Goal: Task Accomplishment & Management: Manage account settings

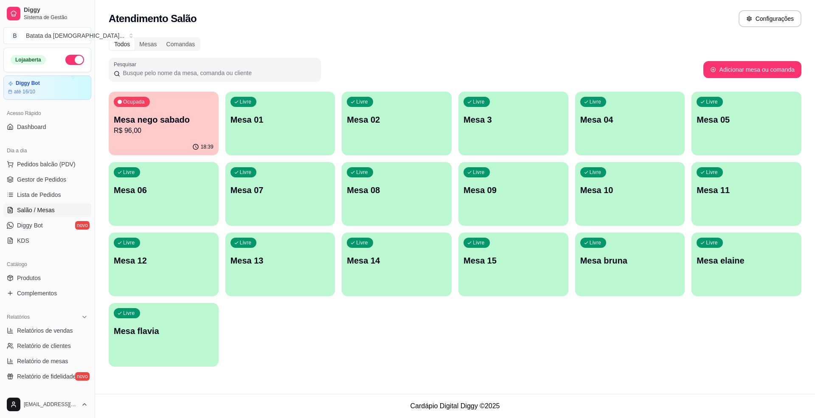
click at [420, 264] on p "Mesa 14" at bounding box center [397, 261] width 100 height 12
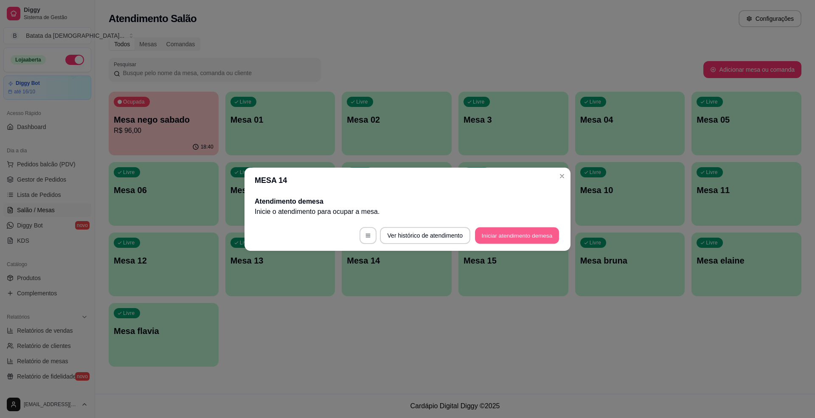
click at [531, 235] on button "Iniciar atendimento de mesa" at bounding box center [517, 235] width 84 height 17
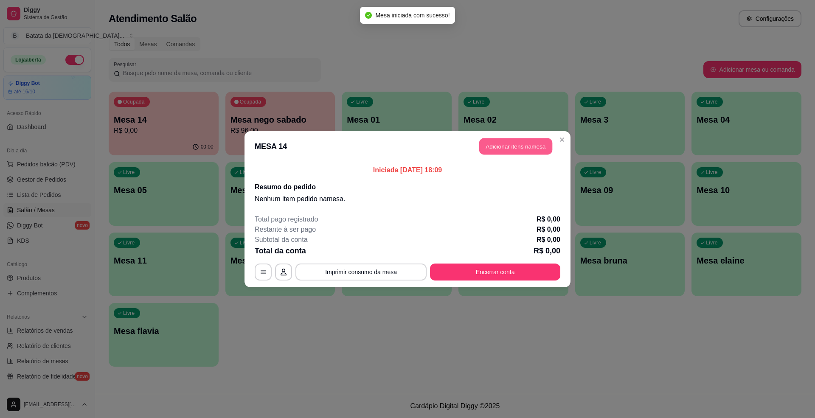
click at [494, 145] on button "Adicionar itens na mesa" at bounding box center [516, 146] width 73 height 17
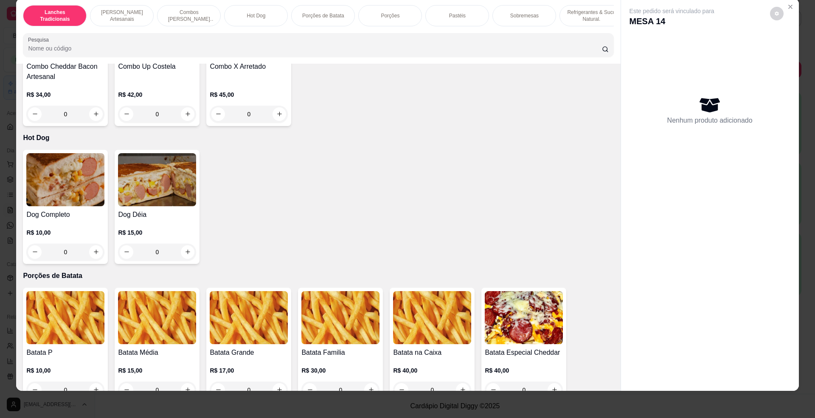
scroll to position [1076, 0]
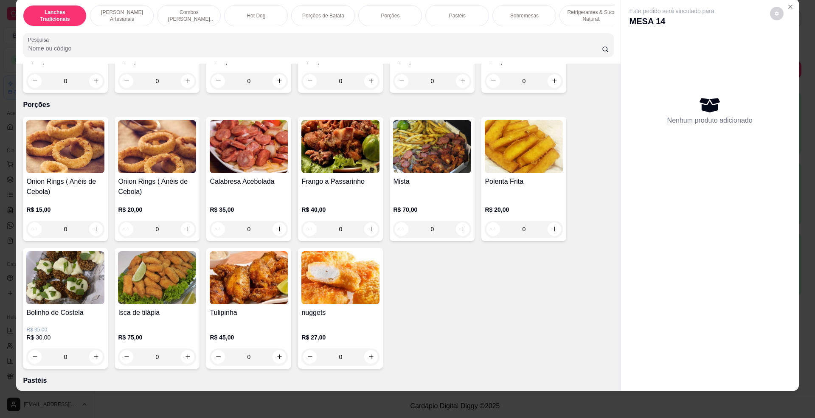
click at [51, 191] on h4 "Onion Rings ( Anéis de Cebola)" at bounding box center [65, 187] width 78 height 20
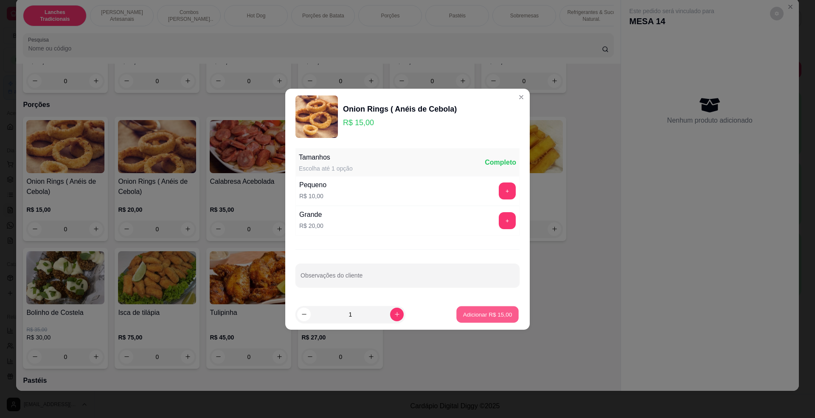
click at [463, 313] on p "Adicionar R$ 15,00" at bounding box center [487, 314] width 49 height 8
type input "1"
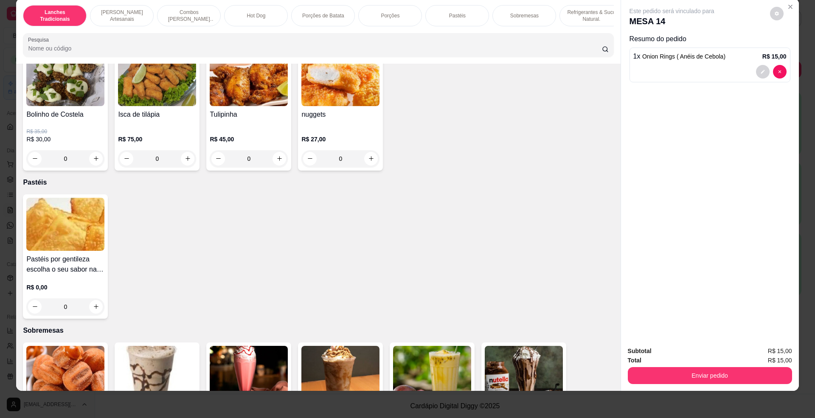
scroll to position [1246, 0]
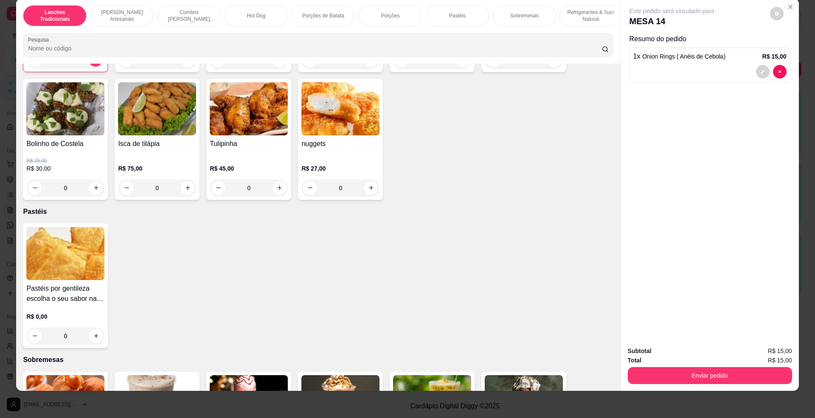
click at [18, 131] on div "Item avulso Lanches Tradicionais Cheddar bacon R$ 15,00 0 Cheddar Burguer R$ 13…" at bounding box center [318, 228] width 604 height 328
click at [55, 145] on div "Bolinho de Costela R$ 35,00 R$ 30,00 0" at bounding box center [65, 139] width 85 height 121
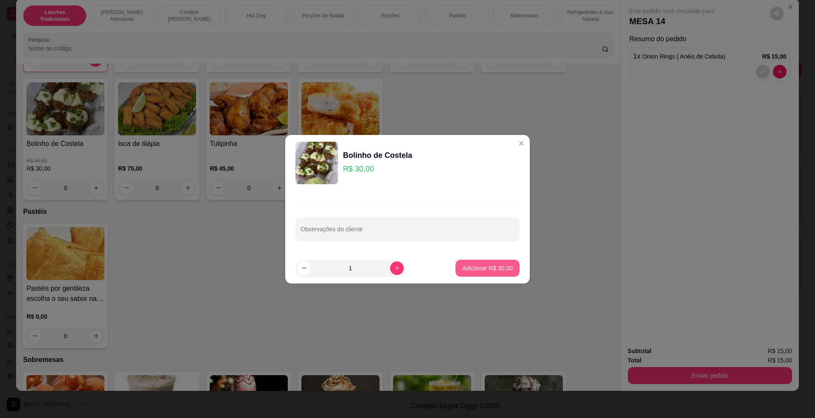
click at [496, 274] on button "Adicionar R$ 30,00" at bounding box center [488, 268] width 64 height 17
type input "1"
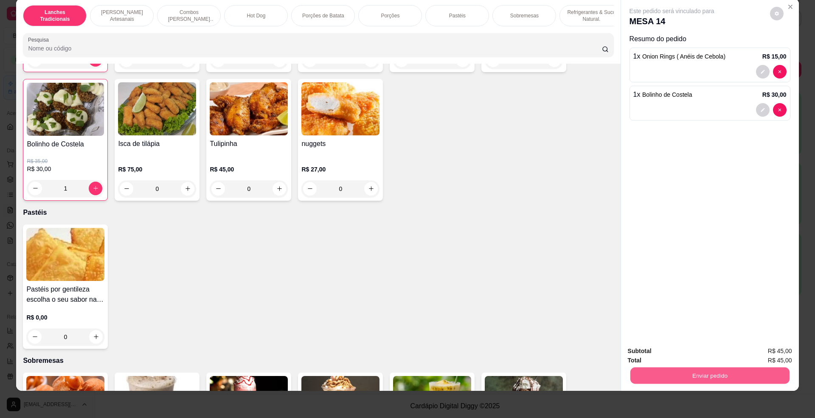
click at [665, 373] on button "Enviar pedido" at bounding box center [709, 376] width 159 height 17
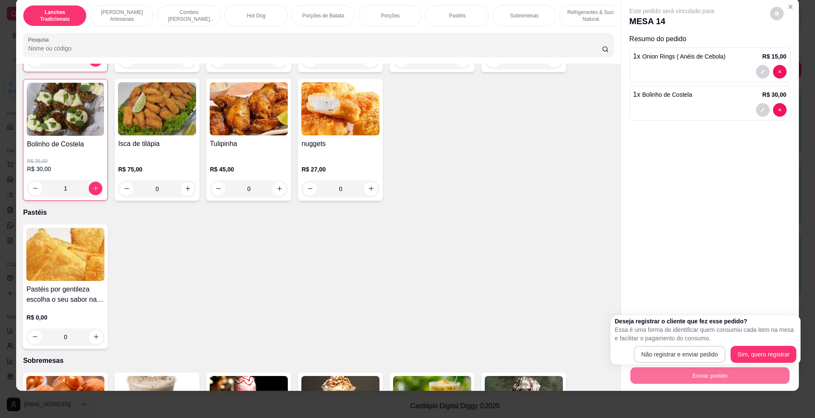
click at [670, 346] on div "Não registrar e enviar pedido Sim, quero registrar" at bounding box center [706, 354] width 182 height 17
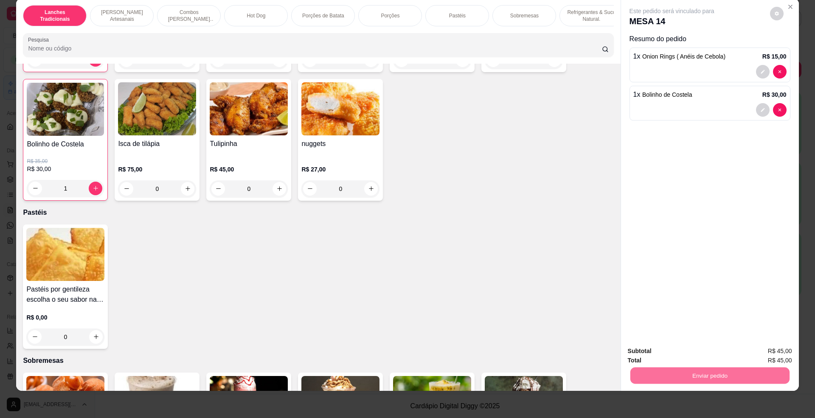
click at [705, 366] on div "Enviar pedido" at bounding box center [710, 374] width 164 height 19
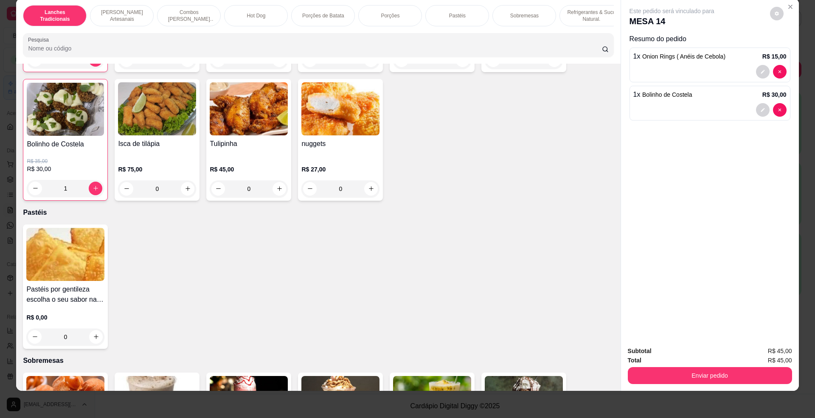
click at [709, 356] on div "Total R$ 45,00" at bounding box center [710, 360] width 164 height 9
click at [705, 375] on button "Enviar pedido" at bounding box center [710, 375] width 164 height 17
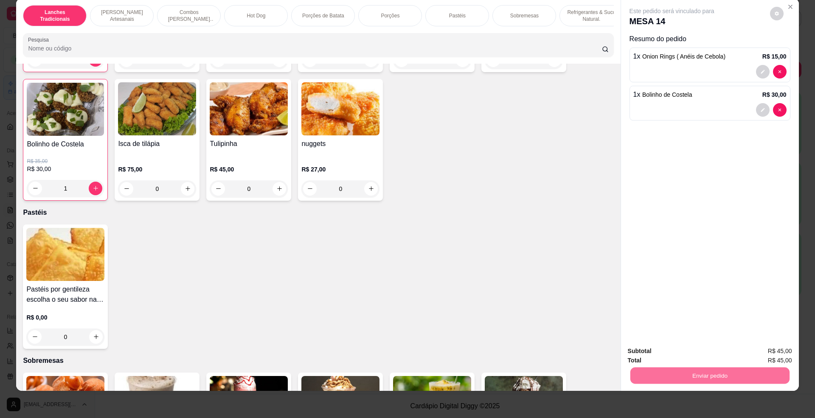
click at [688, 352] on button "Não registrar e enviar pedido" at bounding box center [681, 355] width 88 height 16
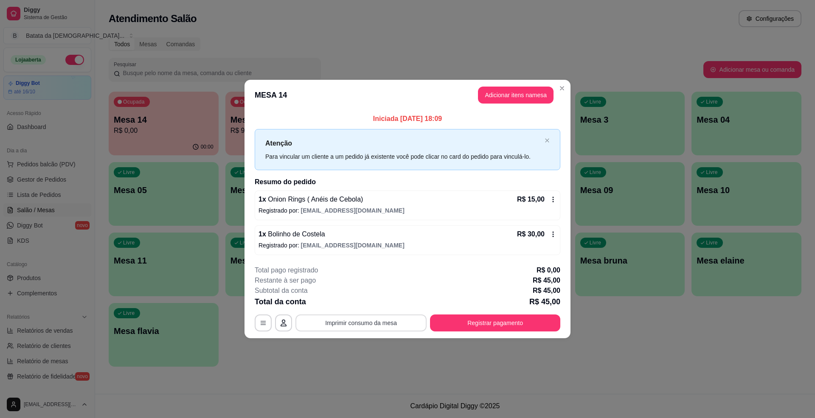
click at [375, 325] on button "Imprimir consumo da mesa" at bounding box center [361, 323] width 131 height 17
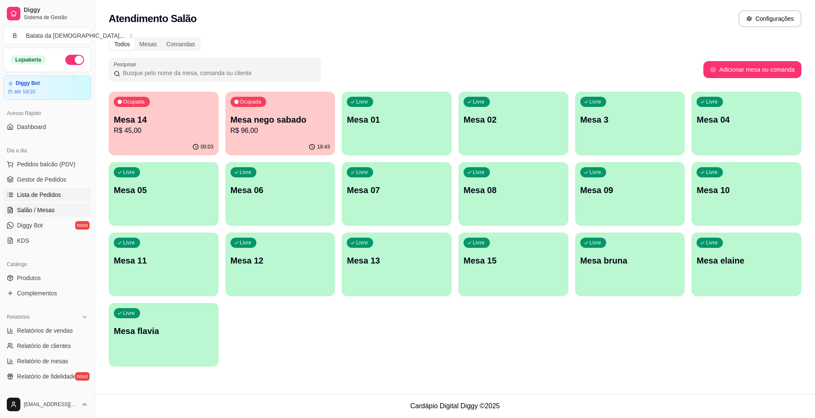
click at [8, 200] on link "Lista de Pedidos" at bounding box center [47, 195] width 88 height 14
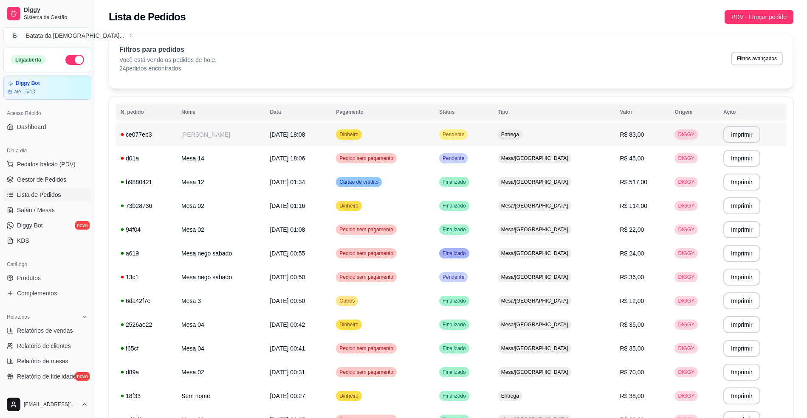
click at [493, 133] on td "Pendente" at bounding box center [463, 135] width 59 height 24
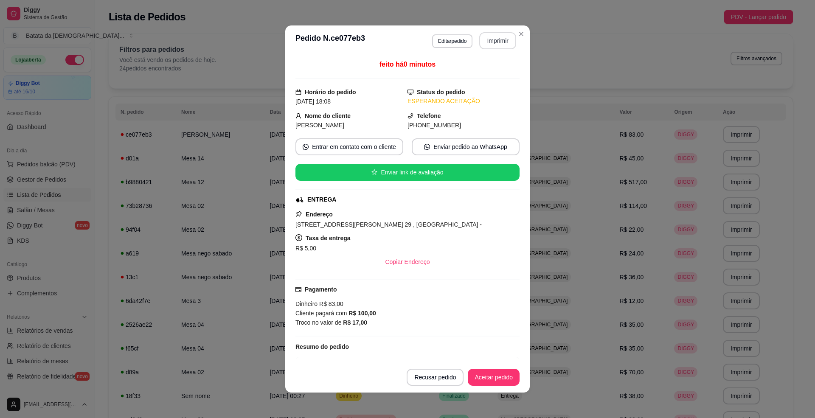
click at [500, 46] on button "Imprimir" at bounding box center [498, 40] width 37 height 17
click at [489, 374] on button "Aceitar pedido" at bounding box center [494, 377] width 52 height 17
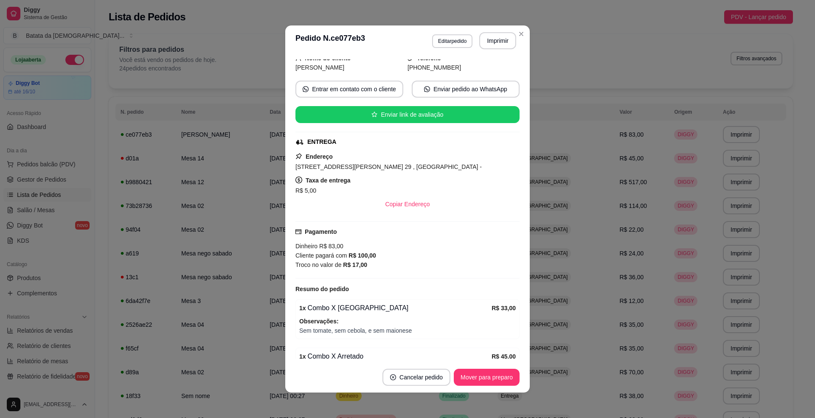
scroll to position [102, 0]
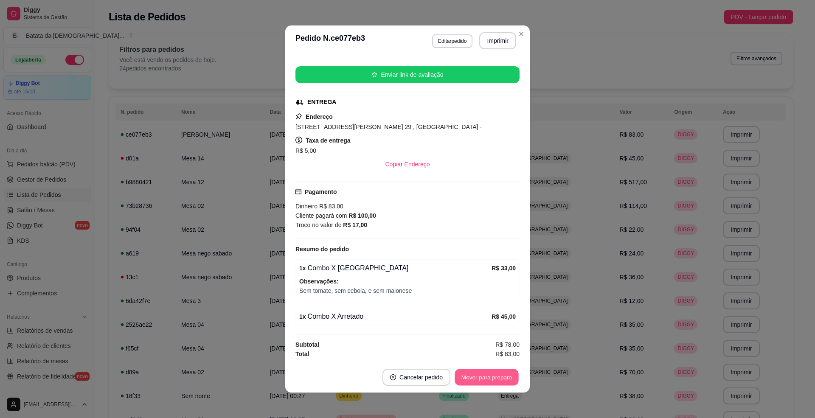
click at [490, 372] on button "Mover para preparo" at bounding box center [487, 378] width 64 height 17
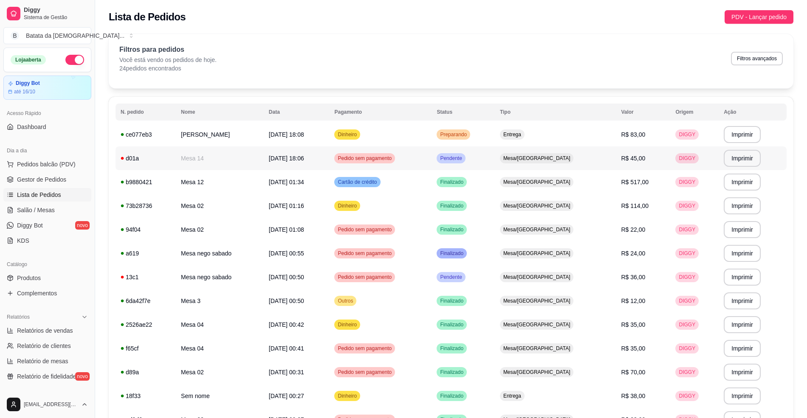
click at [494, 155] on td "Pendente" at bounding box center [463, 159] width 63 height 24
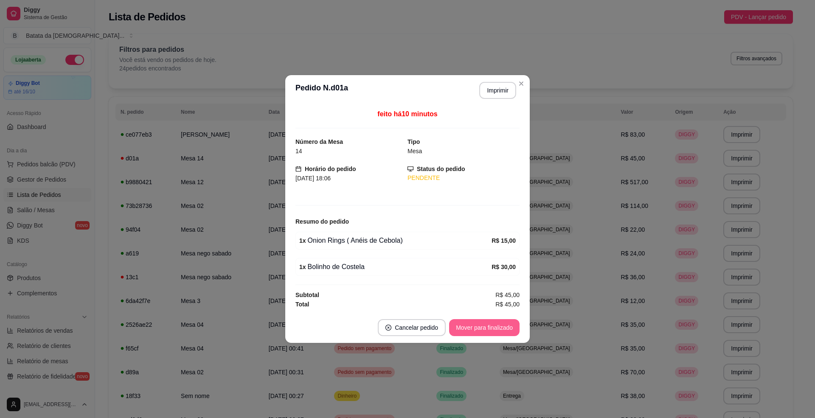
click at [471, 333] on button "Mover para finalizado" at bounding box center [484, 327] width 71 height 17
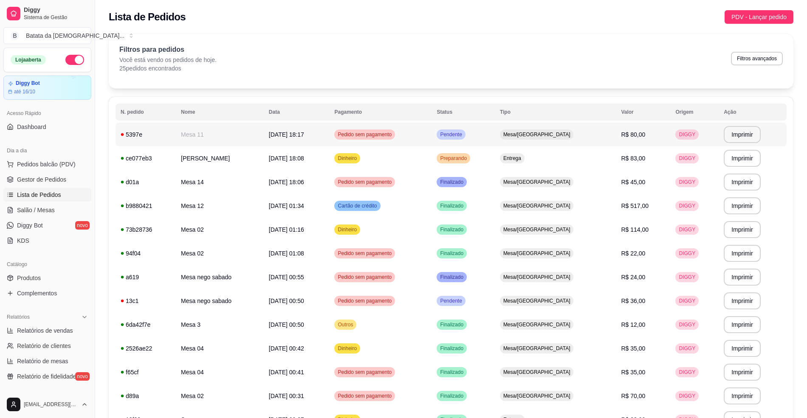
click at [425, 138] on td "Pedido sem pagamento" at bounding box center [380, 135] width 102 height 24
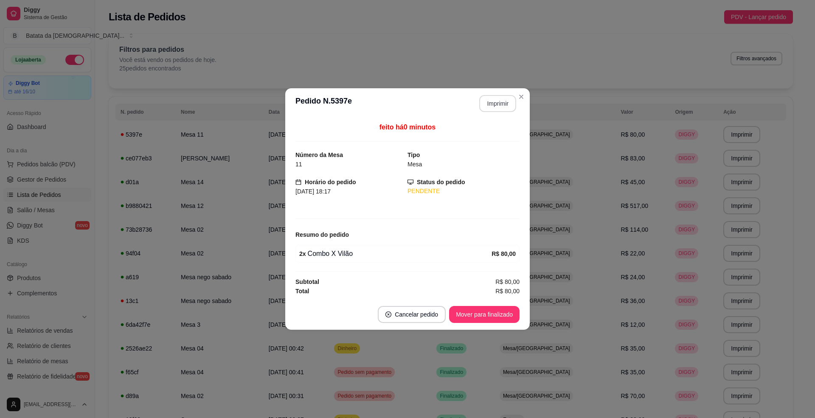
click at [498, 95] on button "Imprimir" at bounding box center [498, 103] width 37 height 17
click at [497, 318] on button "Mover para finalizado" at bounding box center [485, 315] width 68 height 17
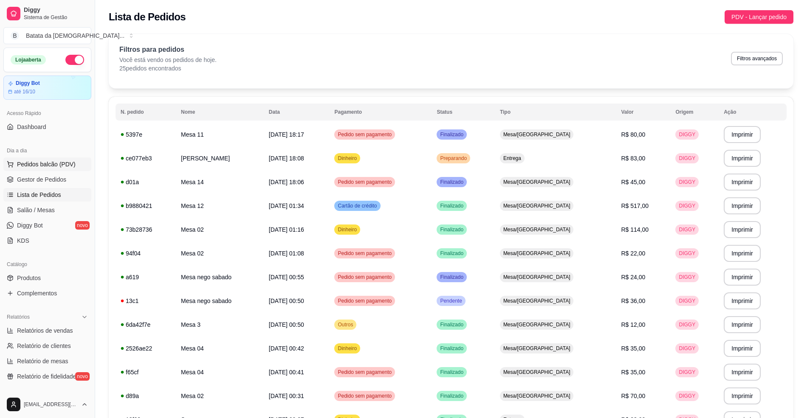
click at [31, 162] on span "Pedidos balcão (PDV)" at bounding box center [46, 164] width 59 height 8
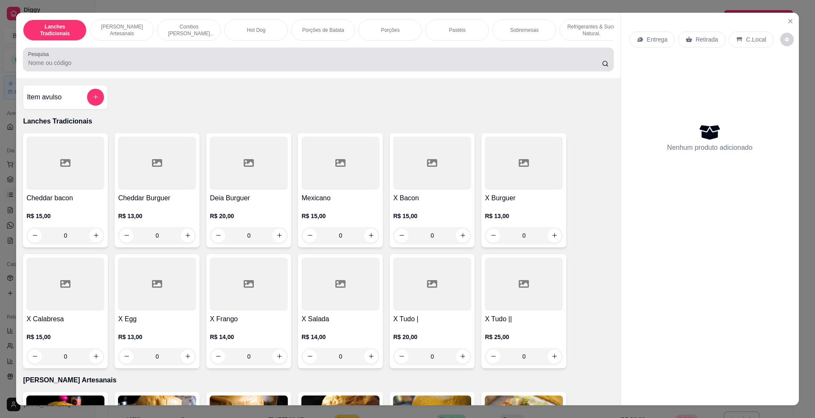
click at [178, 63] on div at bounding box center [318, 59] width 581 height 17
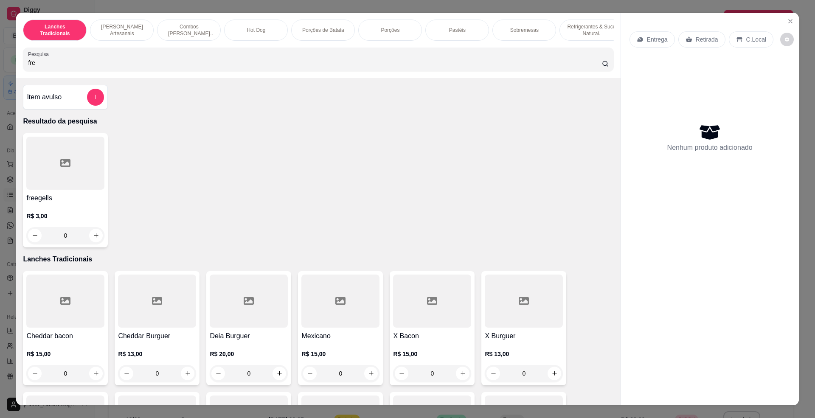
type input "fre"
click at [62, 186] on div at bounding box center [65, 163] width 78 height 53
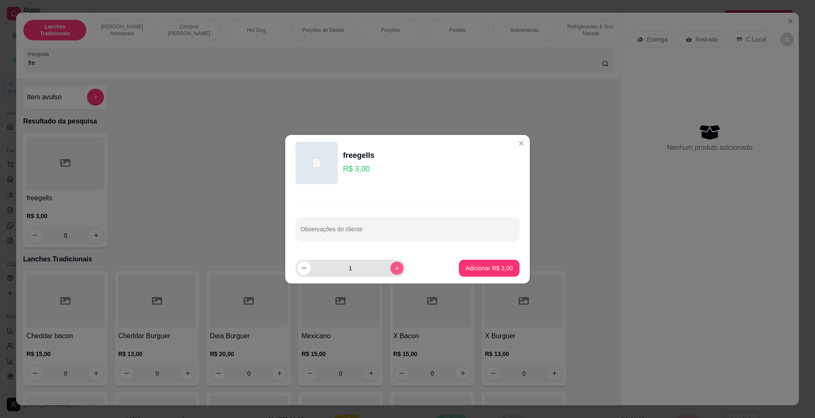
click at [390, 269] on button "increase-product-quantity" at bounding box center [396, 268] width 13 height 13
type input "2"
click at [505, 277] on footer "2 Adicionar R$ 6,00" at bounding box center [407, 268] width 245 height 31
click at [498, 269] on p "Adicionar R$ 6,00" at bounding box center [489, 268] width 47 height 8
type input "2"
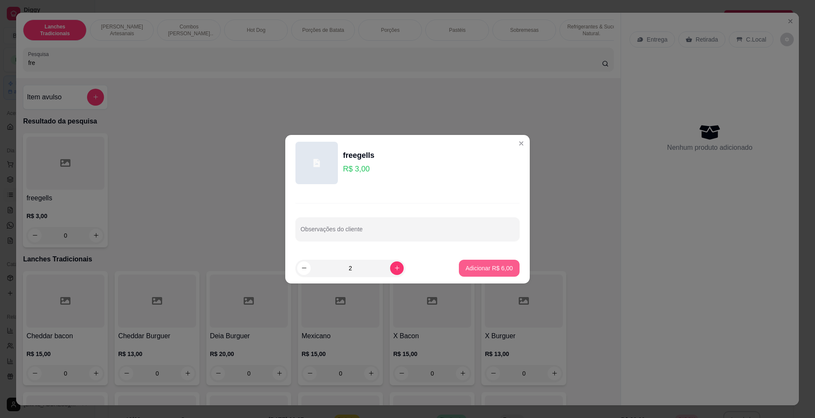
type input "2"
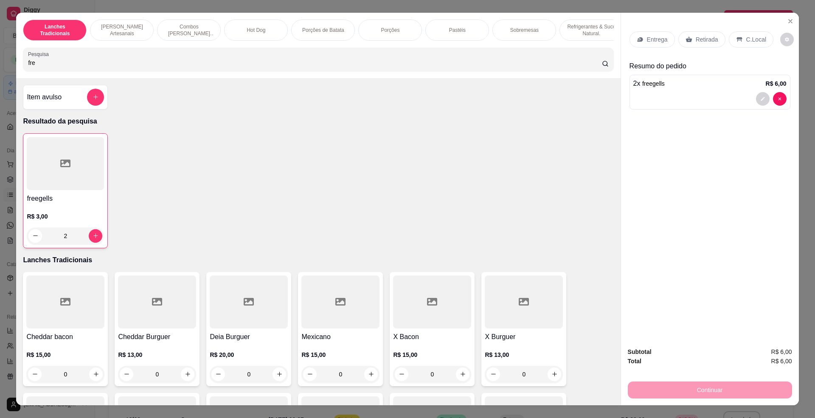
click at [736, 41] on icon at bounding box center [739, 39] width 7 height 7
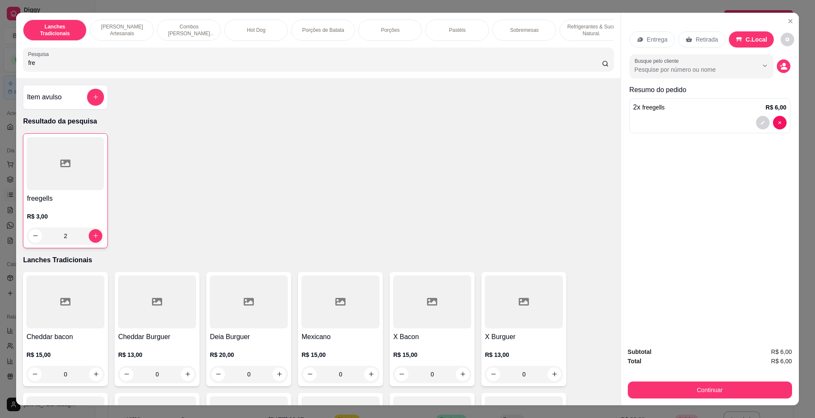
click at [736, 378] on div "Subtotal R$ 6,00 Total R$ 6,00 Continuar" at bounding box center [710, 372] width 164 height 51
click at [737, 388] on button "Continuar" at bounding box center [710, 390] width 164 height 17
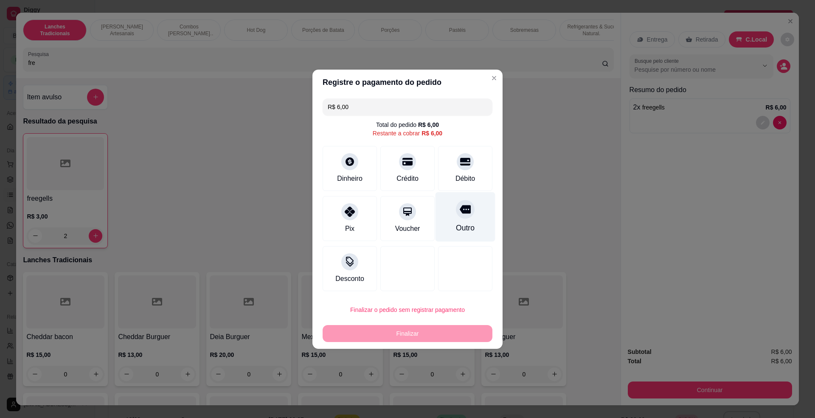
click at [456, 227] on div "Outro" at bounding box center [465, 228] width 19 height 11
type input "R$ 0,00"
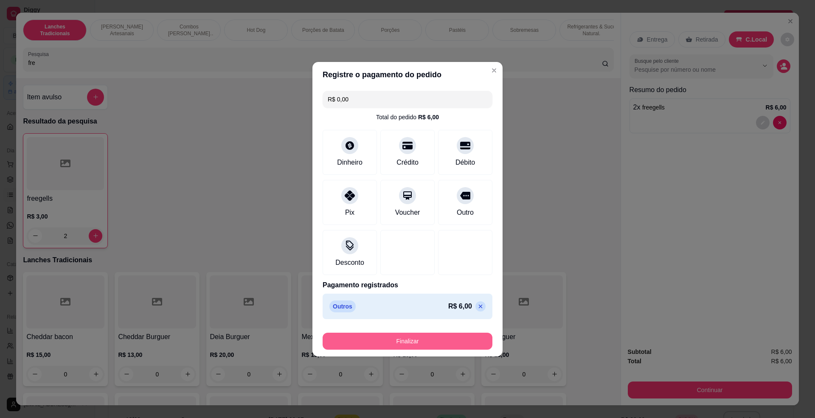
click at [444, 338] on button "Finalizar" at bounding box center [408, 341] width 170 height 17
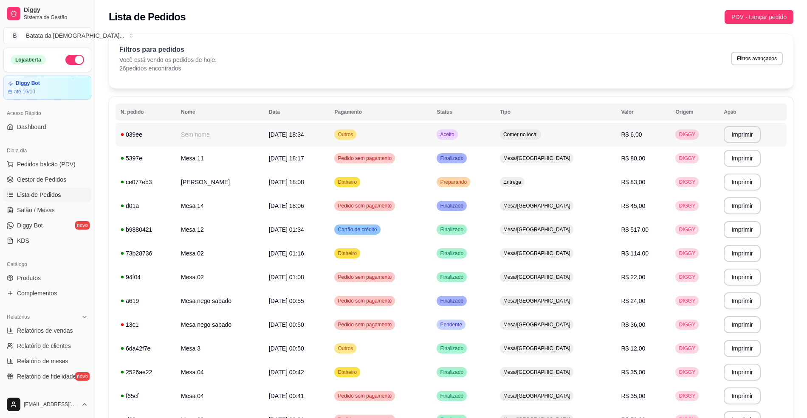
click at [409, 138] on td "Outros" at bounding box center [380, 135] width 102 height 24
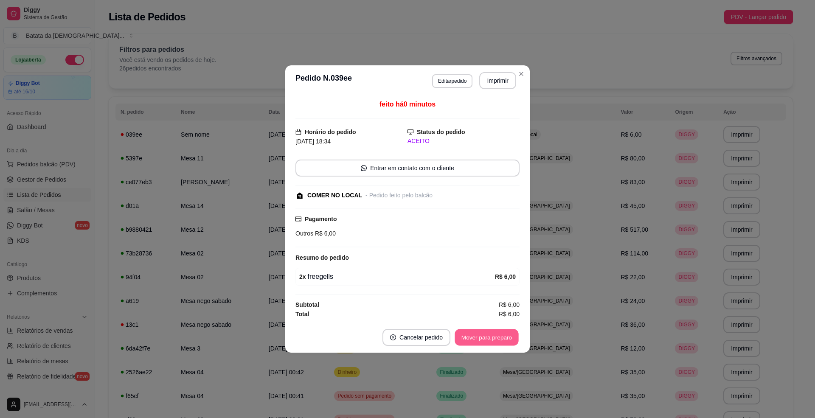
click at [474, 332] on button "Mover para preparo" at bounding box center [487, 338] width 64 height 17
click at [474, 336] on button "Mover para retirada disponível" at bounding box center [472, 338] width 91 height 17
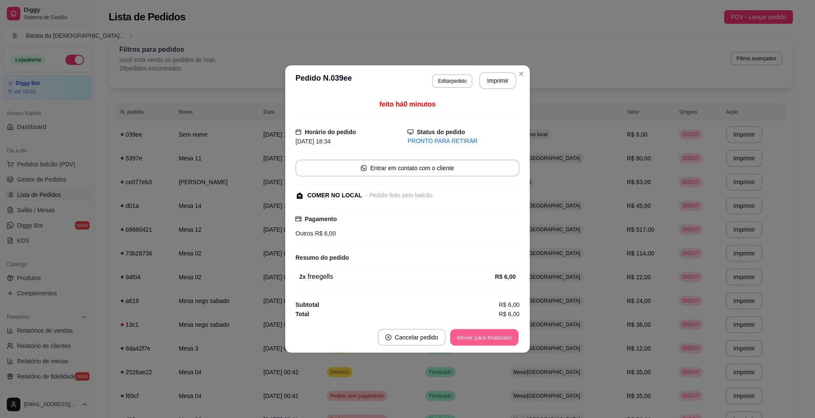
click at [474, 336] on button "Mover para finalizado" at bounding box center [485, 338] width 68 height 17
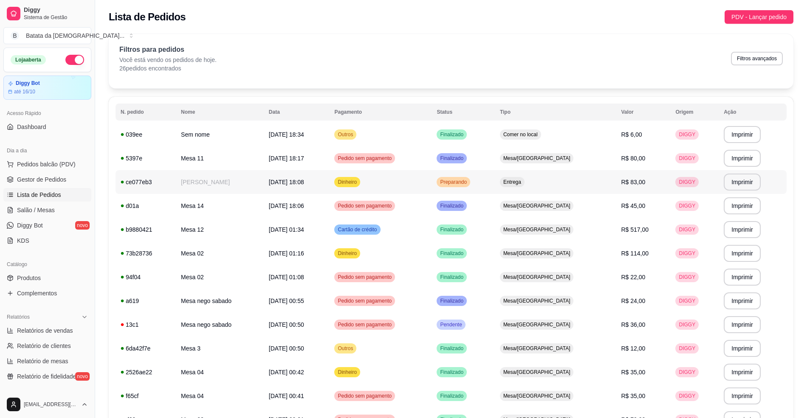
click at [468, 183] on span "Preparando" at bounding box center [453, 182] width 30 height 7
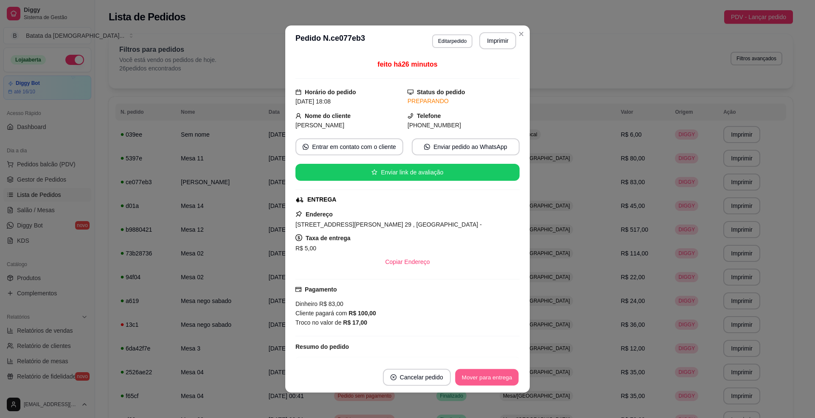
click at [483, 375] on button "Mover para entrega" at bounding box center [487, 378] width 64 height 17
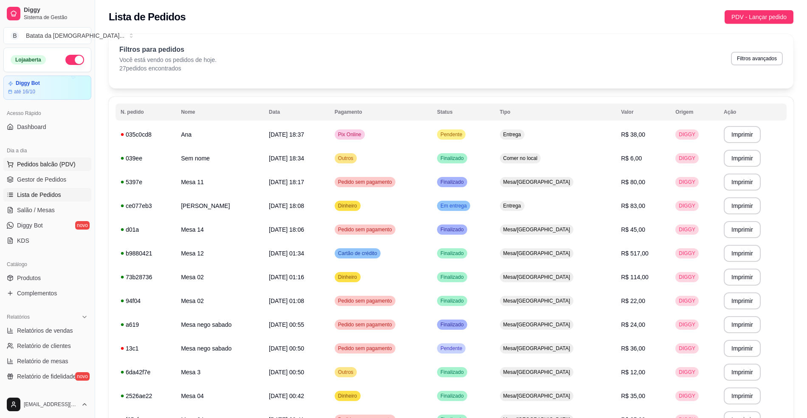
click at [72, 164] on span "Pedidos balcão (PDV)" at bounding box center [46, 164] width 59 height 8
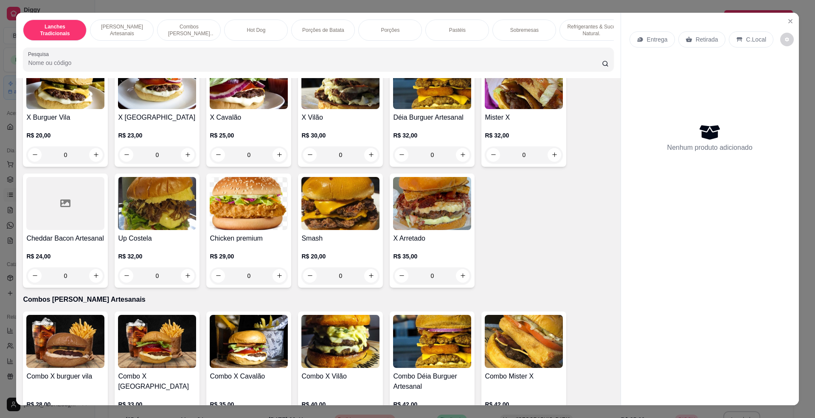
scroll to position [283, 0]
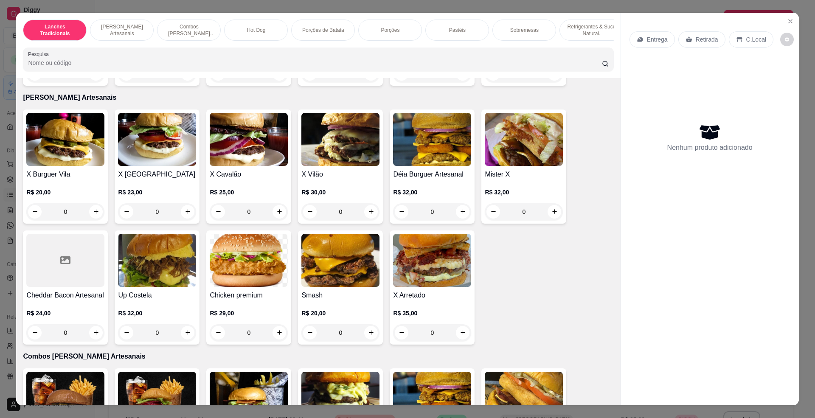
click at [150, 279] on img at bounding box center [157, 260] width 78 height 53
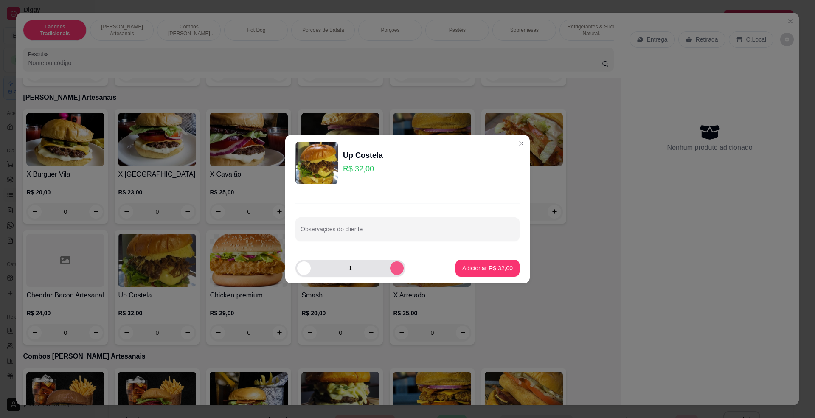
click at [394, 265] on icon "increase-product-quantity" at bounding box center [397, 268] width 6 height 6
type input "3"
click at [470, 264] on p "Adicionar R$ 96,00" at bounding box center [487, 268] width 49 height 8
type input "3"
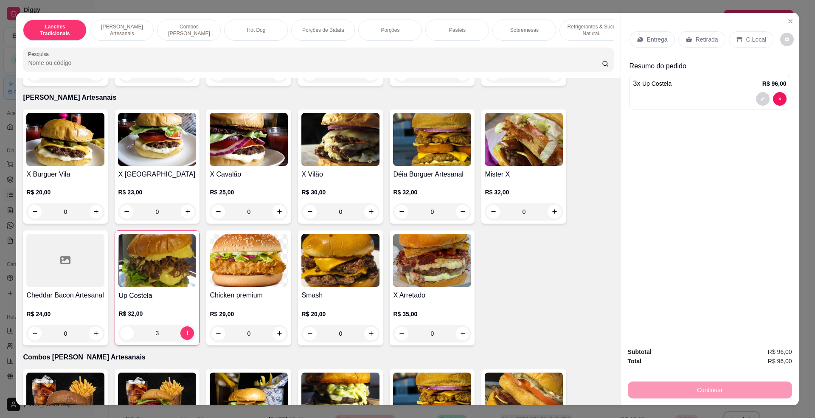
click at [693, 45] on div "Retirada" at bounding box center [702, 39] width 47 height 16
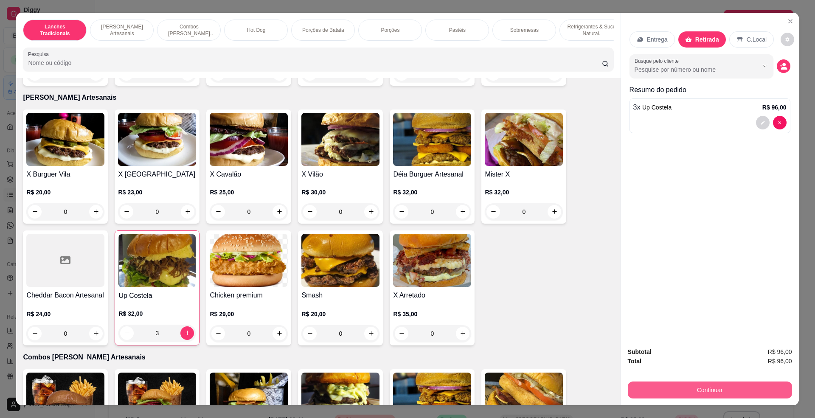
click at [683, 389] on button "Continuar" at bounding box center [710, 390] width 164 height 17
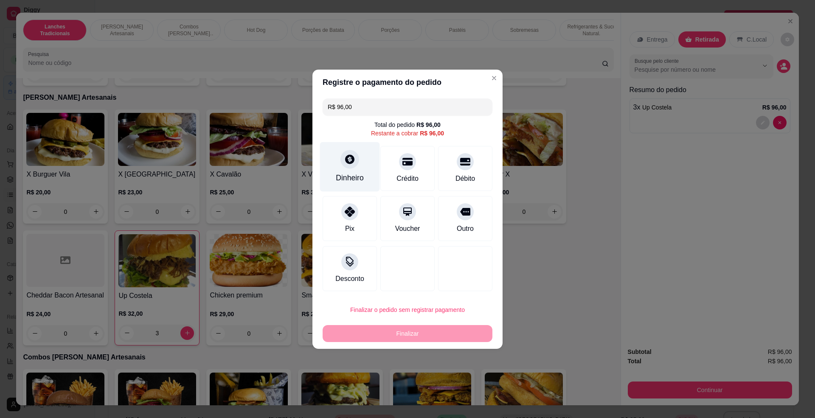
click at [369, 174] on div "Dinheiro" at bounding box center [350, 167] width 60 height 50
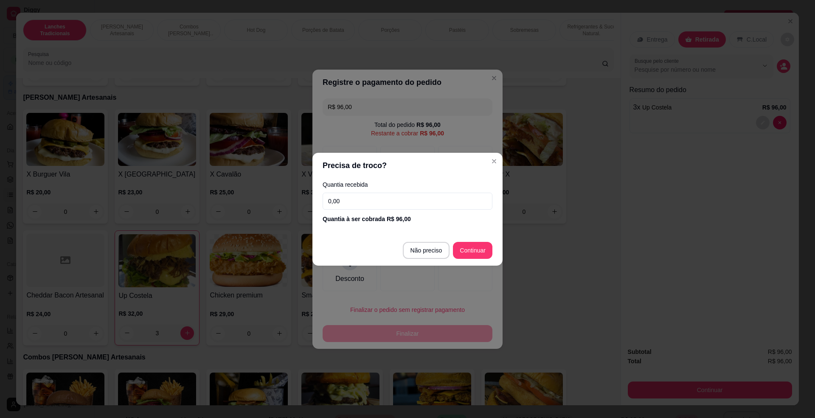
click at [426, 204] on input "0,00" at bounding box center [408, 201] width 170 height 17
type input "100,00"
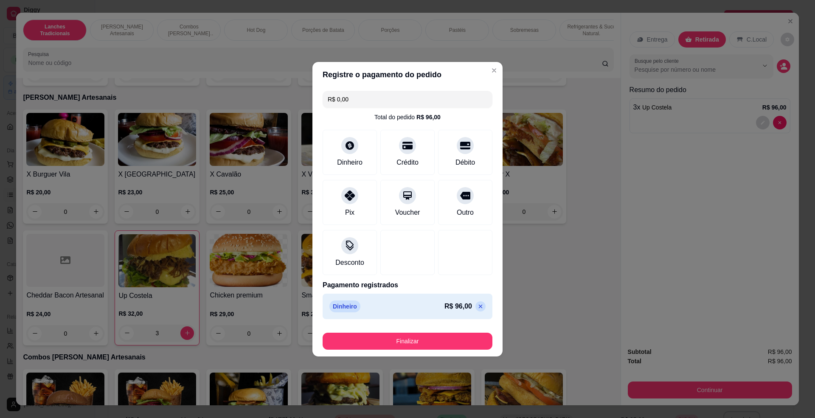
type input "R$ 0,00"
click at [452, 341] on button "Finalizar" at bounding box center [408, 341] width 170 height 17
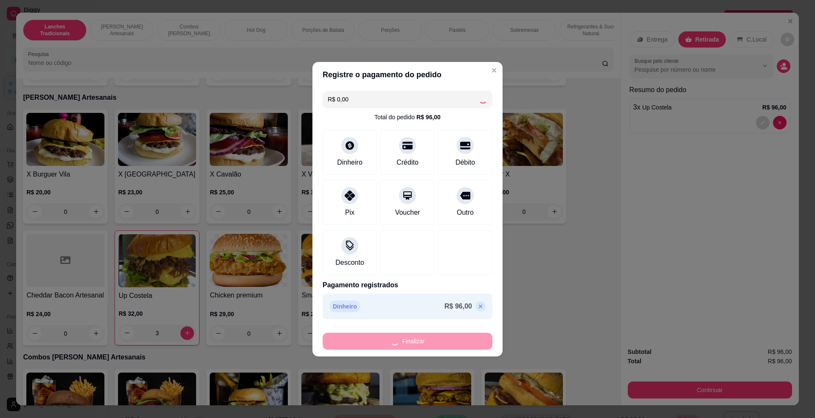
type input "0"
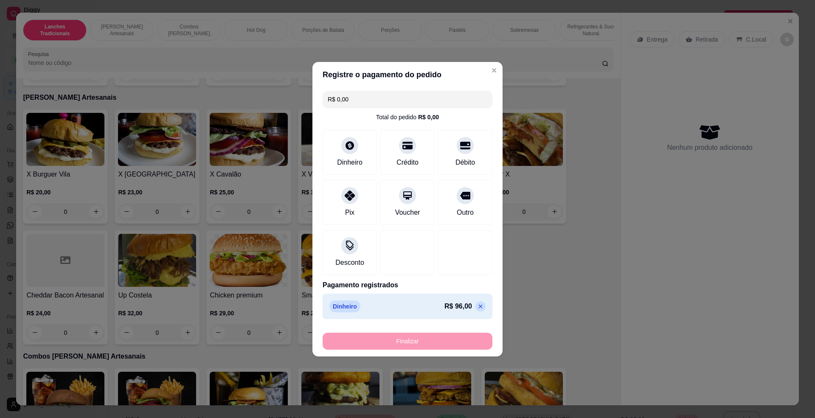
type input "-R$ 96,00"
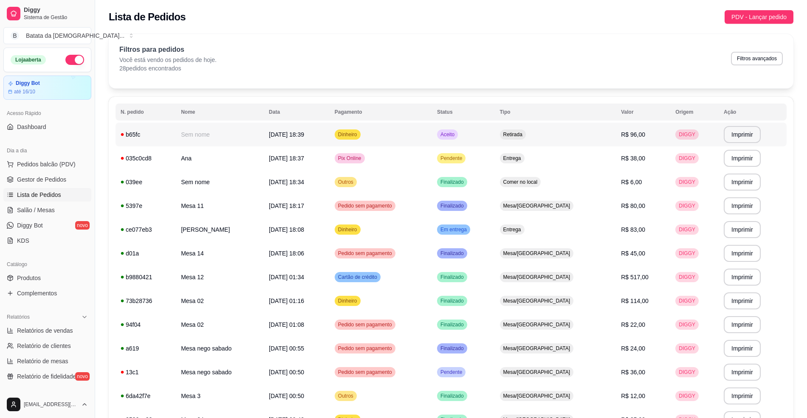
click at [456, 135] on span "Aceito" at bounding box center [447, 134] width 17 height 7
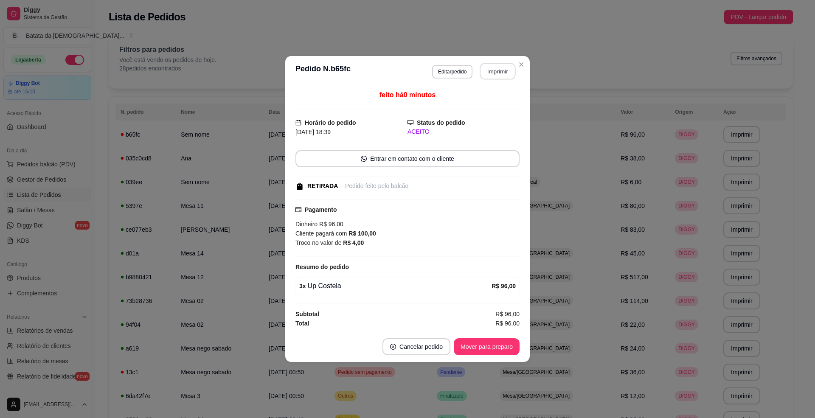
click at [511, 68] on button "Imprimir" at bounding box center [498, 71] width 36 height 17
click at [506, 346] on button "Mover para preparo" at bounding box center [487, 347] width 66 height 17
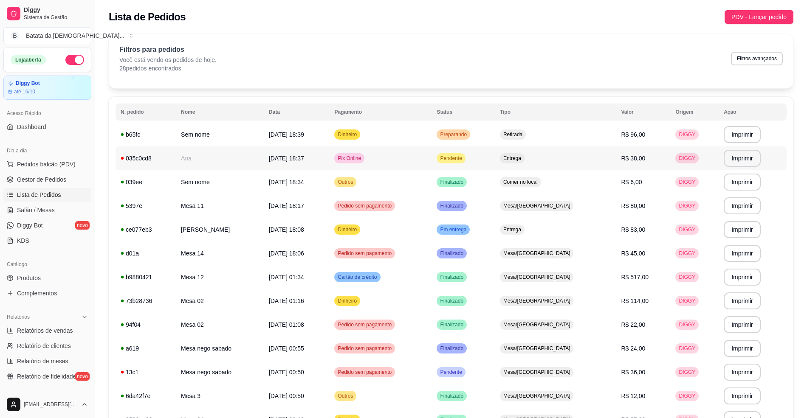
click at [494, 150] on td "Pendente" at bounding box center [463, 159] width 63 height 24
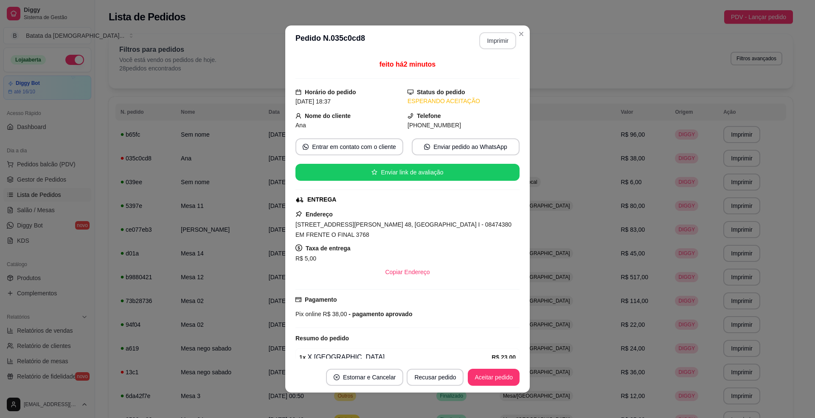
click at [500, 46] on button "Imprimir" at bounding box center [498, 40] width 37 height 17
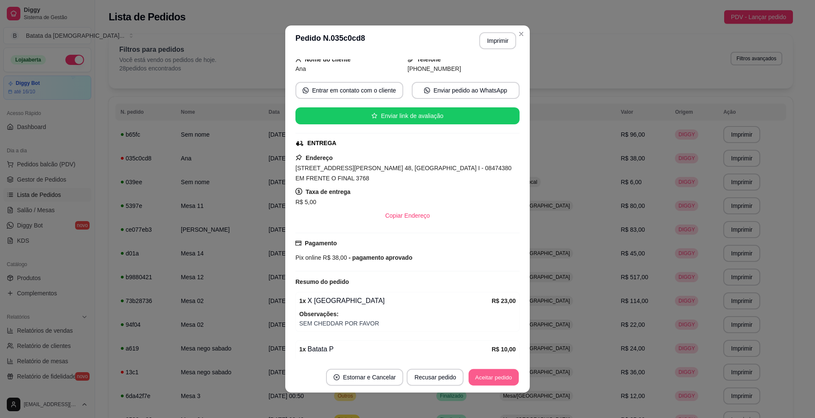
click at [501, 380] on button "Aceitar pedido" at bounding box center [494, 378] width 50 height 17
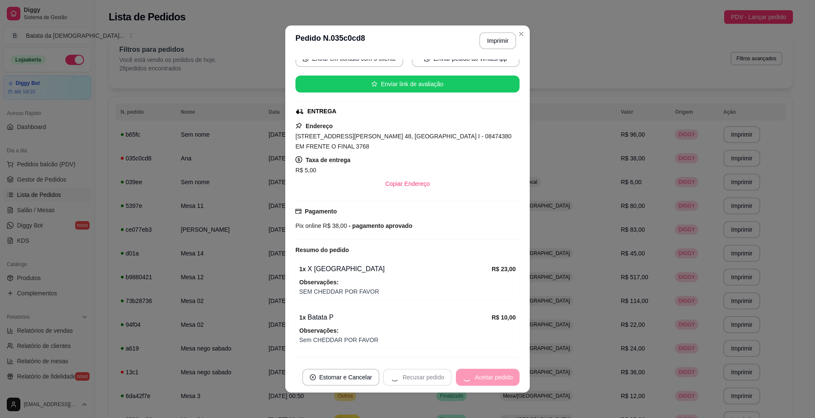
scroll to position [106, 0]
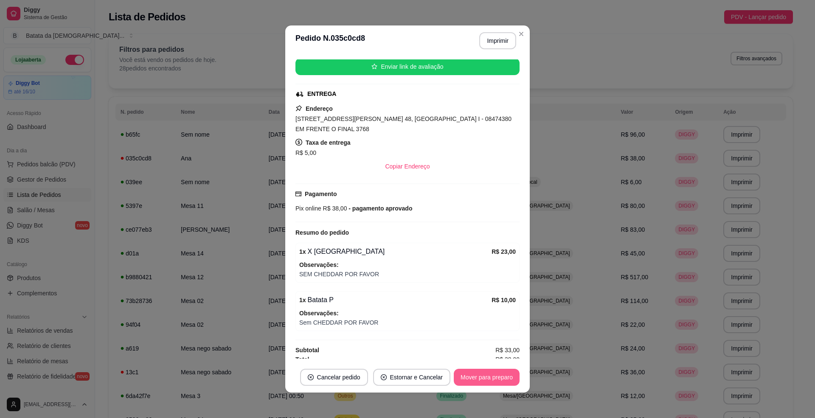
click at [490, 371] on button "Mover para preparo" at bounding box center [487, 377] width 66 height 17
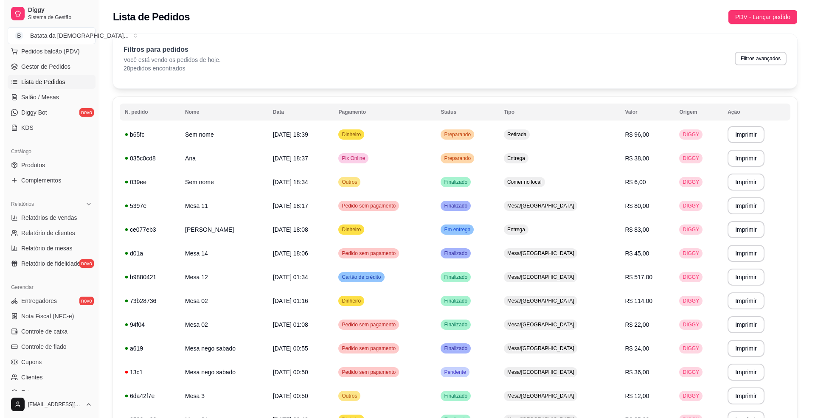
scroll to position [170, 0]
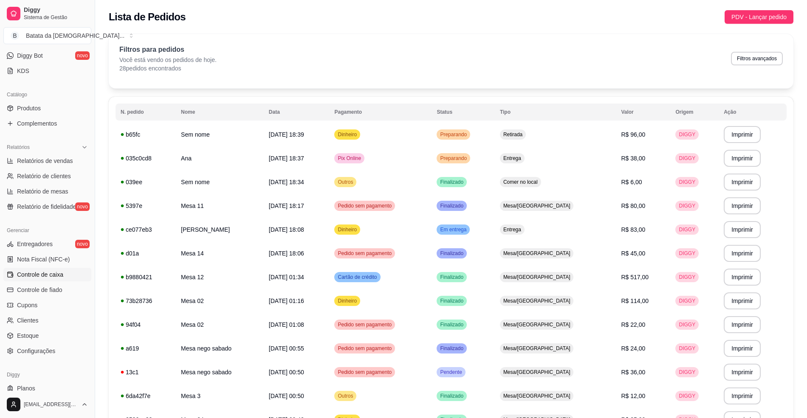
click at [69, 272] on link "Controle de caixa" at bounding box center [47, 275] width 88 height 14
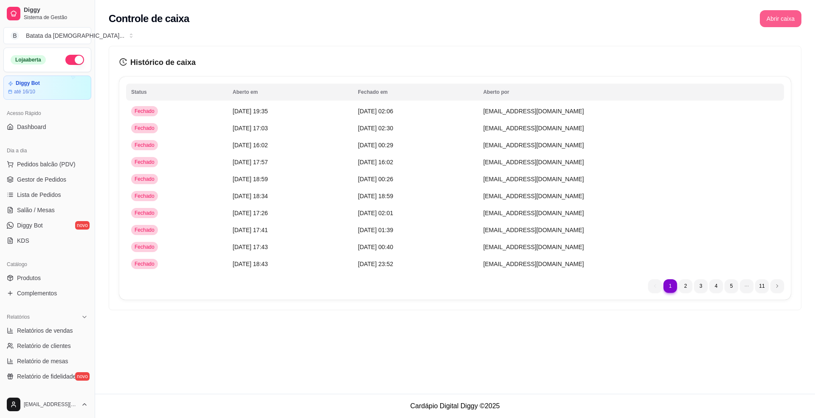
click at [780, 29] on div "Controle de caixa Abrir caixa" at bounding box center [455, 16] width 720 height 32
click at [769, 19] on button "Abrir caixa" at bounding box center [781, 18] width 42 height 17
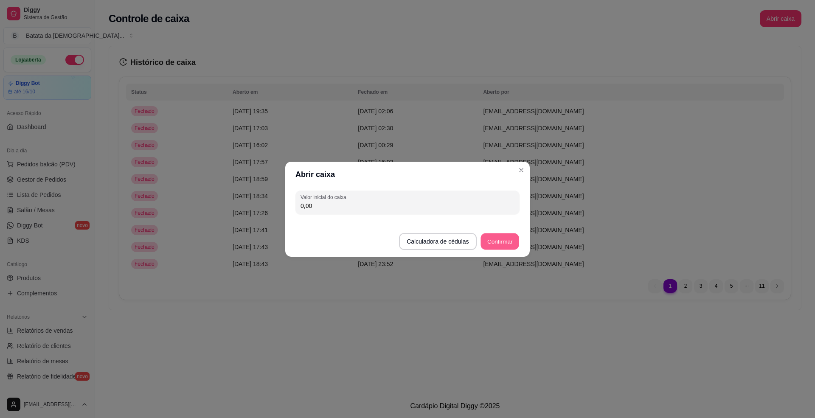
click at [486, 240] on button "Confirmar" at bounding box center [500, 241] width 39 height 17
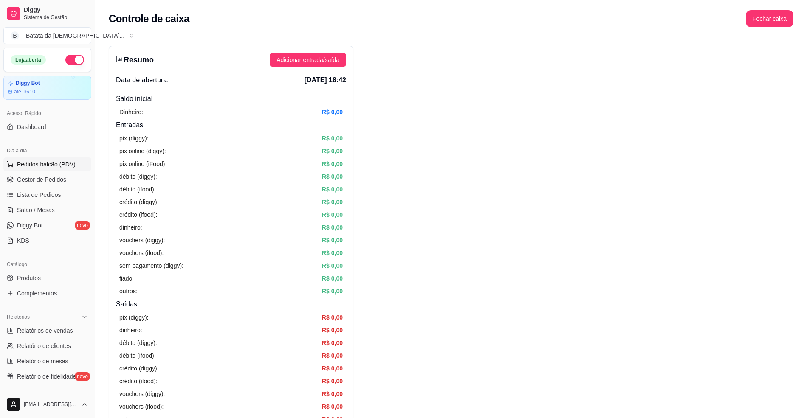
click at [49, 169] on button "Pedidos balcão (PDV)" at bounding box center [47, 165] width 88 height 14
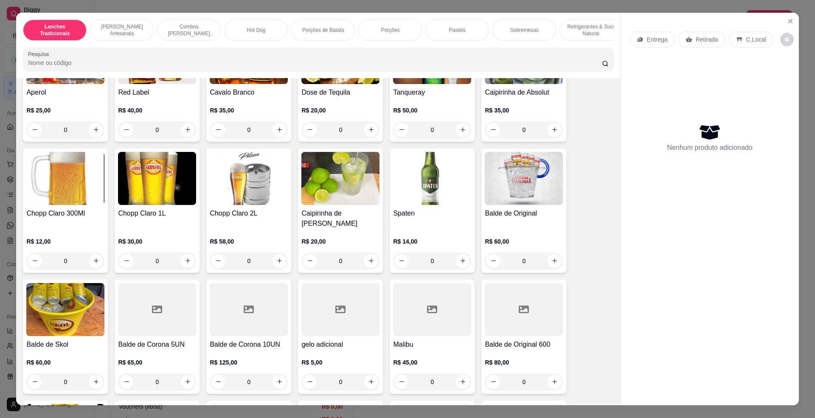
scroll to position [2775, 0]
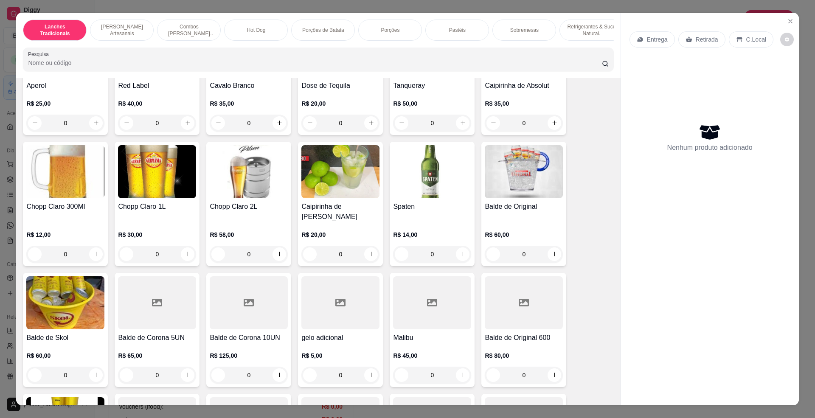
click at [71, 206] on h4 "Chopp Claro 300Ml" at bounding box center [65, 207] width 78 height 10
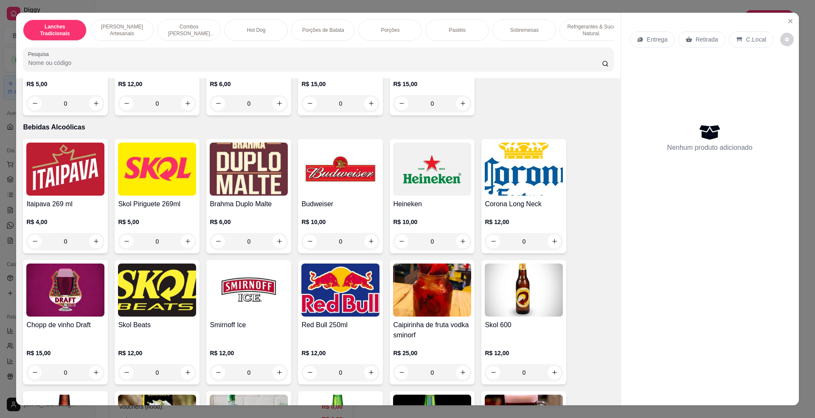
scroll to position [2095, 0]
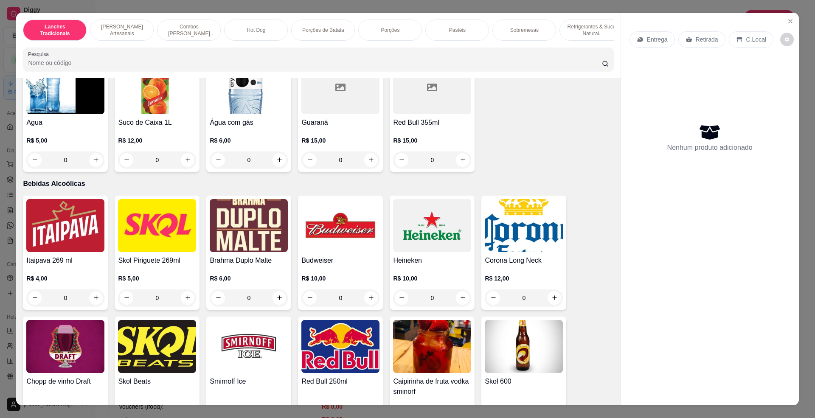
click at [167, 237] on img at bounding box center [157, 225] width 78 height 53
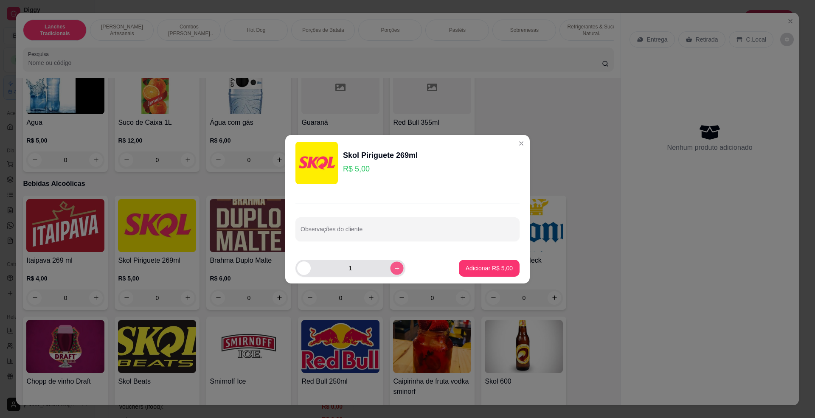
click at [394, 271] on icon "increase-product-quantity" at bounding box center [397, 268] width 6 height 6
type input "2"
click at [486, 265] on p "Adicionar R$ 10,00" at bounding box center [487, 268] width 49 height 8
type input "2"
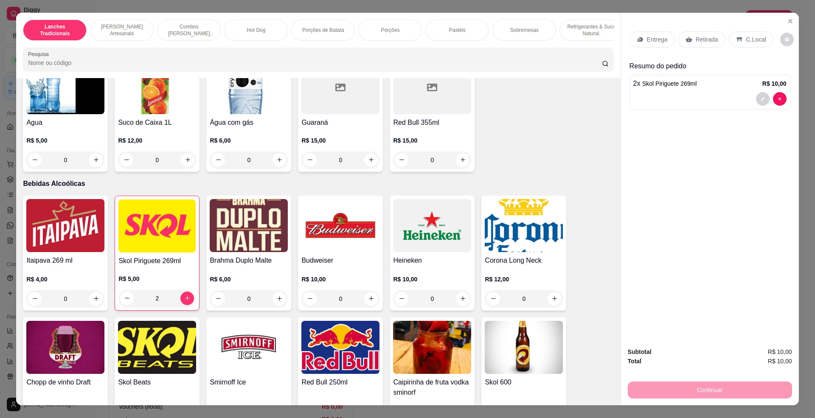
click at [736, 35] on div "C.Local" at bounding box center [751, 39] width 45 height 16
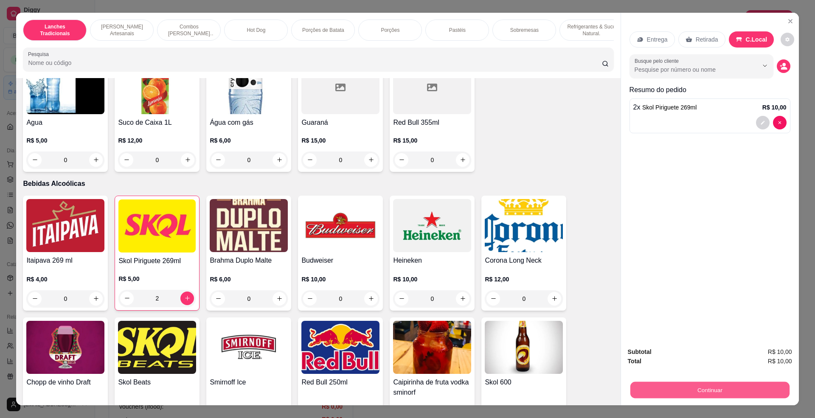
click at [686, 389] on button "Continuar" at bounding box center [709, 390] width 159 height 17
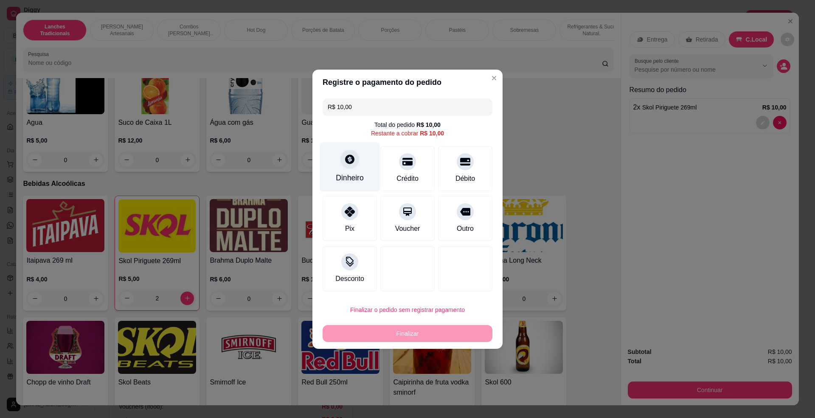
click at [339, 172] on div "Dinheiro" at bounding box center [350, 177] width 28 height 11
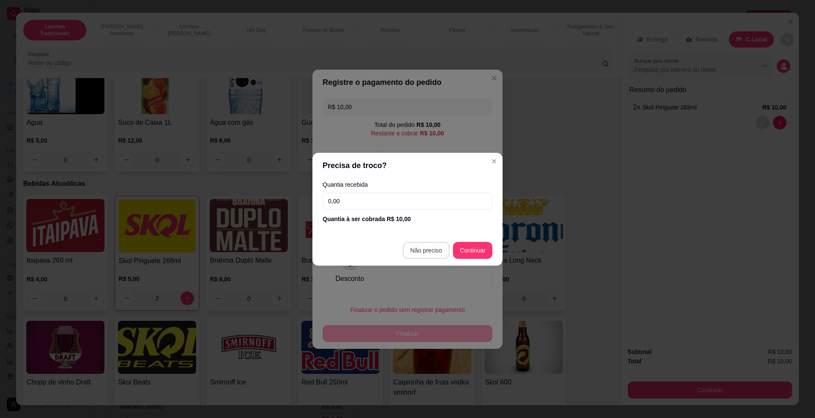
type input "R$ 0,00"
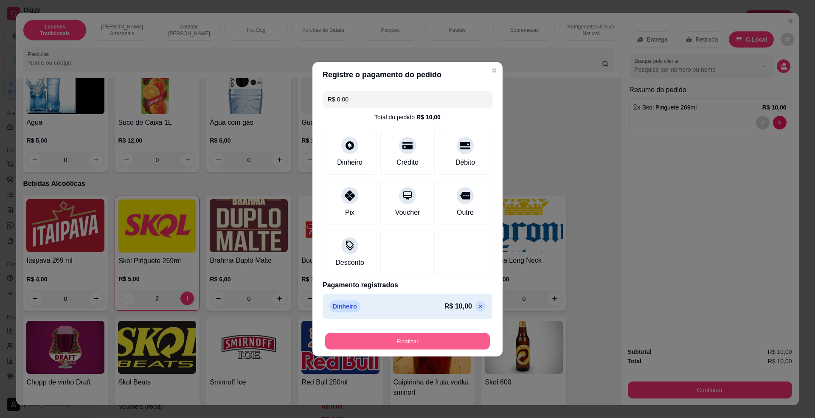
click at [420, 344] on button "Finalizar" at bounding box center [407, 341] width 165 height 17
type input "0"
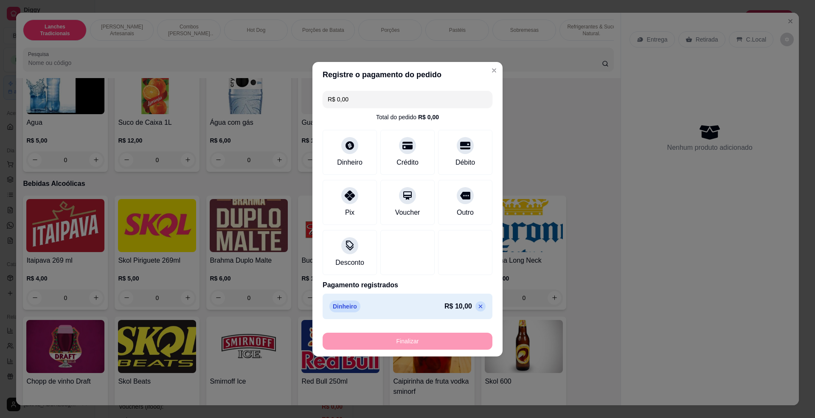
type input "-R$ 10,00"
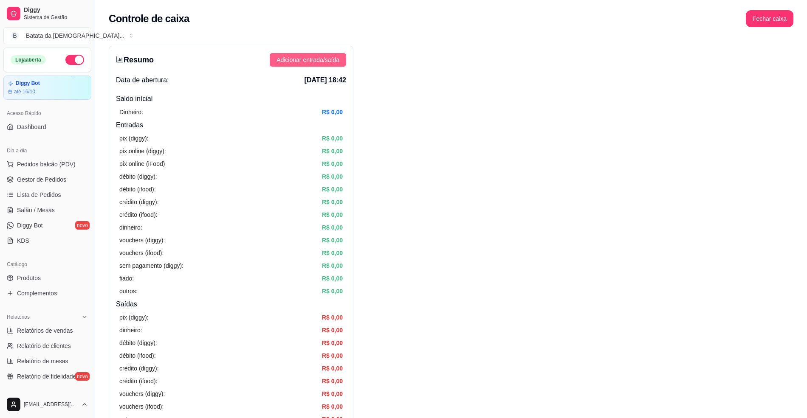
click at [309, 60] on span "Adicionar entrada/saída" at bounding box center [307, 59] width 63 height 9
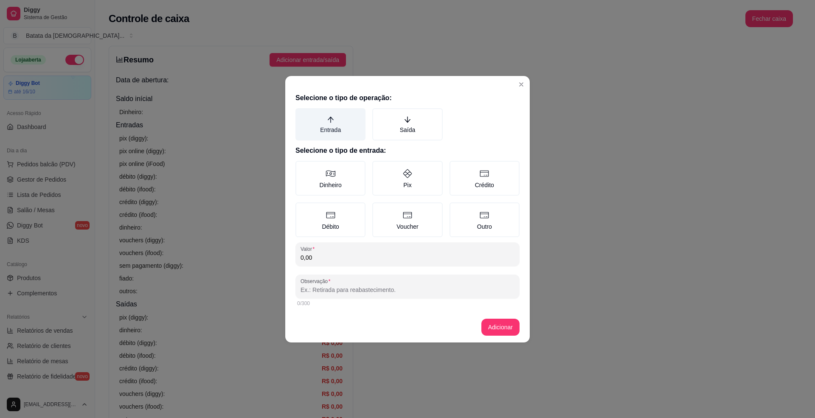
click at [348, 129] on label "Entrada" at bounding box center [331, 124] width 70 height 32
click at [302, 115] on button "Entrada" at bounding box center [298, 111] width 7 height 7
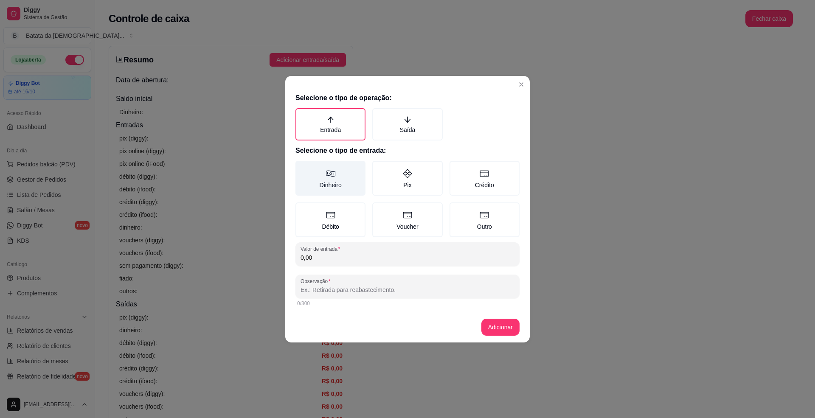
click at [326, 178] on icon at bounding box center [331, 174] width 10 height 10
click at [302, 167] on button "Dinheiro" at bounding box center [298, 164] width 7 height 7
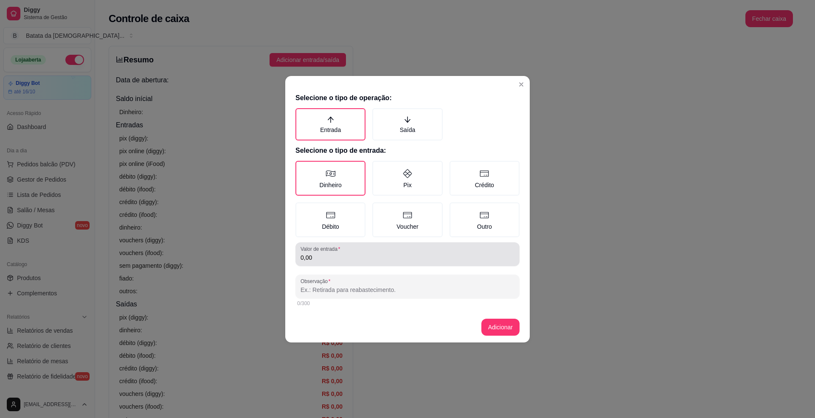
click at [339, 260] on input "0,00" at bounding box center [408, 258] width 214 height 8
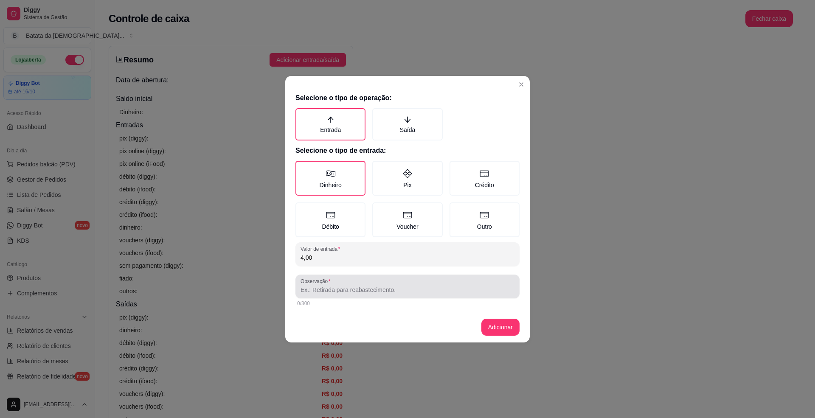
type input "4,00"
click at [319, 281] on label "Observação" at bounding box center [317, 281] width 33 height 7
click at [319, 286] on input "Observação" at bounding box center [408, 290] width 214 height 8
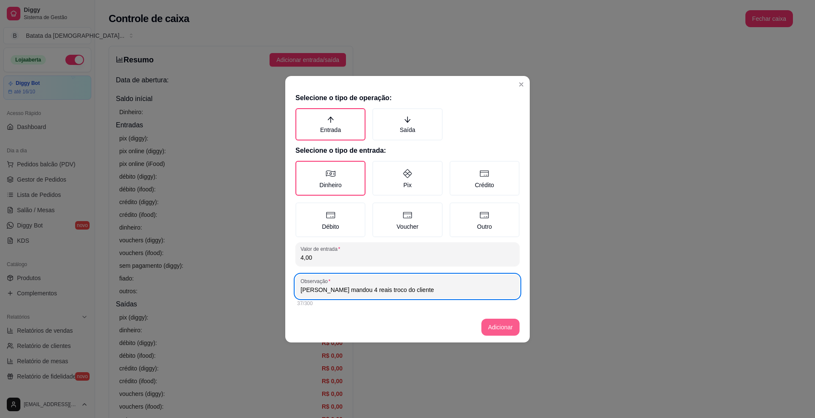
type input "[PERSON_NAME] mandou 4 reais troco do cliente"
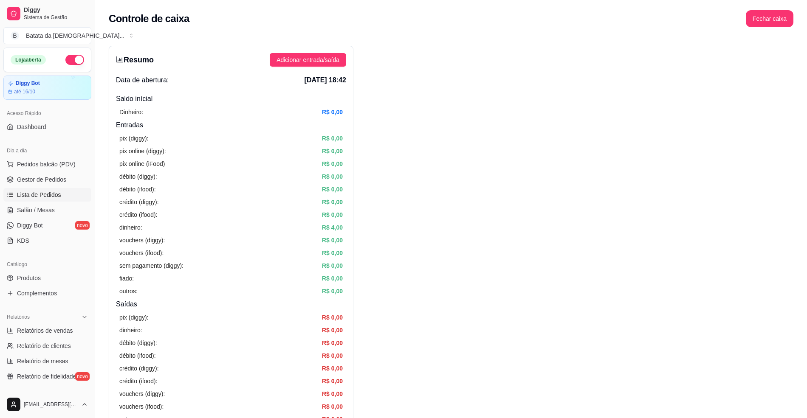
click at [43, 192] on span "Lista de Pedidos" at bounding box center [39, 195] width 44 height 8
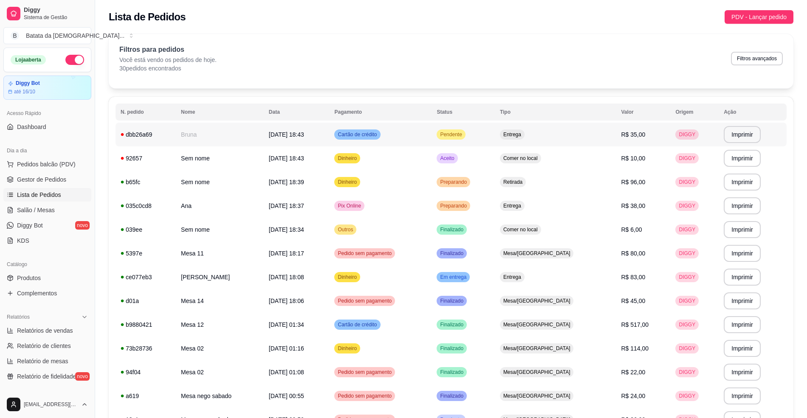
click at [432, 138] on td "Cartão de crédito" at bounding box center [380, 135] width 102 height 24
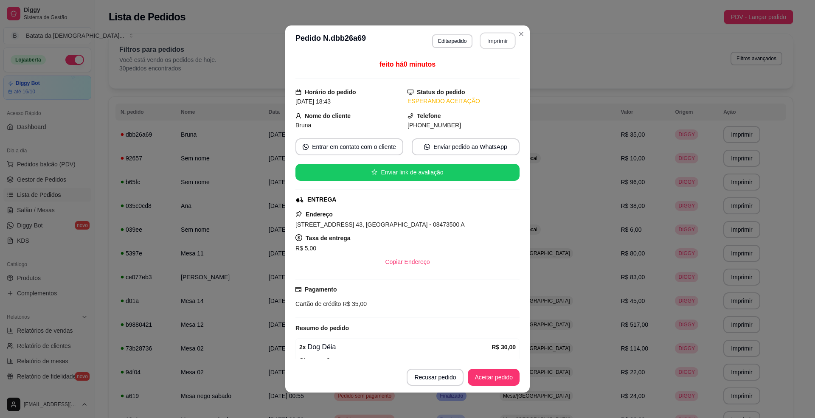
click at [486, 45] on button "Imprimir" at bounding box center [498, 41] width 36 height 17
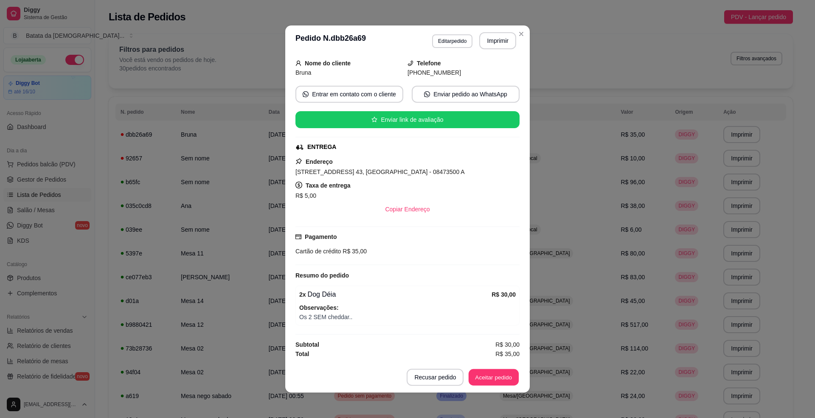
click at [493, 377] on button "Aceitar pedido" at bounding box center [494, 378] width 50 height 17
click at [494, 377] on button "Mover para preparo" at bounding box center [487, 378] width 64 height 17
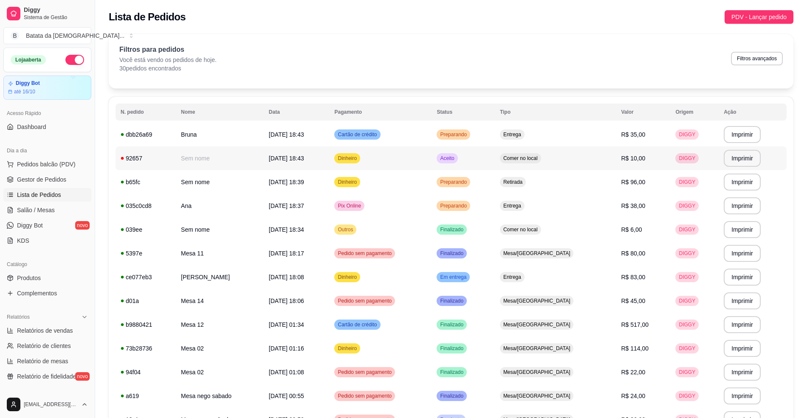
click at [530, 162] on td "Comer no local" at bounding box center [555, 159] width 121 height 24
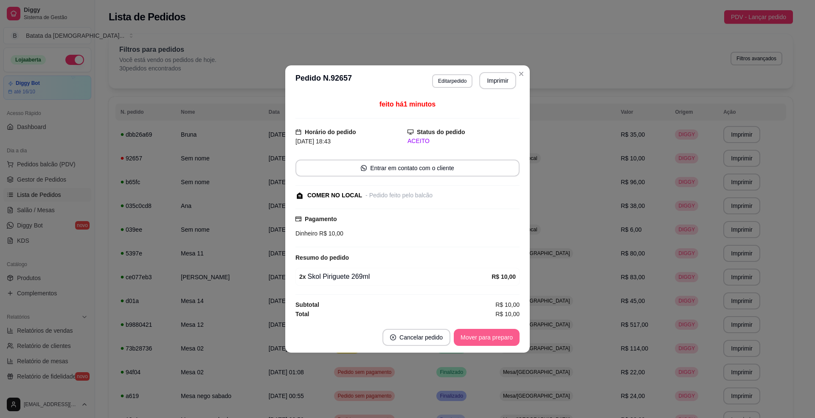
click at [478, 338] on button "Mover para preparo" at bounding box center [487, 337] width 66 height 17
click at [497, 340] on button "Mover para retirada disponível" at bounding box center [473, 337] width 94 height 17
click at [489, 335] on button "Mover para finalizado" at bounding box center [484, 337] width 71 height 17
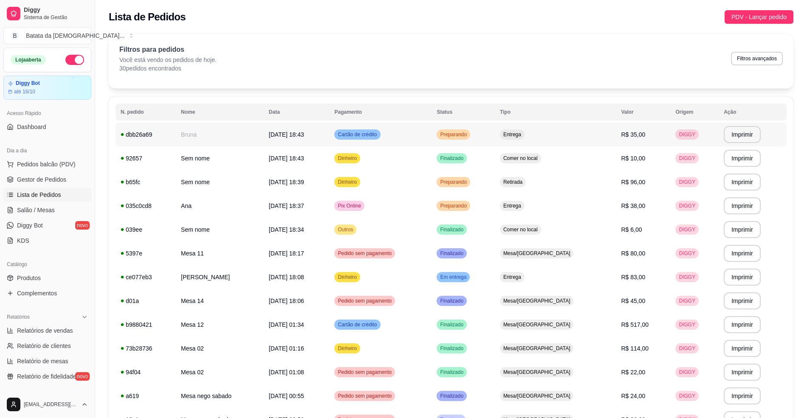
click at [647, 138] on td "R$ 35,00" at bounding box center [643, 135] width 54 height 24
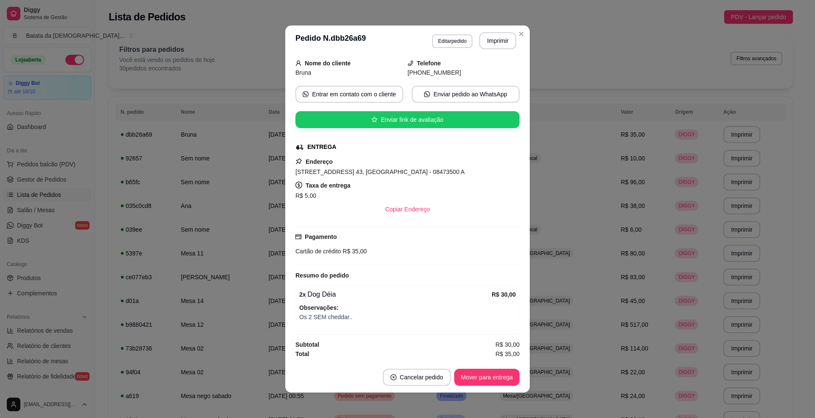
scroll to position [2, 0]
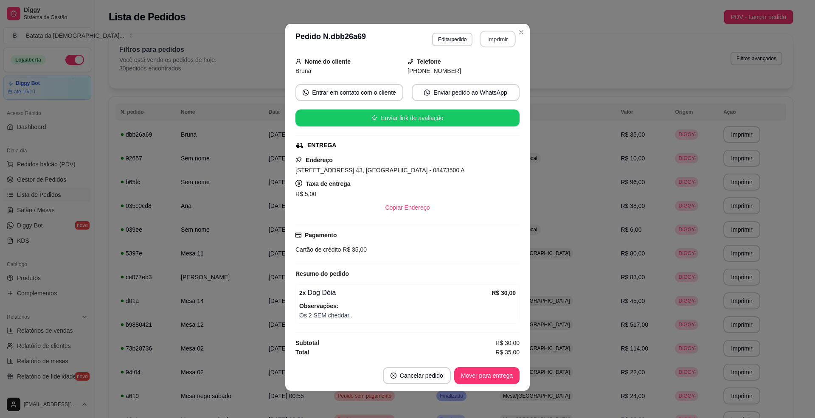
click at [511, 34] on button "Imprimir" at bounding box center [498, 39] width 36 height 17
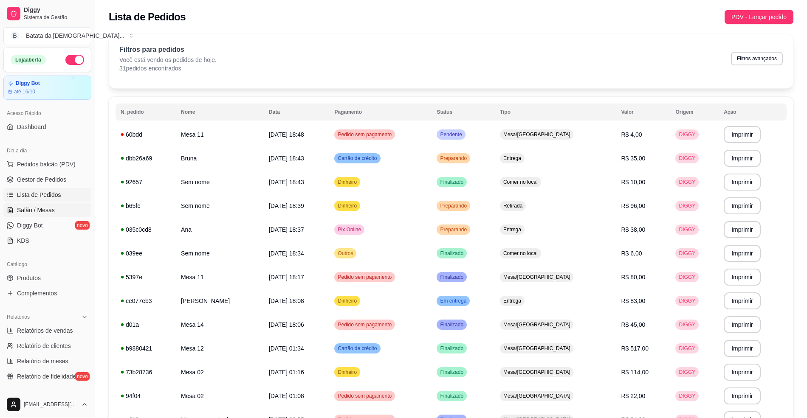
click at [51, 208] on span "Salão / Mesas" at bounding box center [36, 210] width 38 height 8
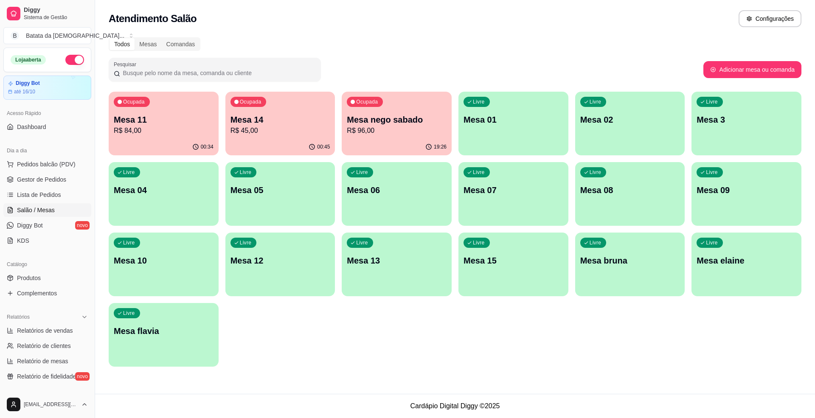
click at [286, 121] on p "Mesa 14" at bounding box center [281, 120] width 100 height 12
click at [195, 135] on p "R$ 84,00" at bounding box center [164, 131] width 97 height 10
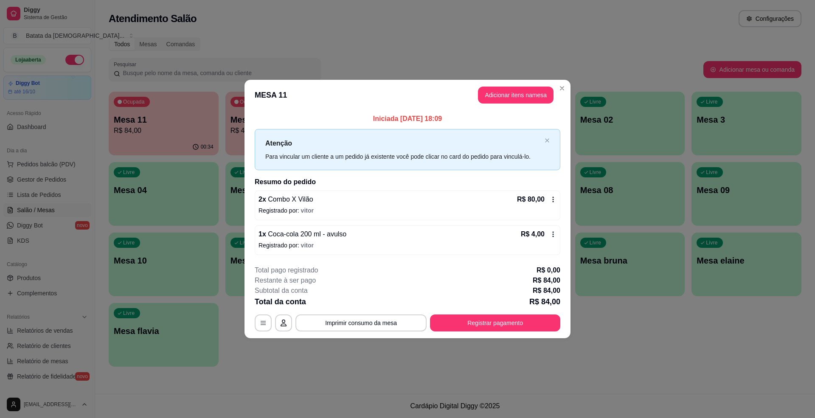
click at [390, 313] on div "**********" at bounding box center [408, 298] width 306 height 66
click at [395, 323] on button "Imprimir consumo da mesa" at bounding box center [361, 323] width 127 height 17
click at [522, 324] on button "Registrar pagamento" at bounding box center [495, 323] width 130 height 17
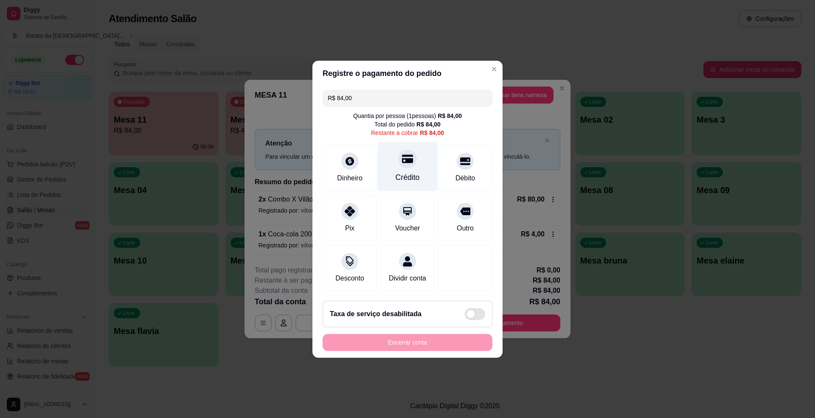
click at [409, 161] on div "Crédito" at bounding box center [408, 166] width 60 height 50
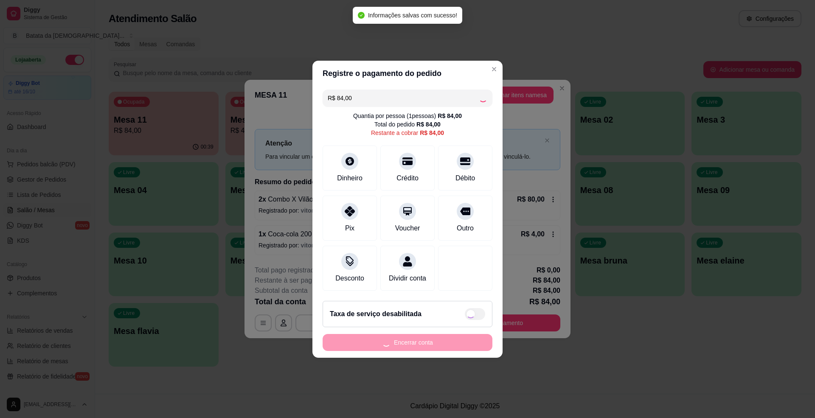
type input "R$ 0,00"
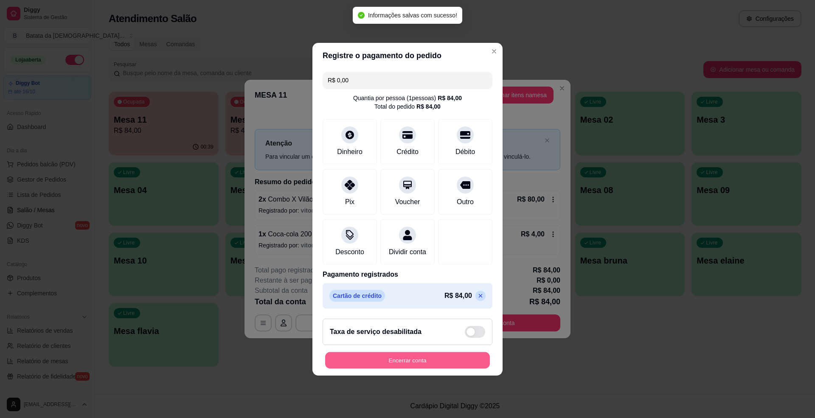
click at [439, 362] on button "Encerrar conta" at bounding box center [407, 360] width 165 height 17
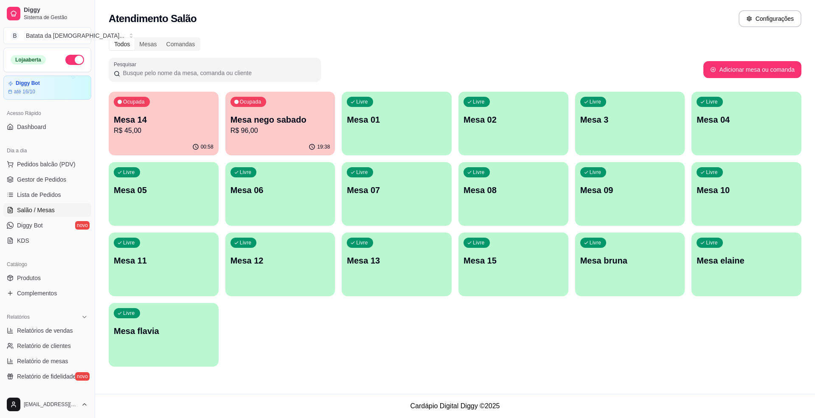
click at [201, 143] on div "00:58" at bounding box center [164, 147] width 110 height 17
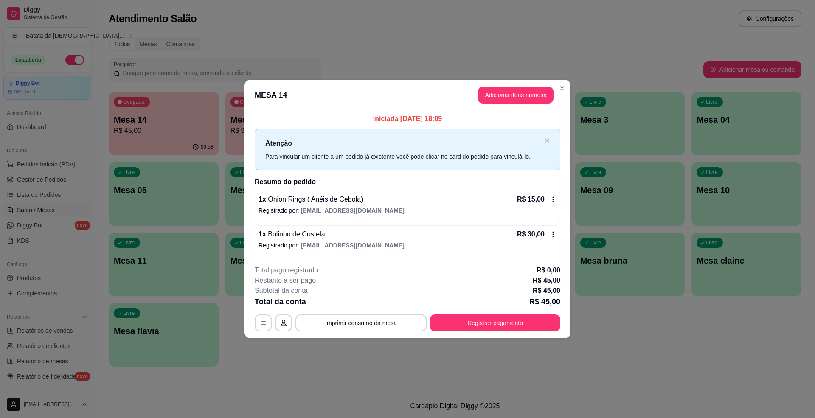
click at [568, 92] on header "MESA 14 Adicionar itens na mesa" at bounding box center [408, 95] width 326 height 31
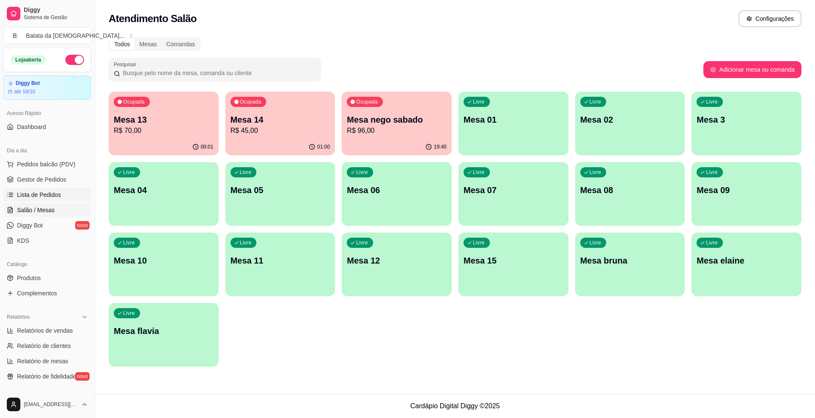
click at [35, 192] on span "Lista de Pedidos" at bounding box center [39, 195] width 44 height 8
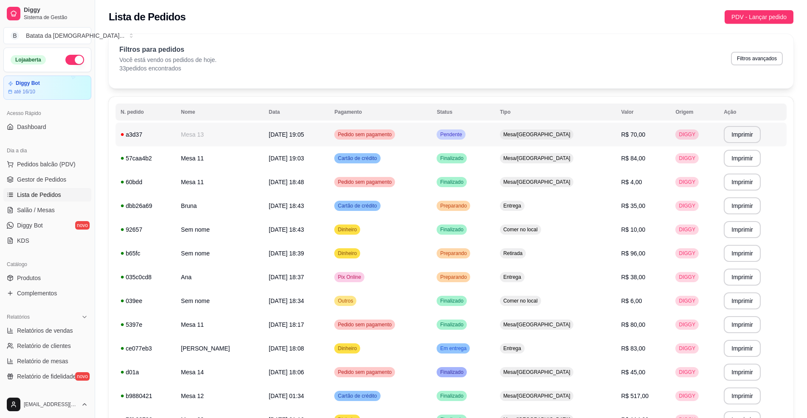
click at [494, 141] on td "Pendente" at bounding box center [463, 135] width 63 height 24
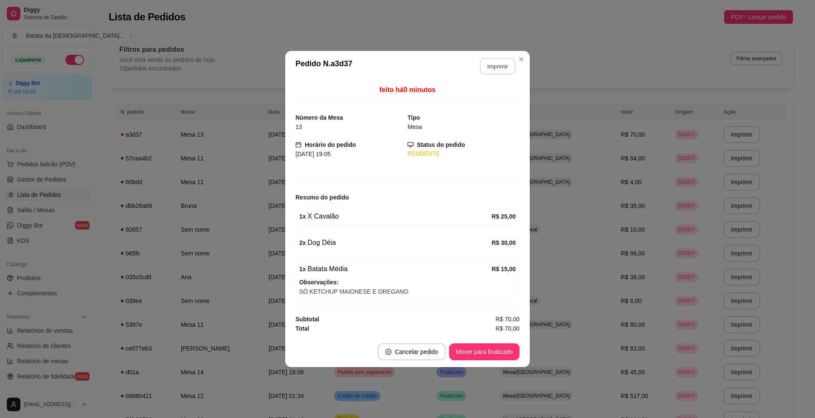
click at [497, 58] on button "Imprimir" at bounding box center [498, 66] width 36 height 17
click at [511, 355] on button "Mover para finalizado" at bounding box center [485, 352] width 68 height 17
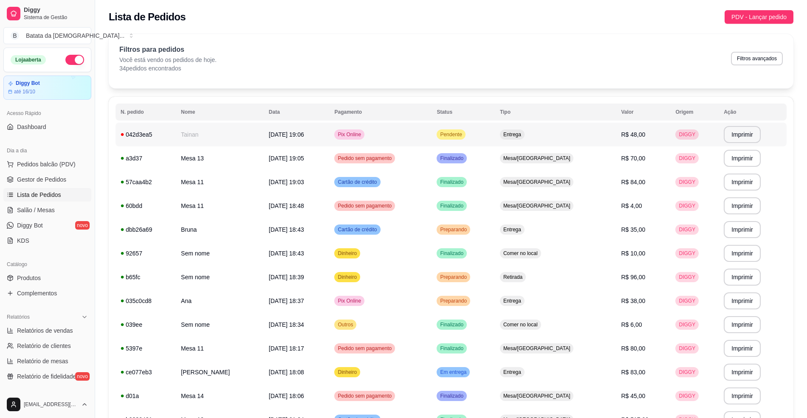
click at [494, 131] on td "Pendente" at bounding box center [463, 135] width 63 height 24
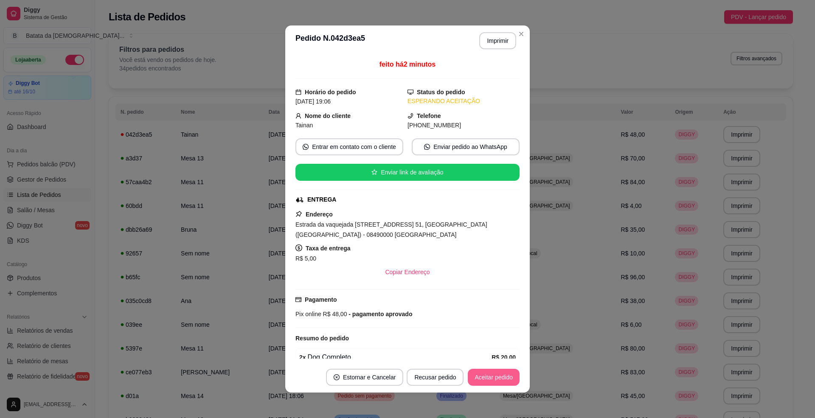
click at [489, 379] on button "Aceitar pedido" at bounding box center [494, 377] width 52 height 17
click at [500, 371] on button "Mover para preparo" at bounding box center [487, 378] width 64 height 17
click at [491, 43] on button "Imprimir" at bounding box center [498, 41] width 36 height 17
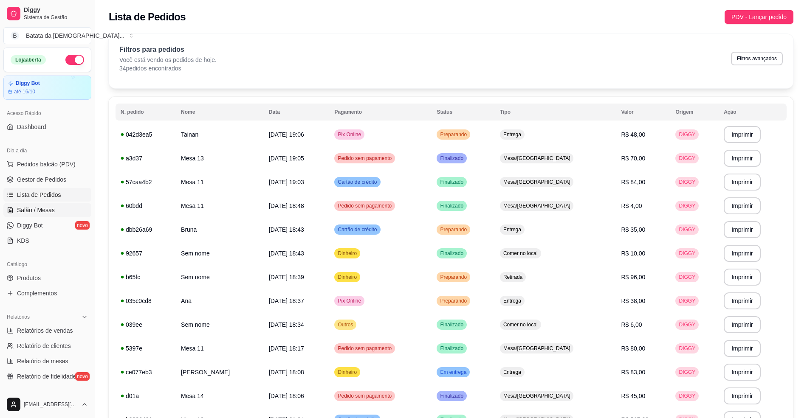
click at [48, 208] on span "Salão / Mesas" at bounding box center [36, 210] width 38 height 8
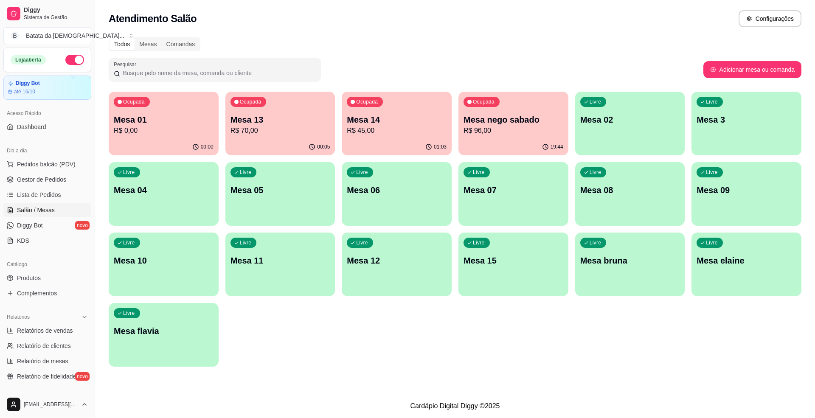
click at [247, 129] on p "R$ 70,00" at bounding box center [281, 131] width 100 height 10
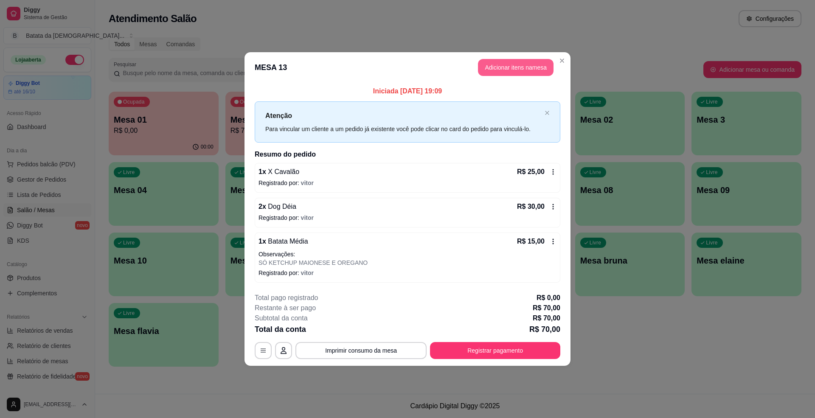
click at [544, 69] on button "Adicionar itens na mesa" at bounding box center [516, 67] width 76 height 17
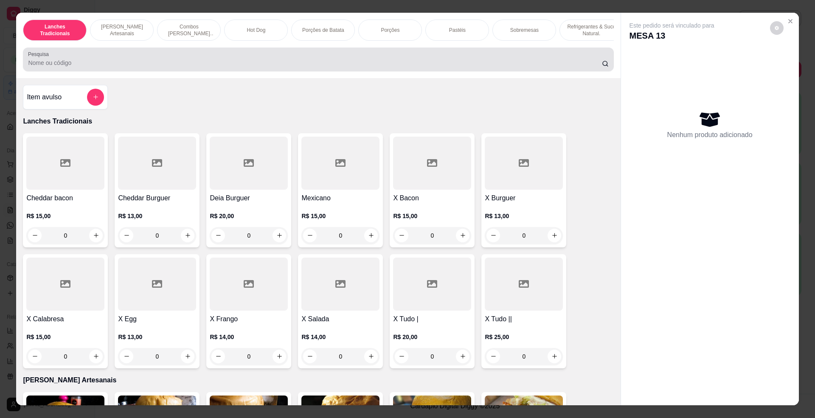
click at [274, 65] on div at bounding box center [318, 59] width 581 height 17
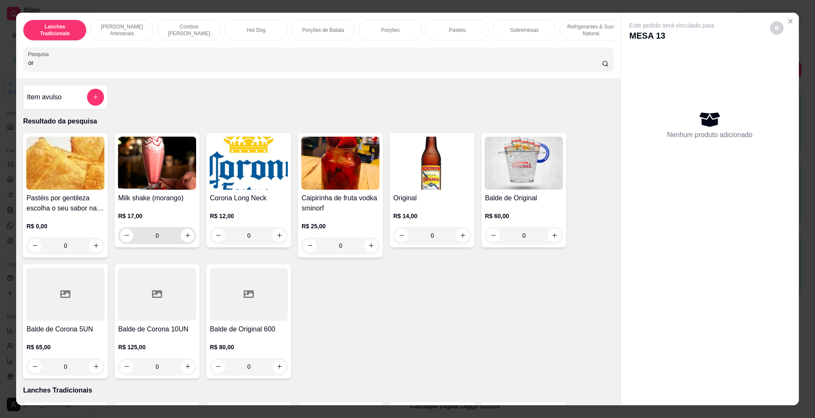
type input "o"
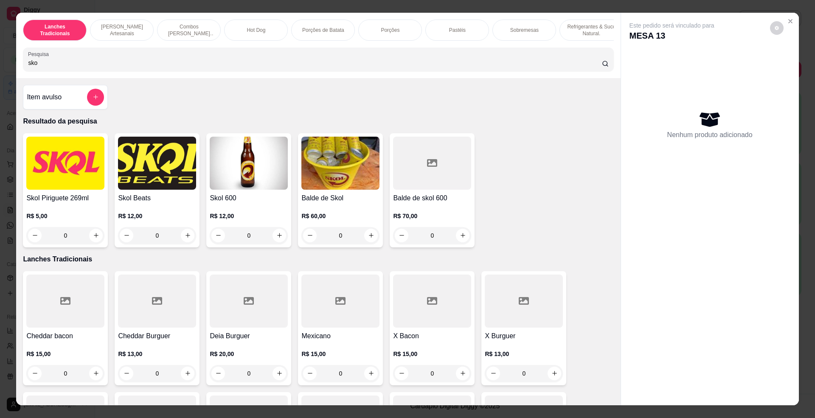
type input "sko"
click at [64, 203] on h4 "Skol Piriguete 269ml" at bounding box center [65, 198] width 78 height 10
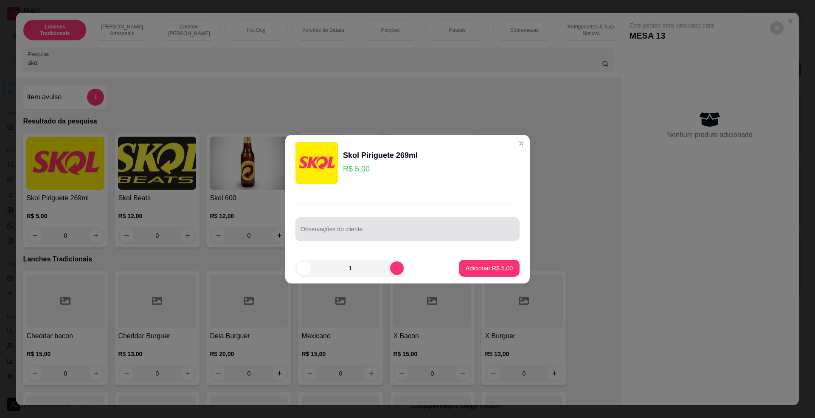
click at [398, 229] on input "Observações do cliente" at bounding box center [408, 233] width 214 height 8
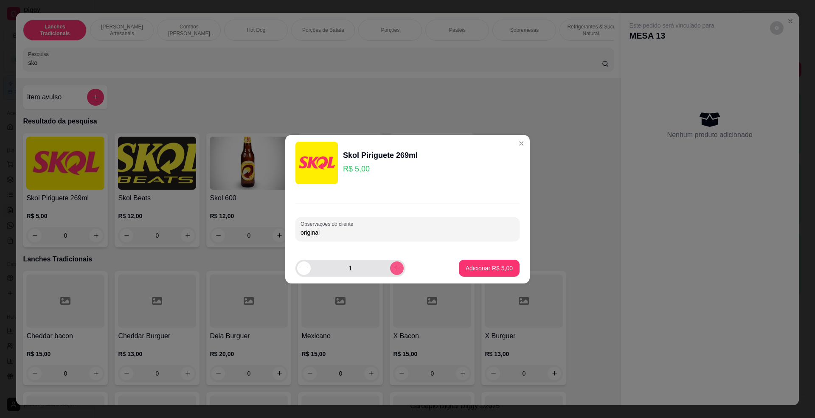
type input "original"
click at [394, 265] on icon "increase-product-quantity" at bounding box center [397, 268] width 6 height 6
type input "2"
click at [463, 265] on p "Adicionar R$ 10,00" at bounding box center [487, 268] width 49 height 8
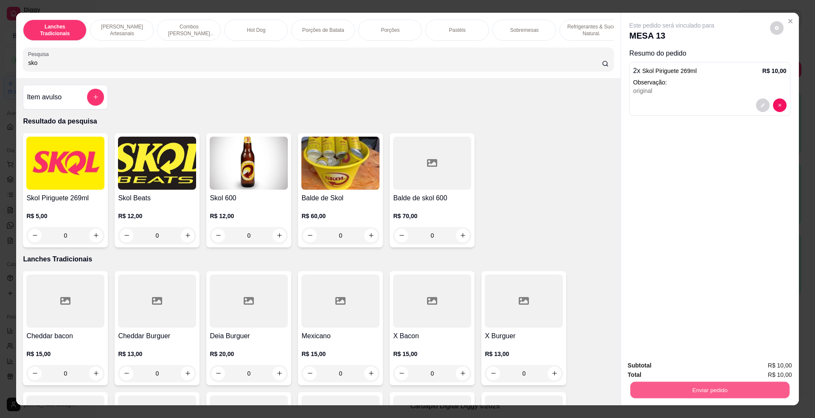
click at [714, 392] on button "Enviar pedido" at bounding box center [709, 390] width 159 height 17
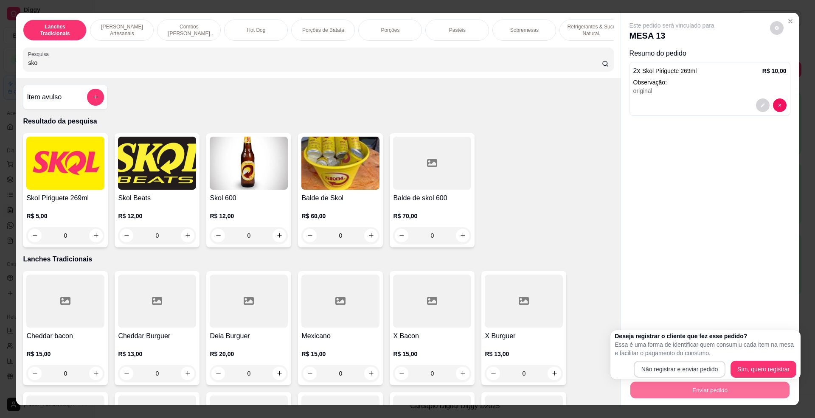
click at [705, 361] on div "Não registrar e enviar pedido Sim, quero registrar" at bounding box center [706, 369] width 182 height 17
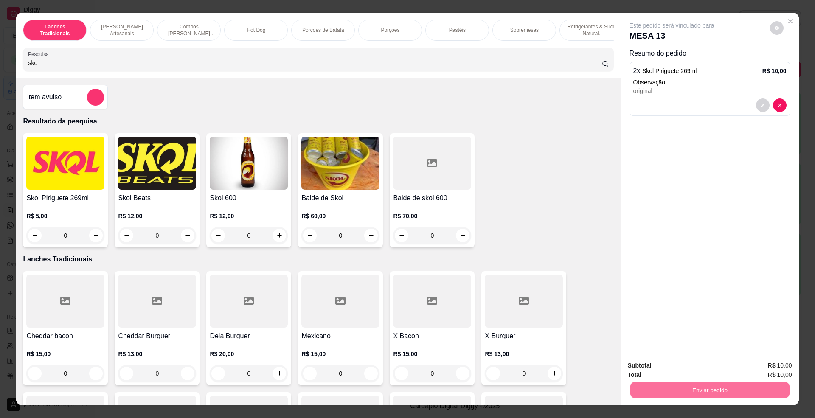
click at [704, 365] on button "Não registrar e enviar pedido" at bounding box center [681, 370] width 86 height 16
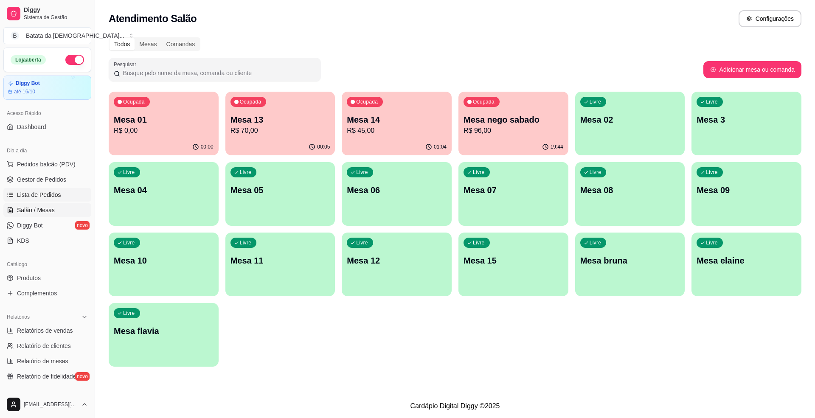
click at [25, 196] on span "Lista de Pedidos" at bounding box center [39, 195] width 44 height 8
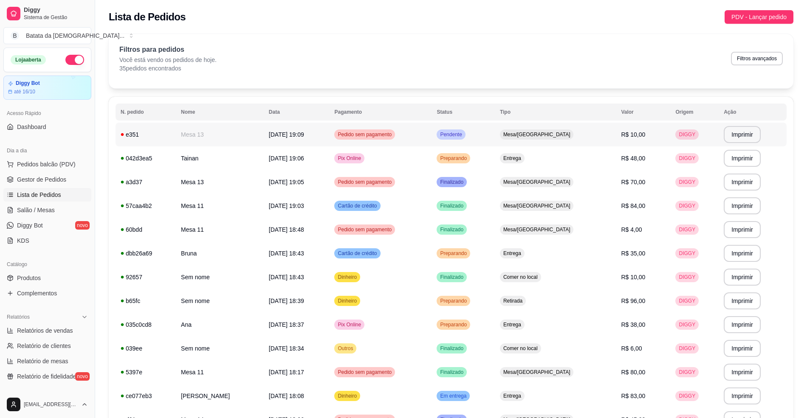
click at [494, 136] on td "Pendente" at bounding box center [463, 135] width 63 height 24
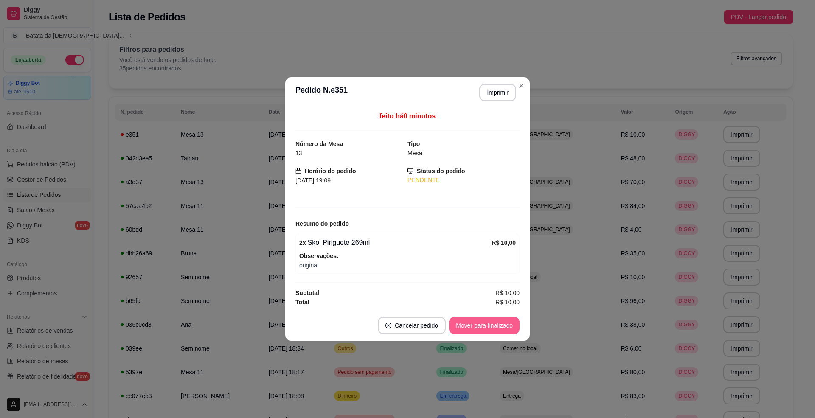
click at [476, 333] on button "Mover para finalizado" at bounding box center [484, 325] width 71 height 17
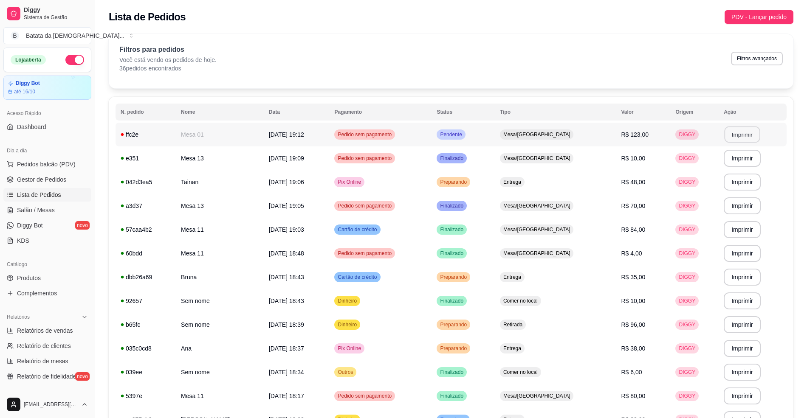
click at [740, 133] on button "Imprimir" at bounding box center [742, 135] width 36 height 17
click at [49, 206] on span "Salão / Mesas" at bounding box center [36, 210] width 38 height 8
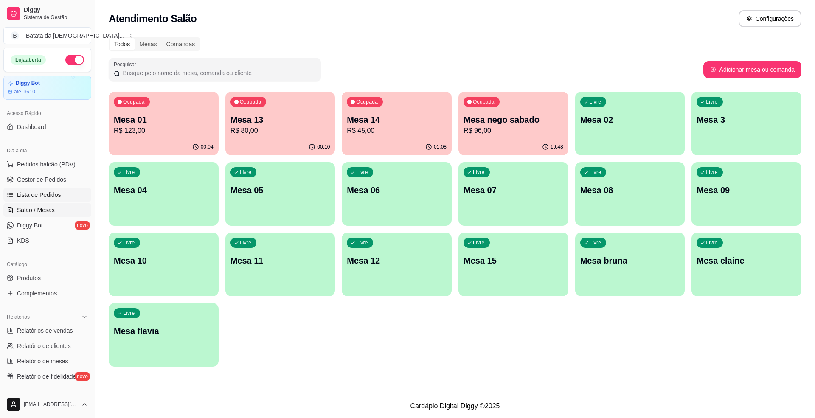
click at [18, 191] on span "Lista de Pedidos" at bounding box center [39, 195] width 44 height 8
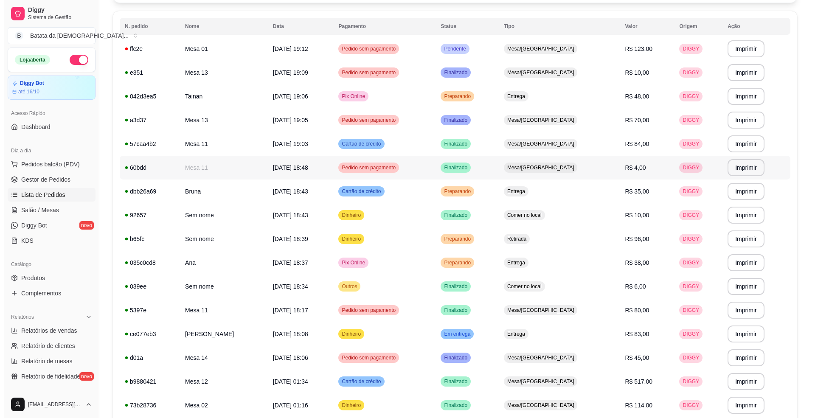
scroll to position [113, 0]
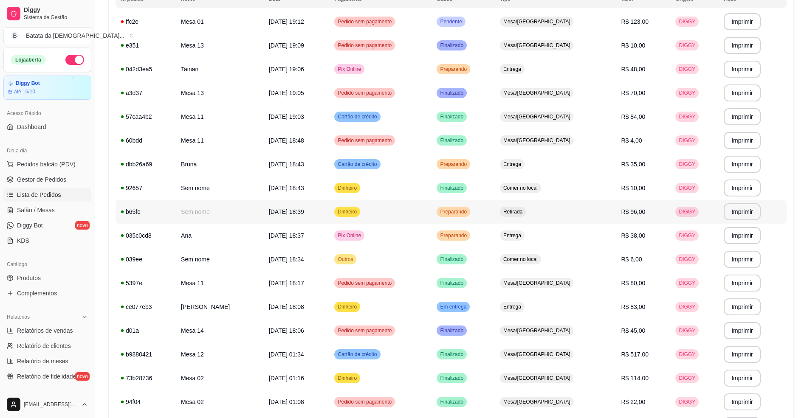
click at [524, 213] on span "Retirada" at bounding box center [513, 212] width 23 height 7
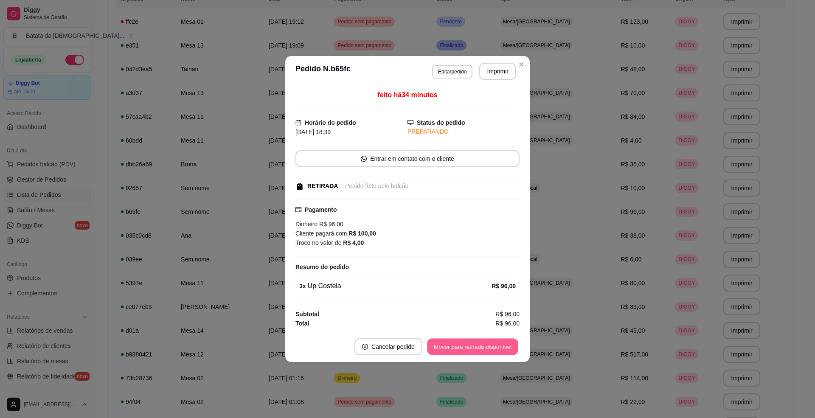
click at [474, 350] on button "Mover para retirada disponível" at bounding box center [472, 347] width 91 height 17
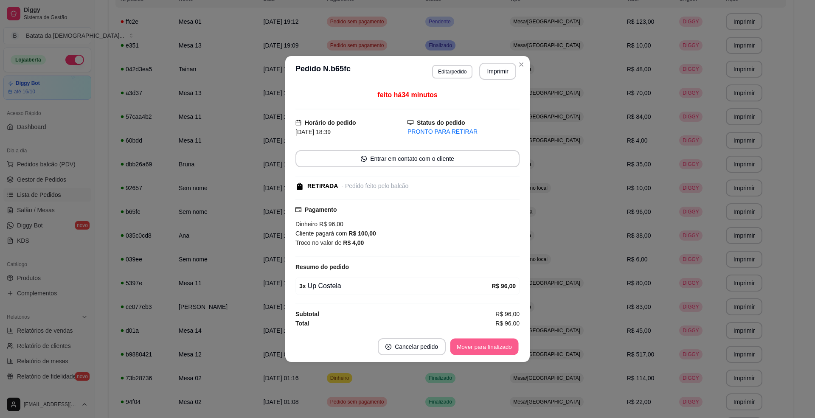
click at [482, 355] on button "Mover para finalizado" at bounding box center [485, 347] width 68 height 17
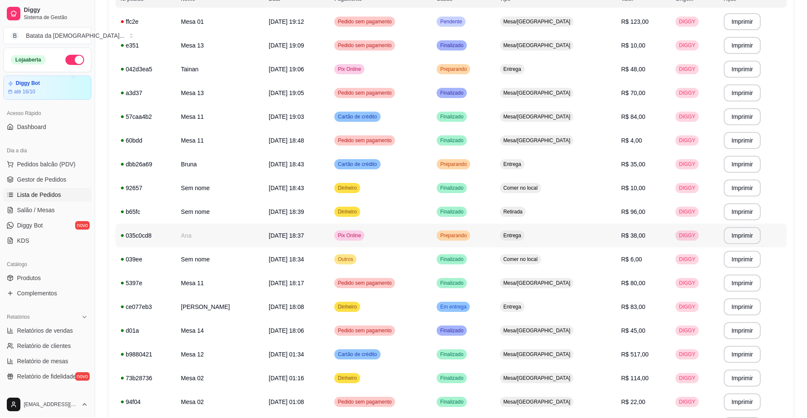
click at [494, 238] on td "Preparando" at bounding box center [463, 236] width 63 height 24
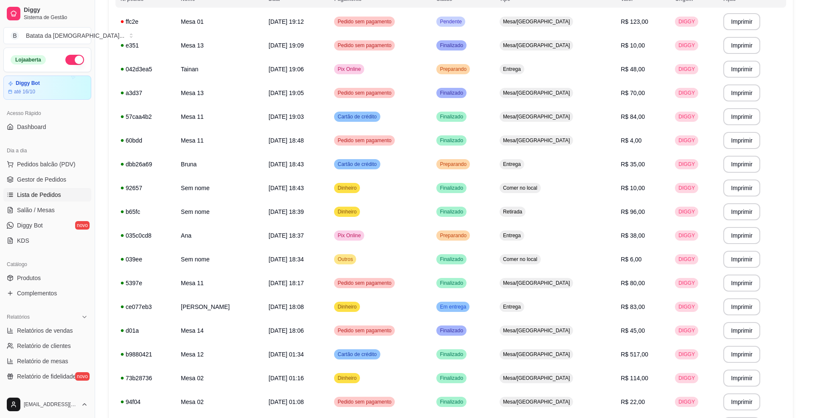
scroll to position [106, 0]
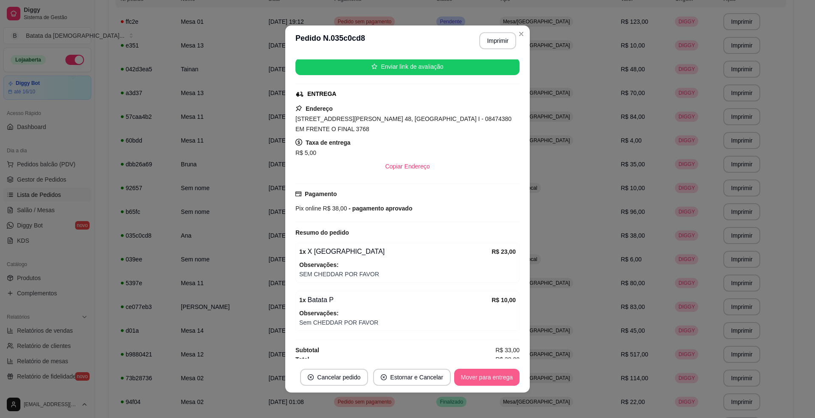
click at [485, 386] on button "Mover para entrega" at bounding box center [486, 377] width 65 height 17
click at [486, 376] on button "Mover para finalizado" at bounding box center [485, 378] width 68 height 17
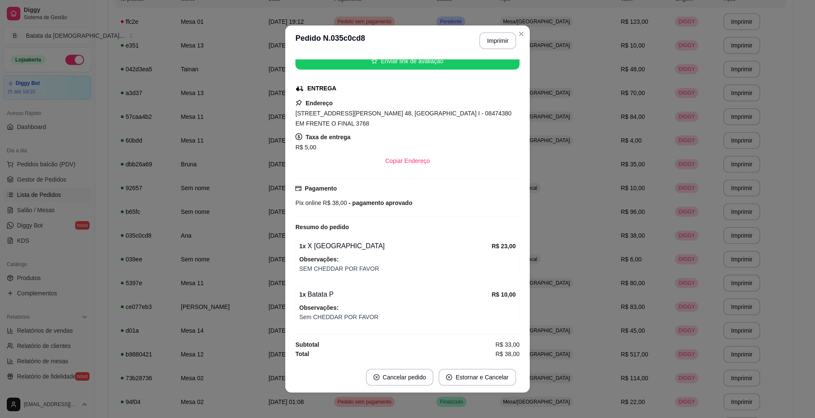
scroll to position [86, 0]
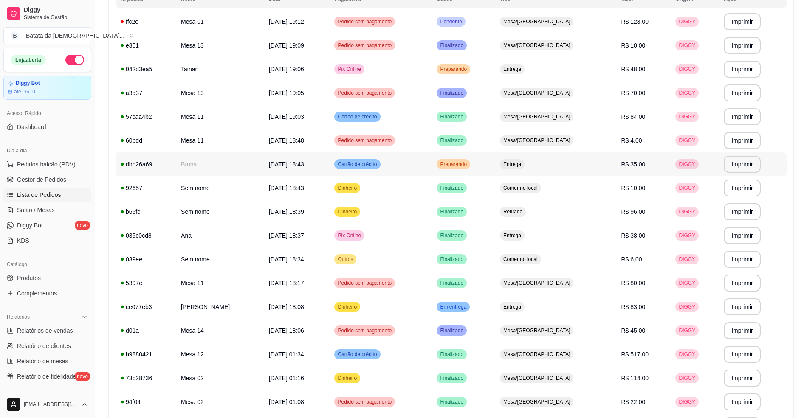
click at [523, 166] on span "Entrega" at bounding box center [512, 164] width 21 height 7
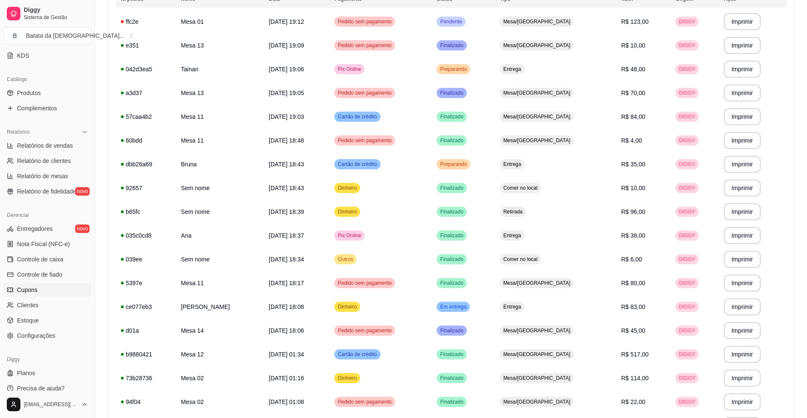
scroll to position [193, 0]
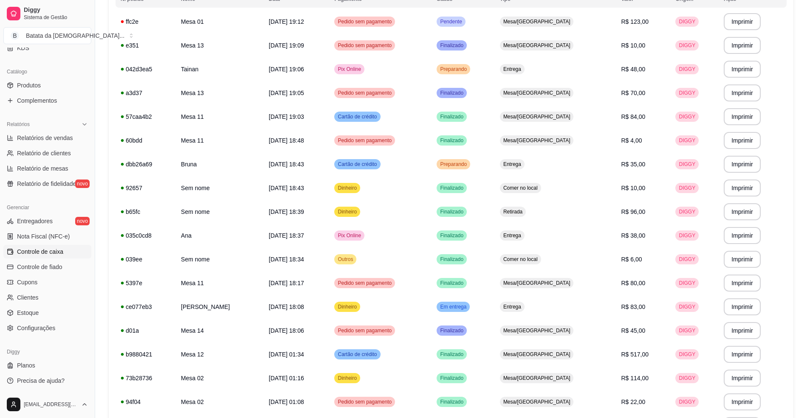
click at [62, 251] on span "Controle de caixa" at bounding box center [40, 252] width 46 height 8
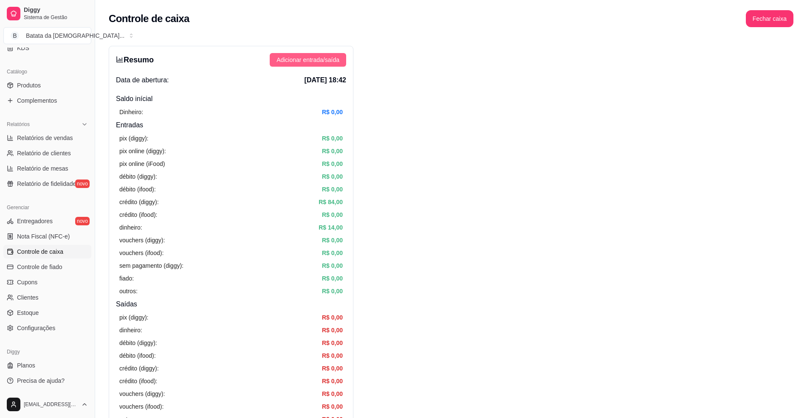
click at [311, 63] on span "Adicionar entrada/saída" at bounding box center [307, 59] width 63 height 9
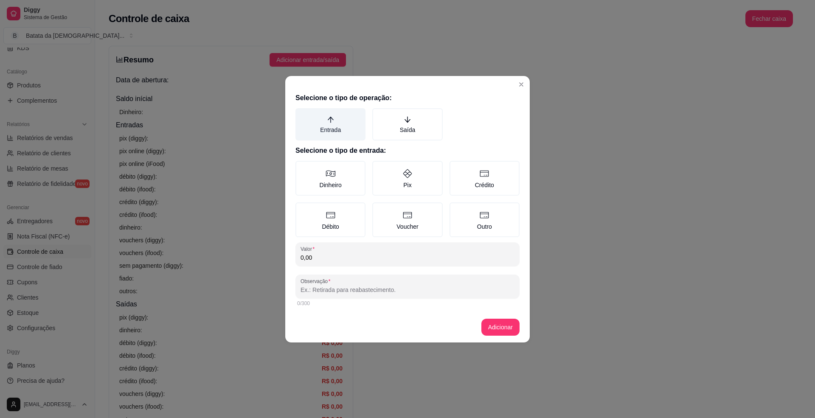
click at [353, 128] on label "Entrada" at bounding box center [331, 124] width 70 height 32
click at [302, 115] on button "Entrada" at bounding box center [298, 111] width 7 height 7
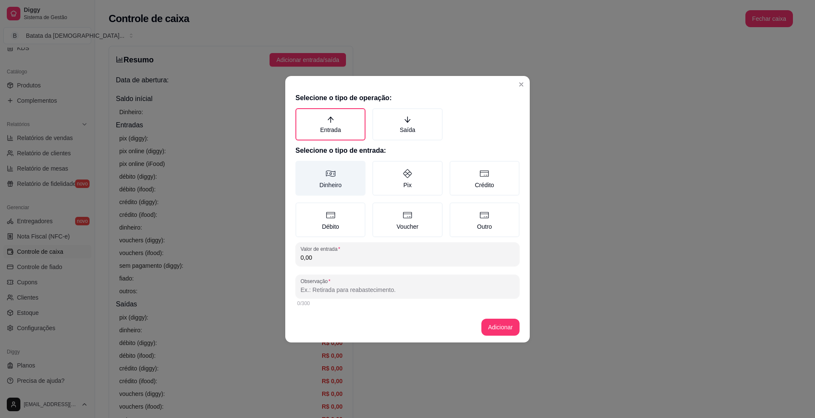
click at [357, 170] on label "Dinheiro" at bounding box center [331, 178] width 70 height 35
click at [302, 167] on button "Dinheiro" at bounding box center [298, 164] width 7 height 7
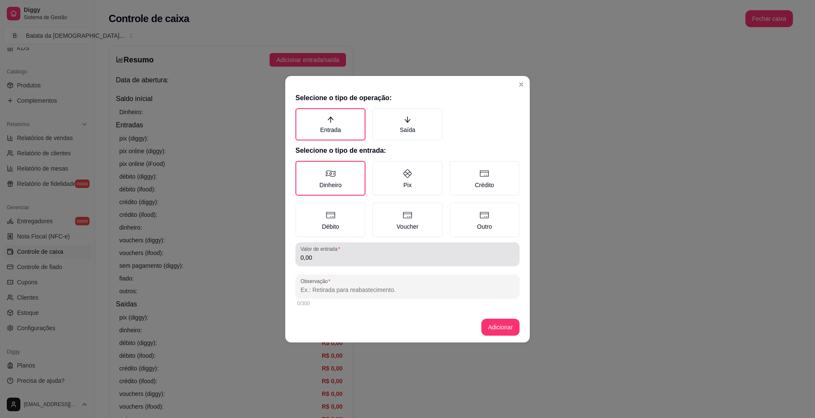
click at [347, 250] on div "0,00" at bounding box center [408, 254] width 214 height 17
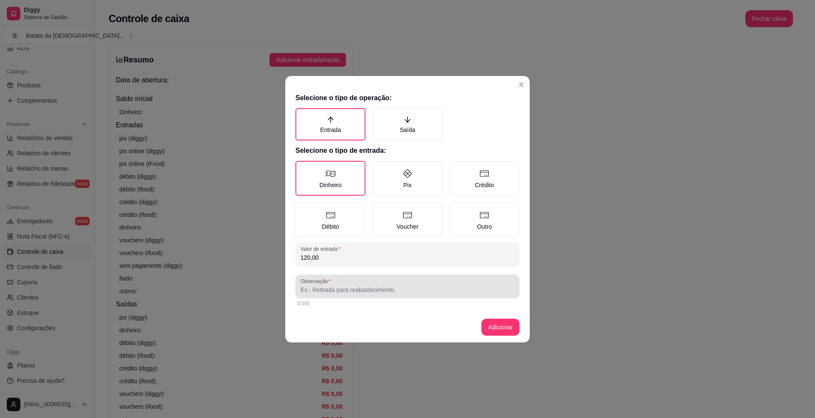
type input "120,00"
click at [339, 290] on input "Observação" at bounding box center [408, 290] width 214 height 8
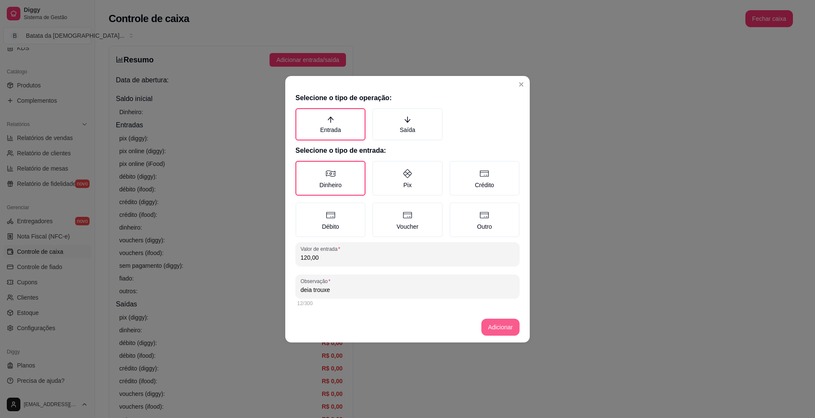
type input "deia trouxe"
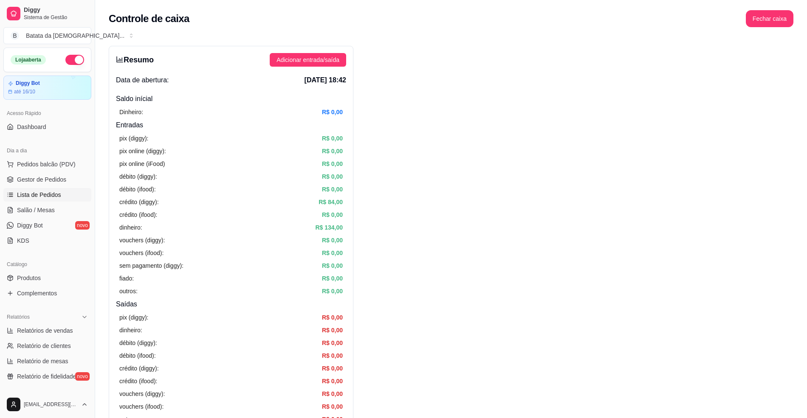
click at [57, 196] on span "Lista de Pedidos" at bounding box center [39, 195] width 44 height 8
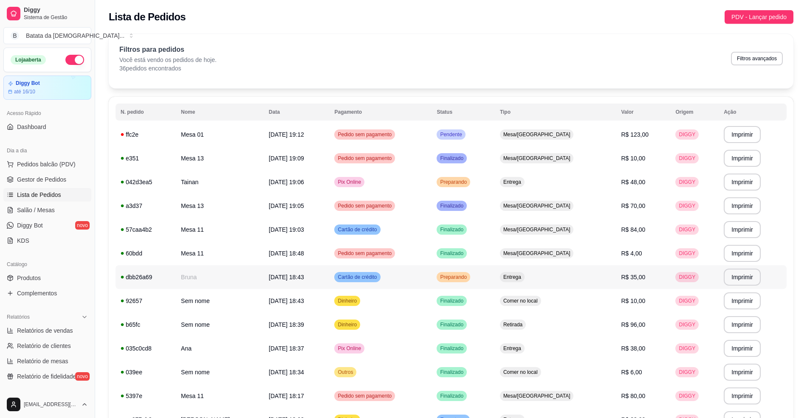
click at [494, 271] on td "Preparando" at bounding box center [463, 277] width 63 height 24
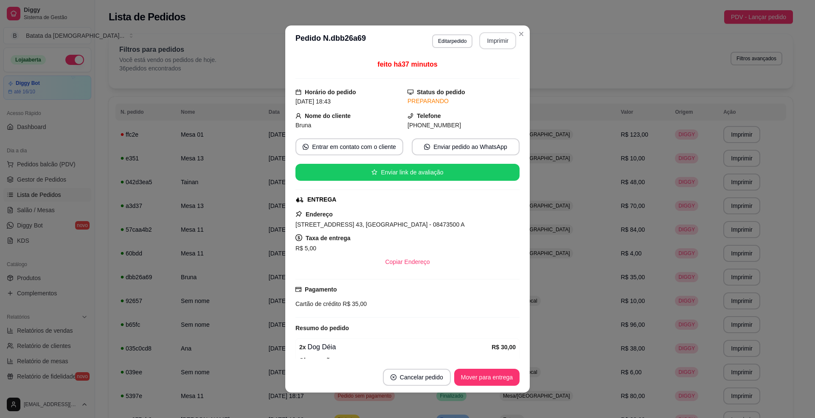
click at [504, 43] on button "Imprimir" at bounding box center [498, 40] width 37 height 17
click at [525, 34] on header "**********" at bounding box center [407, 40] width 245 height 31
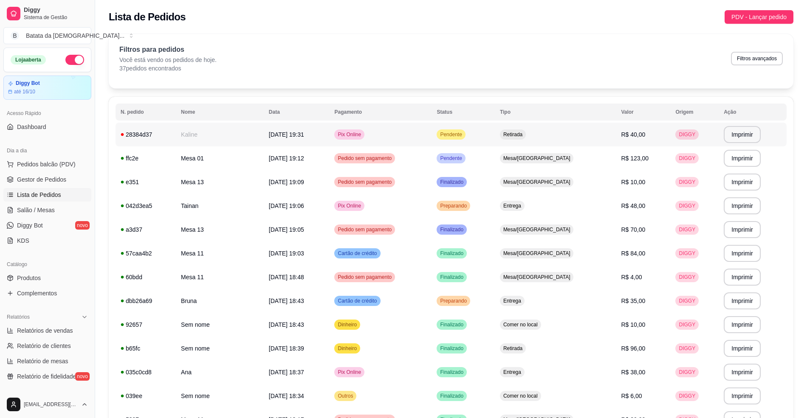
click at [494, 123] on td "Pendente" at bounding box center [463, 135] width 63 height 24
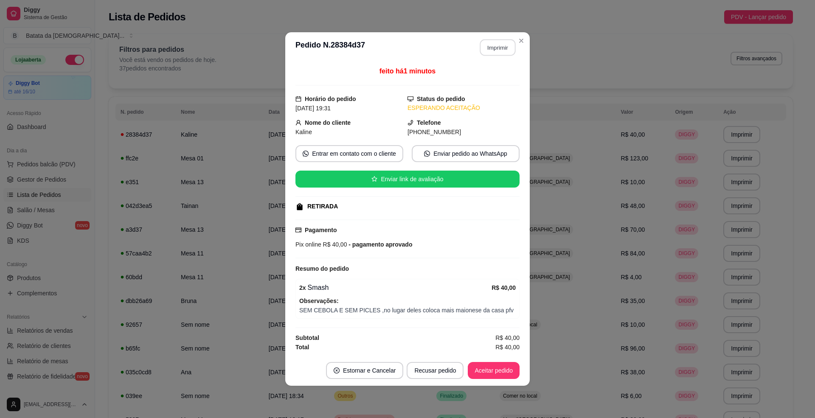
click at [506, 45] on button "Imprimir" at bounding box center [498, 47] width 36 height 17
click at [502, 369] on button "Aceitar pedido" at bounding box center [494, 370] width 52 height 17
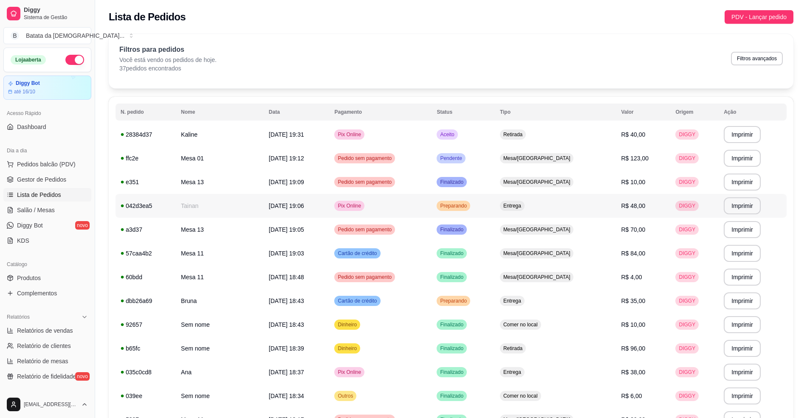
click at [482, 199] on td "Preparando" at bounding box center [463, 206] width 63 height 24
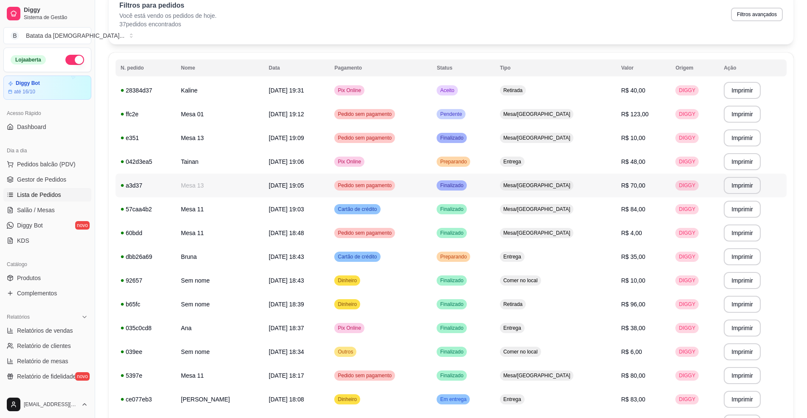
scroll to position [113, 0]
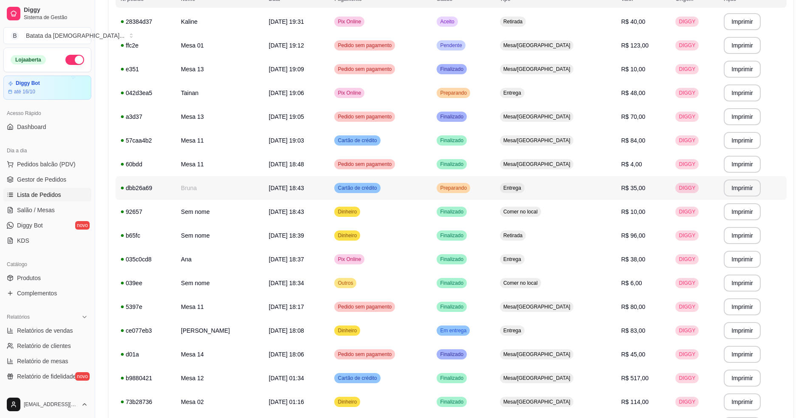
click at [370, 188] on span "Cartão de crédito" at bounding box center [357, 188] width 42 height 7
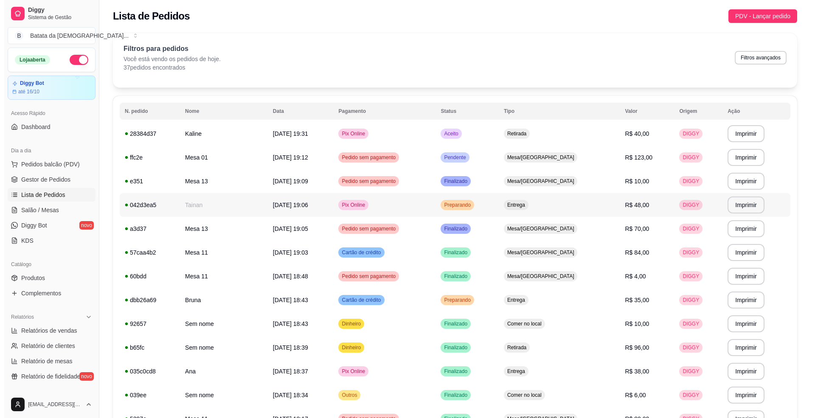
scroll to position [0, 0]
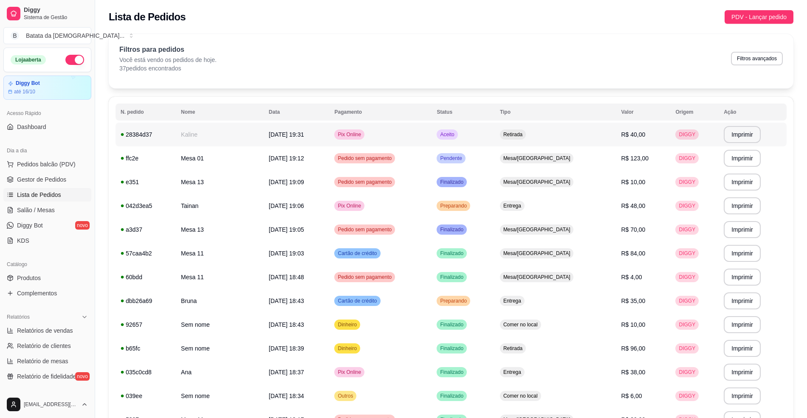
click at [432, 135] on td "Pix Online" at bounding box center [380, 135] width 102 height 24
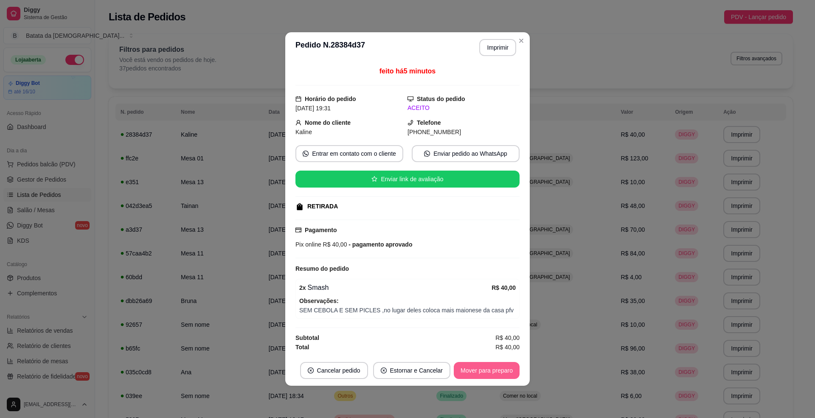
click at [508, 377] on button "Mover para preparo" at bounding box center [487, 370] width 66 height 17
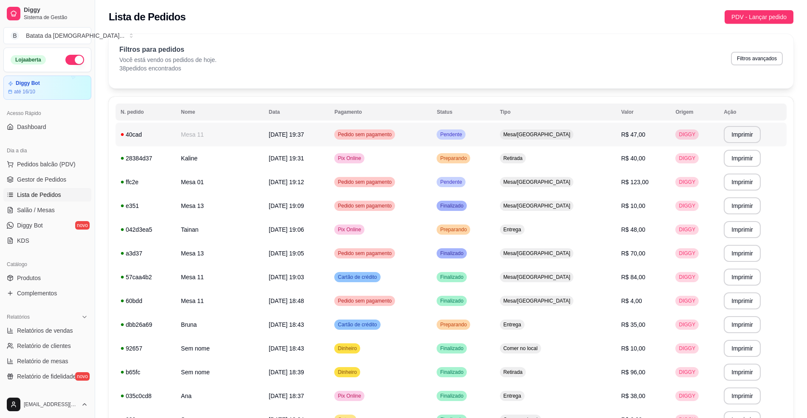
click at [432, 129] on td "Pedido sem pagamento" at bounding box center [380, 135] width 102 height 24
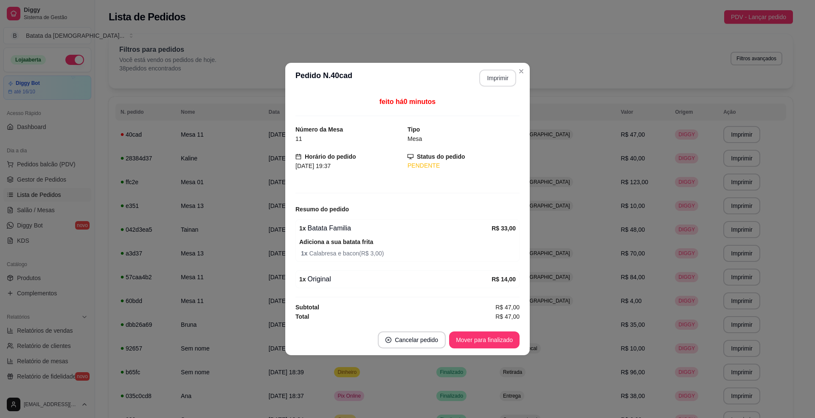
click at [501, 73] on button "Imprimir" at bounding box center [498, 78] width 37 height 17
click at [490, 339] on button "Mover para finalizado" at bounding box center [485, 340] width 68 height 17
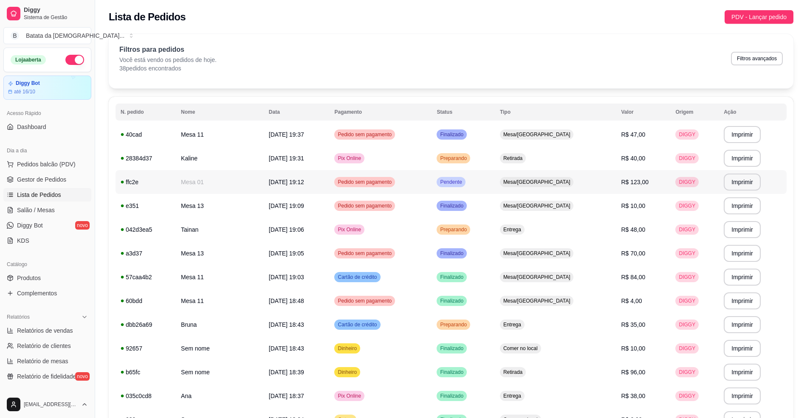
click at [494, 177] on td "Pendente" at bounding box center [463, 182] width 63 height 24
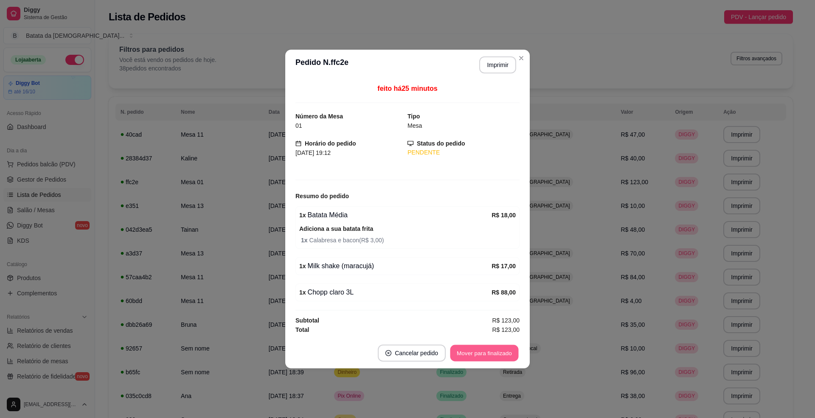
click at [490, 361] on button "Mover para finalizado" at bounding box center [485, 353] width 68 height 17
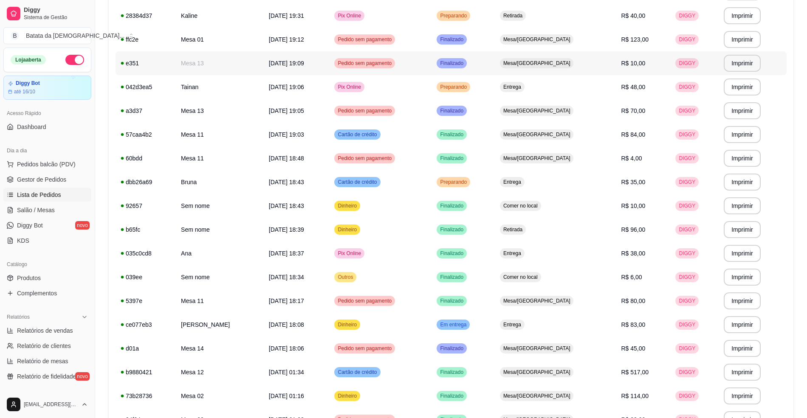
scroll to position [170, 0]
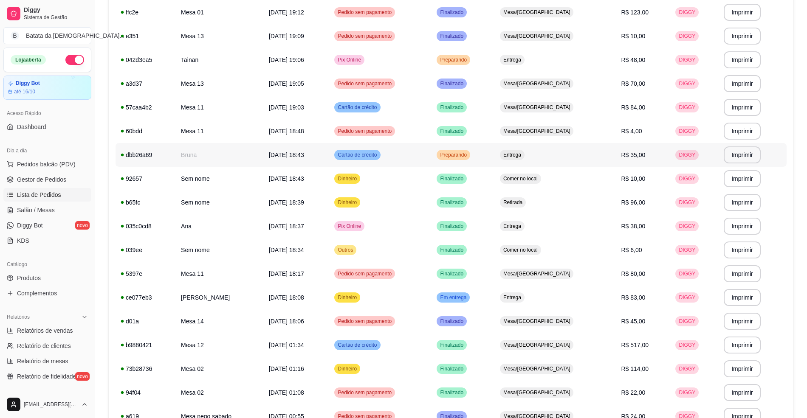
click at [432, 144] on td "Cartão de crédito" at bounding box center [380, 155] width 102 height 24
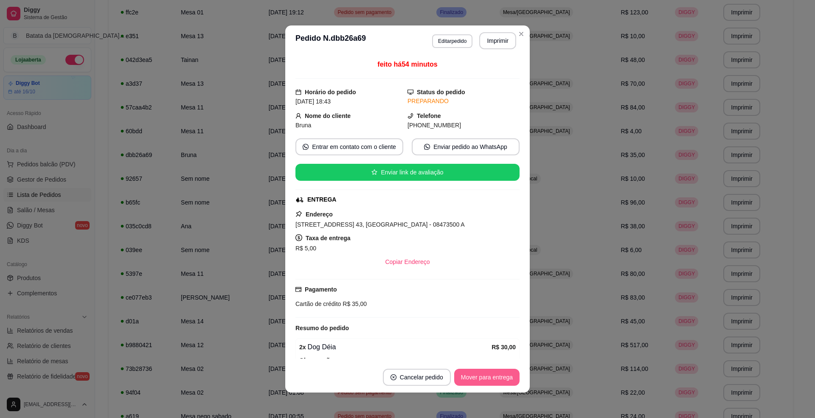
click at [464, 380] on button "Mover para entrega" at bounding box center [486, 377] width 65 height 17
click at [480, 376] on button "Mover para finalizado" at bounding box center [485, 378] width 68 height 17
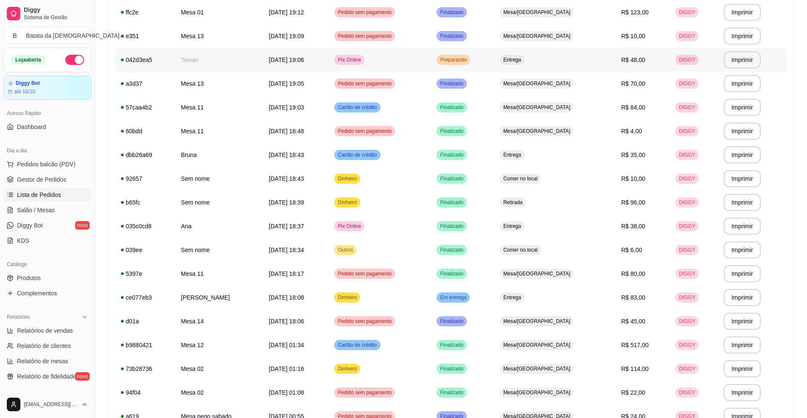
click at [470, 56] on div "Preparando" at bounding box center [454, 60] width 34 height 10
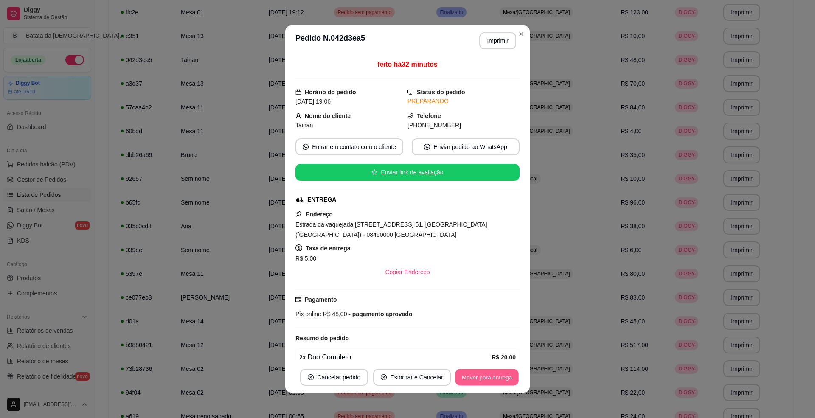
click at [493, 370] on button "Mover para entrega" at bounding box center [487, 378] width 64 height 17
click at [486, 379] on button "Mover para finalizado" at bounding box center [484, 377] width 71 height 17
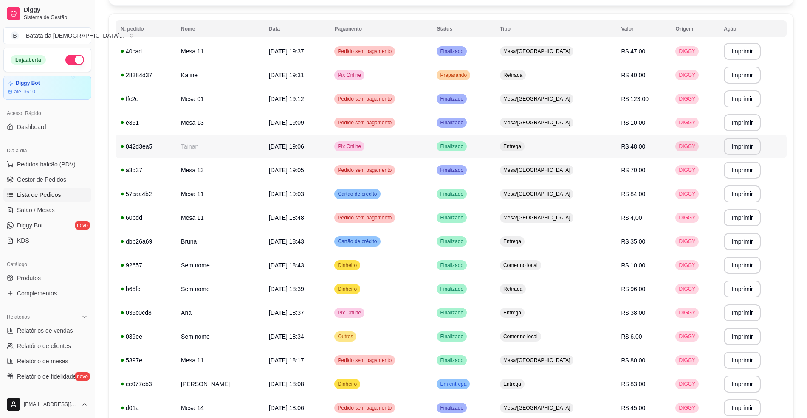
scroll to position [56, 0]
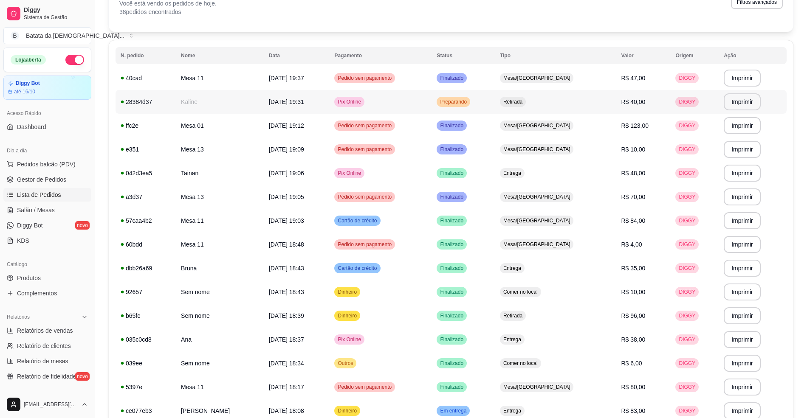
click at [422, 92] on td "Pix Online" at bounding box center [380, 102] width 102 height 24
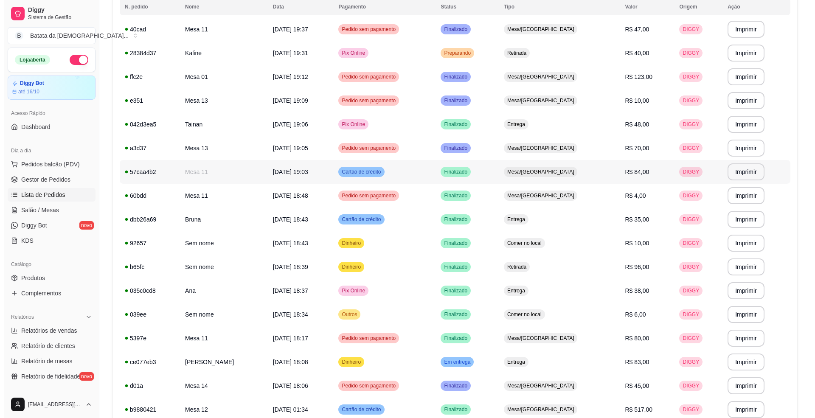
scroll to position [0, 0]
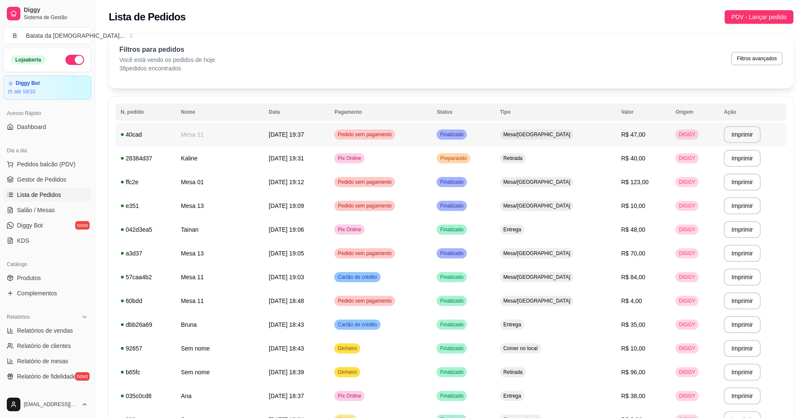
click at [494, 133] on td "Finalizado" at bounding box center [463, 135] width 63 height 24
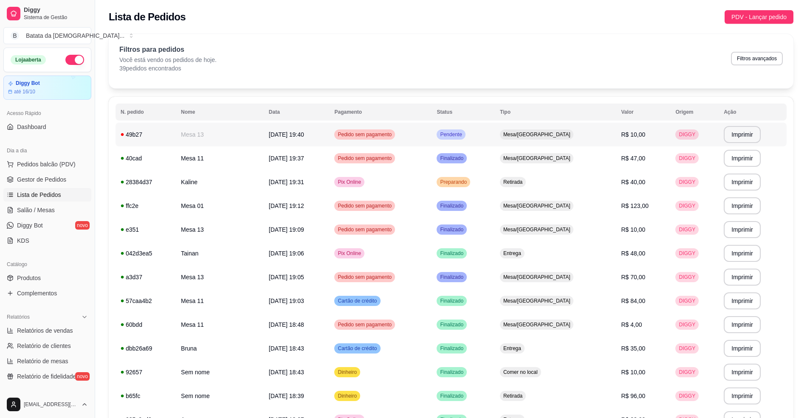
click at [494, 133] on td "Pendente" at bounding box center [463, 135] width 63 height 24
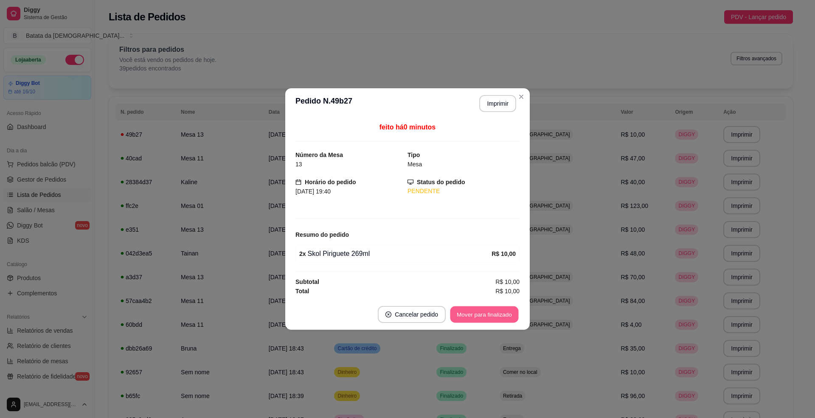
click at [504, 318] on button "Mover para finalizado" at bounding box center [485, 315] width 68 height 17
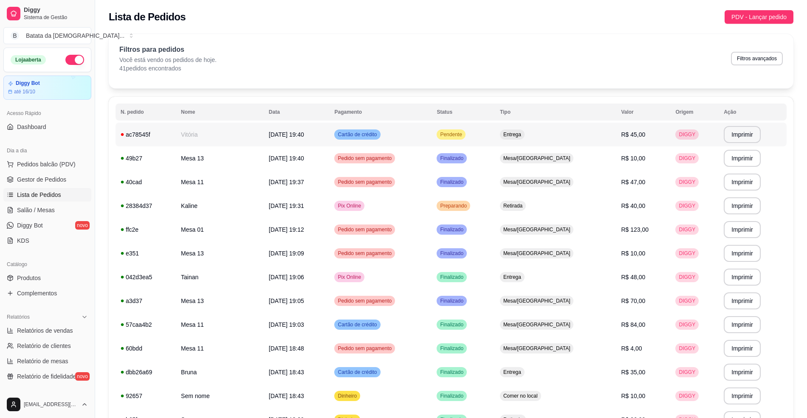
click at [422, 133] on td "Cartão de crédito" at bounding box center [380, 135] width 102 height 24
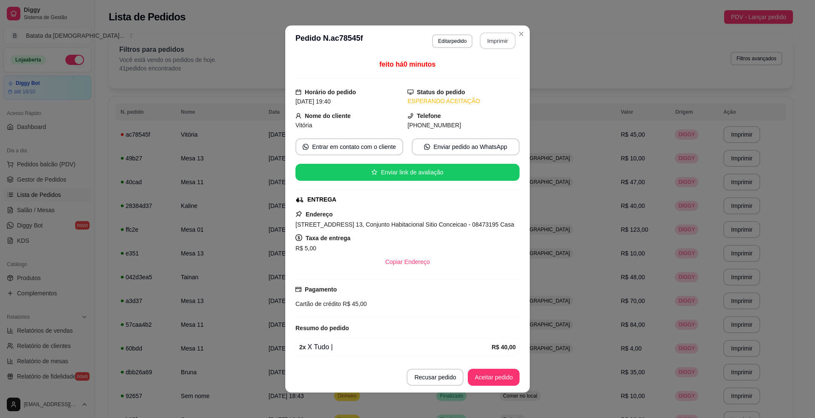
click at [482, 35] on button "Imprimir" at bounding box center [498, 41] width 36 height 17
click at [491, 381] on button "Aceitar pedido" at bounding box center [494, 377] width 52 height 17
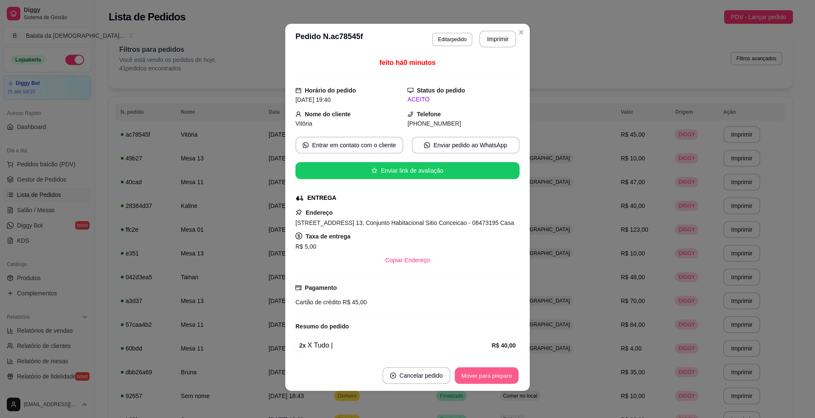
click at [496, 369] on button "Mover para preparo" at bounding box center [487, 376] width 64 height 17
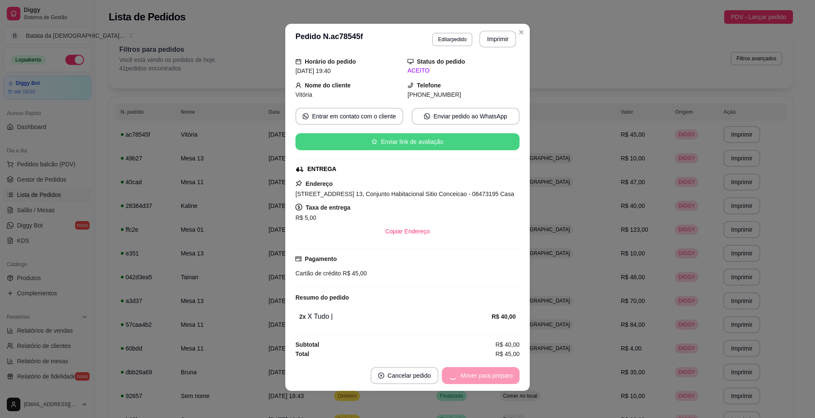
scroll to position [45, 0]
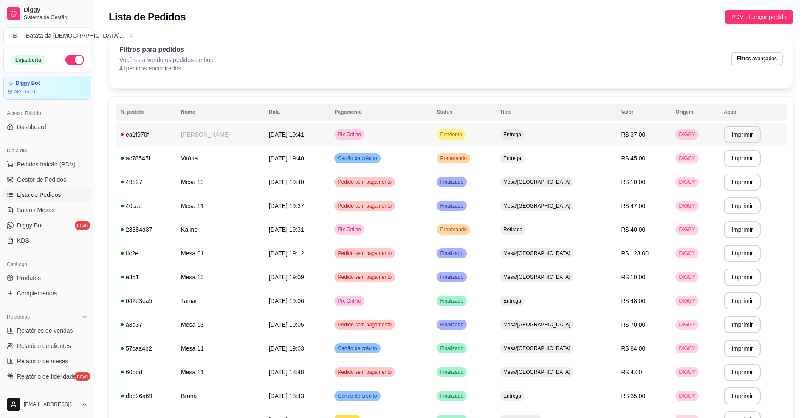
click at [494, 133] on td "Pendente" at bounding box center [463, 135] width 63 height 24
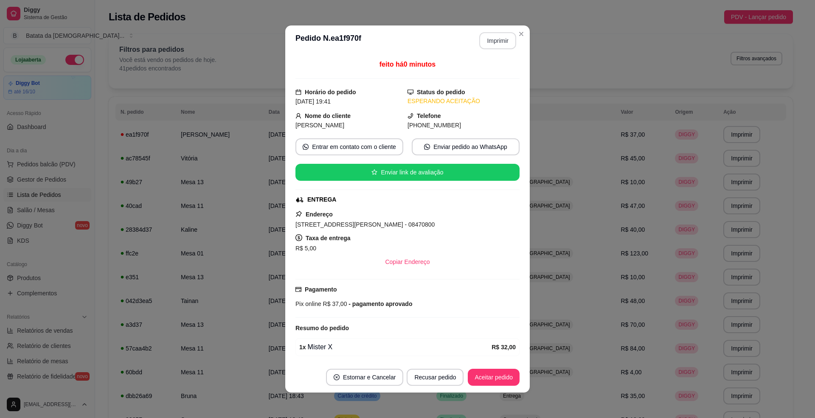
click at [493, 48] on button "Imprimir" at bounding box center [498, 40] width 37 height 17
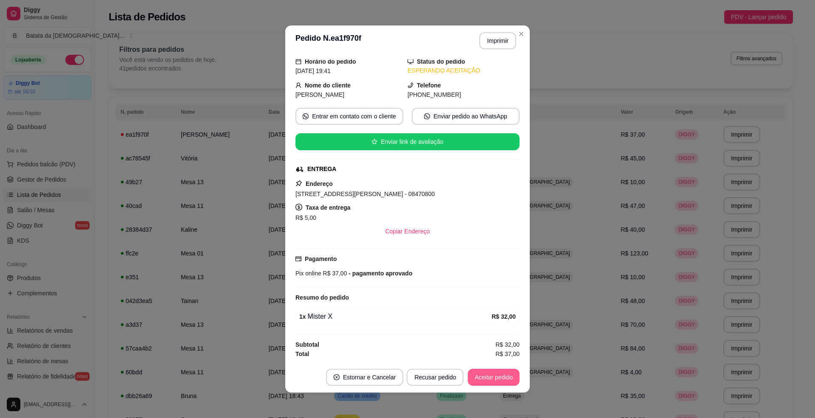
click at [492, 379] on button "Aceitar pedido" at bounding box center [494, 377] width 52 height 17
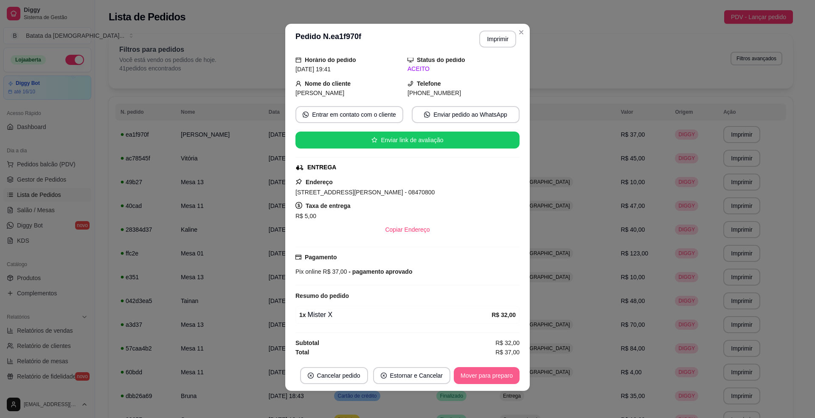
click at [490, 376] on button "Mover para preparo" at bounding box center [487, 375] width 66 height 17
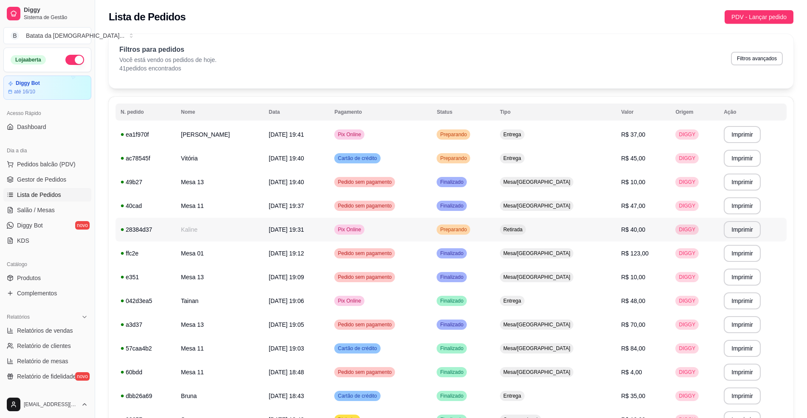
click at [470, 234] on div "Preparando" at bounding box center [454, 230] width 34 height 10
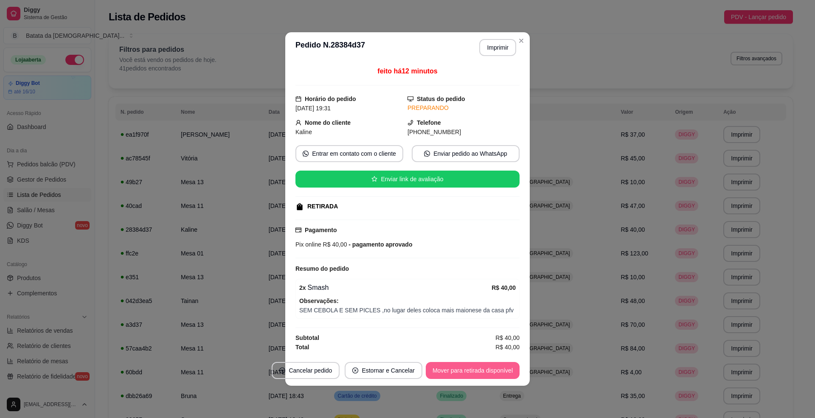
click at [449, 374] on button "Mover para retirada disponível" at bounding box center [473, 370] width 94 height 17
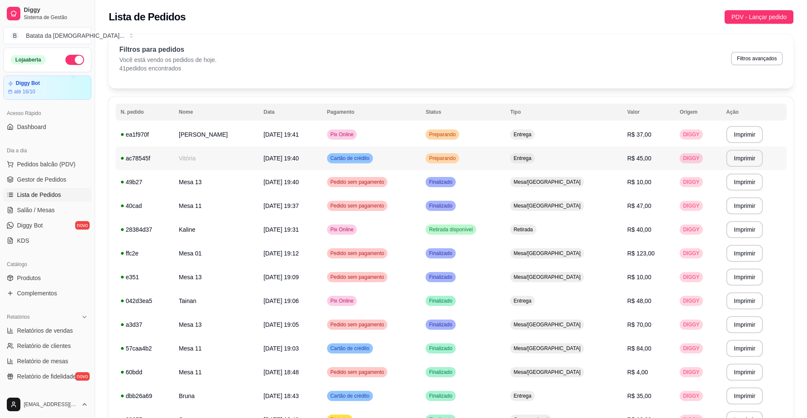
click at [373, 158] on div "Cartão de crédito" at bounding box center [350, 158] width 46 height 10
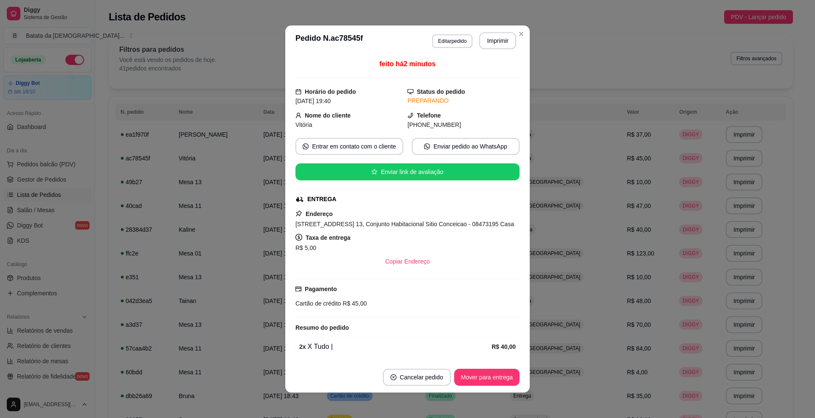
scroll to position [0, 0]
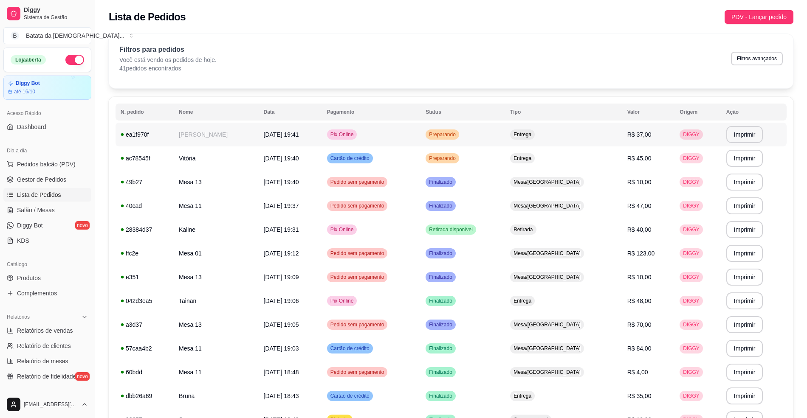
click at [420, 145] on td "Pix Online" at bounding box center [371, 135] width 99 height 24
click at [505, 157] on td "Preparando" at bounding box center [462, 159] width 85 height 24
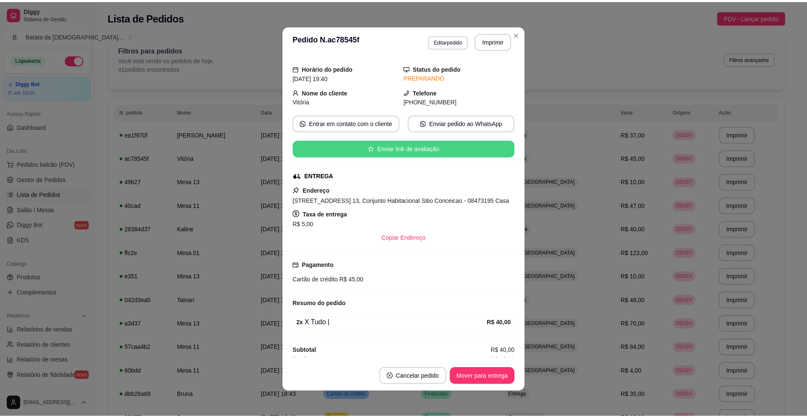
scroll to position [45, 0]
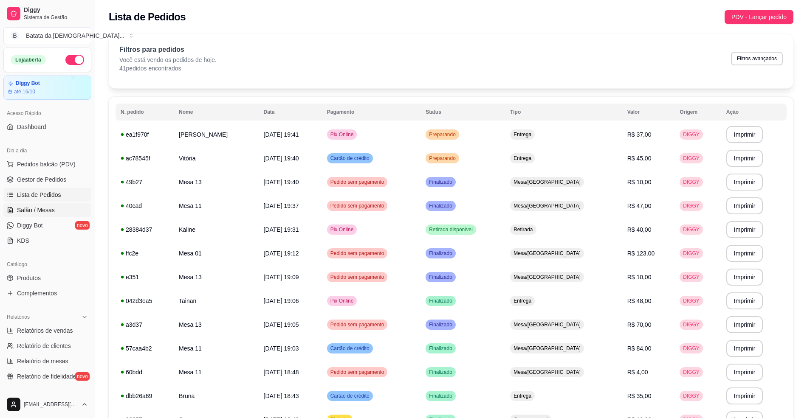
click at [29, 214] on span "Salão / Mesas" at bounding box center [36, 210] width 38 height 8
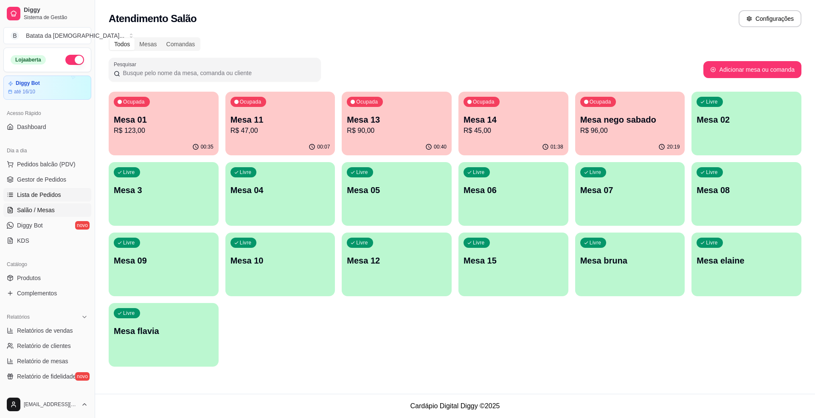
click at [20, 197] on span "Lista de Pedidos" at bounding box center [39, 195] width 44 height 8
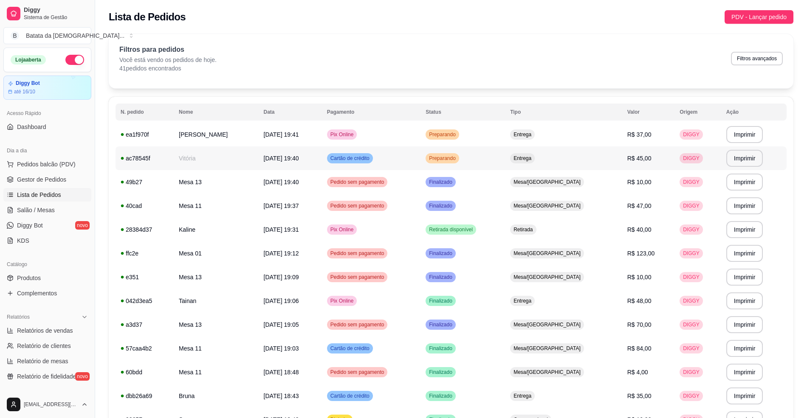
click at [420, 158] on td "Cartão de crédito" at bounding box center [371, 159] width 99 height 24
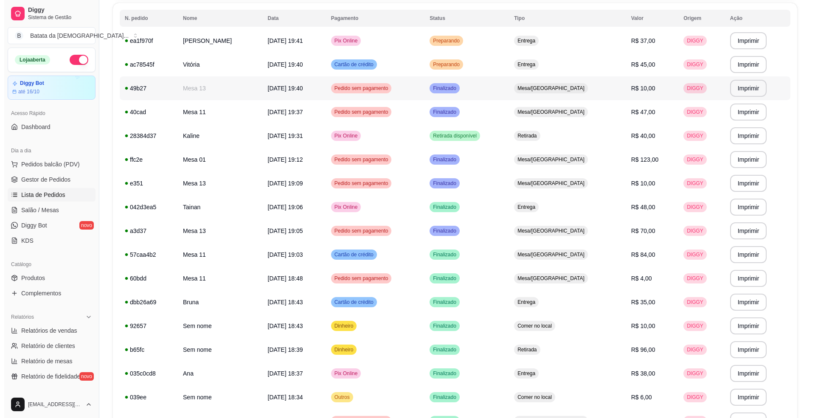
scroll to position [113, 0]
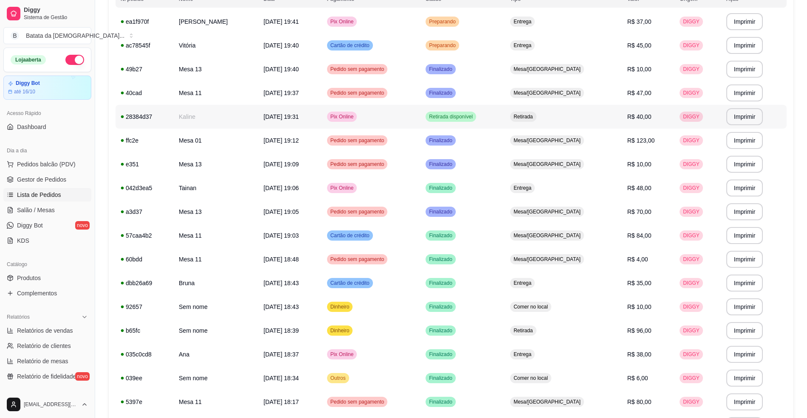
click at [299, 114] on span "[DATE] 19:31" at bounding box center [281, 116] width 35 height 7
click at [55, 171] on button "Pedidos balcão (PDV)" at bounding box center [47, 165] width 88 height 14
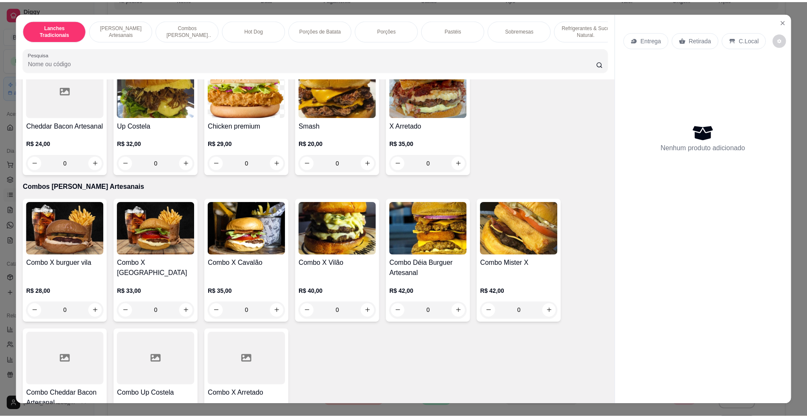
scroll to position [510, 0]
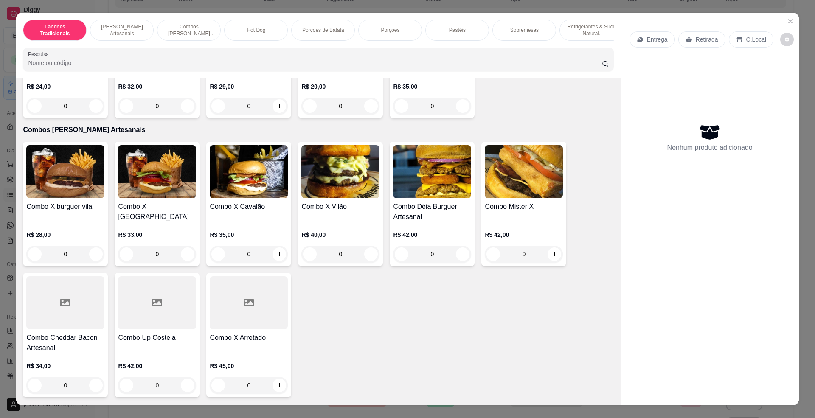
click at [356, 221] on div "Combo X Vilão" at bounding box center [341, 212] width 78 height 20
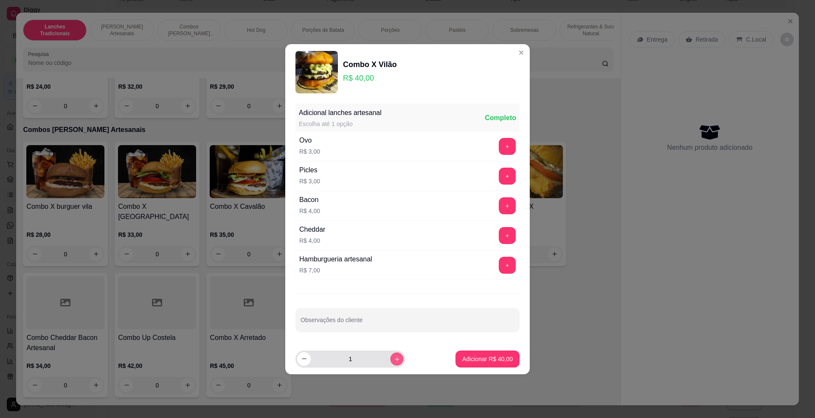
click at [394, 357] on icon "increase-product-quantity" at bounding box center [397, 359] width 6 height 6
type input "2"
click at [494, 364] on p "Adicionar R$ 80,00" at bounding box center [488, 359] width 51 height 8
type input "2"
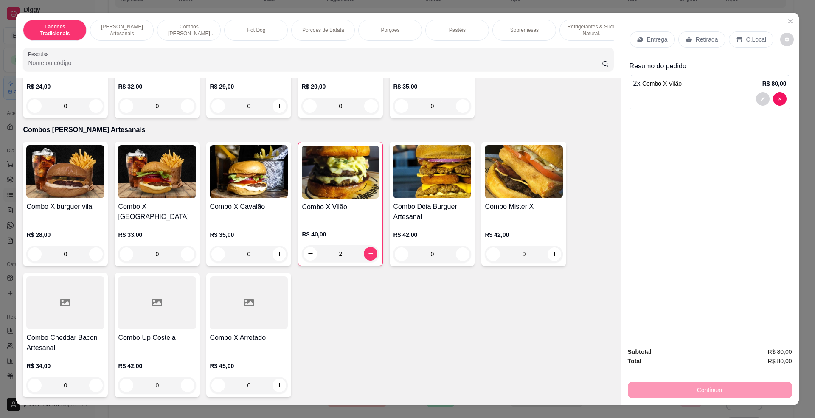
click at [733, 34] on div "C.Local" at bounding box center [751, 39] width 45 height 16
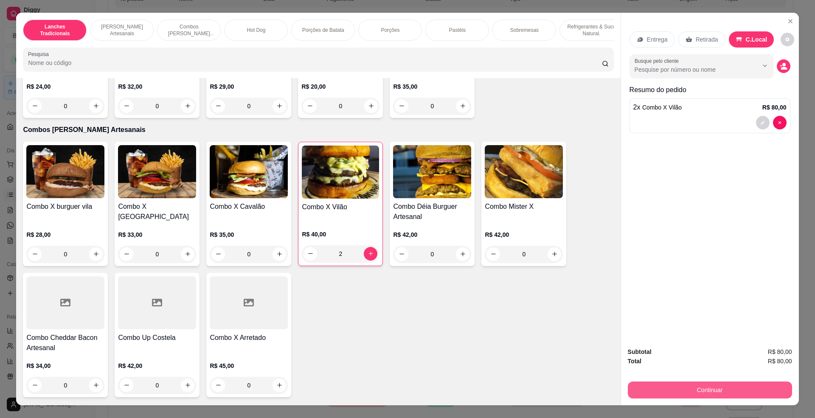
click at [725, 387] on button "Continuar" at bounding box center [710, 390] width 164 height 17
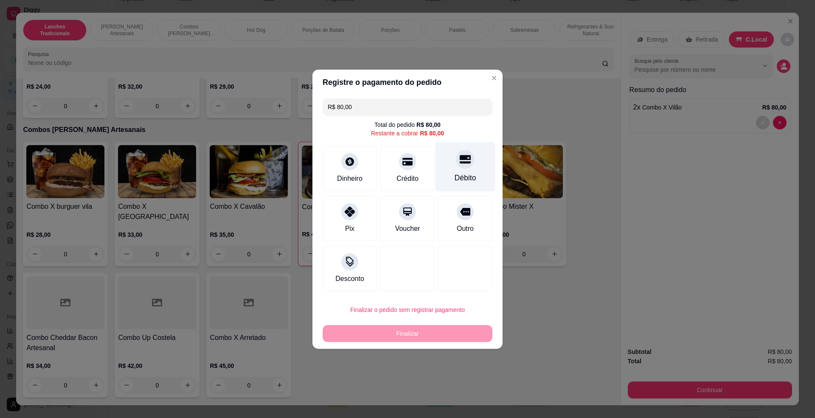
click at [457, 167] on div at bounding box center [465, 159] width 19 height 19
type input "R$ 0,00"
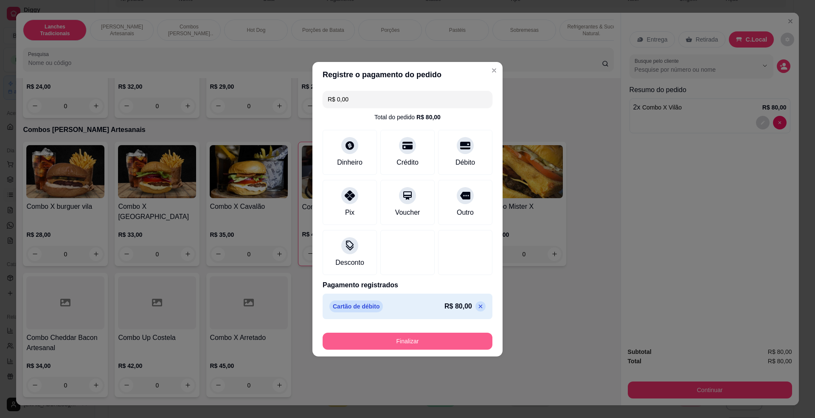
click at [420, 337] on button "Finalizar" at bounding box center [408, 341] width 170 height 17
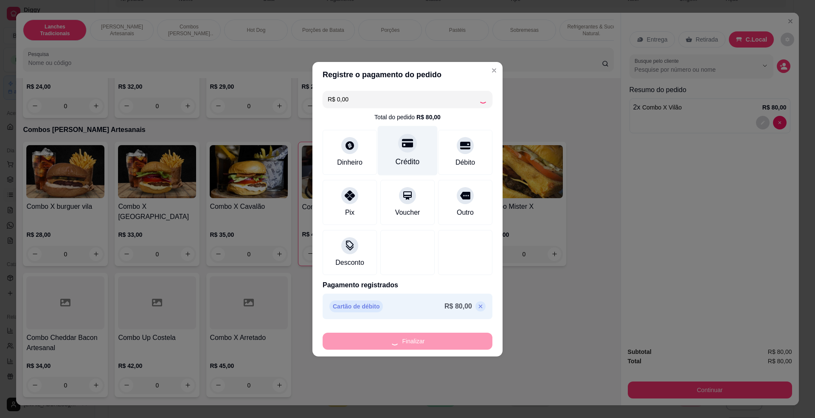
type input "0"
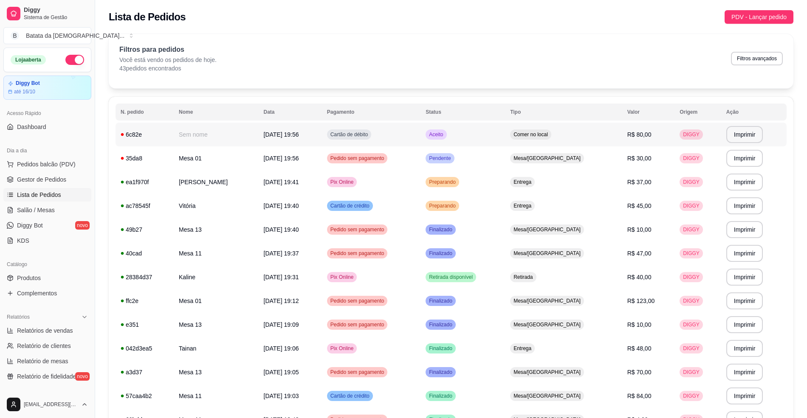
click at [499, 138] on td "Aceito" at bounding box center [462, 135] width 85 height 24
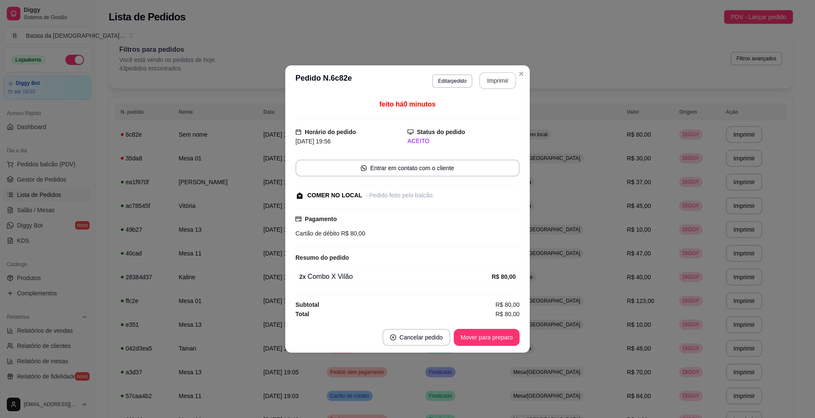
click at [491, 77] on button "Imprimir" at bounding box center [498, 80] width 37 height 17
click at [497, 336] on button "Mover para preparo" at bounding box center [487, 338] width 64 height 17
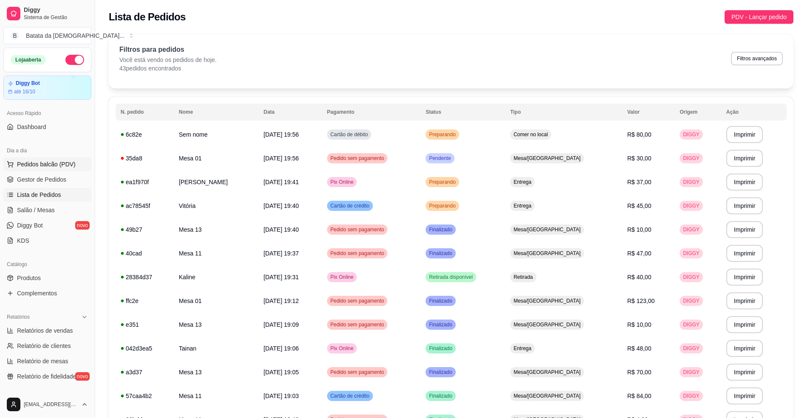
click at [57, 165] on span "Pedidos balcão (PDV)" at bounding box center [46, 164] width 59 height 8
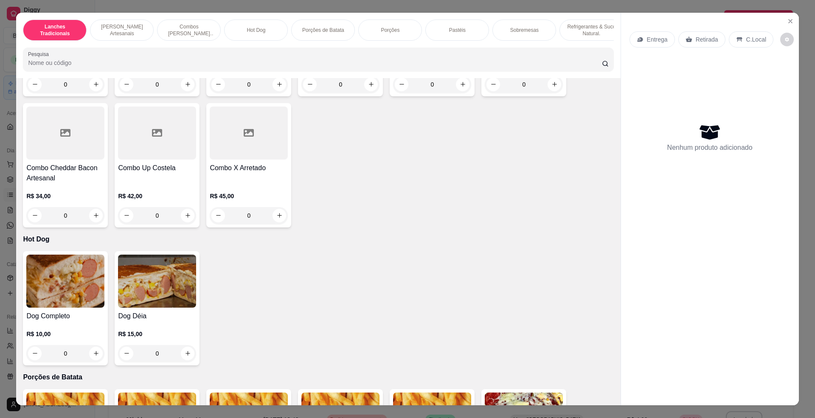
scroll to position [849, 0]
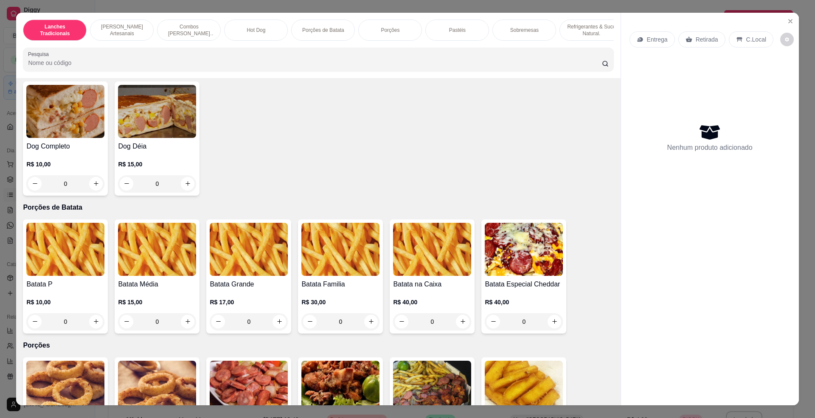
click at [147, 138] on img at bounding box center [157, 111] width 78 height 53
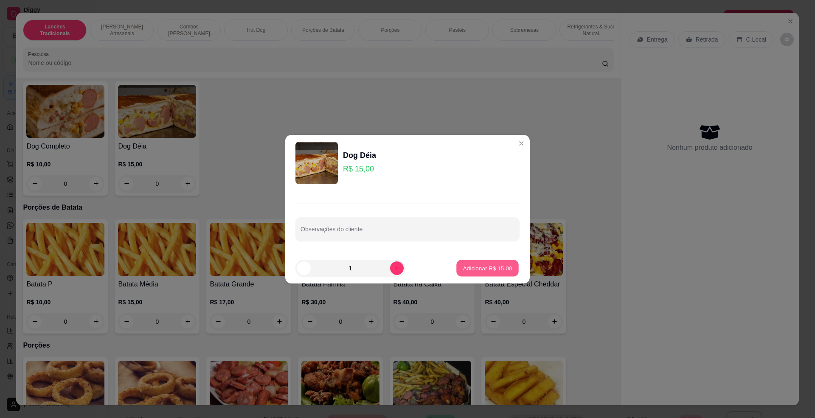
click at [476, 269] on p "Adicionar R$ 15,00" at bounding box center [487, 268] width 49 height 8
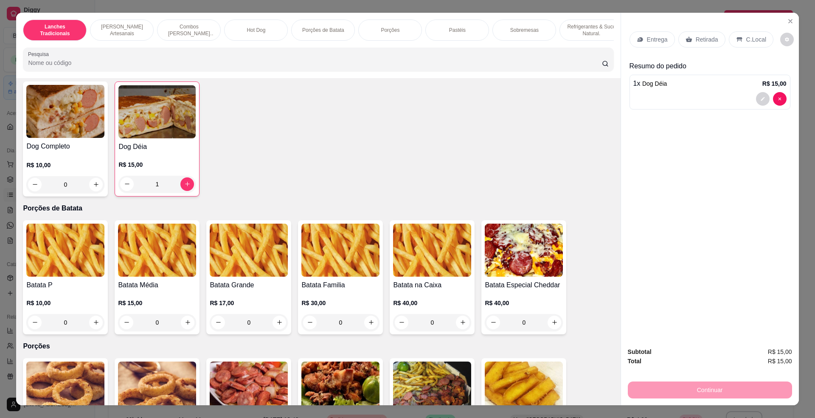
click at [177, 138] on img at bounding box center [156, 111] width 77 height 53
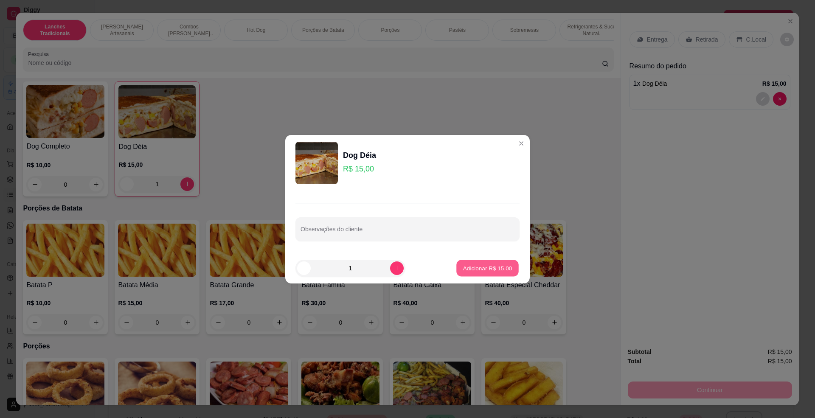
click at [488, 268] on p "Adicionar R$ 15,00" at bounding box center [487, 268] width 49 height 8
type input "2"
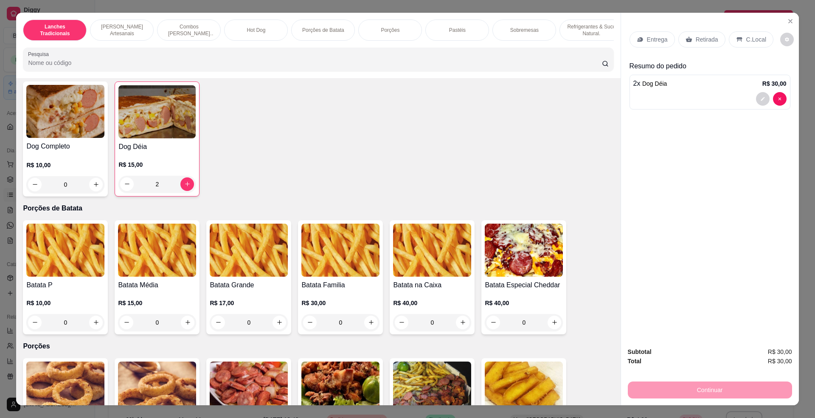
click at [699, 39] on p "Retirada" at bounding box center [707, 39] width 23 height 8
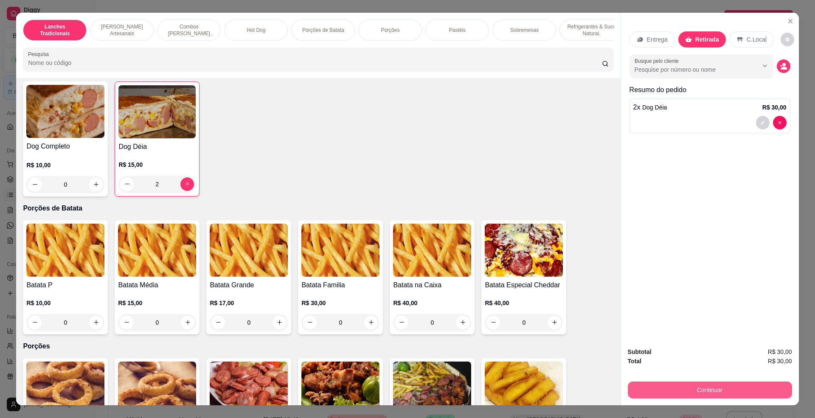
click at [697, 389] on button "Continuar" at bounding box center [710, 390] width 164 height 17
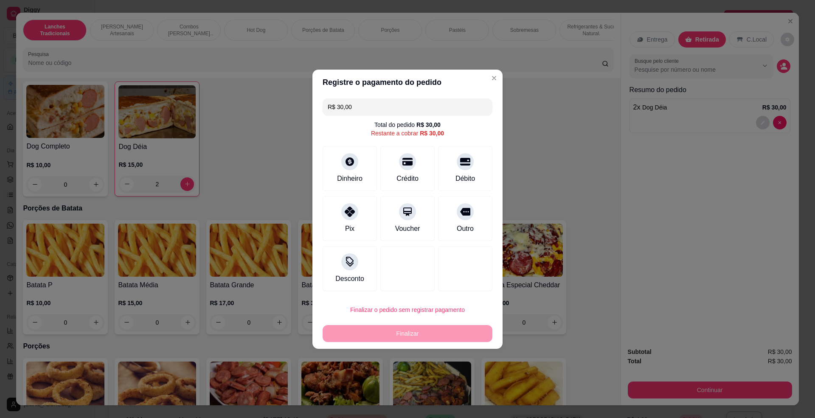
drag, startPoint x: 359, startPoint y: 103, endPoint x: 324, endPoint y: 106, distance: 35.4
click at [324, 106] on div "R$ 30,00" at bounding box center [408, 107] width 170 height 17
click at [357, 164] on div "Dinheiro" at bounding box center [350, 167] width 60 height 50
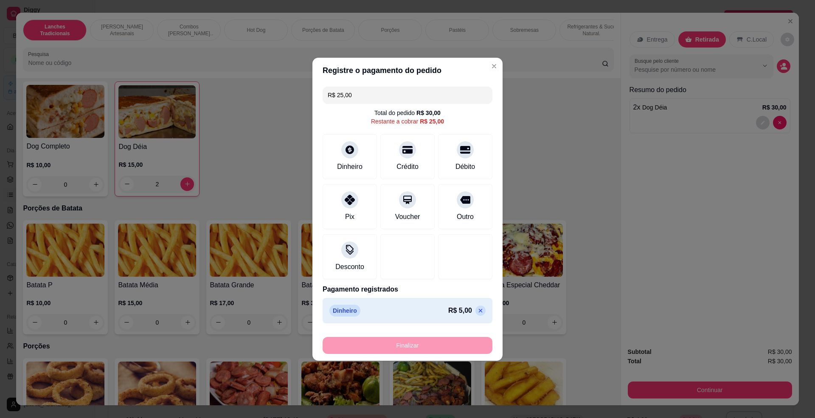
drag, startPoint x: 355, startPoint y: 96, endPoint x: 328, endPoint y: 97, distance: 27.6
click at [328, 97] on input "R$ 25,00" at bounding box center [408, 95] width 160 height 17
click at [409, 166] on div "Crédito" at bounding box center [408, 166] width 24 height 11
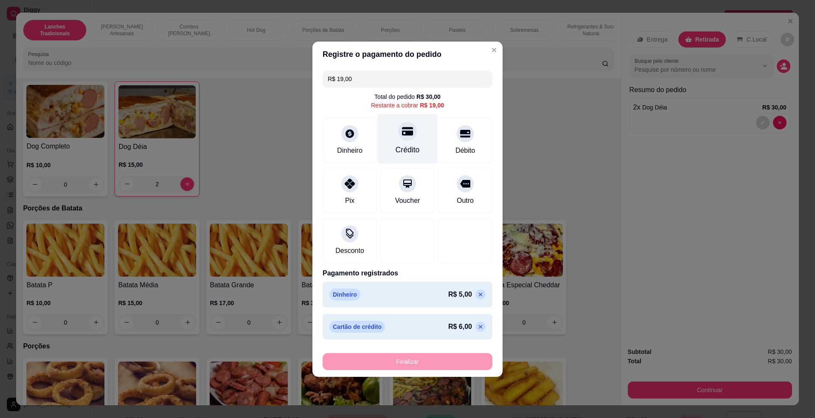
click at [413, 140] on div "Crédito" at bounding box center [408, 139] width 60 height 50
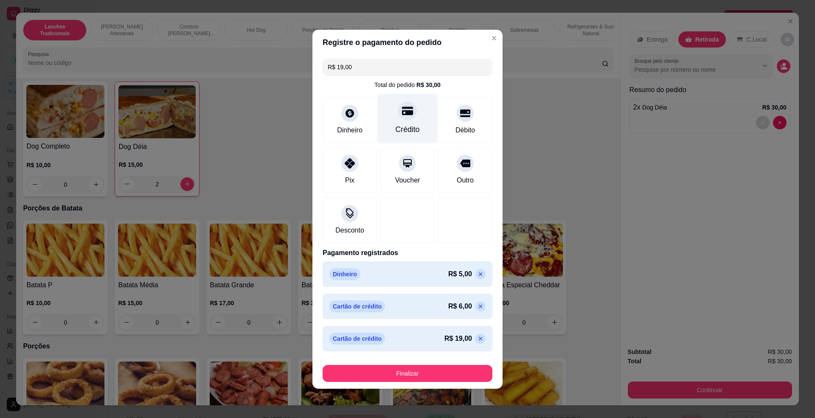
type input "R$ 0,00"
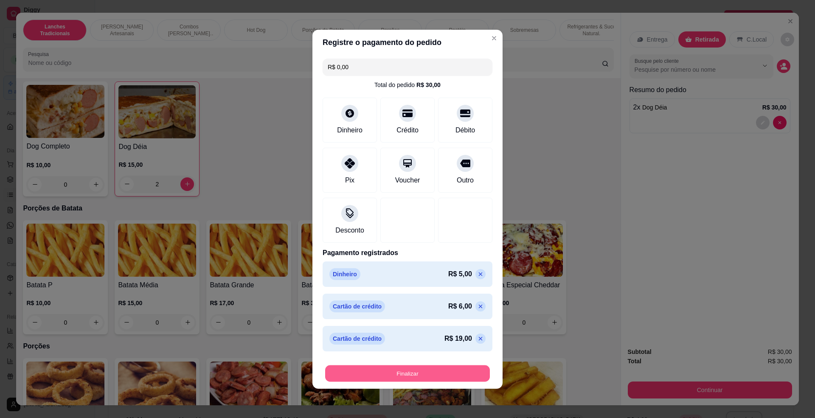
click at [410, 375] on button "Finalizar" at bounding box center [407, 373] width 165 height 17
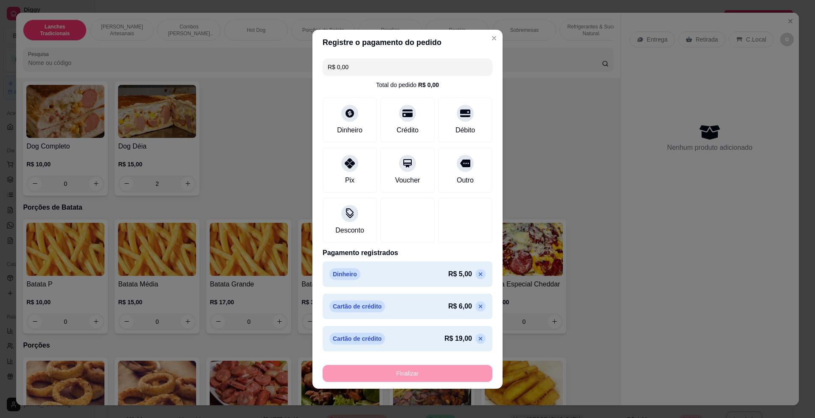
type input "0"
type input "-R$ 30,00"
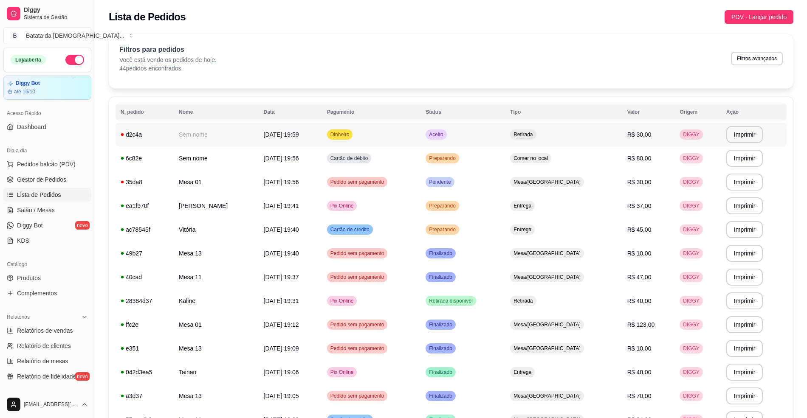
click at [446, 140] on div "Aceito" at bounding box center [436, 135] width 21 height 10
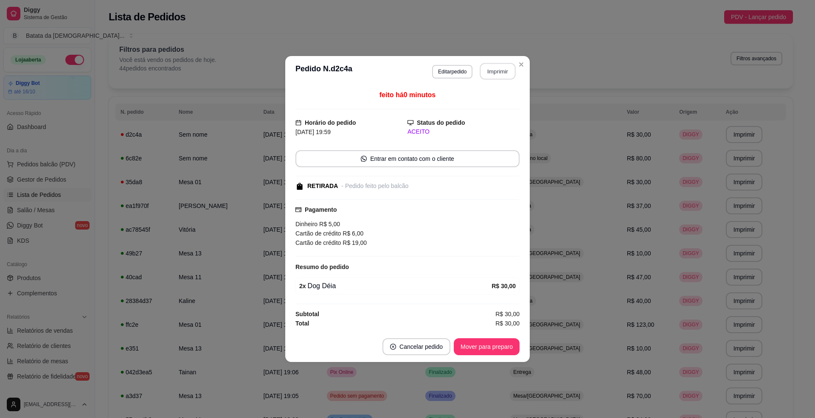
click at [488, 70] on button "Imprimir" at bounding box center [498, 71] width 36 height 17
click at [501, 345] on button "Mover para preparo" at bounding box center [487, 347] width 66 height 17
click at [510, 353] on button "Mover para preparo" at bounding box center [487, 347] width 66 height 17
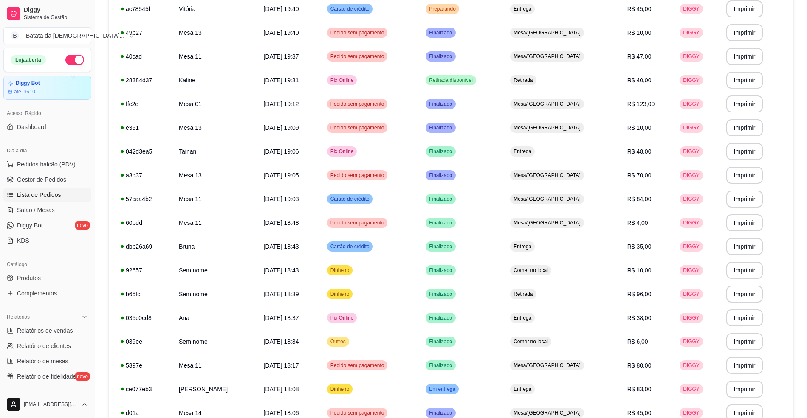
scroll to position [226, 0]
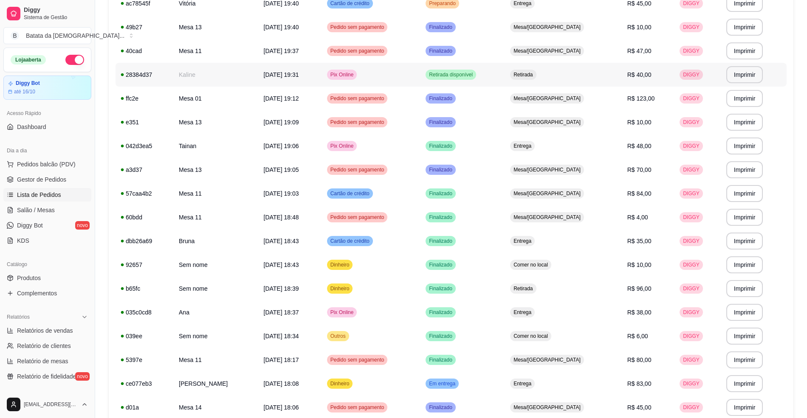
click at [505, 79] on td "Retirada disponível" at bounding box center [462, 75] width 85 height 24
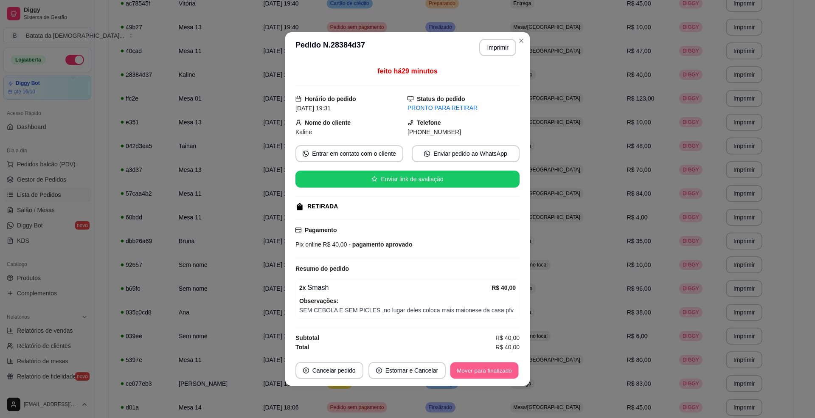
click at [505, 367] on button "Mover para finalizado" at bounding box center [485, 371] width 68 height 17
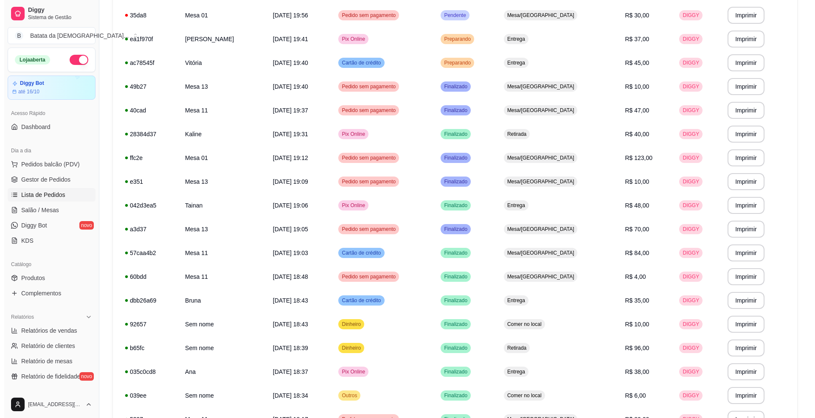
scroll to position [170, 0]
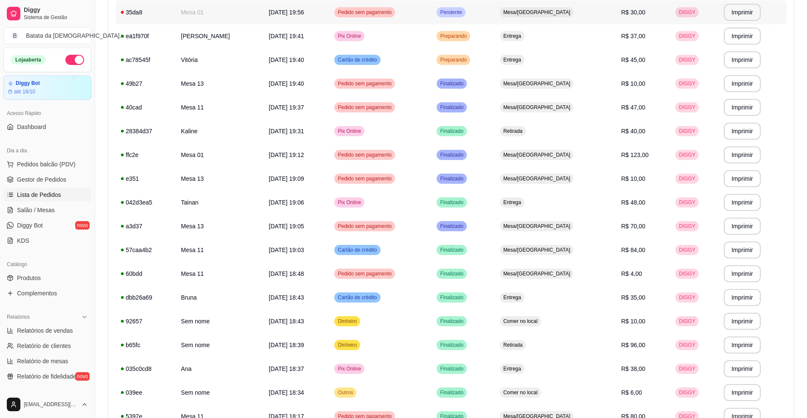
click at [554, 12] on span "Mesa/[GEOGRAPHIC_DATA]" at bounding box center [537, 12] width 71 height 7
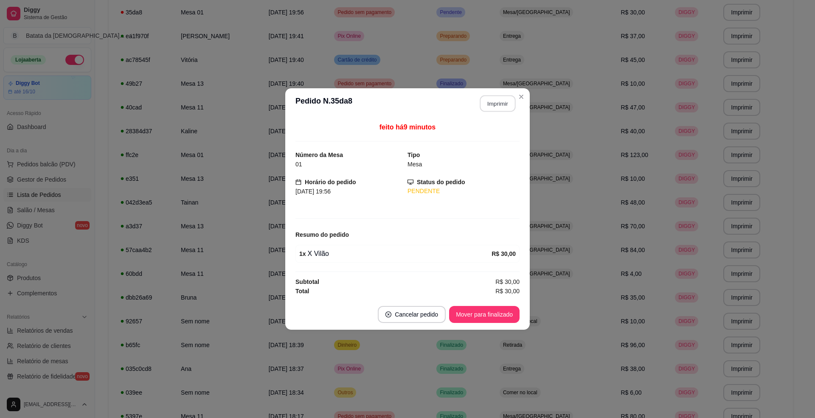
click at [493, 106] on button "Imprimir" at bounding box center [498, 104] width 36 height 17
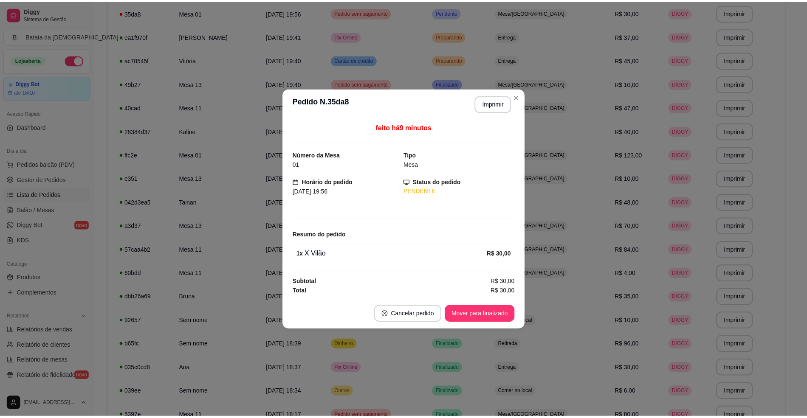
scroll to position [0, 0]
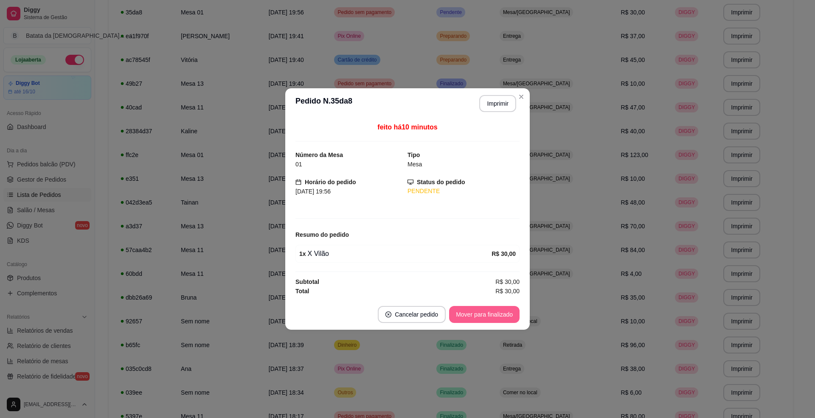
click at [502, 313] on button "Mover para finalizado" at bounding box center [484, 314] width 71 height 17
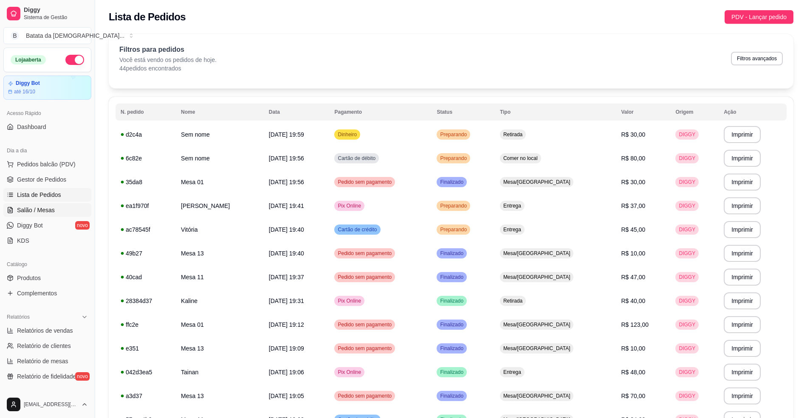
click at [37, 214] on span "Salão / Mesas" at bounding box center [36, 210] width 38 height 8
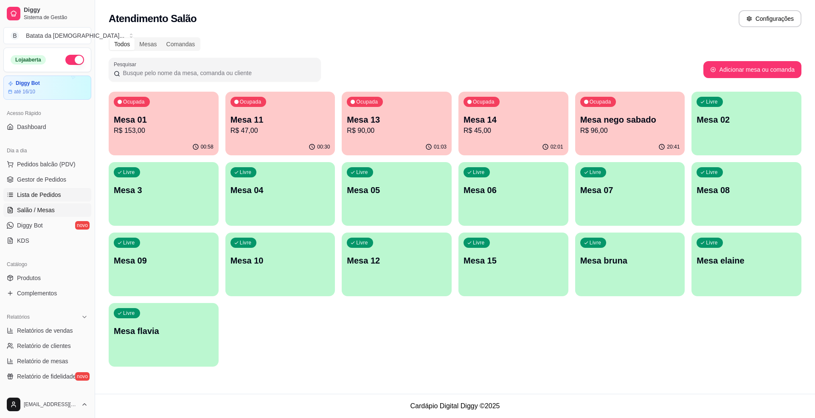
click at [46, 194] on span "Lista de Pedidos" at bounding box center [39, 195] width 44 height 8
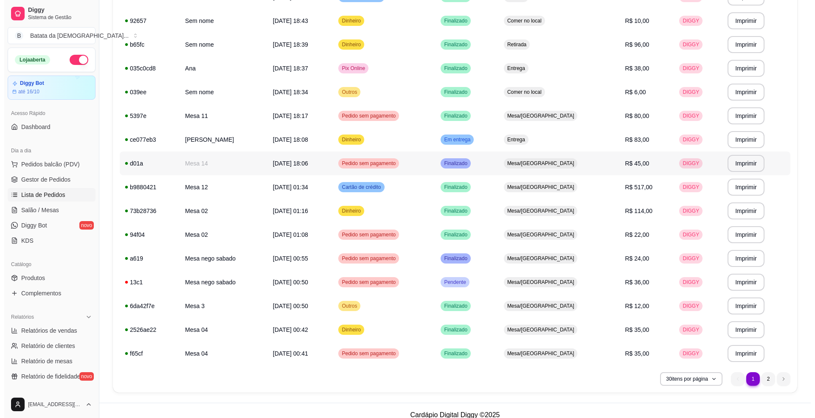
scroll to position [480, 0]
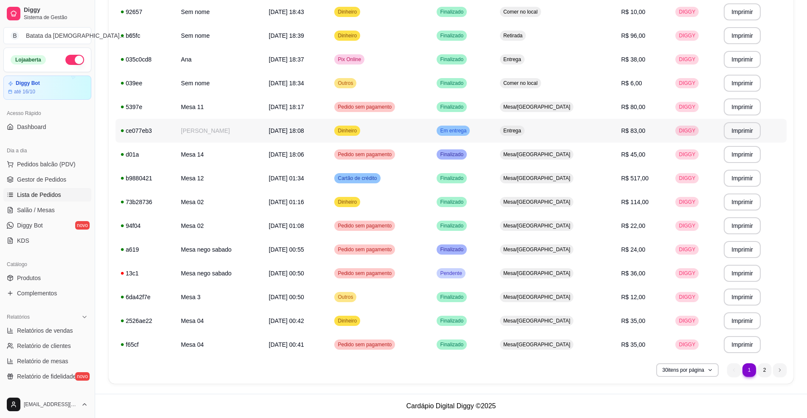
click at [432, 140] on td "Dinheiro" at bounding box center [380, 131] width 102 height 24
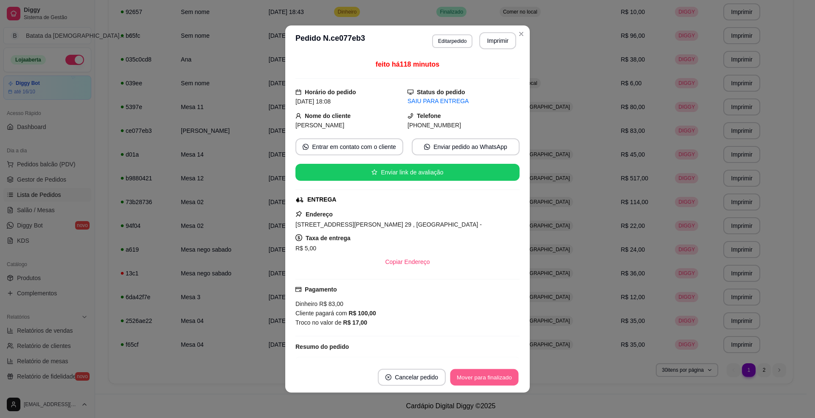
click at [483, 378] on button "Mover para finalizado" at bounding box center [485, 378] width 68 height 17
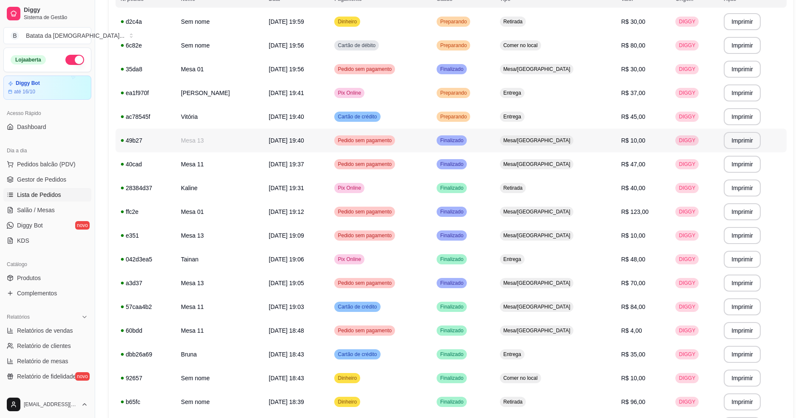
scroll to position [56, 0]
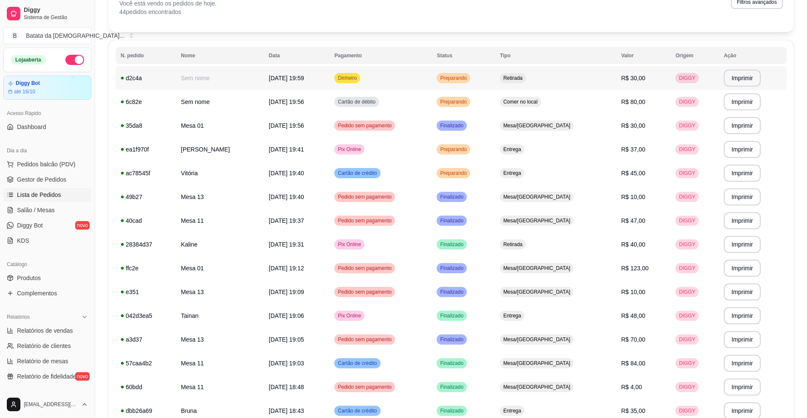
click at [494, 71] on td "Preparando" at bounding box center [463, 78] width 63 height 24
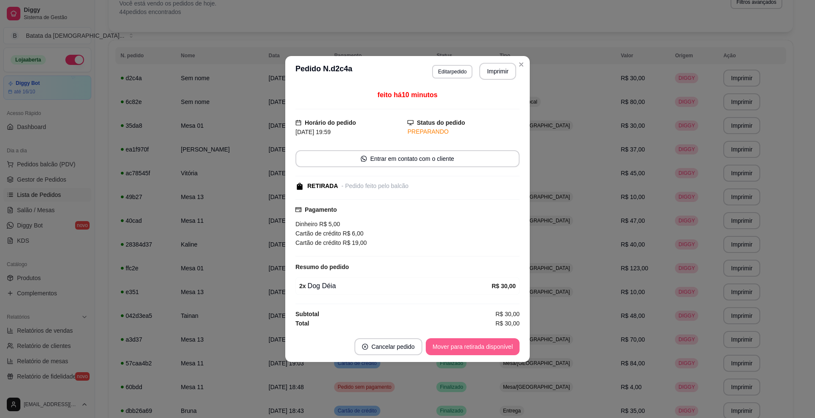
click at [491, 345] on button "Mover para retirada disponível" at bounding box center [473, 347] width 94 height 17
click at [495, 350] on button "Mover para finalizado" at bounding box center [484, 347] width 71 height 17
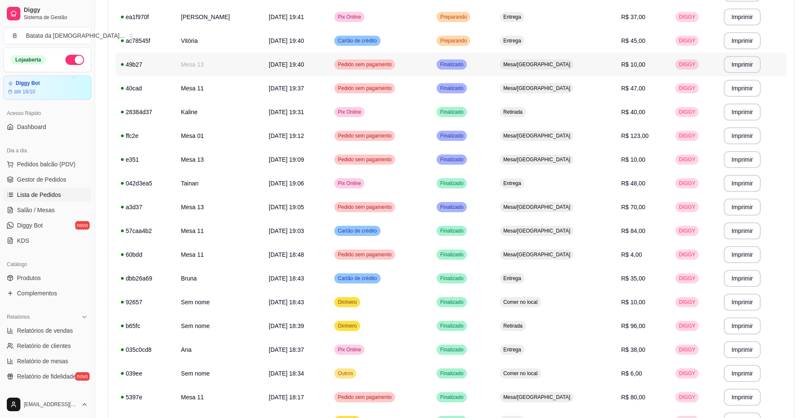
scroll to position [226, 0]
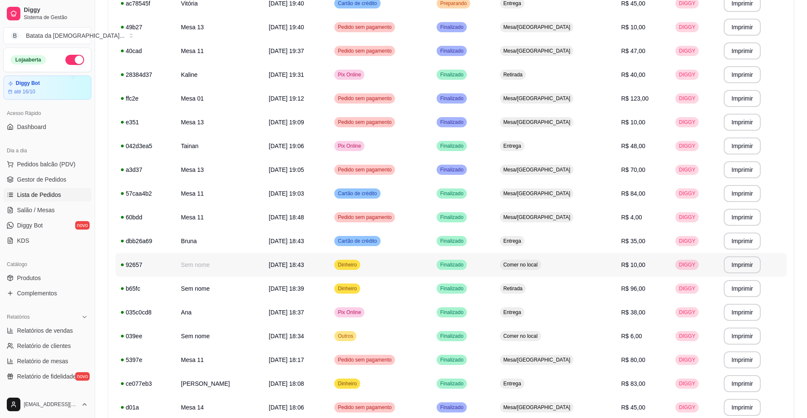
click at [535, 262] on td "Comer no local" at bounding box center [555, 265] width 121 height 24
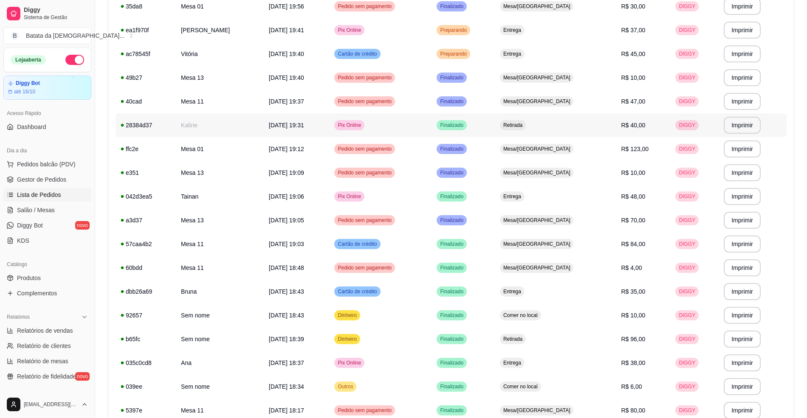
scroll to position [113, 0]
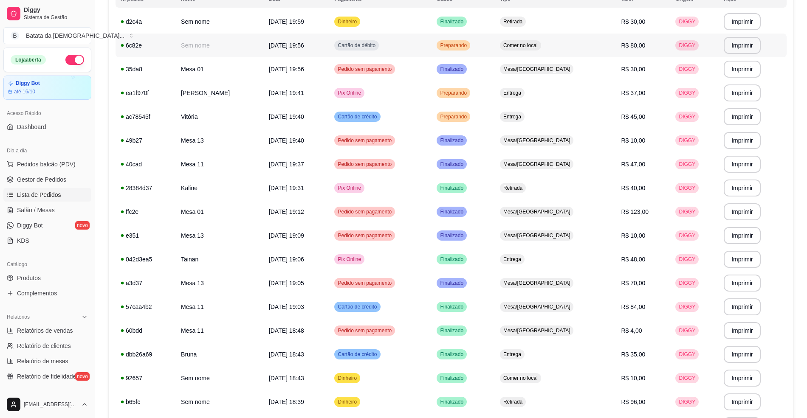
click at [600, 39] on td "Comer no local" at bounding box center [555, 46] width 121 height 24
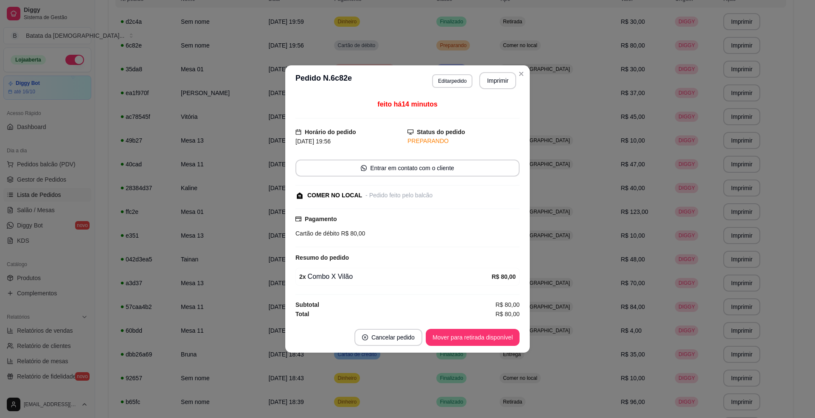
click at [475, 330] on footer "Cancelar pedido Mover para retirada disponível" at bounding box center [407, 337] width 245 height 31
click at [479, 335] on button "Mover para retirada disponível" at bounding box center [473, 337] width 94 height 17
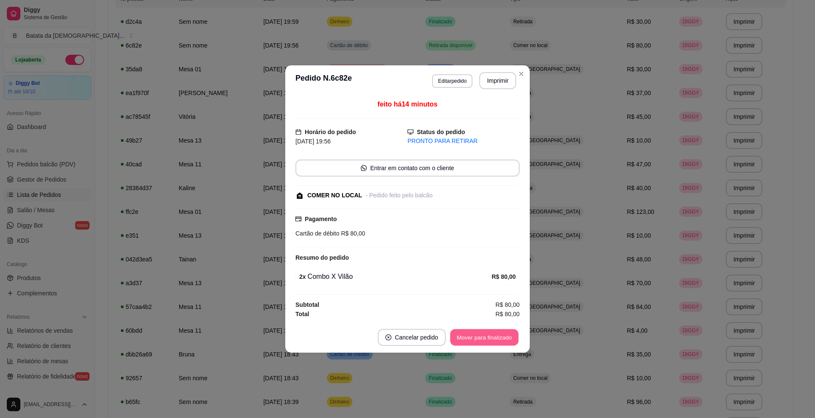
click at [479, 337] on button "Mover para finalizado" at bounding box center [485, 338] width 68 height 17
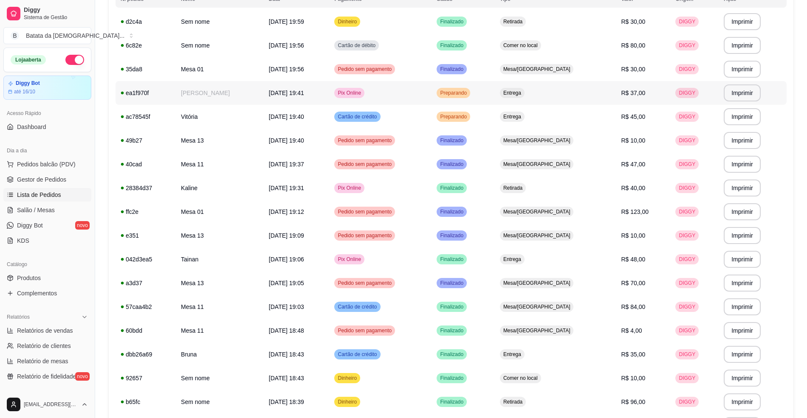
click at [494, 97] on td "Preparando" at bounding box center [463, 93] width 63 height 24
click at [56, 204] on link "Salão / Mesas" at bounding box center [47, 210] width 88 height 14
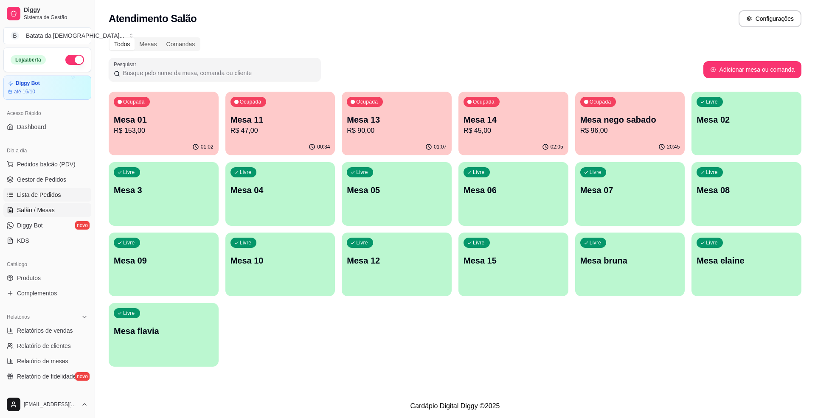
click at [56, 189] on link "Lista de Pedidos" at bounding box center [47, 195] width 88 height 14
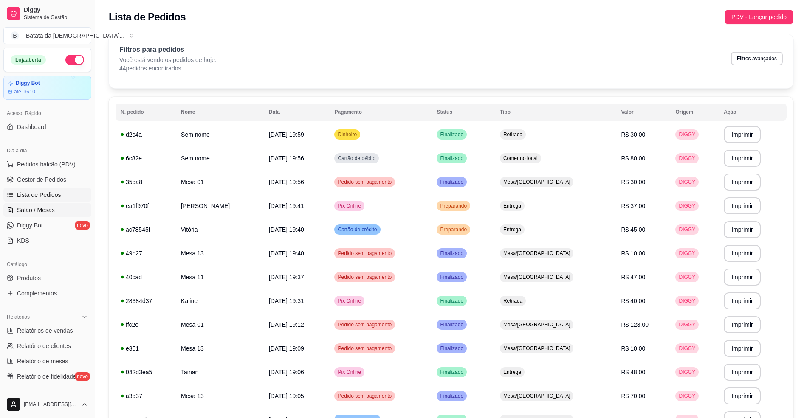
click at [56, 209] on link "Salão / Mesas" at bounding box center [47, 210] width 88 height 14
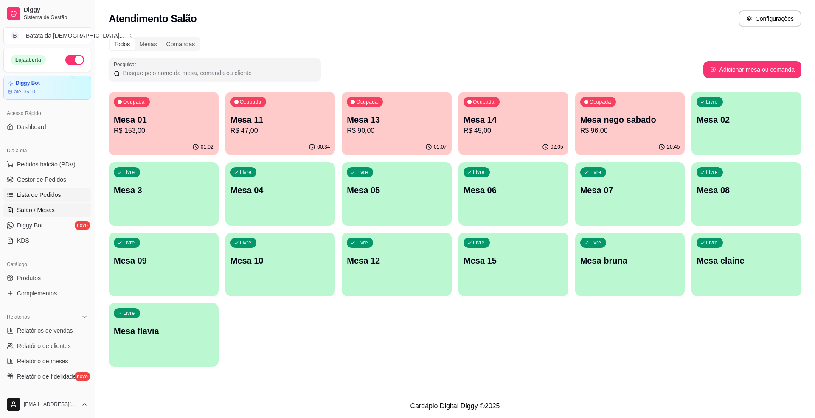
click at [53, 198] on span "Lista de Pedidos" at bounding box center [39, 195] width 44 height 8
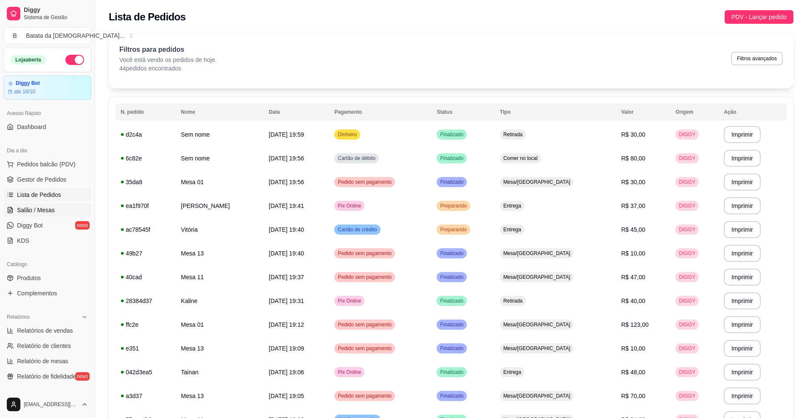
click at [53, 206] on span "Salão / Mesas" at bounding box center [36, 210] width 38 height 8
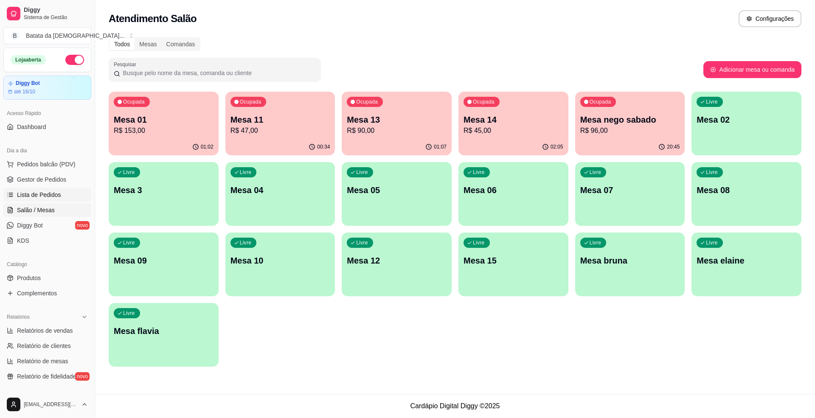
click at [51, 198] on span "Lista de Pedidos" at bounding box center [39, 195] width 44 height 8
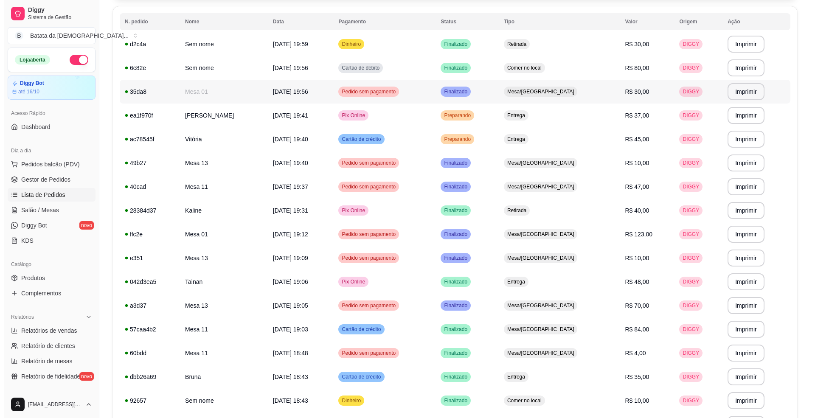
scroll to position [113, 0]
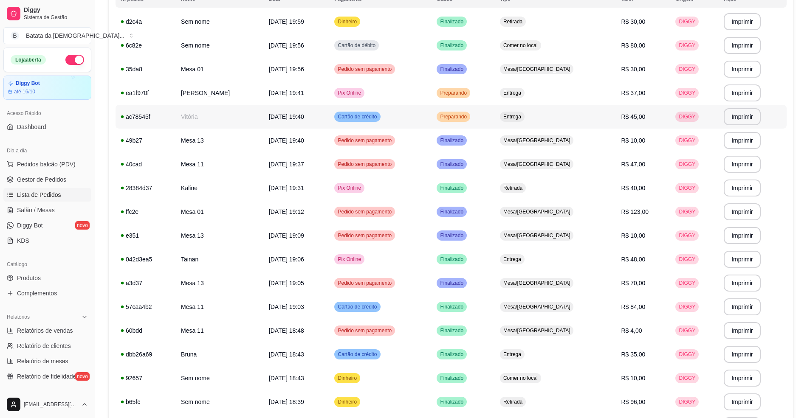
click at [494, 115] on td "Preparando" at bounding box center [463, 117] width 63 height 24
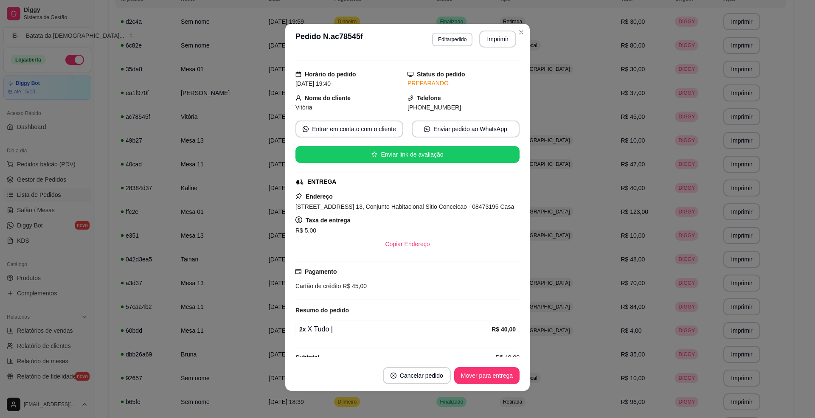
scroll to position [0, 0]
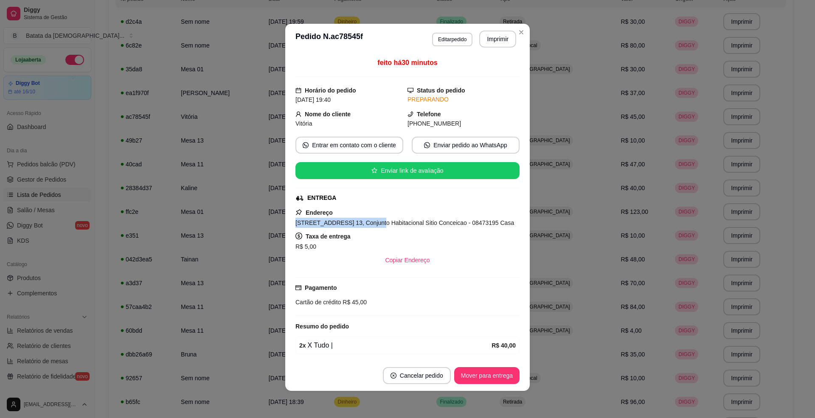
drag, startPoint x: 366, startPoint y: 223, endPoint x: 293, endPoint y: 223, distance: 73.1
click at [296, 223] on span "Rua Estado do Paraná, n. 13, Conjunto Habitacional Sitio Conceicao - 08473195 C…" at bounding box center [405, 223] width 219 height 7
copy span "Rua Estado do Paraná, n. 13,"
click at [522, 25] on header "**********" at bounding box center [407, 39] width 245 height 31
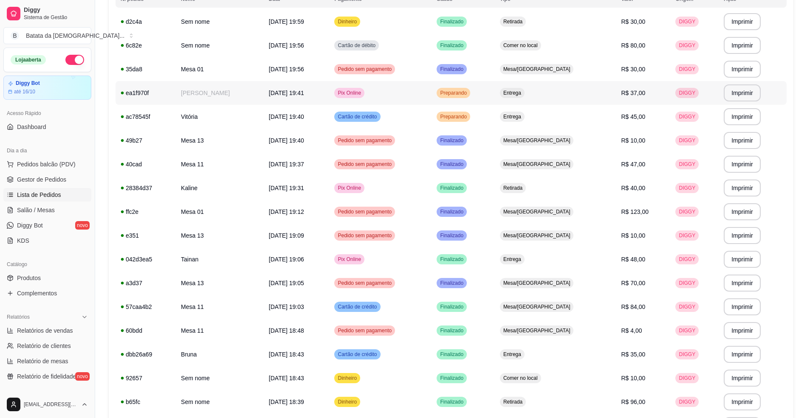
click at [494, 93] on td "Preparando" at bounding box center [463, 93] width 63 height 24
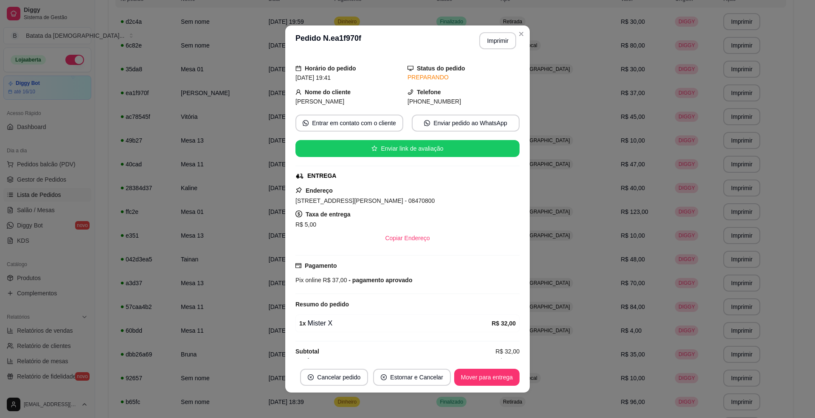
scroll to position [34, 0]
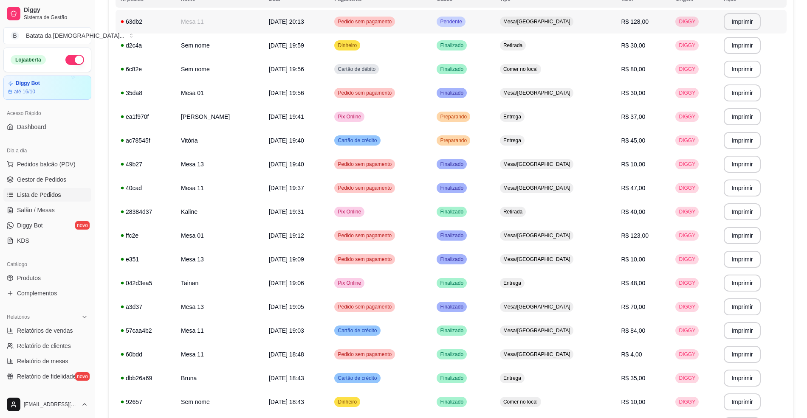
click at [494, 27] on td "Pendente" at bounding box center [463, 22] width 63 height 24
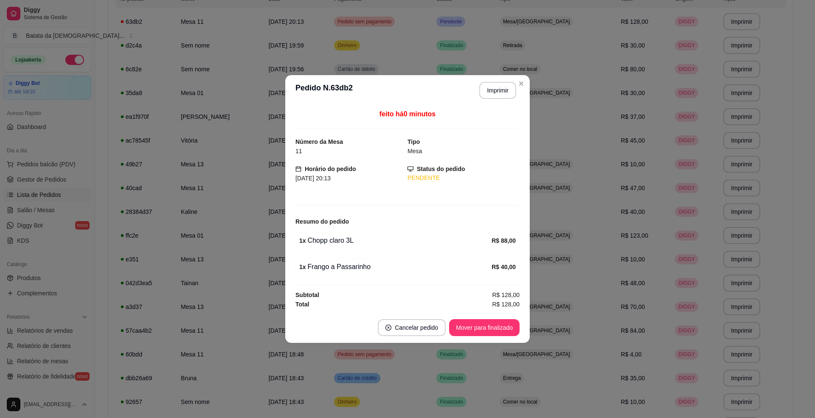
click at [505, 77] on header "**********" at bounding box center [407, 90] width 245 height 31
click at [505, 93] on button "Imprimir" at bounding box center [498, 90] width 36 height 17
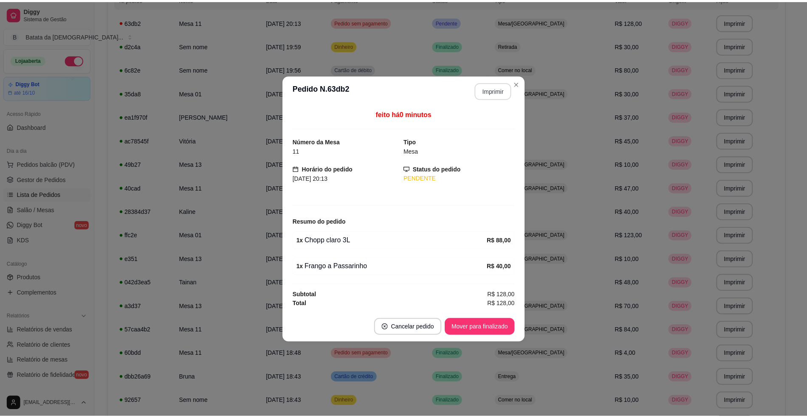
scroll to position [0, 0]
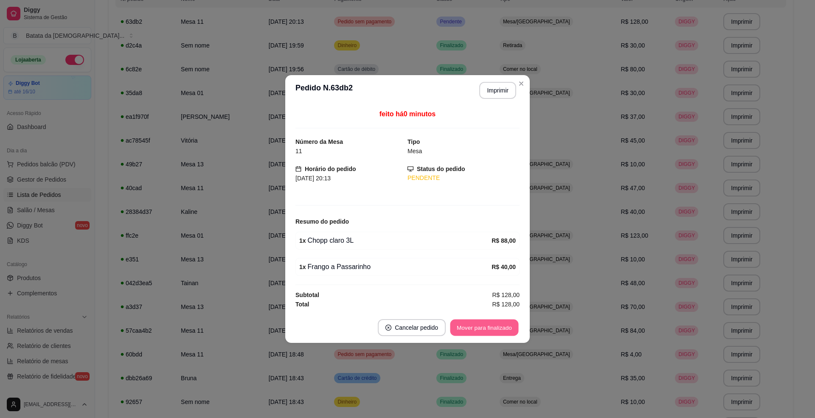
click at [471, 330] on button "Mover para finalizado" at bounding box center [485, 328] width 68 height 17
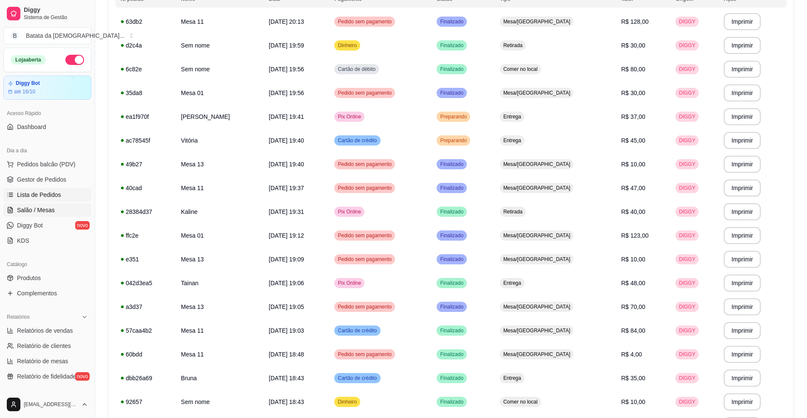
click at [23, 211] on span "Salão / Mesas" at bounding box center [36, 210] width 38 height 8
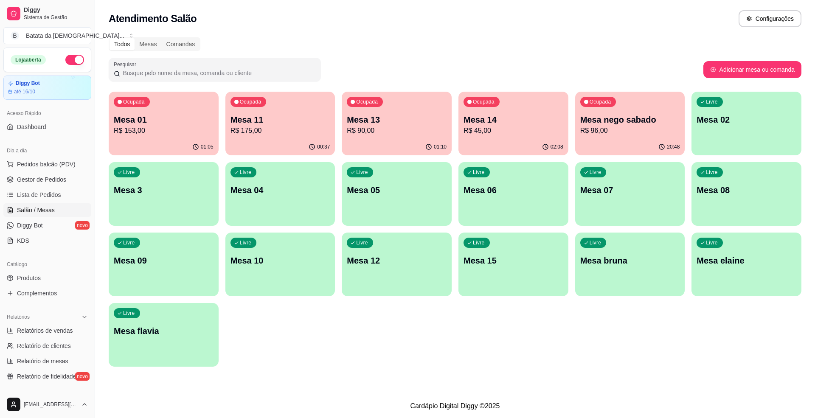
click at [265, 101] on div "Ocupada" at bounding box center [249, 102] width 36 height 10
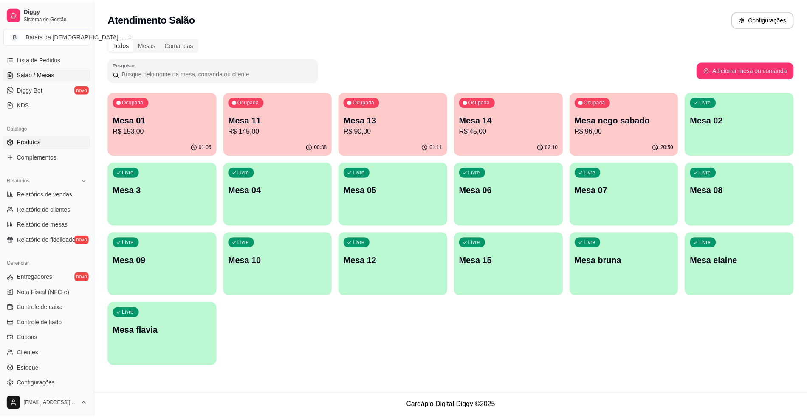
scroll to position [193, 0]
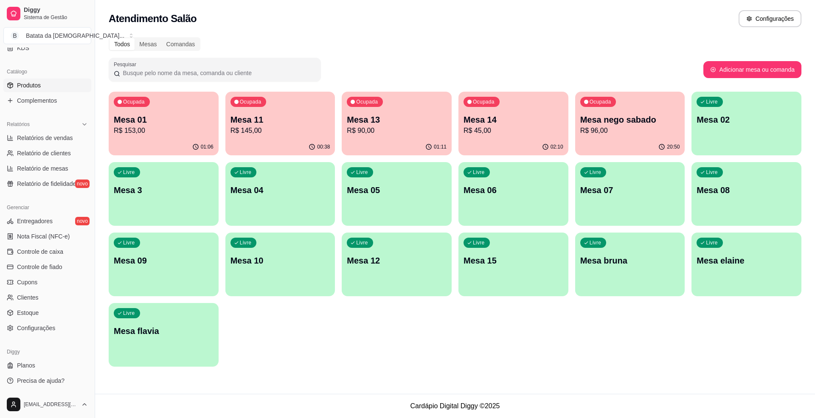
click at [53, 92] on link "Produtos" at bounding box center [47, 86] width 88 height 14
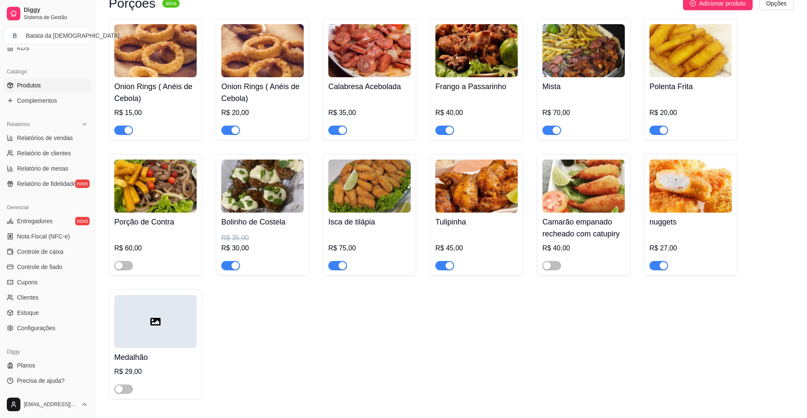
scroll to position [1359, 0]
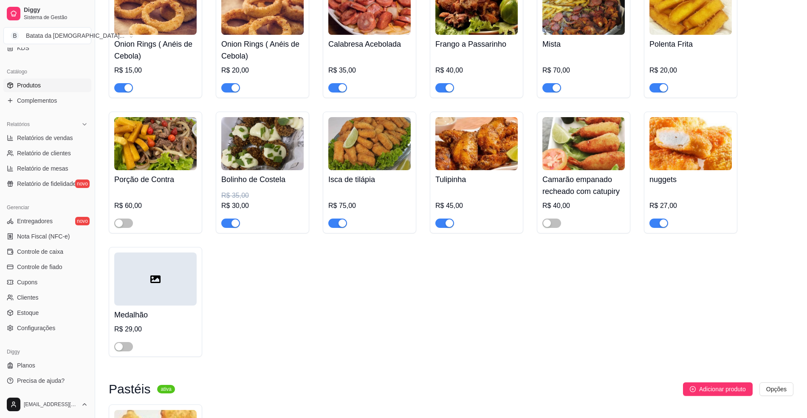
click at [449, 224] on div "button" at bounding box center [450, 224] width 8 height 8
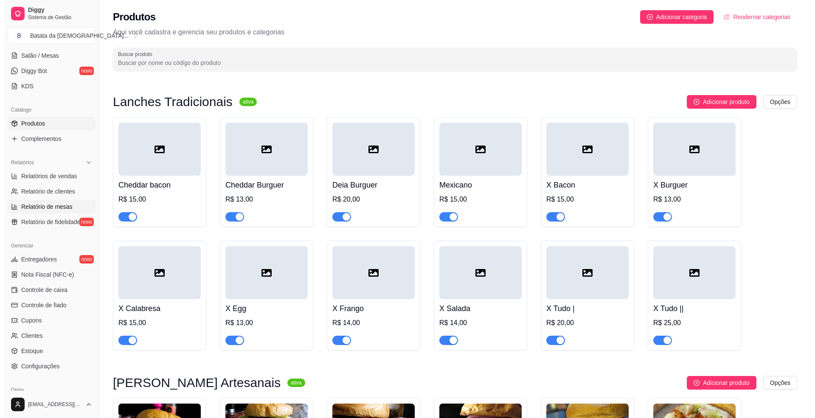
scroll to position [23, 0]
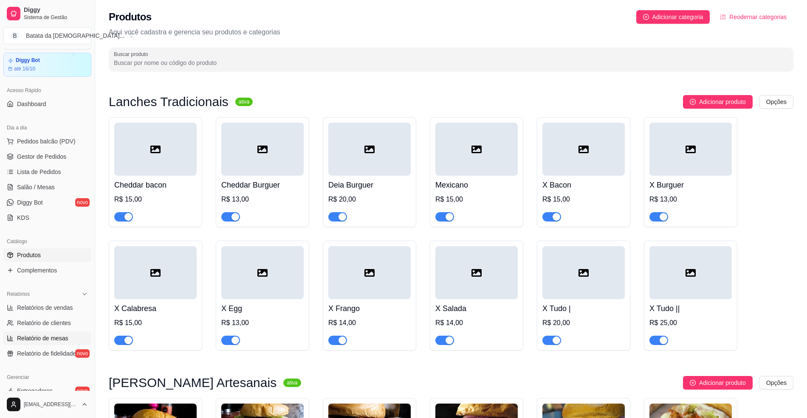
click at [47, 172] on span "Lista de Pedidos" at bounding box center [39, 172] width 44 height 8
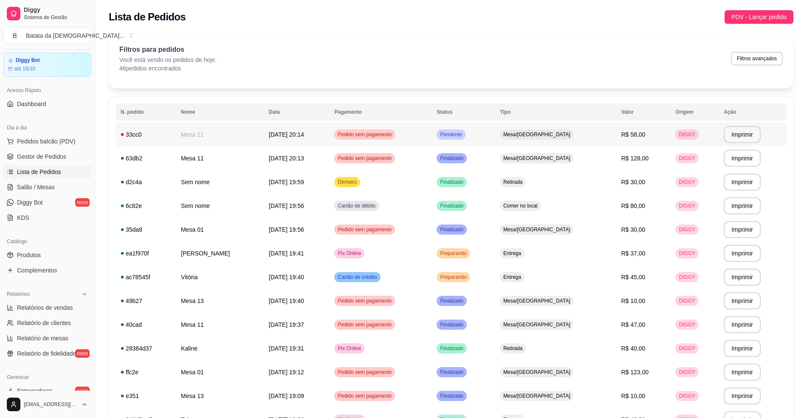
click at [432, 133] on td "Pedido sem pagamento" at bounding box center [380, 135] width 102 height 24
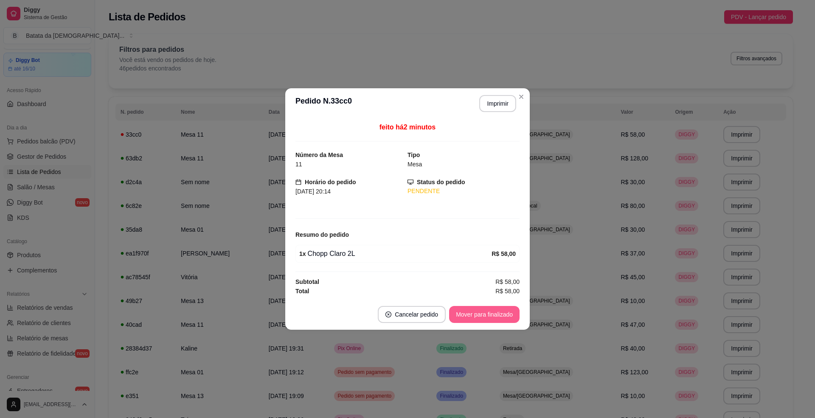
click at [499, 307] on div "Mover para finalizado" at bounding box center [484, 314] width 71 height 17
click at [517, 88] on header "**********" at bounding box center [407, 103] width 245 height 31
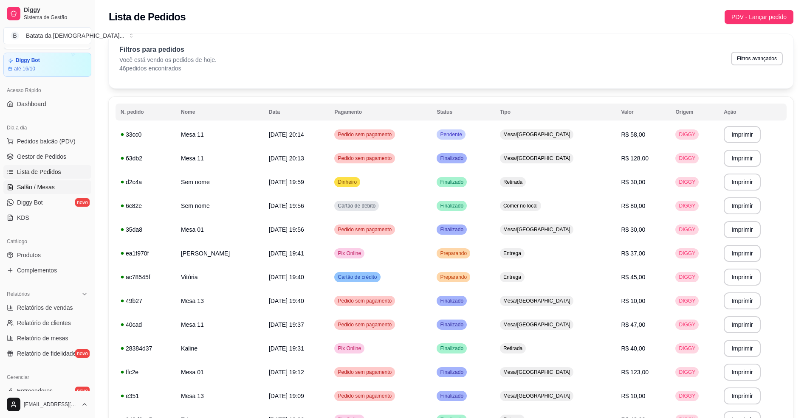
click at [48, 192] on link "Salão / Mesas" at bounding box center [47, 188] width 88 height 14
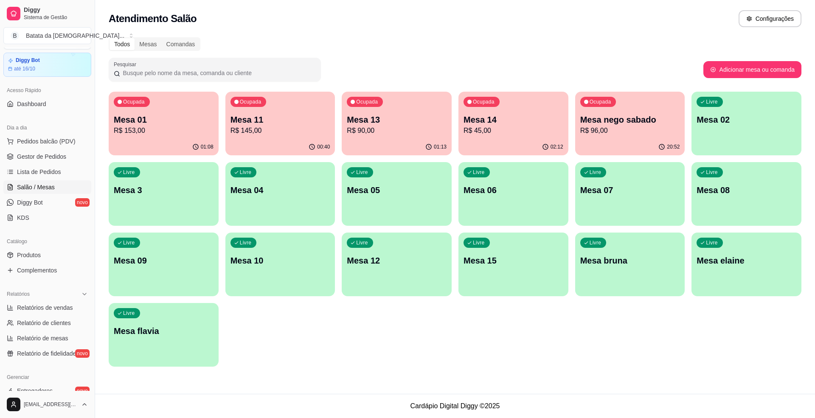
click at [294, 131] on p "R$ 145,00" at bounding box center [281, 131] width 100 height 10
click at [58, 170] on span "Lista de Pedidos" at bounding box center [39, 172] width 44 height 8
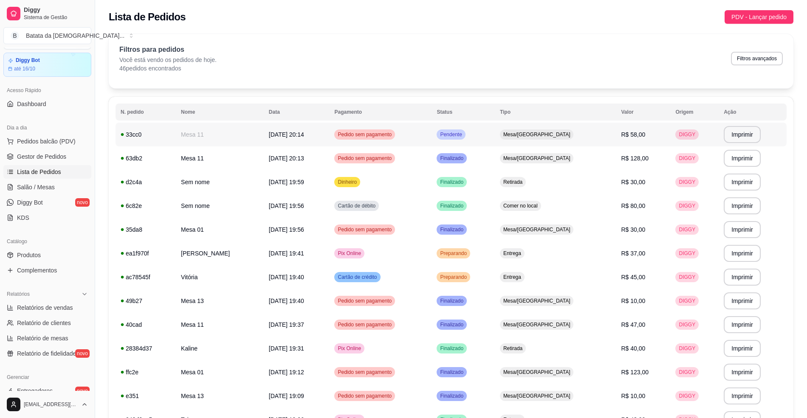
scroll to position [113, 0]
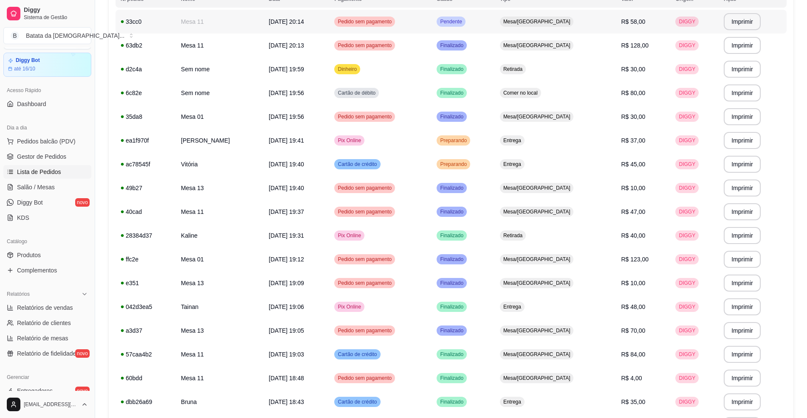
click at [494, 21] on td "Pendente" at bounding box center [463, 22] width 63 height 24
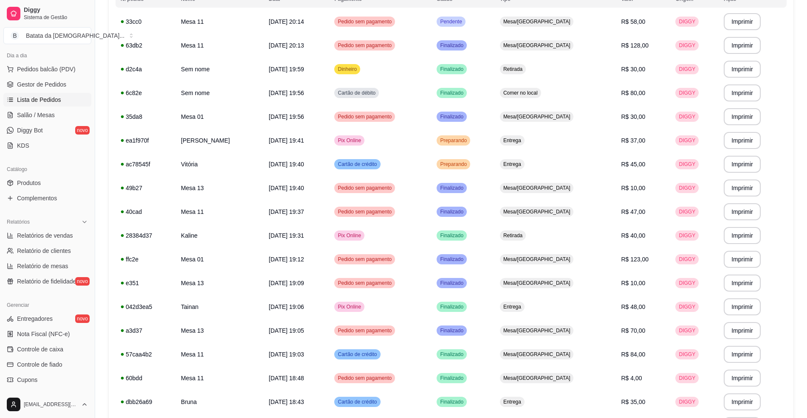
scroll to position [80, 0]
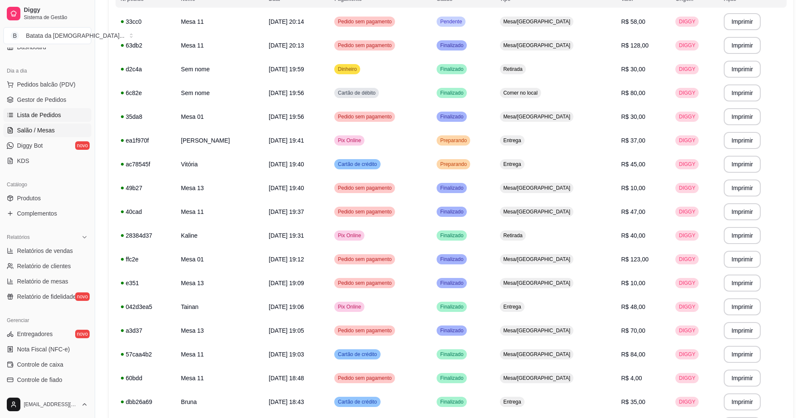
click at [45, 131] on span "Salão / Mesas" at bounding box center [36, 130] width 38 height 8
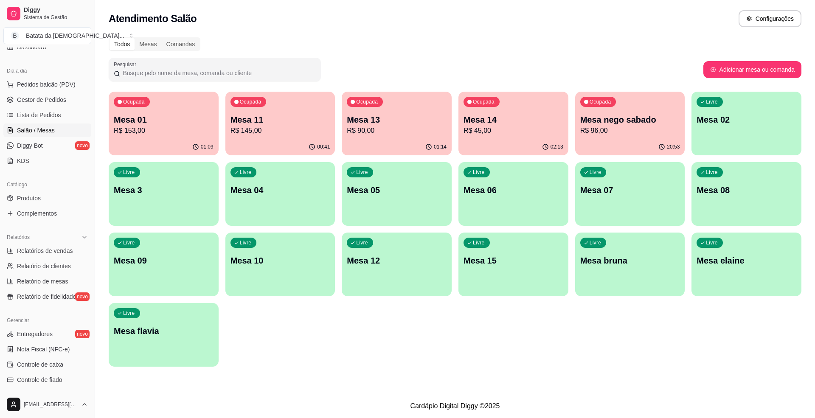
click at [157, 110] on div "Ocupada Mesa 01 R$ 153,00" at bounding box center [164, 115] width 110 height 47
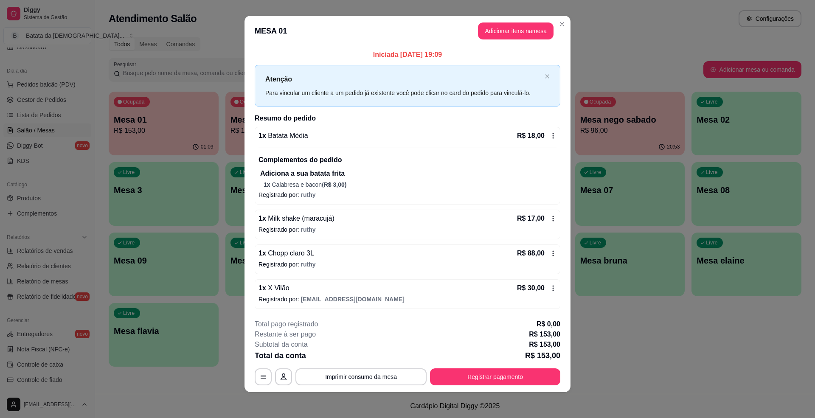
scroll to position [7, 0]
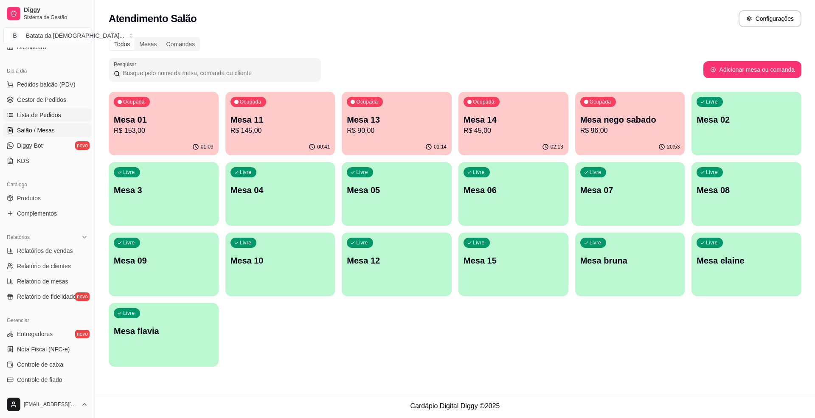
click at [63, 111] on link "Lista de Pedidos" at bounding box center [47, 115] width 88 height 14
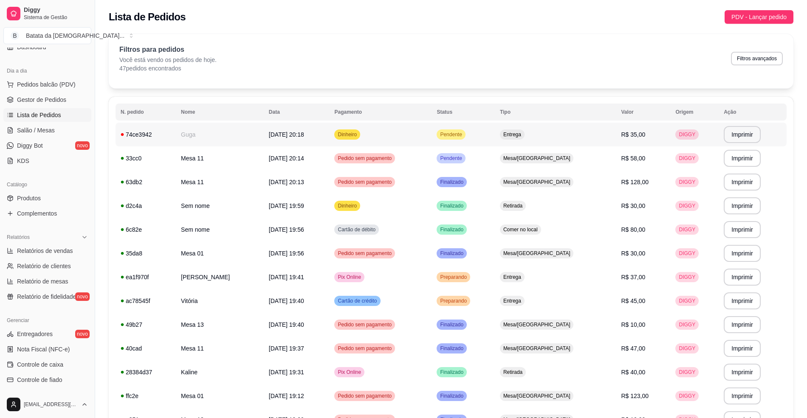
click at [494, 137] on td "Pendente" at bounding box center [463, 135] width 63 height 24
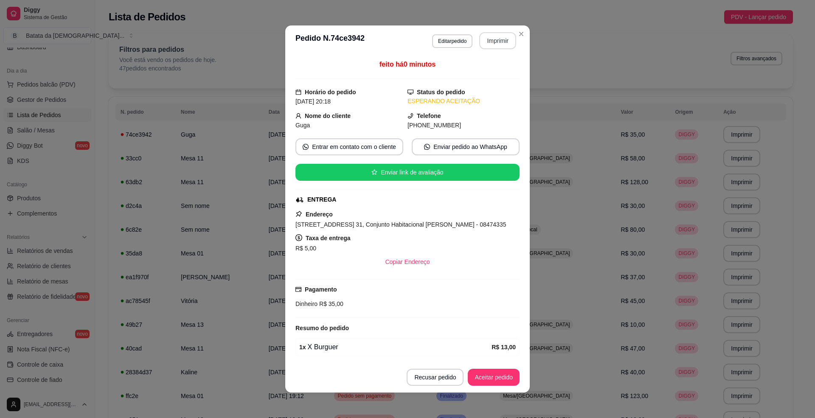
click at [496, 33] on button "Imprimir" at bounding box center [498, 40] width 37 height 17
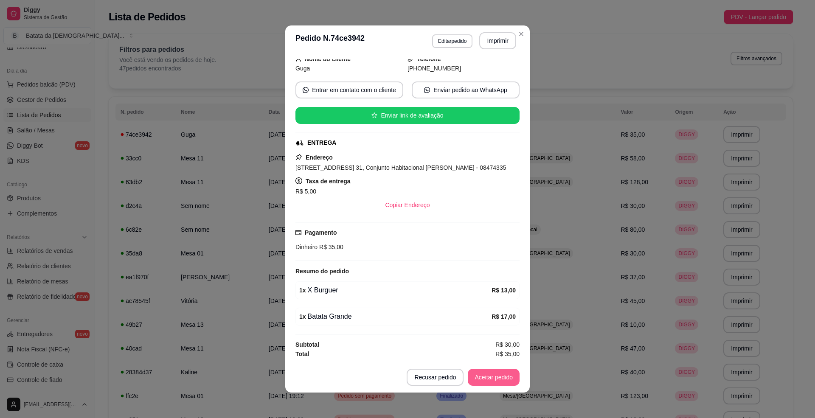
click at [490, 374] on button "Aceitar pedido" at bounding box center [494, 377] width 52 height 17
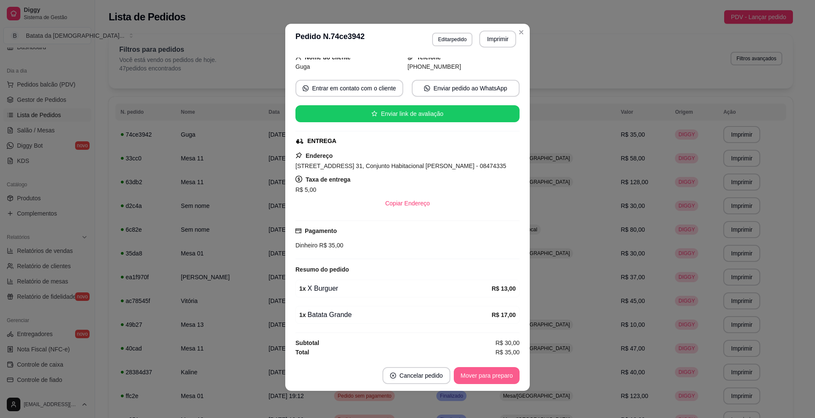
click at [490, 375] on button "Mover para preparo" at bounding box center [487, 375] width 66 height 17
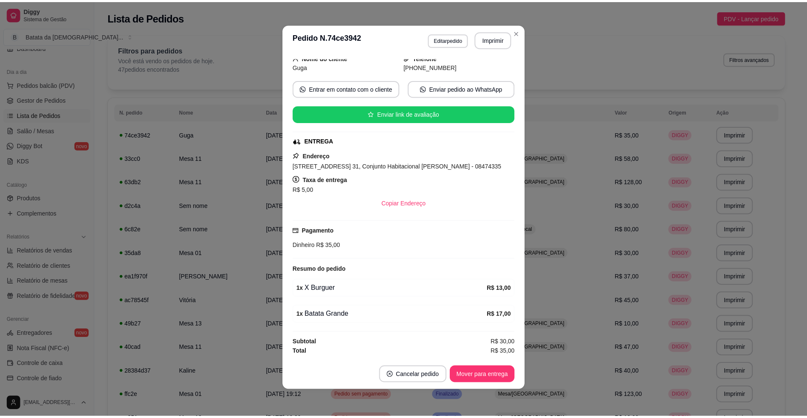
scroll to position [72, 0]
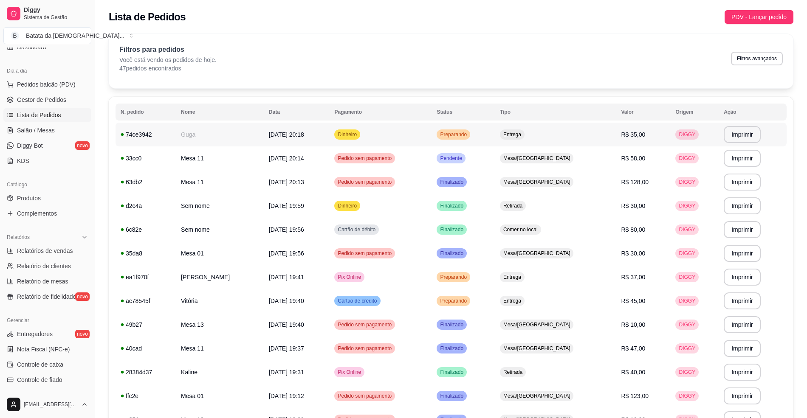
click at [422, 138] on td "Dinheiro" at bounding box center [380, 135] width 102 height 24
click at [463, 157] on span "Pendente" at bounding box center [450, 158] width 25 height 7
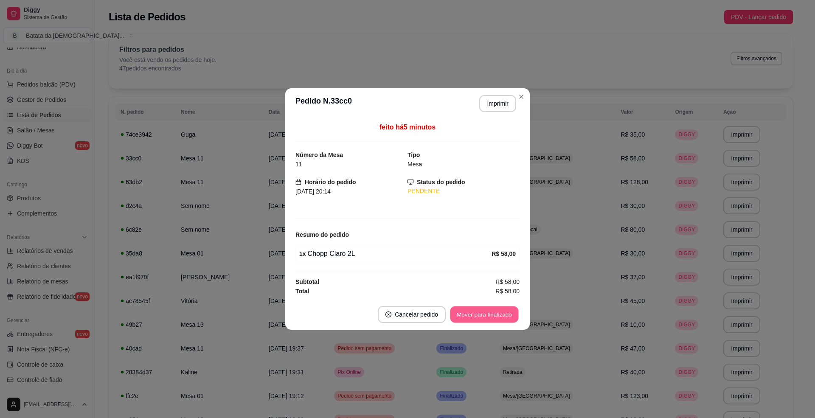
click at [481, 319] on button "Mover para finalizado" at bounding box center [485, 315] width 68 height 17
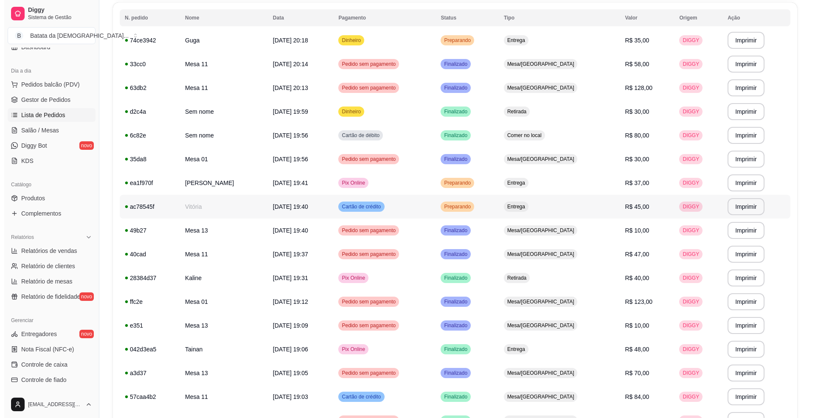
scroll to position [113, 0]
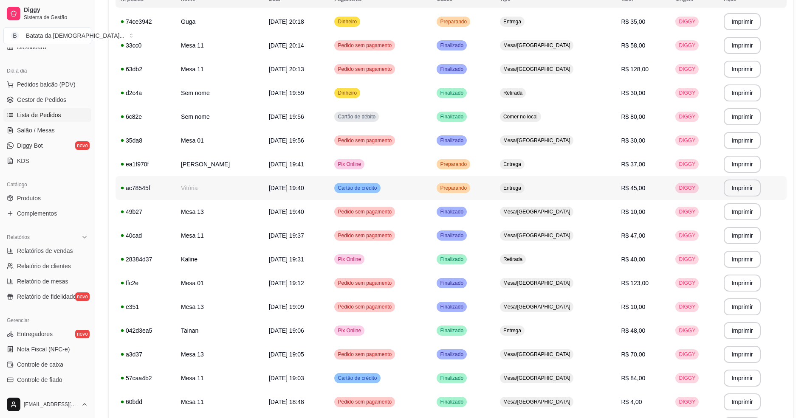
click at [432, 182] on td "Cartão de crédito" at bounding box center [380, 188] width 102 height 24
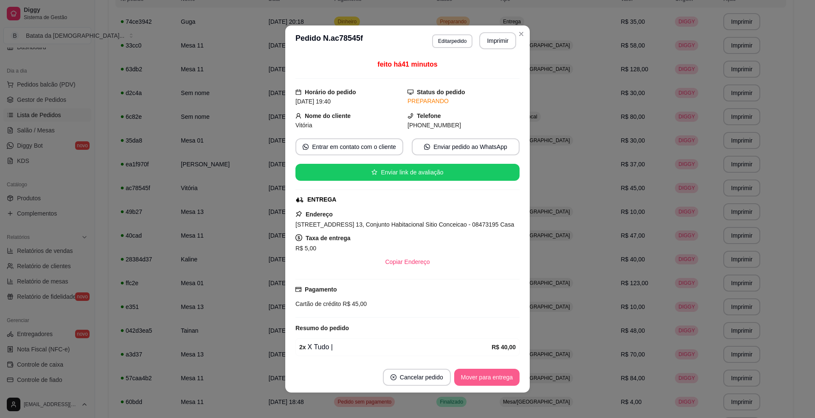
click at [485, 383] on button "Mover para entrega" at bounding box center [486, 377] width 65 height 17
click at [493, 375] on button "Mover para finalizado" at bounding box center [484, 377] width 71 height 17
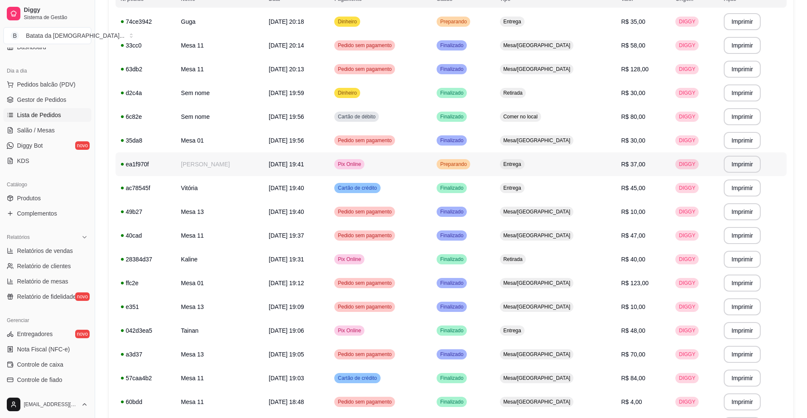
click at [523, 167] on span "Entrega" at bounding box center [512, 164] width 21 height 7
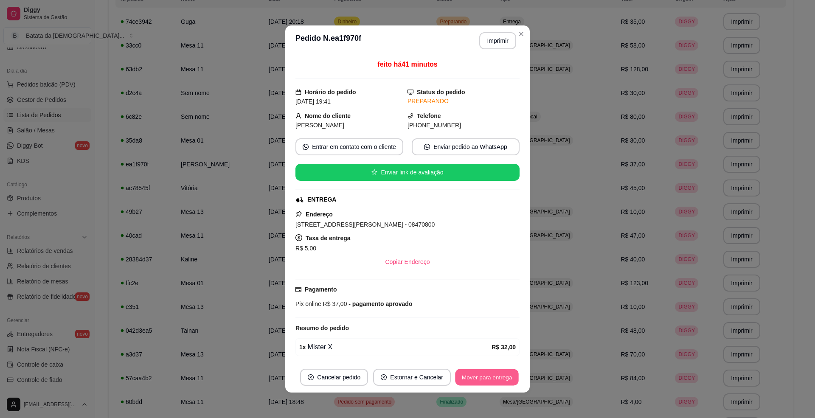
click at [491, 372] on button "Mover para entrega" at bounding box center [487, 378] width 64 height 17
click at [498, 377] on button "Mover para finalizado" at bounding box center [485, 378] width 68 height 17
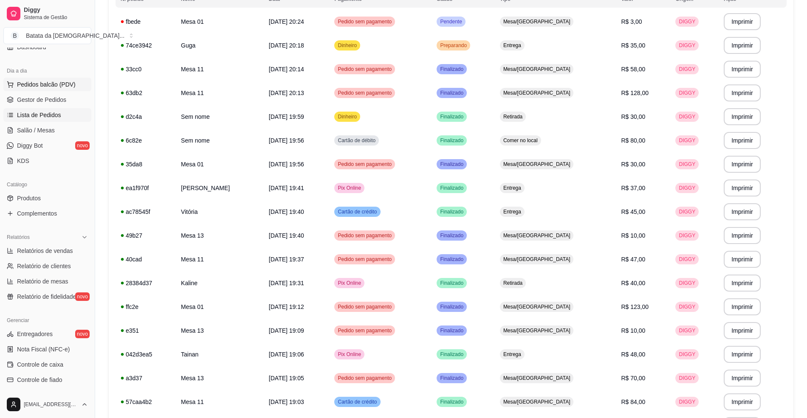
click at [21, 85] on span "Pedidos balcão (PDV)" at bounding box center [46, 84] width 59 height 8
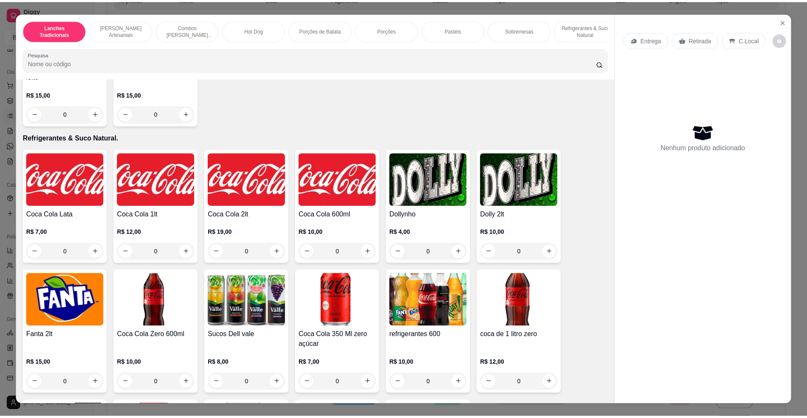
scroll to position [1642, 0]
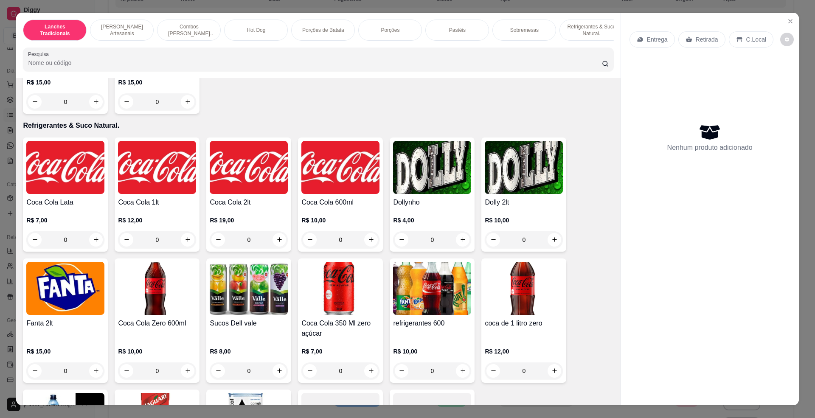
click at [334, 190] on img at bounding box center [341, 167] width 78 height 53
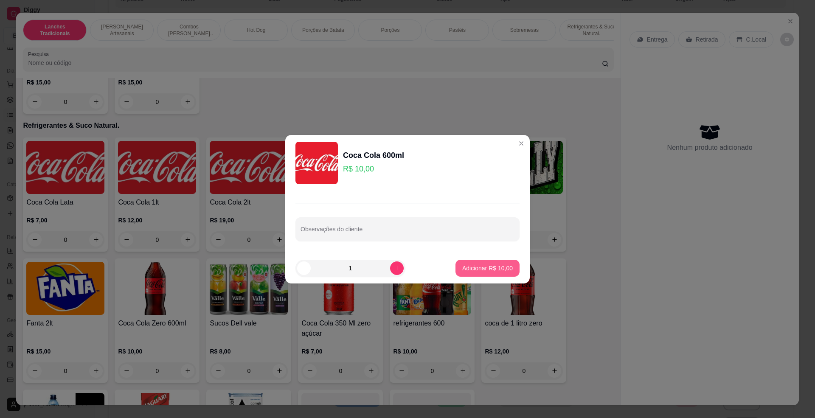
click at [484, 272] on p "Adicionar R$ 10,00" at bounding box center [488, 268] width 51 height 8
type input "1"
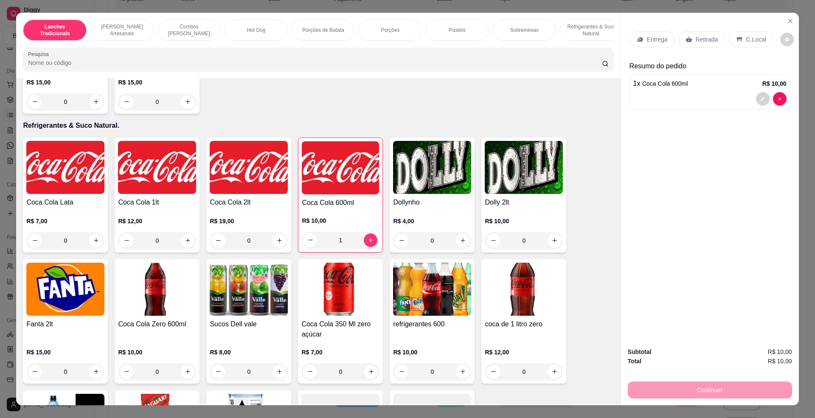
click at [703, 35] on p "Retirada" at bounding box center [707, 39] width 23 height 8
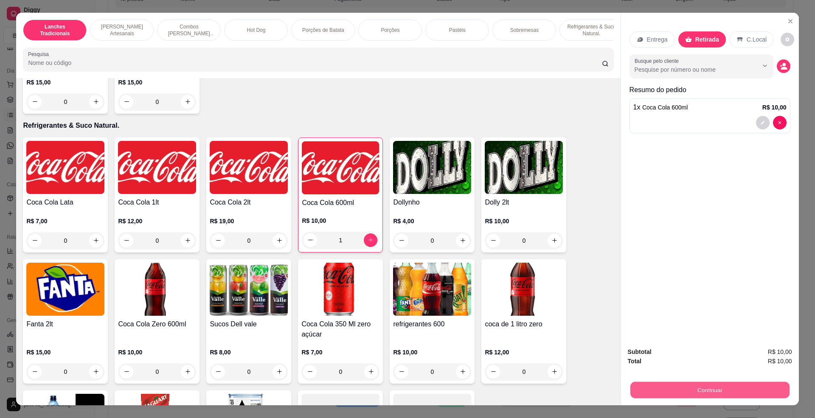
click at [713, 391] on button "Continuar" at bounding box center [709, 390] width 159 height 17
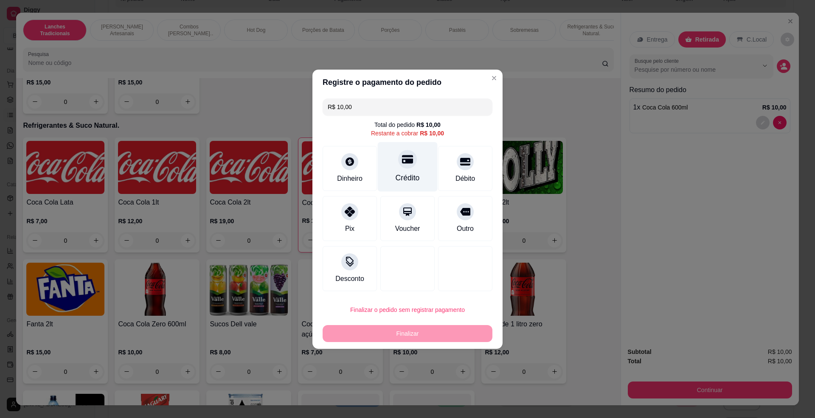
click at [407, 165] on div at bounding box center [407, 159] width 19 height 19
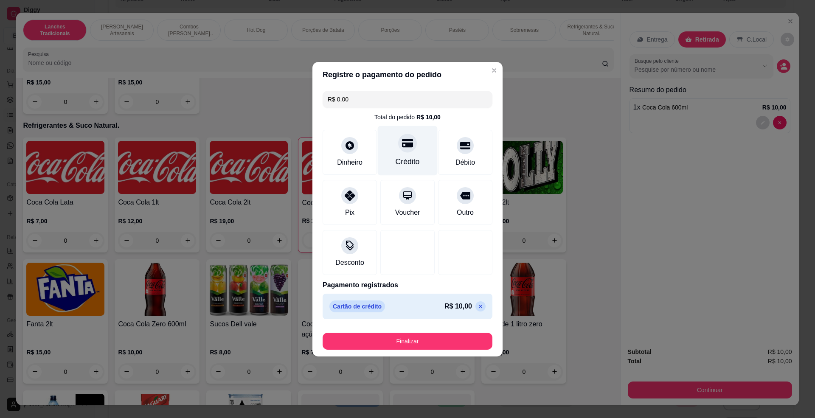
type input "R$ 0,00"
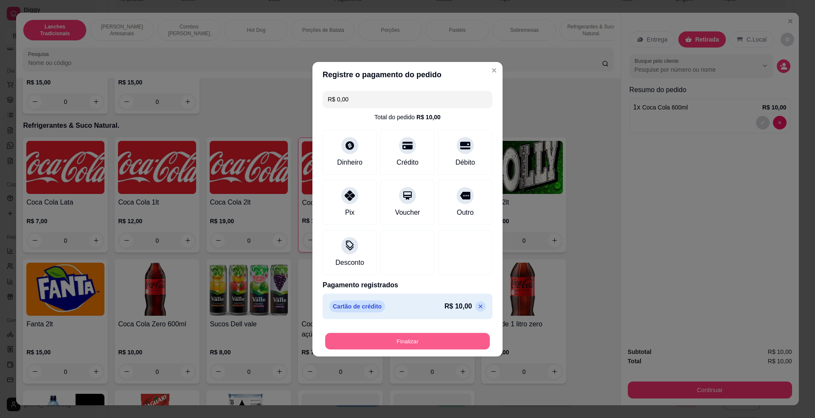
click at [438, 347] on button "Finalizar" at bounding box center [407, 341] width 165 height 17
type input "0"
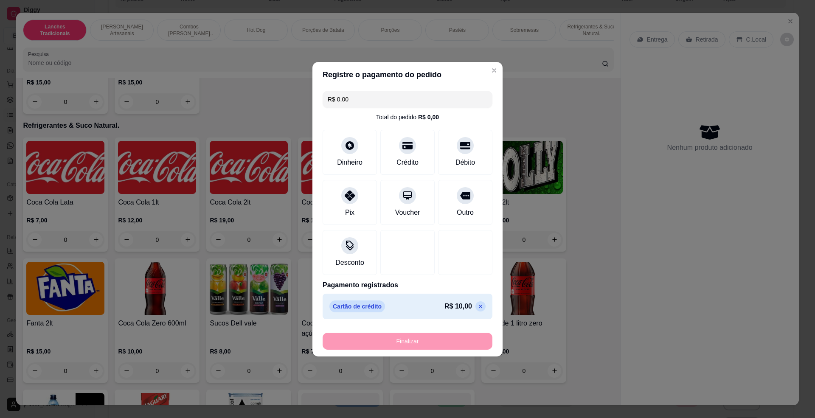
type input "-R$ 10,00"
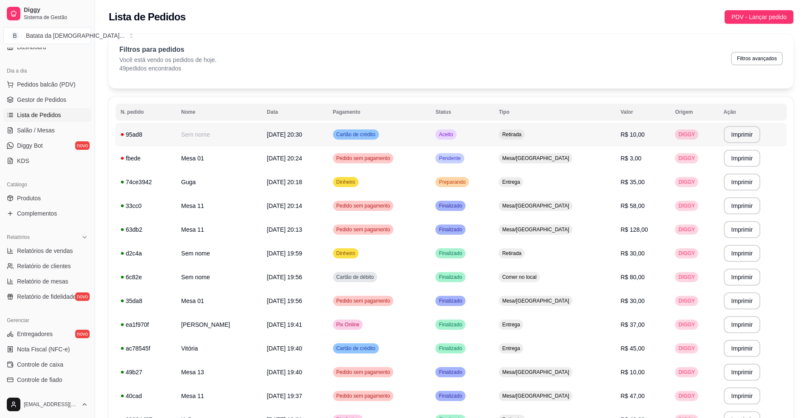
click at [454, 131] on span "Aceito" at bounding box center [445, 134] width 17 height 7
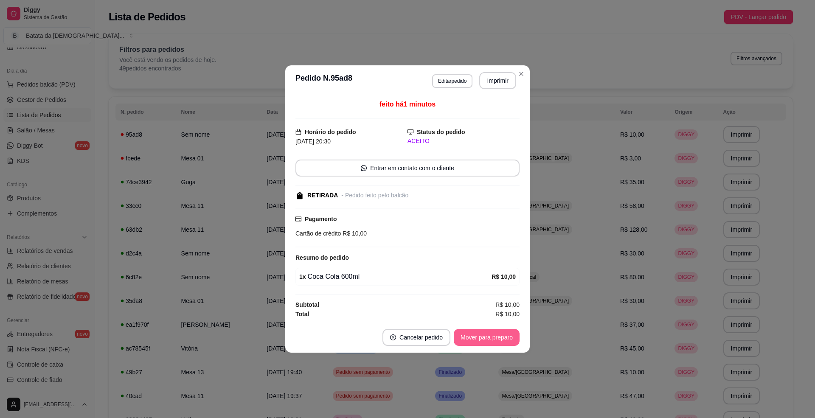
click at [494, 341] on button "Mover para preparo" at bounding box center [487, 337] width 66 height 17
click at [495, 337] on button "Mover para retirada disponível" at bounding box center [473, 337] width 94 height 17
click at [498, 335] on button "Mover para finalizado" at bounding box center [485, 338] width 68 height 17
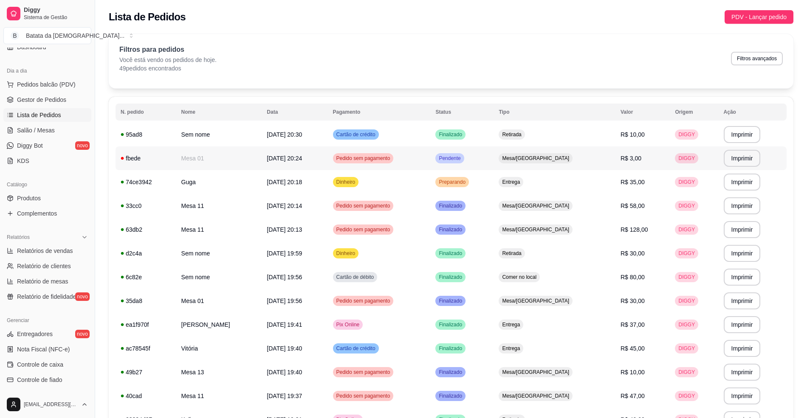
click at [462, 156] on span "Pendente" at bounding box center [449, 158] width 25 height 7
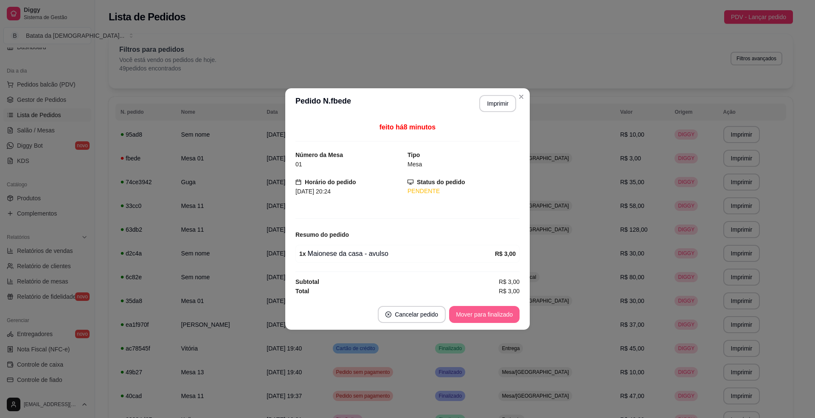
click at [468, 312] on button "Mover para finalizado" at bounding box center [484, 314] width 71 height 17
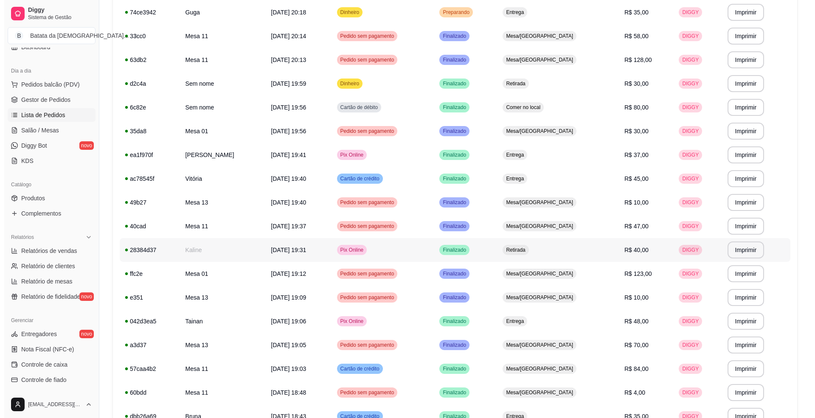
scroll to position [113, 0]
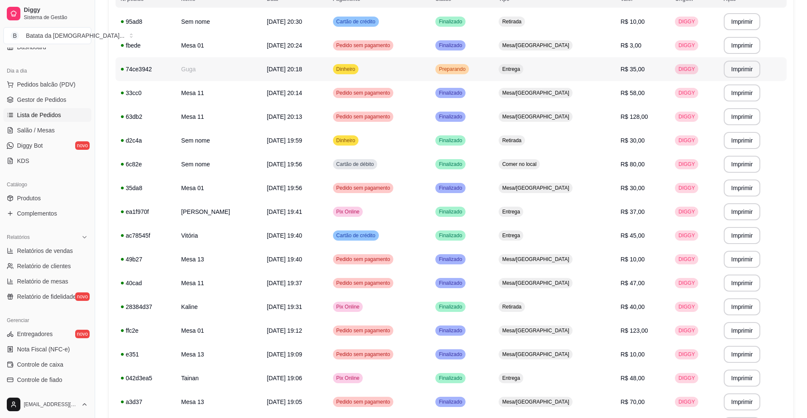
click at [409, 70] on td "Dinheiro" at bounding box center [379, 69] width 103 height 24
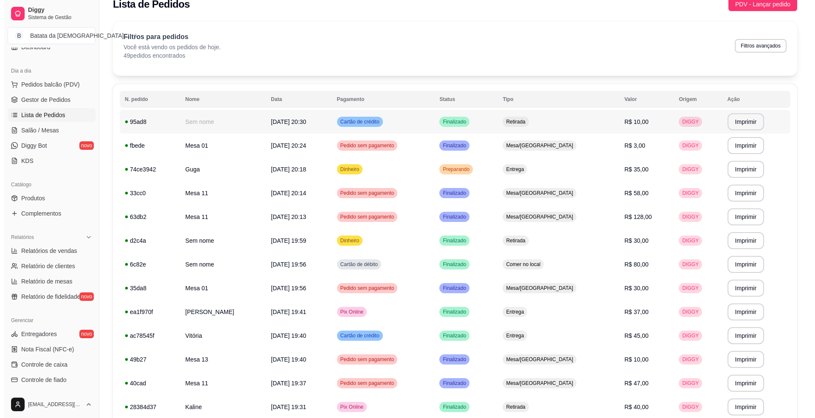
scroll to position [0, 0]
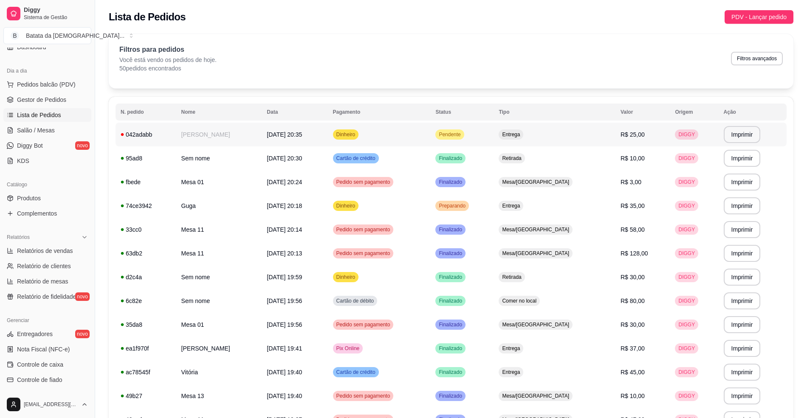
click at [401, 130] on td "Dinheiro" at bounding box center [379, 135] width 103 height 24
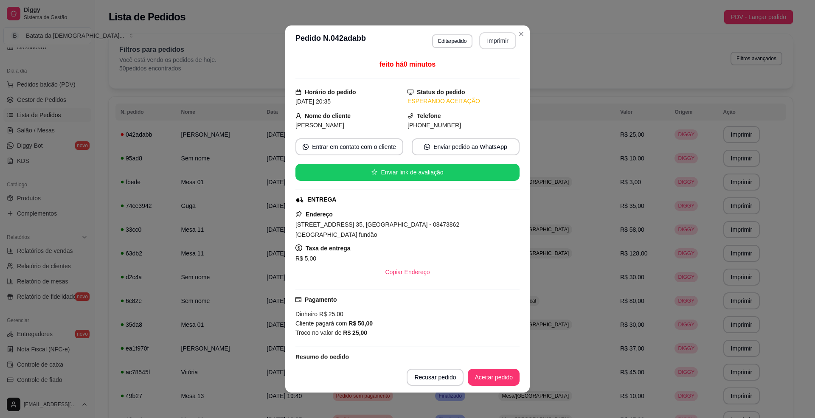
click at [486, 43] on button "Imprimir" at bounding box center [498, 40] width 37 height 17
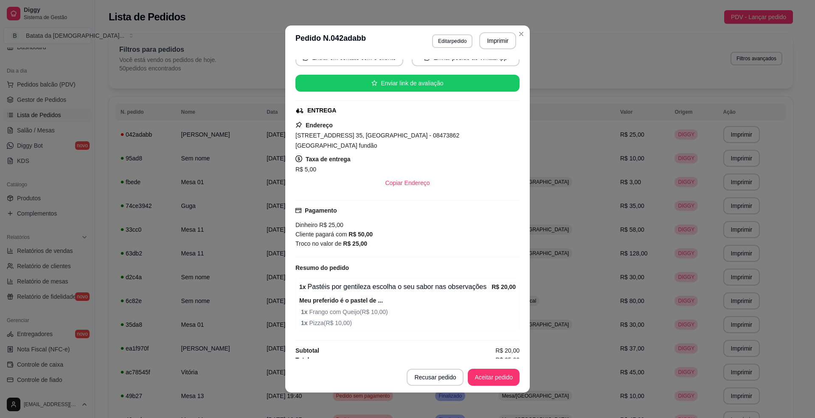
click at [481, 378] on button "Aceitar pedido" at bounding box center [494, 377] width 52 height 17
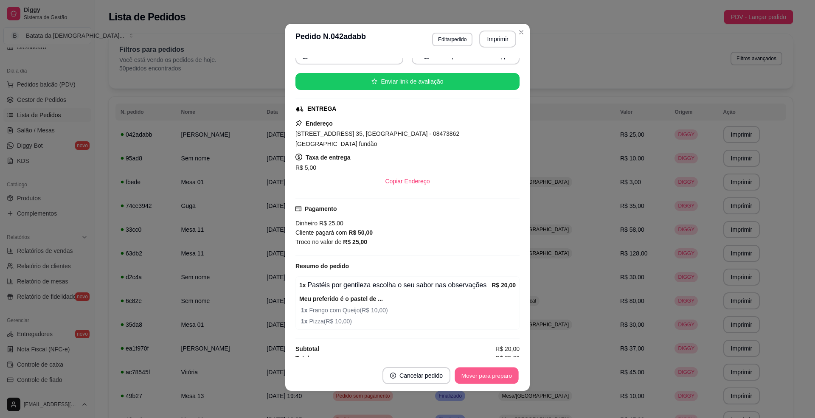
click at [494, 377] on button "Mover para preparo" at bounding box center [487, 376] width 64 height 17
click at [524, 34] on header "**********" at bounding box center [407, 39] width 245 height 31
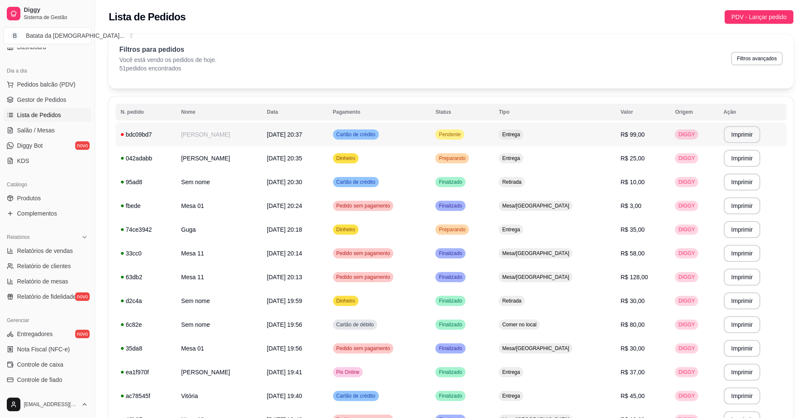
click at [494, 129] on td "Pendente" at bounding box center [461, 135] width 63 height 24
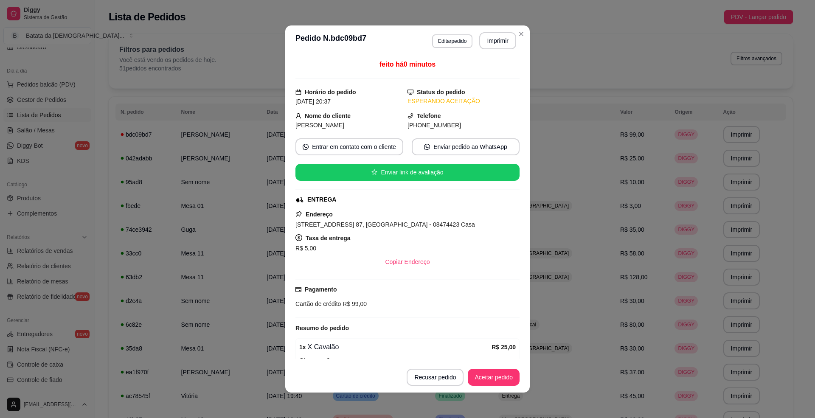
click at [491, 44] on button "Imprimir" at bounding box center [498, 40] width 37 height 17
click at [488, 376] on button "Aceitar pedido" at bounding box center [494, 377] width 52 height 17
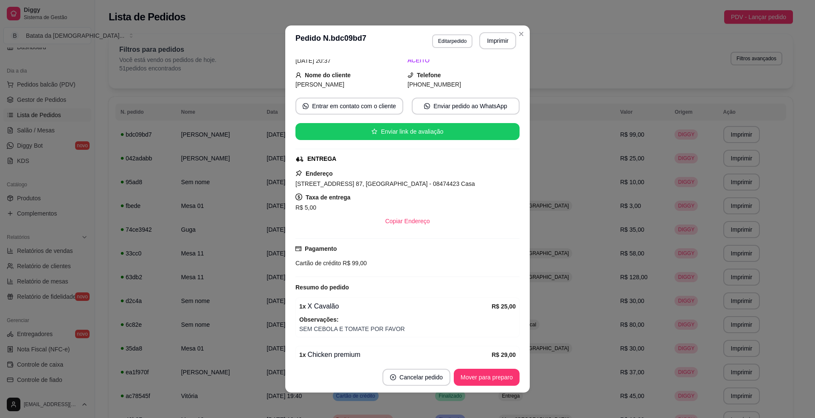
scroll to position [138, 0]
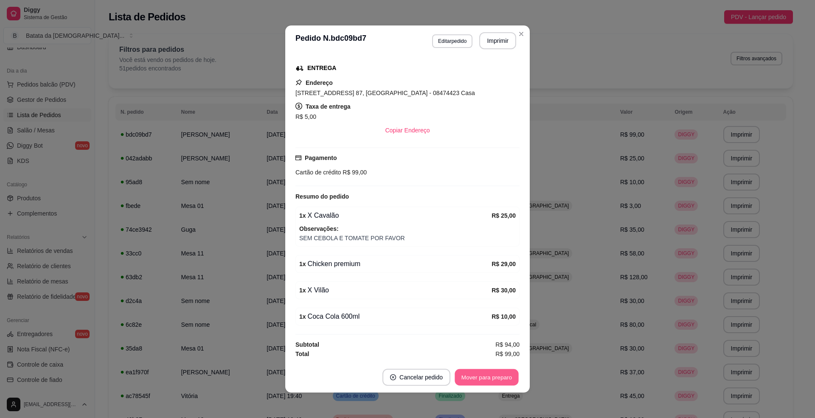
click at [468, 379] on button "Mover para preparo" at bounding box center [487, 378] width 64 height 17
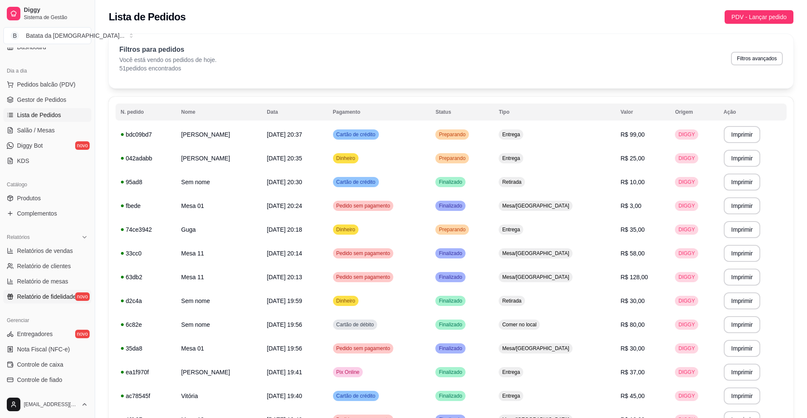
scroll to position [193, 0]
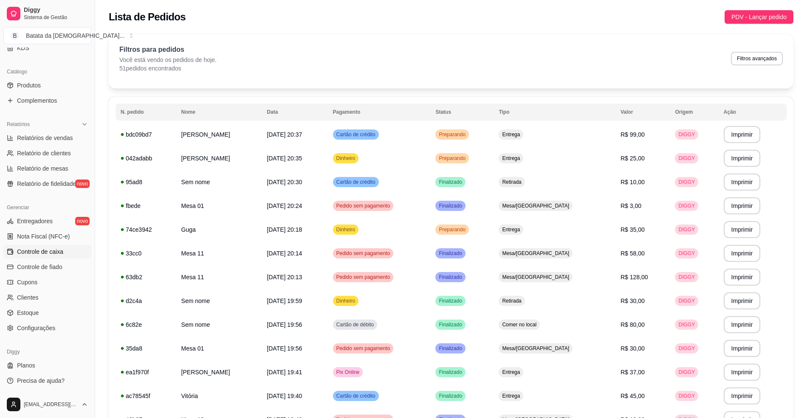
click at [36, 246] on link "Controle de caixa" at bounding box center [47, 252] width 88 height 14
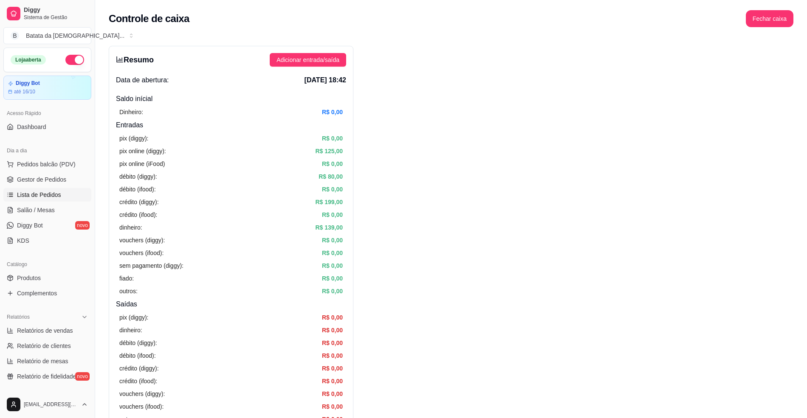
click at [67, 200] on link "Lista de Pedidos" at bounding box center [47, 195] width 88 height 14
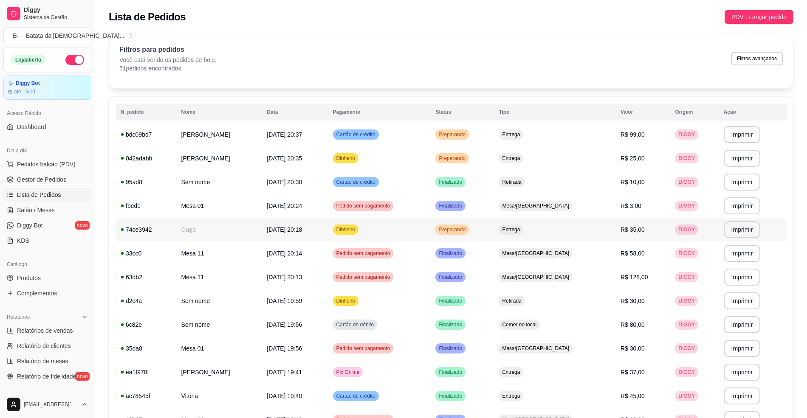
click at [494, 229] on td "Preparando" at bounding box center [461, 230] width 63 height 24
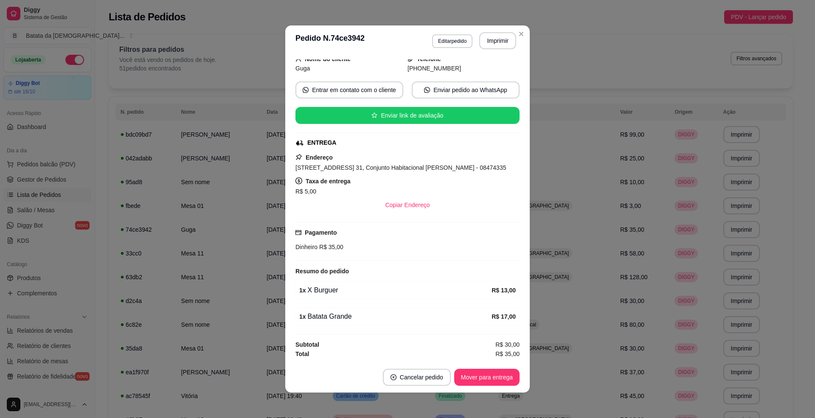
scroll to position [72, 0]
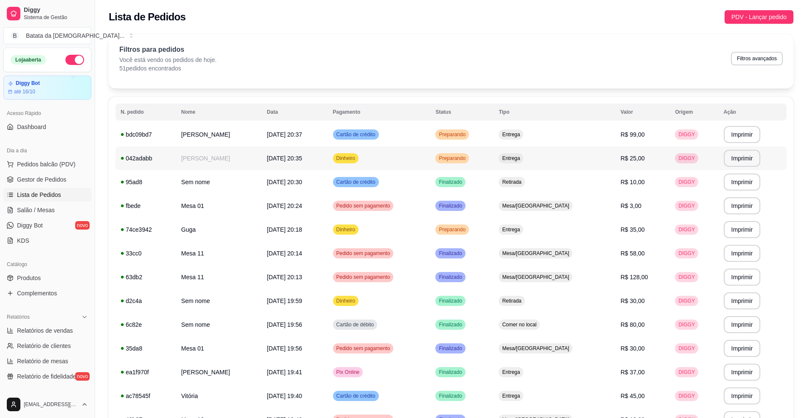
click at [494, 163] on td "Preparando" at bounding box center [461, 159] width 63 height 24
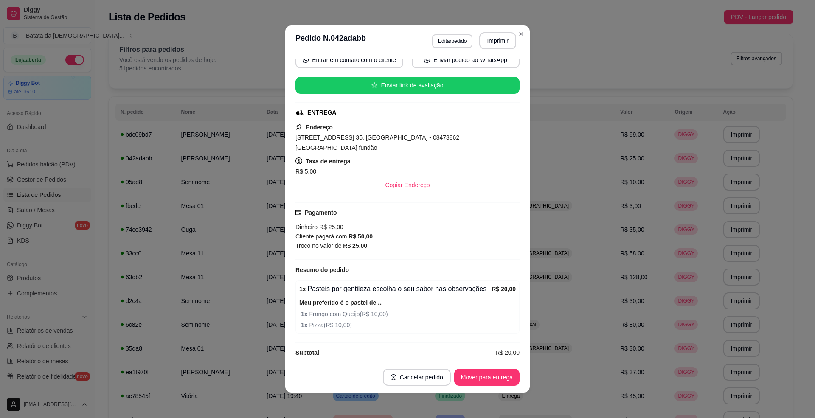
scroll to position [89, 0]
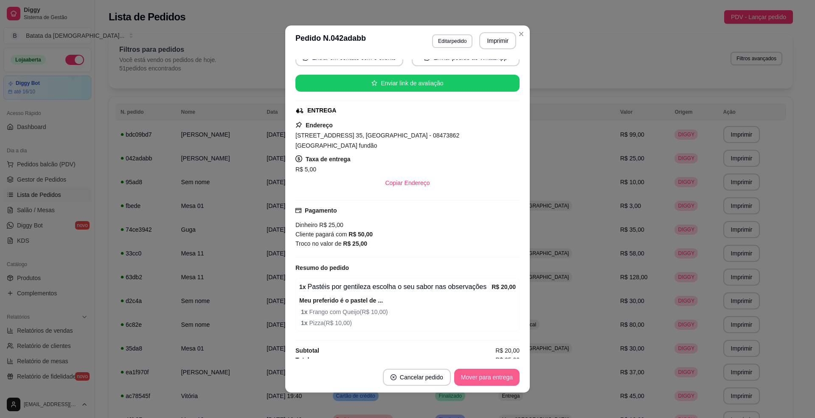
click at [466, 381] on button "Mover para entrega" at bounding box center [486, 377] width 65 height 17
click at [481, 377] on button "Mover para finalizado" at bounding box center [485, 378] width 68 height 17
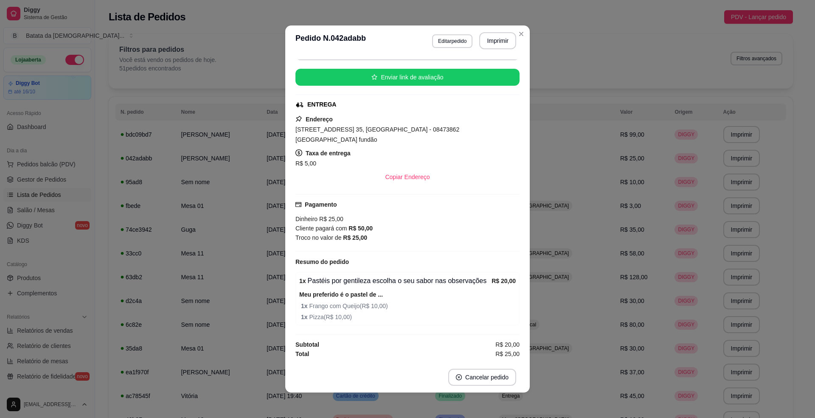
scroll to position [70, 0]
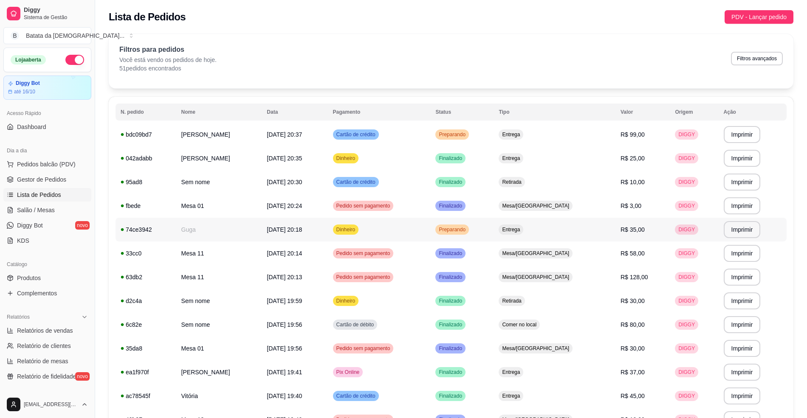
click at [494, 225] on td "Preparando" at bounding box center [461, 230] width 63 height 24
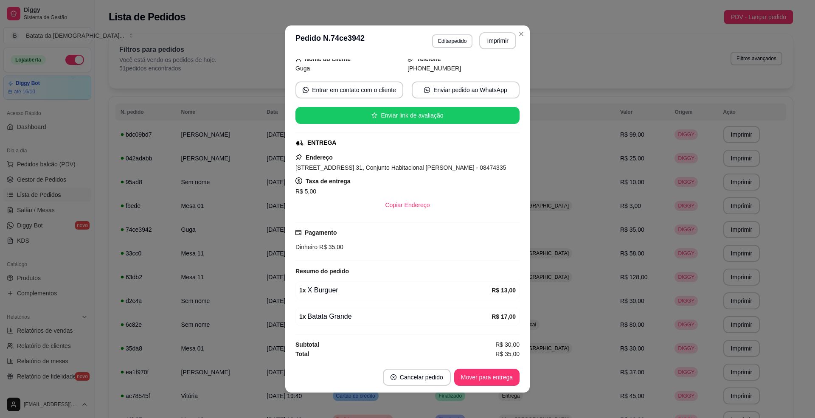
scroll to position [72, 0]
click at [483, 375] on button "Mover para entrega" at bounding box center [487, 378] width 64 height 17
click at [486, 375] on button "Mover para finalizado" at bounding box center [485, 378] width 68 height 17
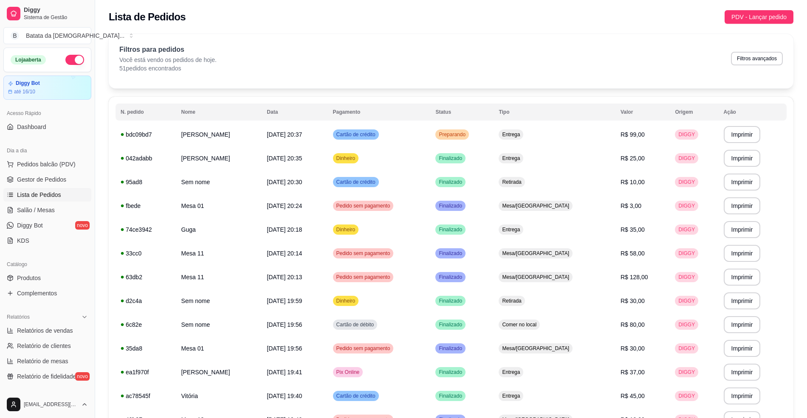
click at [313, 119] on th "Data" at bounding box center [295, 112] width 66 height 17
click at [302, 132] on span "[DATE] 20:37" at bounding box center [284, 134] width 35 height 7
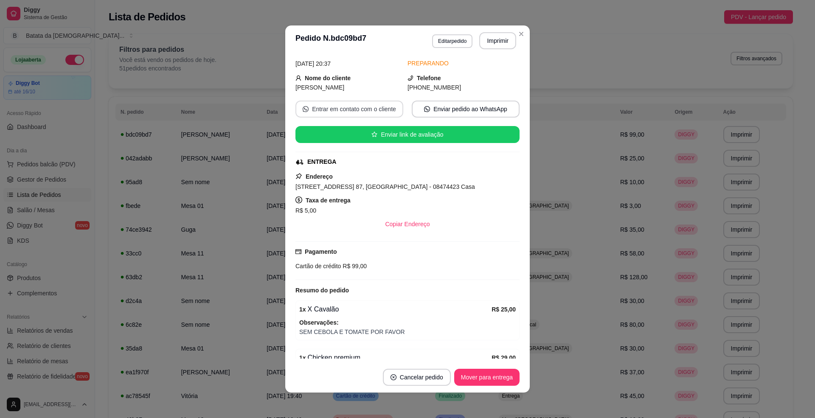
scroll to position [113, 0]
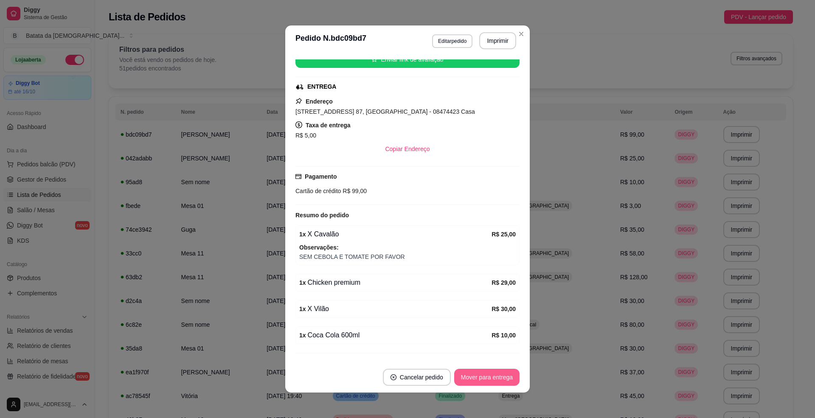
click at [479, 384] on button "Mover para entrega" at bounding box center [486, 377] width 65 height 17
click at [494, 379] on button "Mover para finalizado" at bounding box center [485, 378] width 68 height 17
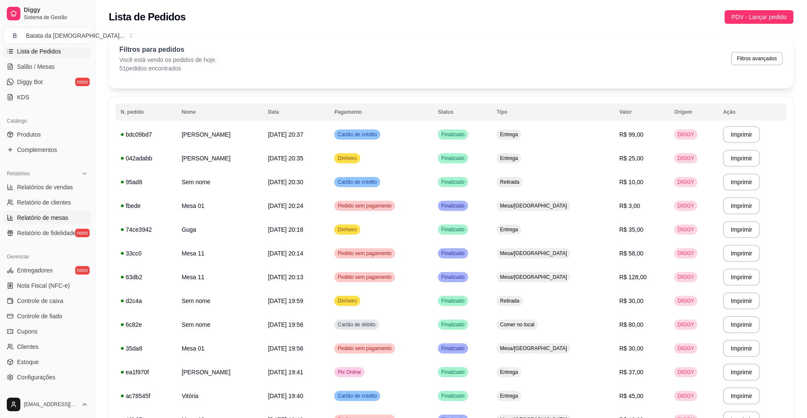
scroll to position [170, 0]
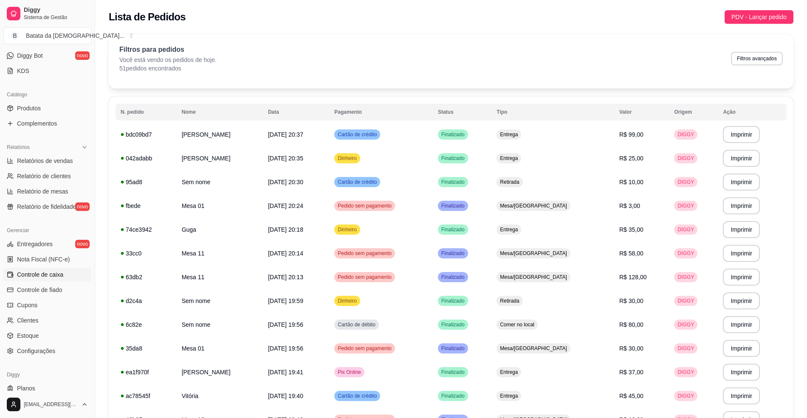
click at [70, 280] on link "Controle de caixa" at bounding box center [47, 275] width 88 height 14
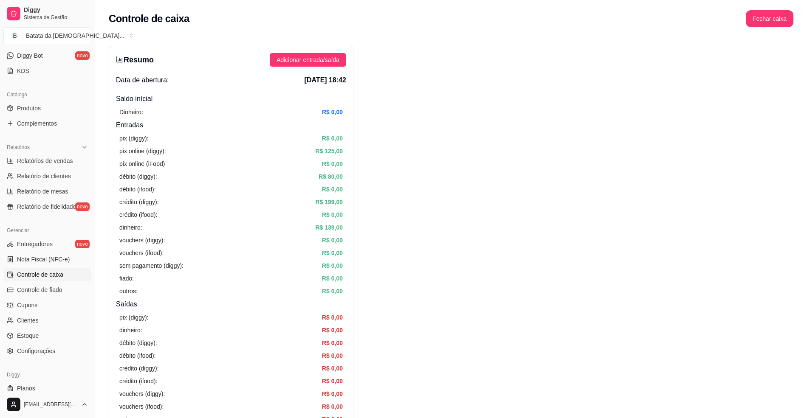
click at [325, 67] on div "Resumo Adicionar entrada/saída Data de abertura: 21 de set de 2025 às 18:42 Sal…" at bounding box center [231, 270] width 245 height 449
click at [325, 60] on span "Adicionar entrada/saída" at bounding box center [307, 59] width 63 height 9
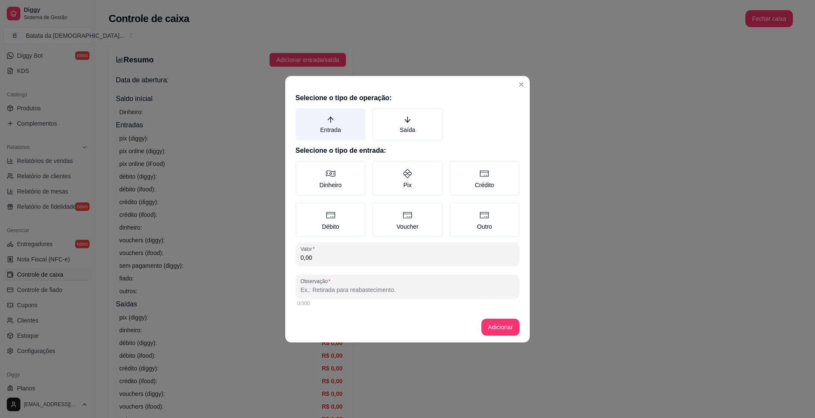
click at [314, 135] on label "Entrada" at bounding box center [331, 124] width 70 height 32
click at [302, 115] on button "Entrada" at bounding box center [298, 111] width 7 height 7
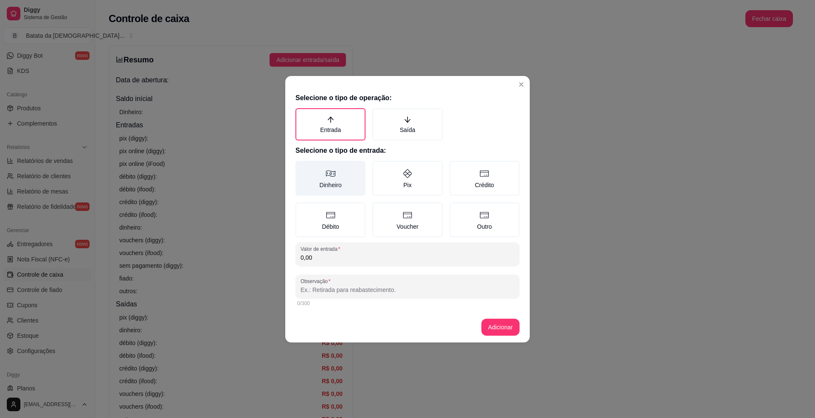
click at [327, 169] on icon at bounding box center [331, 174] width 10 height 10
click at [302, 167] on button "Dinheiro" at bounding box center [298, 164] width 7 height 7
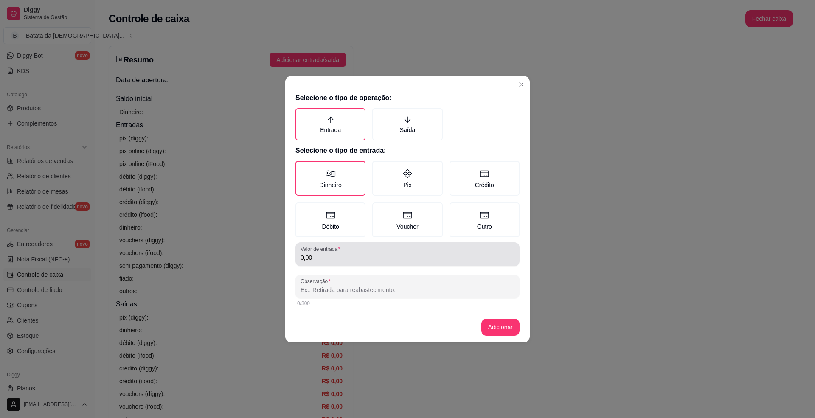
click at [348, 254] on input "0,00" at bounding box center [408, 258] width 214 height 8
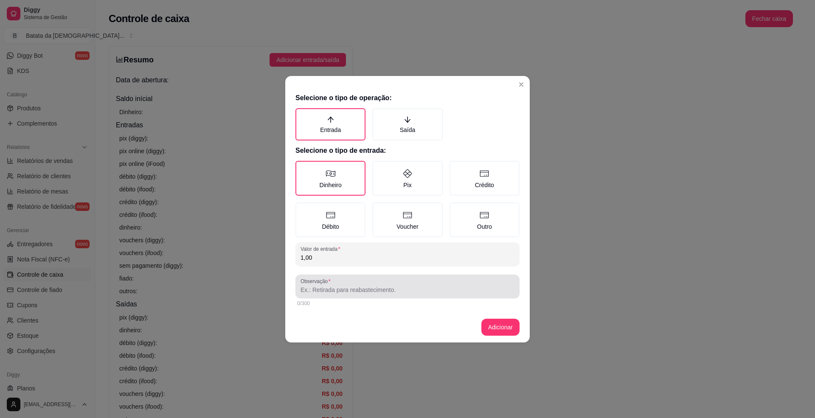
type input "1,00"
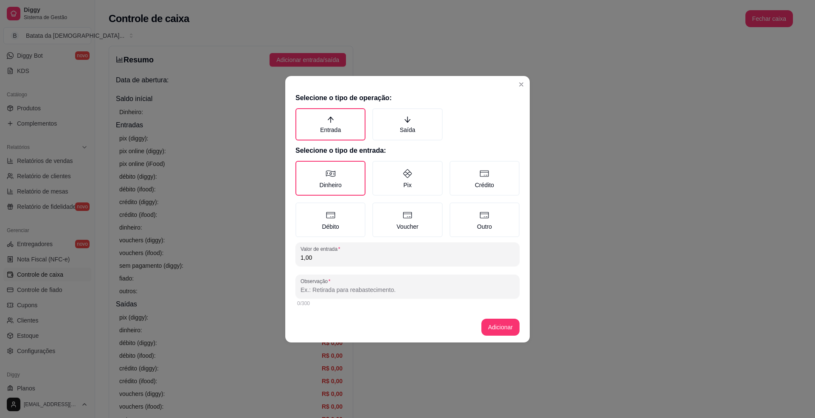
click at [387, 289] on input "Observação" at bounding box center [408, 290] width 214 height 8
type input "s"
type input "biel"
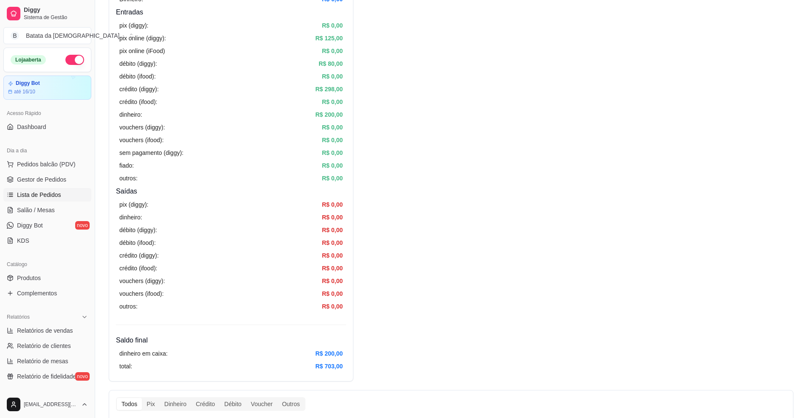
click at [59, 197] on span "Lista de Pedidos" at bounding box center [39, 195] width 44 height 8
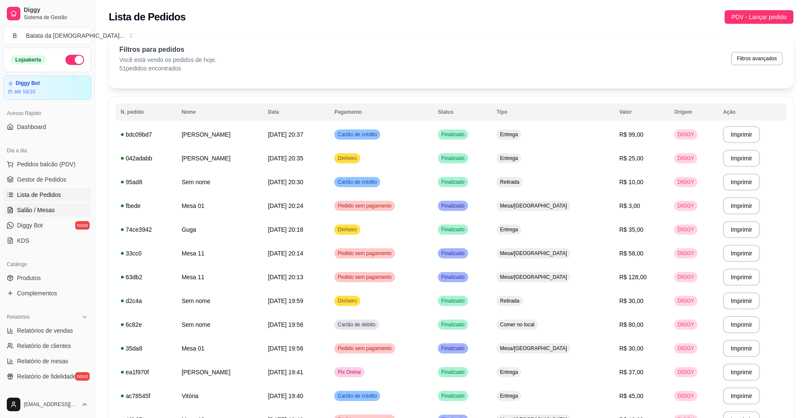
click at [49, 211] on span "Salão / Mesas" at bounding box center [36, 210] width 38 height 8
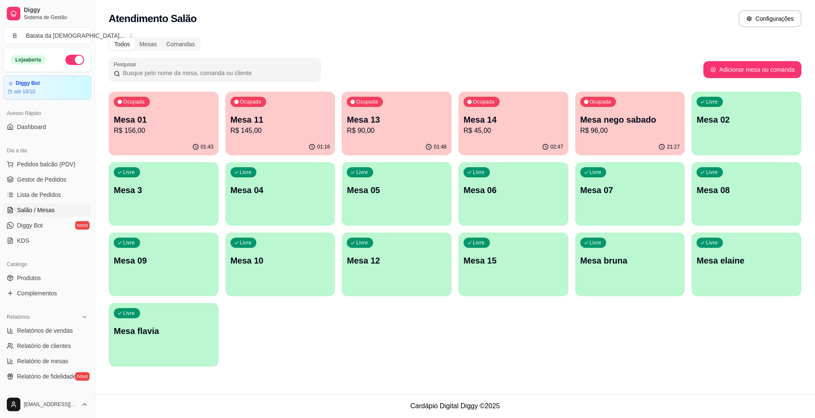
click at [291, 131] on p "R$ 145,00" at bounding box center [281, 131] width 100 height 10
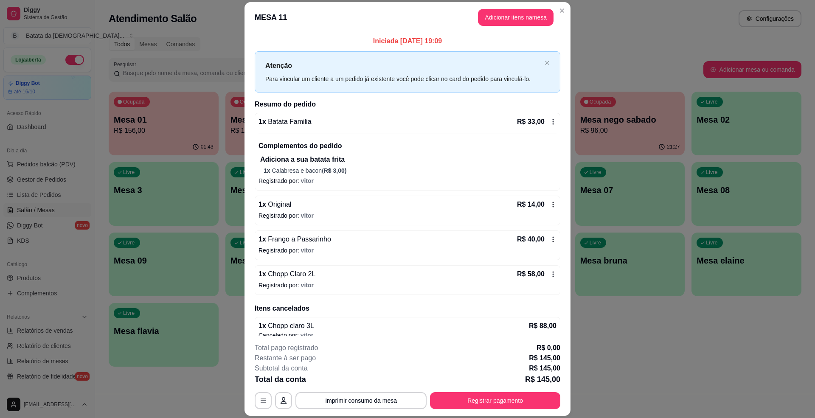
scroll to position [12, 0]
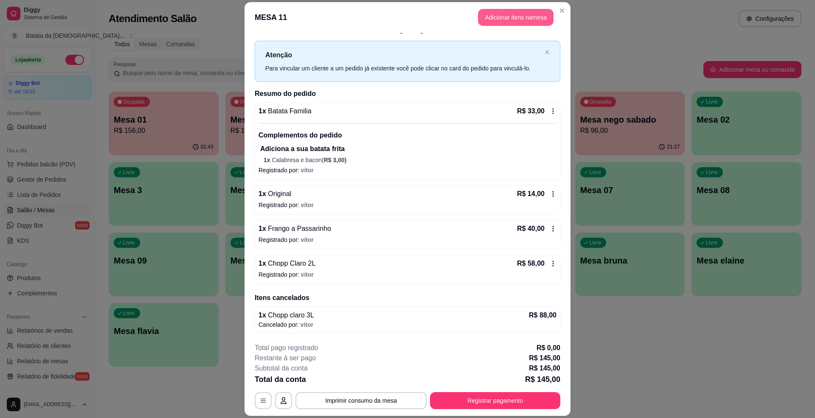
click at [501, 18] on button "Adicionar itens na mesa" at bounding box center [516, 17] width 76 height 17
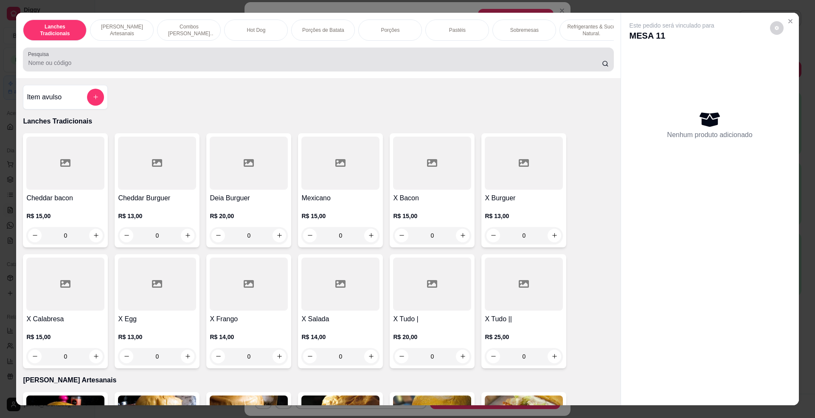
click at [311, 58] on div "Pesquisa" at bounding box center [318, 60] width 591 height 24
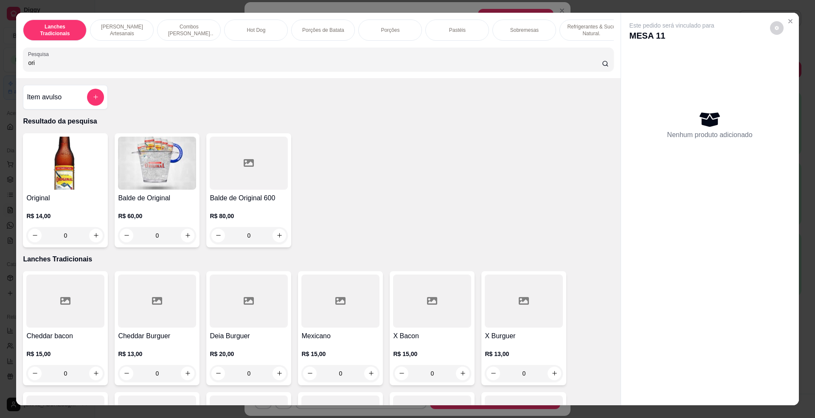
type input "ori"
click at [79, 203] on h4 "Original" at bounding box center [65, 198] width 78 height 10
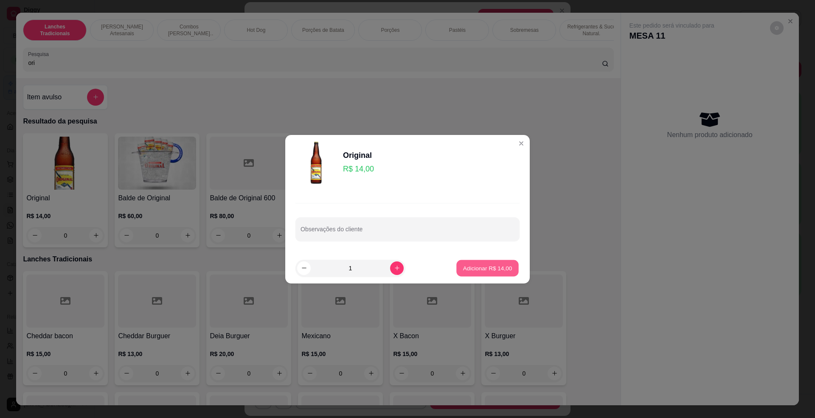
click at [481, 272] on p "Adicionar R$ 14,00" at bounding box center [487, 268] width 49 height 8
type input "1"
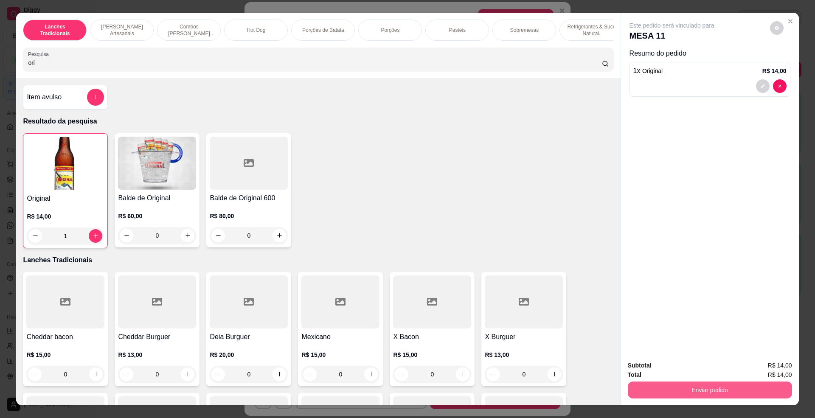
click at [641, 383] on button "Enviar pedido" at bounding box center [710, 390] width 164 height 17
click at [646, 366] on button "Não registrar e enviar pedido" at bounding box center [681, 370] width 86 height 16
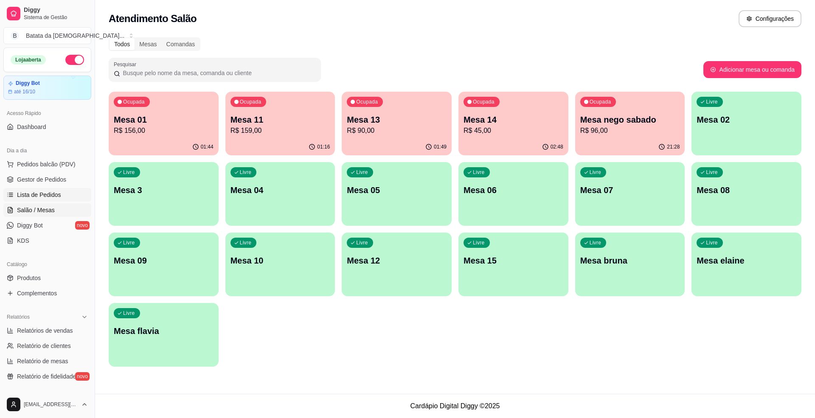
click at [56, 196] on span "Lista de Pedidos" at bounding box center [39, 195] width 44 height 8
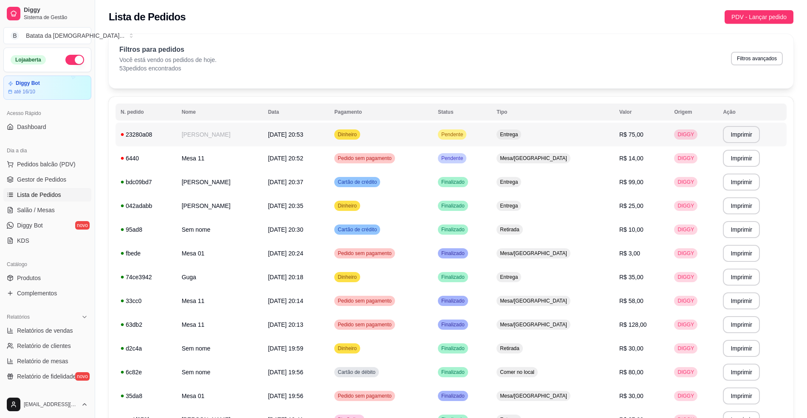
click at [466, 138] on div "Pendente" at bounding box center [452, 135] width 28 height 10
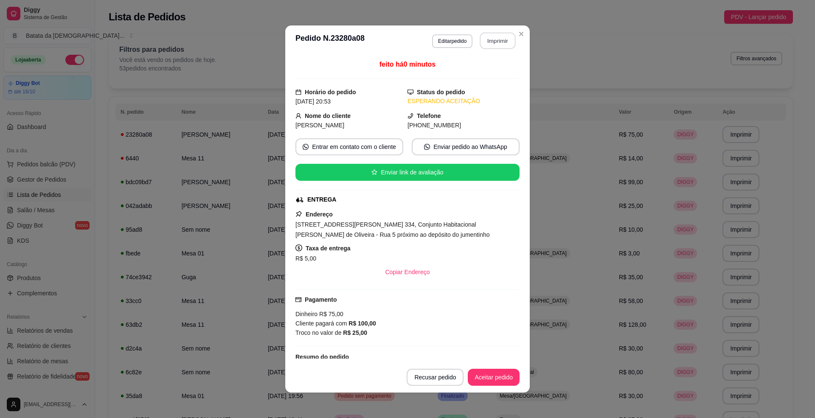
click at [498, 37] on button "Imprimir" at bounding box center [498, 41] width 36 height 17
click at [493, 372] on button "Aceitar pedido" at bounding box center [494, 377] width 52 height 17
click at [498, 374] on button "Aceitar pedido" at bounding box center [494, 378] width 50 height 17
click at [498, 376] on button "Mover para preparo" at bounding box center [487, 377] width 66 height 17
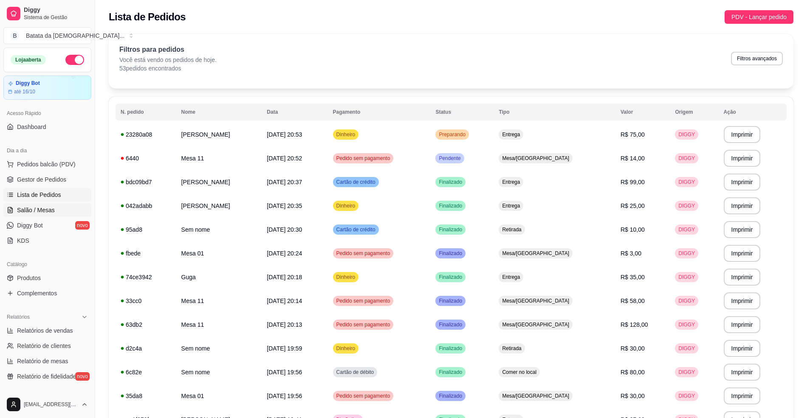
click at [48, 215] on link "Salão / Mesas" at bounding box center [47, 210] width 88 height 14
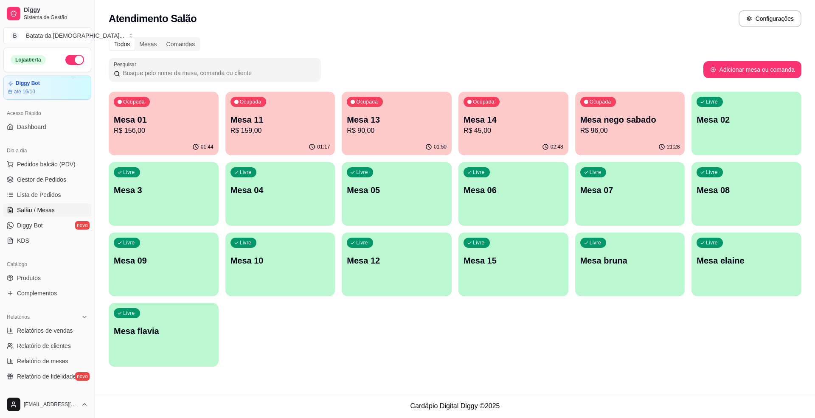
click at [502, 105] on div "Ocupada Mesa 14 R$ 45,00" at bounding box center [514, 115] width 110 height 47
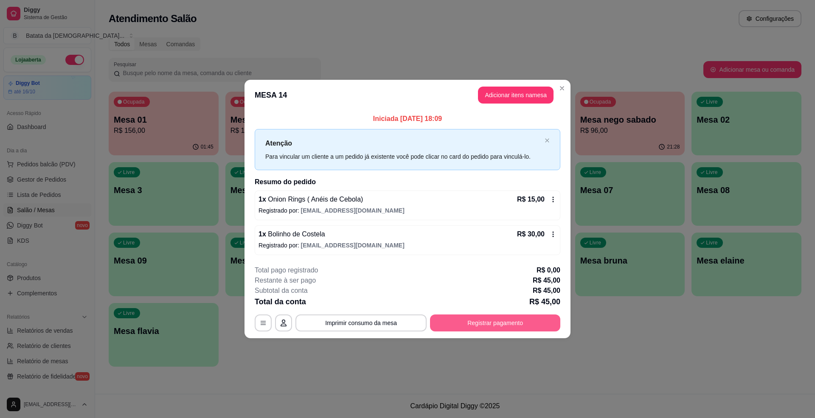
click at [488, 320] on button "Registrar pagamento" at bounding box center [495, 323] width 130 height 17
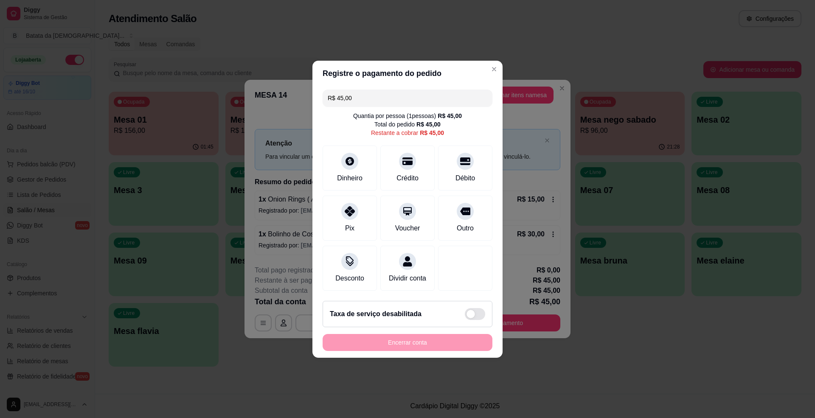
drag, startPoint x: 361, startPoint y: 92, endPoint x: 330, endPoint y: 93, distance: 30.6
click at [330, 93] on input "R$ 45,00" at bounding box center [408, 98] width 160 height 17
click at [357, 217] on div "Pix" at bounding box center [350, 217] width 60 height 50
type input "R$ 15,00"
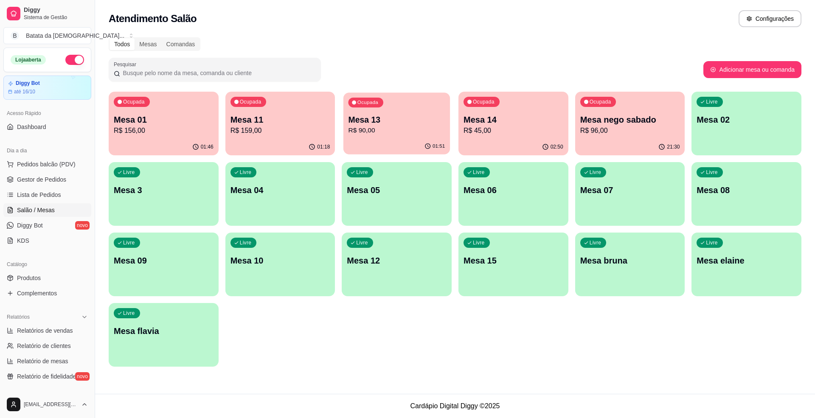
click at [417, 133] on p "R$ 90,00" at bounding box center [397, 131] width 97 height 10
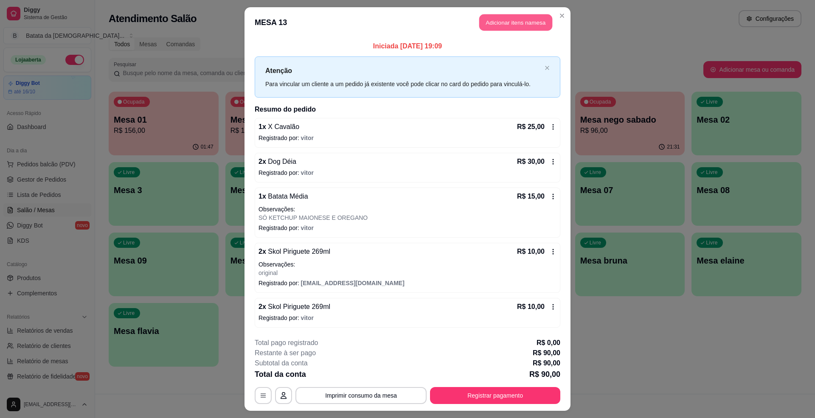
click at [490, 17] on button "Adicionar itens na mesa" at bounding box center [516, 22] width 73 height 17
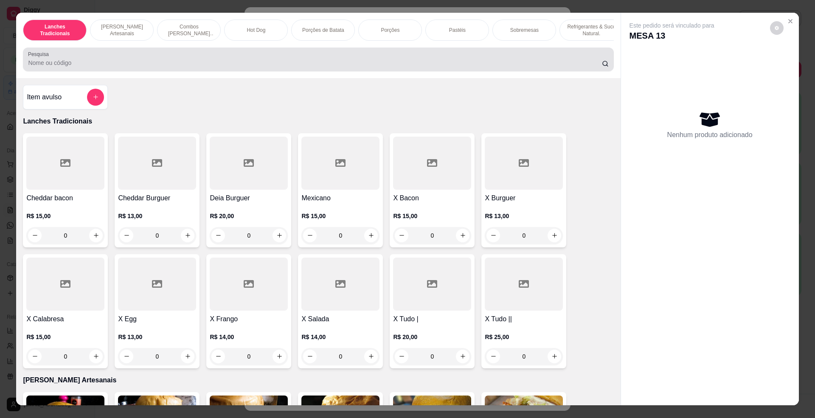
click at [304, 60] on div at bounding box center [318, 59] width 581 height 17
click at [262, 59] on div "Pesquisa" at bounding box center [318, 60] width 591 height 24
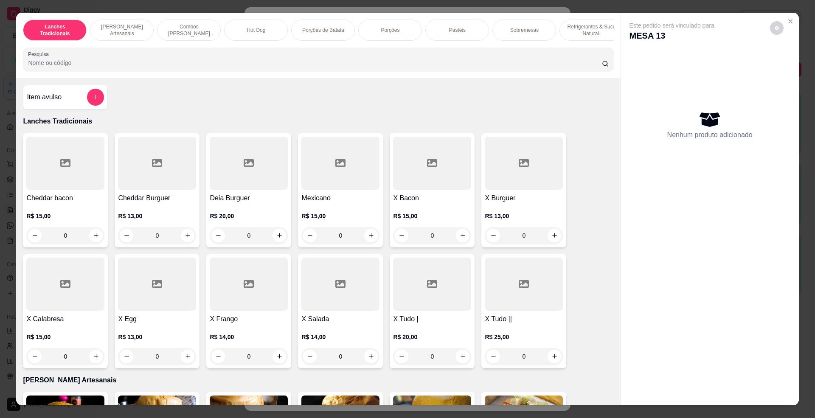
click at [235, 67] on input "Pesquisa" at bounding box center [315, 63] width 574 height 8
click at [232, 67] on input "Pesquisa" at bounding box center [315, 63] width 574 height 8
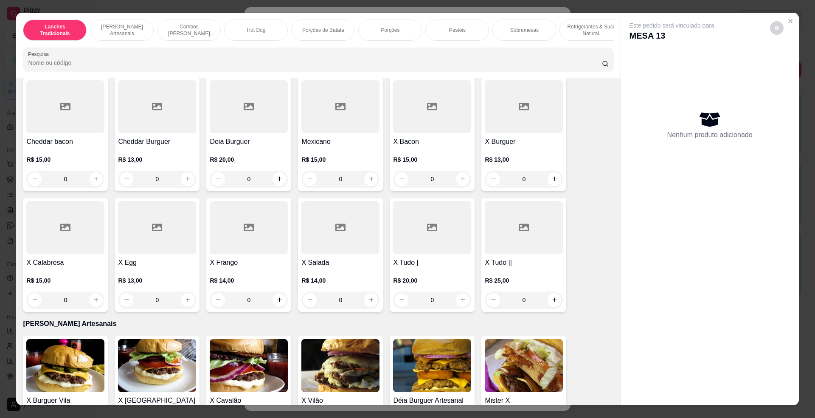
click at [233, 67] on input "Pesquisa" at bounding box center [315, 63] width 574 height 8
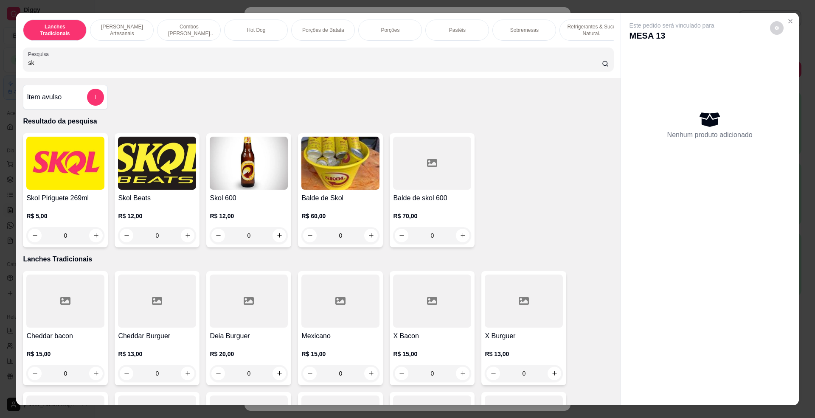
type input "sk"
click at [29, 190] on img at bounding box center [65, 163] width 78 height 53
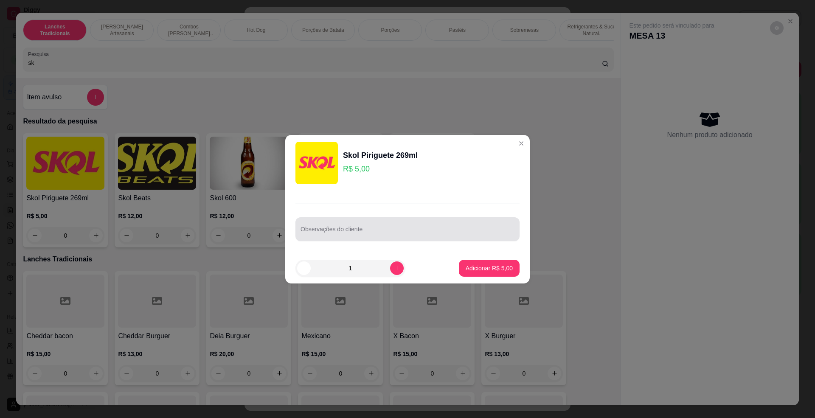
click at [350, 234] on input "Observações do cliente" at bounding box center [408, 233] width 214 height 8
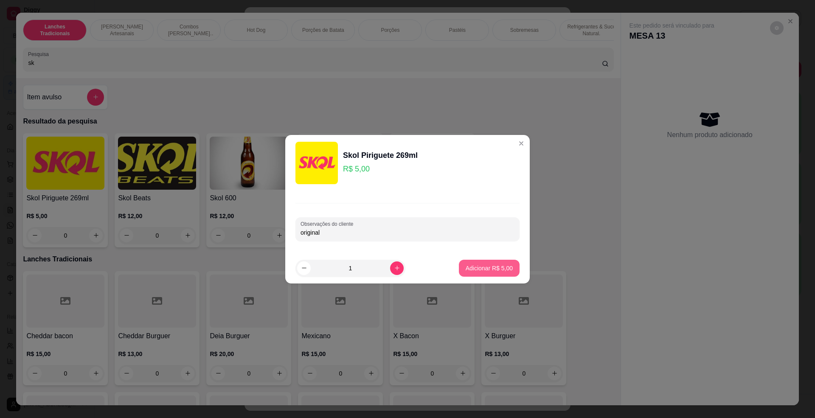
type input "original"
click at [481, 268] on p "Adicionar R$ 5,00" at bounding box center [489, 268] width 46 height 8
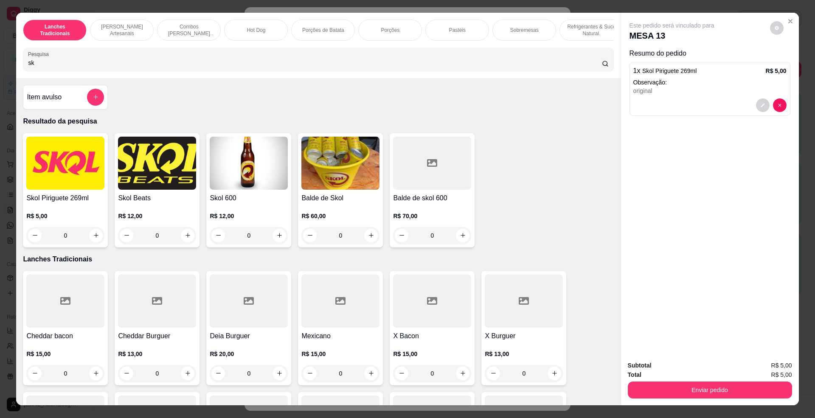
click at [731, 381] on div "Enviar pedido" at bounding box center [710, 389] width 164 height 19
click at [731, 384] on button "Enviar pedido" at bounding box center [710, 390] width 164 height 17
click at [673, 374] on button "Não registrar e enviar pedido" at bounding box center [681, 370] width 88 height 16
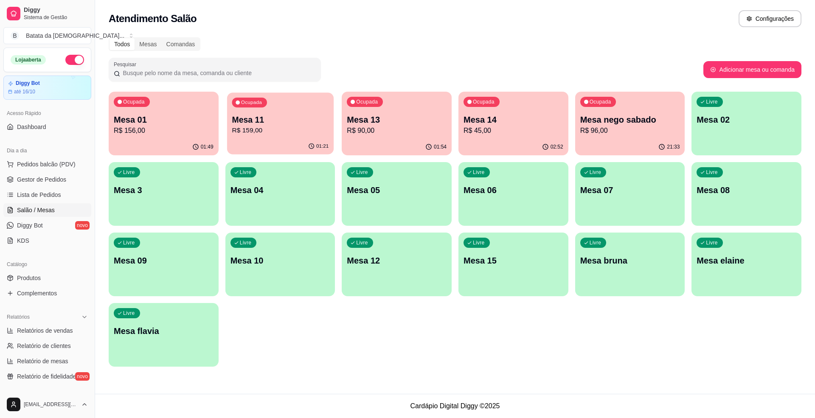
click at [290, 118] on p "Mesa 11" at bounding box center [280, 119] width 97 height 11
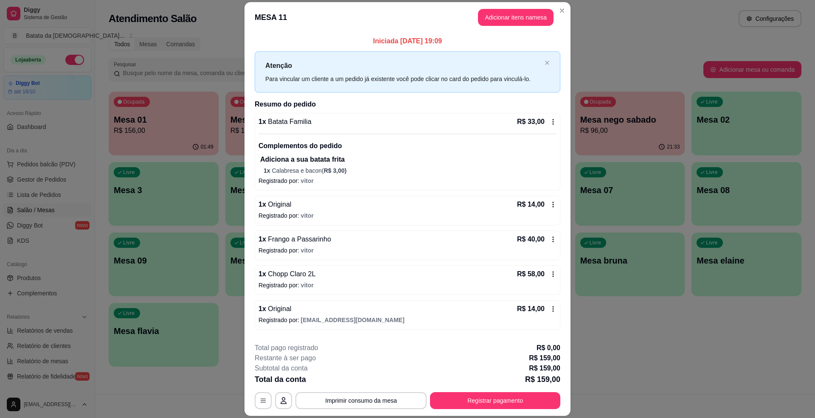
scroll to position [47, 0]
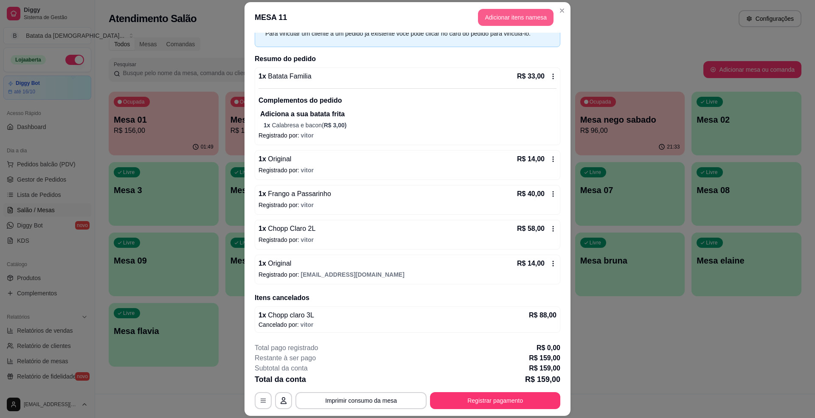
click at [496, 20] on button "Adicionar itens na mesa" at bounding box center [516, 17] width 76 height 17
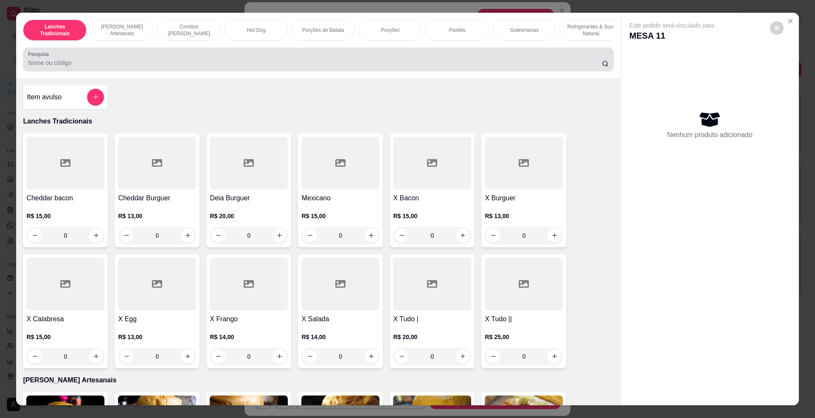
click at [289, 67] on input "Pesquisa" at bounding box center [315, 63] width 574 height 8
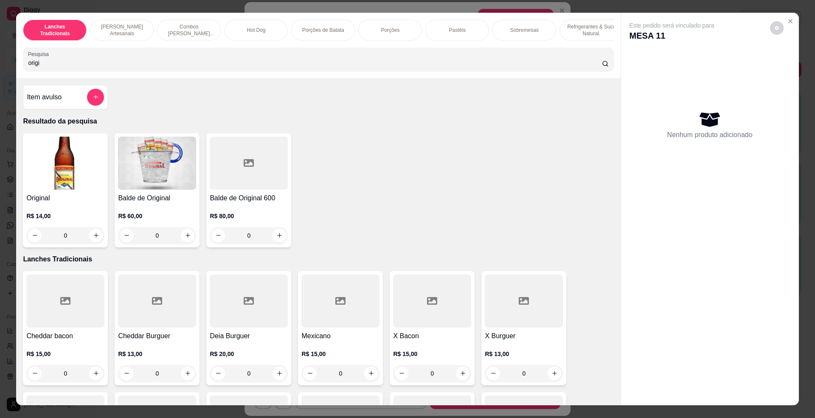
type input "origi"
click at [42, 188] on img at bounding box center [65, 163] width 78 height 53
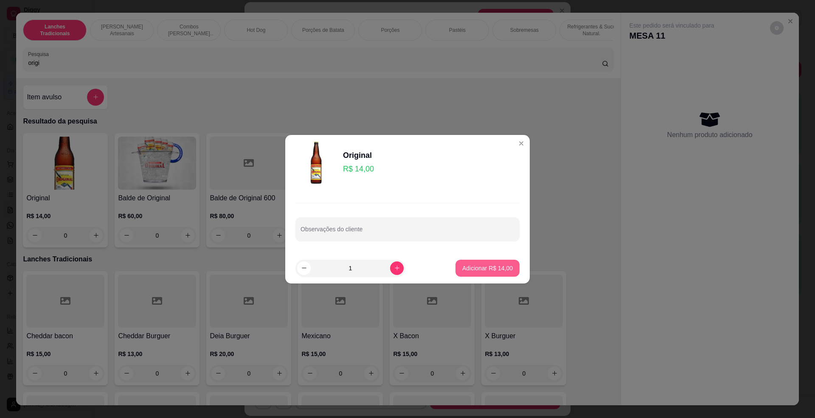
click at [473, 268] on p "Adicionar R$ 14,00" at bounding box center [488, 268] width 51 height 8
type input "1"
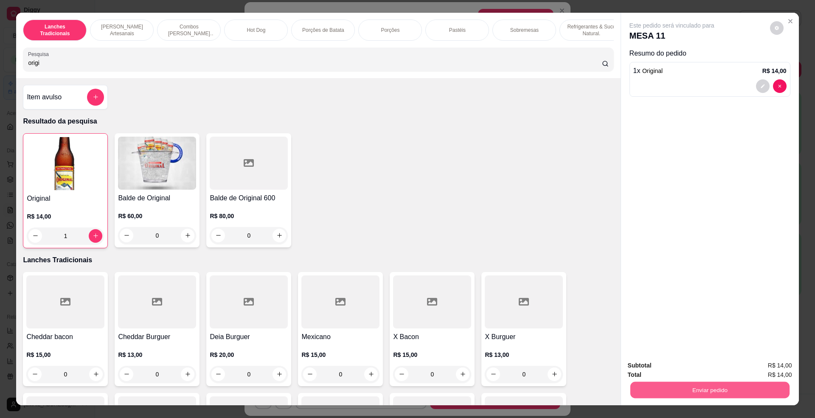
click at [698, 386] on button "Enviar pedido" at bounding box center [709, 390] width 159 height 17
click at [699, 368] on button "Não registrar e enviar pedido" at bounding box center [681, 370] width 88 height 16
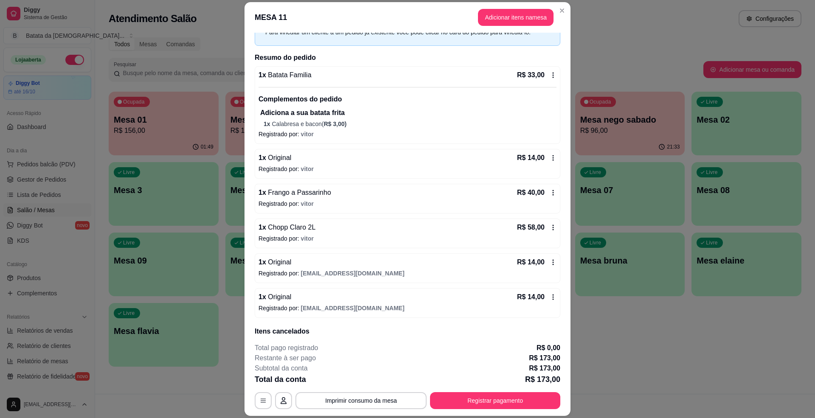
click at [553, 6] on header "MESA 11 Adicionar itens na mesa" at bounding box center [408, 17] width 326 height 31
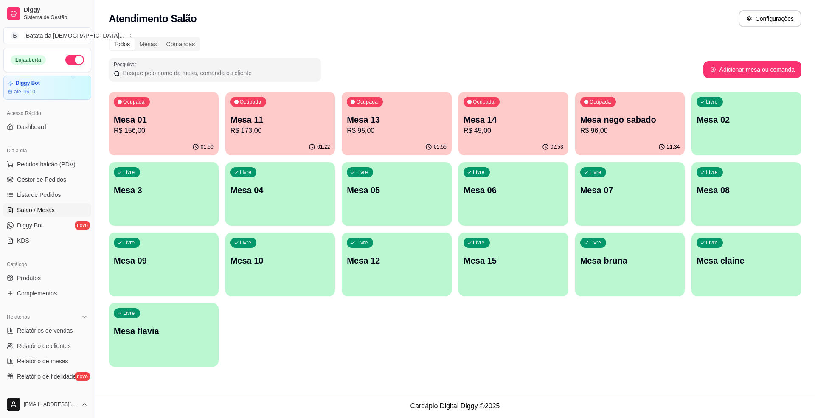
click at [169, 119] on p "Mesa 01" at bounding box center [164, 120] width 100 height 12
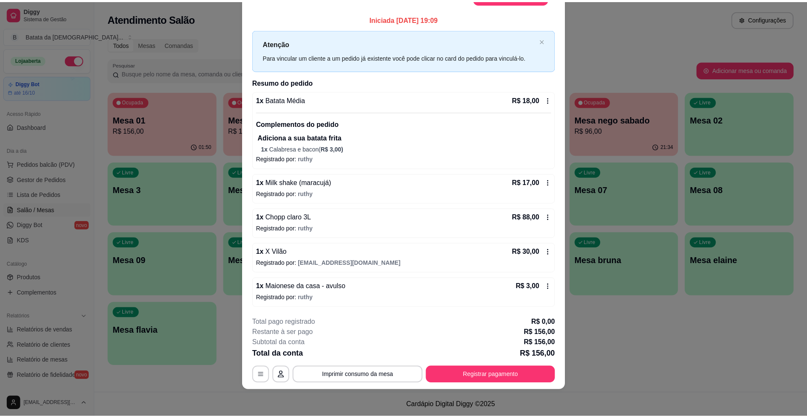
scroll to position [0, 0]
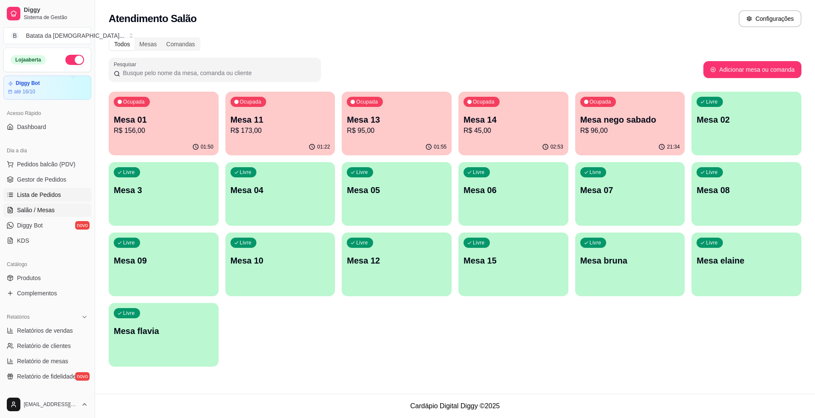
click at [34, 202] on link "Lista de Pedidos" at bounding box center [47, 195] width 88 height 14
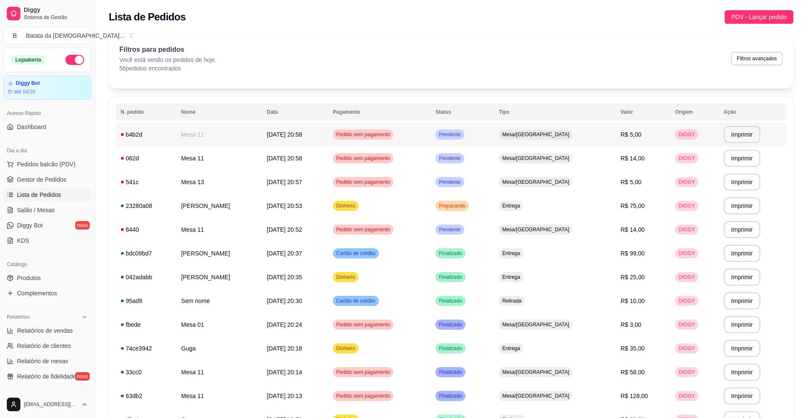
click at [431, 128] on td "Pedido sem pagamento" at bounding box center [379, 135] width 103 height 24
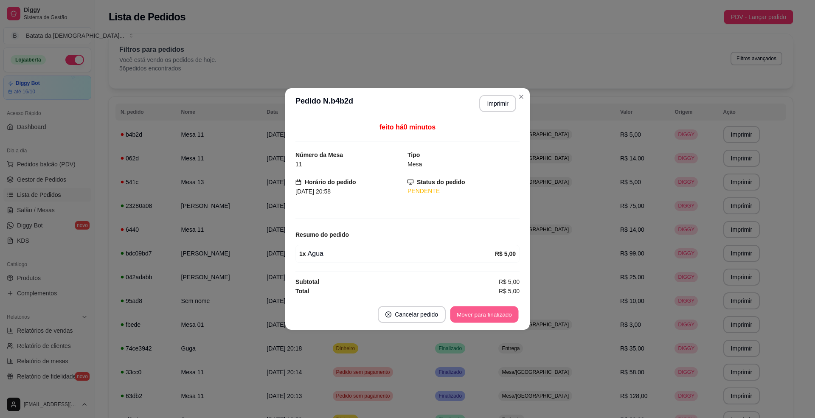
click at [490, 313] on button "Mover para finalizado" at bounding box center [485, 315] width 68 height 17
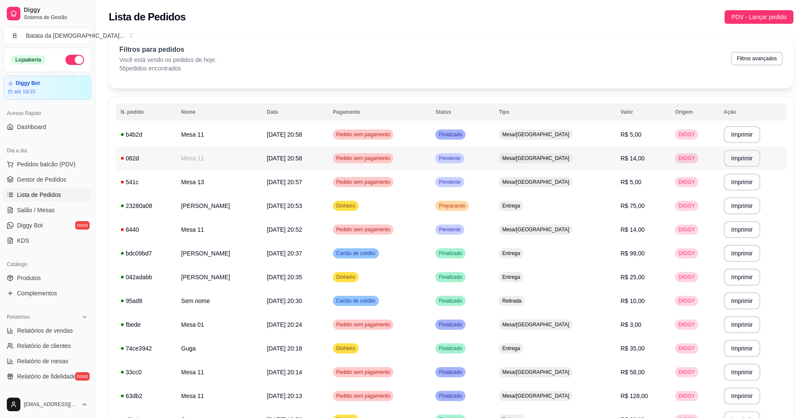
click at [494, 158] on td "Pendente" at bounding box center [461, 159] width 63 height 24
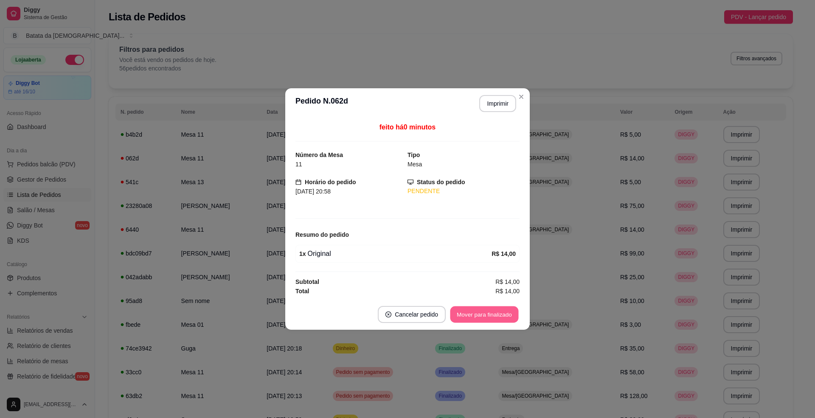
click at [466, 319] on button "Mover para finalizado" at bounding box center [485, 315] width 68 height 17
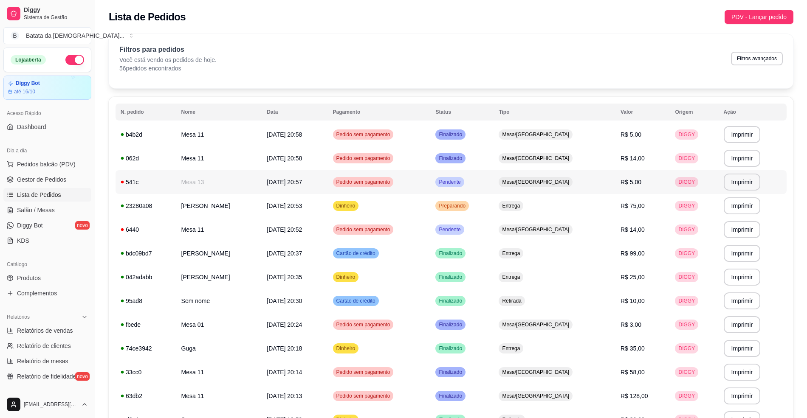
click at [494, 182] on td "Pendente" at bounding box center [461, 182] width 63 height 24
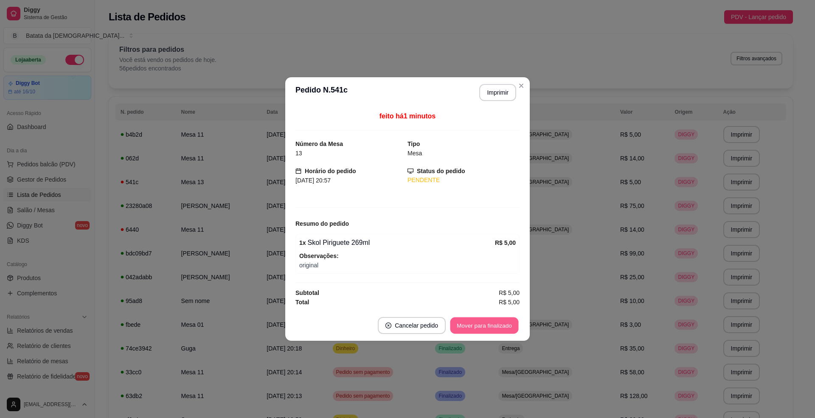
click at [481, 324] on button "Mover para finalizado" at bounding box center [485, 326] width 68 height 17
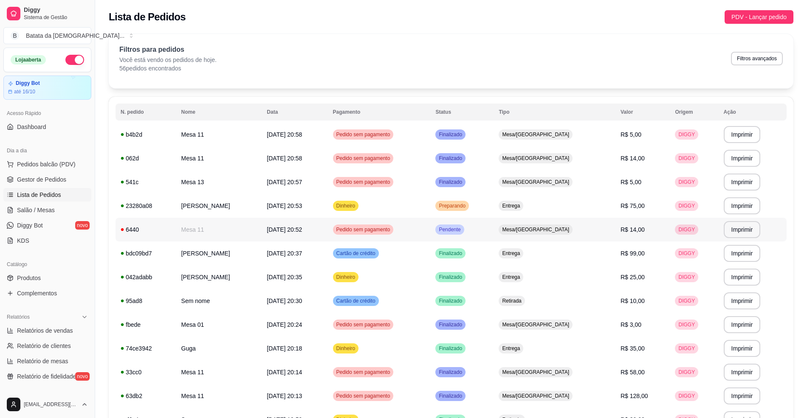
click at [431, 231] on td "Pedido sem pagamento" at bounding box center [379, 230] width 103 height 24
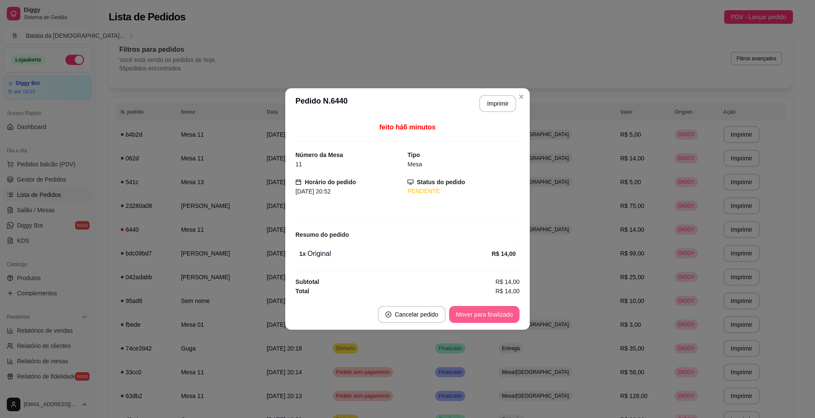
click at [491, 315] on button "Mover para finalizado" at bounding box center [484, 314] width 71 height 17
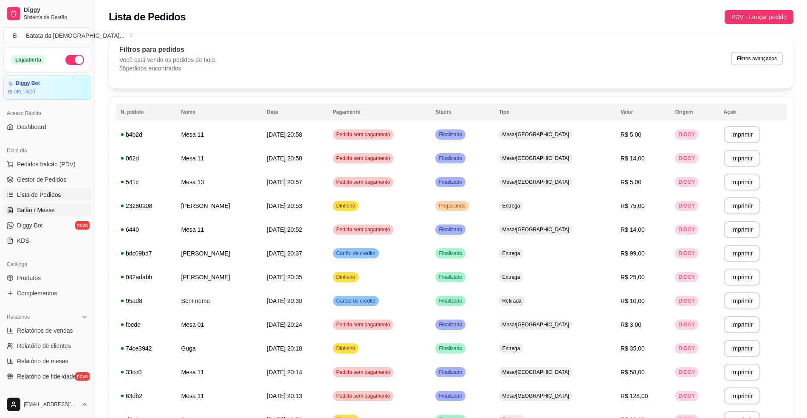
click at [67, 204] on link "Salão / Mesas" at bounding box center [47, 210] width 88 height 14
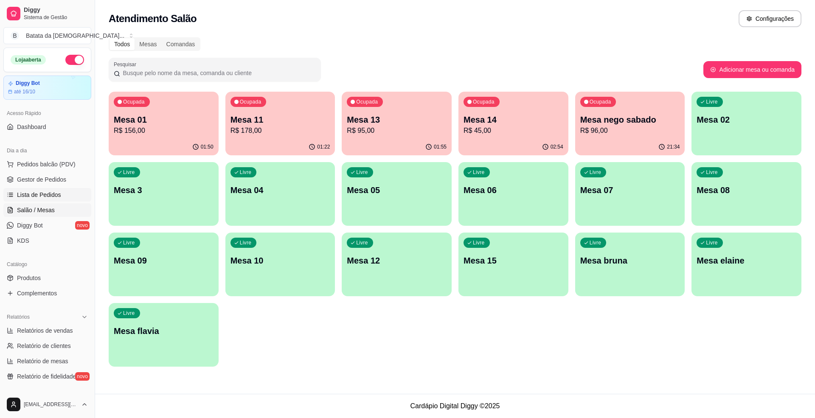
click at [32, 200] on link "Lista de Pedidos" at bounding box center [47, 195] width 88 height 14
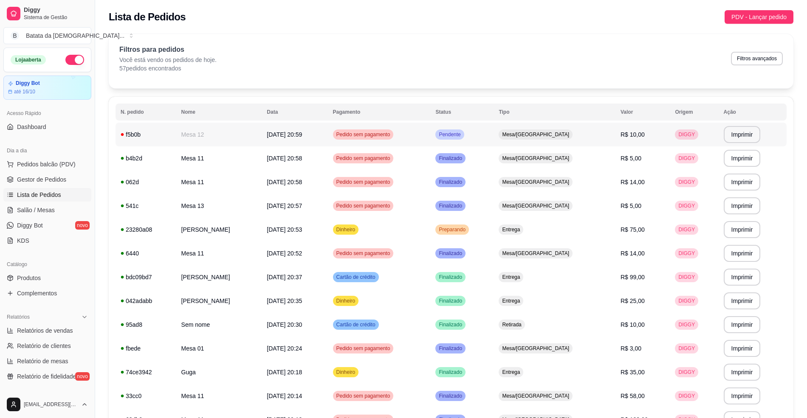
click at [464, 131] on div "Pendente" at bounding box center [449, 135] width 28 height 10
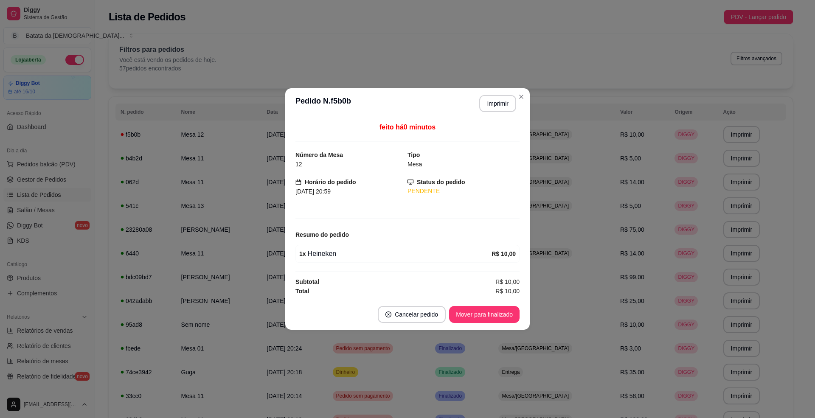
click at [460, 305] on footer "Cancelar pedido Mover para finalizado" at bounding box center [407, 314] width 245 height 31
click at [463, 310] on button "Mover para finalizado" at bounding box center [485, 315] width 68 height 17
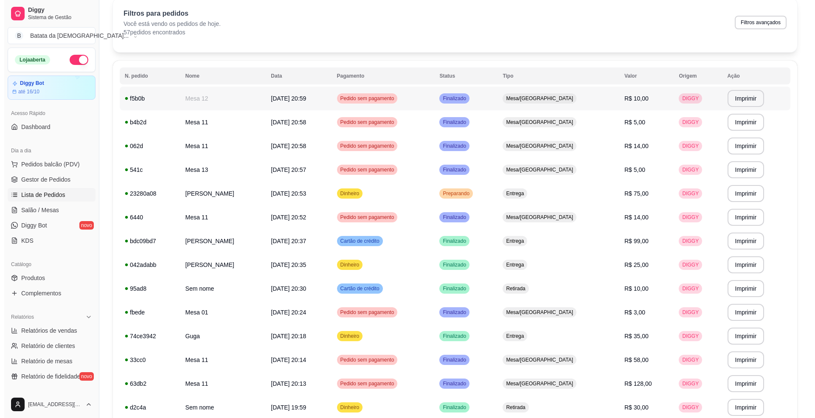
scroll to position [56, 0]
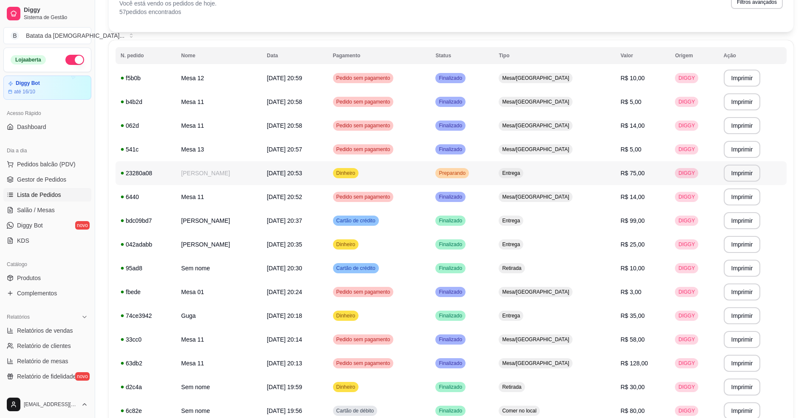
click at [431, 179] on td "Dinheiro" at bounding box center [379, 173] width 103 height 24
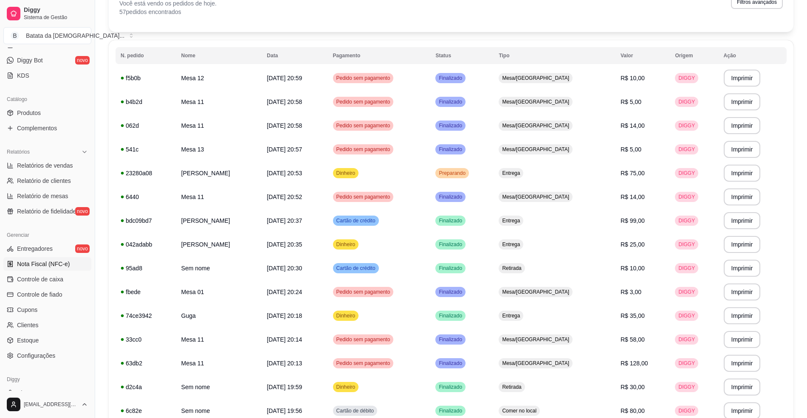
scroll to position [170, 0]
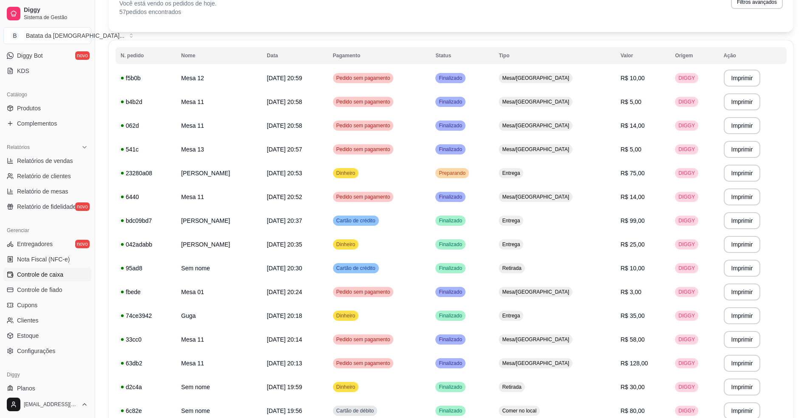
click at [33, 277] on span "Controle de caixa" at bounding box center [40, 275] width 46 height 8
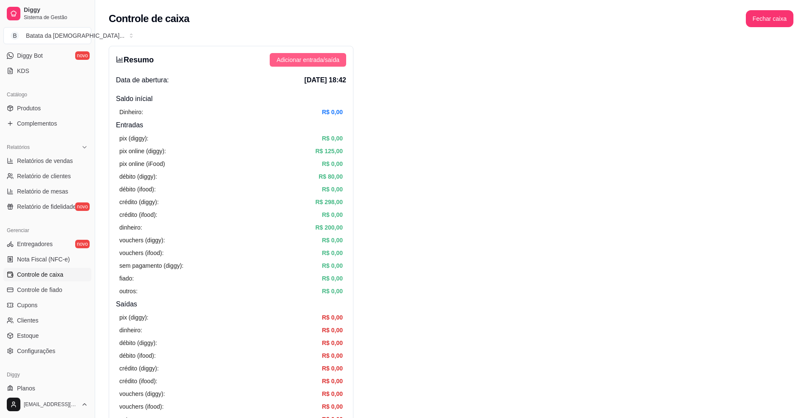
click at [336, 62] on span "Adicionar entrada/saída" at bounding box center [307, 59] width 63 height 9
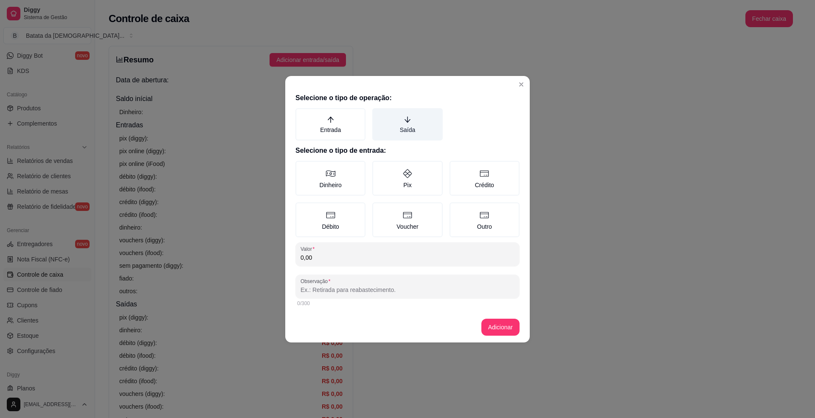
click at [407, 127] on label "Saída" at bounding box center [407, 124] width 70 height 32
click at [379, 115] on button "Saída" at bounding box center [375, 111] width 7 height 7
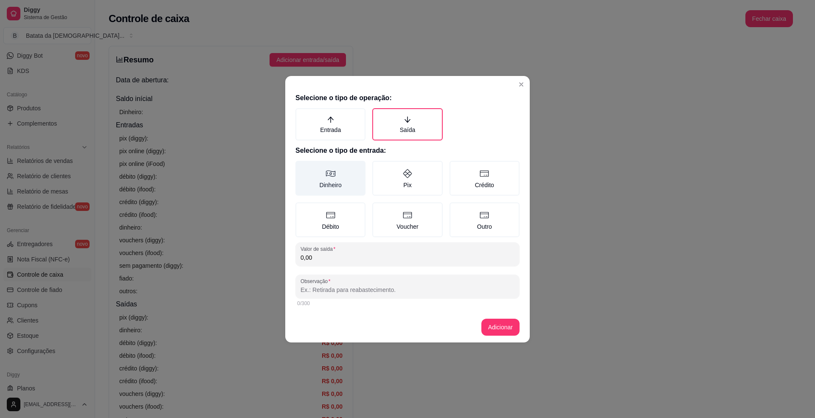
click at [333, 186] on label "Dinheiro" at bounding box center [331, 178] width 70 height 35
click at [302, 167] on button "Dinheiro" at bounding box center [298, 164] width 7 height 7
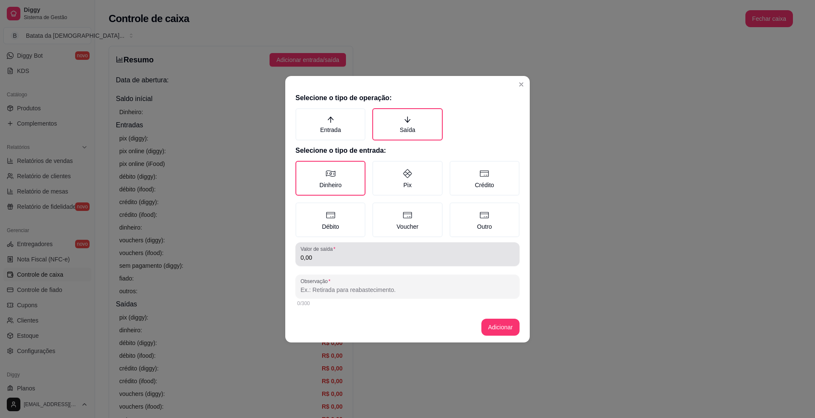
click at [337, 264] on div "Valor de saída 0,00" at bounding box center [408, 255] width 224 height 24
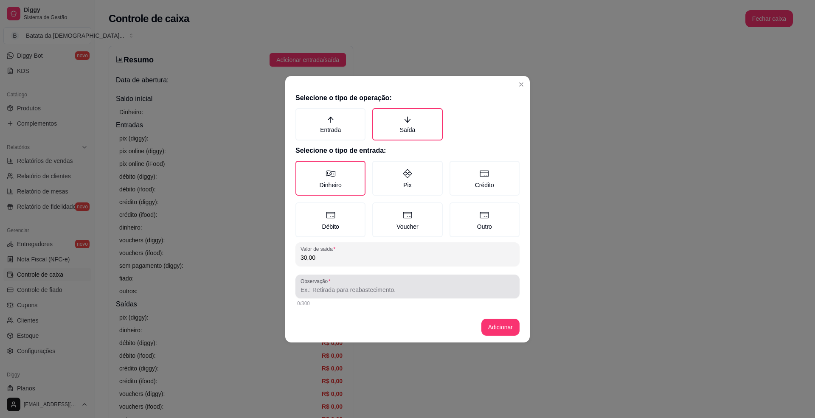
type input "30,00"
click at [332, 292] on input "Observação" at bounding box center [408, 290] width 214 height 8
type input "[PERSON_NAME] da [PERSON_NAME] pegou no dinheiro e fez no pix"
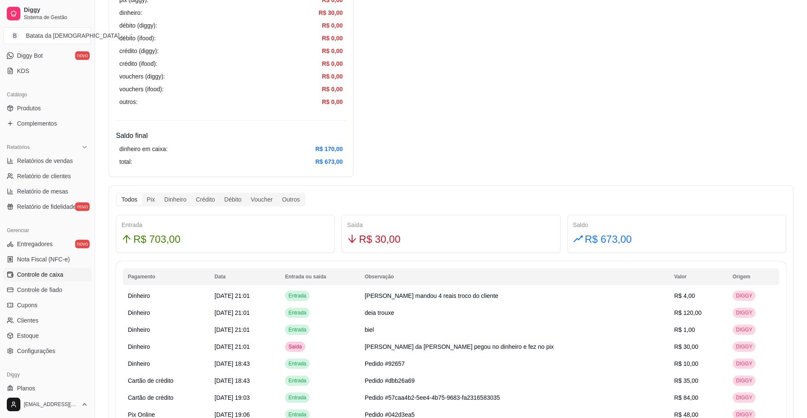
scroll to position [340, 0]
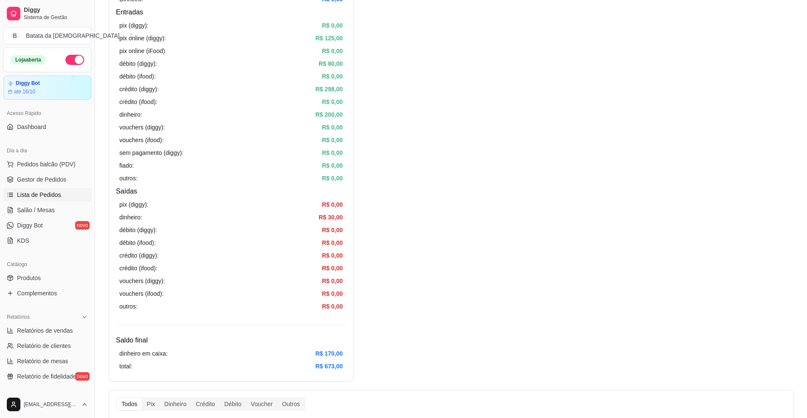
click at [37, 197] on span "Lista de Pedidos" at bounding box center [39, 195] width 44 height 8
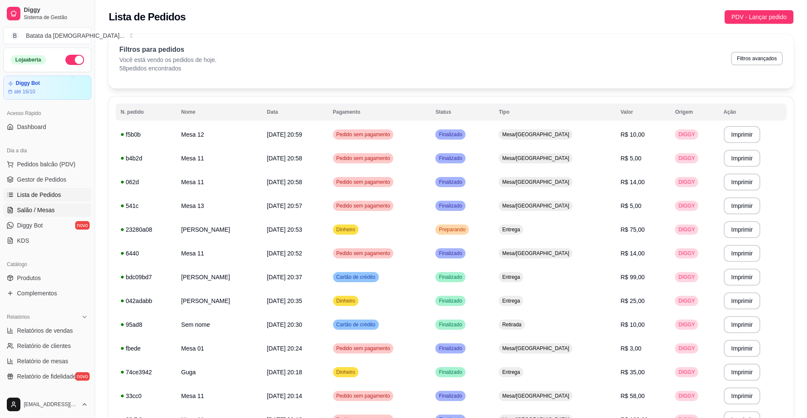
click at [55, 206] on link "Salão / Mesas" at bounding box center [47, 210] width 88 height 14
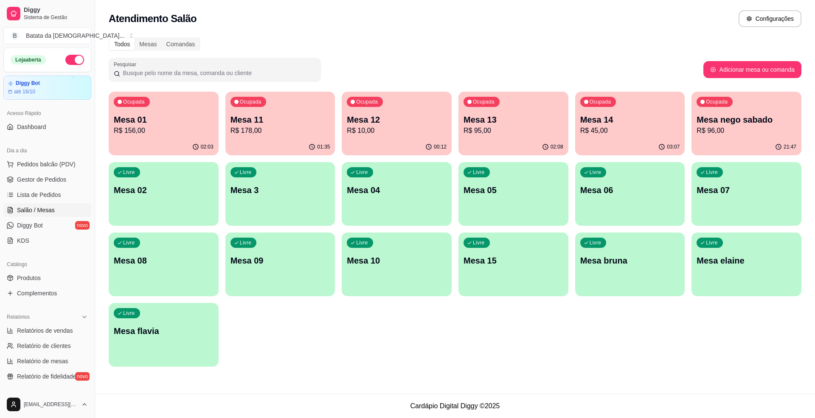
click at [152, 126] on p "R$ 156,00" at bounding box center [164, 131] width 100 height 10
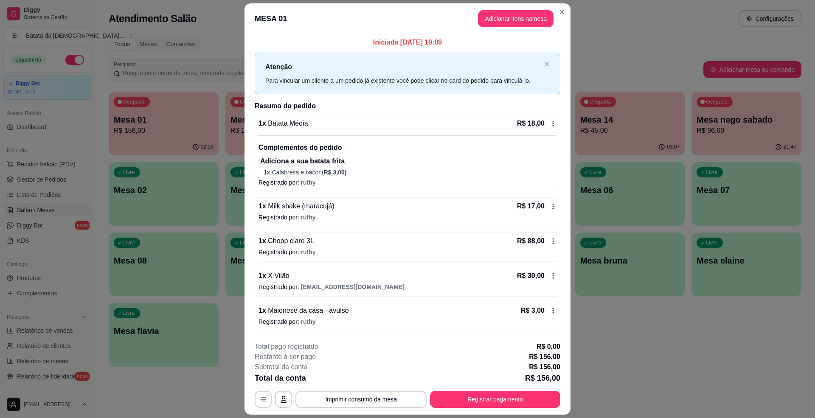
click at [386, 413] on footer "**********" at bounding box center [408, 375] width 326 height 80
click at [386, 402] on button "Imprimir consumo da mesa" at bounding box center [361, 399] width 131 height 17
click at [477, 395] on button "Registrar pagamento" at bounding box center [495, 399] width 130 height 17
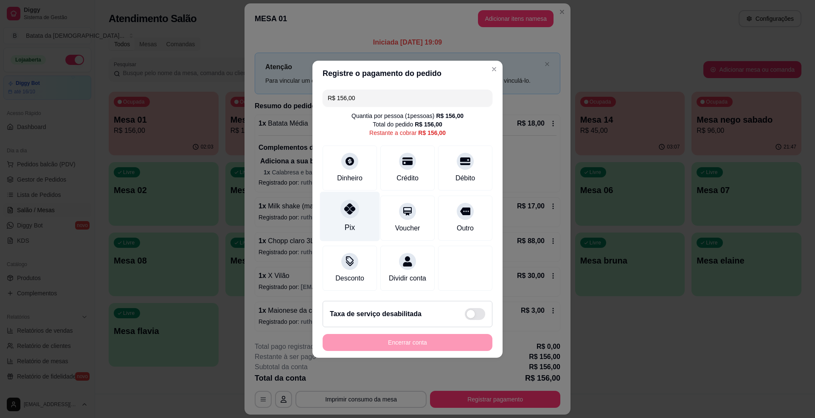
click at [347, 203] on icon at bounding box center [349, 208] width 11 height 11
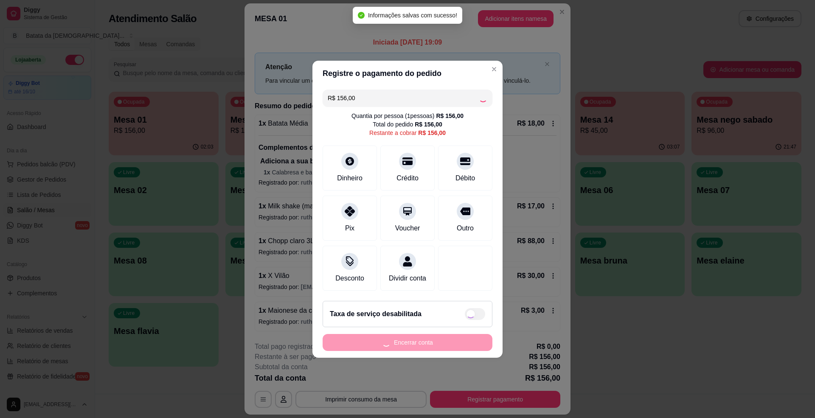
type input "R$ 0,00"
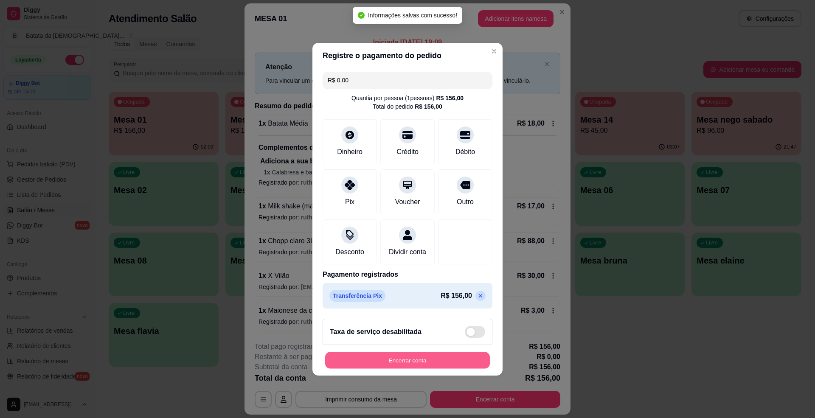
click at [422, 365] on button "Encerrar conta" at bounding box center [407, 360] width 165 height 17
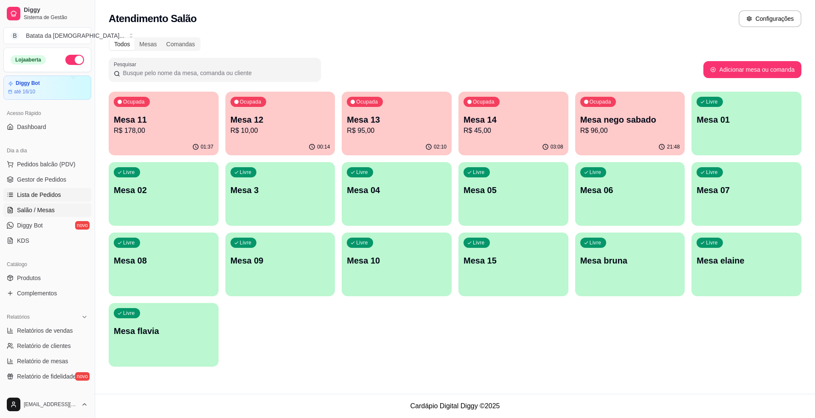
click at [58, 189] on link "Lista de Pedidos" at bounding box center [47, 195] width 88 height 14
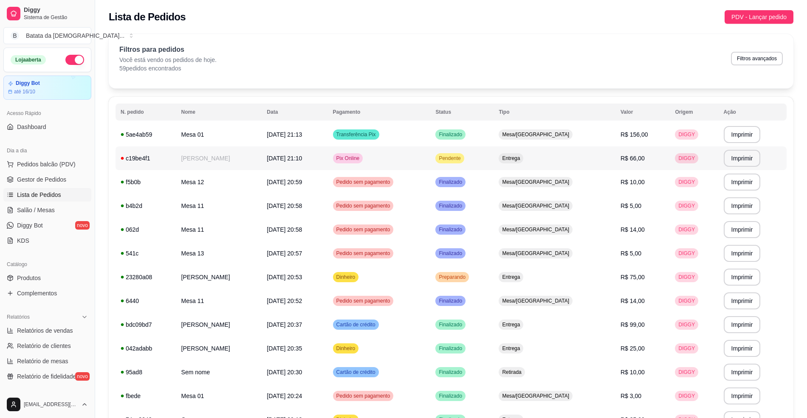
click at [410, 160] on td "Pix Online" at bounding box center [379, 159] width 103 height 24
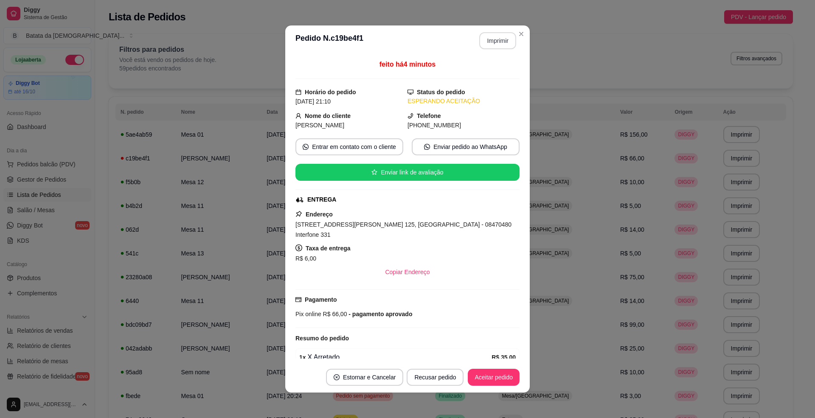
click at [486, 38] on button "Imprimir" at bounding box center [498, 40] width 37 height 17
click at [487, 374] on button "Aceitar pedido" at bounding box center [494, 377] width 52 height 17
click at [487, 374] on button "Mover para preparo" at bounding box center [487, 377] width 66 height 17
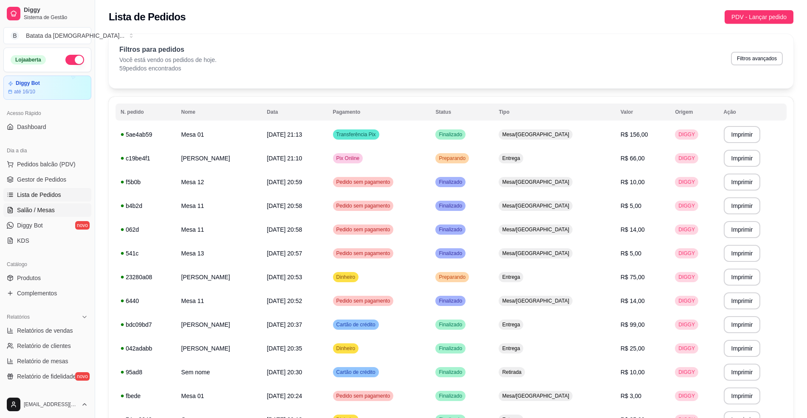
click at [47, 207] on span "Salão / Mesas" at bounding box center [36, 210] width 38 height 8
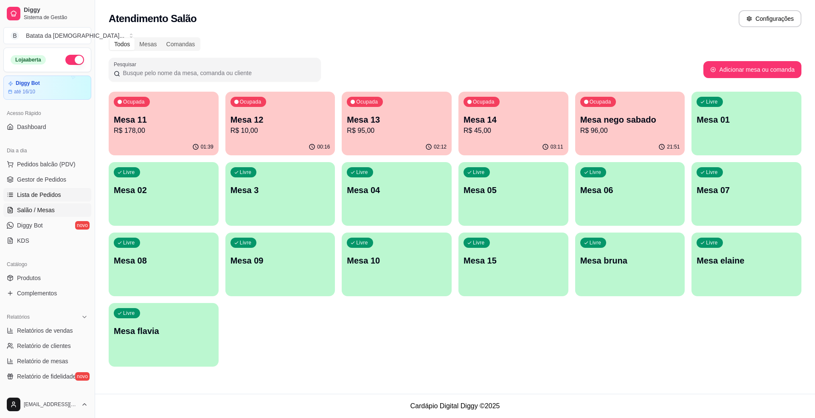
click at [51, 200] on link "Lista de Pedidos" at bounding box center [47, 195] width 88 height 14
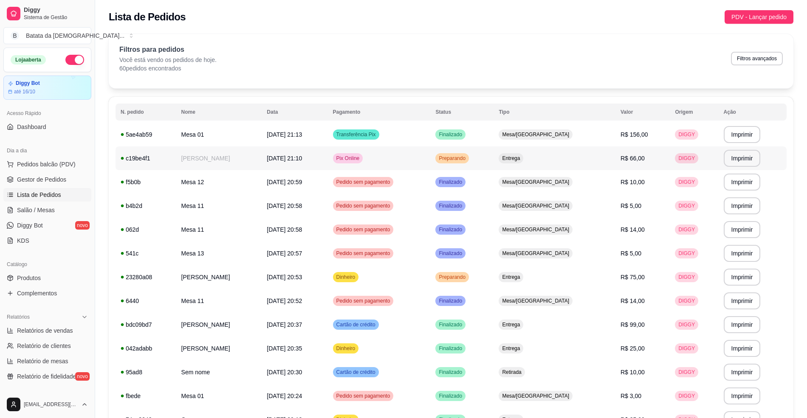
click at [467, 158] on span "Preparando" at bounding box center [452, 158] width 30 height 7
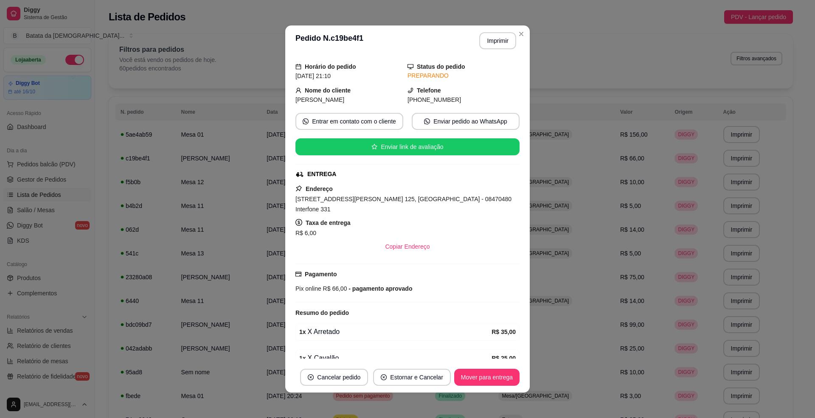
scroll to position [5, 0]
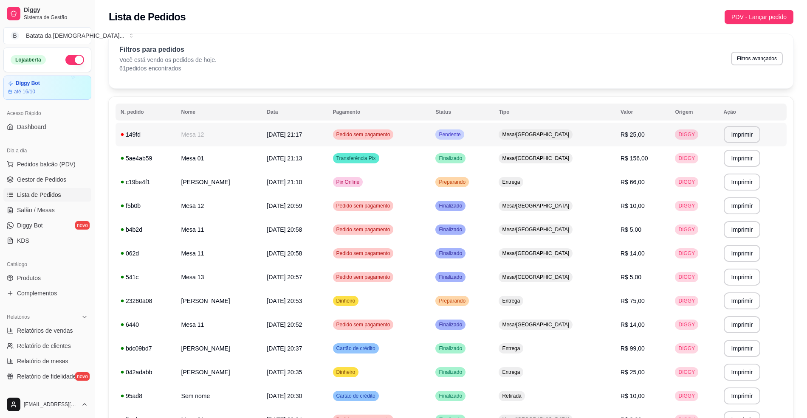
click at [549, 138] on span "Mesa/[GEOGRAPHIC_DATA]" at bounding box center [535, 134] width 71 height 7
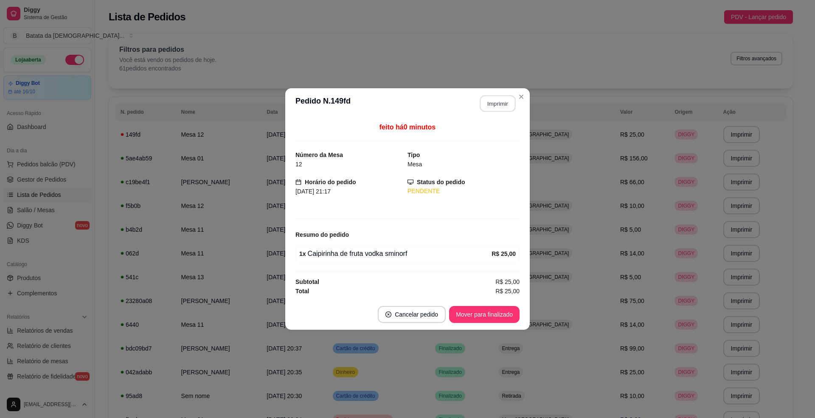
click at [494, 96] on button "Imprimir" at bounding box center [498, 104] width 36 height 17
click at [505, 312] on button "Mover para finalizado" at bounding box center [484, 314] width 71 height 17
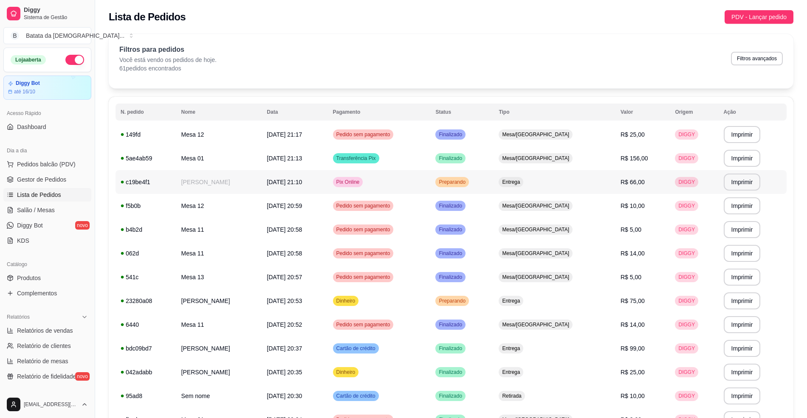
click at [494, 183] on td "Preparando" at bounding box center [461, 182] width 63 height 24
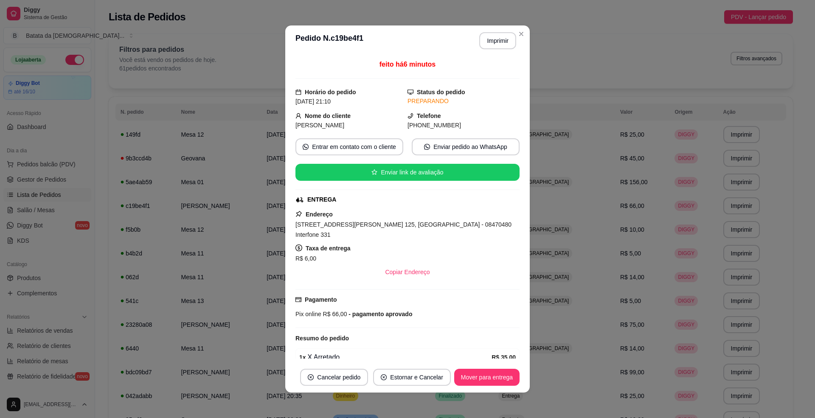
click at [522, 28] on header "**********" at bounding box center [407, 40] width 245 height 31
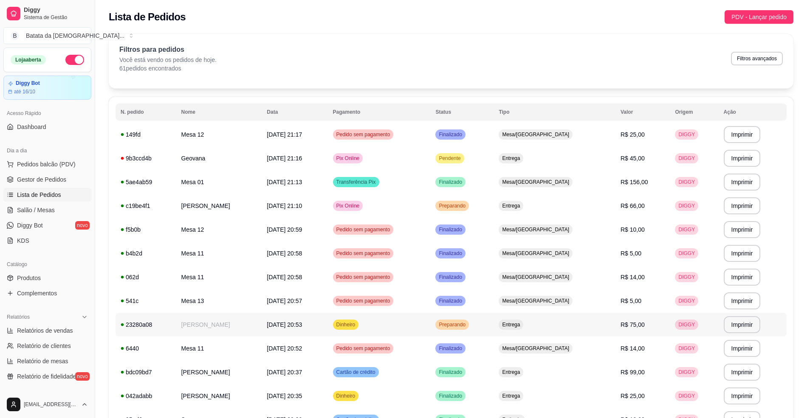
click at [534, 319] on td "Entrega" at bounding box center [555, 325] width 122 height 24
click at [462, 156] on span "Pendente" at bounding box center [449, 158] width 25 height 7
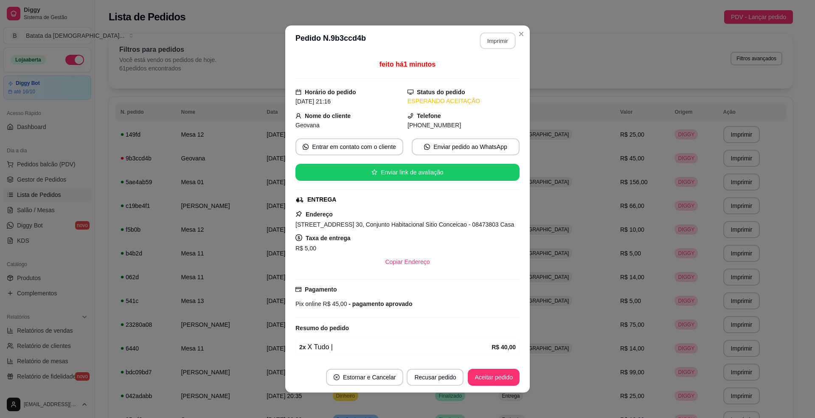
click at [490, 40] on button "Imprimir" at bounding box center [498, 41] width 36 height 17
click at [470, 380] on button "Aceitar pedido" at bounding box center [494, 377] width 52 height 17
click at [478, 376] on button "Mover para preparo" at bounding box center [487, 378] width 64 height 17
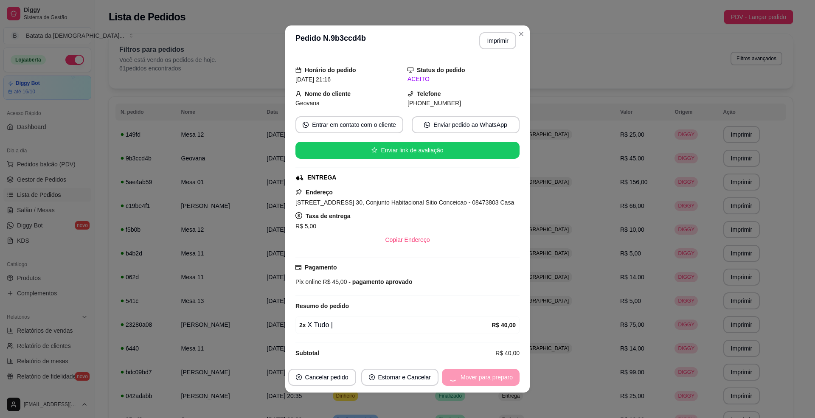
scroll to position [34, 0]
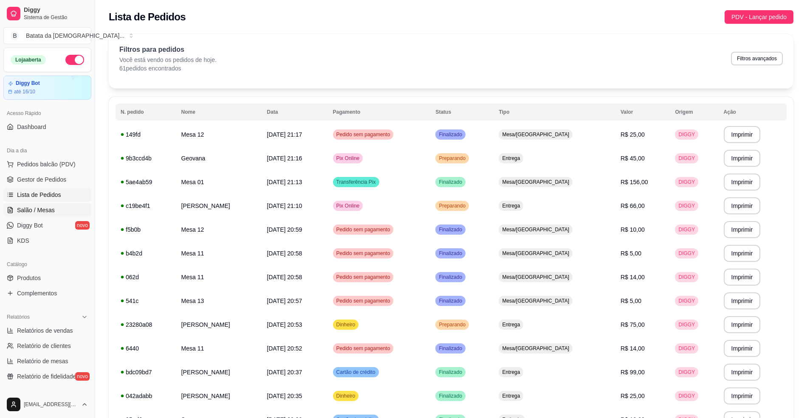
click at [43, 208] on span "Salão / Mesas" at bounding box center [36, 210] width 38 height 8
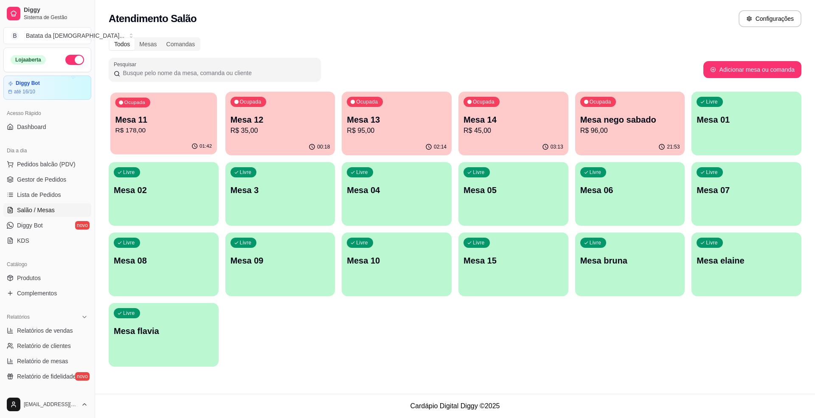
click at [138, 141] on div "01:42" at bounding box center [163, 146] width 107 height 16
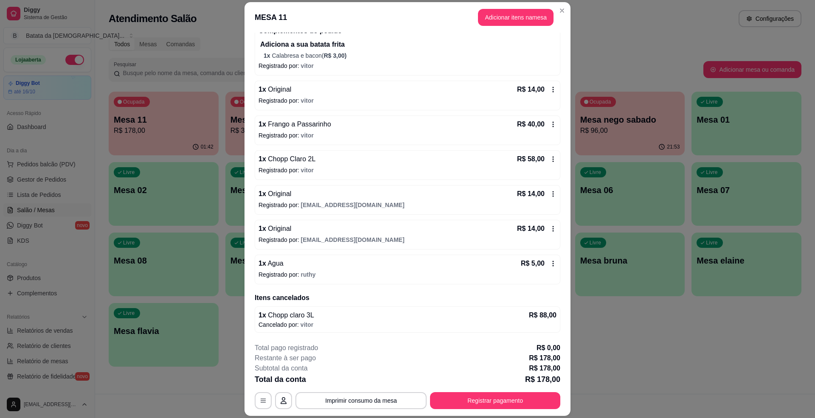
scroll to position [117, 0]
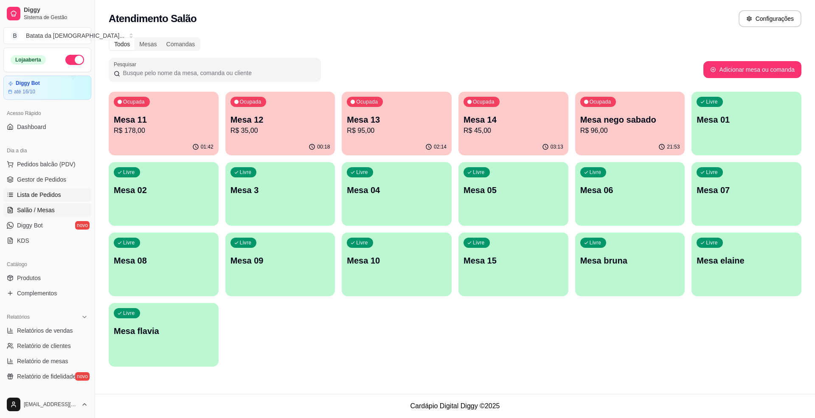
click at [51, 196] on span "Lista de Pedidos" at bounding box center [39, 195] width 44 height 8
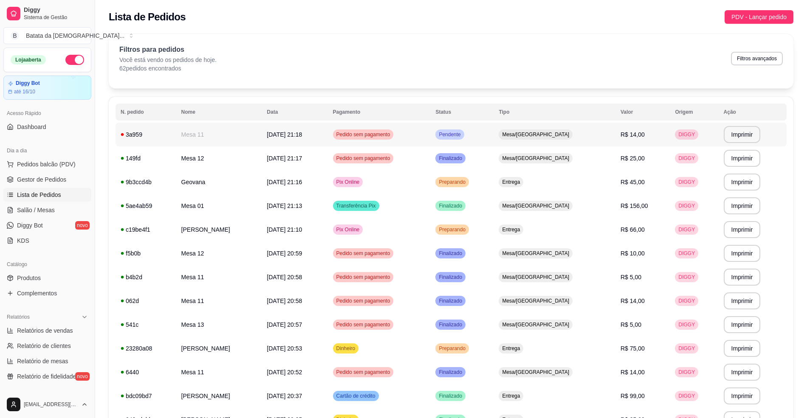
click at [378, 131] on span "Pedido sem pagamento" at bounding box center [363, 134] width 57 height 7
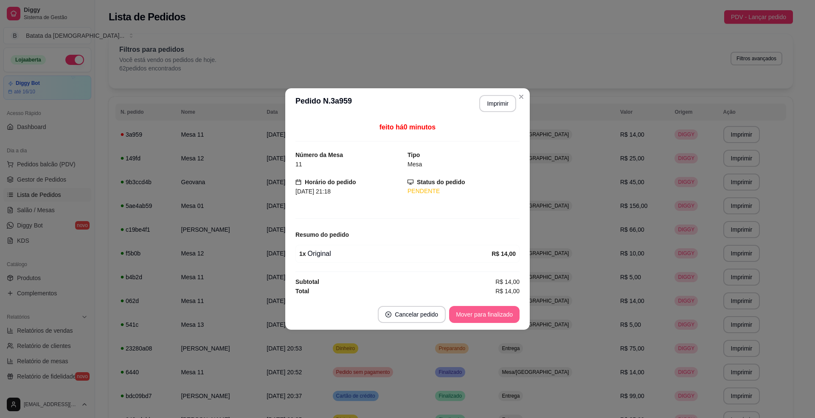
click at [505, 318] on button "Mover para finalizado" at bounding box center [484, 314] width 71 height 17
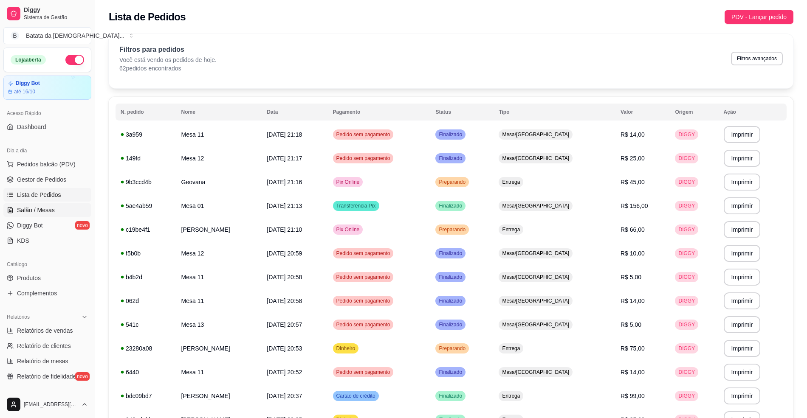
click at [29, 206] on span "Salão / Mesas" at bounding box center [36, 210] width 38 height 8
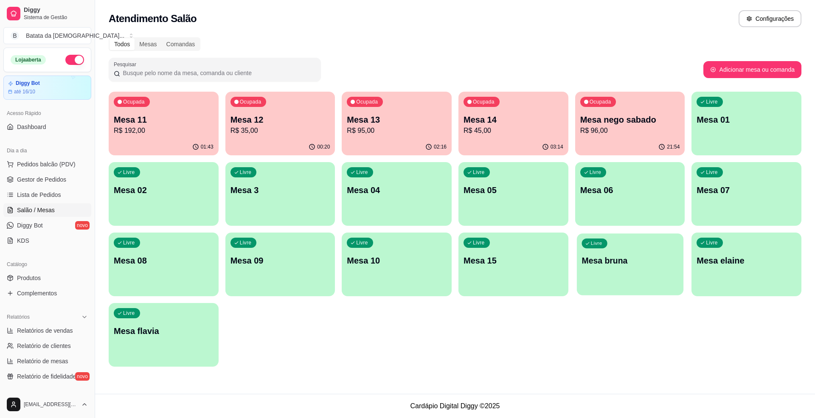
click at [623, 267] on div "Livre Mesa bruna" at bounding box center [630, 260] width 107 height 52
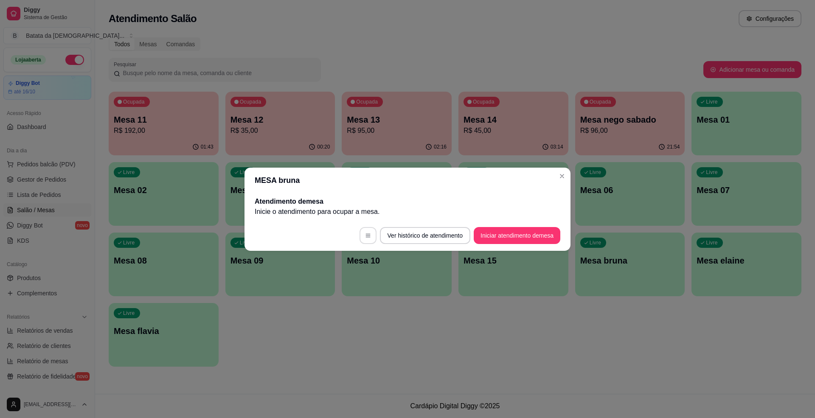
click at [367, 238] on icon "button" at bounding box center [368, 236] width 6 height 6
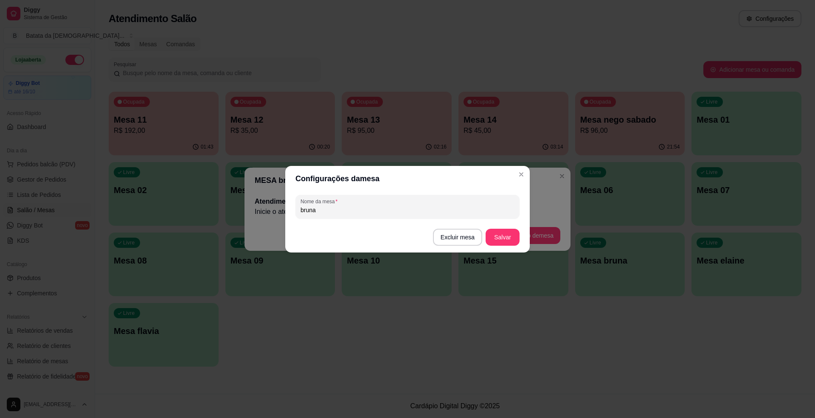
drag, startPoint x: 358, startPoint y: 213, endPoint x: 299, endPoint y: 216, distance: 59.5
click at [299, 216] on div "Nome da mesa bruna" at bounding box center [408, 207] width 224 height 24
type input "carlito"
click at [511, 233] on button "Salvar" at bounding box center [503, 237] width 34 height 17
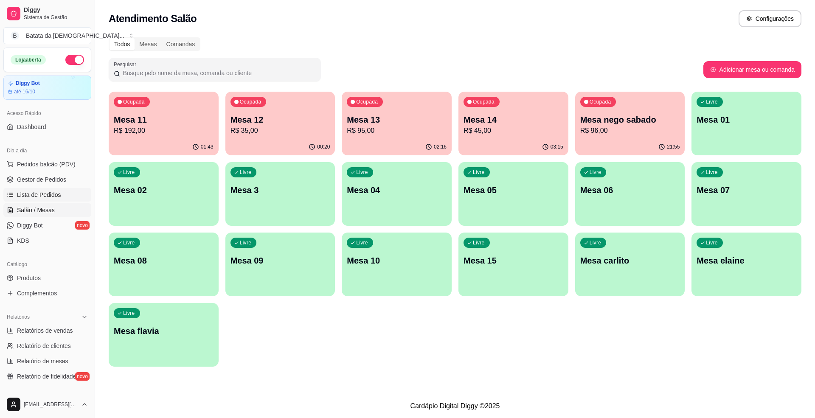
click at [36, 195] on span "Lista de Pedidos" at bounding box center [39, 195] width 44 height 8
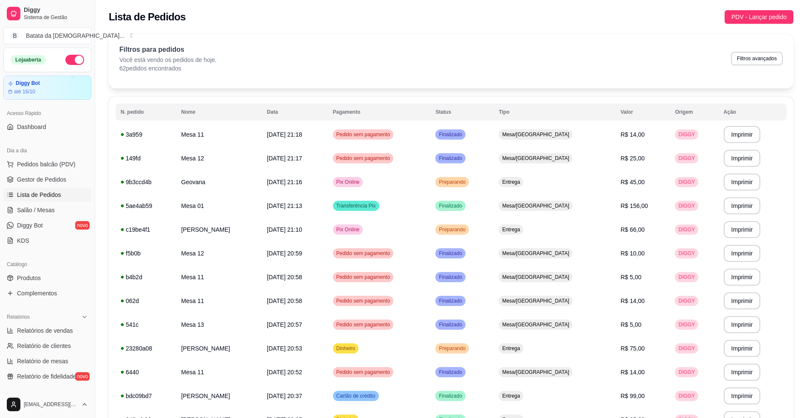
click at [42, 196] on span "Lista de Pedidos" at bounding box center [39, 195] width 44 height 8
click at [50, 216] on link "Salão / Mesas" at bounding box center [47, 210] width 88 height 14
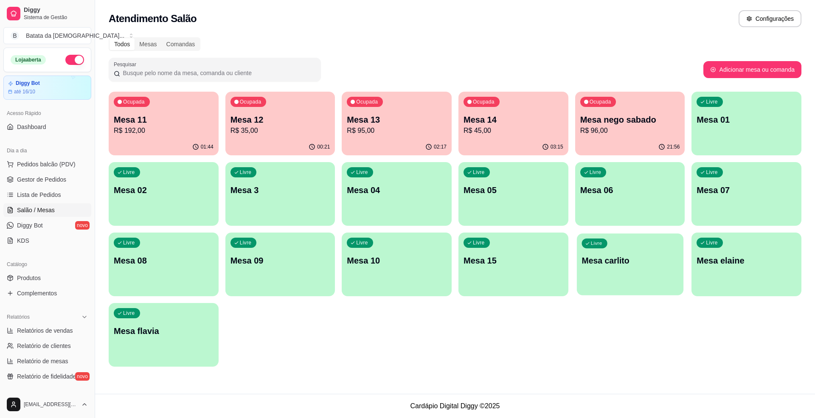
click at [598, 258] on p "Mesa carlito" at bounding box center [630, 260] width 97 height 11
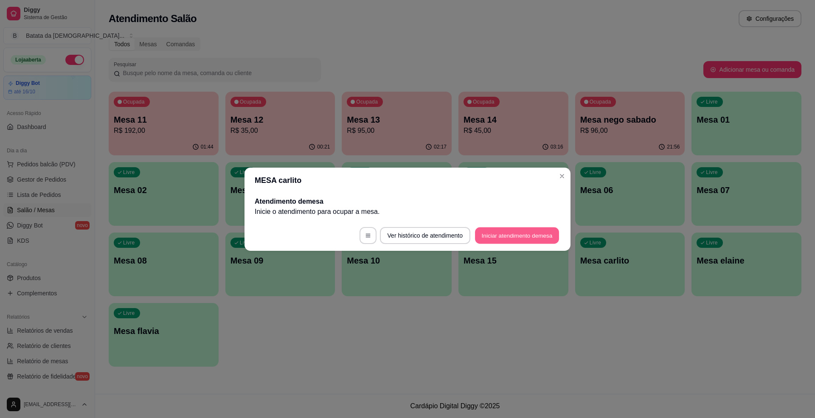
click at [527, 235] on button "Iniciar atendimento de mesa" at bounding box center [517, 235] width 84 height 17
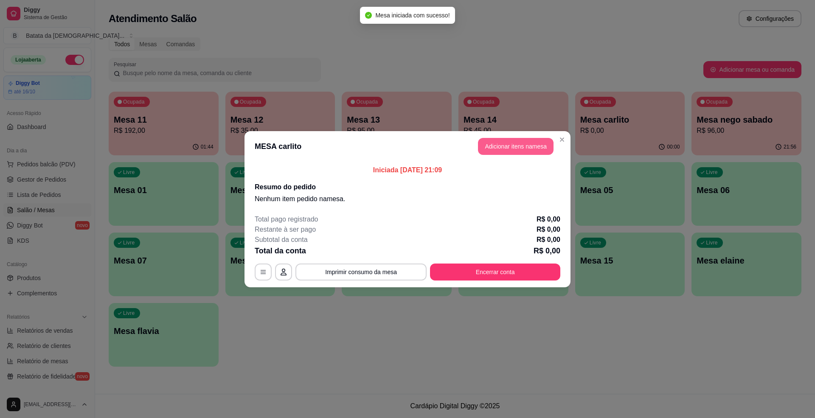
click at [528, 140] on button "Adicionar itens na mesa" at bounding box center [516, 146] width 76 height 17
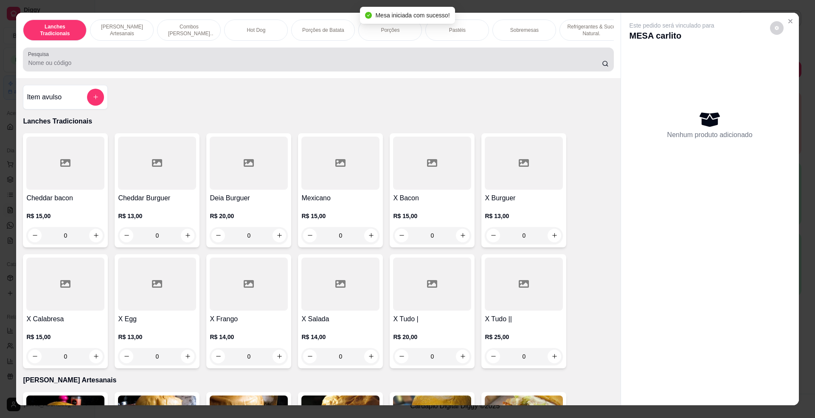
click at [166, 67] on input "Pesquisa" at bounding box center [315, 63] width 574 height 8
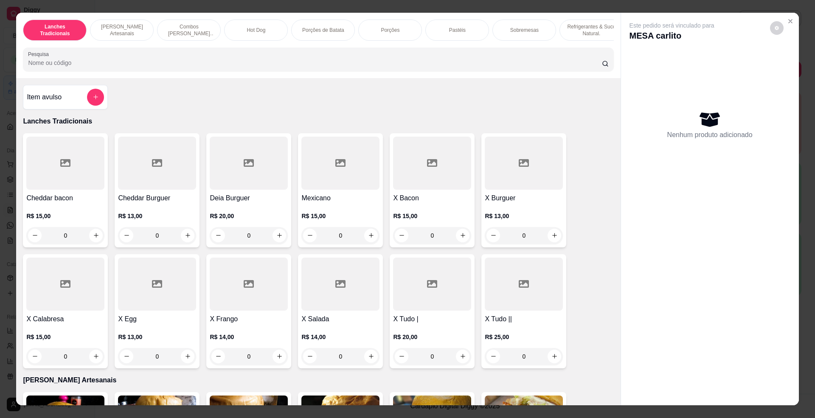
click at [166, 67] on input "Pesquisa" at bounding box center [315, 63] width 574 height 8
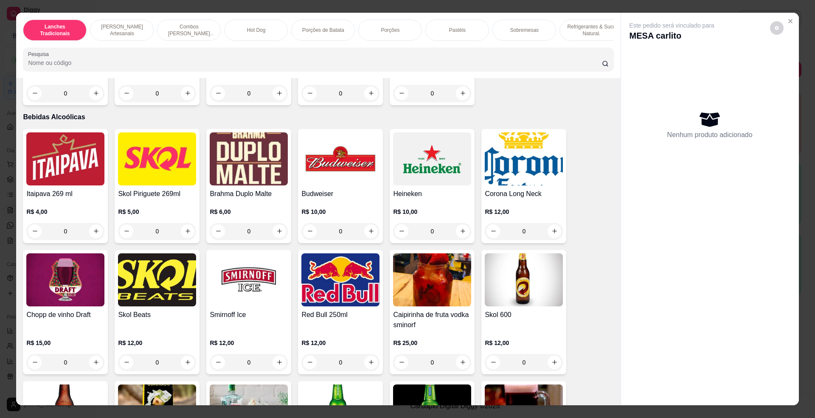
scroll to position [2265, 0]
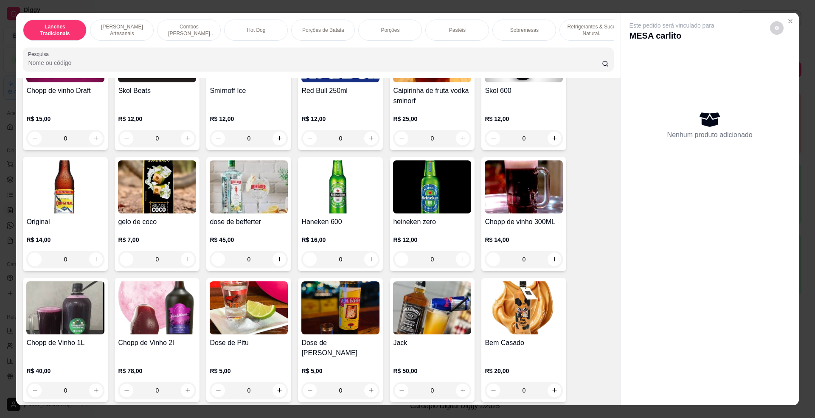
click at [361, 223] on div "Haneken 600 R$ 16,00 0" at bounding box center [340, 214] width 85 height 114
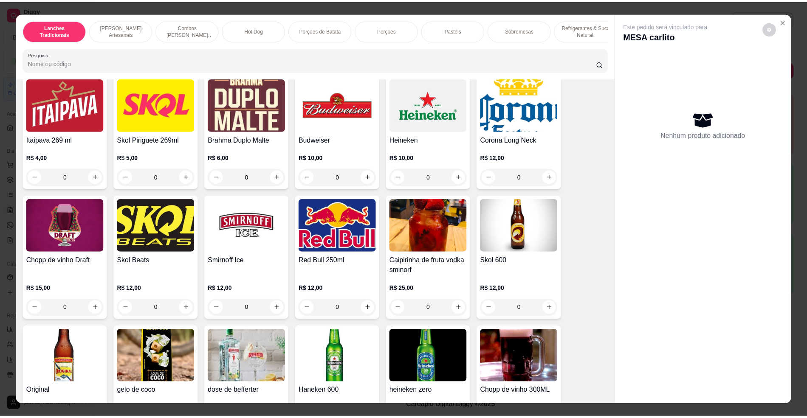
scroll to position [2039, 0]
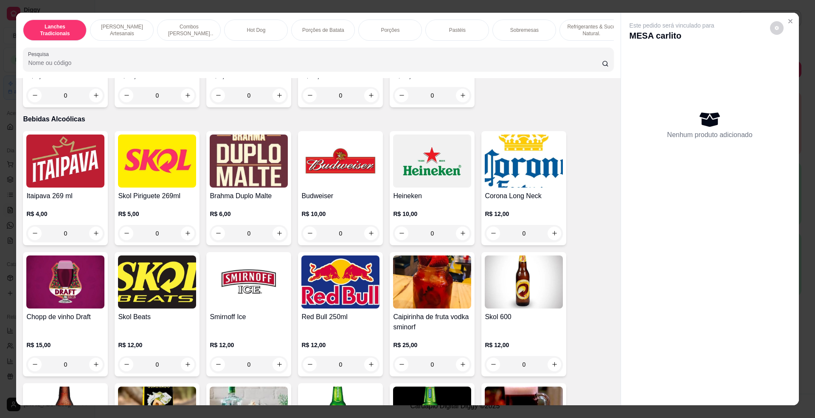
click at [427, 201] on h4 "Heineken" at bounding box center [432, 196] width 78 height 10
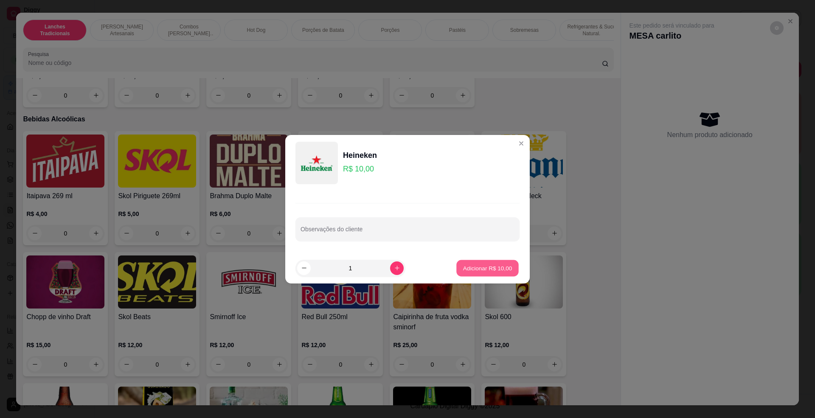
click at [483, 272] on p "Adicionar R$ 10,00" at bounding box center [487, 268] width 49 height 8
type input "1"
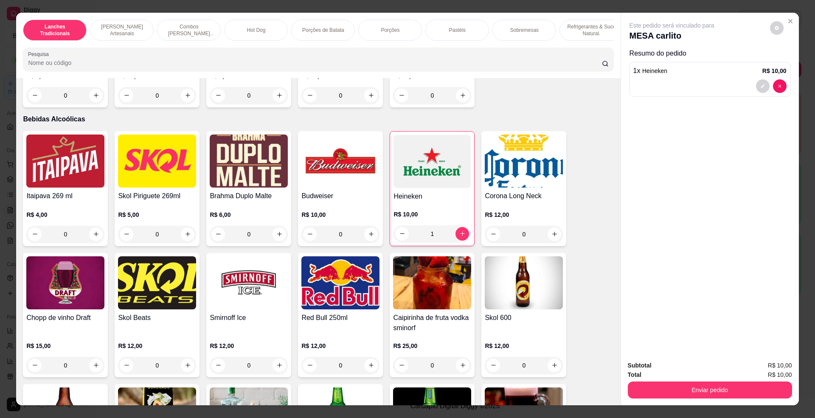
click at [658, 374] on div "Total R$ 10,00" at bounding box center [710, 374] width 164 height 9
click at [674, 395] on button "Enviar pedido" at bounding box center [709, 390] width 159 height 17
click at [680, 362] on button "Não registrar e enviar pedido" at bounding box center [681, 370] width 88 height 16
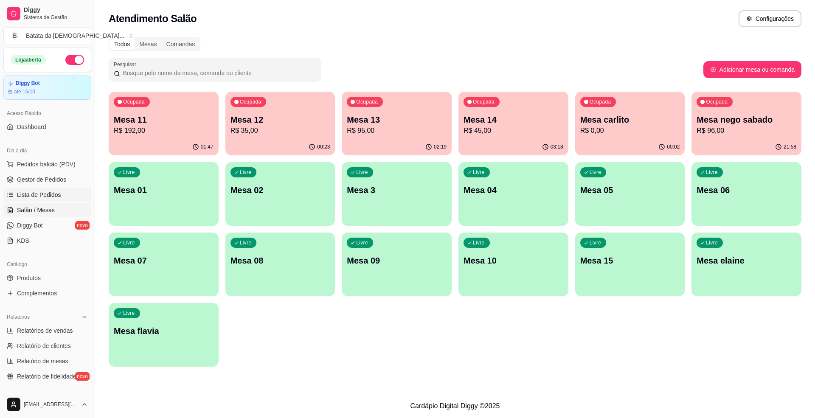
click at [38, 189] on link "Lista de Pedidos" at bounding box center [47, 195] width 88 height 14
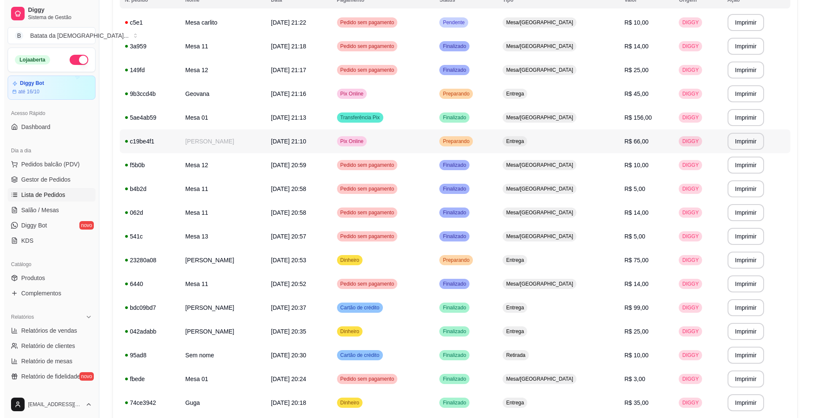
scroll to position [113, 0]
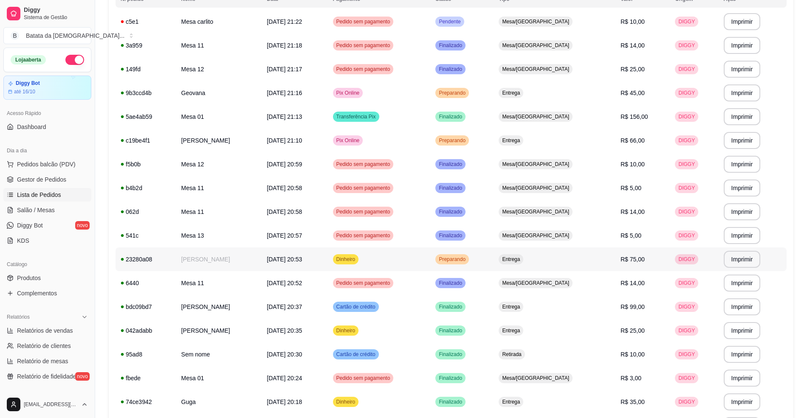
click at [494, 259] on td "Preparando" at bounding box center [461, 260] width 63 height 24
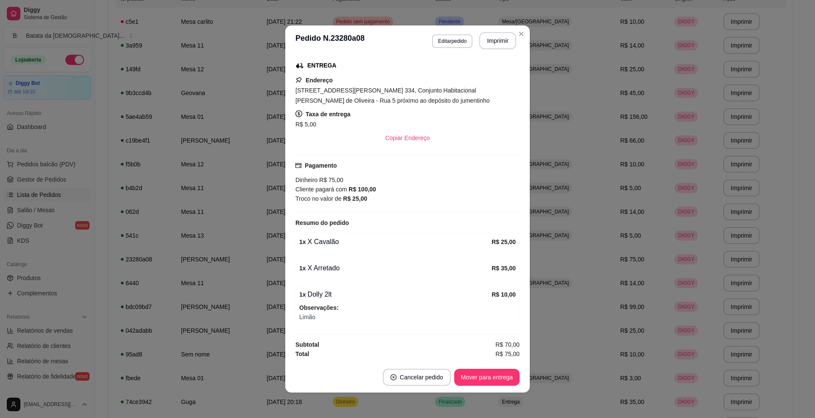
scroll to position [140, 0]
click at [464, 372] on button "Mover para entrega" at bounding box center [486, 377] width 65 height 17
click at [465, 375] on button "Mover para finalizado" at bounding box center [484, 377] width 71 height 17
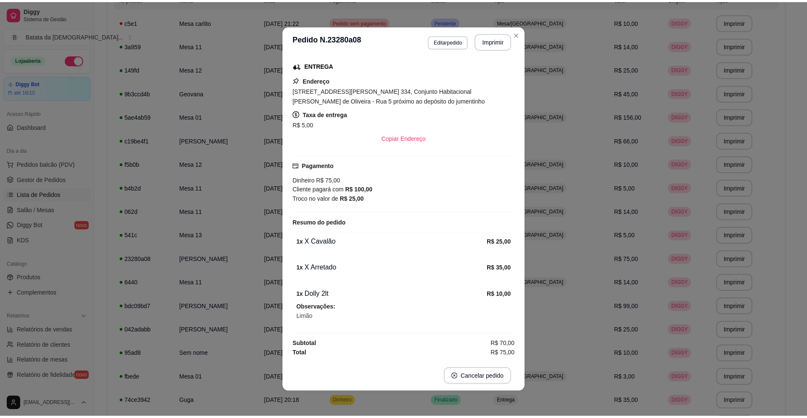
scroll to position [120, 0]
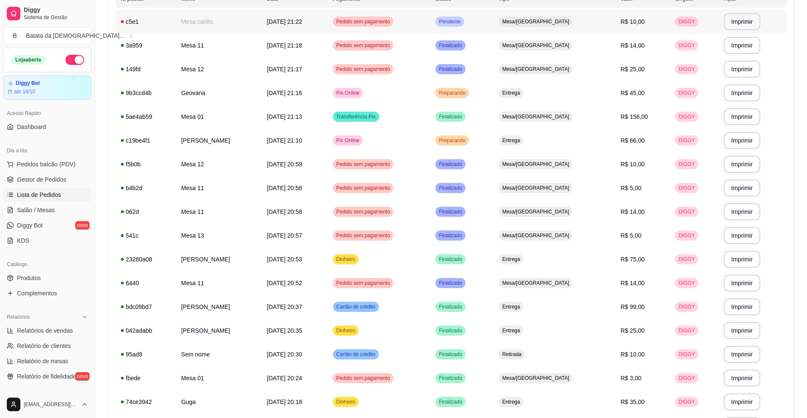
click at [494, 21] on td "Pendente" at bounding box center [461, 22] width 63 height 24
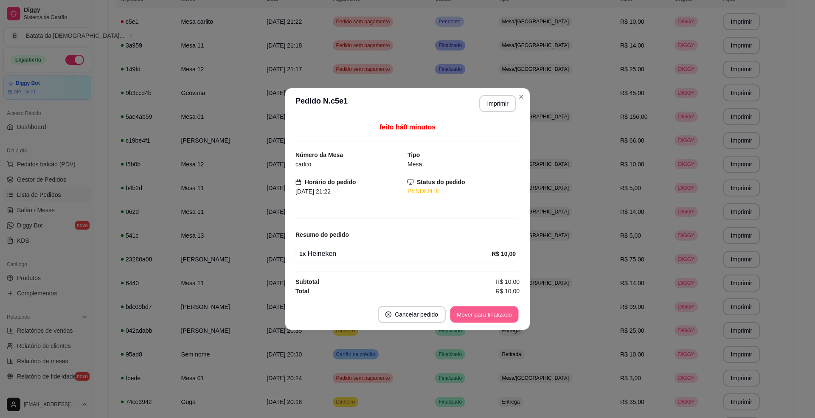
click at [471, 314] on button "Mover para finalizado" at bounding box center [485, 315] width 68 height 17
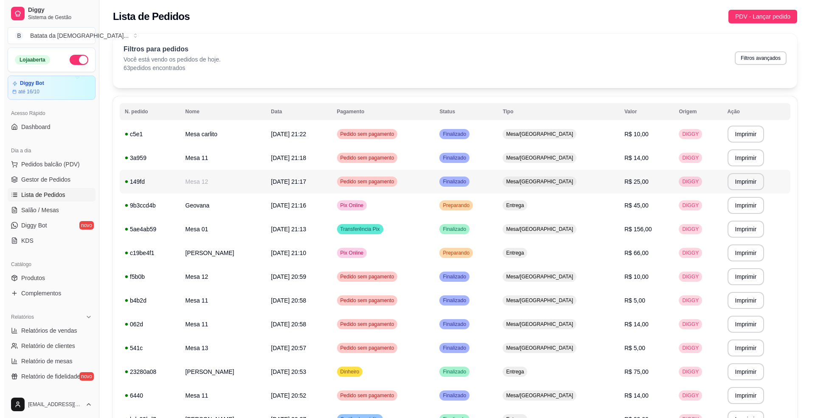
scroll to position [0, 0]
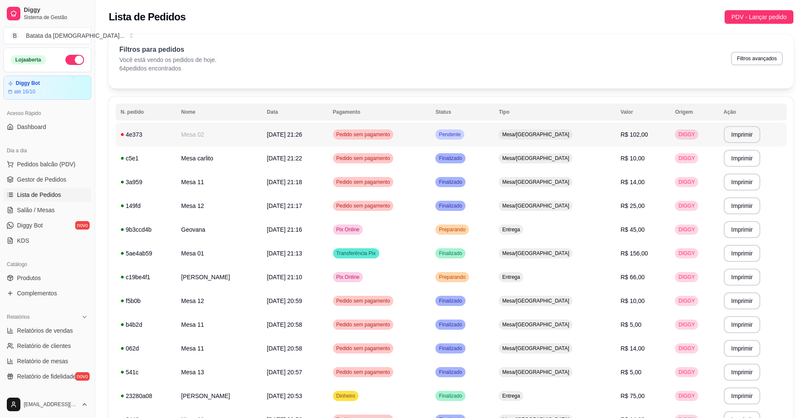
click at [542, 126] on td "Mesa/[GEOGRAPHIC_DATA]" at bounding box center [555, 135] width 122 height 24
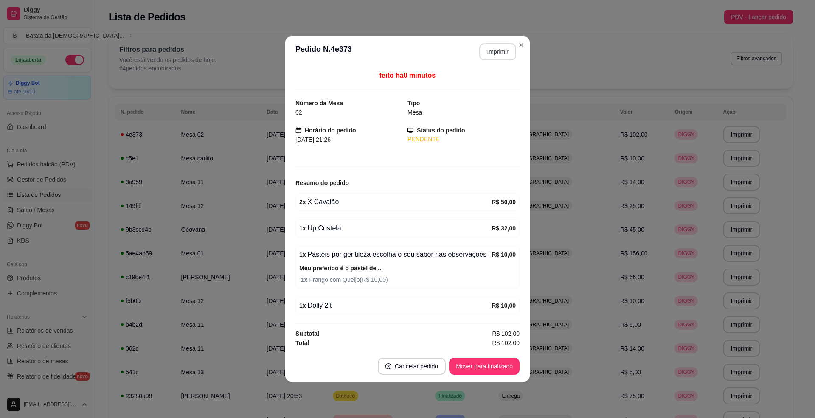
click at [497, 51] on button "Imprimir" at bounding box center [498, 51] width 37 height 17
click at [483, 368] on button "Mover para finalizado" at bounding box center [484, 366] width 71 height 17
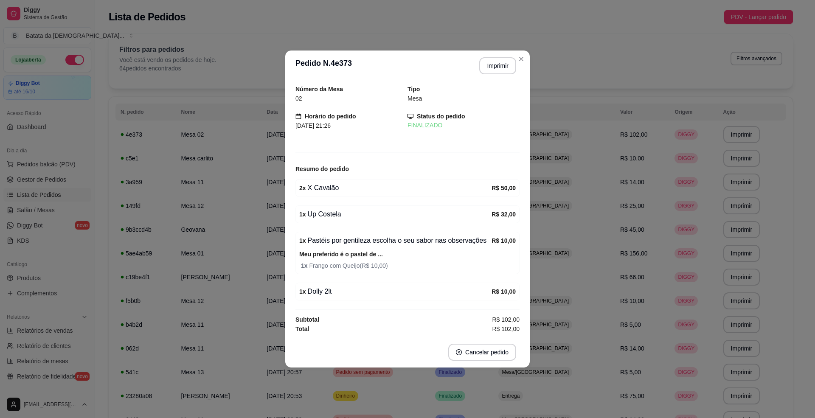
click at [528, 63] on header "**********" at bounding box center [407, 66] width 245 height 31
click at [524, 53] on section "**********" at bounding box center [407, 209] width 245 height 317
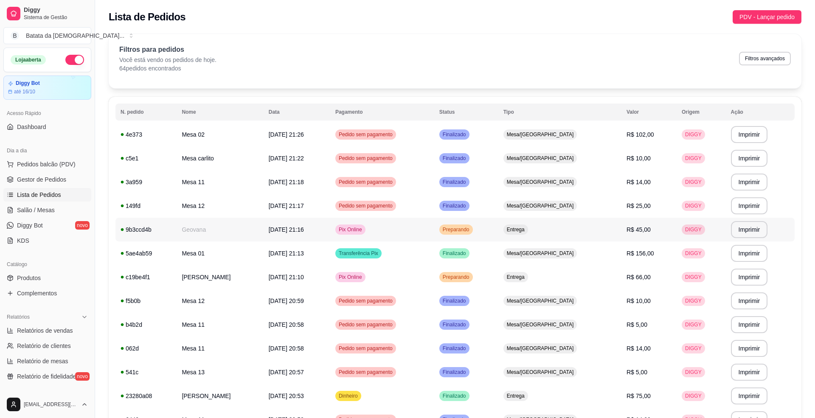
click at [473, 226] on div "Preparando" at bounding box center [457, 230] width 34 height 10
click at [409, 230] on td "Pix Online" at bounding box center [382, 230] width 104 height 24
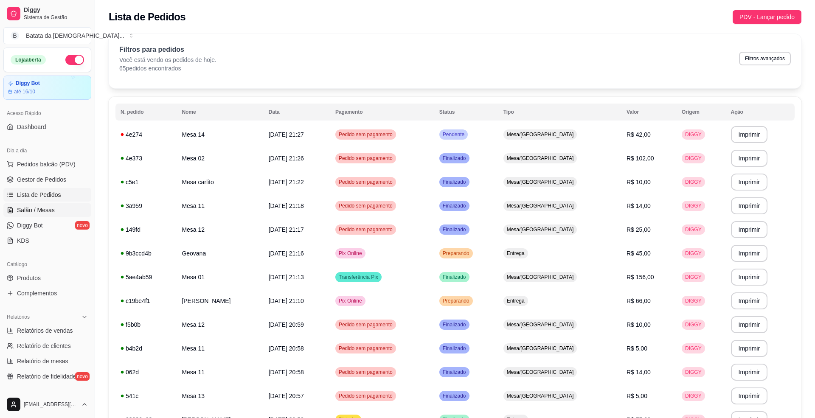
click at [46, 208] on span "Salão / Mesas" at bounding box center [36, 210] width 38 height 8
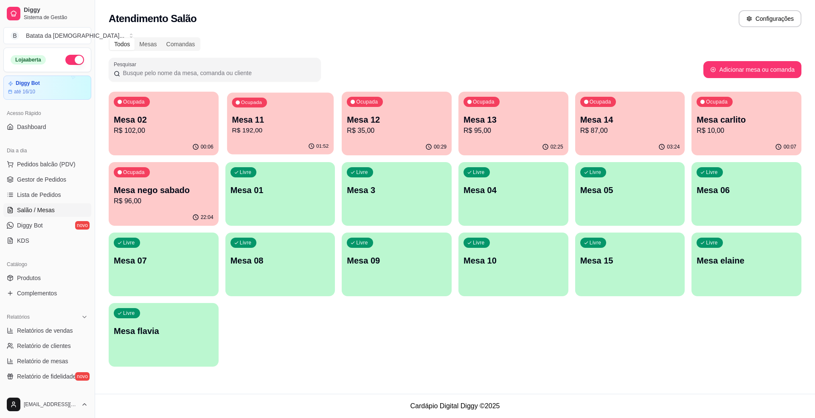
click at [283, 112] on div "Ocupada Mesa 11 R$ 192,00" at bounding box center [280, 116] width 107 height 46
click at [45, 199] on span "Lista de Pedidos" at bounding box center [39, 195] width 44 height 8
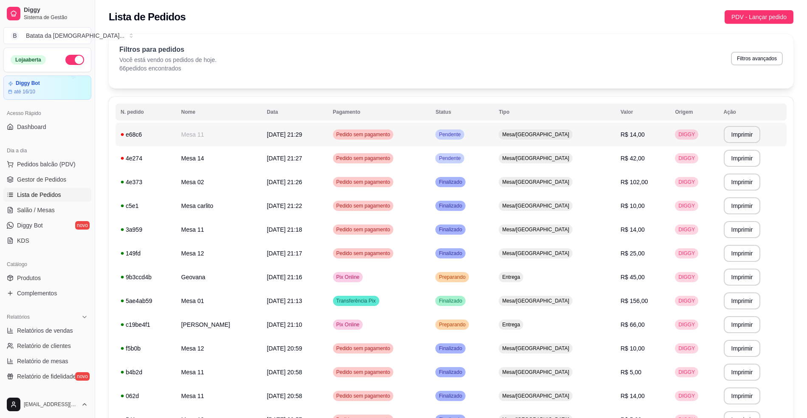
click at [470, 137] on td "Pendente" at bounding box center [461, 135] width 63 height 24
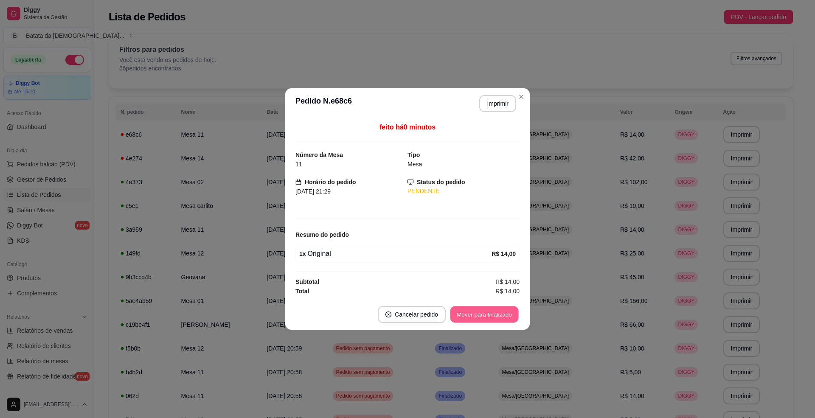
click at [488, 308] on button "Mover para finalizado" at bounding box center [485, 315] width 68 height 17
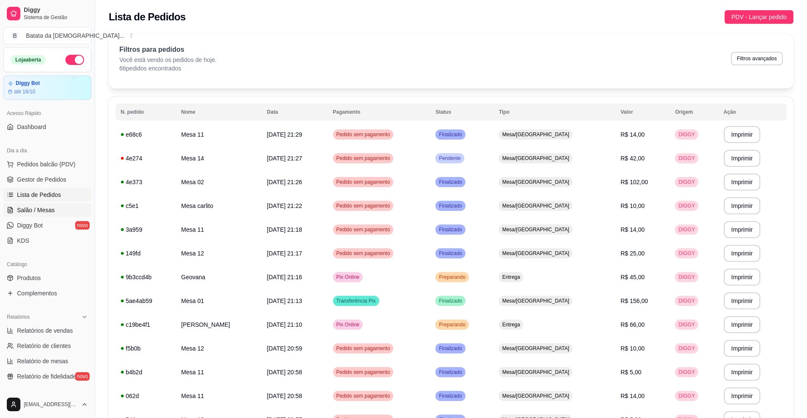
click at [50, 213] on span "Salão / Mesas" at bounding box center [36, 210] width 38 height 8
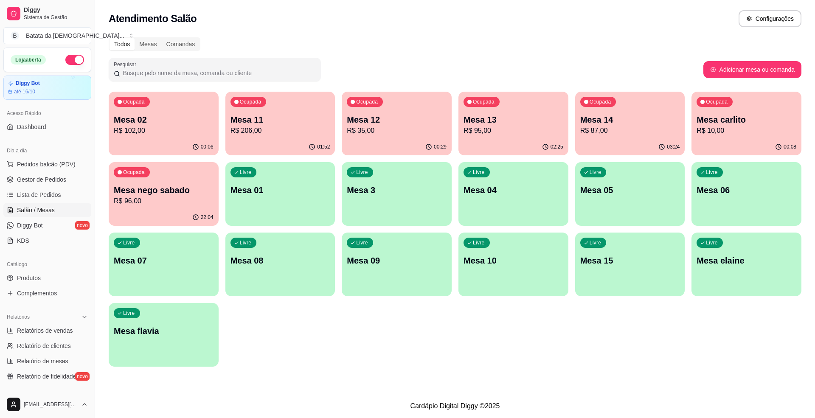
click at [247, 126] on p "R$ 206,00" at bounding box center [281, 131] width 100 height 10
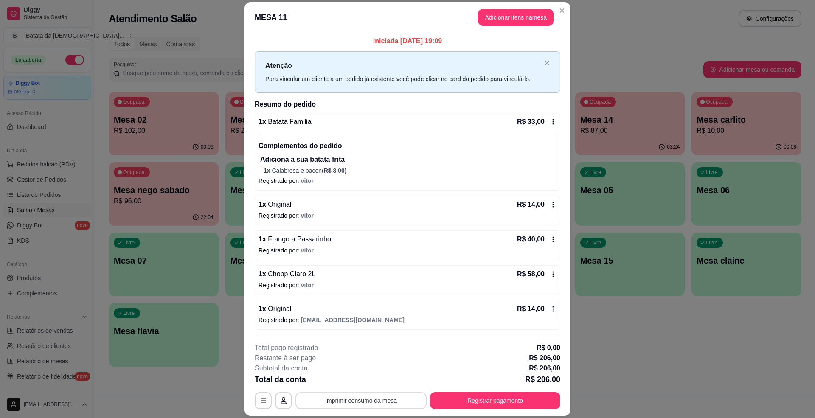
click at [328, 403] on button "Imprimir consumo da mesa" at bounding box center [361, 400] width 131 height 17
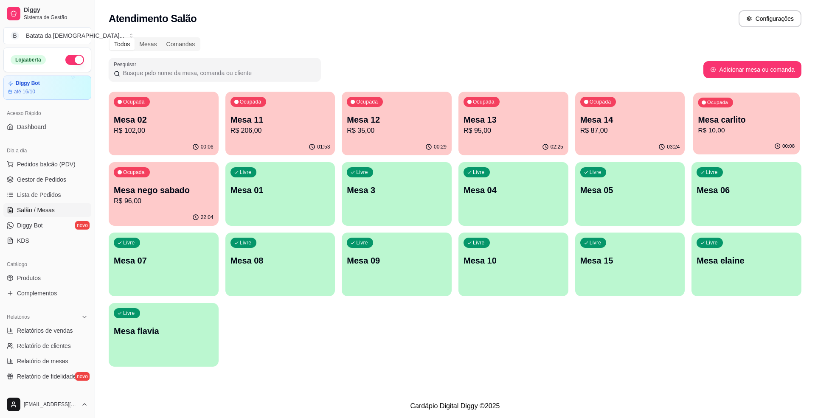
click at [695, 140] on div "00:08" at bounding box center [747, 146] width 107 height 16
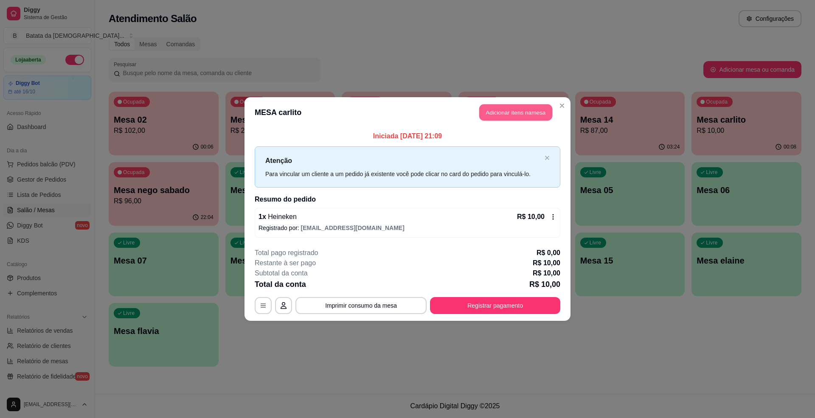
click at [536, 104] on button "Adicionar itens na mesa" at bounding box center [516, 112] width 73 height 17
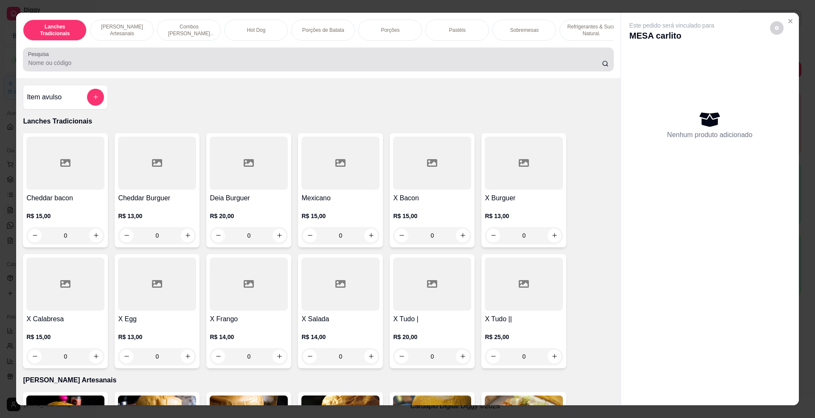
click at [338, 64] on div at bounding box center [318, 59] width 581 height 17
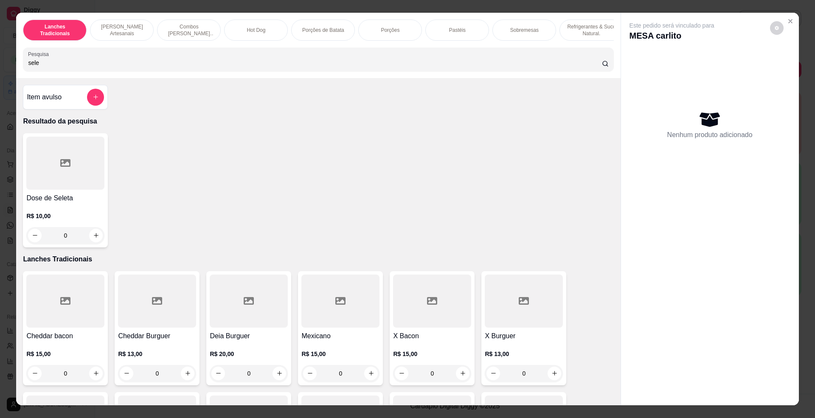
type input "sele"
click at [77, 203] on h4 "Dose de Seleta" at bounding box center [65, 198] width 78 height 10
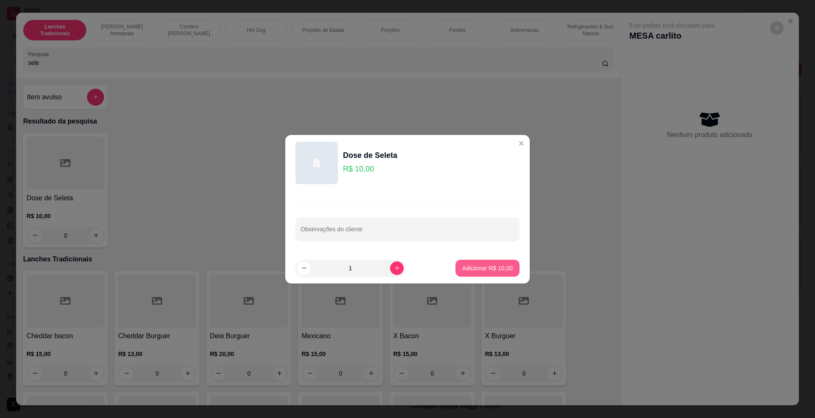
click at [470, 272] on p "Adicionar R$ 10,00" at bounding box center [488, 268] width 51 height 8
type input "1"
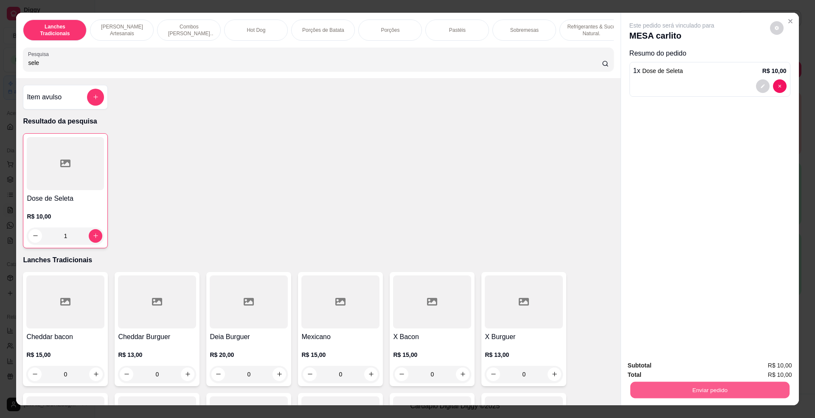
click at [681, 383] on button "Enviar pedido" at bounding box center [709, 390] width 159 height 17
click at [679, 368] on button "Não registrar e enviar pedido" at bounding box center [681, 370] width 86 height 16
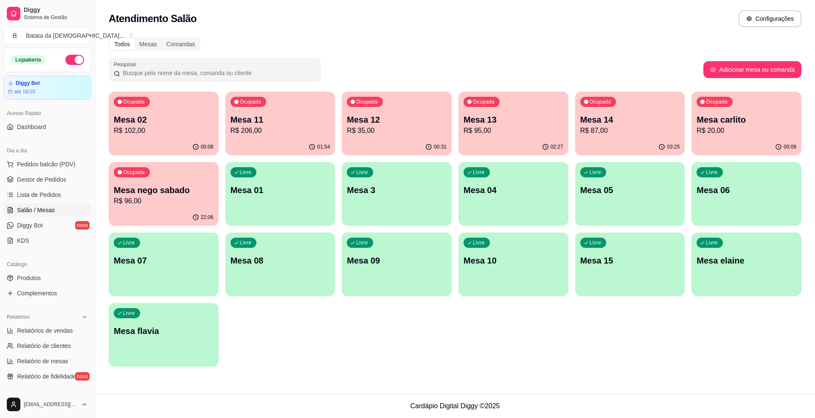
click at [468, 123] on p "Mesa 13" at bounding box center [514, 120] width 100 height 12
click at [609, 133] on p "R$ 87,00" at bounding box center [630, 131] width 97 height 10
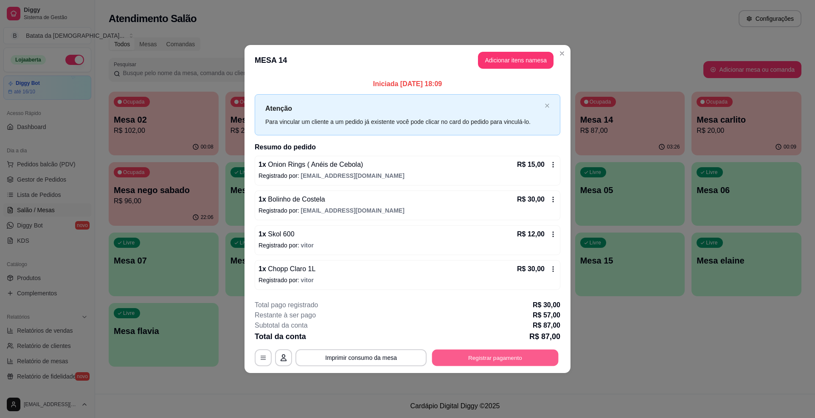
click at [480, 362] on button "Registrar pagamento" at bounding box center [495, 358] width 127 height 17
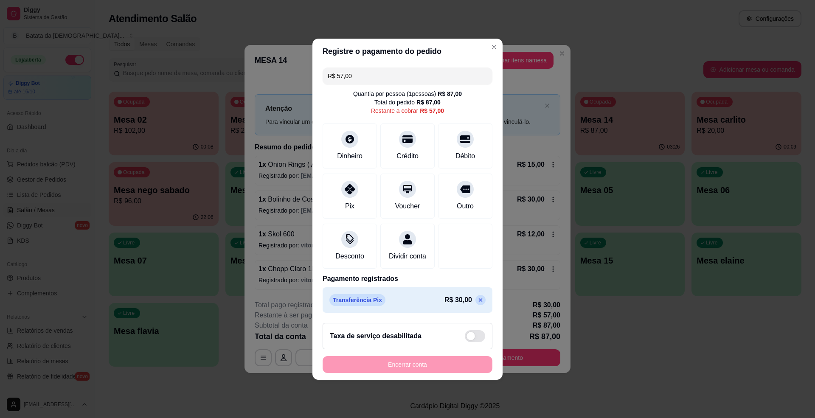
drag, startPoint x: 357, startPoint y: 70, endPoint x: 315, endPoint y: 73, distance: 42.2
click at [315, 73] on div "R$ 57,00 Quantia por pessoa ( 1 pessoas) R$ 87,00 Total do pedido R$ 87,00 Rest…" at bounding box center [408, 190] width 190 height 252
click at [398, 141] on div "Crédito" at bounding box center [408, 144] width 60 height 50
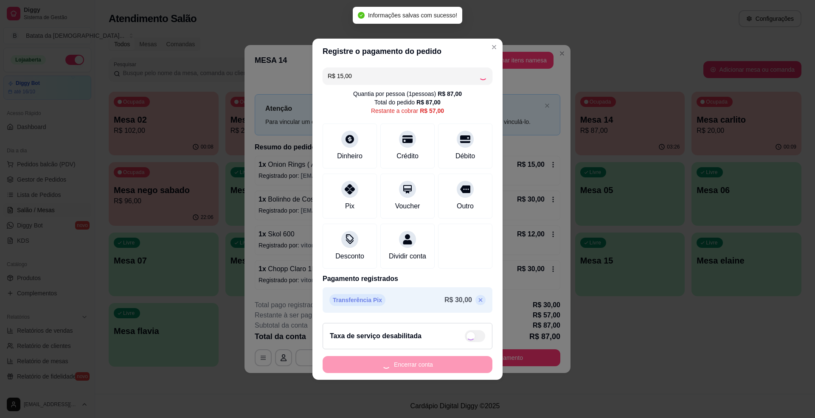
type input "R$ 42,00"
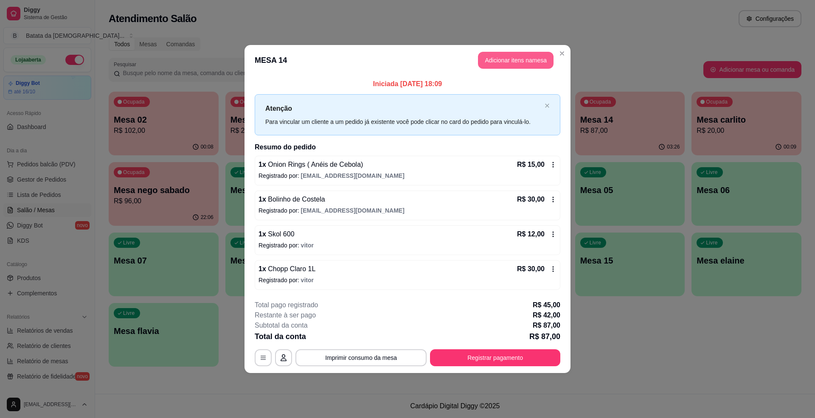
click at [493, 56] on button "Adicionar itens na mesa" at bounding box center [516, 60] width 76 height 17
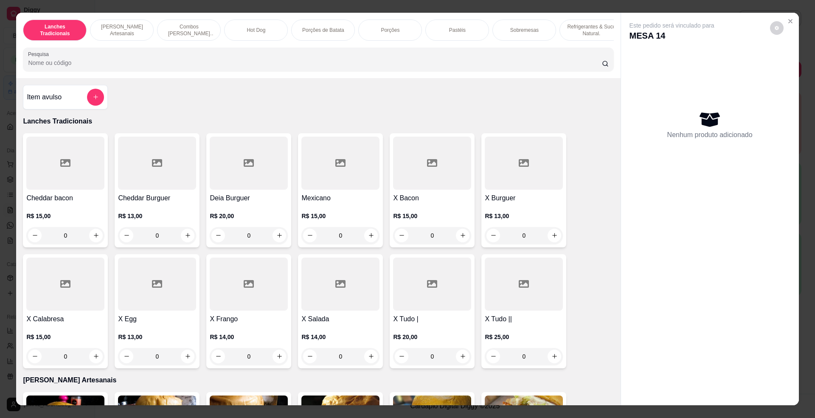
click at [96, 64] on div at bounding box center [318, 59] width 581 height 17
click at [789, 21] on icon "Close" at bounding box center [790, 21] width 7 height 7
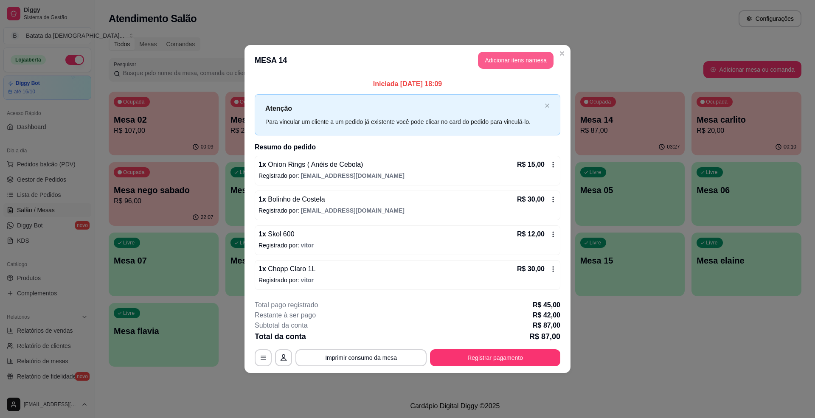
click at [490, 67] on button "Adicionar itens na mesa" at bounding box center [516, 60] width 76 height 17
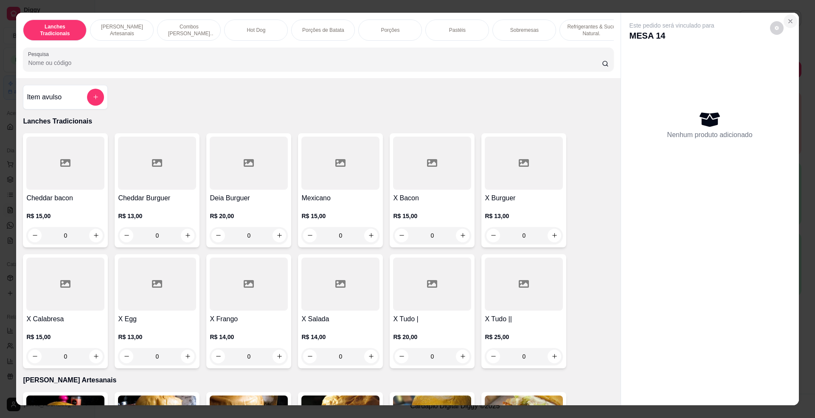
click at [790, 20] on button "Close" at bounding box center [791, 21] width 14 height 14
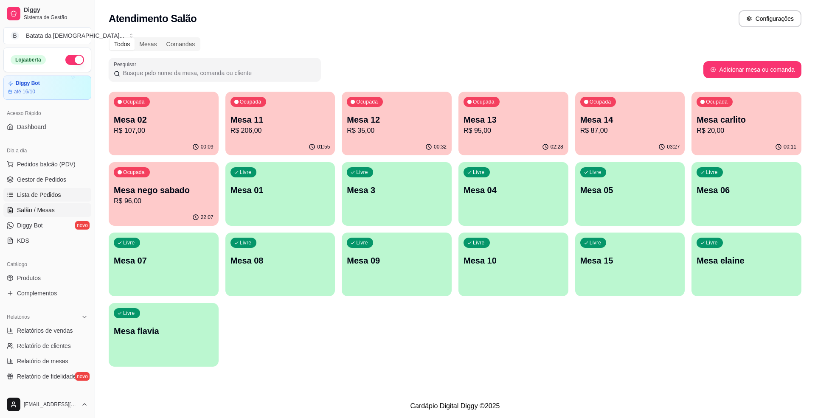
click at [28, 197] on span "Lista de Pedidos" at bounding box center [39, 195] width 44 height 8
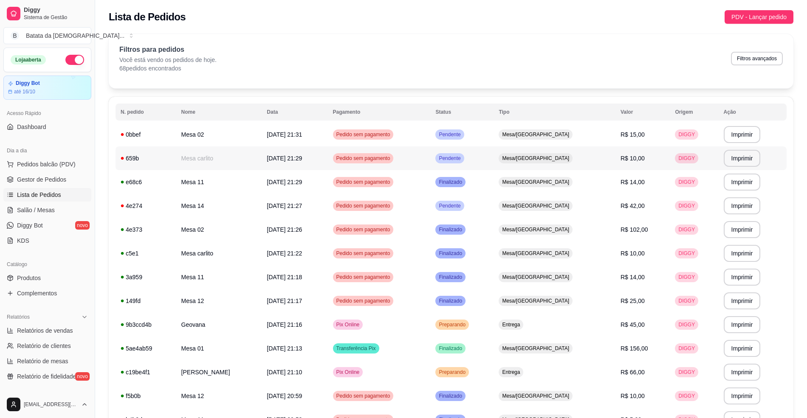
click at [543, 155] on span "Mesa/[GEOGRAPHIC_DATA]" at bounding box center [535, 158] width 71 height 7
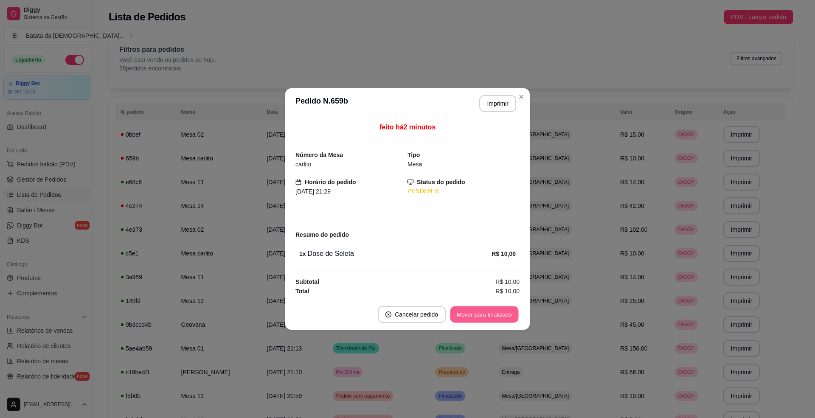
click at [488, 311] on button "Mover para finalizado" at bounding box center [485, 315] width 68 height 17
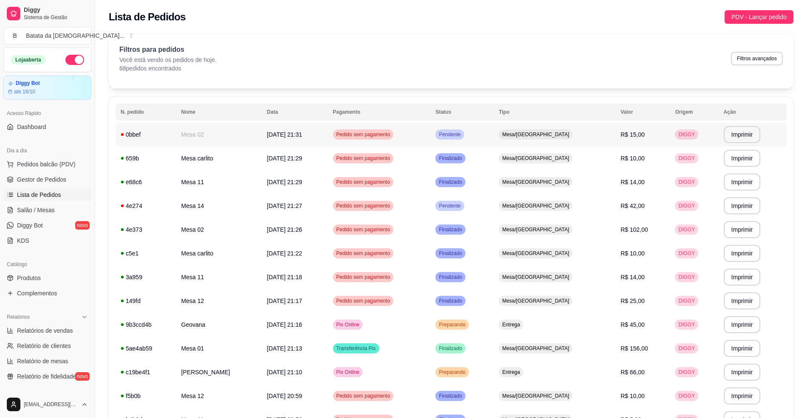
click at [494, 124] on td "Pendente" at bounding box center [461, 135] width 63 height 24
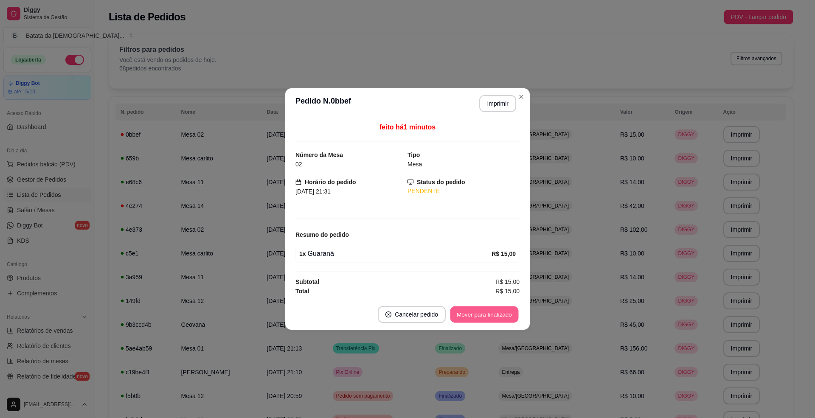
click at [482, 314] on button "Mover para finalizado" at bounding box center [485, 315] width 68 height 17
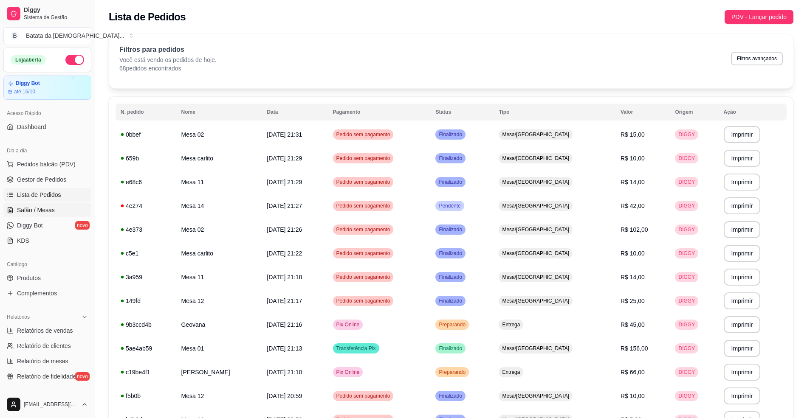
click at [12, 211] on icon at bounding box center [10, 210] width 7 height 7
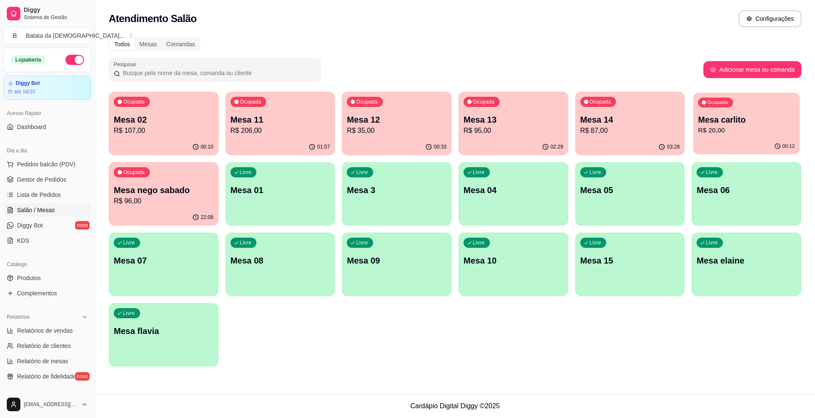
click at [708, 116] on p "Mesa carlito" at bounding box center [747, 119] width 97 height 11
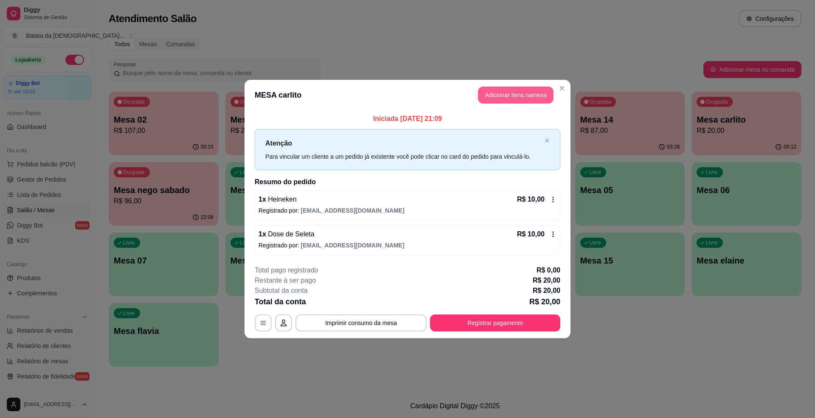
click at [516, 93] on button "Adicionar itens na mesa" at bounding box center [516, 95] width 76 height 17
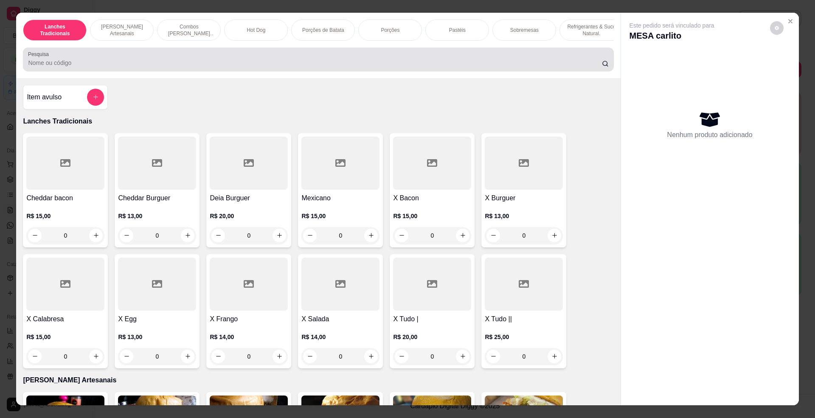
click at [305, 62] on div at bounding box center [318, 59] width 581 height 17
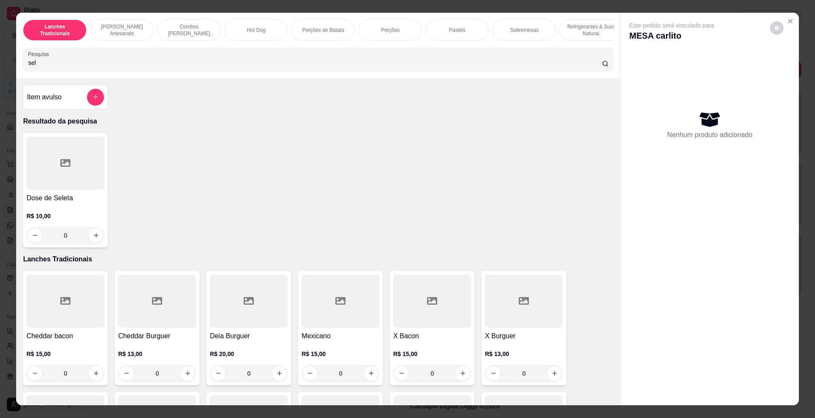
type input "sel"
click at [31, 189] on div at bounding box center [65, 163] width 78 height 53
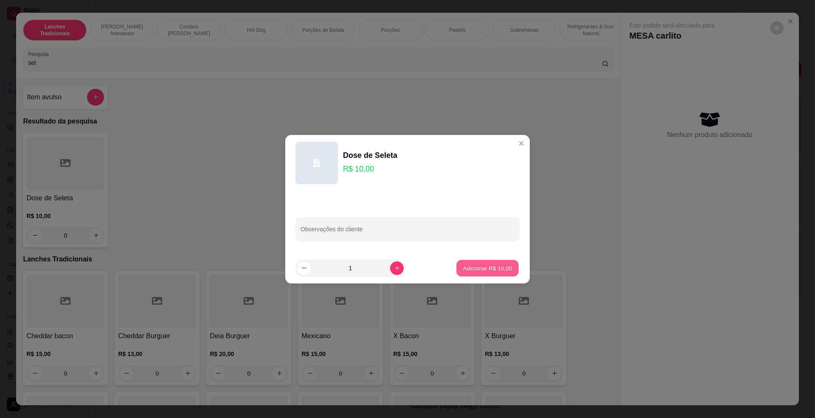
click at [490, 270] on p "Adicionar R$ 10,00" at bounding box center [487, 268] width 49 height 8
type input "1"
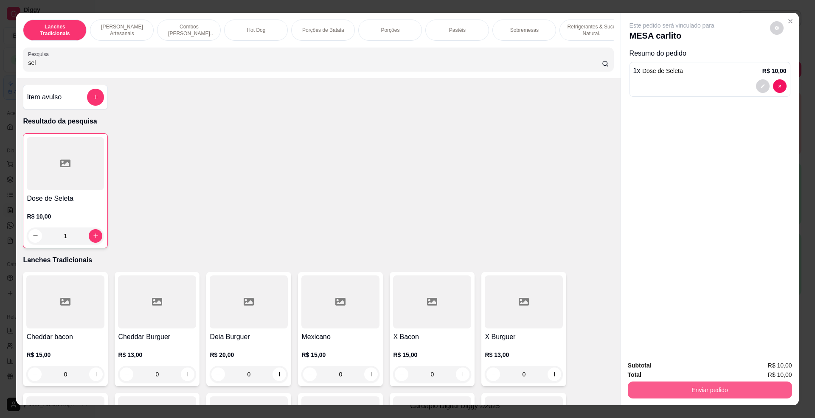
click at [675, 391] on button "Enviar pedido" at bounding box center [710, 390] width 164 height 17
click at [676, 365] on button "Não registrar e enviar pedido" at bounding box center [681, 370] width 88 height 16
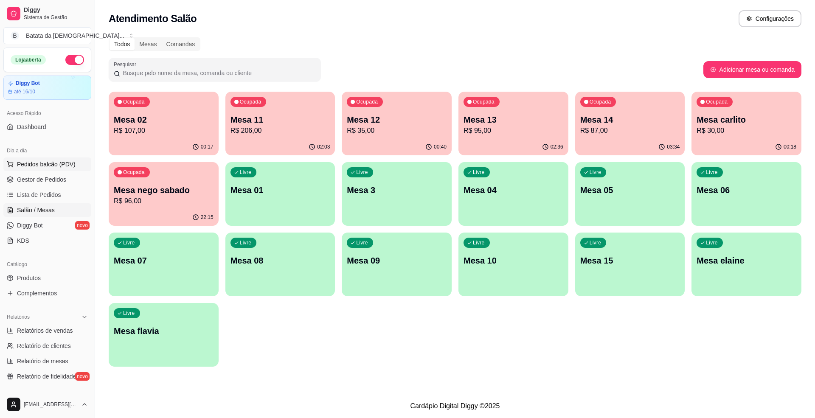
click at [48, 164] on span "Pedidos balcão (PDV)" at bounding box center [46, 164] width 59 height 8
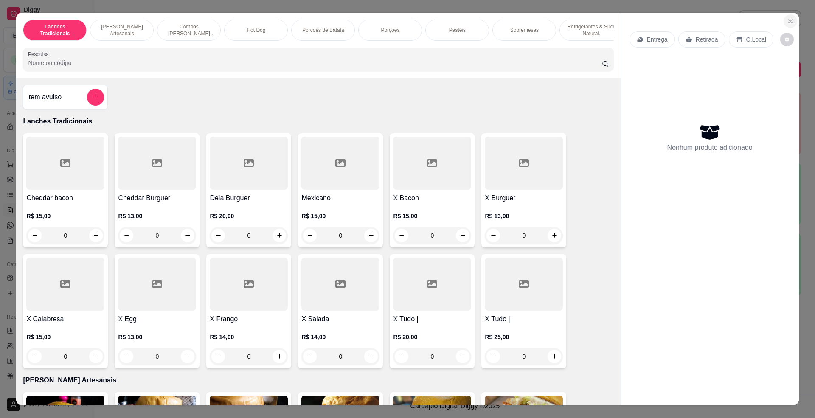
click at [784, 19] on button "Close" at bounding box center [791, 21] width 14 height 14
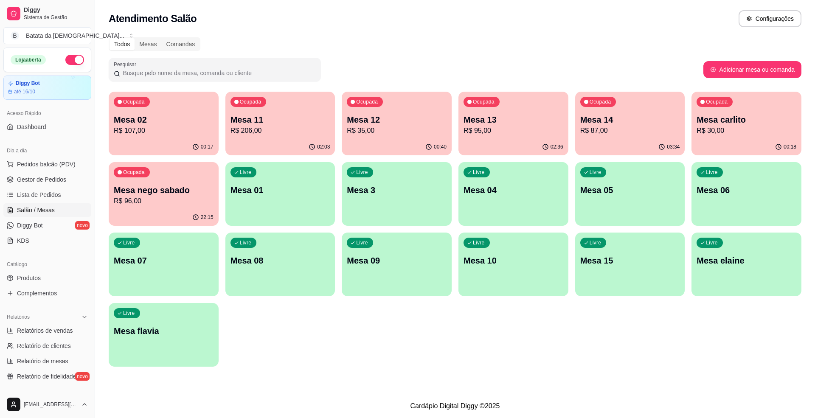
click at [268, 206] on div "Livre Mesa 01" at bounding box center [281, 189] width 110 height 54
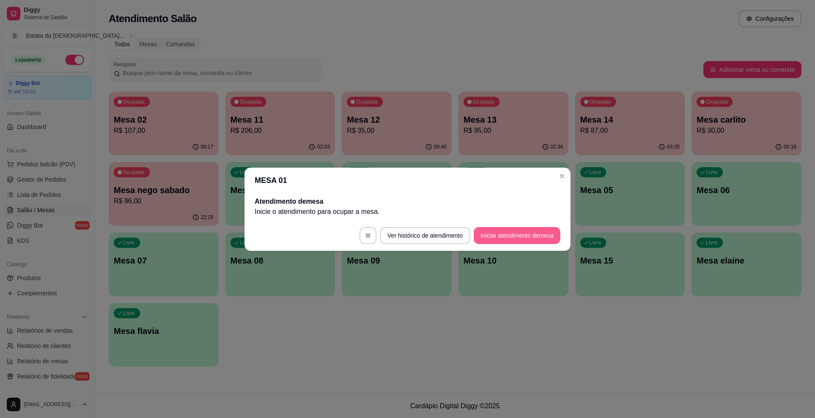
click at [530, 241] on button "Iniciar atendimento de mesa" at bounding box center [517, 235] width 87 height 17
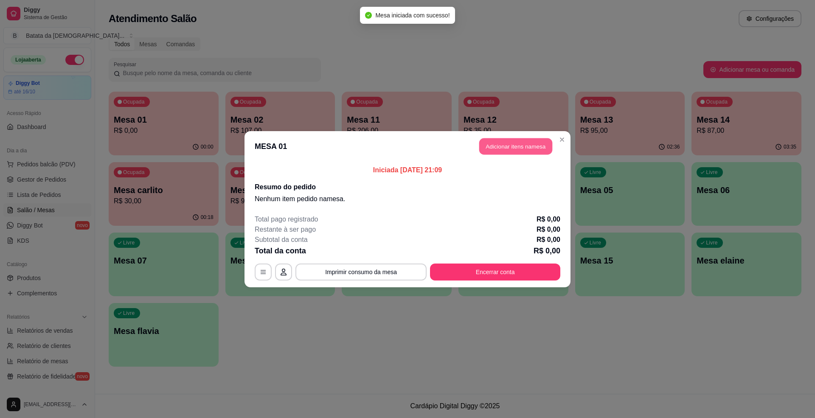
click at [517, 148] on button "Adicionar itens na mesa" at bounding box center [516, 146] width 73 height 17
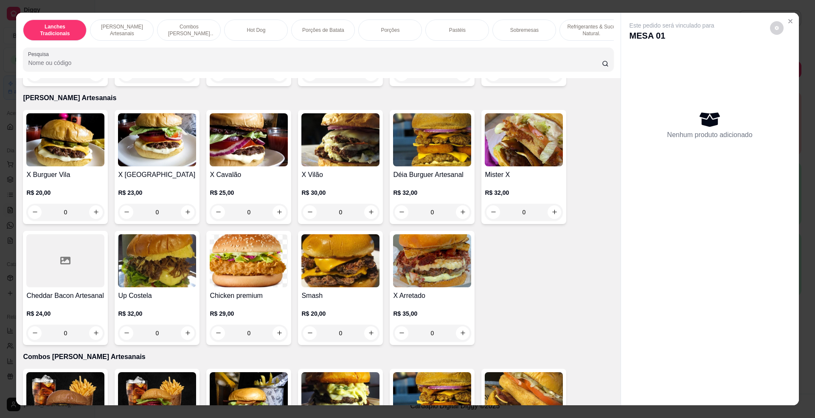
scroll to position [226, 0]
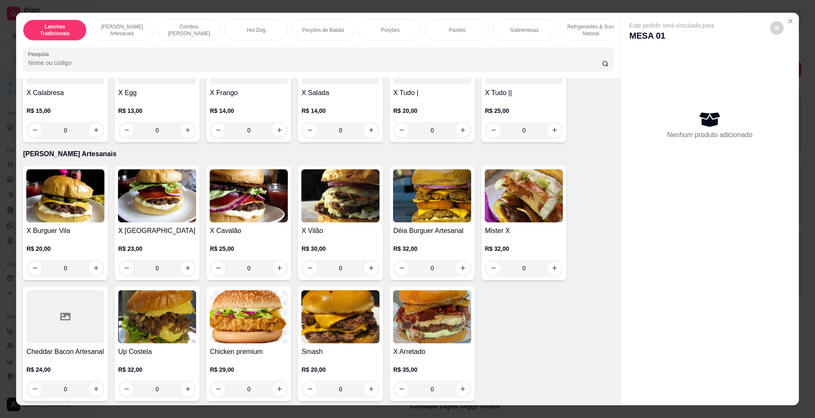
click at [393, 204] on img at bounding box center [432, 195] width 78 height 53
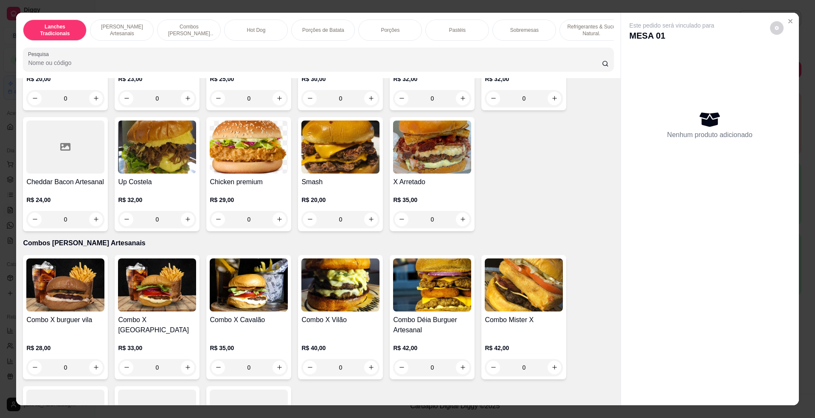
scroll to position [510, 0]
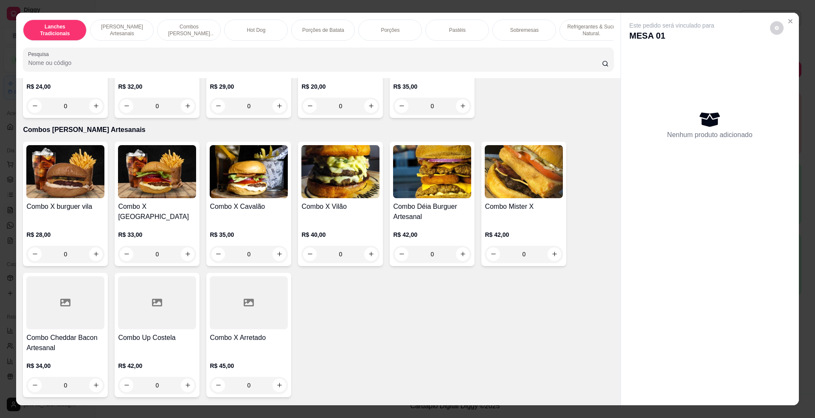
click at [432, 198] on img at bounding box center [432, 171] width 78 height 53
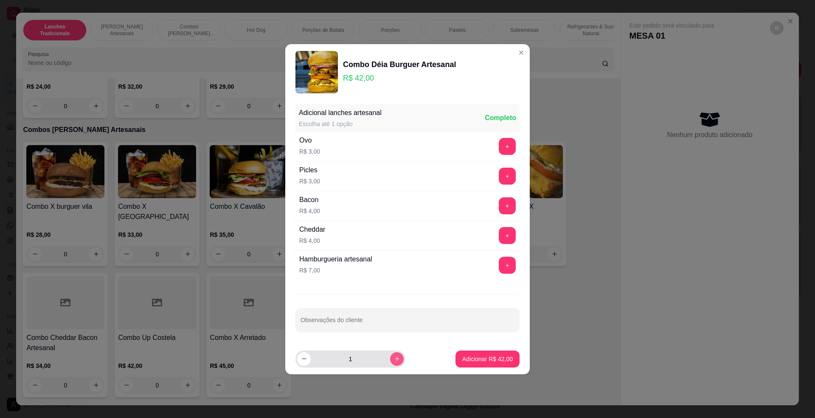
click at [395, 361] on icon "increase-product-quantity" at bounding box center [397, 359] width 5 height 5
type input "2"
click at [463, 361] on p "Adicionar R$ 84,00" at bounding box center [488, 359] width 51 height 8
type input "2"
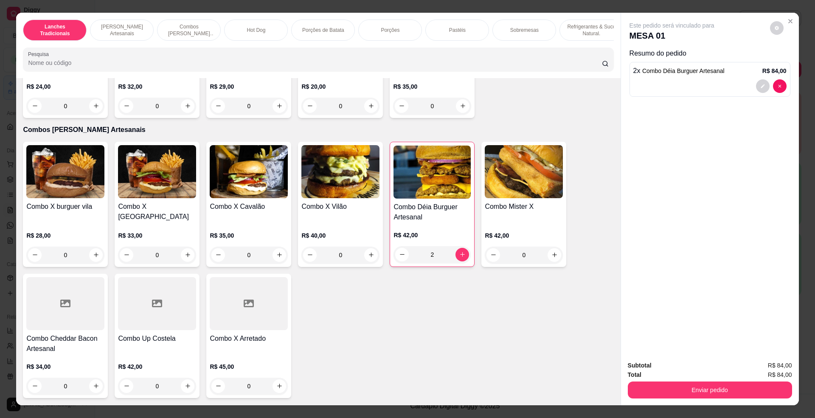
click at [257, 198] on img at bounding box center [249, 171] width 78 height 53
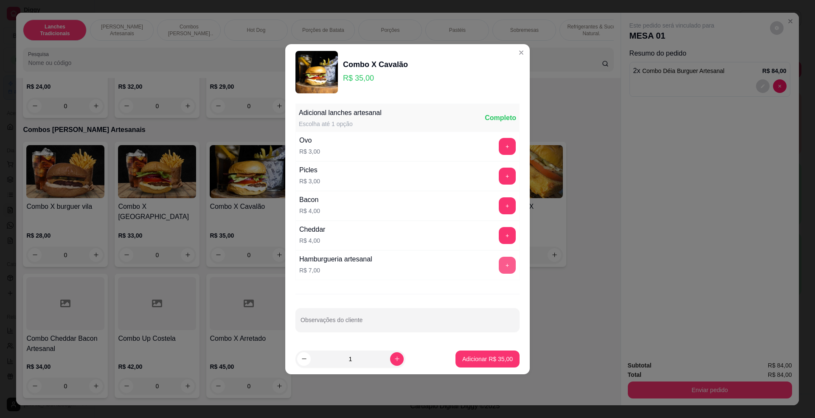
click at [499, 264] on button "+" at bounding box center [507, 265] width 17 height 17
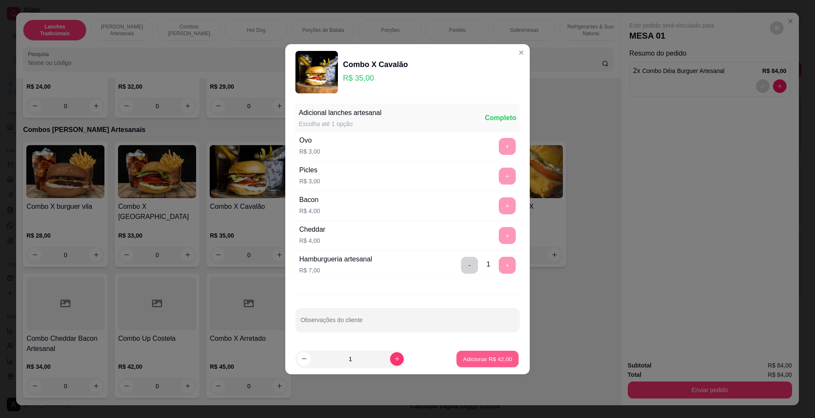
click at [496, 366] on button "Adicionar R$ 42,00" at bounding box center [488, 359] width 62 height 17
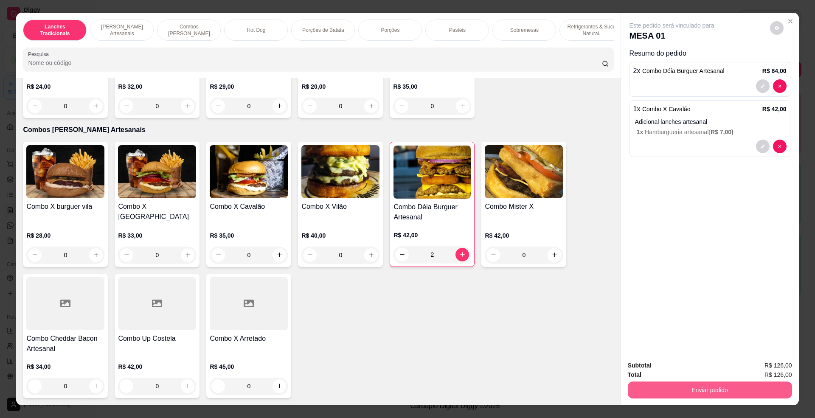
click at [729, 387] on button "Enviar pedido" at bounding box center [710, 390] width 164 height 17
click at [670, 370] on button "Não registrar e enviar pedido" at bounding box center [681, 370] width 88 height 16
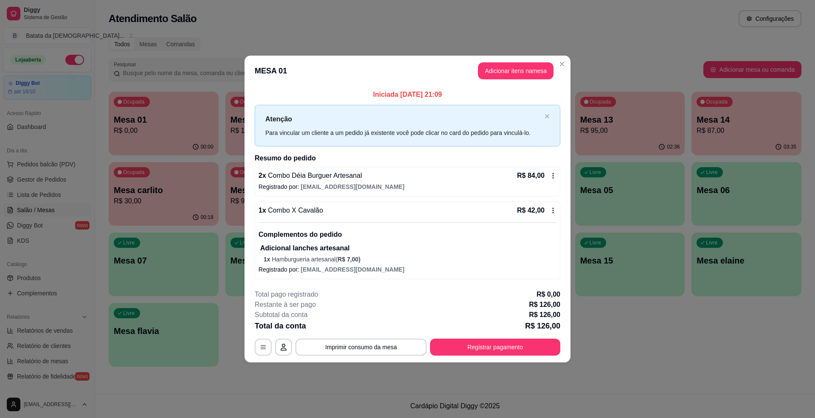
drag, startPoint x: 369, startPoint y: 339, endPoint x: 374, endPoint y: 346, distance: 8.6
click at [369, 340] on div "**********" at bounding box center [408, 323] width 306 height 66
click at [377, 350] on button "Imprimir consumo da mesa" at bounding box center [361, 347] width 127 height 17
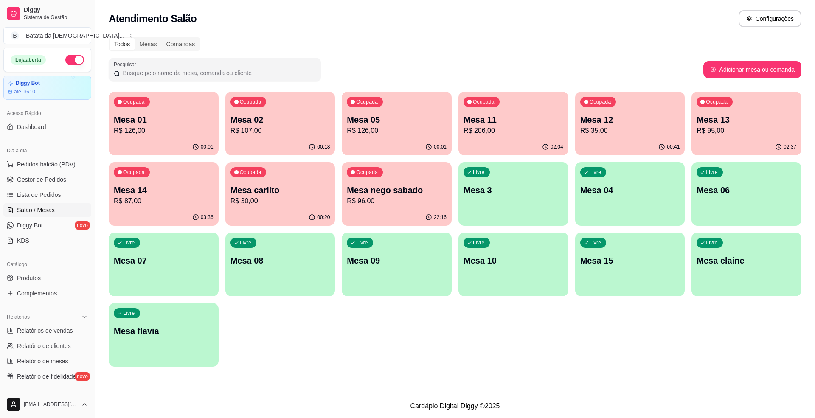
click at [402, 131] on p "R$ 126,00" at bounding box center [397, 131] width 100 height 10
click at [182, 126] on p "R$ 126,00" at bounding box center [164, 131] width 100 height 10
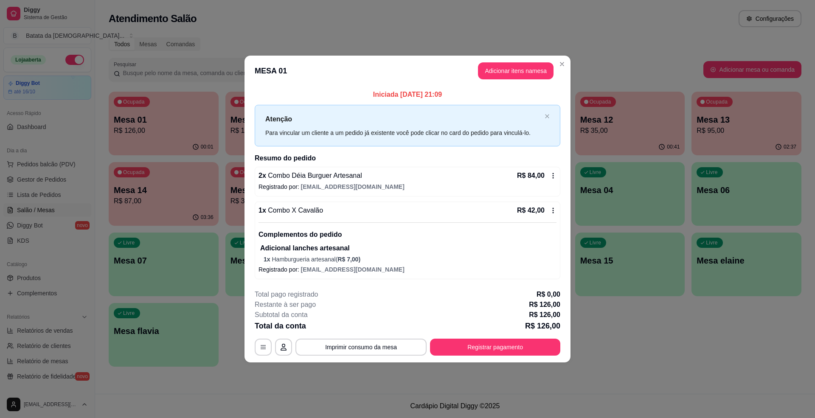
click at [555, 168] on div "2 x Combo Déia Burguer Artesanal R$ 84,00 Registrado por: deianatur0701@gmail.c…" at bounding box center [408, 182] width 306 height 30
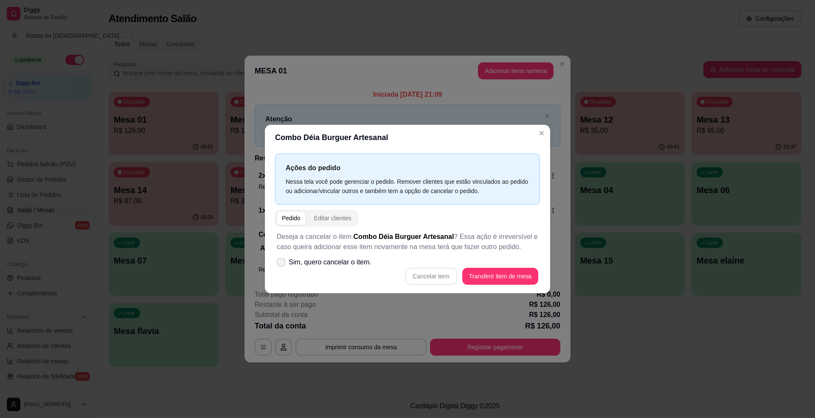
click at [320, 264] on span "Sim, quero cancelar o item." at bounding box center [330, 262] width 83 height 10
click at [282, 264] on input "Sim, quero cancelar o item." at bounding box center [279, 267] width 6 height 6
checkbox input "true"
click at [430, 274] on button "Cancelar item" at bounding box center [431, 276] width 52 height 17
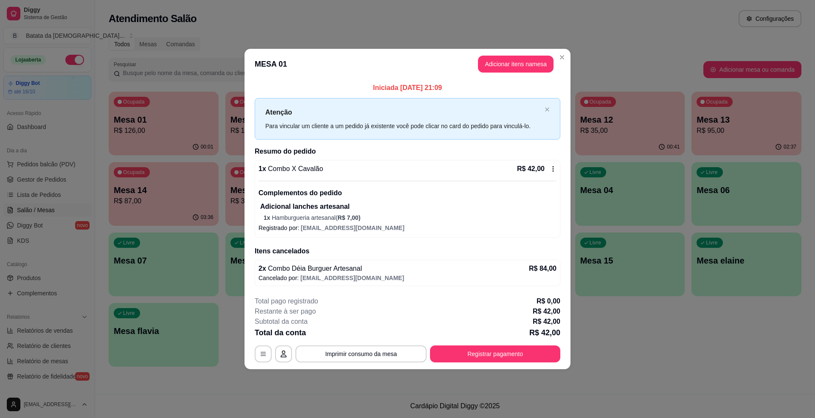
click at [551, 166] on icon at bounding box center [553, 169] width 7 height 7
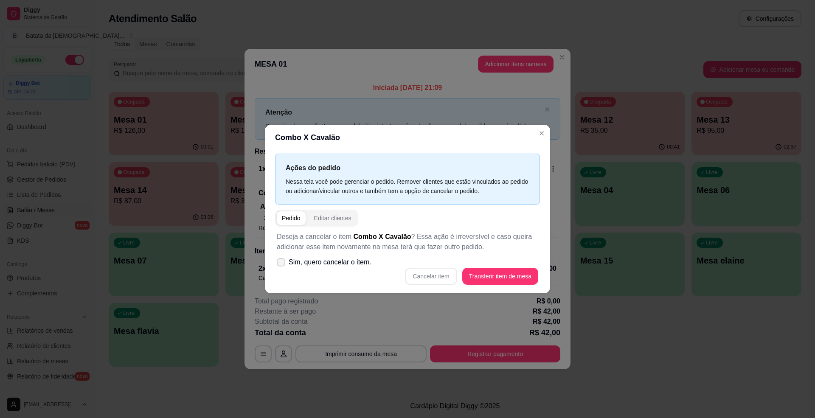
click at [364, 271] on label "Sim, quero cancelar o item." at bounding box center [325, 262] width 102 height 17
click at [282, 269] on input "Sim, quero cancelar o item." at bounding box center [279, 267] width 6 height 6
checkbox input "true"
click at [439, 280] on button "Cancelar item" at bounding box center [431, 276] width 51 height 17
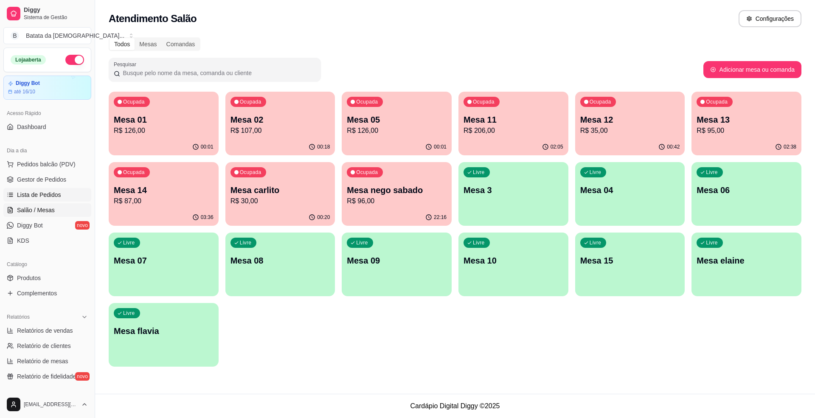
click at [43, 191] on span "Lista de Pedidos" at bounding box center [39, 195] width 44 height 8
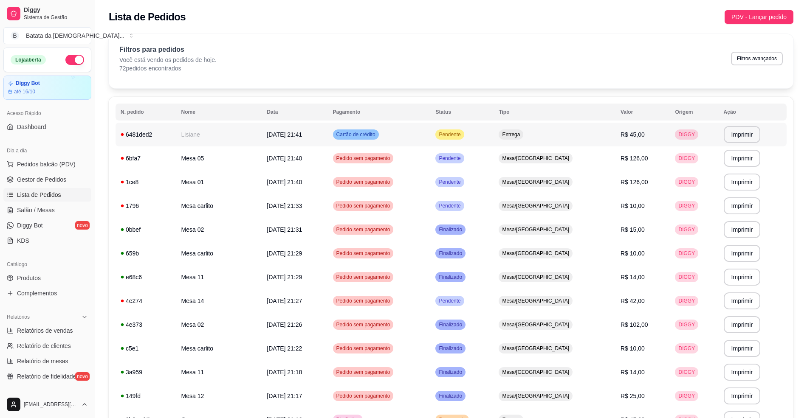
click at [474, 138] on td "Pendente" at bounding box center [461, 135] width 63 height 24
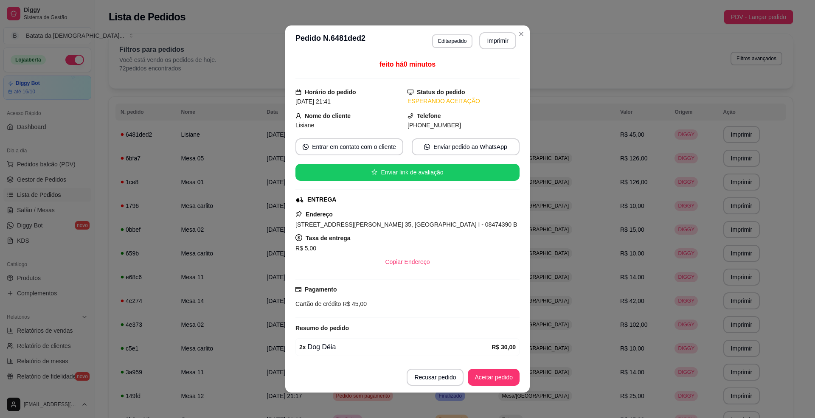
click at [481, 30] on header "**********" at bounding box center [407, 40] width 245 height 31
click at [485, 35] on button "Imprimir" at bounding box center [498, 40] width 37 height 17
click at [495, 374] on button "Aceitar pedido" at bounding box center [494, 378] width 50 height 17
click at [480, 381] on button "Mover para preparo" at bounding box center [487, 378] width 64 height 17
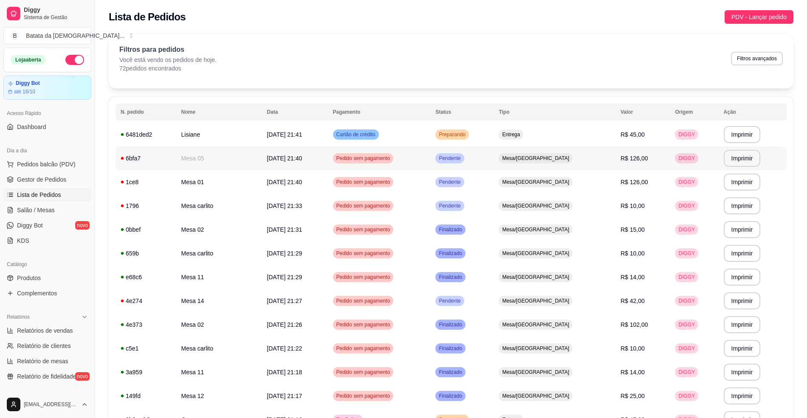
click at [462, 161] on span "Pendente" at bounding box center [449, 158] width 25 height 7
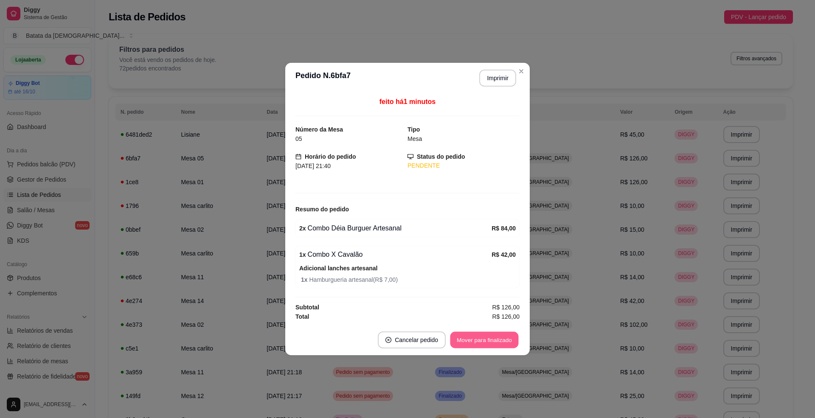
click at [500, 345] on button "Mover para finalizado" at bounding box center [485, 340] width 68 height 17
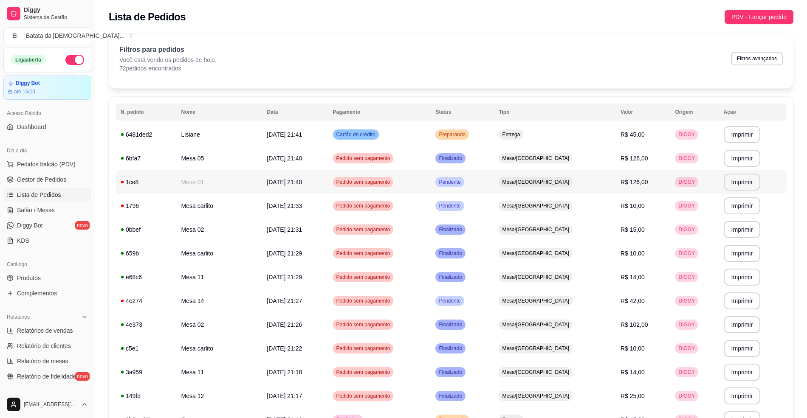
click at [494, 177] on td "Pendente" at bounding box center [461, 182] width 63 height 24
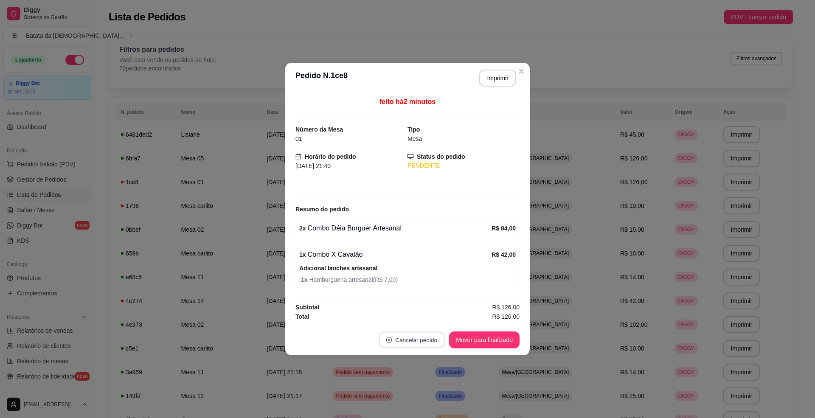
click at [424, 339] on button "Cancelar pedido" at bounding box center [412, 340] width 66 height 17
click at [433, 319] on button "Sim" at bounding box center [436, 320] width 34 height 17
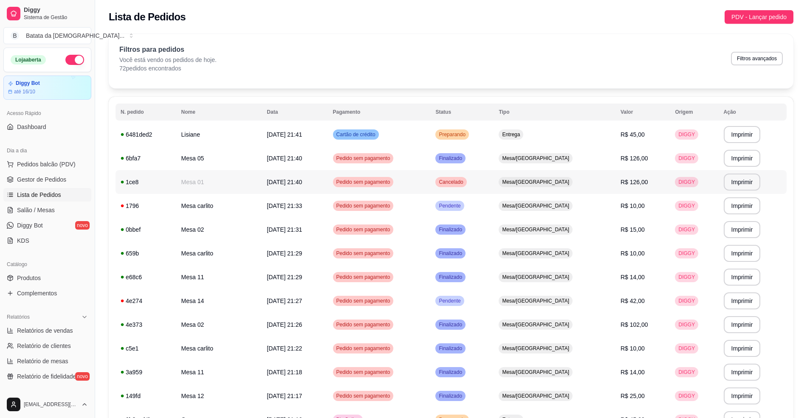
click at [494, 187] on td "Cancelado" at bounding box center [461, 182] width 63 height 24
click at [494, 204] on td "Pendente" at bounding box center [461, 206] width 63 height 24
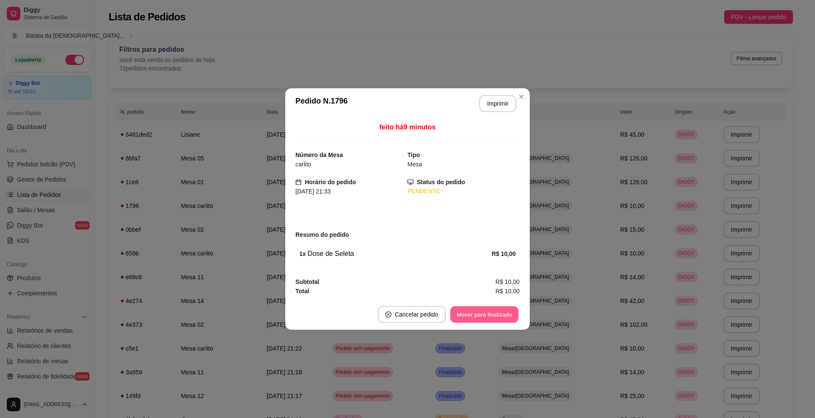
click at [493, 311] on button "Mover para finalizado" at bounding box center [485, 315] width 68 height 17
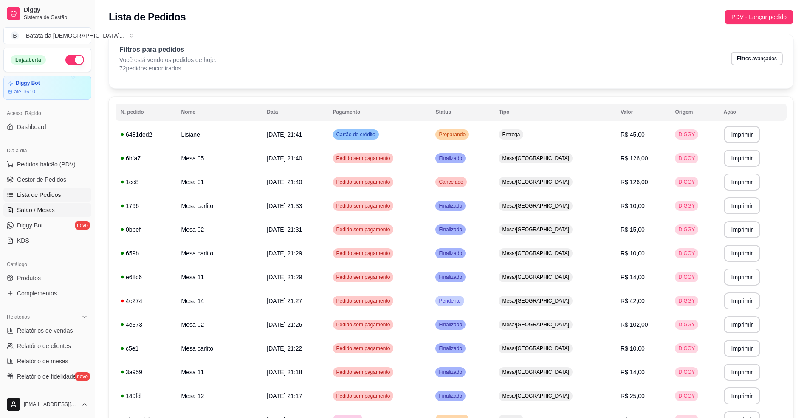
click at [59, 209] on link "Salão / Mesas" at bounding box center [47, 210] width 88 height 14
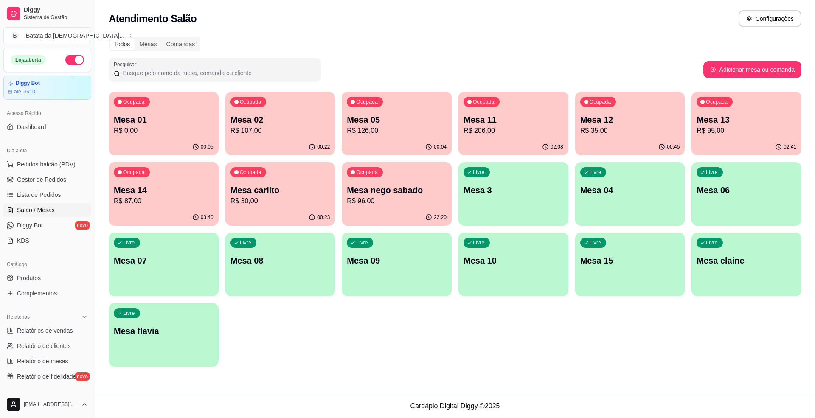
click at [257, 201] on p "R$ 30,00" at bounding box center [281, 201] width 100 height 10
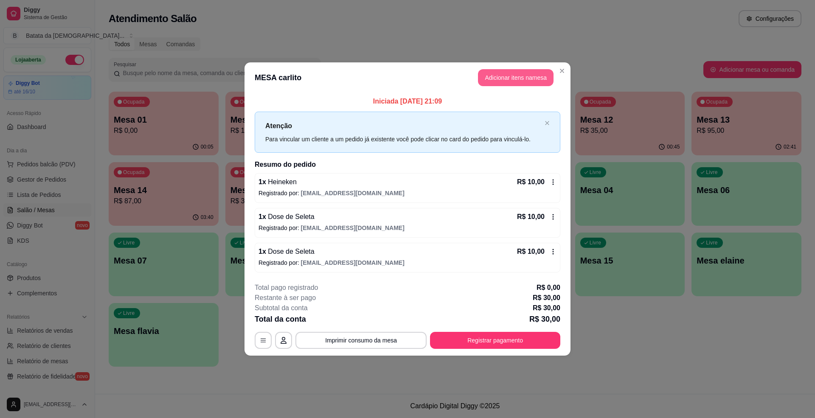
click at [515, 74] on button "Adicionar itens na mesa" at bounding box center [516, 77] width 76 height 17
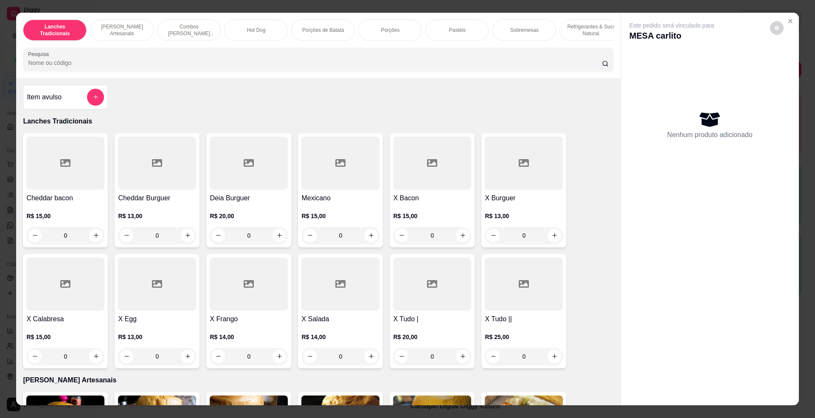
click at [427, 59] on div at bounding box center [318, 59] width 581 height 17
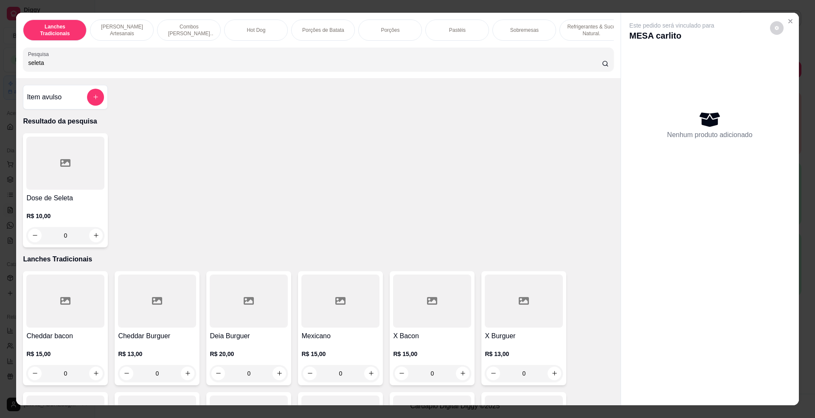
type input "seleta"
click at [54, 176] on div at bounding box center [65, 163] width 78 height 53
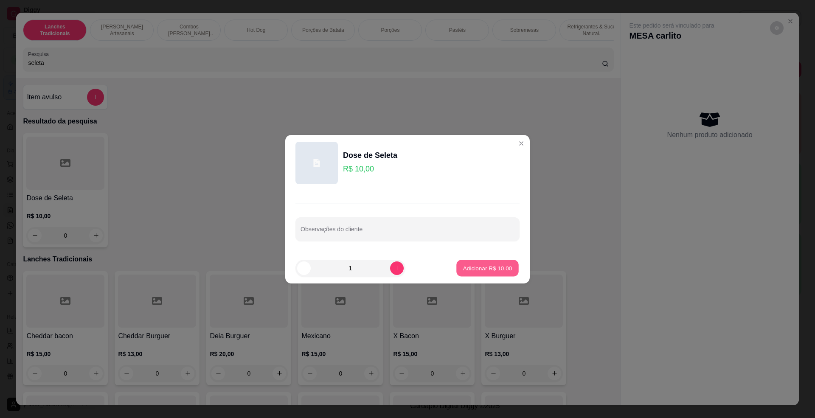
click at [497, 272] on p "Adicionar R$ 10,00" at bounding box center [487, 268] width 49 height 8
type input "1"
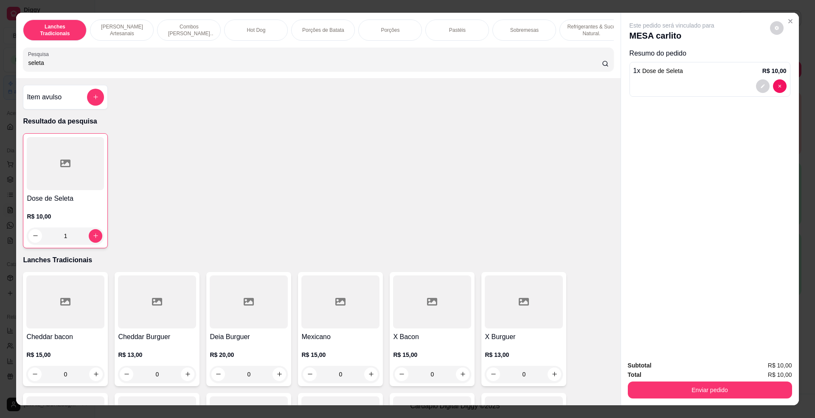
click at [641, 380] on div "Enviar pedido" at bounding box center [710, 389] width 164 height 19
click at [647, 387] on button "Enviar pedido" at bounding box center [709, 390] width 159 height 17
click at [655, 370] on button "Não registrar e enviar pedido" at bounding box center [681, 370] width 88 height 16
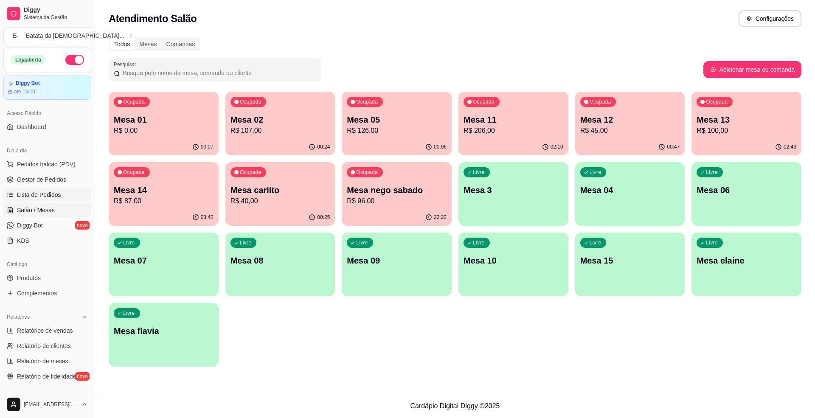
drag, startPoint x: 65, startPoint y: 194, endPoint x: 71, endPoint y: 198, distance: 6.4
click at [66, 195] on link "Lista de Pedidos" at bounding box center [47, 195] width 88 height 14
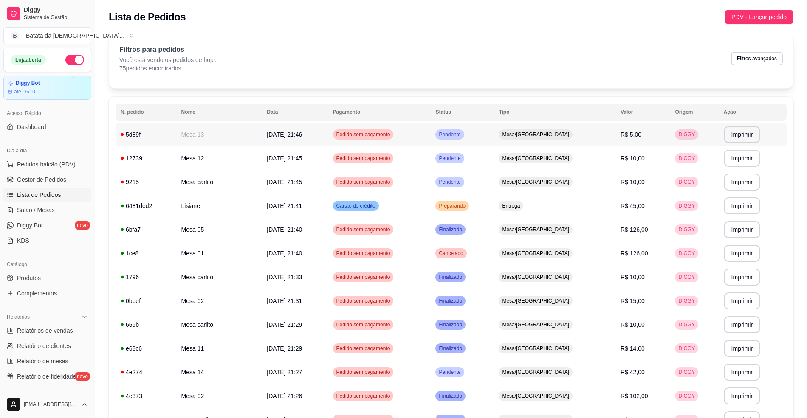
click at [469, 135] on td "Pendente" at bounding box center [461, 135] width 63 height 24
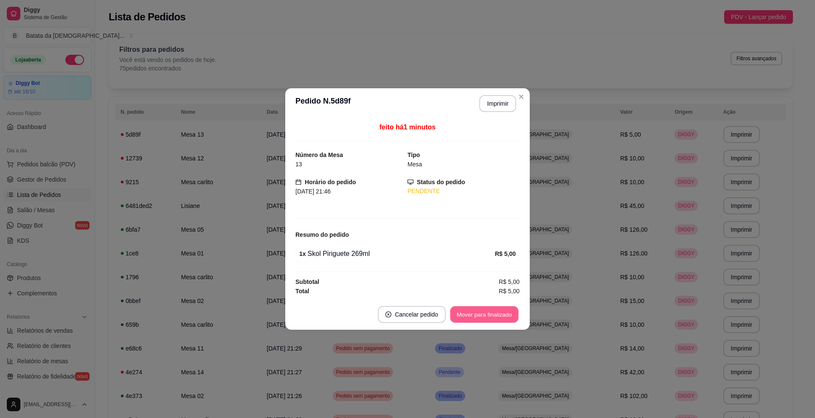
click at [488, 319] on button "Mover para finalizado" at bounding box center [485, 315] width 68 height 17
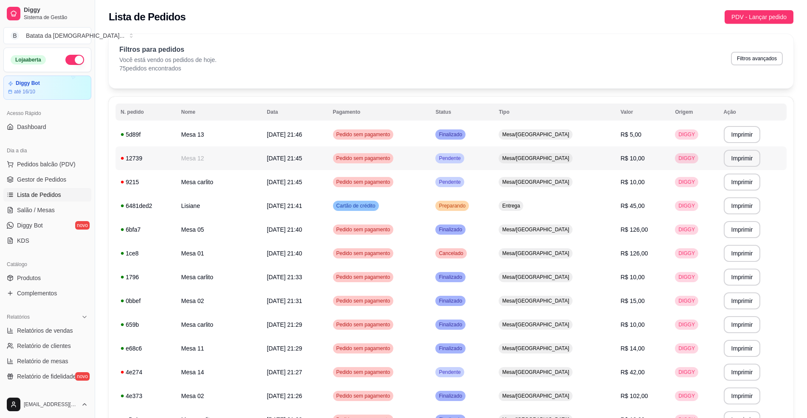
click at [547, 162] on div "Mesa/[GEOGRAPHIC_DATA]" at bounding box center [536, 158] width 74 height 10
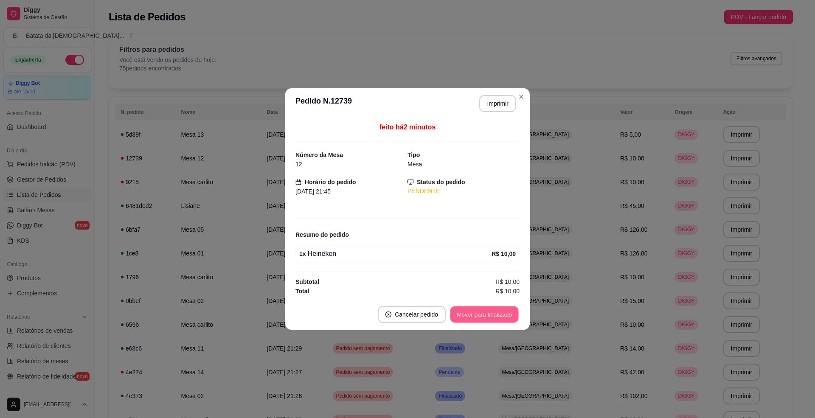
click at [505, 316] on button "Mover para finalizado" at bounding box center [485, 315] width 68 height 17
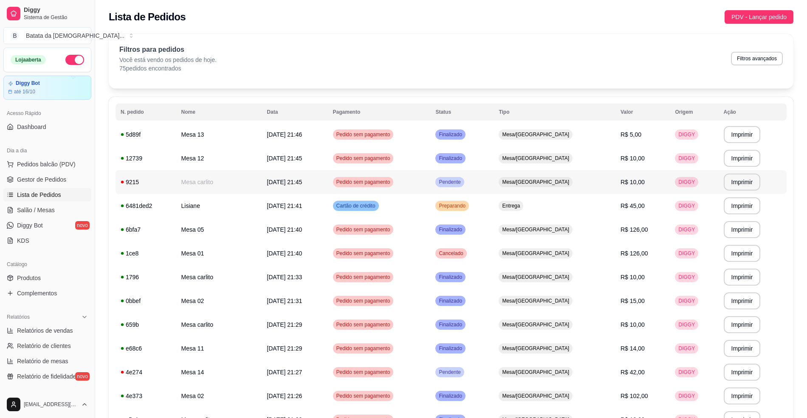
click at [537, 178] on td "Mesa/[GEOGRAPHIC_DATA]" at bounding box center [555, 182] width 122 height 24
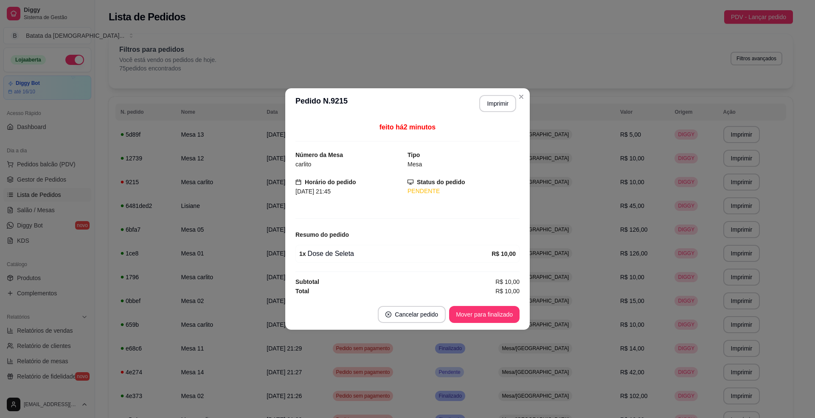
click at [512, 306] on footer "Cancelar pedido Mover para finalizado" at bounding box center [407, 314] width 245 height 31
click at [503, 313] on button "Mover para finalizado" at bounding box center [485, 315] width 68 height 17
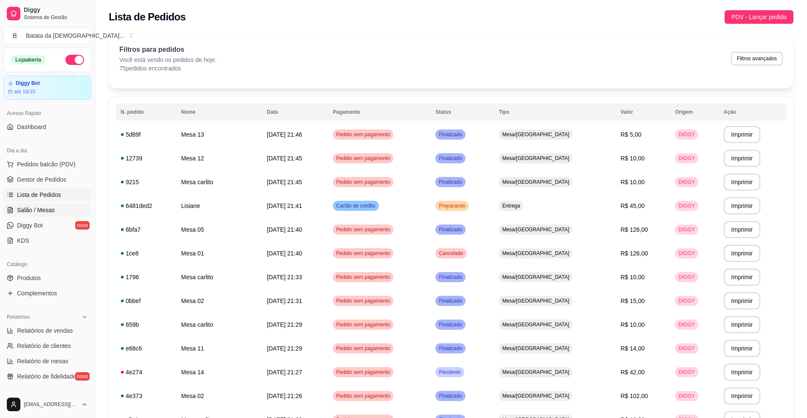
click at [64, 211] on link "Salão / Mesas" at bounding box center [47, 210] width 88 height 14
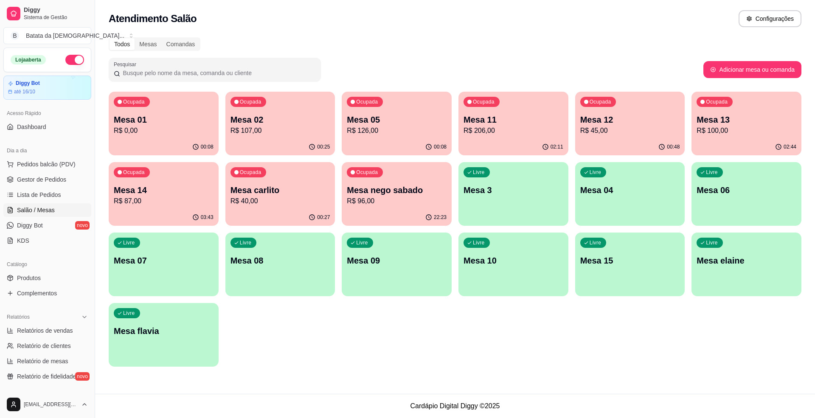
click at [293, 189] on p "Mesa carlito" at bounding box center [281, 190] width 100 height 12
click at [48, 195] on span "Lista de Pedidos" at bounding box center [39, 195] width 44 height 8
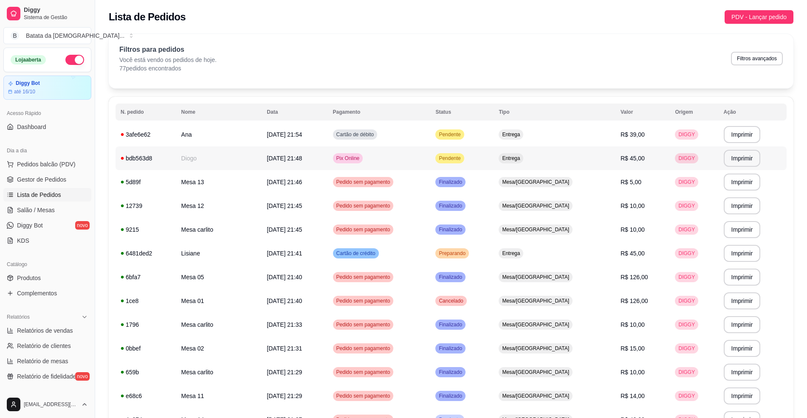
click at [431, 148] on td "Pix Online" at bounding box center [379, 159] width 103 height 24
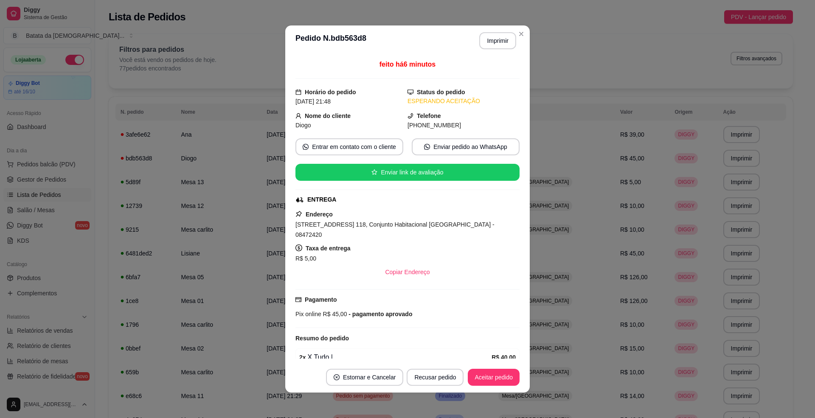
click at [505, 31] on header "**********" at bounding box center [407, 40] width 245 height 31
click at [488, 54] on header "**********" at bounding box center [407, 40] width 245 height 31
click at [492, 41] on button "Imprimir" at bounding box center [498, 40] width 37 height 17
click at [480, 378] on button "Aceitar pedido" at bounding box center [494, 377] width 52 height 17
click at [485, 378] on button "Mover para preparo" at bounding box center [487, 378] width 64 height 17
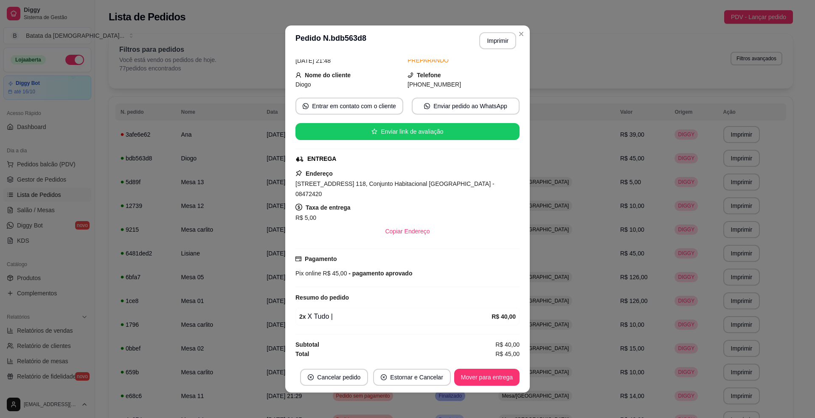
scroll to position [45, 0]
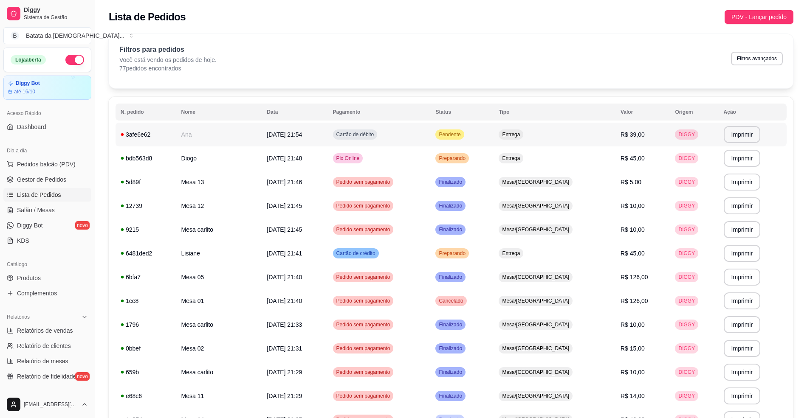
click at [494, 133] on td "Pendente" at bounding box center [461, 135] width 63 height 24
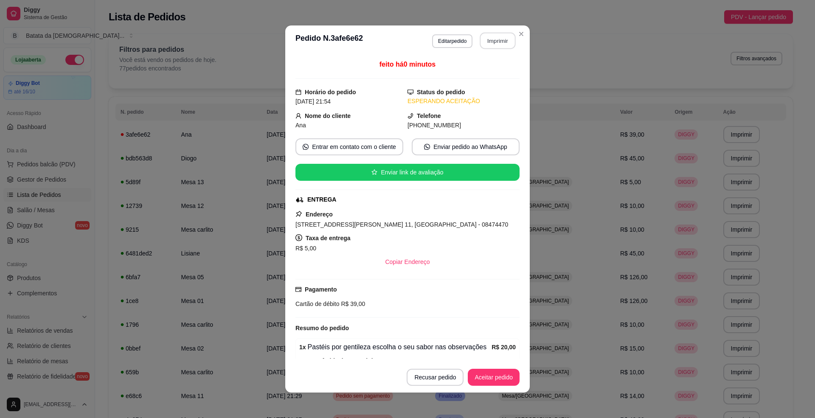
click at [480, 38] on button "Imprimir" at bounding box center [498, 41] width 36 height 17
click at [477, 375] on button "Aceitar pedido" at bounding box center [494, 377] width 52 height 17
click at [485, 376] on button "Aceitar pedido" at bounding box center [494, 378] width 50 height 17
click at [506, 376] on button "Mover para preparo" at bounding box center [487, 377] width 66 height 17
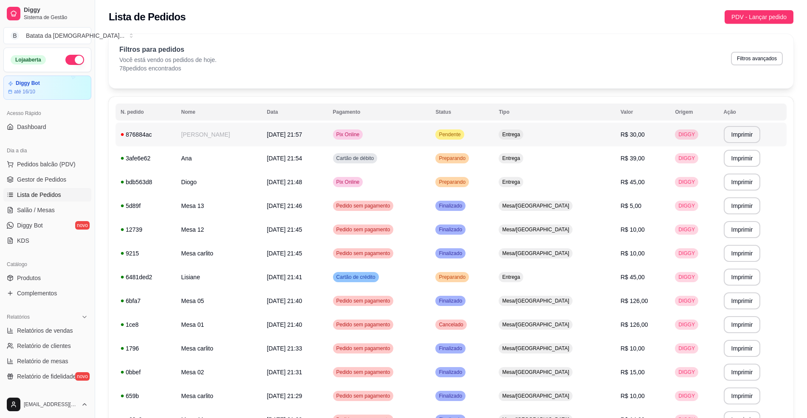
click at [494, 138] on td "Pendente" at bounding box center [461, 135] width 63 height 24
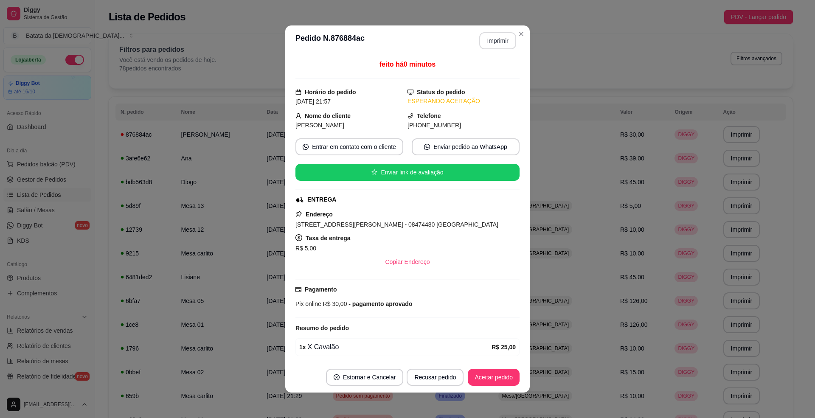
click at [491, 38] on button "Imprimir" at bounding box center [498, 40] width 37 height 17
click at [481, 375] on button "Aceitar pedido" at bounding box center [494, 377] width 52 height 17
click at [483, 379] on button "Mover para preparo" at bounding box center [487, 378] width 64 height 17
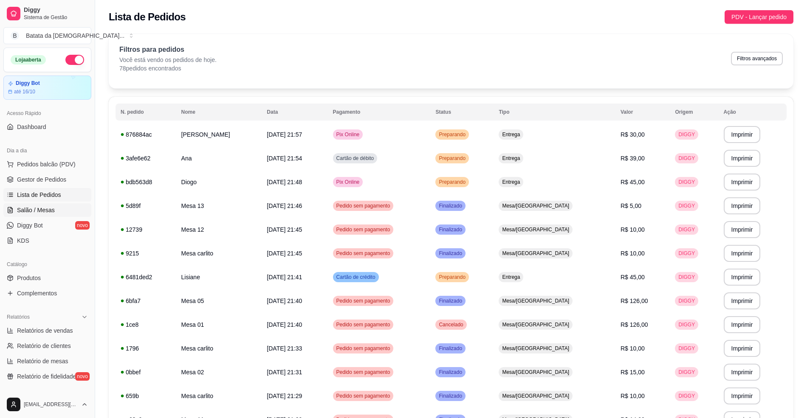
click at [55, 211] on link "Salão / Mesas" at bounding box center [47, 210] width 88 height 14
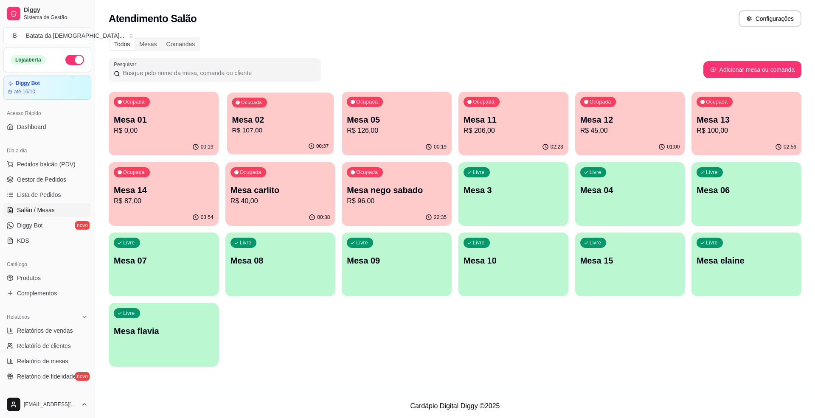
click at [257, 131] on p "R$ 107,00" at bounding box center [280, 131] width 97 height 10
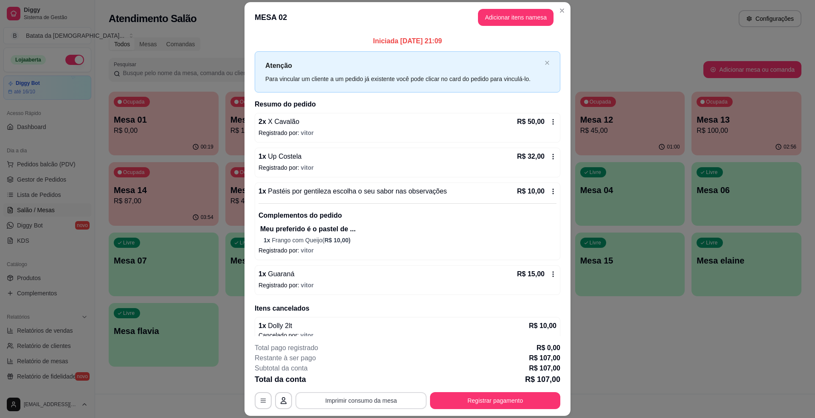
click at [382, 395] on button "Imprimir consumo da mesa" at bounding box center [361, 400] width 131 height 17
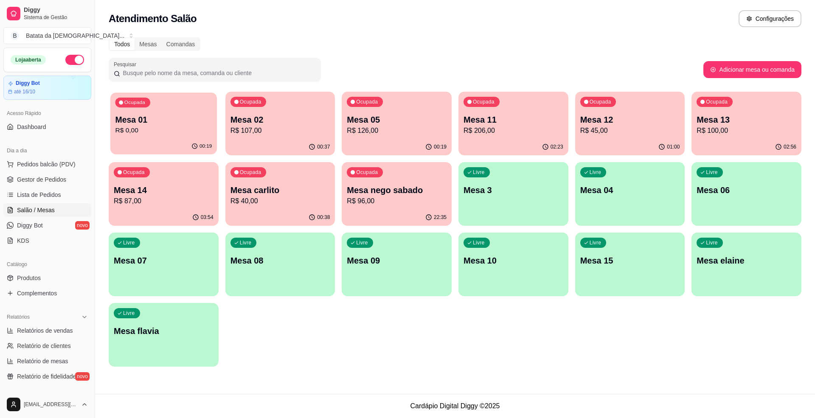
click at [119, 116] on p "Mesa 01" at bounding box center [164, 119] width 97 height 11
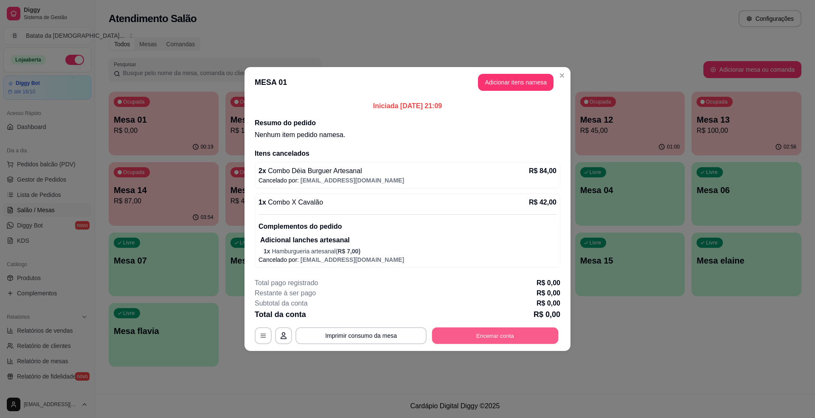
click at [515, 340] on button "Encerrar conta" at bounding box center [495, 336] width 127 height 17
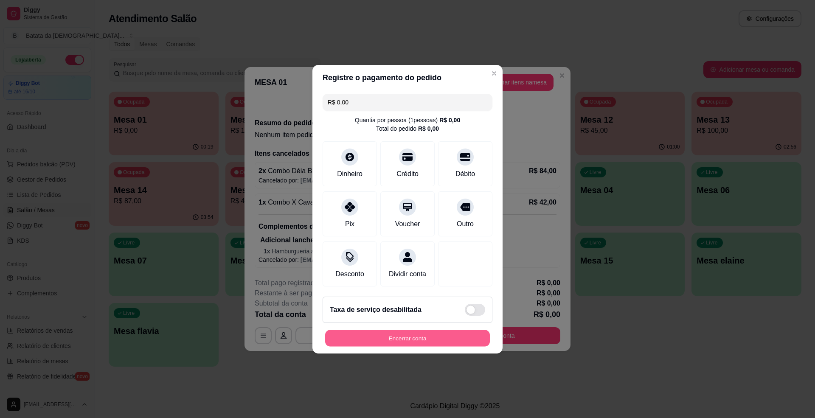
click at [426, 342] on button "Encerrar conta" at bounding box center [407, 338] width 165 height 17
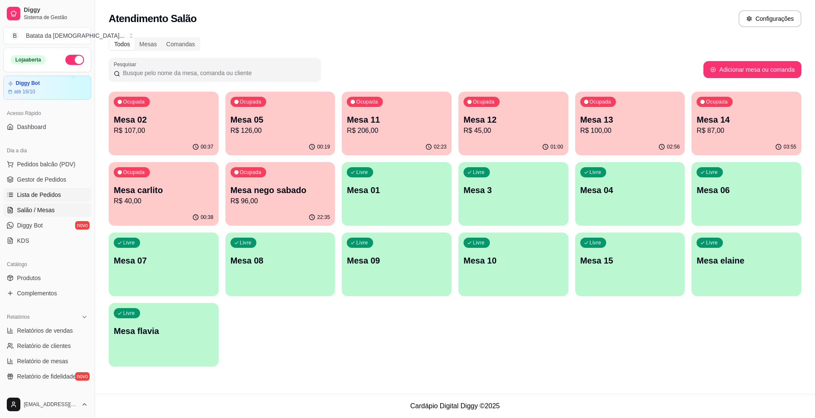
click at [59, 194] on link "Lista de Pedidos" at bounding box center [47, 195] width 88 height 14
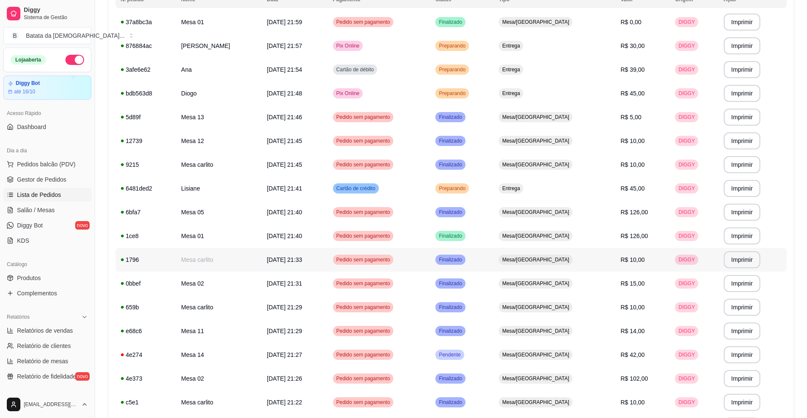
scroll to position [113, 0]
click at [467, 185] on span "Preparando" at bounding box center [452, 188] width 30 height 7
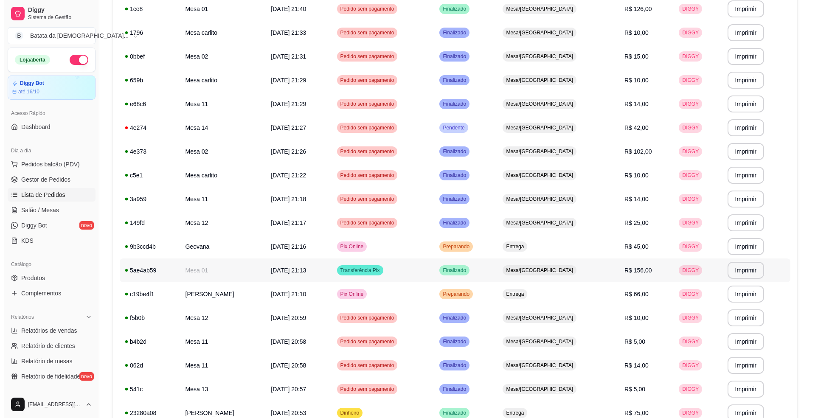
scroll to position [396, 0]
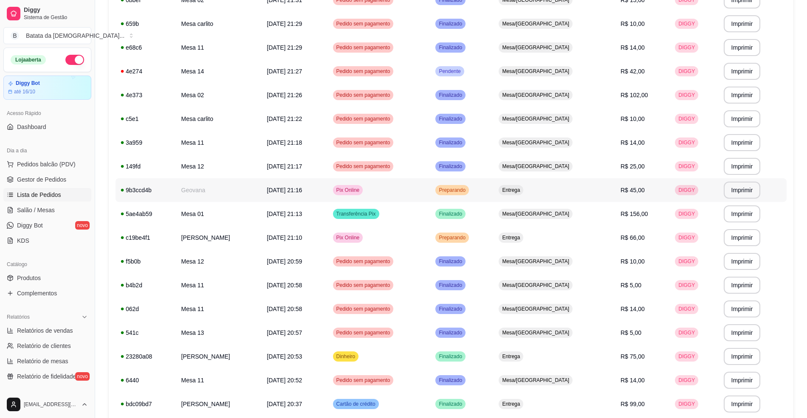
click at [467, 194] on span "Preparando" at bounding box center [452, 190] width 30 height 7
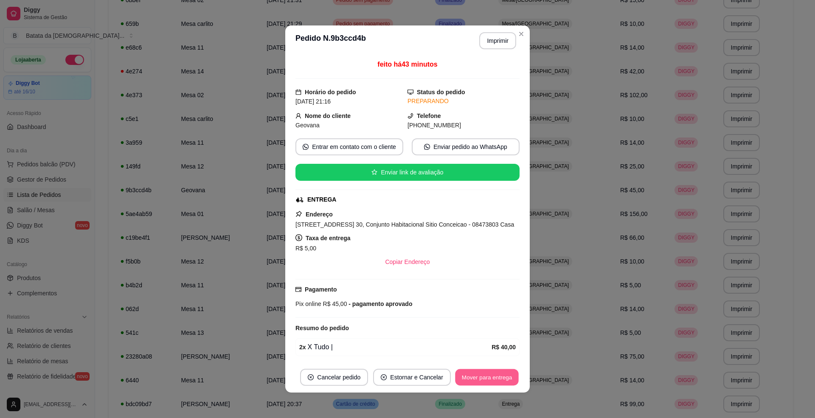
click at [495, 378] on button "Mover para entrega" at bounding box center [487, 378] width 64 height 17
click at [502, 378] on button "Mover para finalizado" at bounding box center [485, 378] width 68 height 17
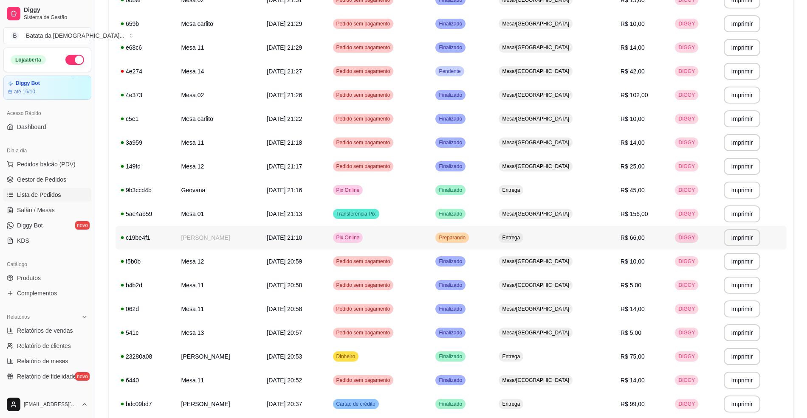
click at [467, 234] on span "Preparando" at bounding box center [452, 237] width 30 height 7
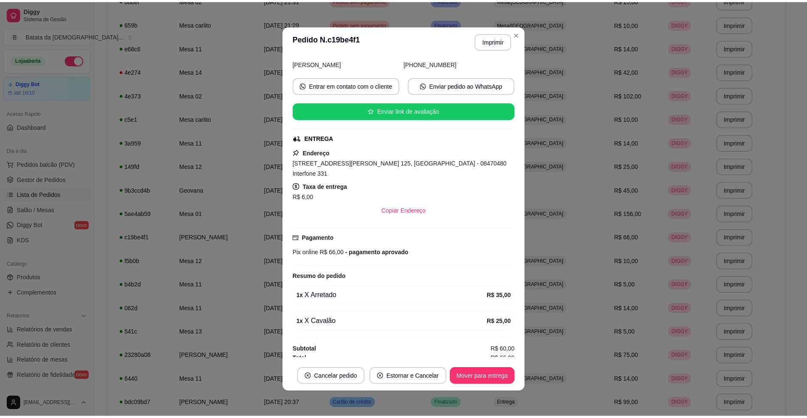
scroll to position [0, 0]
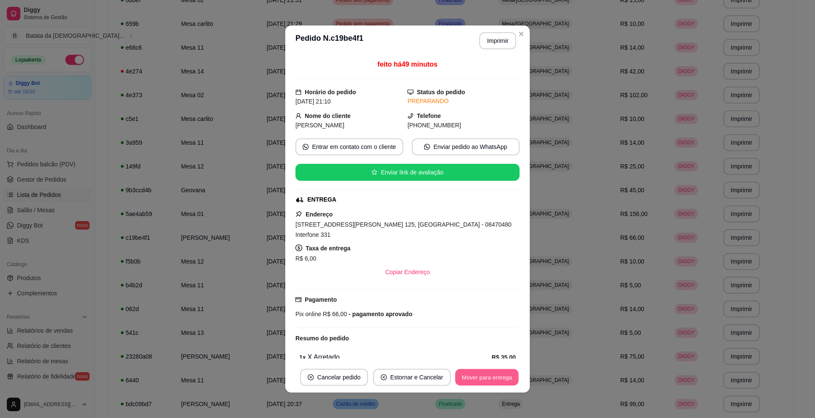
click at [477, 371] on button "Mover para entrega" at bounding box center [487, 378] width 64 height 17
click at [480, 380] on button "Mover para finalizado" at bounding box center [485, 378] width 68 height 17
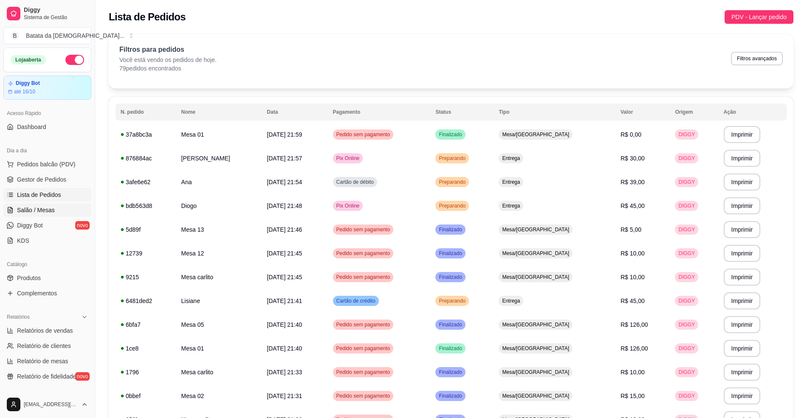
click at [29, 209] on span "Salão / Mesas" at bounding box center [36, 210] width 38 height 8
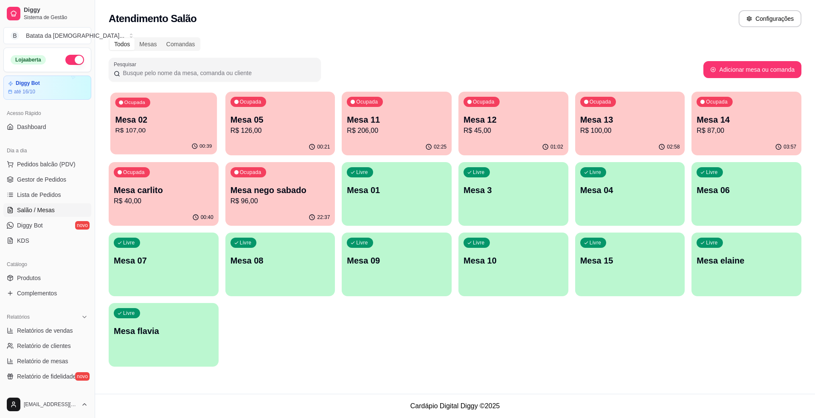
click at [181, 130] on p "R$ 107,00" at bounding box center [164, 131] width 97 height 10
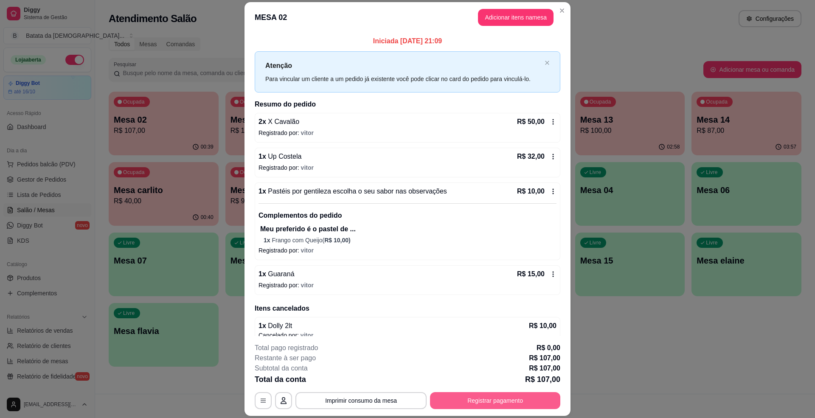
click at [451, 397] on button "Registrar pagamento" at bounding box center [495, 400] width 130 height 17
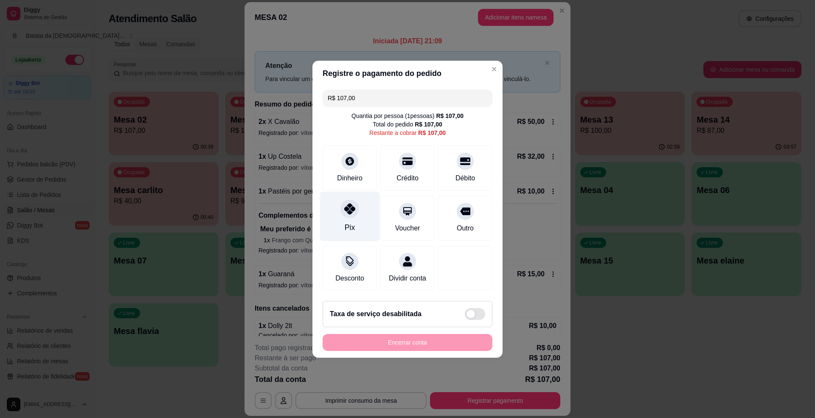
click at [352, 211] on div at bounding box center [350, 209] width 19 height 19
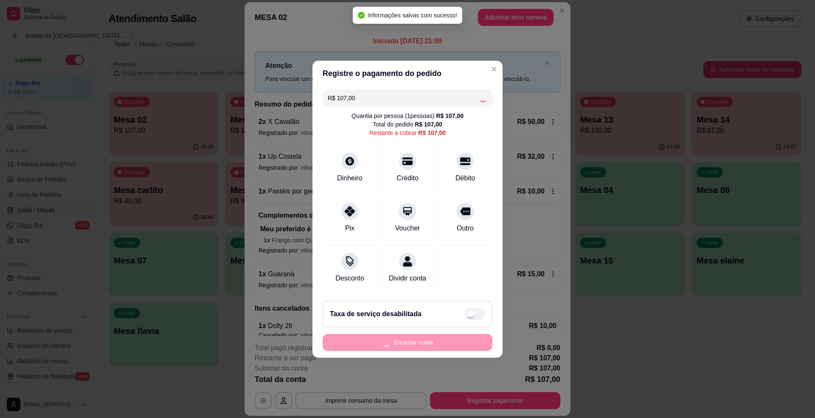
type input "R$ 0,00"
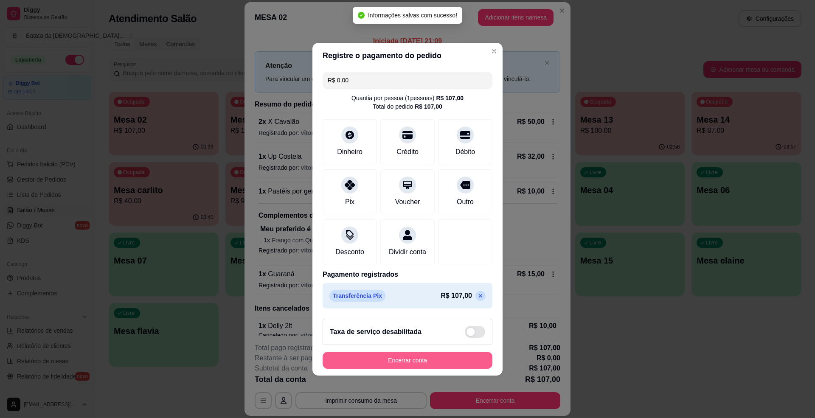
click at [406, 369] on button "Encerrar conta" at bounding box center [408, 360] width 170 height 17
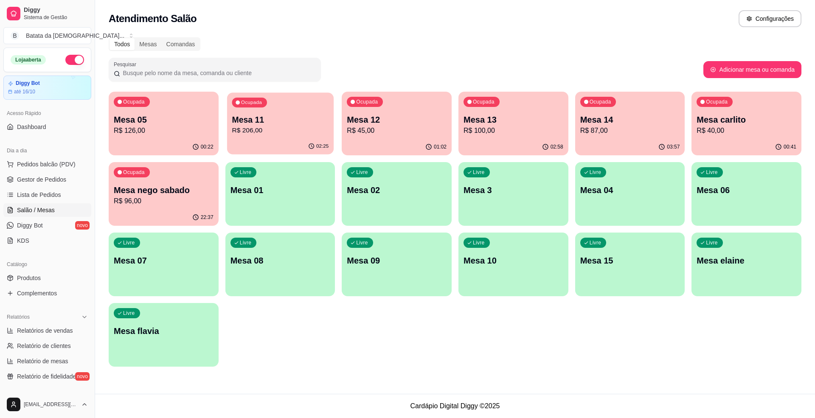
click at [283, 131] on p "R$ 206,00" at bounding box center [280, 131] width 97 height 10
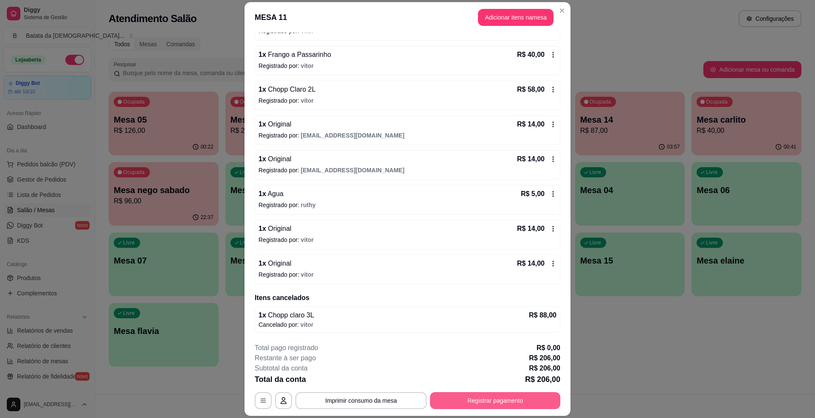
click at [486, 395] on button "Registrar pagamento" at bounding box center [495, 400] width 130 height 17
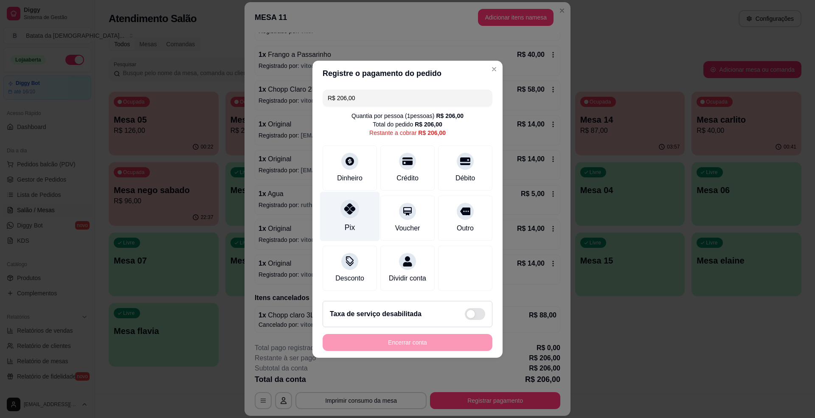
click at [341, 206] on div at bounding box center [350, 209] width 19 height 19
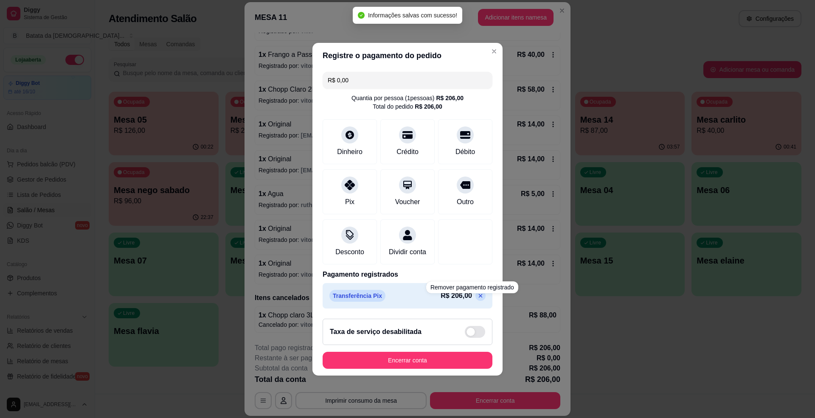
click at [477, 299] on icon at bounding box center [480, 296] width 7 height 7
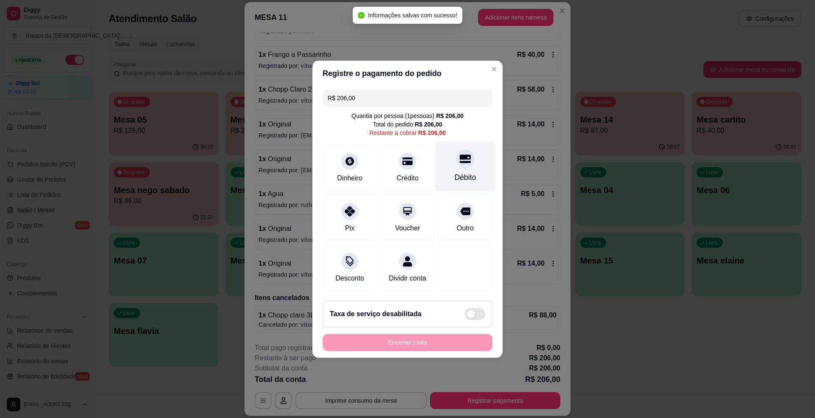
click at [463, 150] on div at bounding box center [465, 159] width 19 height 19
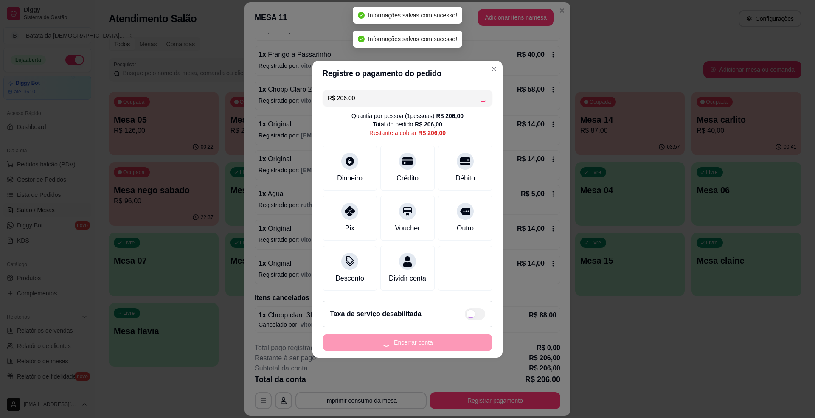
type input "R$ 0,00"
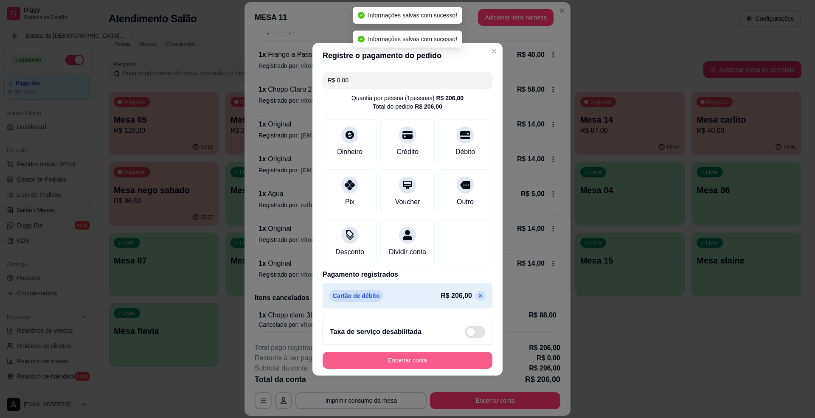
click at [436, 364] on button "Encerrar conta" at bounding box center [408, 360] width 170 height 17
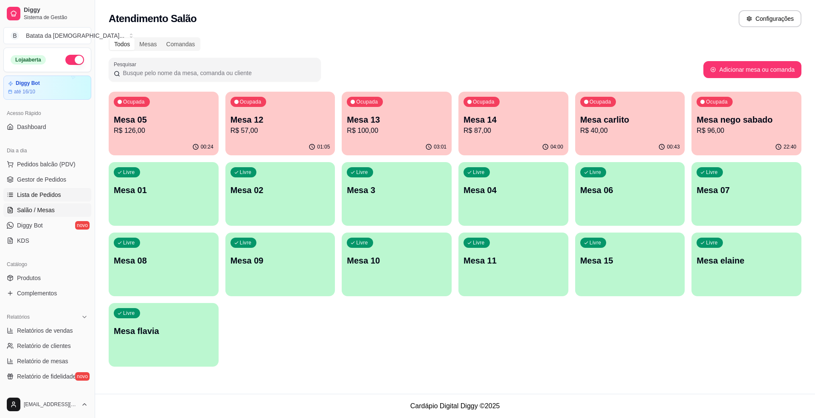
click at [43, 190] on link "Lista de Pedidos" at bounding box center [47, 195] width 88 height 14
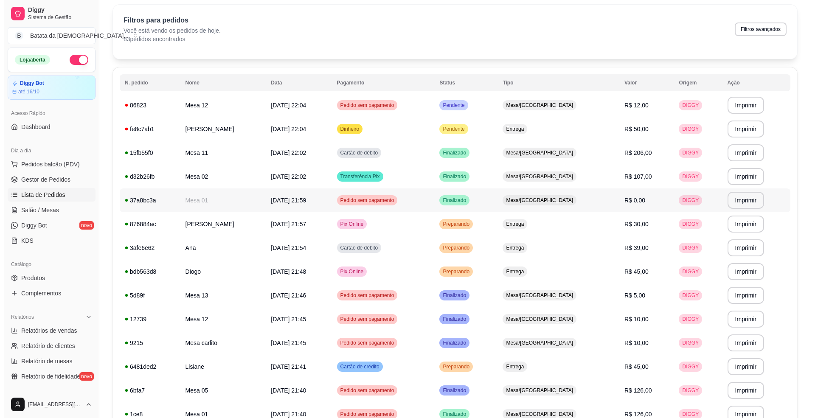
scroll to position [56, 0]
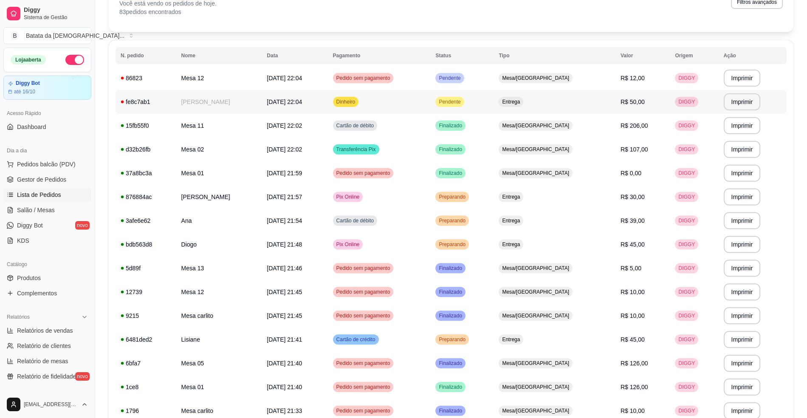
click at [494, 96] on td "Pendente" at bounding box center [461, 102] width 63 height 24
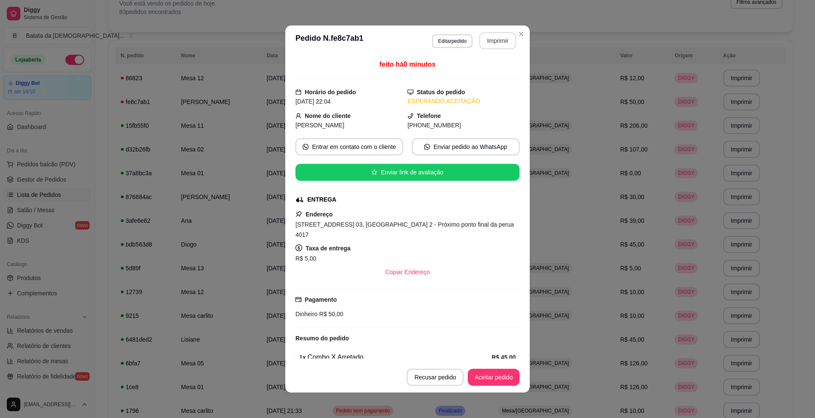
click at [495, 38] on button "Imprimir" at bounding box center [498, 40] width 37 height 17
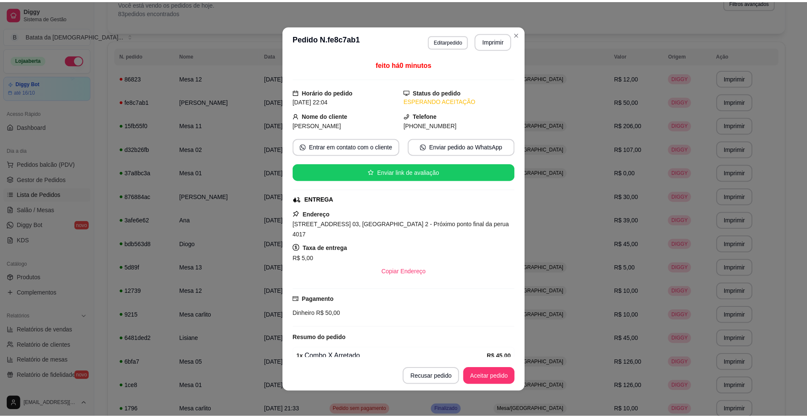
scroll to position [0, 0]
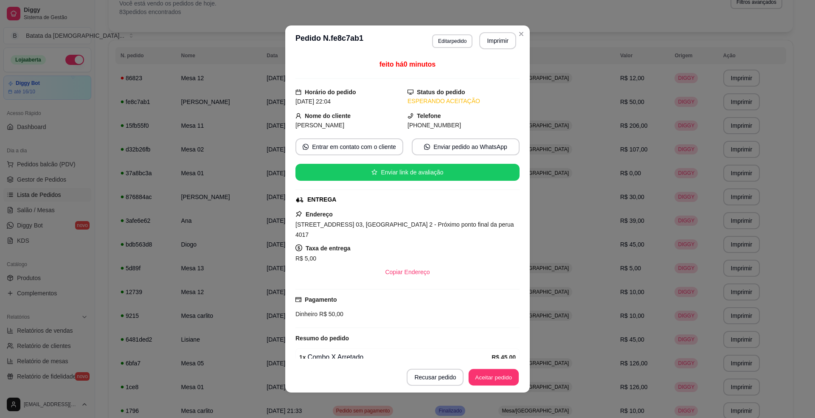
click at [488, 372] on button "Aceitar pedido" at bounding box center [494, 378] width 50 height 17
click at [499, 378] on button "Mover para preparo" at bounding box center [487, 378] width 64 height 17
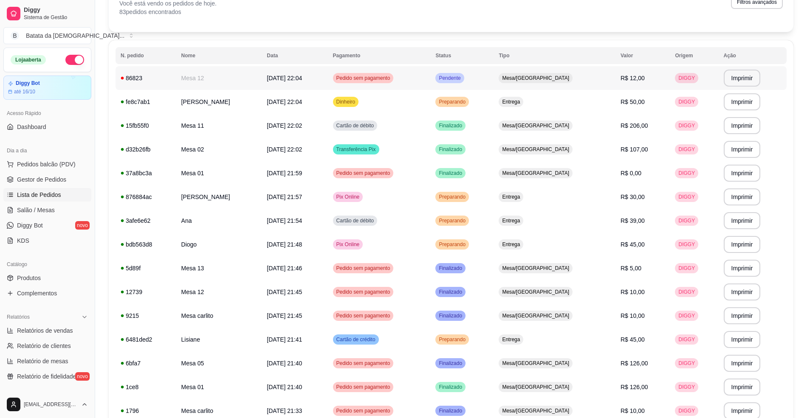
click at [566, 72] on td "Mesa/[GEOGRAPHIC_DATA]" at bounding box center [555, 78] width 122 height 24
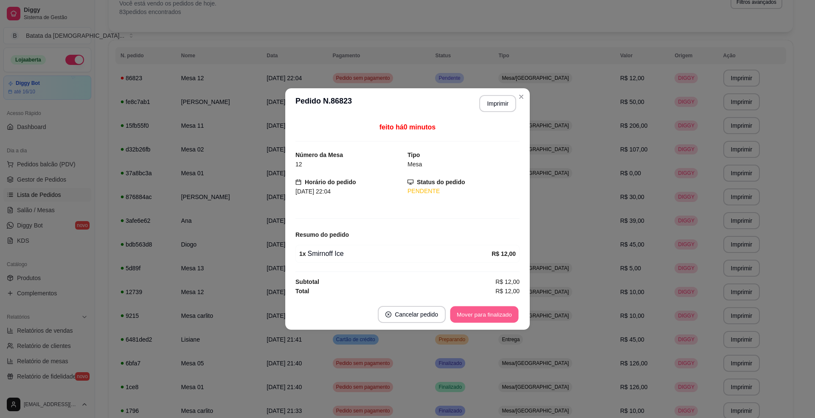
click at [505, 321] on button "Mover para finalizado" at bounding box center [485, 315] width 68 height 17
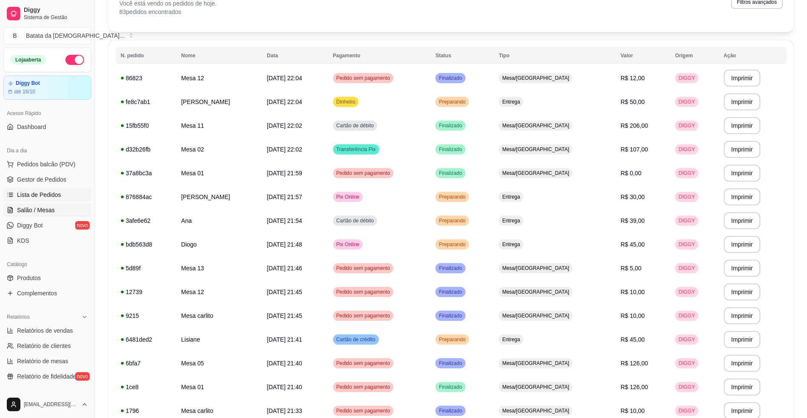
click at [62, 204] on link "Salão / Mesas" at bounding box center [47, 210] width 88 height 14
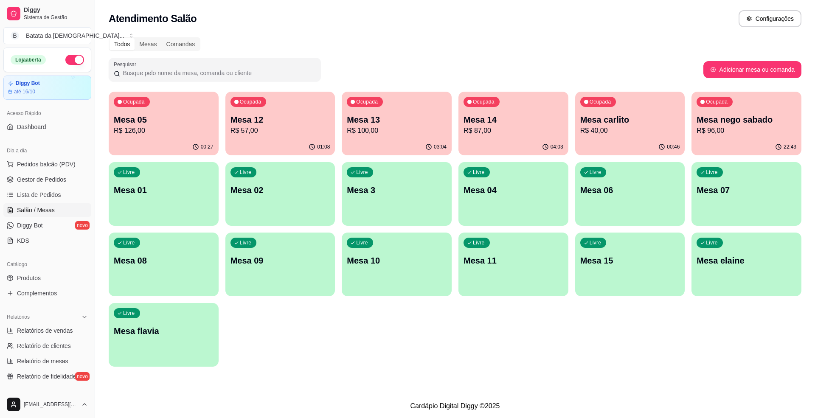
click at [626, 132] on p "R$ 40,00" at bounding box center [631, 131] width 100 height 10
click at [510, 119] on p "Mesa 14" at bounding box center [514, 119] width 97 height 11
click at [367, 124] on p "Mesa 13" at bounding box center [397, 120] width 100 height 12
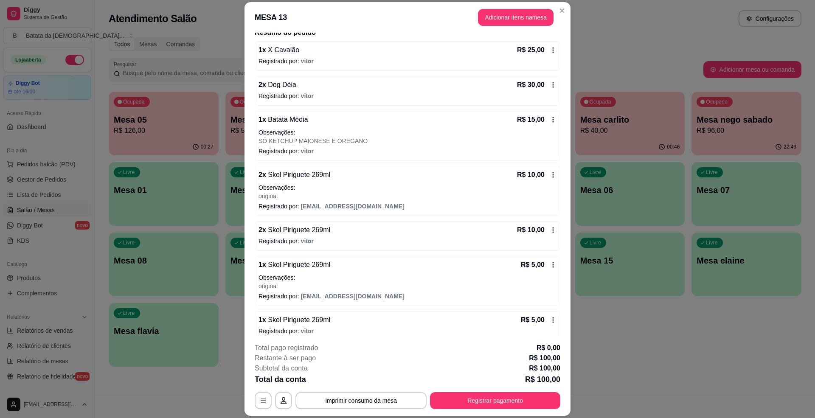
scroll to position [82, 0]
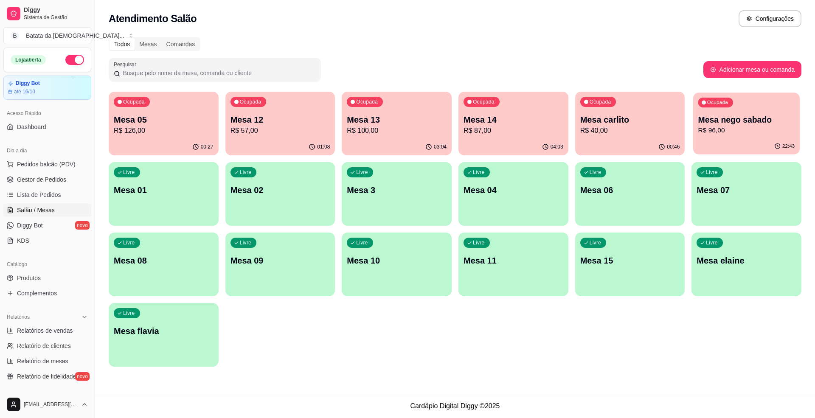
click at [755, 138] on div "Ocupada Mesa nego sabado R$ 96,00" at bounding box center [747, 116] width 107 height 46
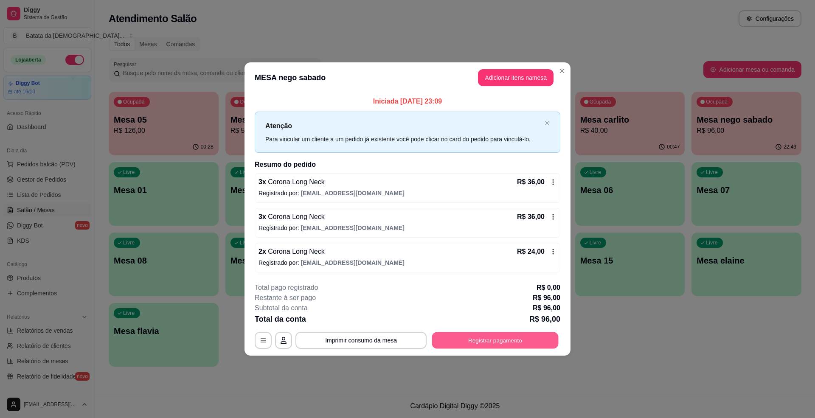
click at [498, 336] on button "Registrar pagamento" at bounding box center [495, 341] width 127 height 17
click at [556, 183] on div "3 x Corona Long Neck R$ 36,00 Registrado por: deianatur0701@gmail.com" at bounding box center [408, 188] width 306 height 30
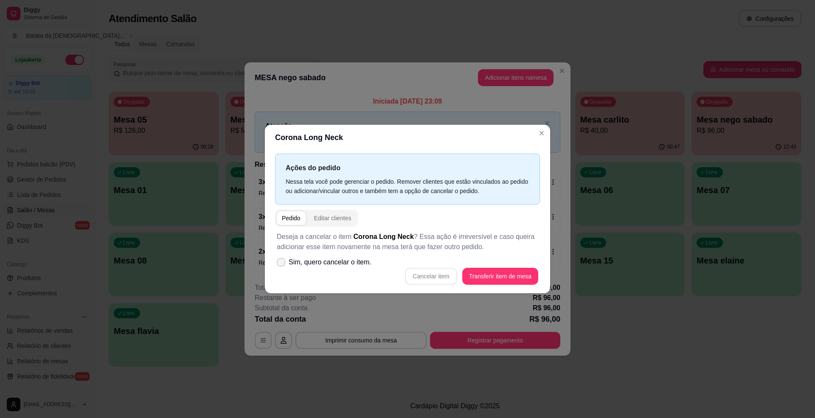
click at [300, 264] on span "Sim, quero cancelar o item." at bounding box center [330, 262] width 83 height 10
click at [282, 264] on input "Sim, quero cancelar o item." at bounding box center [279, 267] width 6 height 6
checkbox input "true"
click at [427, 273] on button "Cancelar item" at bounding box center [431, 276] width 52 height 17
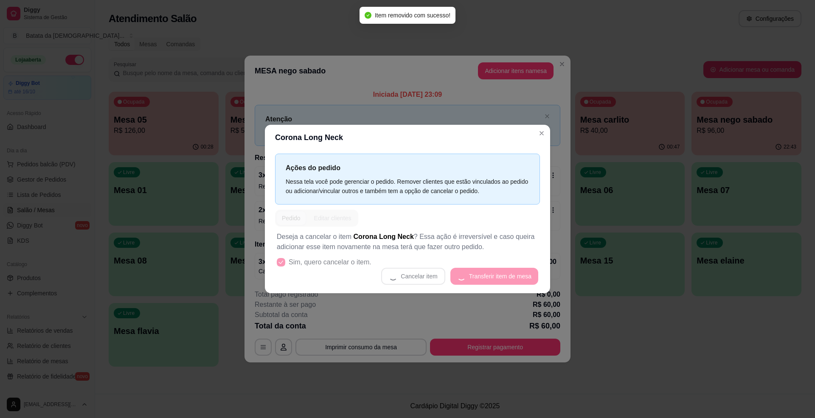
click at [547, 141] on header "Corona Long Neck" at bounding box center [407, 137] width 285 height 25
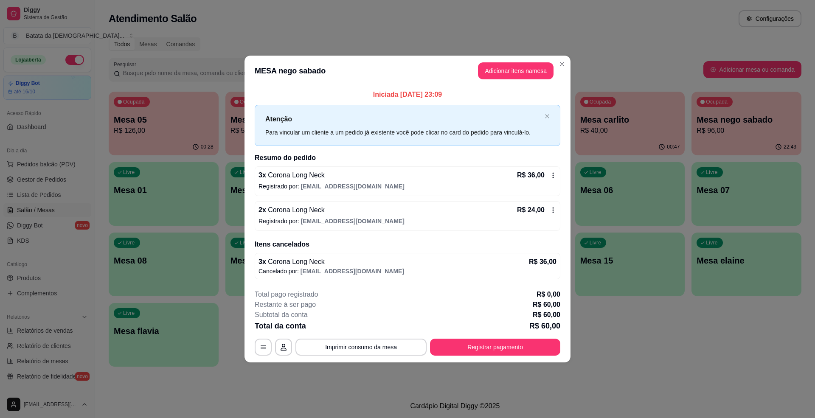
click at [554, 170] on div "R$ 36,00" at bounding box center [536, 175] width 39 height 10
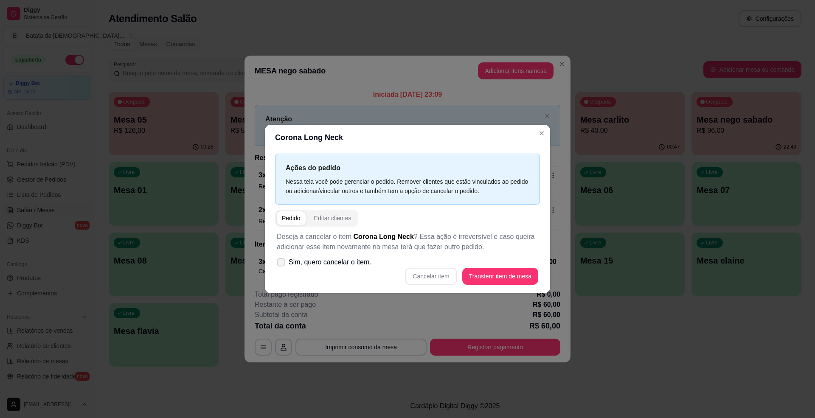
click at [314, 268] on label "Sim, quero cancelar o item." at bounding box center [325, 262] width 102 height 17
click at [282, 268] on input "Sim, quero cancelar o item." at bounding box center [279, 267] width 6 height 6
checkbox input "true"
click at [415, 271] on button "Cancelar item" at bounding box center [431, 276] width 51 height 17
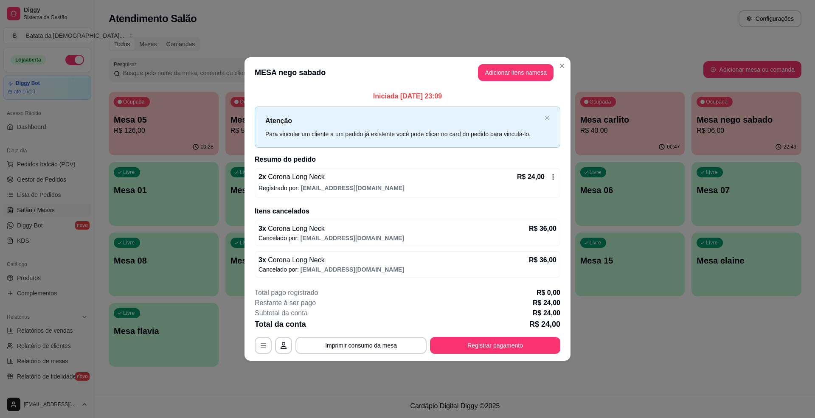
click at [551, 184] on p "Registrado por: deianatur0701@gmail.com" at bounding box center [408, 188] width 298 height 8
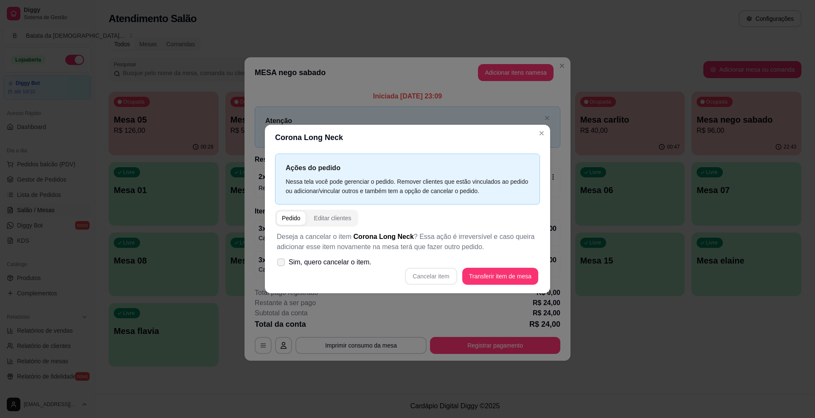
click at [302, 260] on span "Sim, quero cancelar o item." at bounding box center [330, 262] width 83 height 10
click at [282, 264] on input "Sim, quero cancelar o item." at bounding box center [279, 267] width 6 height 6
checkbox input "true"
click at [449, 279] on button "Cancelar item" at bounding box center [431, 276] width 52 height 17
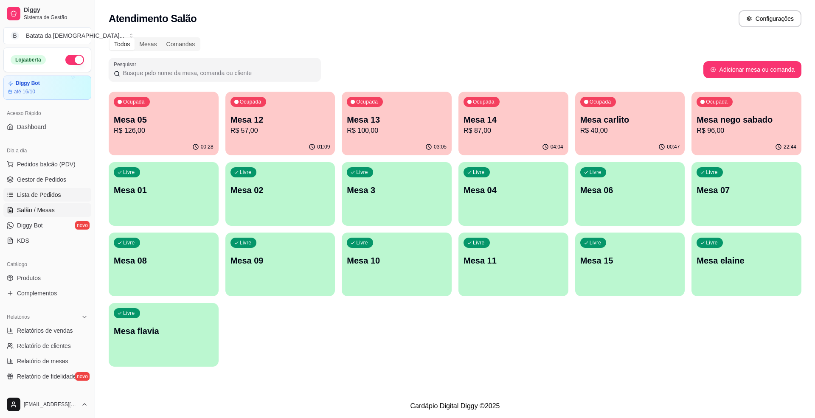
click at [29, 196] on span "Lista de Pedidos" at bounding box center [39, 195] width 44 height 8
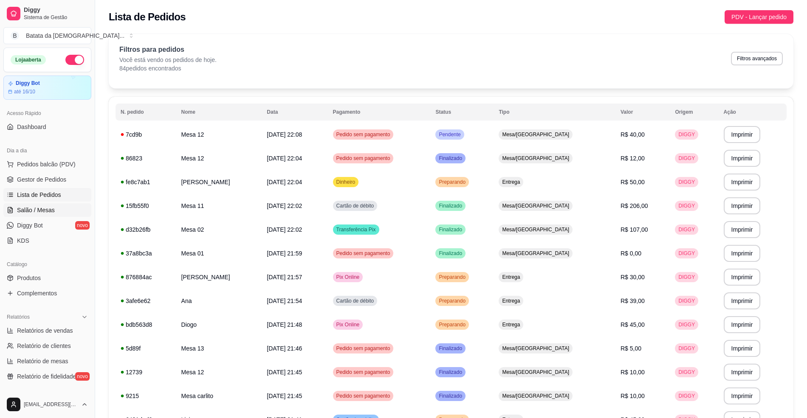
click at [48, 213] on span "Salão / Mesas" at bounding box center [36, 210] width 38 height 8
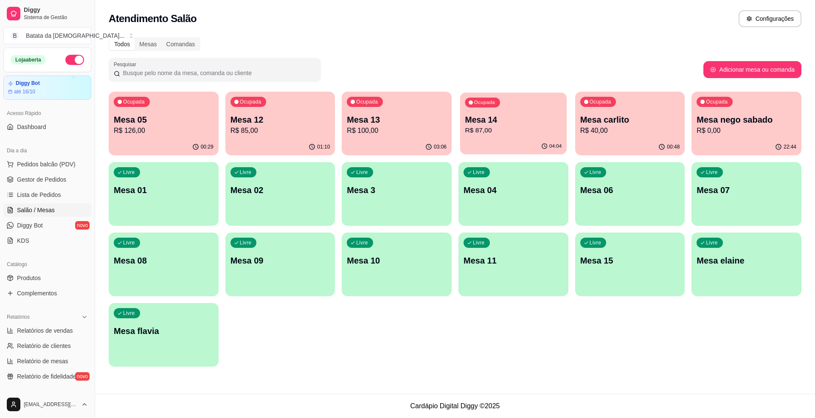
click at [542, 139] on div "04:04" at bounding box center [513, 146] width 107 height 16
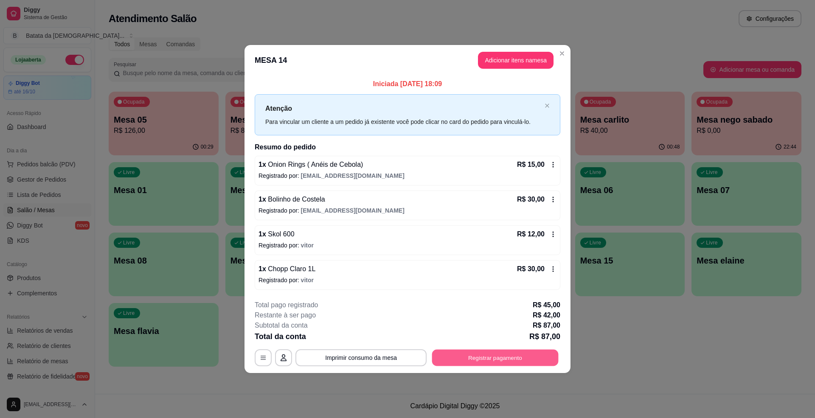
click at [469, 355] on button "Registrar pagamento" at bounding box center [495, 358] width 127 height 17
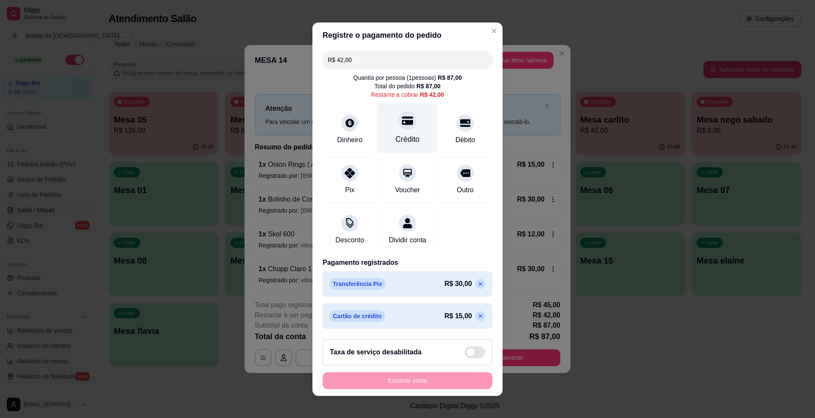
click at [390, 129] on div "Crédito" at bounding box center [408, 128] width 60 height 50
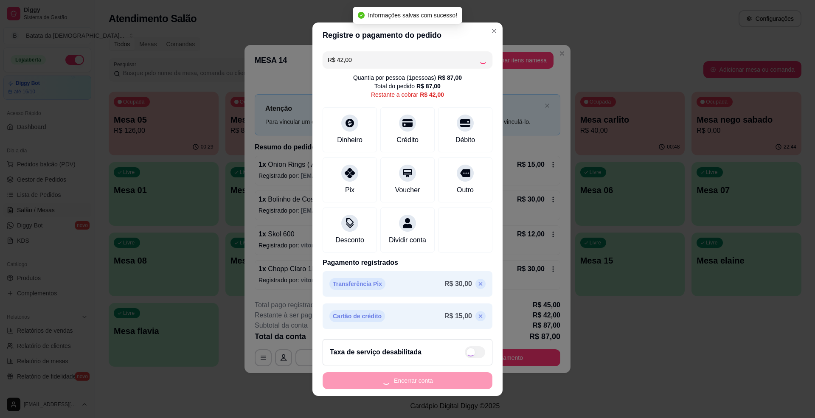
type input "R$ 0,00"
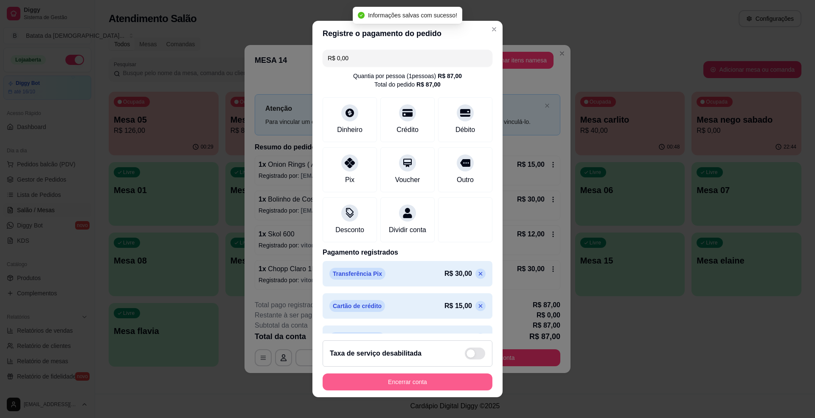
click at [423, 384] on button "Encerrar conta" at bounding box center [408, 382] width 170 height 17
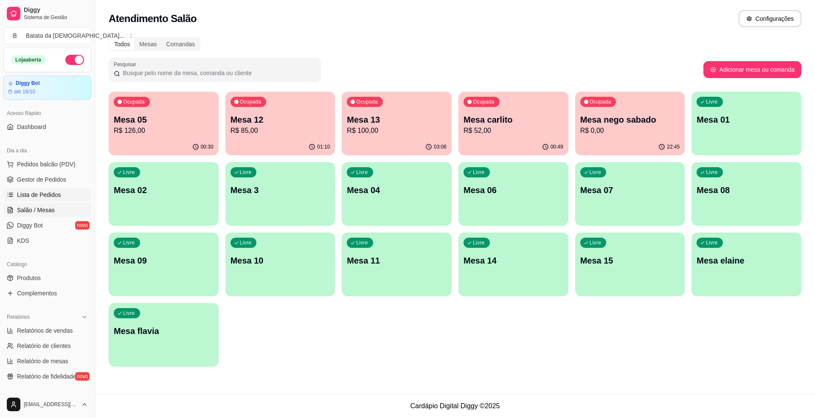
click at [46, 191] on span "Lista de Pedidos" at bounding box center [39, 195] width 44 height 8
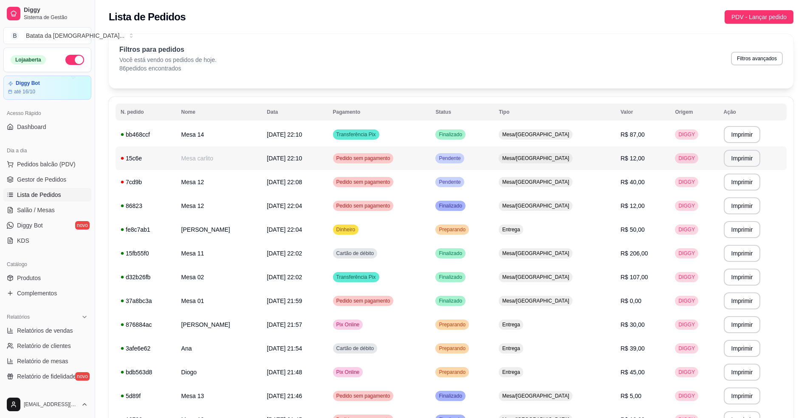
click at [464, 162] on div "Pendente" at bounding box center [449, 158] width 28 height 10
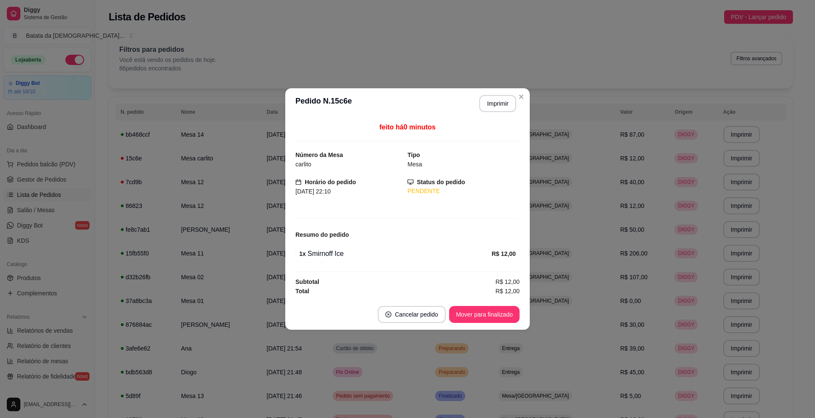
click at [480, 302] on footer "Cancelar pedido Mover para finalizado" at bounding box center [407, 314] width 245 height 31
click at [482, 315] on button "Mover para finalizado" at bounding box center [485, 315] width 68 height 17
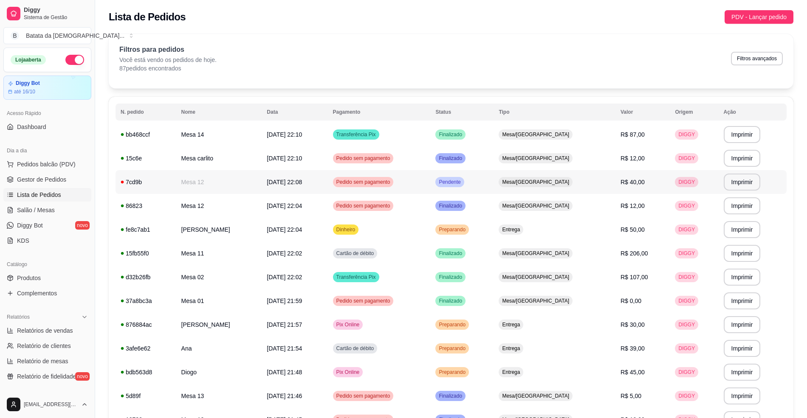
click at [494, 178] on td "Pendente" at bounding box center [461, 182] width 63 height 24
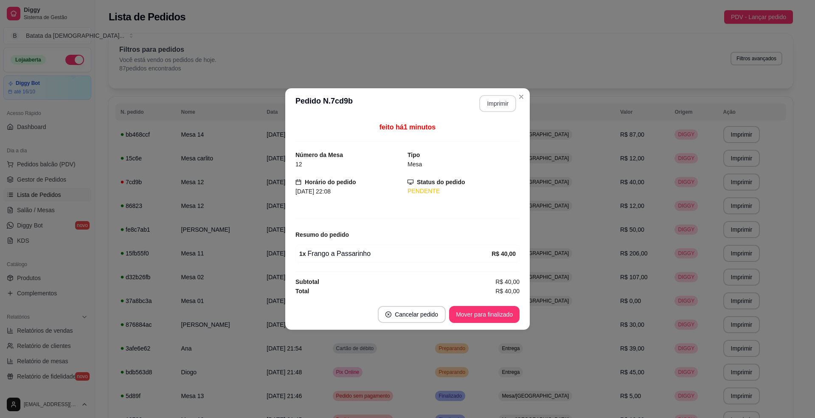
click at [486, 96] on button "Imprimir" at bounding box center [498, 103] width 37 height 17
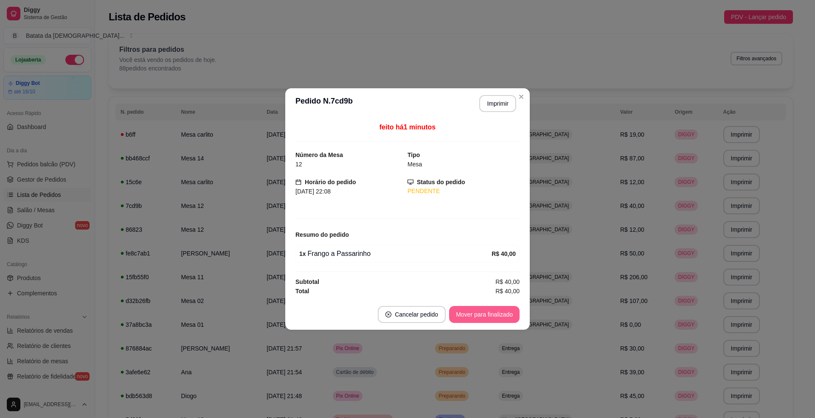
click at [493, 313] on button "Mover para finalizado" at bounding box center [484, 314] width 71 height 17
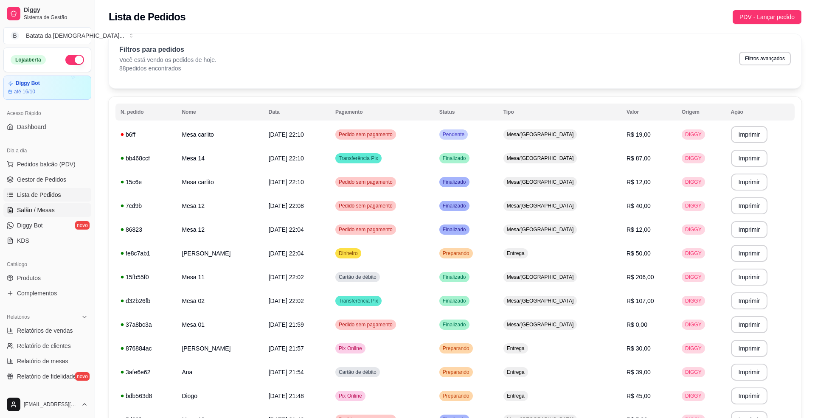
click at [72, 206] on link "Salão / Mesas" at bounding box center [47, 210] width 88 height 14
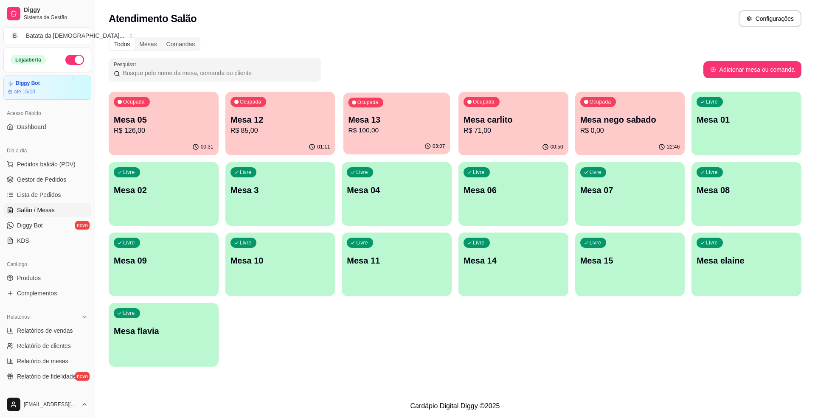
click at [406, 133] on p "R$ 100,00" at bounding box center [397, 131] width 97 height 10
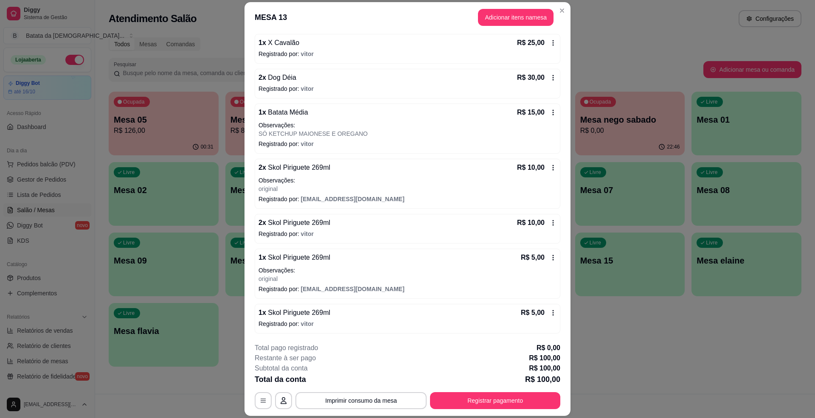
scroll to position [82, 0]
click at [511, 18] on button "Adicionar itens na mesa" at bounding box center [516, 17] width 73 height 17
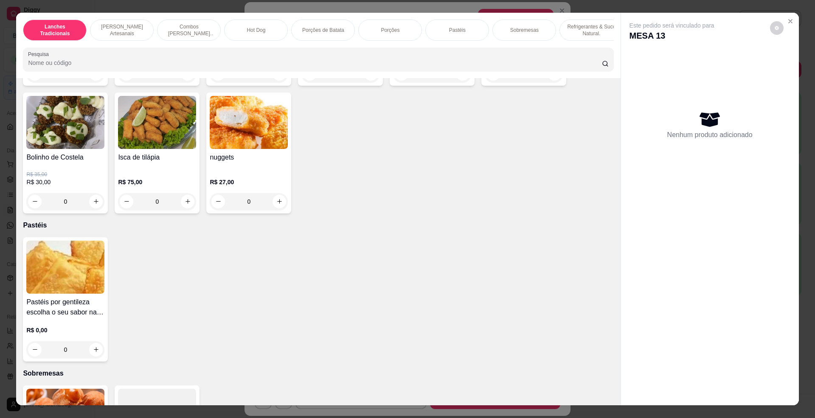
scroll to position [1132, 0]
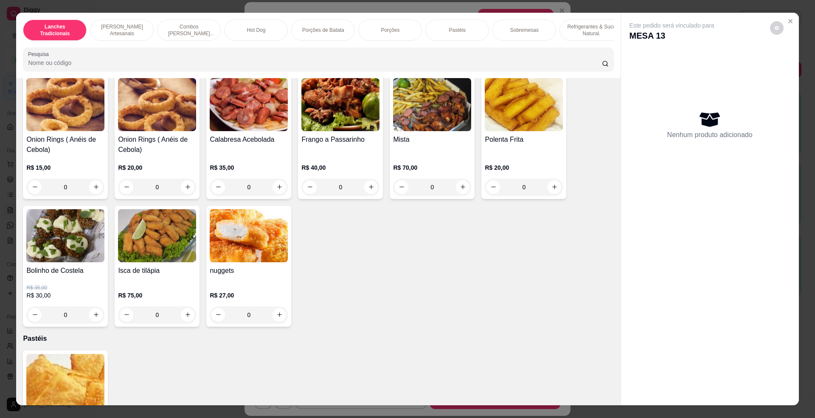
click at [53, 165] on div "R$ 15,00 0" at bounding box center [65, 175] width 78 height 41
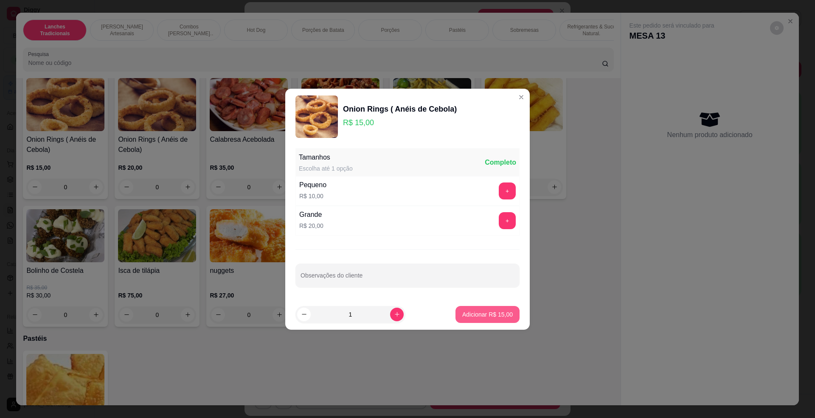
click at [498, 308] on button "Adicionar R$ 15,00" at bounding box center [488, 314] width 64 height 17
type input "1"
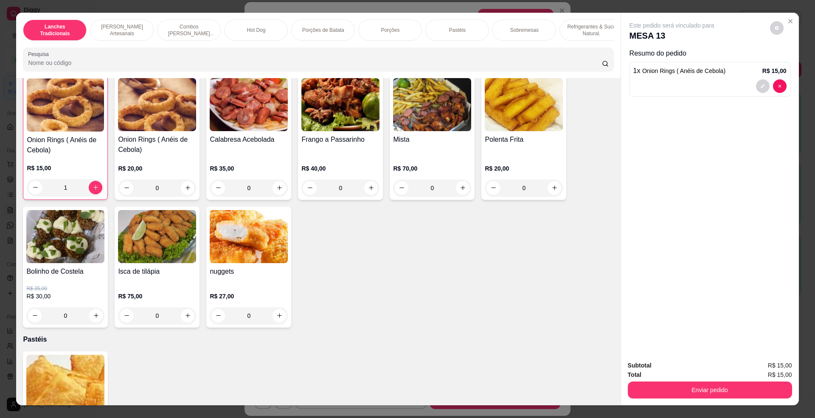
scroll to position [1133, 0]
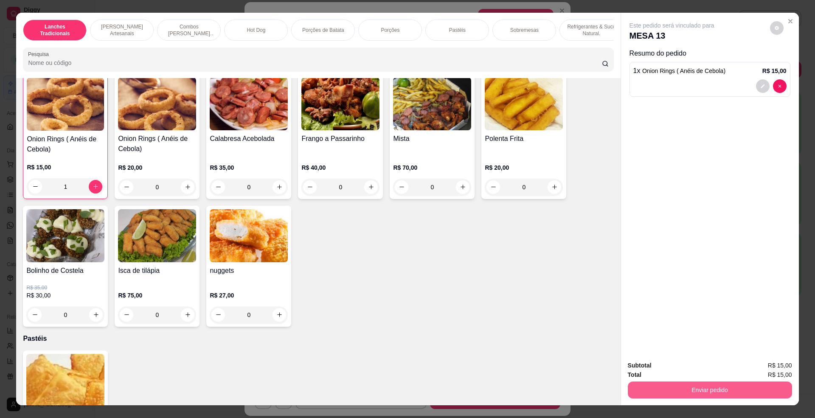
click at [711, 386] on button "Enviar pedido" at bounding box center [710, 390] width 164 height 17
click at [686, 363] on button "Não registrar e enviar pedido" at bounding box center [681, 370] width 86 height 16
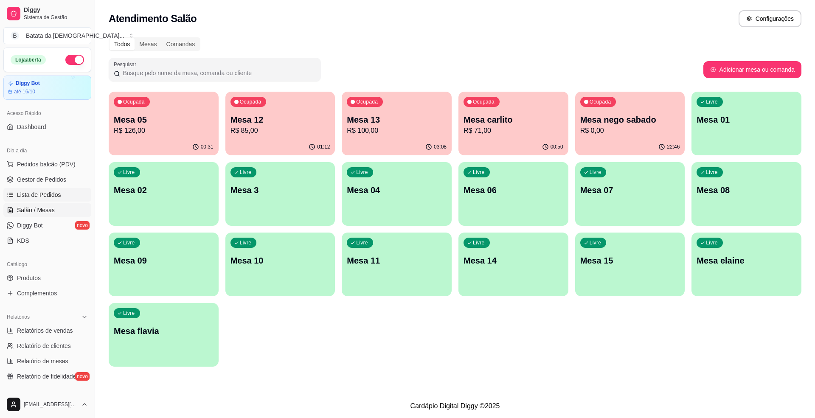
click at [36, 197] on span "Lista de Pedidos" at bounding box center [39, 195] width 44 height 8
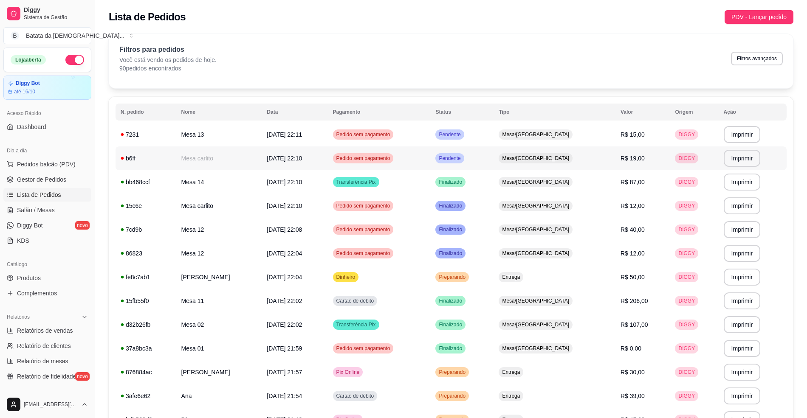
click at [462, 161] on span "Pendente" at bounding box center [449, 158] width 25 height 7
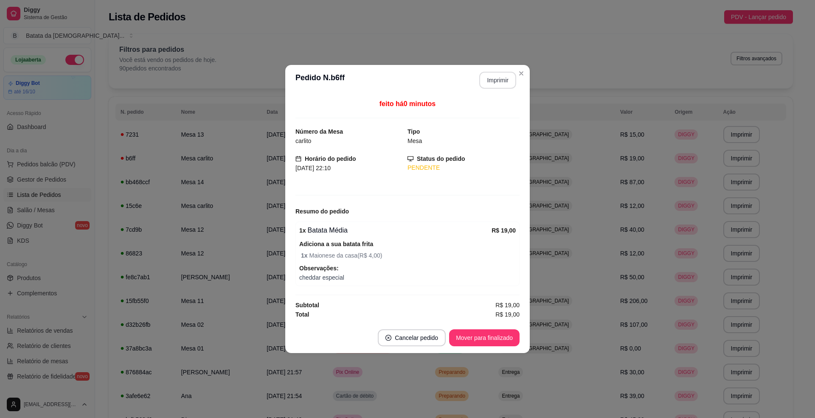
click at [504, 80] on button "Imprimir" at bounding box center [498, 80] width 37 height 17
click at [477, 341] on button "Mover para finalizado" at bounding box center [484, 338] width 71 height 17
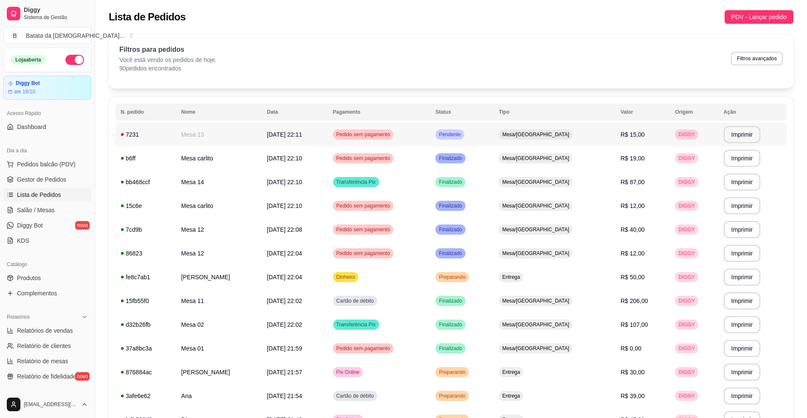
click at [494, 133] on td "Pendente" at bounding box center [461, 135] width 63 height 24
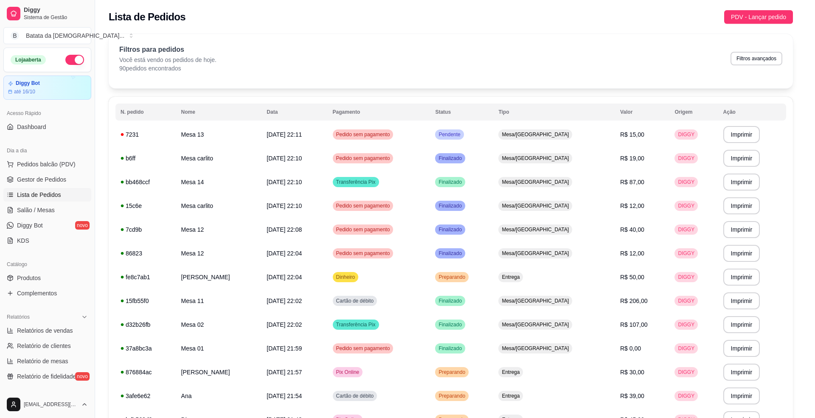
click at [494, 93] on header "**********" at bounding box center [407, 103] width 245 height 31
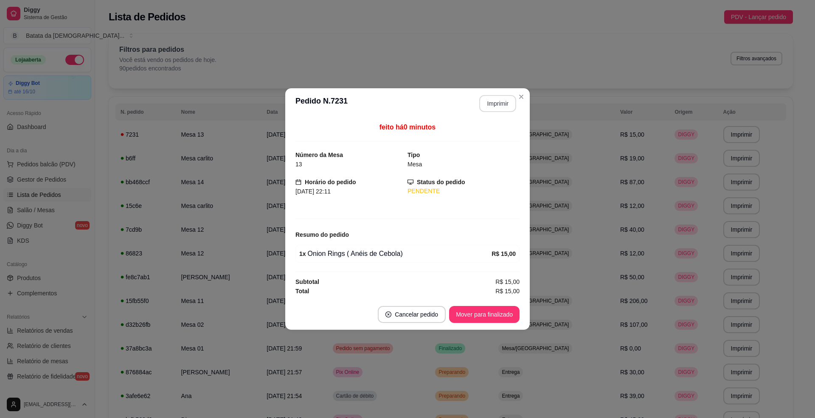
click at [493, 99] on button "Imprimir" at bounding box center [498, 103] width 37 height 17
click at [501, 321] on button "Mover para finalizado" at bounding box center [485, 315] width 68 height 17
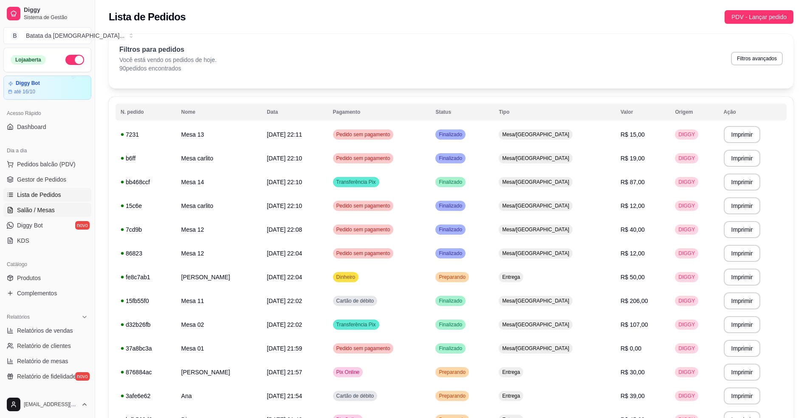
click at [37, 213] on span "Salão / Mesas" at bounding box center [36, 210] width 38 height 8
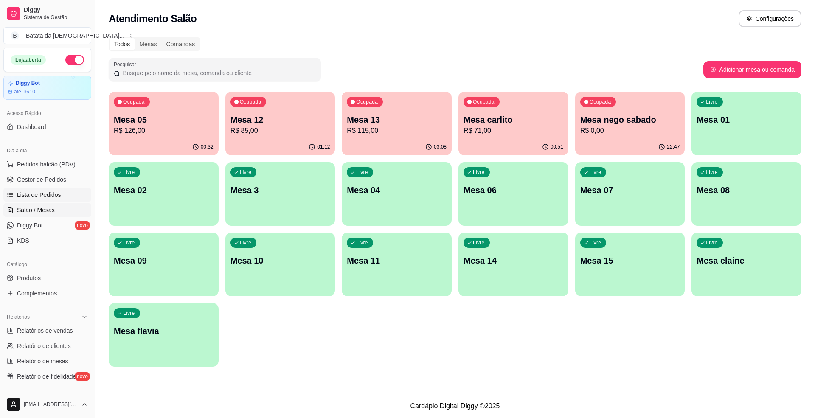
click at [53, 194] on span "Lista de Pedidos" at bounding box center [39, 195] width 44 height 8
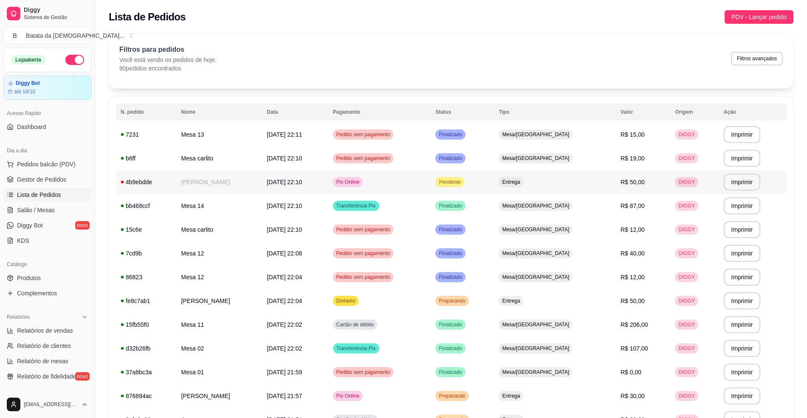
click at [494, 187] on td "Pendente" at bounding box center [461, 182] width 63 height 24
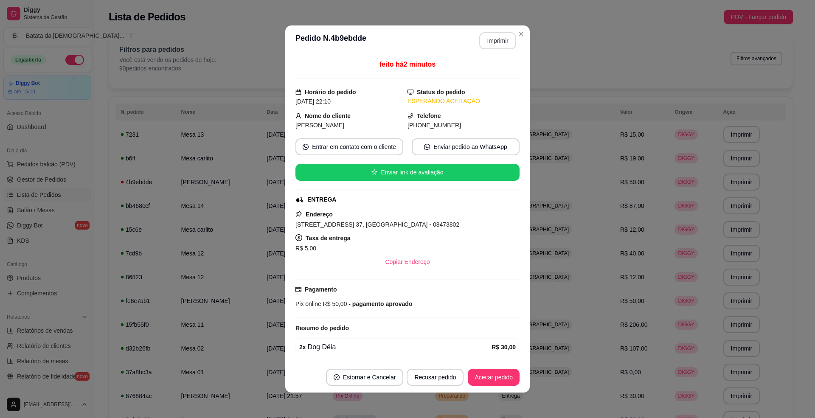
click at [499, 44] on button "Imprimir" at bounding box center [498, 40] width 37 height 17
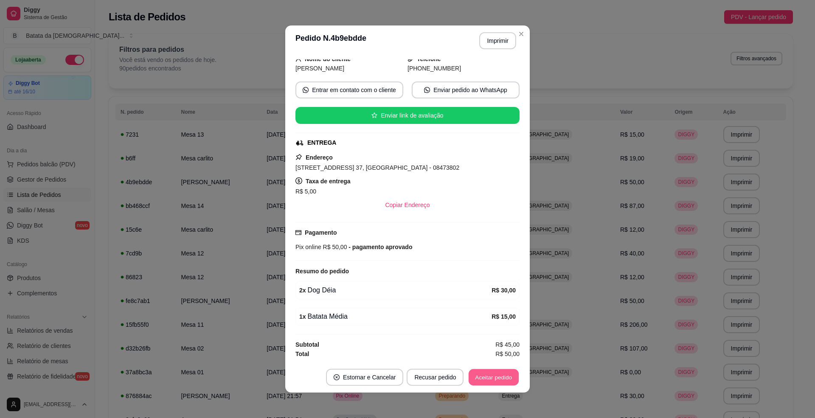
click at [481, 375] on button "Aceitar pedido" at bounding box center [494, 378] width 50 height 17
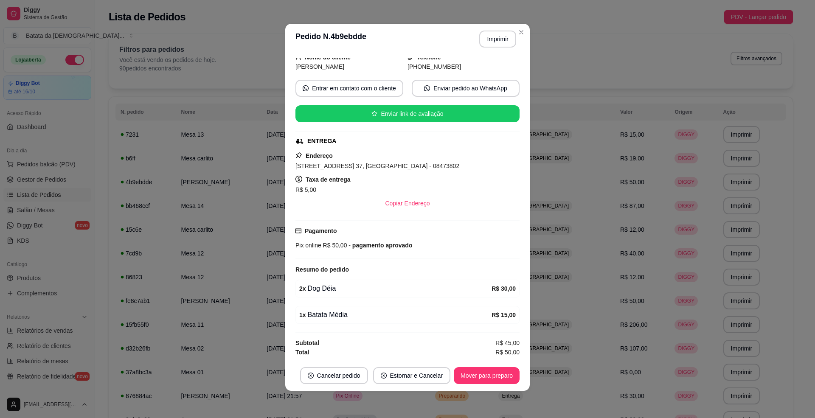
click at [474, 371] on button "Mover para preparo" at bounding box center [487, 375] width 66 height 17
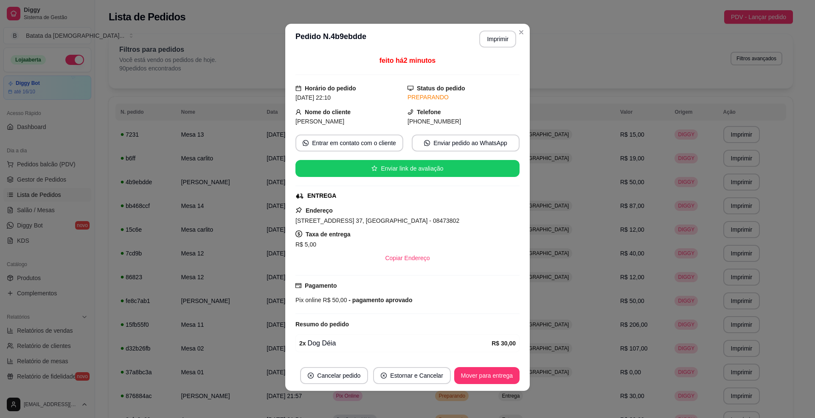
scroll to position [0, 0]
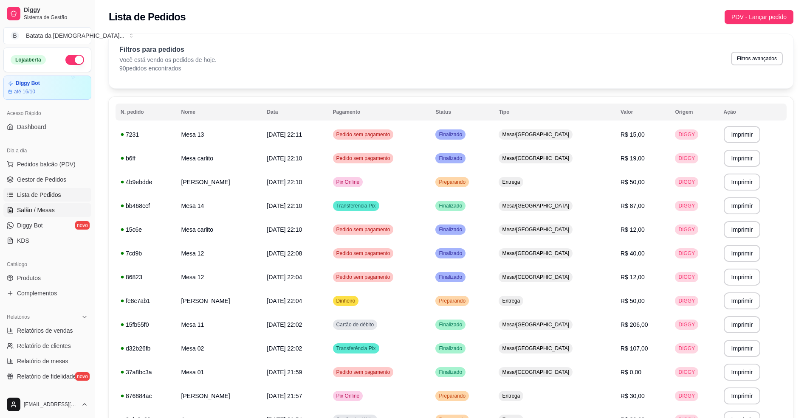
click at [48, 212] on span "Salão / Mesas" at bounding box center [36, 210] width 38 height 8
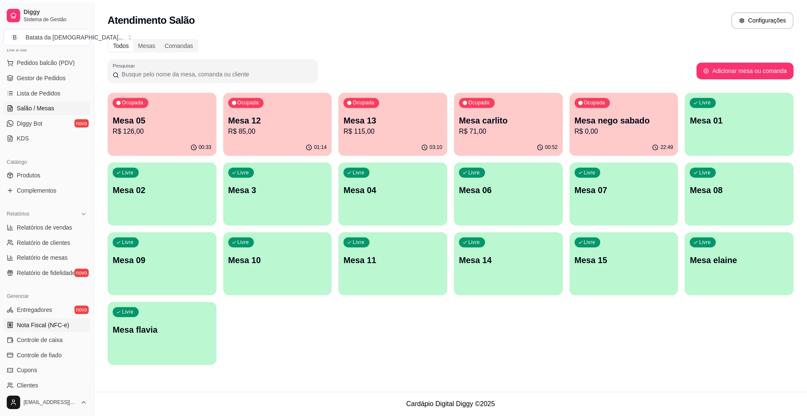
scroll to position [113, 0]
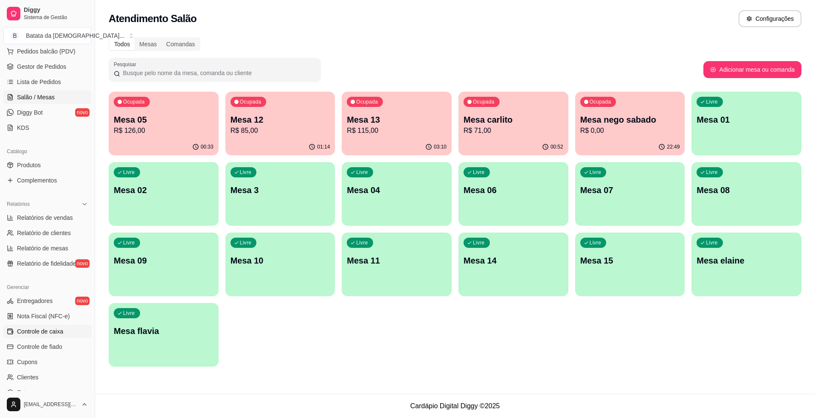
click at [67, 330] on link "Controle de caixa" at bounding box center [47, 332] width 88 height 14
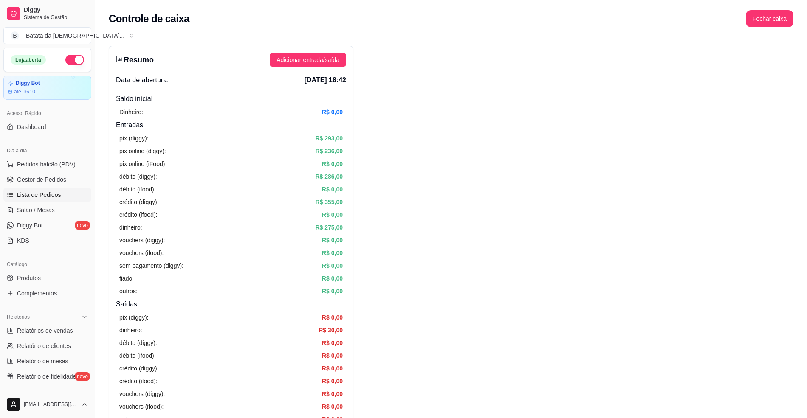
click at [56, 194] on span "Lista de Pedidos" at bounding box center [39, 195] width 44 height 8
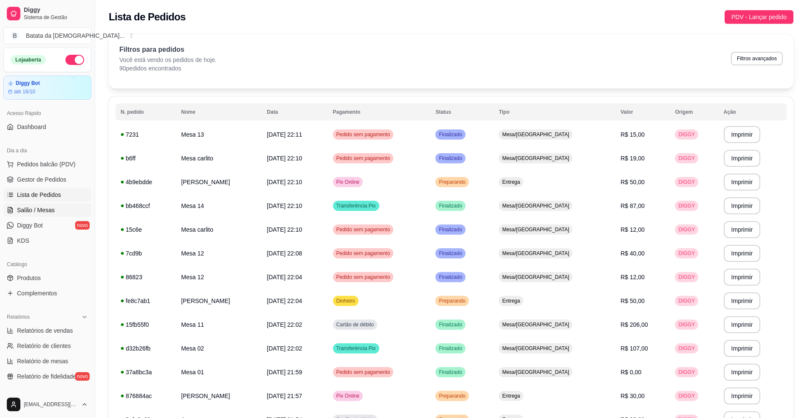
click at [51, 206] on span "Salão / Mesas" at bounding box center [36, 210] width 38 height 8
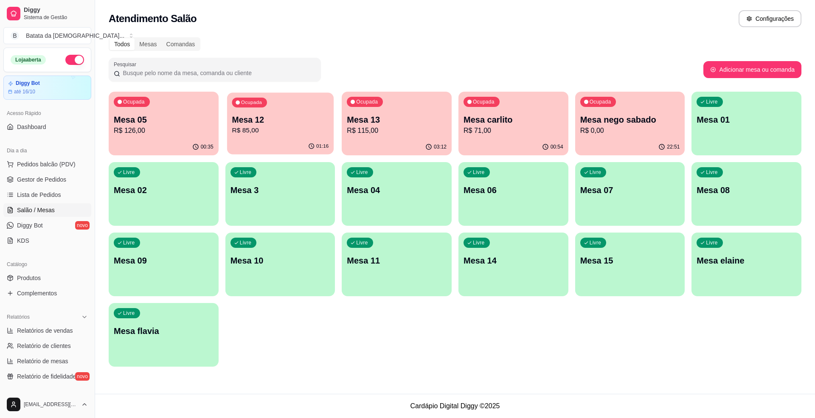
click at [253, 135] on p "R$ 85,00" at bounding box center [280, 131] width 97 height 10
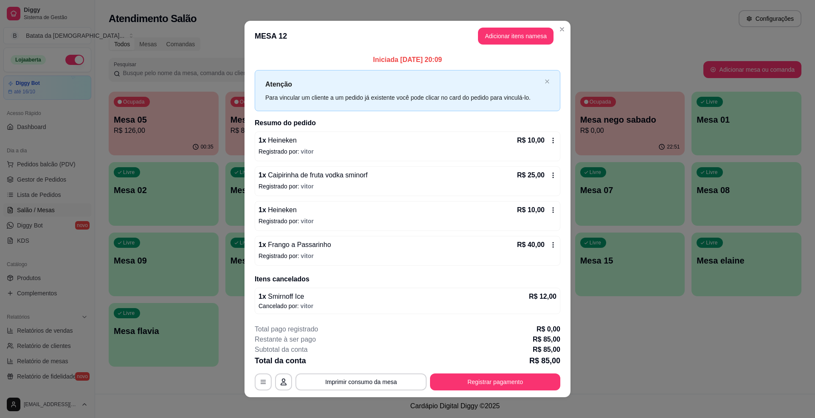
scroll to position [7, 0]
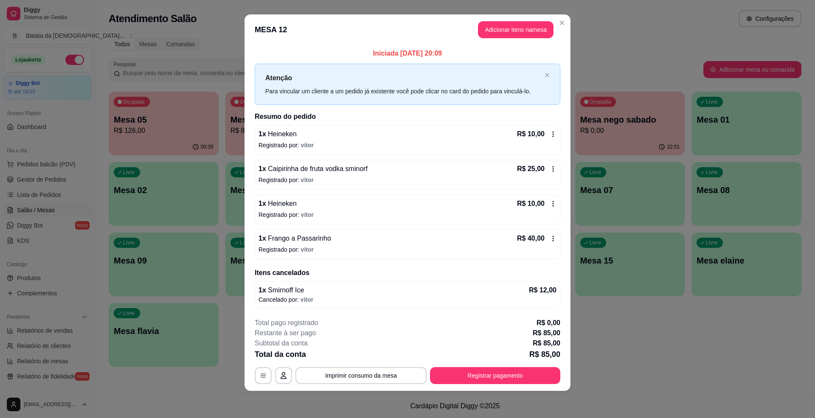
click at [350, 390] on footer "**********" at bounding box center [408, 351] width 326 height 80
click at [391, 376] on button "Imprimir consumo da mesa" at bounding box center [361, 375] width 131 height 17
click at [529, 25] on button "Adicionar itens na mesa" at bounding box center [516, 29] width 76 height 17
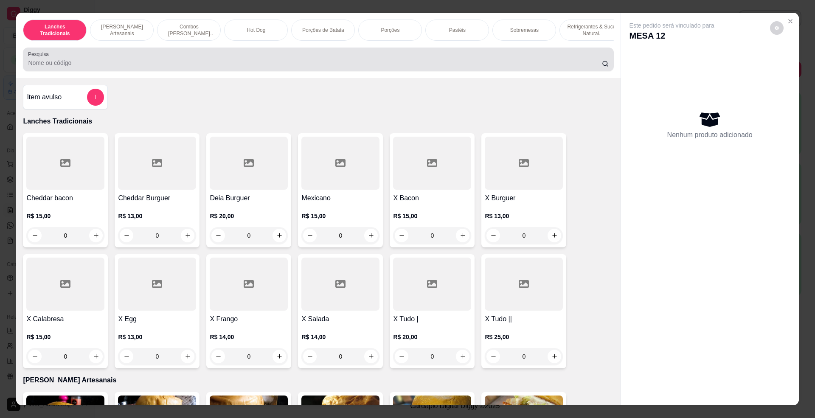
click at [342, 67] on input "Pesquisa" at bounding box center [315, 63] width 574 height 8
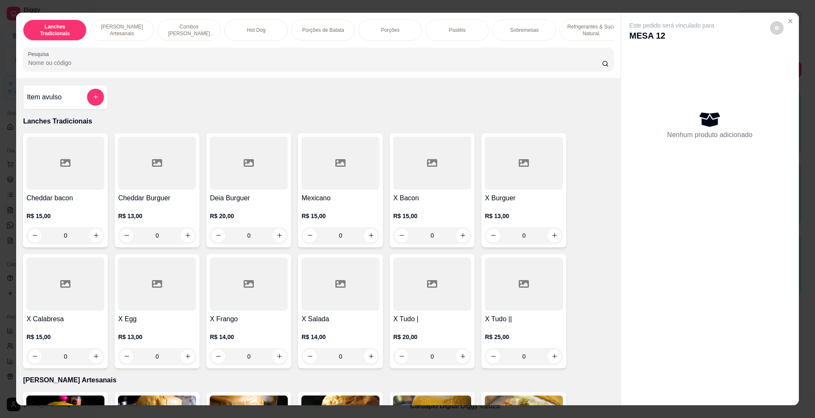
click at [315, 67] on input "Pesquisa" at bounding box center [315, 63] width 574 height 8
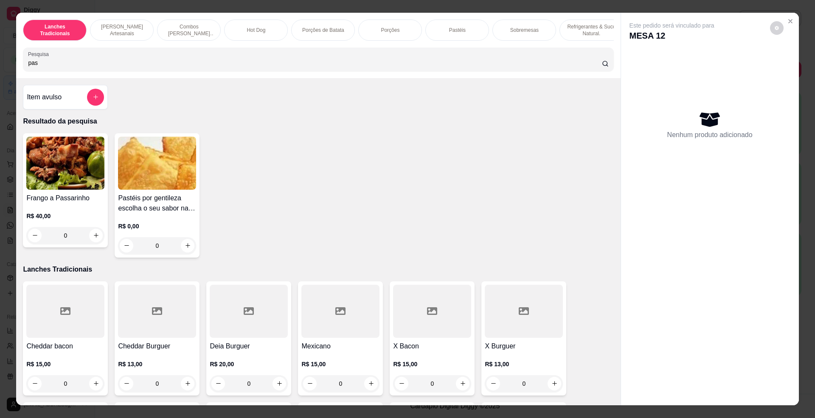
type input "pas"
click at [167, 187] on img at bounding box center [157, 163] width 78 height 53
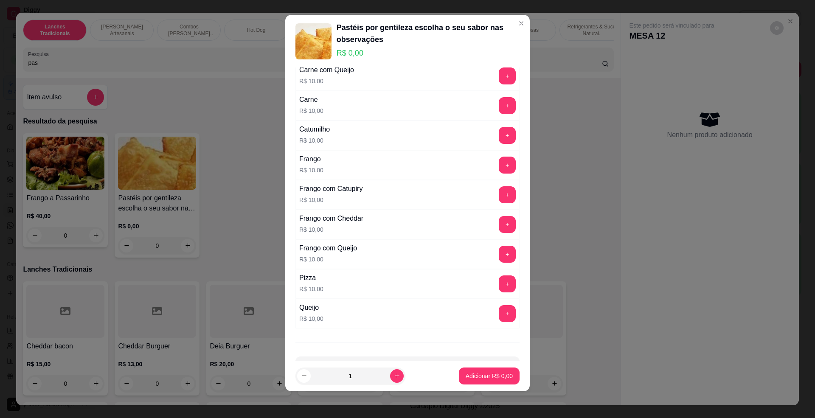
scroll to position [196, 0]
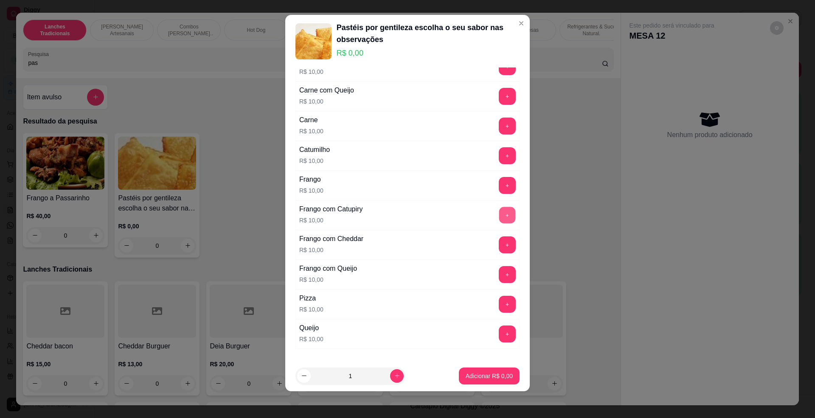
click at [499, 220] on button "+" at bounding box center [507, 215] width 17 height 17
click at [495, 372] on p "Adicionar R$ 10,00" at bounding box center [487, 376] width 49 height 8
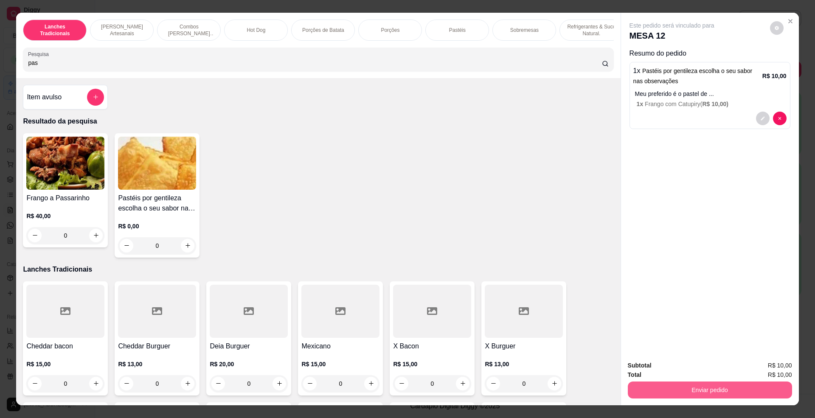
click at [651, 391] on button "Enviar pedido" at bounding box center [710, 390] width 164 height 17
click at [657, 366] on button "Não registrar e enviar pedido" at bounding box center [681, 370] width 88 height 16
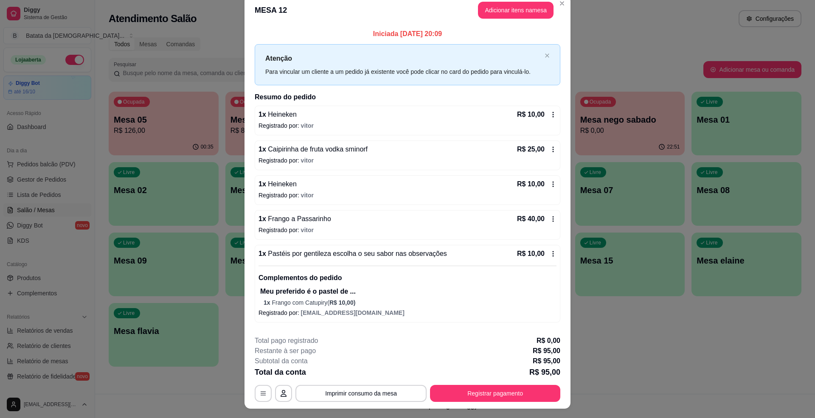
scroll to position [0, 0]
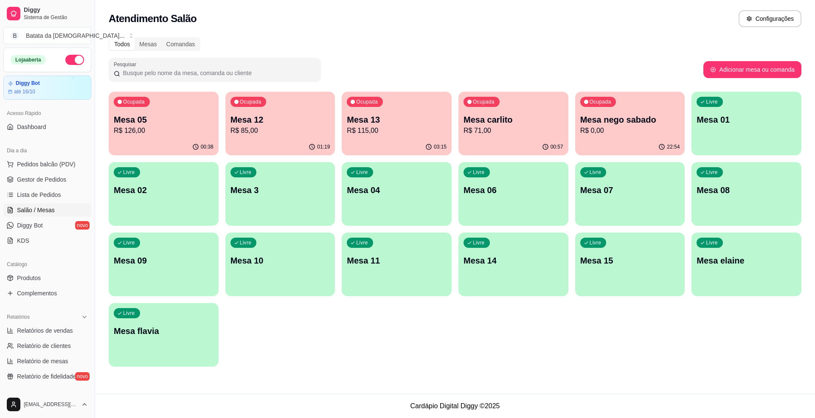
click at [189, 133] on p "R$ 126,00" at bounding box center [164, 131] width 100 height 10
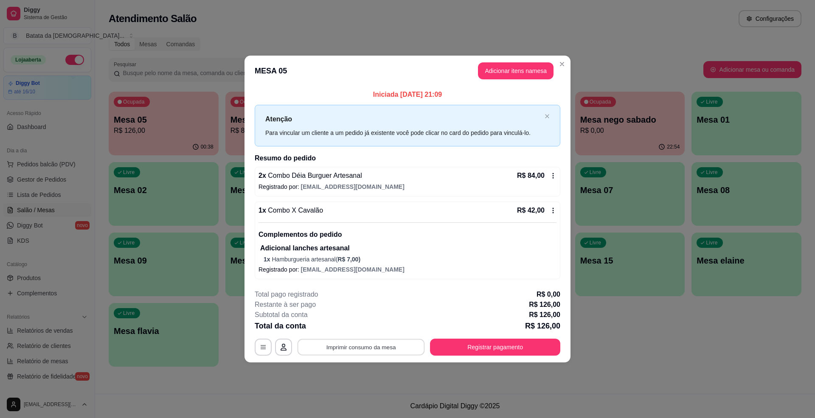
click at [352, 347] on button "Imprimir consumo da mesa" at bounding box center [361, 347] width 127 height 17
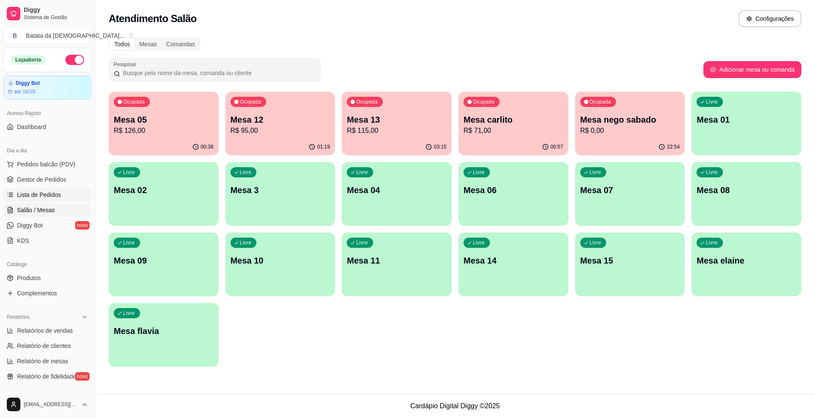
click at [31, 196] on span "Lista de Pedidos" at bounding box center [39, 195] width 44 height 8
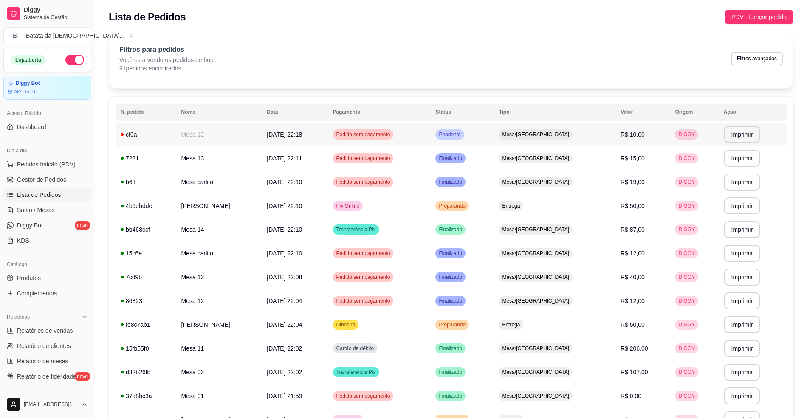
click at [494, 136] on td "Pendente" at bounding box center [461, 135] width 63 height 24
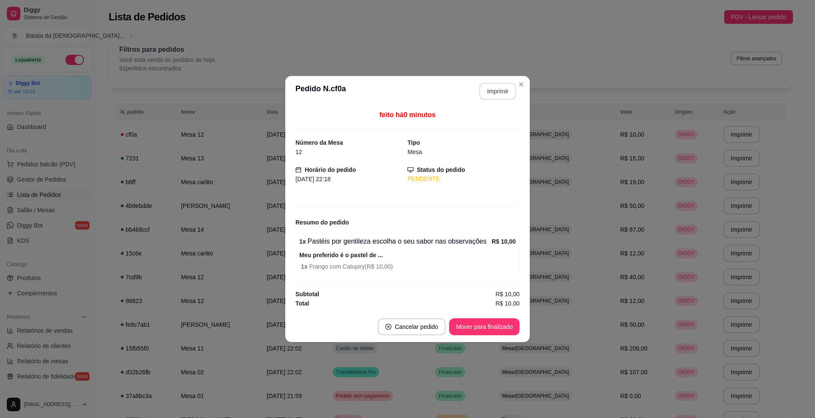
click at [510, 85] on button "Imprimir" at bounding box center [498, 91] width 37 height 17
click at [499, 325] on button "Mover para finalizado" at bounding box center [484, 327] width 71 height 17
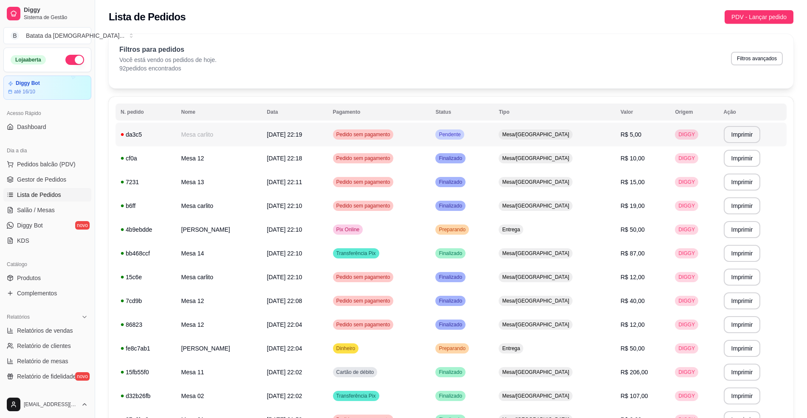
click at [494, 131] on td "Pendente" at bounding box center [461, 135] width 63 height 24
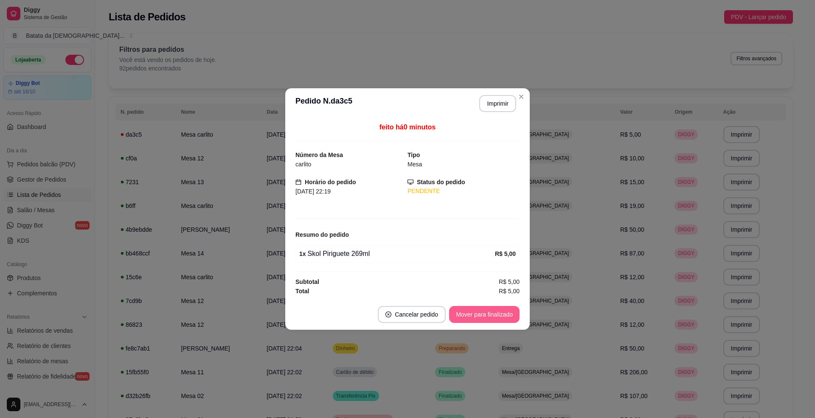
click at [505, 315] on button "Mover para finalizado" at bounding box center [484, 314] width 71 height 17
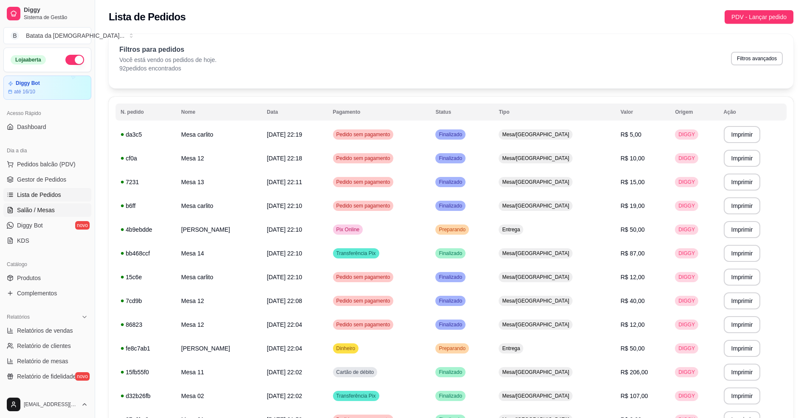
click at [62, 211] on link "Salão / Mesas" at bounding box center [47, 210] width 88 height 14
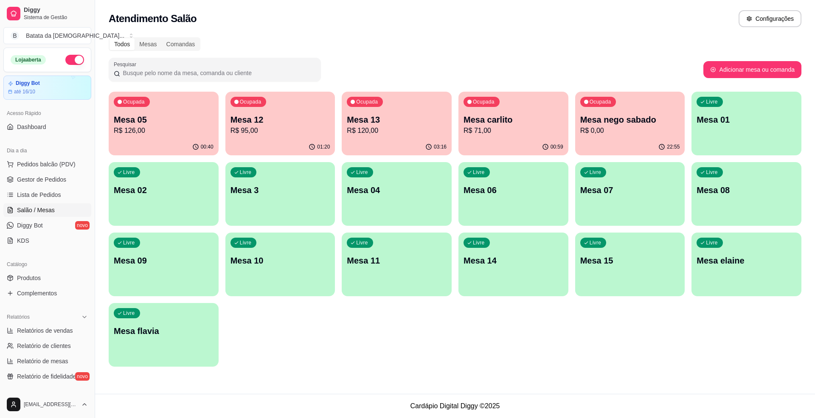
click at [495, 117] on p "Mesa carlito" at bounding box center [514, 120] width 100 height 12
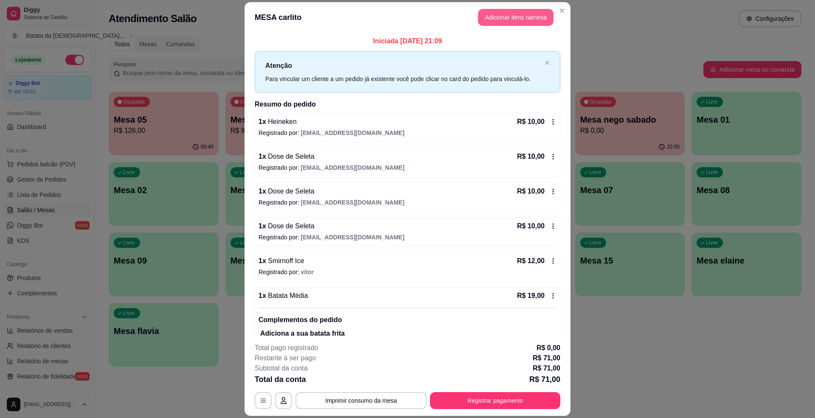
click at [506, 16] on button "Adicionar itens na mesa" at bounding box center [516, 17] width 76 height 17
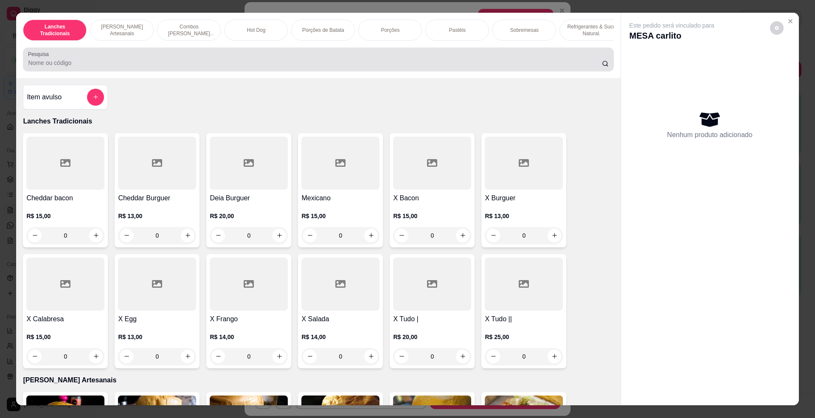
click at [309, 66] on div at bounding box center [318, 59] width 581 height 17
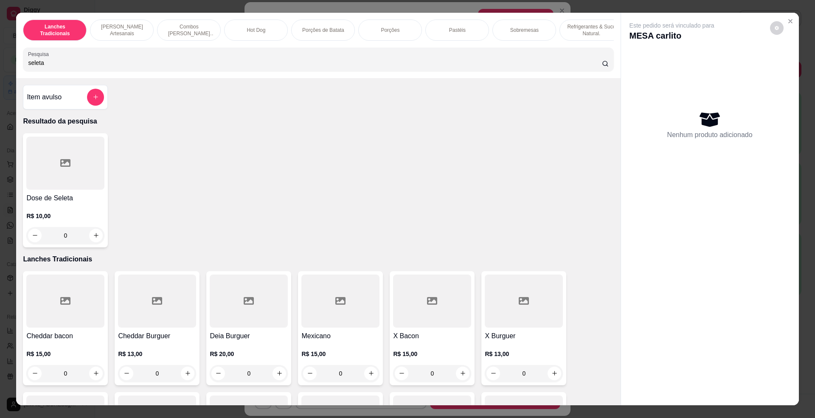
type input "seleta"
click at [71, 203] on h4 "Dose de Seleta" at bounding box center [65, 198] width 78 height 10
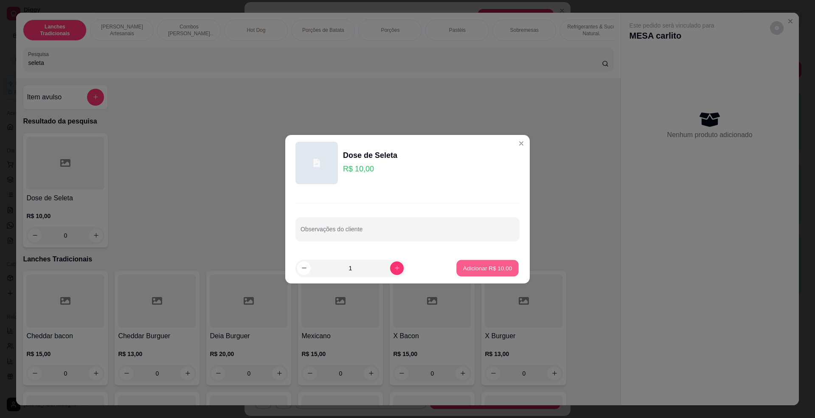
click at [474, 262] on button "Adicionar R$ 10,00" at bounding box center [488, 268] width 62 height 17
type input "1"
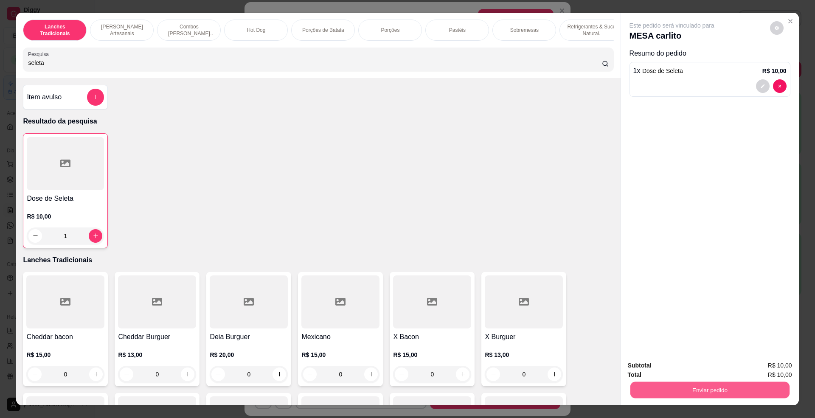
click at [664, 392] on button "Enviar pedido" at bounding box center [709, 390] width 159 height 17
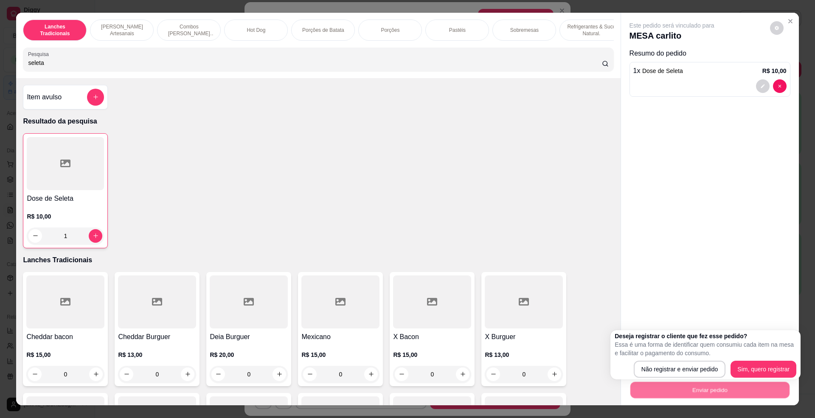
click at [662, 358] on div "Deseja registrar o cliente que fez esse pedido? Essa é uma forma de identificar…" at bounding box center [706, 355] width 182 height 46
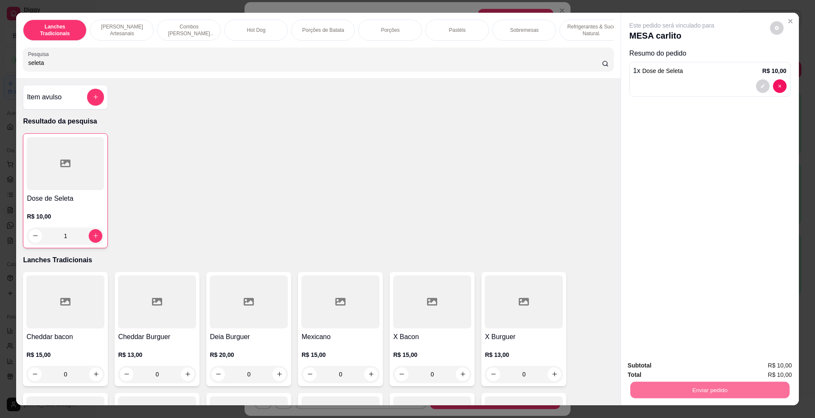
click at [663, 364] on button "Não registrar e enviar pedido" at bounding box center [681, 370] width 86 height 16
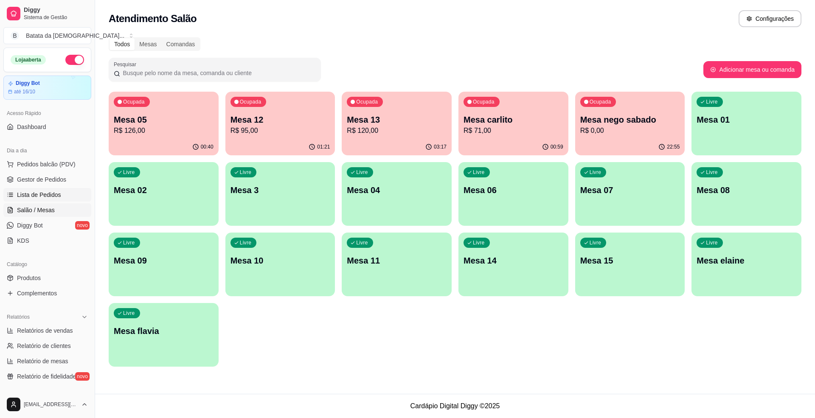
click at [23, 200] on link "Lista de Pedidos" at bounding box center [47, 195] width 88 height 14
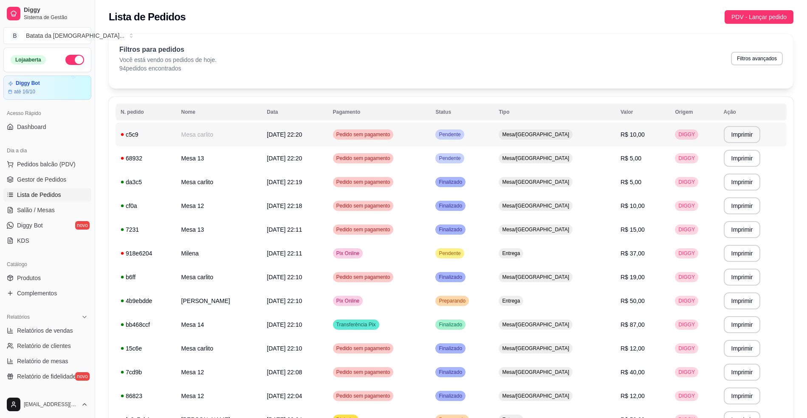
click at [494, 136] on td "Pendente" at bounding box center [461, 135] width 63 height 24
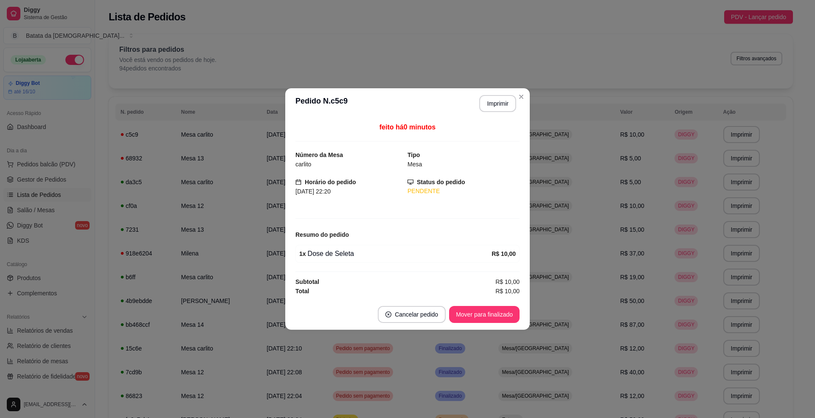
click at [474, 305] on footer "Cancelar pedido Mover para finalizado" at bounding box center [407, 314] width 245 height 31
click at [476, 309] on button "Mover para finalizado" at bounding box center [485, 315] width 68 height 17
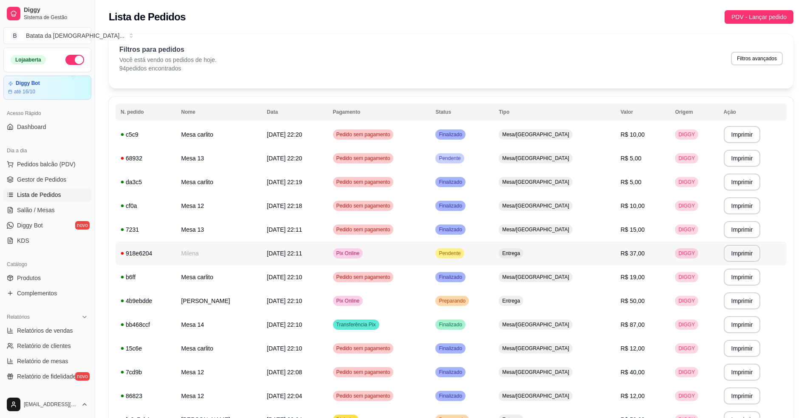
click at [464, 249] on div "Pendente" at bounding box center [449, 253] width 28 height 10
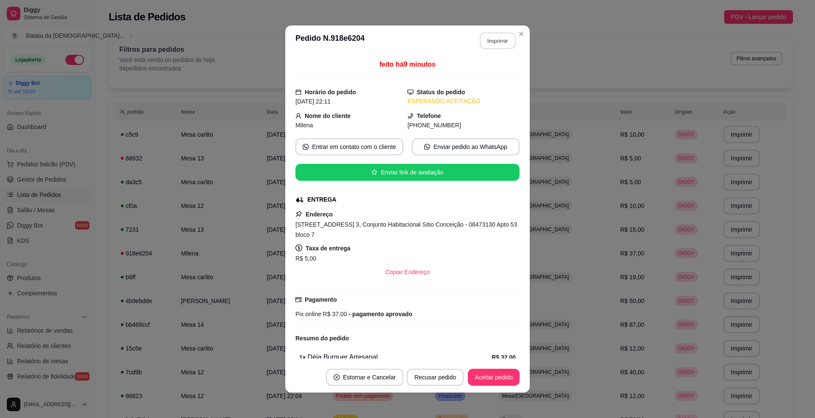
click at [508, 43] on button "Imprimir" at bounding box center [498, 41] width 36 height 17
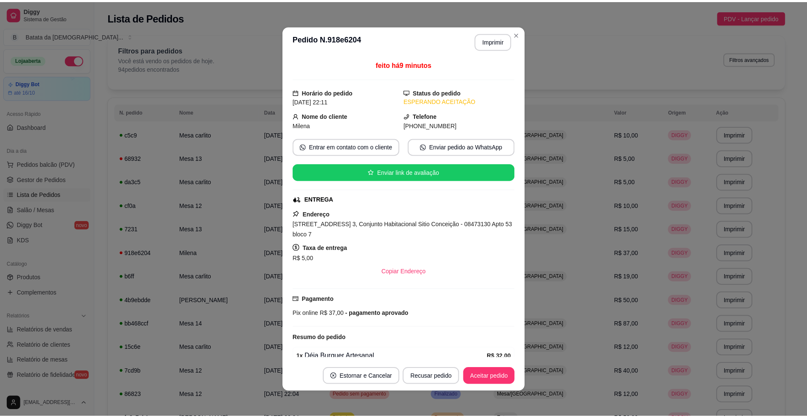
scroll to position [2, 0]
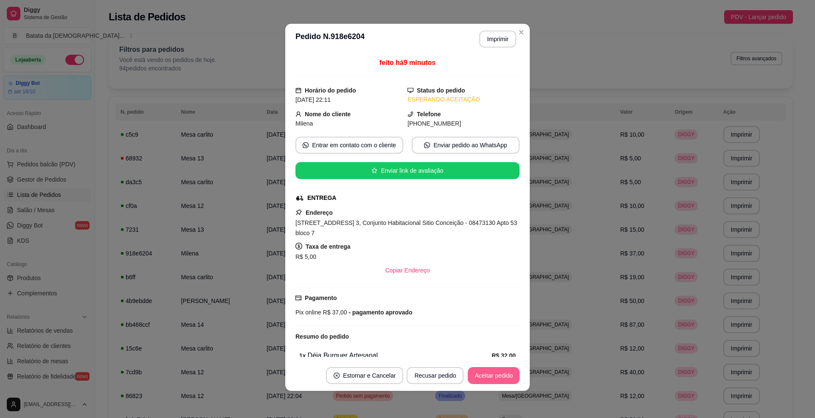
click at [503, 372] on button "Aceitar pedido" at bounding box center [494, 375] width 52 height 17
click at [500, 374] on button "Mover para preparo" at bounding box center [487, 375] width 66 height 17
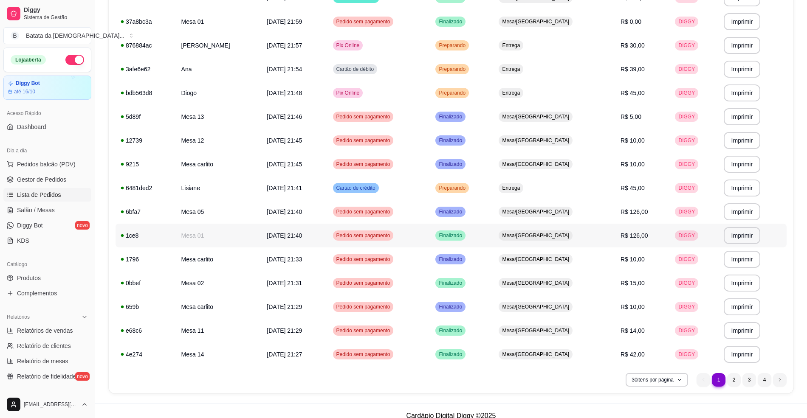
scroll to position [480, 0]
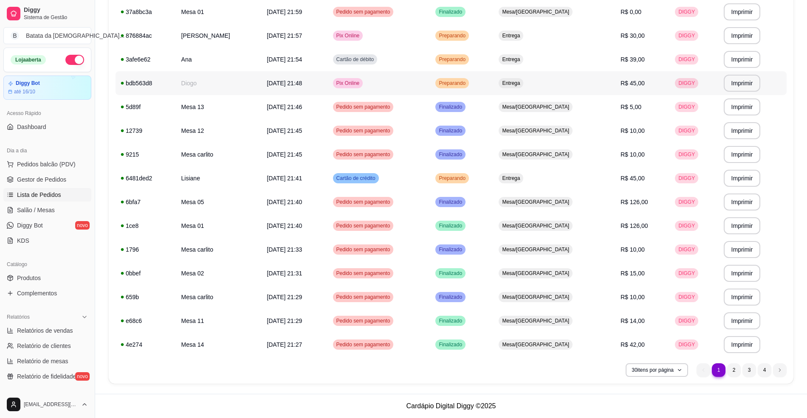
click at [361, 82] on span "Pix Online" at bounding box center [348, 83] width 27 height 7
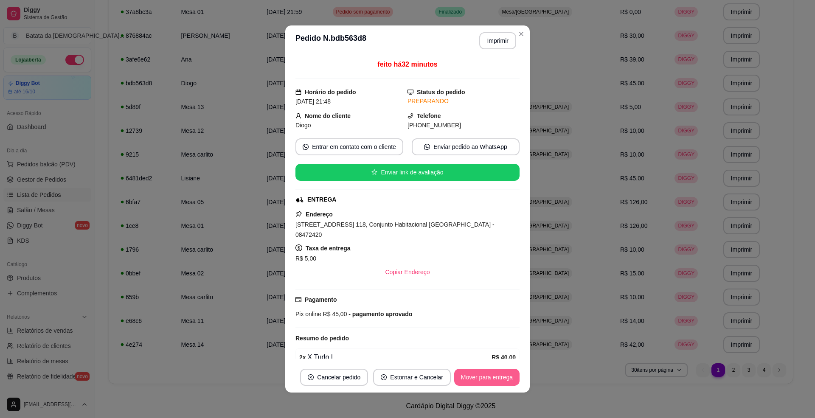
click at [464, 377] on button "Mover para entrega" at bounding box center [486, 377] width 65 height 17
click at [474, 381] on button "Mover para finalizado" at bounding box center [485, 378] width 68 height 17
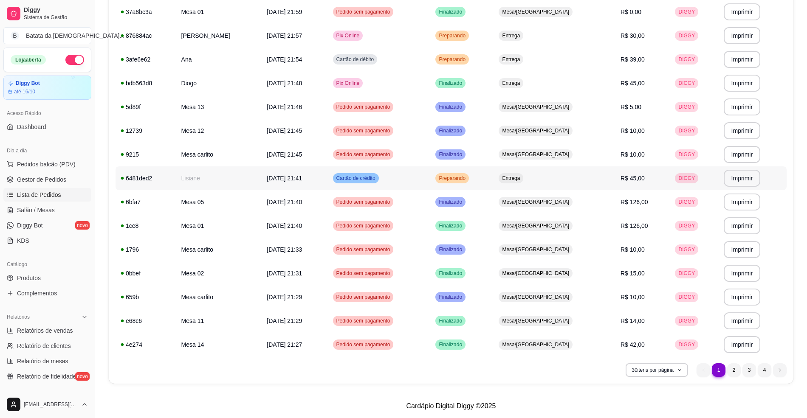
click at [494, 179] on td "Preparando" at bounding box center [461, 178] width 63 height 24
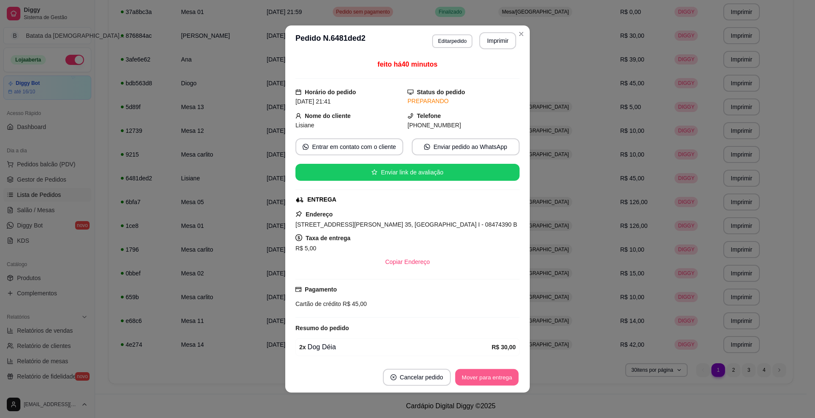
click at [491, 377] on button "Mover para entrega" at bounding box center [487, 378] width 64 height 17
click at [494, 375] on button "Mover para finalizado" at bounding box center [484, 377] width 71 height 17
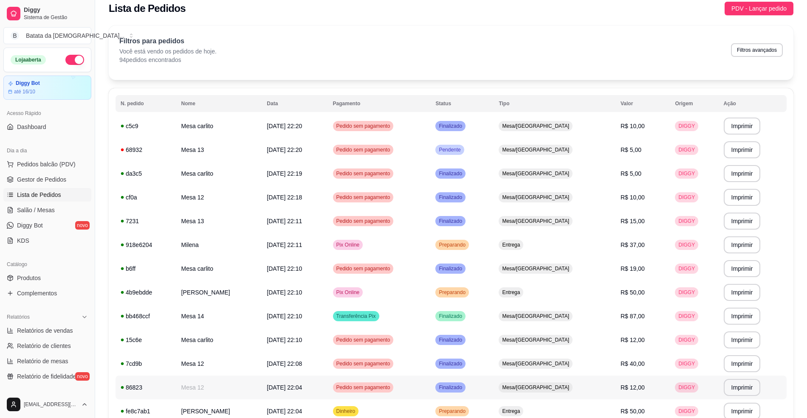
scroll to position [0, 0]
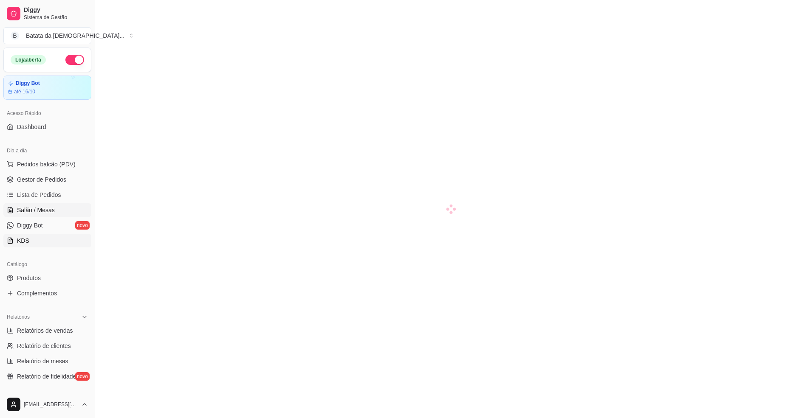
scroll to position [80, 0]
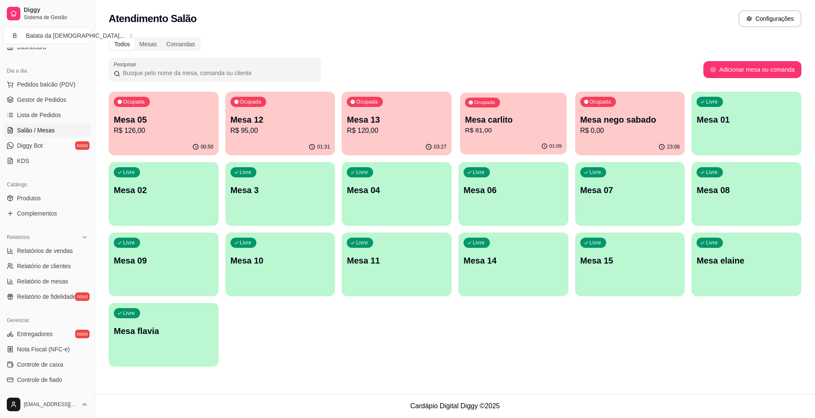
click at [514, 124] on p "Mesa carlito" at bounding box center [514, 119] width 97 height 11
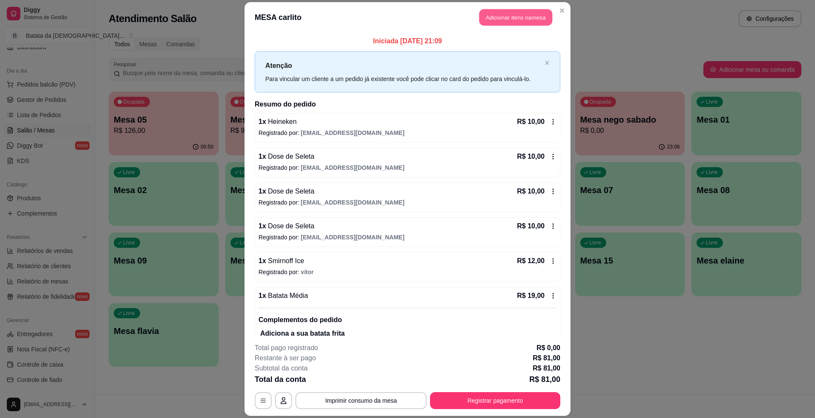
click at [505, 21] on button "Adicionar itens na mesa" at bounding box center [516, 17] width 73 height 17
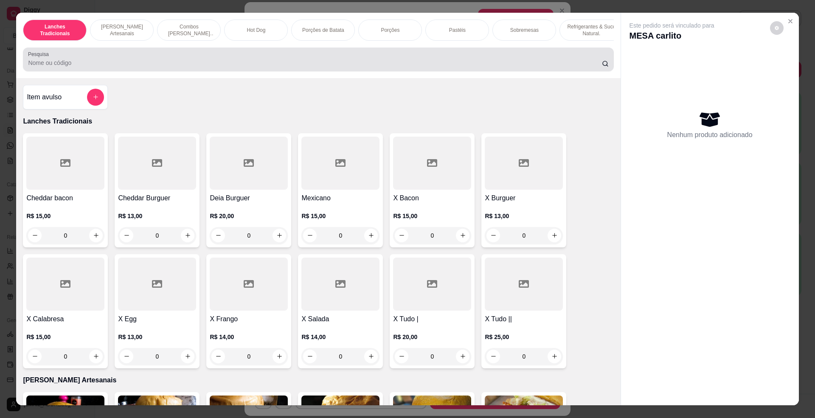
click at [248, 67] on input "Pesquisa" at bounding box center [315, 63] width 574 height 8
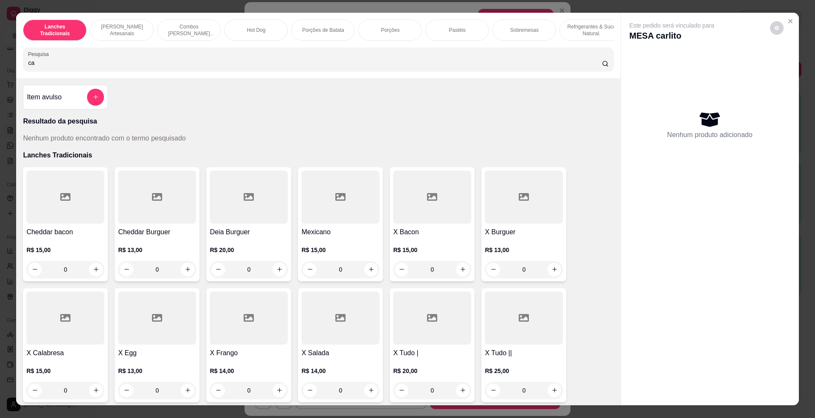
type input "c"
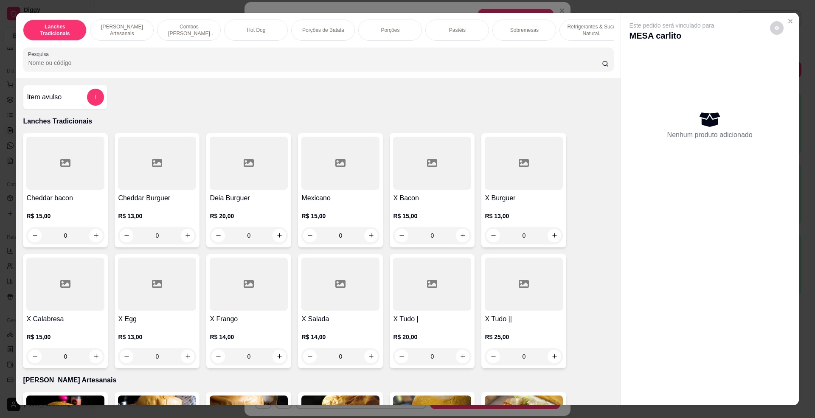
drag, startPoint x: 155, startPoint y: 72, endPoint x: 76, endPoint y: 77, distance: 78.3
click at [76, 71] on div "Pesquisa" at bounding box center [318, 60] width 591 height 24
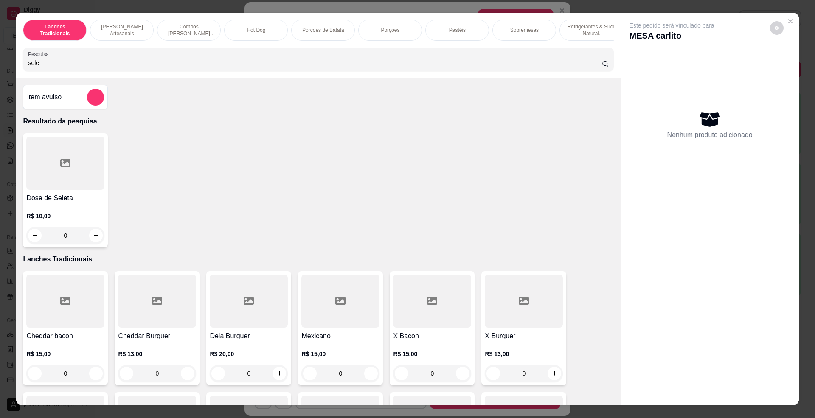
type input "sele"
click at [54, 201] on h4 "Dose de Seleta" at bounding box center [65, 198] width 78 height 10
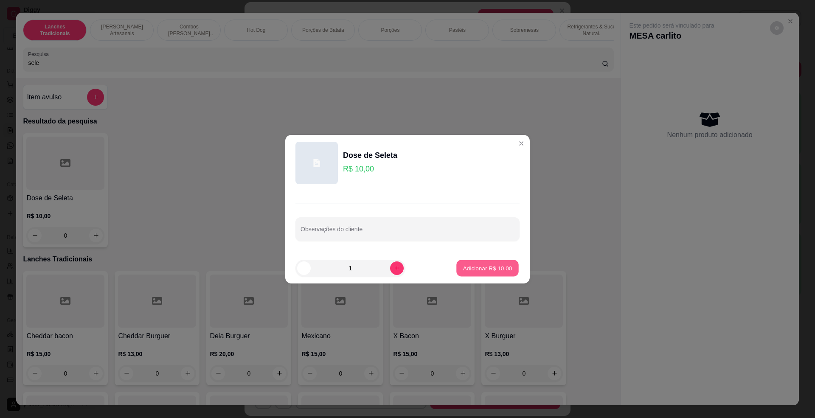
click at [500, 271] on p "Adicionar R$ 10,00" at bounding box center [487, 268] width 49 height 8
type input "1"
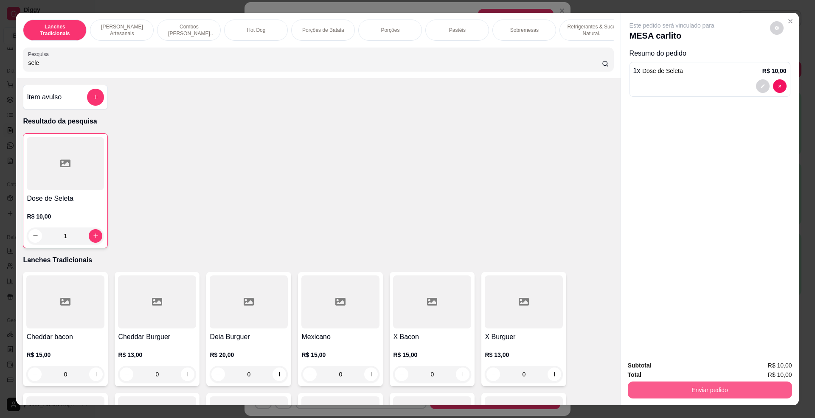
click at [708, 392] on button "Enviar pedido" at bounding box center [710, 390] width 164 height 17
click at [657, 365] on button "Não registrar e enviar pedido" at bounding box center [681, 370] width 86 height 16
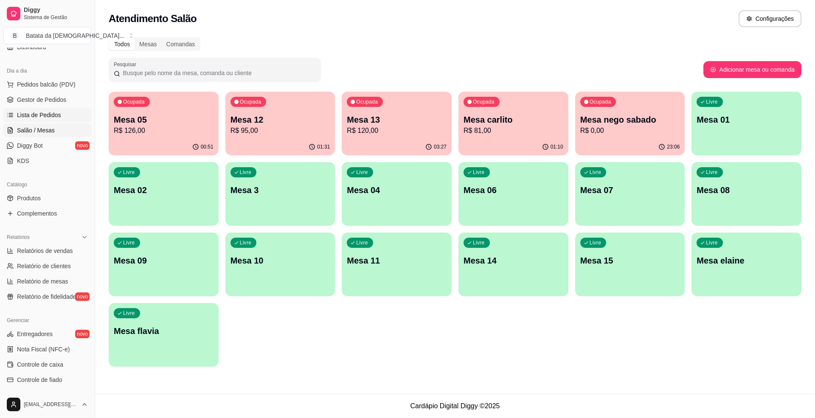
click at [54, 121] on link "Lista de Pedidos" at bounding box center [47, 115] width 88 height 14
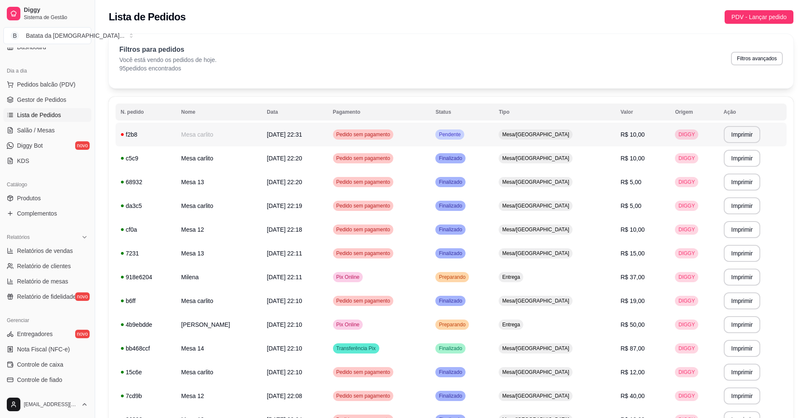
click at [494, 135] on td "Pendente" at bounding box center [461, 135] width 63 height 24
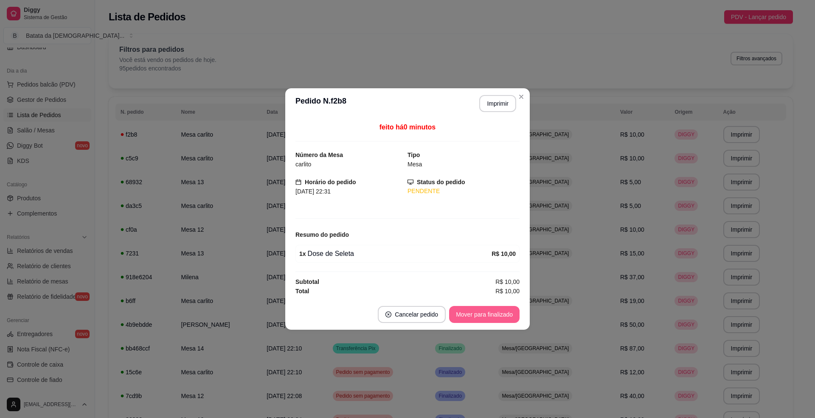
click at [488, 322] on button "Mover para finalizado" at bounding box center [484, 314] width 71 height 17
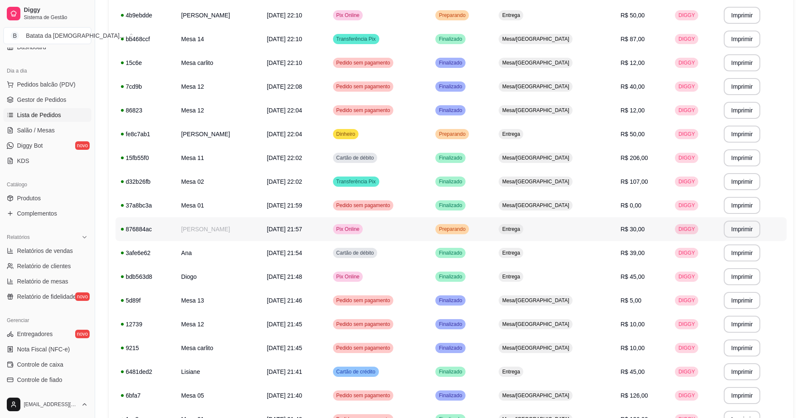
scroll to position [253, 0]
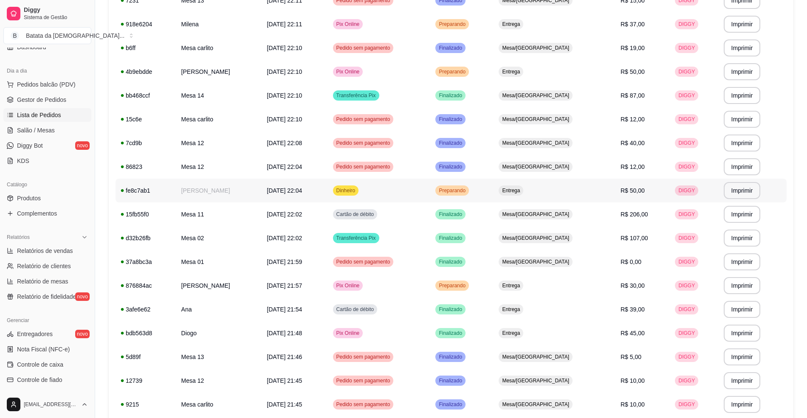
click at [415, 191] on td "Dinheiro" at bounding box center [379, 191] width 103 height 24
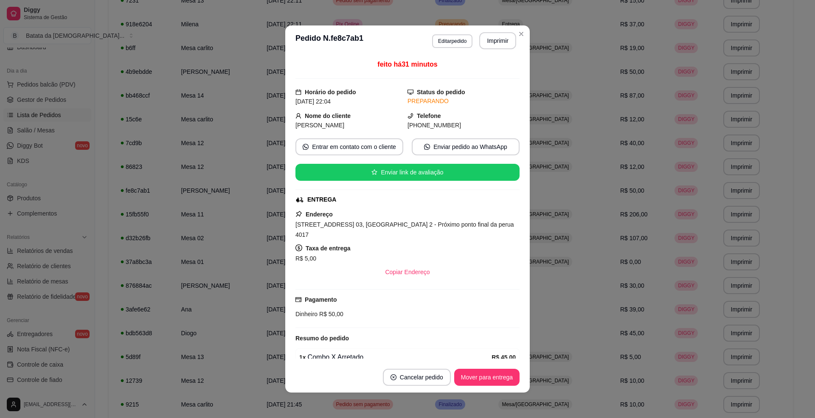
click at [484, 370] on button "Mover para entrega" at bounding box center [486, 377] width 65 height 17
click at [484, 383] on div "Mover para entrega" at bounding box center [481, 377] width 77 height 17
click at [481, 385] on button "Mover para finalizado" at bounding box center [485, 378] width 68 height 17
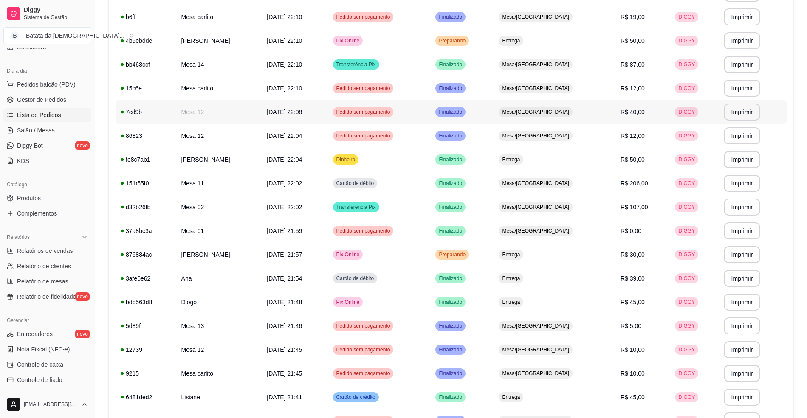
scroll to position [310, 0]
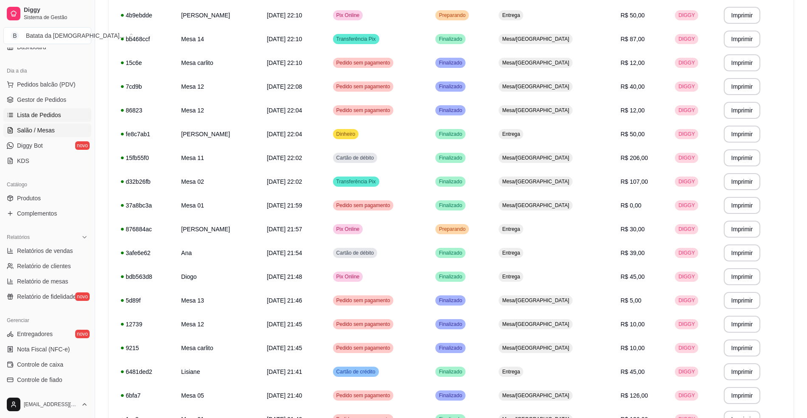
click at [47, 130] on span "Salão / Mesas" at bounding box center [36, 130] width 38 height 8
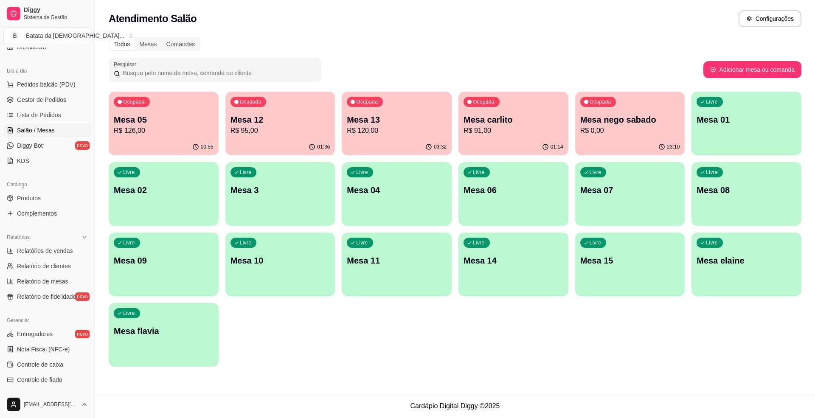
click at [413, 137] on div "Ocupada Mesa 13 R$ 120,00" at bounding box center [397, 115] width 110 height 47
click at [478, 131] on p "R$ 91,00" at bounding box center [514, 131] width 100 height 10
click at [724, 118] on p "Mesa 01" at bounding box center [747, 119] width 97 height 11
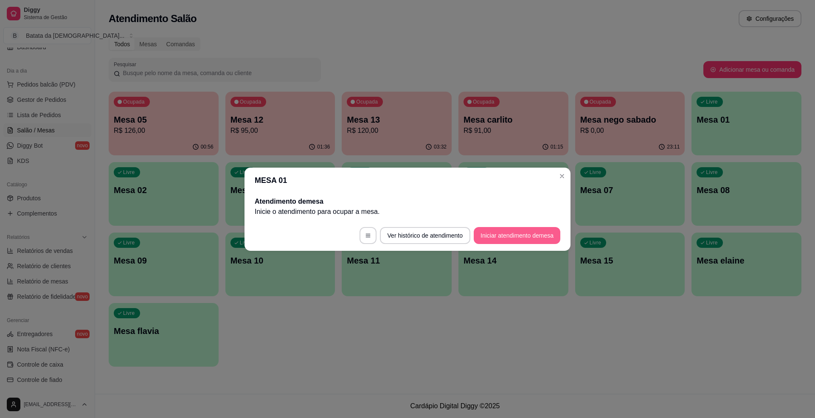
click at [508, 235] on button "Iniciar atendimento de mesa" at bounding box center [517, 235] width 87 height 17
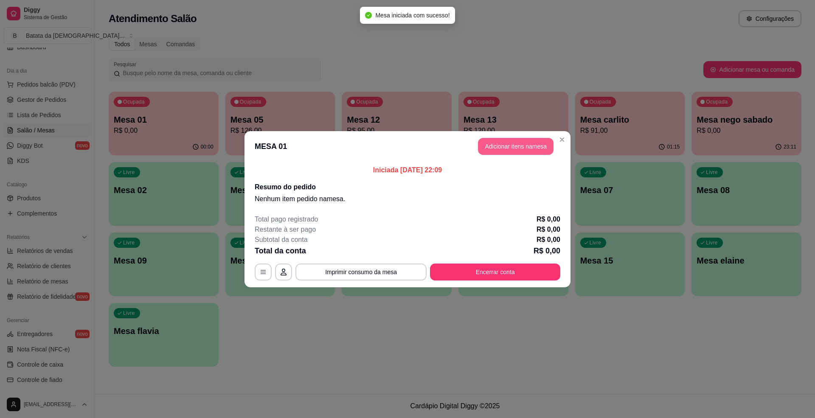
click at [505, 149] on button "Adicionar itens na mesa" at bounding box center [516, 146] width 76 height 17
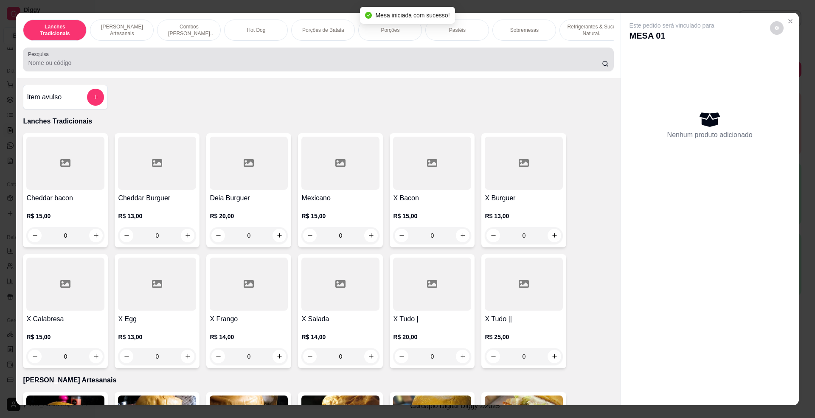
click at [318, 67] on input "Pesquisa" at bounding box center [315, 63] width 574 height 8
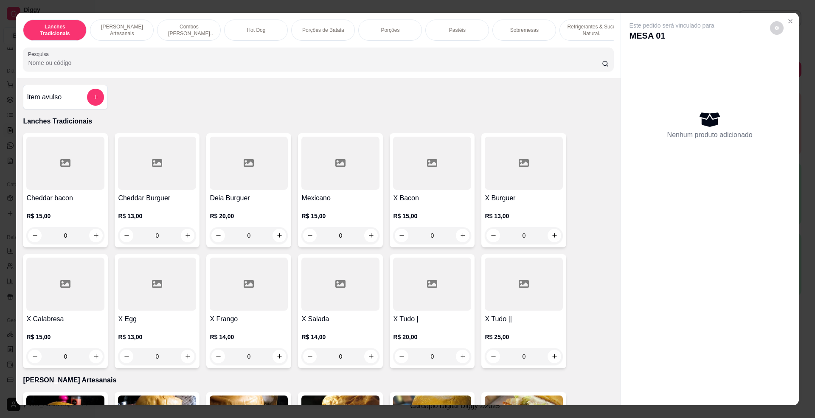
click at [317, 68] on div at bounding box center [318, 59] width 581 height 17
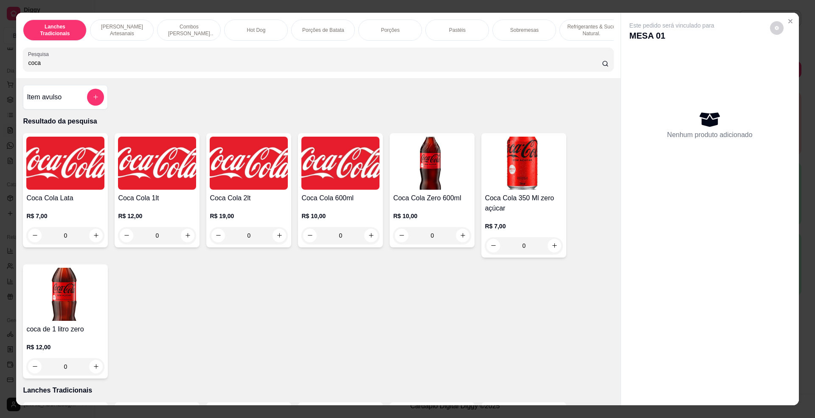
type input "coca"
click at [79, 156] on img at bounding box center [65, 163] width 78 height 53
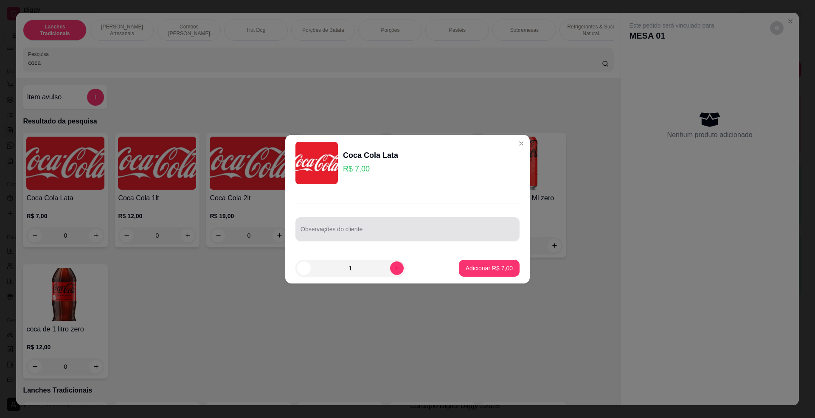
click at [358, 223] on div at bounding box center [408, 229] width 214 height 17
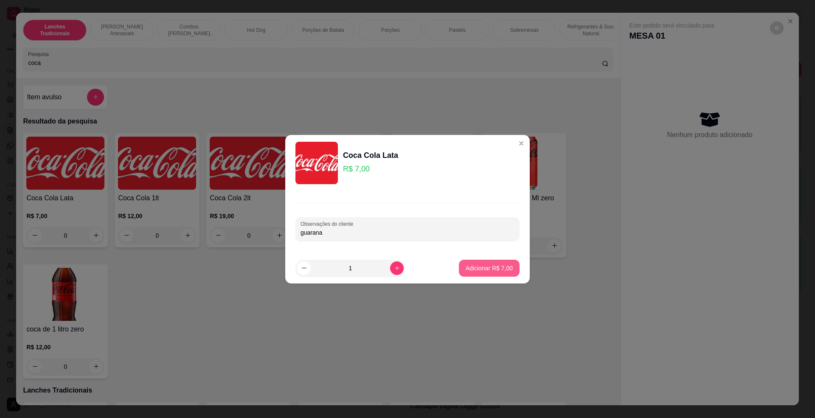
type input "guarana"
click at [469, 266] on p "Adicionar R$ 7,00" at bounding box center [489, 268] width 46 height 8
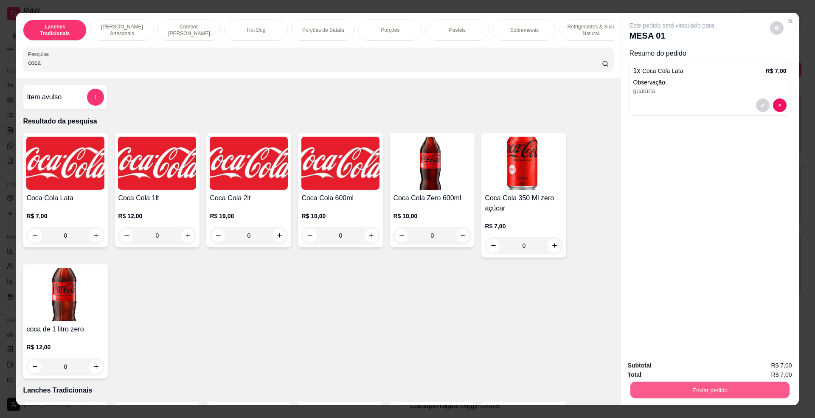
click at [707, 388] on button "Enviar pedido" at bounding box center [709, 390] width 159 height 17
click at [678, 367] on button "Não registrar e enviar pedido" at bounding box center [681, 370] width 88 height 16
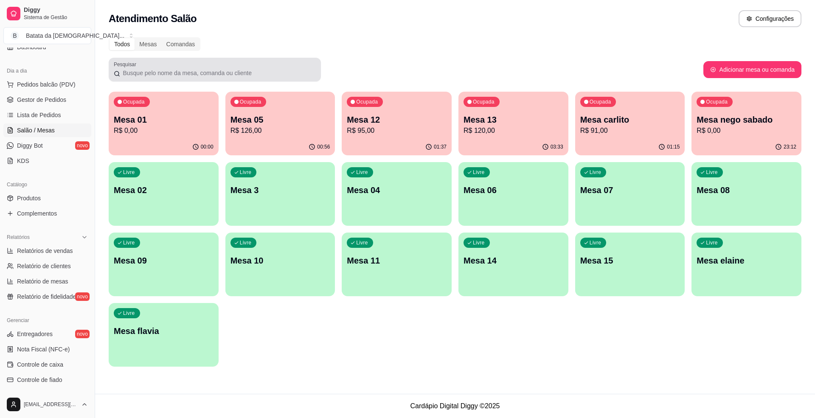
click at [142, 65] on div at bounding box center [215, 69] width 202 height 17
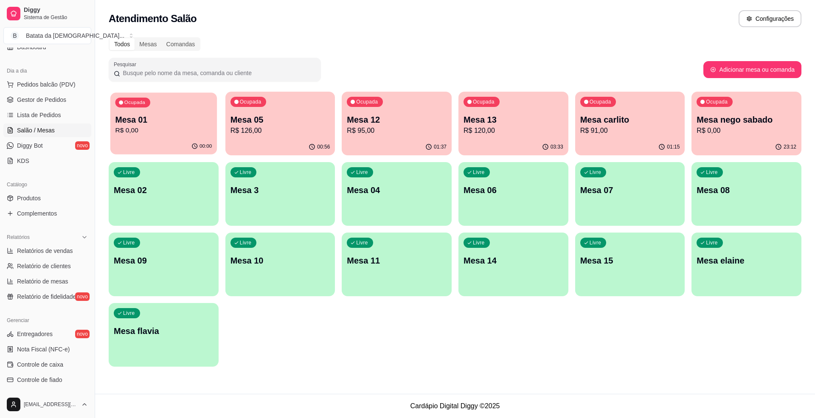
click at [189, 137] on div "Ocupada Mesa 01 R$ 0,00" at bounding box center [163, 116] width 107 height 46
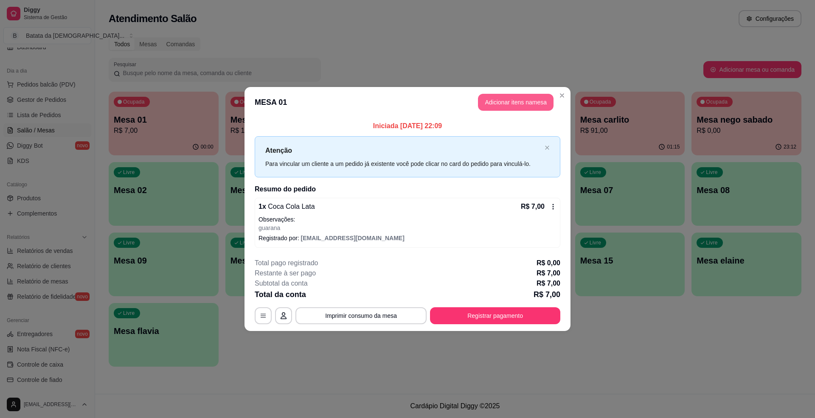
click at [520, 109] on button "Adicionar itens na mesa" at bounding box center [516, 102] width 76 height 17
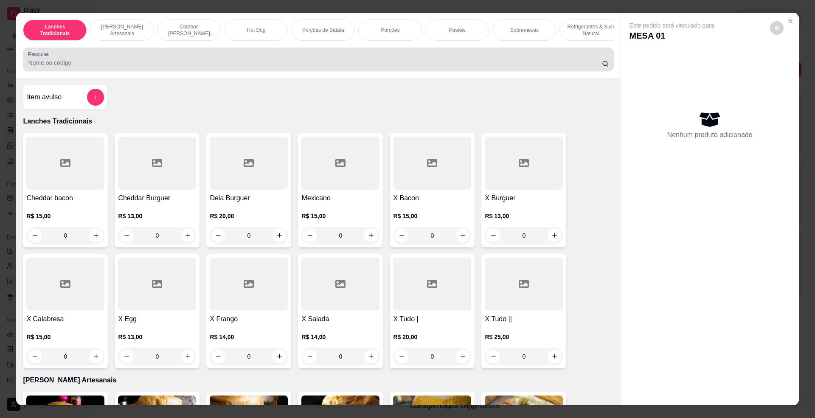
click at [218, 67] on input "Pesquisa" at bounding box center [315, 63] width 574 height 8
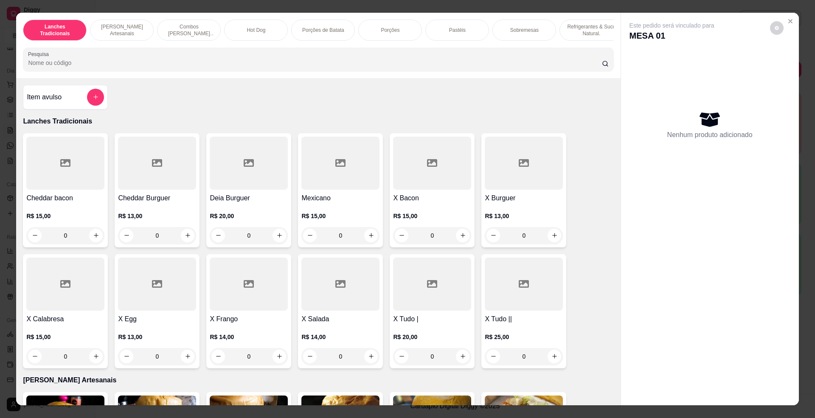
click at [192, 67] on input "Pesquisa" at bounding box center [315, 63] width 574 height 8
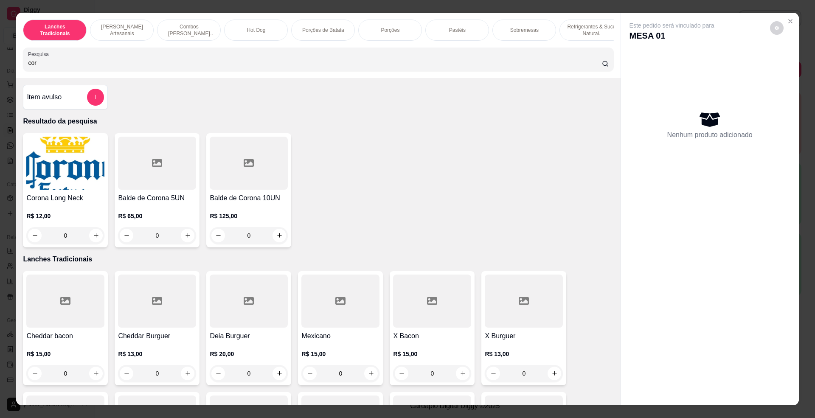
type input "cor"
click at [89, 170] on img at bounding box center [65, 163] width 78 height 53
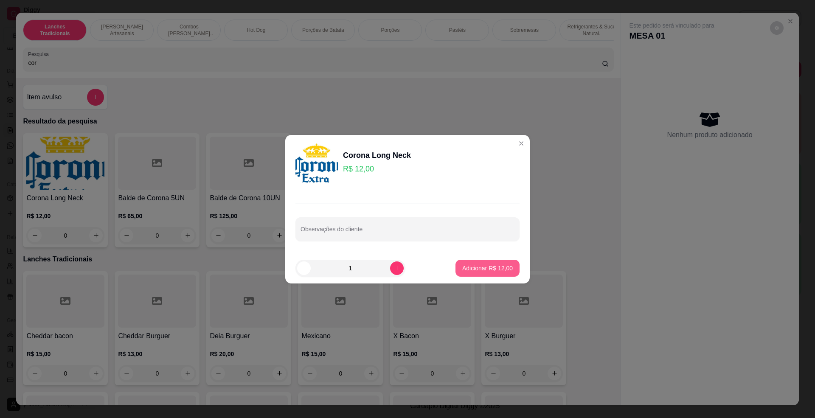
click at [498, 269] on p "Adicionar R$ 12,00" at bounding box center [488, 268] width 51 height 8
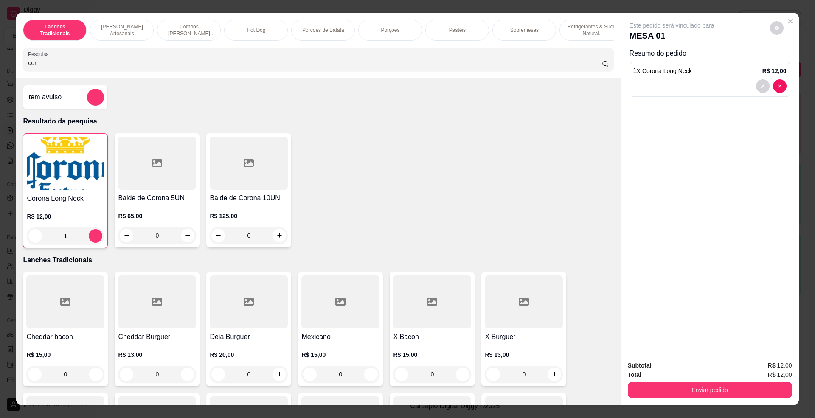
type input "1"
click at [717, 388] on button "Enviar pedido" at bounding box center [709, 390] width 159 height 17
click at [694, 371] on button "Não registrar e enviar pedido" at bounding box center [681, 370] width 86 height 16
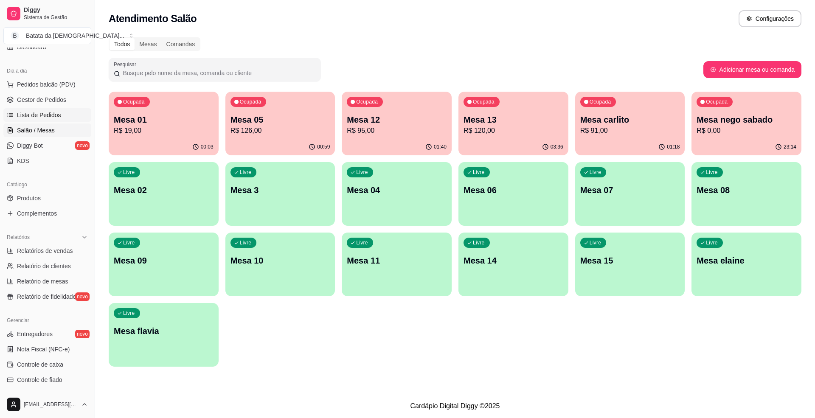
click at [64, 111] on link "Lista de Pedidos" at bounding box center [47, 115] width 88 height 14
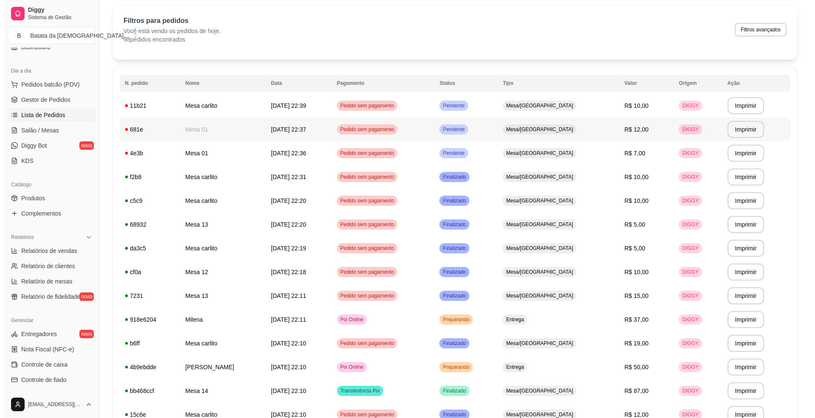
scroll to position [56, 0]
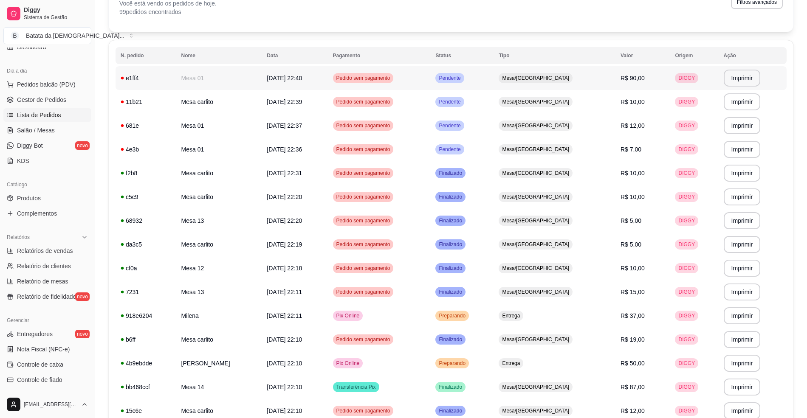
click at [431, 73] on td "Pedido sem pagamento" at bounding box center [379, 78] width 103 height 24
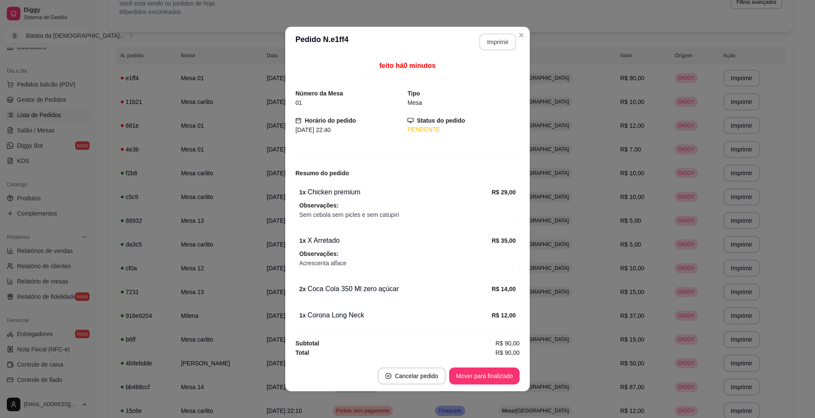
click at [488, 39] on button "Imprimir" at bounding box center [498, 42] width 37 height 17
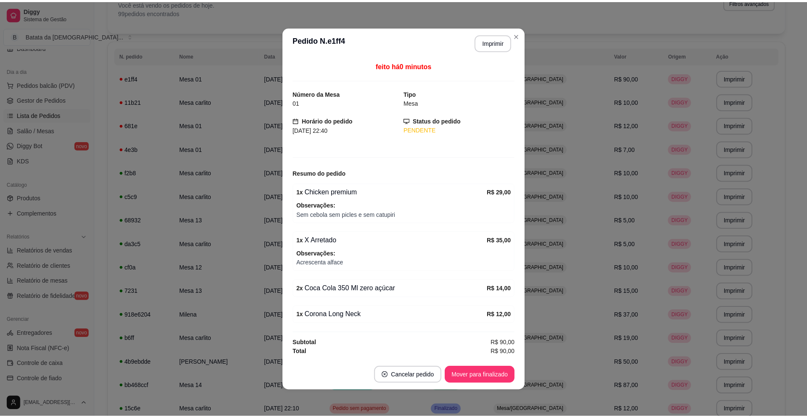
scroll to position [0, 0]
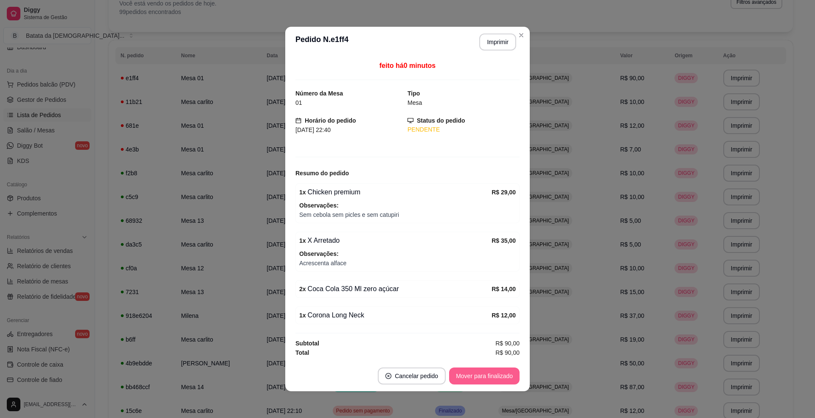
click at [466, 373] on button "Mover para finalizado" at bounding box center [484, 376] width 71 height 17
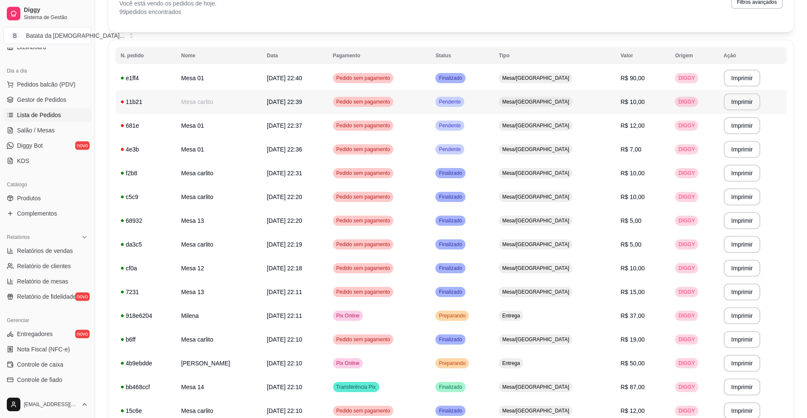
click at [544, 98] on div "Mesa/[GEOGRAPHIC_DATA]" at bounding box center [536, 102] width 74 height 10
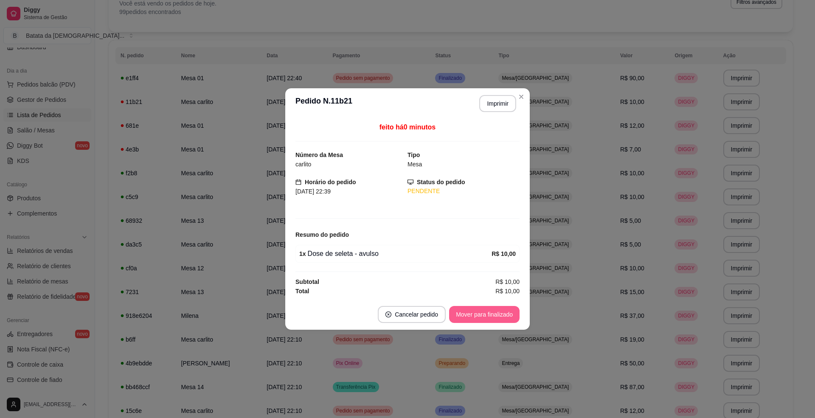
click at [468, 322] on button "Mover para finalizado" at bounding box center [484, 314] width 71 height 17
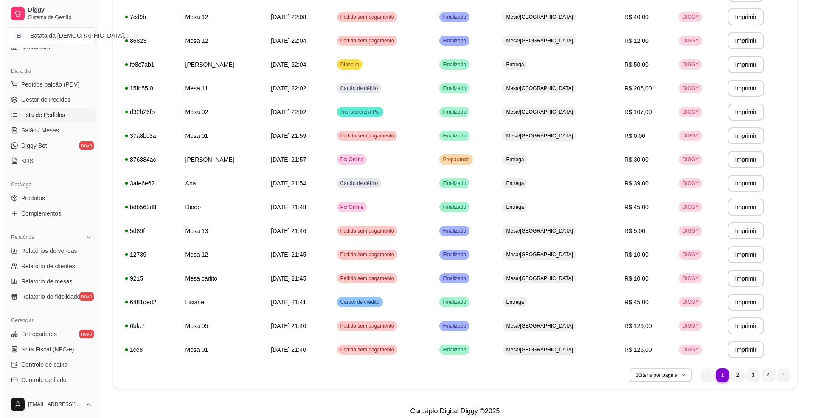
scroll to position [480, 0]
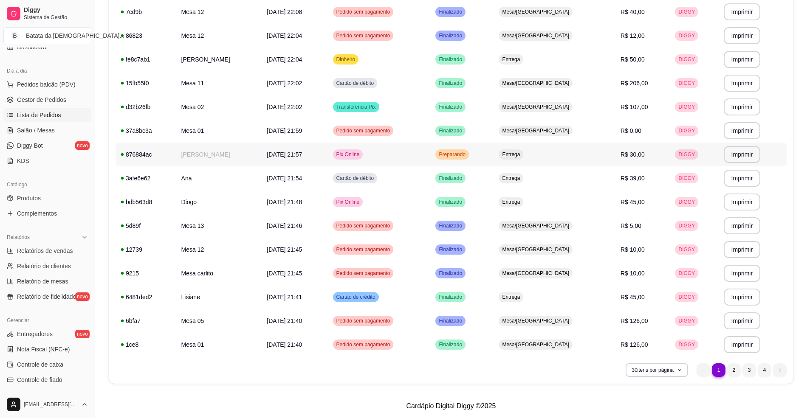
click at [494, 160] on td "Preparando" at bounding box center [461, 155] width 63 height 24
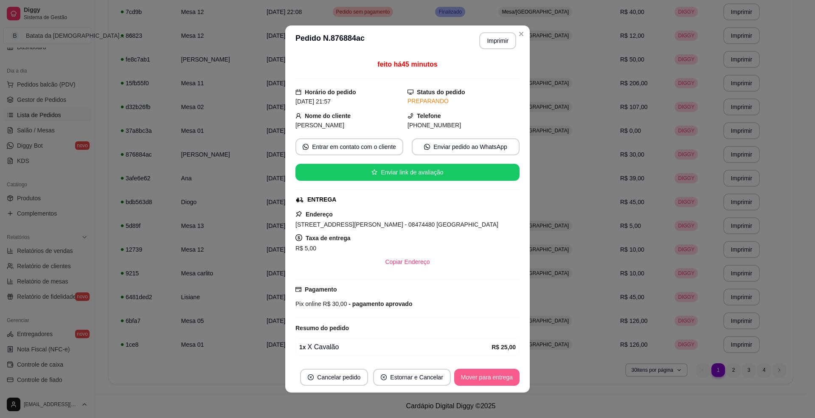
click at [495, 375] on button "Mover para entrega" at bounding box center [486, 377] width 65 height 17
click at [490, 377] on button "Mover para finalizado" at bounding box center [484, 377] width 71 height 17
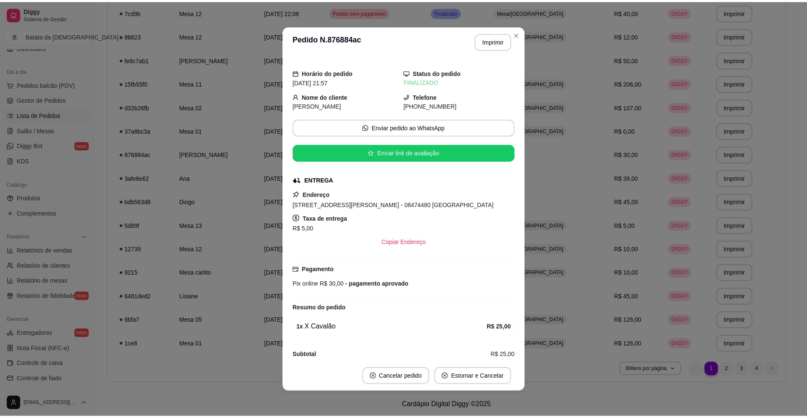
scroll to position [25, 0]
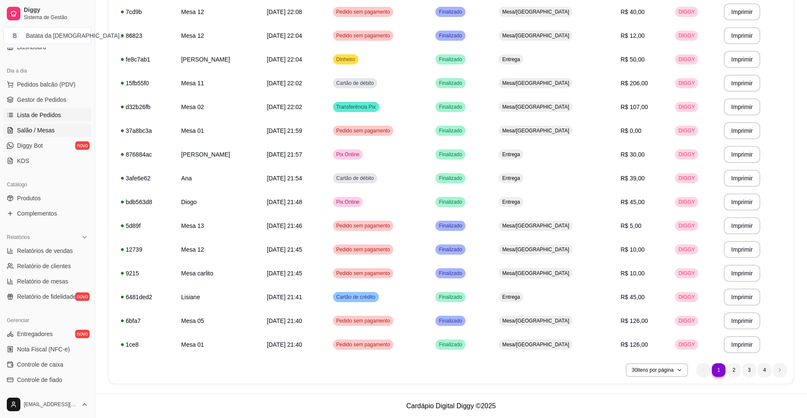
click at [57, 126] on link "Salão / Mesas" at bounding box center [47, 131] width 88 height 14
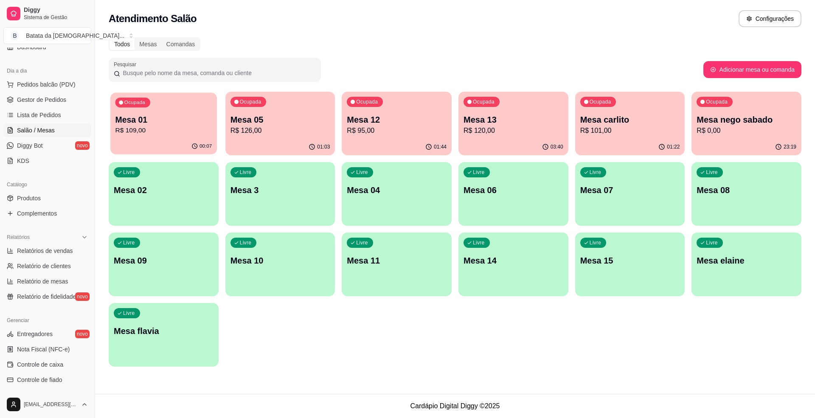
click at [162, 133] on p "R$ 109,00" at bounding box center [164, 131] width 97 height 10
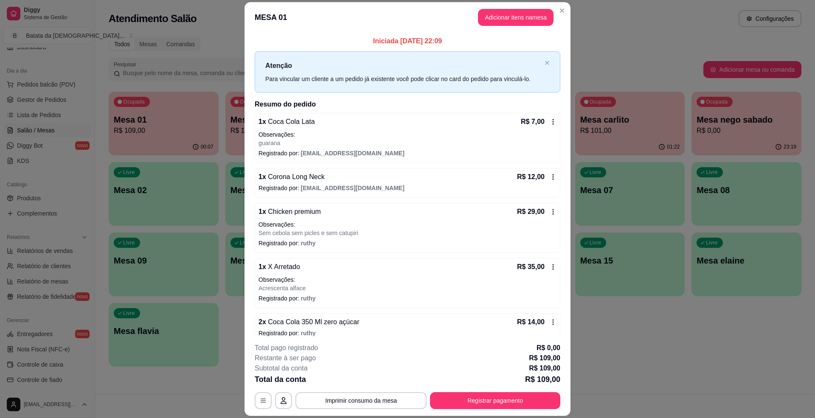
click at [550, 177] on icon at bounding box center [553, 177] width 7 height 7
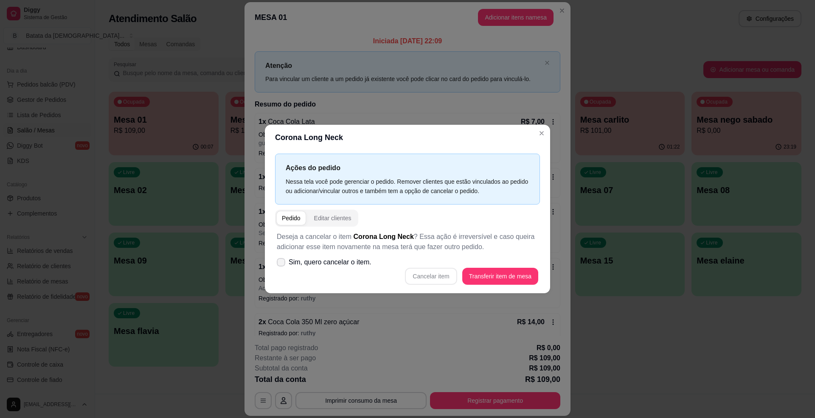
click at [327, 257] on label "Sim, quero cancelar o item." at bounding box center [325, 262] width 102 height 17
click at [282, 264] on input "Sim, quero cancelar o item." at bounding box center [279, 267] width 6 height 6
checkbox input "true"
click at [432, 274] on button "Cancelar item" at bounding box center [431, 276] width 52 height 17
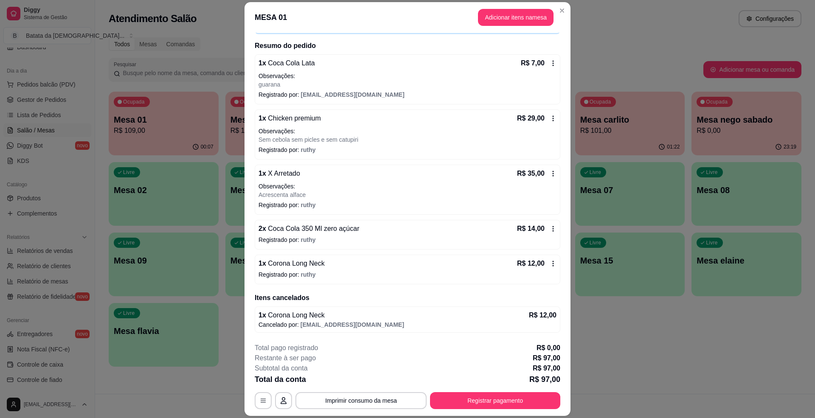
scroll to position [60, 0]
click at [530, 224] on p "R$ 14,00" at bounding box center [531, 229] width 28 height 10
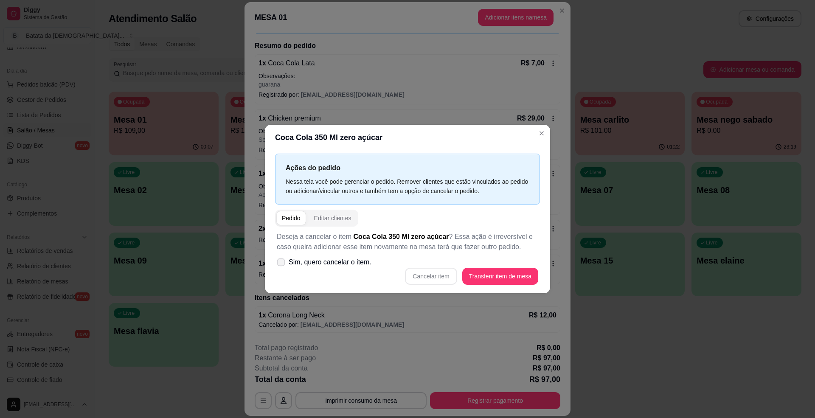
click at [369, 260] on span "Sim, quero cancelar o item." at bounding box center [330, 262] width 83 height 10
click at [282, 264] on input "Sim, quero cancelar o item." at bounding box center [279, 267] width 6 height 6
checkbox input "true"
click at [435, 271] on button "Cancelar item" at bounding box center [431, 276] width 51 height 17
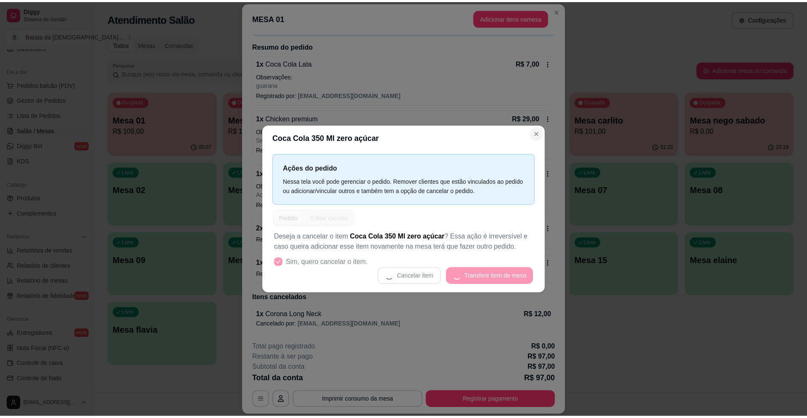
scroll to position [56, 0]
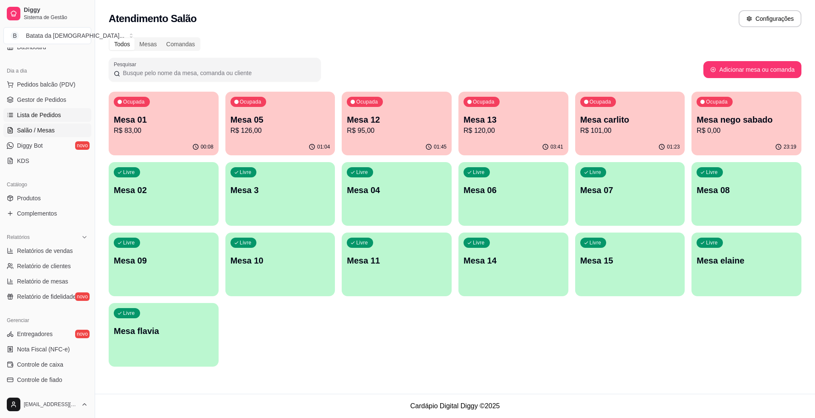
click at [53, 121] on link "Lista de Pedidos" at bounding box center [47, 115] width 88 height 14
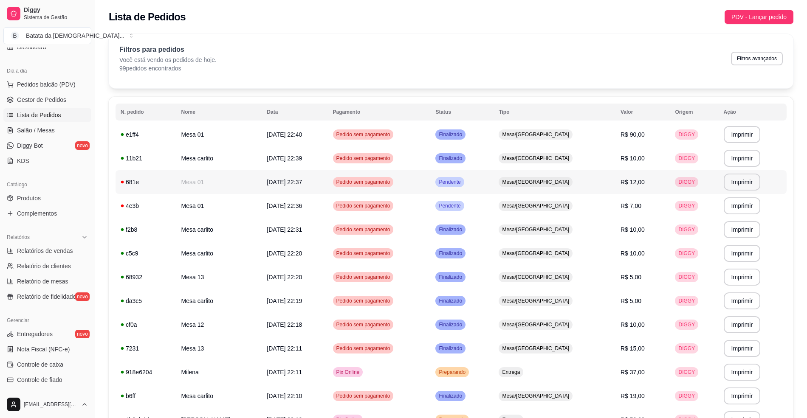
click at [462, 186] on span "Pendente" at bounding box center [449, 182] width 25 height 7
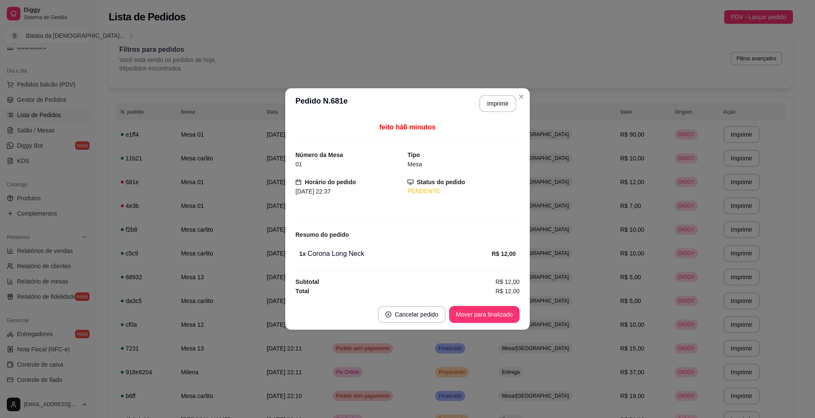
click at [489, 324] on footer "Cancelar pedido Mover para finalizado" at bounding box center [407, 314] width 245 height 31
click at [500, 310] on button "Mover para finalizado" at bounding box center [485, 315] width 68 height 17
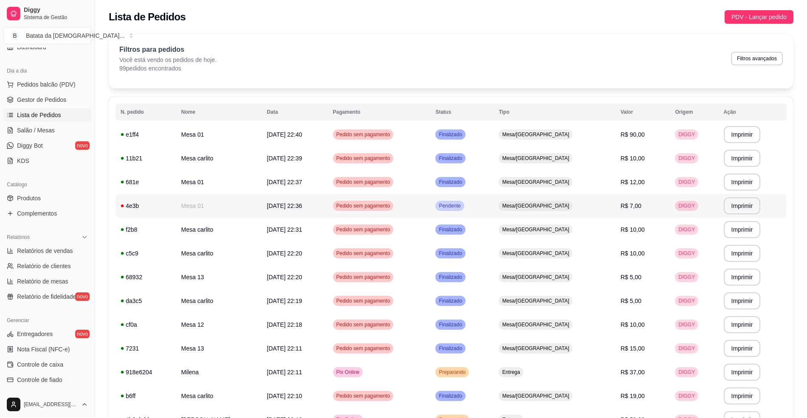
click at [494, 196] on td "Pendente" at bounding box center [461, 206] width 63 height 24
click at [67, 137] on link "Salão / Mesas" at bounding box center [47, 131] width 88 height 14
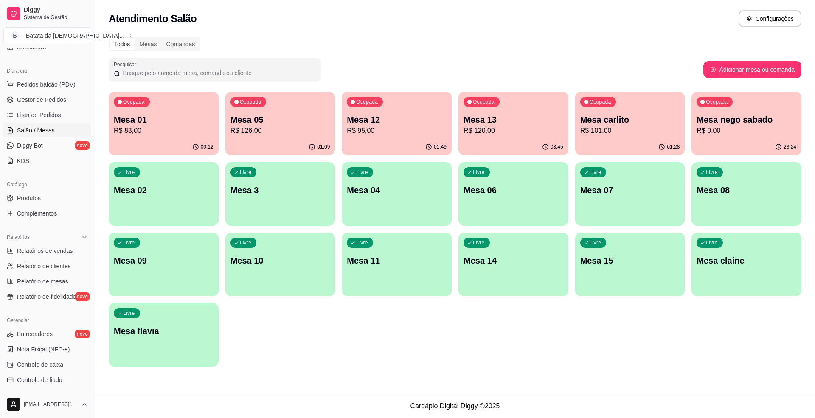
click at [624, 133] on p "R$ 101,00" at bounding box center [631, 131] width 100 height 10
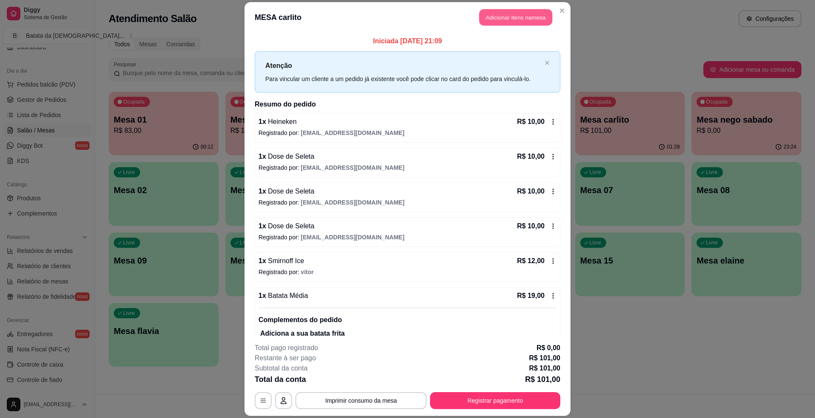
click at [522, 23] on button "Adicionar itens na mesa" at bounding box center [516, 17] width 73 height 17
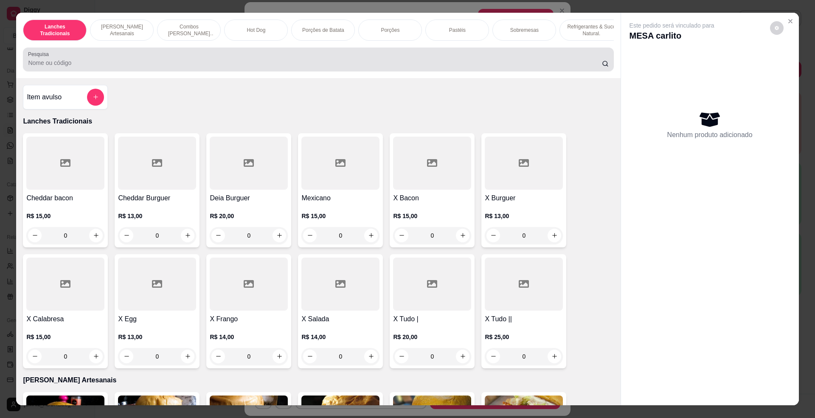
click at [245, 67] on input "Pesquisa" at bounding box center [315, 63] width 574 height 8
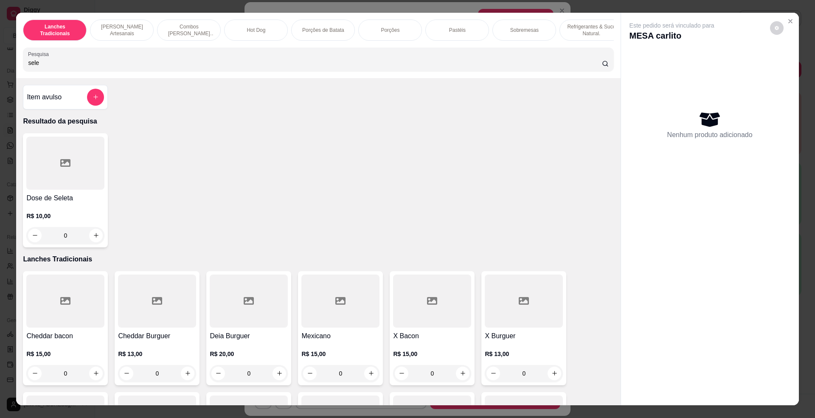
type input "sele"
click at [65, 180] on div at bounding box center [65, 163] width 78 height 53
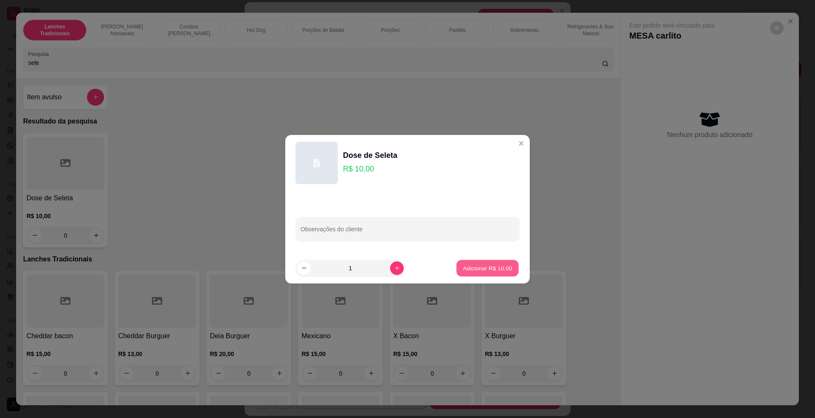
click at [491, 267] on p "Adicionar R$ 10,00" at bounding box center [487, 268] width 49 height 8
type input "1"
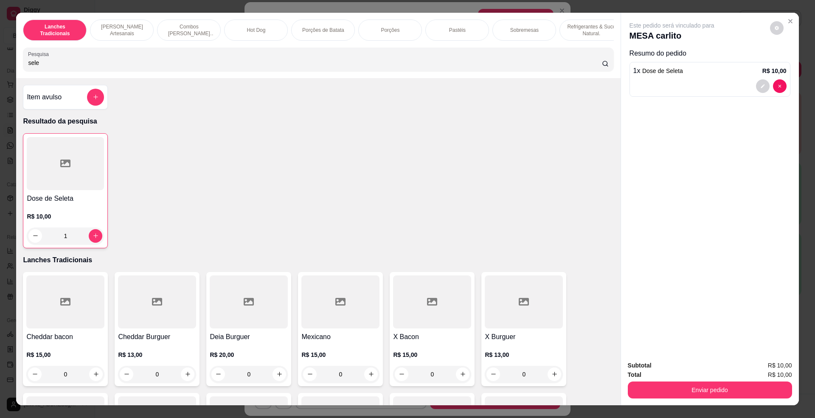
click at [695, 381] on div "Enviar pedido" at bounding box center [710, 389] width 164 height 19
click at [699, 392] on button "Enviar pedido" at bounding box center [710, 390] width 164 height 17
click at [683, 369] on button "Não registrar e enviar pedido" at bounding box center [681, 370] width 88 height 16
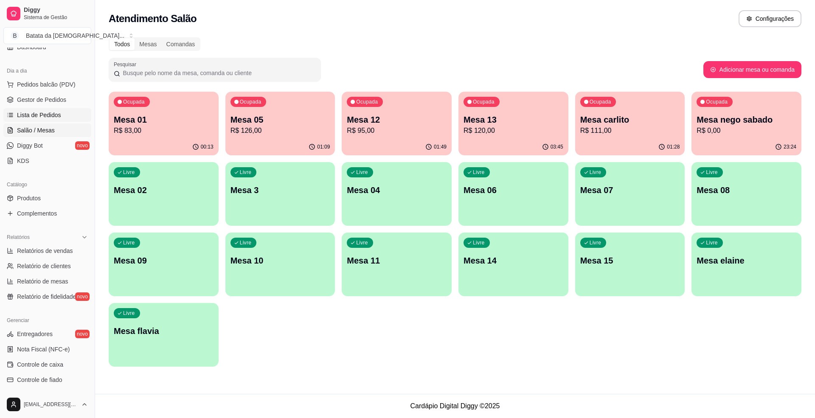
click at [46, 111] on span "Lista de Pedidos" at bounding box center [39, 115] width 44 height 8
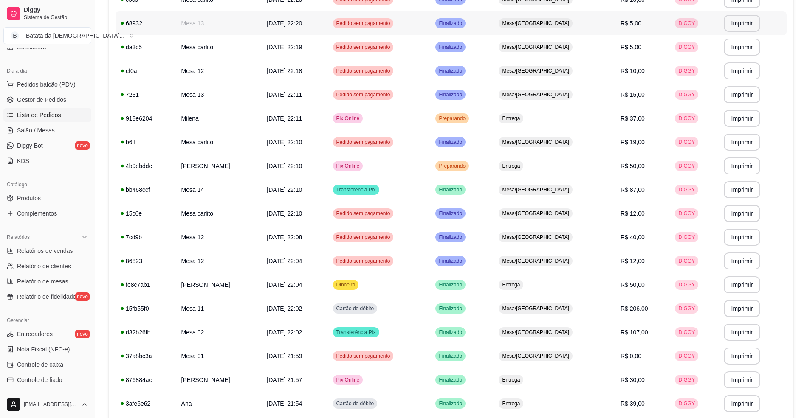
scroll to position [283, 0]
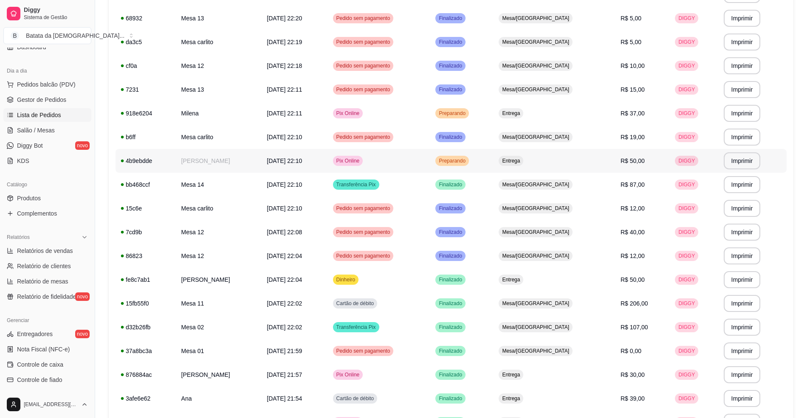
click at [494, 160] on td "Preparando" at bounding box center [461, 161] width 63 height 24
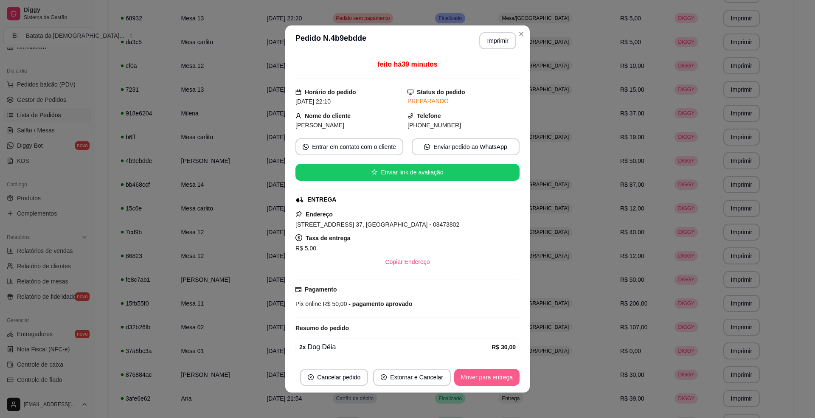
click at [497, 381] on button "Mover para entrega" at bounding box center [486, 377] width 65 height 17
click at [499, 378] on button "Mover para finalizado" at bounding box center [484, 377] width 71 height 17
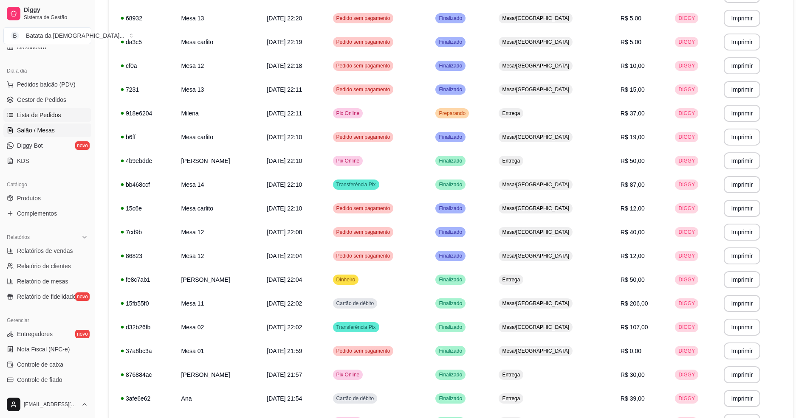
click at [37, 132] on span "Salão / Mesas" at bounding box center [36, 130] width 38 height 8
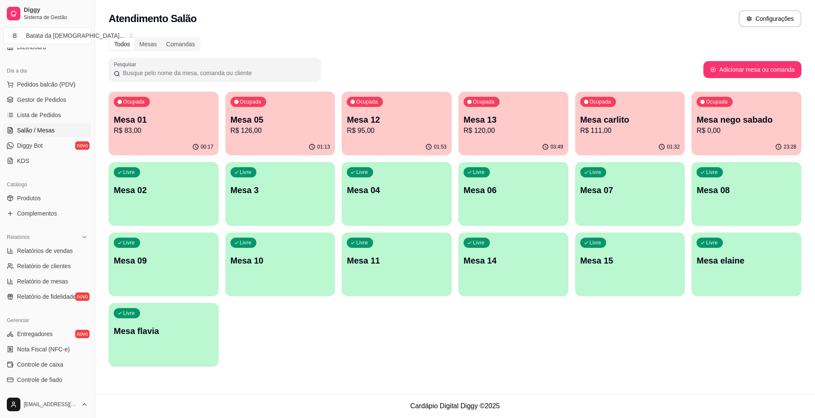
click at [170, 126] on p "R$ 83,00" at bounding box center [164, 131] width 100 height 10
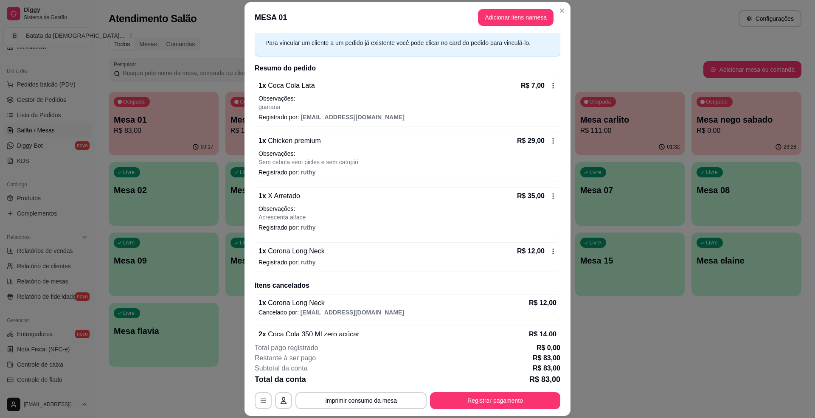
scroll to position [56, 0]
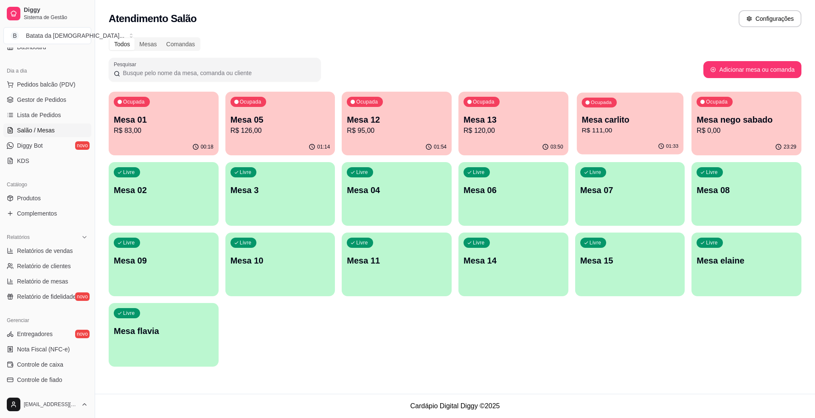
click at [627, 116] on p "Mesa carlito" at bounding box center [630, 119] width 97 height 11
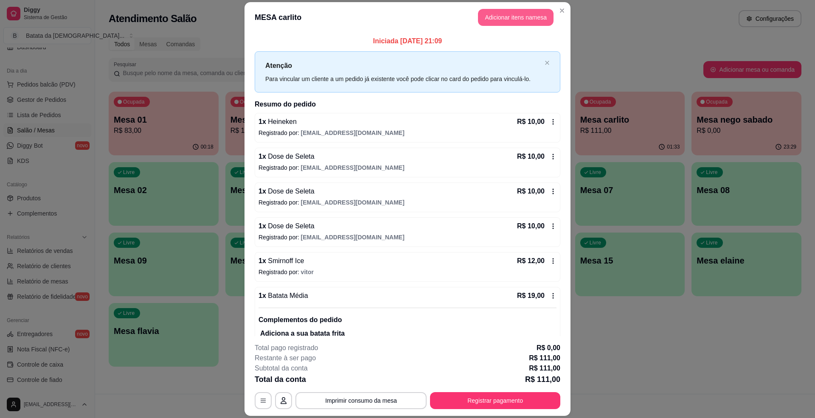
click at [512, 21] on button "Adicionar itens na mesa" at bounding box center [516, 17] width 76 height 17
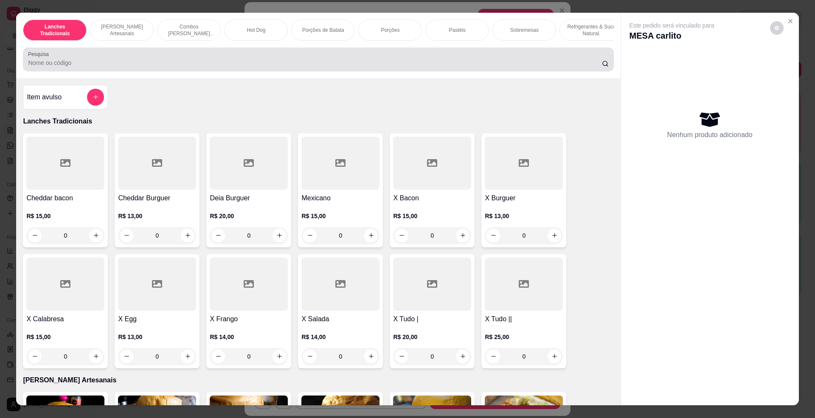
click at [328, 65] on div at bounding box center [318, 59] width 581 height 17
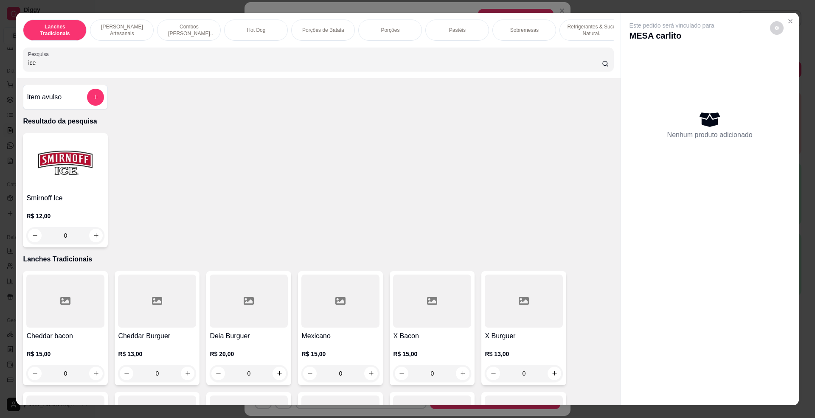
type input "ice"
click at [26, 181] on img at bounding box center [65, 163] width 78 height 53
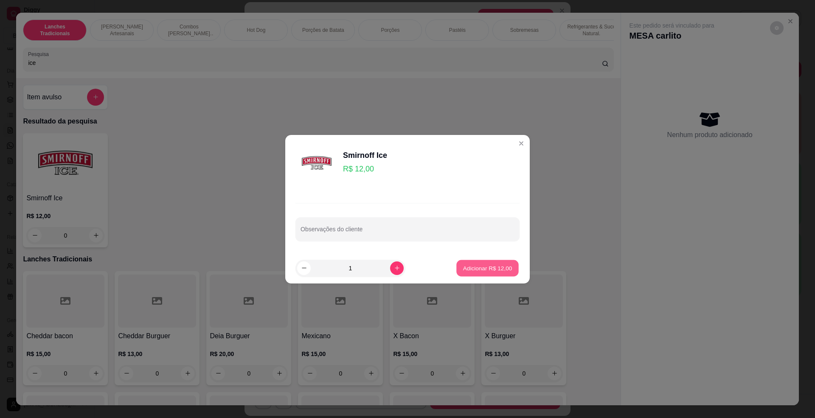
click at [482, 272] on p "Adicionar R$ 12,00" at bounding box center [487, 268] width 49 height 8
type input "1"
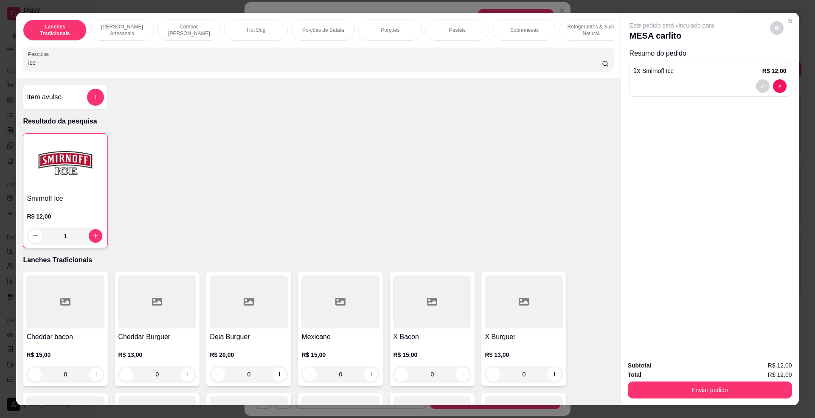
click at [667, 379] on div "Total R$ 12,00" at bounding box center [710, 374] width 164 height 9
click at [678, 392] on button "Enviar pedido" at bounding box center [710, 390] width 164 height 17
click at [678, 370] on button "Não registrar e enviar pedido" at bounding box center [681, 370] width 88 height 16
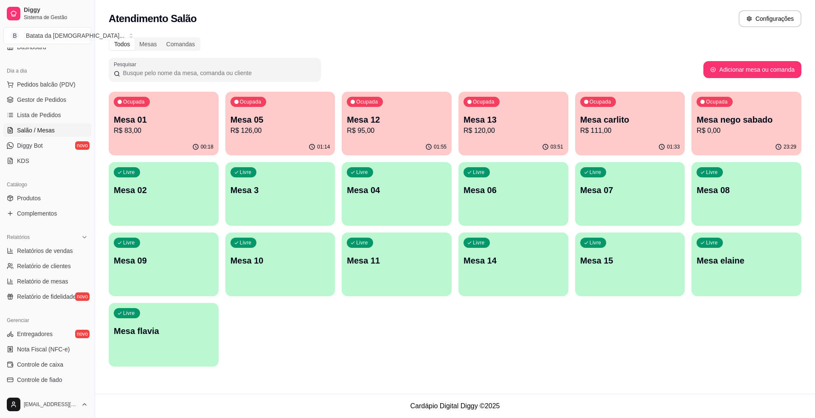
click at [178, 131] on p "R$ 83,00" at bounding box center [164, 131] width 100 height 10
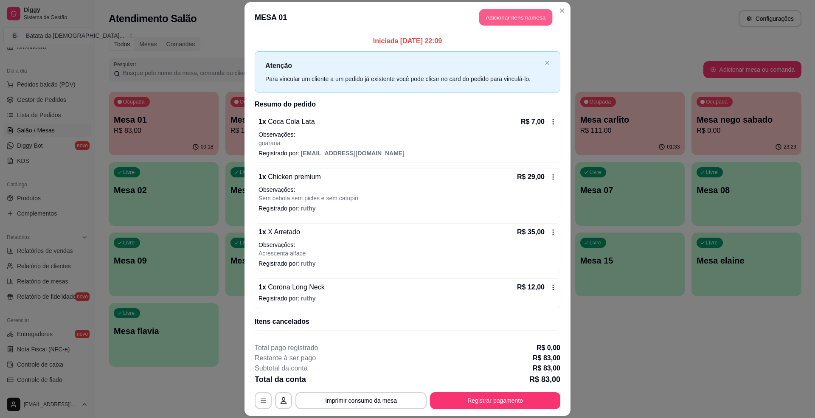
click at [531, 14] on button "Adicionar itens na mesa" at bounding box center [516, 17] width 73 height 17
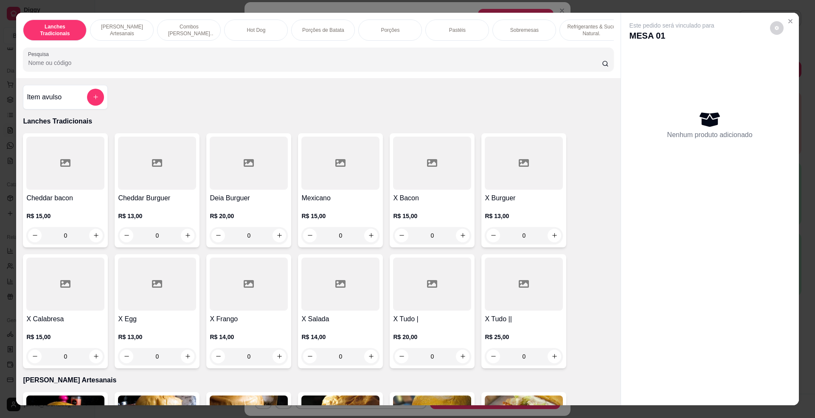
click at [259, 67] on input "Pesquisa" at bounding box center [315, 63] width 574 height 8
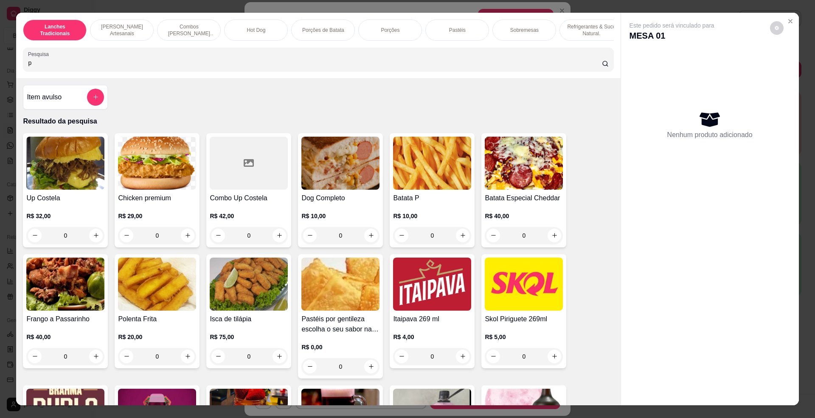
type input "p"
click at [428, 199] on div "Batata P R$ 10,00 0" at bounding box center [432, 190] width 85 height 114
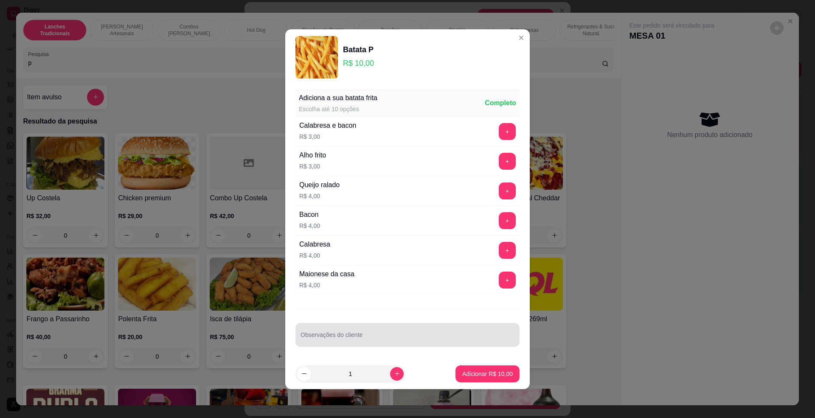
click at [341, 343] on div "Observações do cliente" at bounding box center [408, 335] width 224 height 24
type input "sem catupiry"
click at [499, 156] on button "+" at bounding box center [507, 161] width 17 height 17
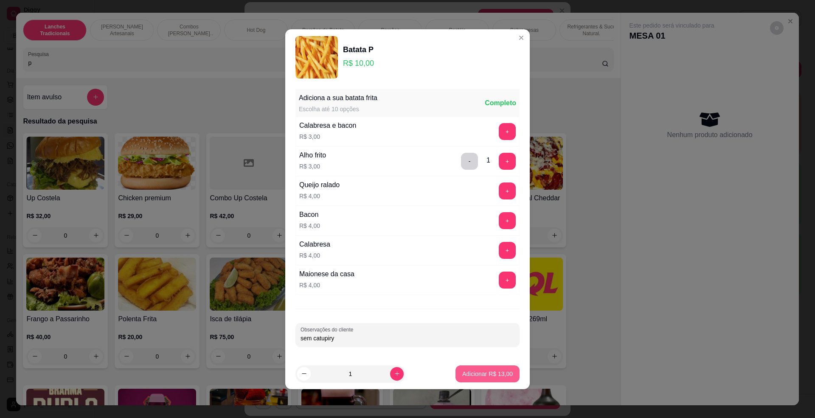
click at [510, 375] on button "Adicionar R$ 13,00" at bounding box center [488, 374] width 64 height 17
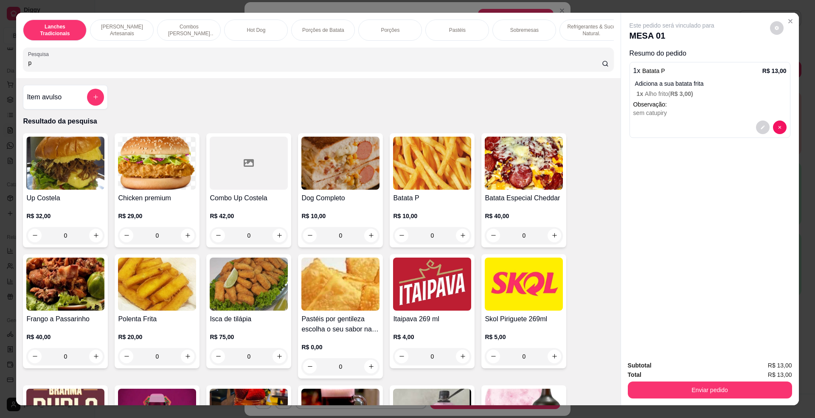
click at [716, 381] on div "Enviar pedido" at bounding box center [710, 389] width 164 height 19
click at [712, 392] on button "Enviar pedido" at bounding box center [710, 390] width 164 height 17
click at [687, 370] on button "Não registrar e enviar pedido" at bounding box center [681, 370] width 88 height 16
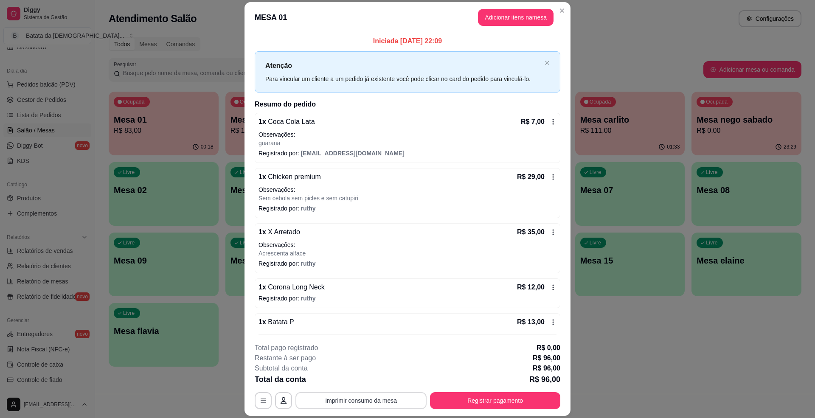
click at [394, 401] on button "Imprimir consumo da mesa" at bounding box center [361, 400] width 131 height 17
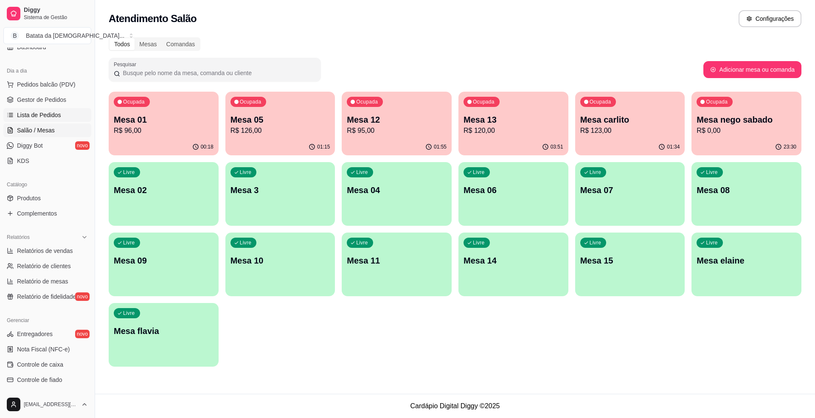
click at [59, 121] on link "Lista de Pedidos" at bounding box center [47, 115] width 88 height 14
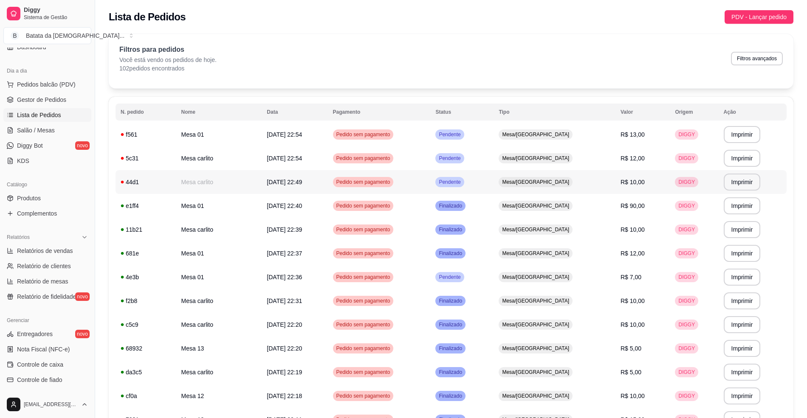
click at [431, 131] on td "Pedido sem pagamento" at bounding box center [379, 135] width 103 height 24
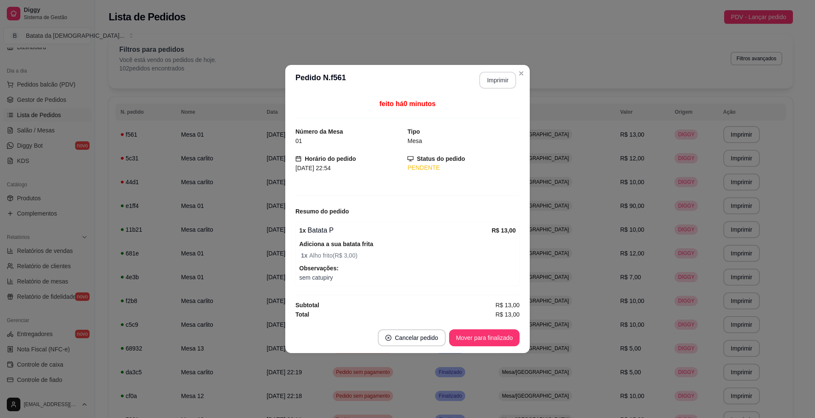
click at [499, 79] on button "Imprimir" at bounding box center [498, 80] width 37 height 17
click at [508, 338] on button "Mover para finalizado" at bounding box center [484, 338] width 71 height 17
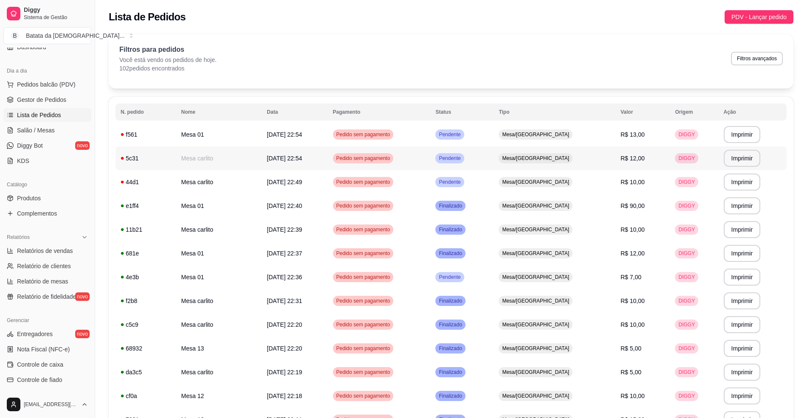
click at [547, 155] on span "Mesa/[GEOGRAPHIC_DATA]" at bounding box center [535, 158] width 71 height 7
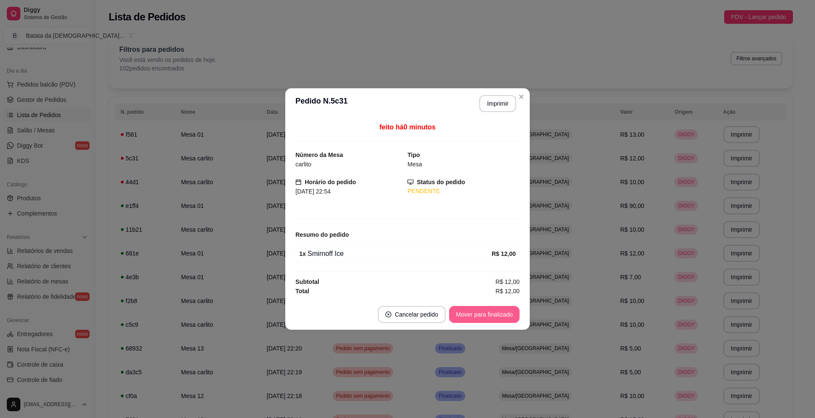
click at [476, 322] on button "Mover para finalizado" at bounding box center [484, 314] width 71 height 17
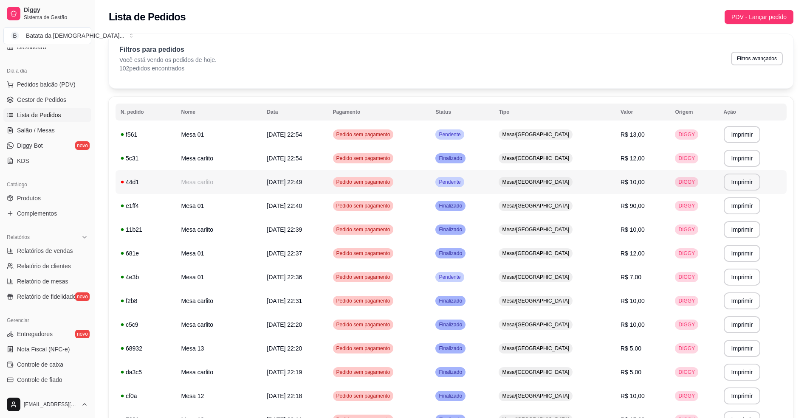
click at [494, 182] on td "Pendente" at bounding box center [461, 182] width 63 height 24
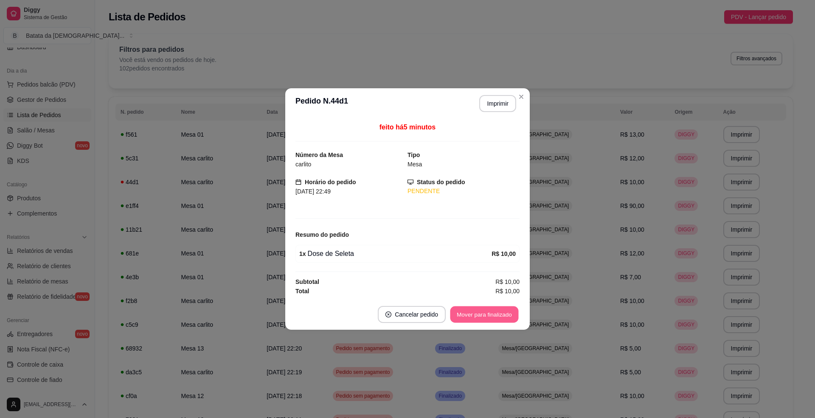
click at [495, 318] on button "Mover para finalizado" at bounding box center [485, 315] width 68 height 17
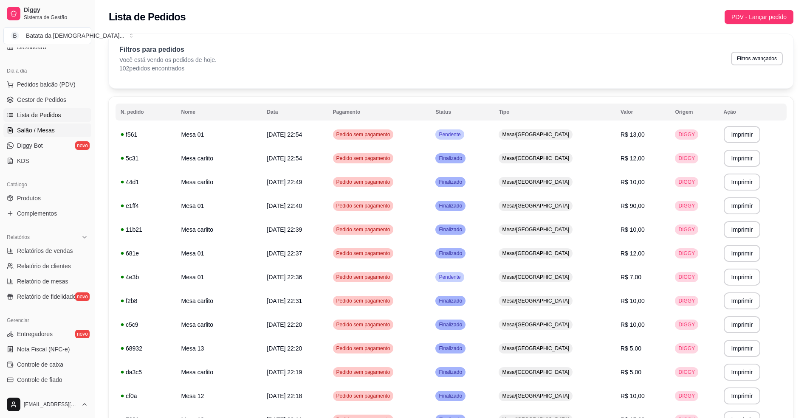
click at [63, 128] on link "Salão / Mesas" at bounding box center [47, 131] width 88 height 14
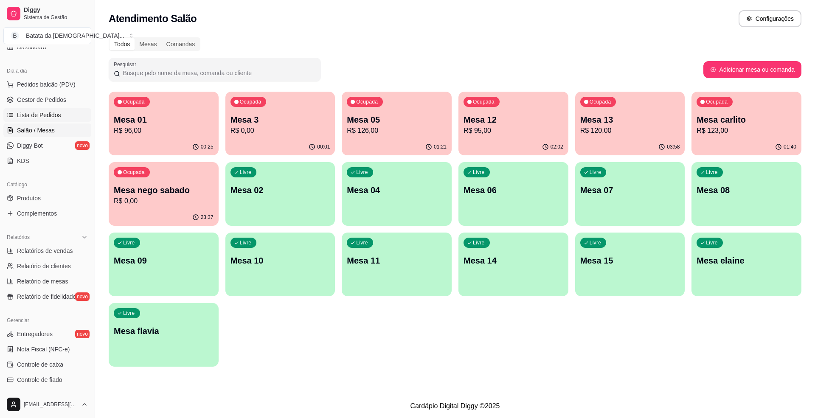
click at [49, 111] on span "Lista de Pedidos" at bounding box center [39, 115] width 44 height 8
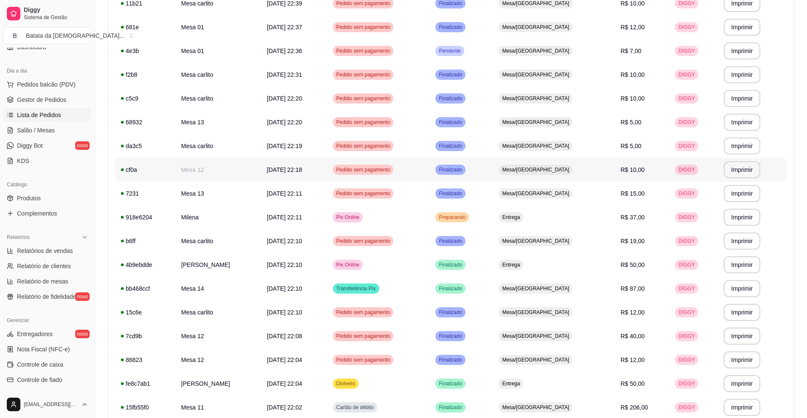
scroll to position [283, 0]
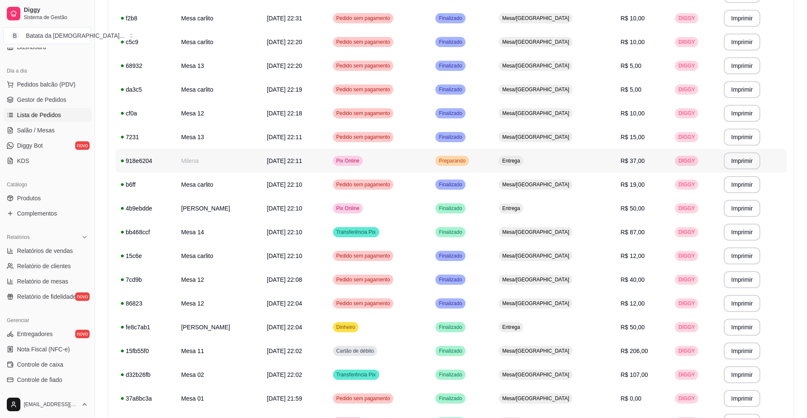
click at [314, 149] on td "21/09/25 às 22:11" at bounding box center [295, 161] width 66 height 24
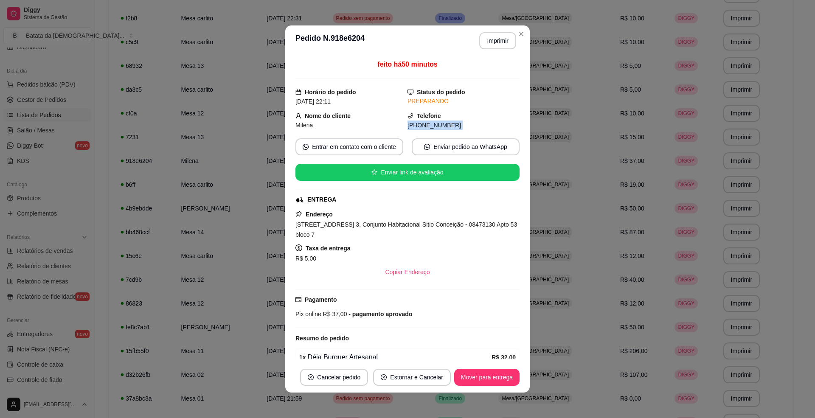
drag, startPoint x: 455, startPoint y: 119, endPoint x: 454, endPoint y: 134, distance: 15.4
click at [454, 134] on div "feito há 50 minutos Horário do pedido 21/09/2025 22:11 Status do pedido PREPARA…" at bounding box center [408, 208] width 224 height 299
click at [449, 124] on div "(11) 9 7852-6784" at bounding box center [464, 125] width 112 height 9
drag, startPoint x: 449, startPoint y: 124, endPoint x: 410, endPoint y: 127, distance: 39.1
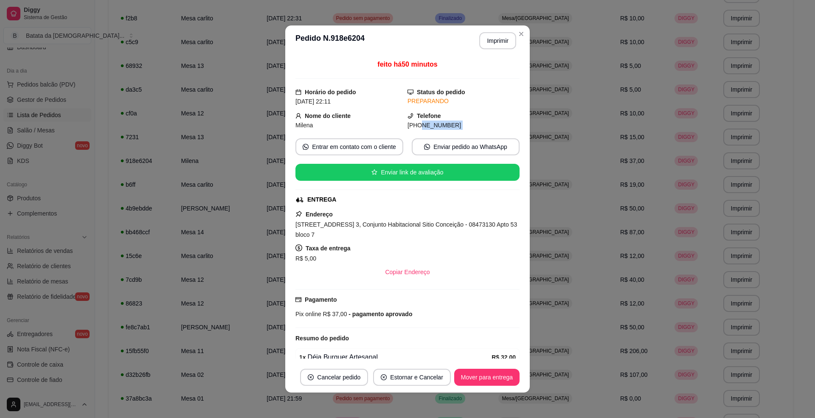
click at [410, 127] on div "(11) 9 7852-6784" at bounding box center [464, 125] width 112 height 9
copy div "9 7852-6784 Entrar em contato com o cliente Enviar pedido ao WhatsApp Enviar li…"
click at [478, 371] on button "Mover para entrega" at bounding box center [486, 377] width 65 height 17
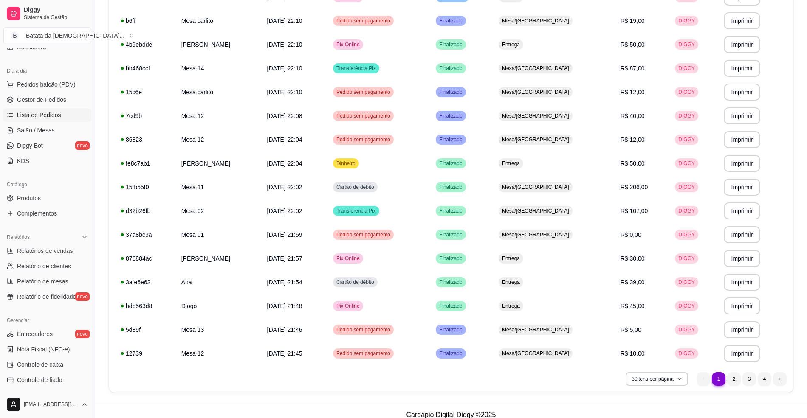
scroll to position [480, 0]
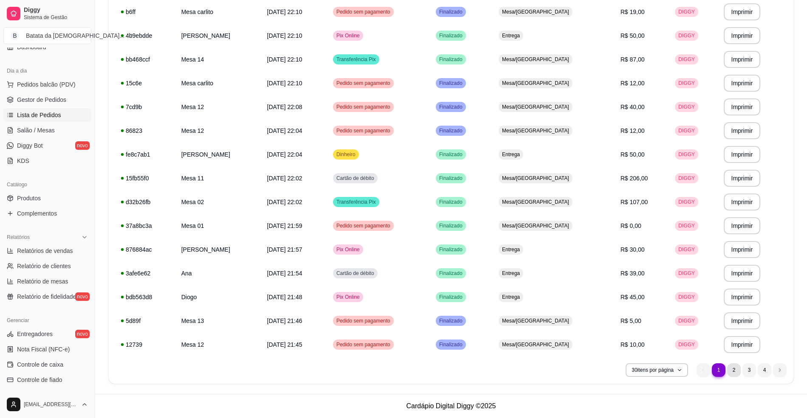
click at [728, 369] on li "2" at bounding box center [734, 371] width 14 height 14
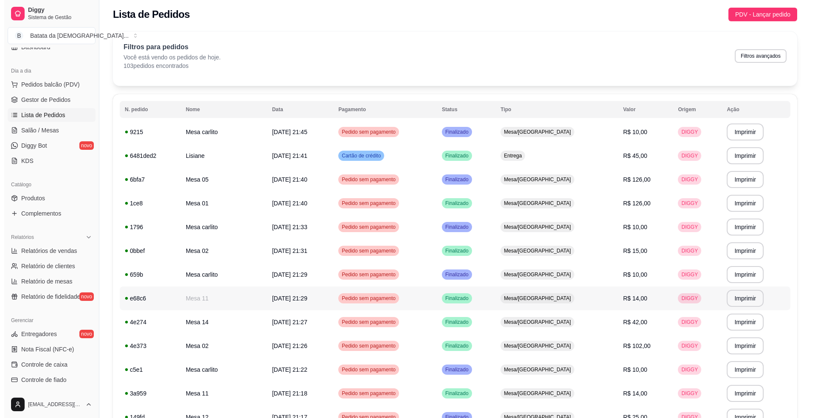
scroll to position [0, 0]
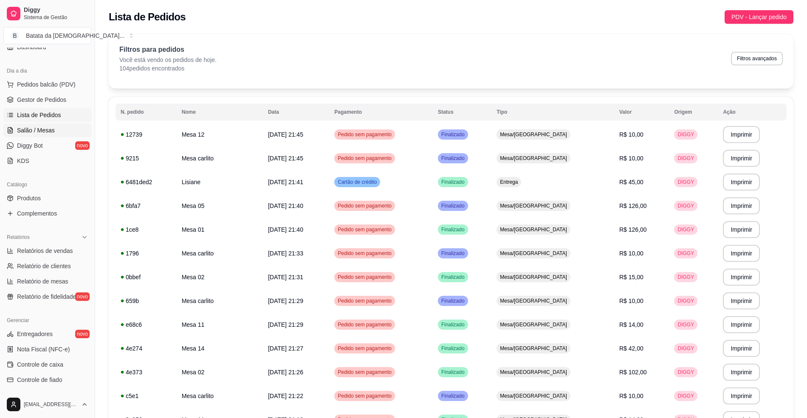
click at [48, 133] on span "Salão / Mesas" at bounding box center [36, 130] width 38 height 8
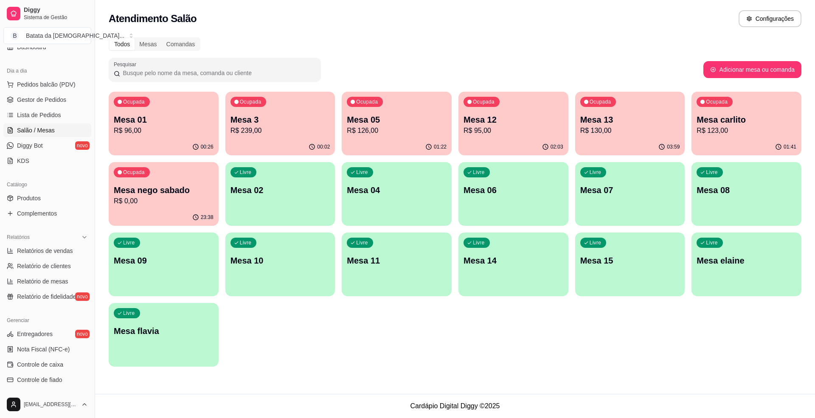
click at [299, 140] on div "00:02" at bounding box center [281, 147] width 110 height 17
click at [51, 119] on span "Lista de Pedidos" at bounding box center [39, 115] width 44 height 8
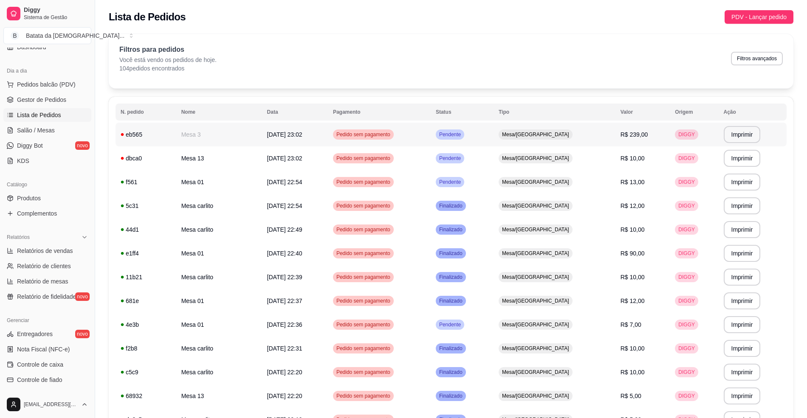
click at [463, 138] on span "Pendente" at bounding box center [449, 134] width 25 height 7
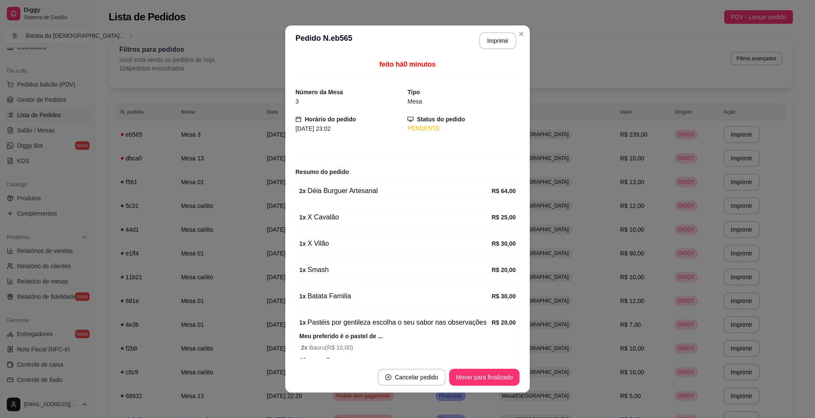
click at [500, 43] on button "Imprimir" at bounding box center [498, 40] width 37 height 17
click at [476, 371] on button "Mover para finalizado" at bounding box center [485, 378] width 68 height 17
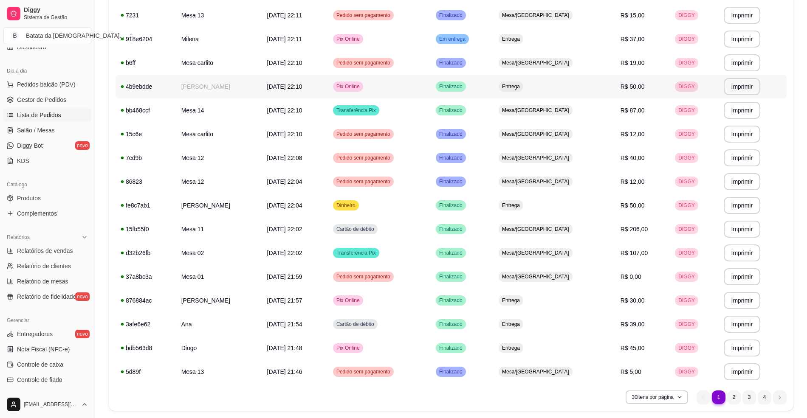
scroll to position [453, 0]
click at [640, 44] on td "R$ 37,00" at bounding box center [642, 39] width 55 height 24
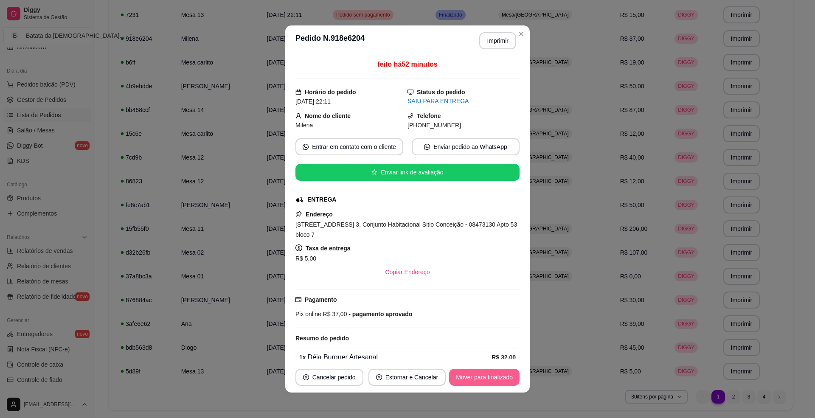
click at [469, 381] on button "Mover para finalizado" at bounding box center [484, 377] width 71 height 17
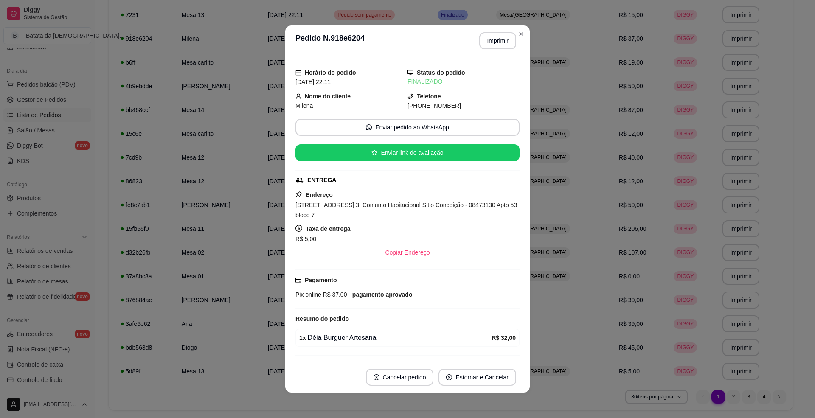
drag, startPoint x: 443, startPoint y: 102, endPoint x: 410, endPoint y: 106, distance: 33.3
click at [410, 106] on span "(11) 9 7852-6784" at bounding box center [435, 105] width 54 height 7
copy span "9 7852-6784"
click at [359, 193] on div "Endereço Rua Pequeno Romance, n. 3, Conjunto Habitacional Sitio Conceição - 084…" at bounding box center [408, 225] width 224 height 71
drag, startPoint x: 351, startPoint y: 208, endPoint x: 284, endPoint y: 204, distance: 66.8
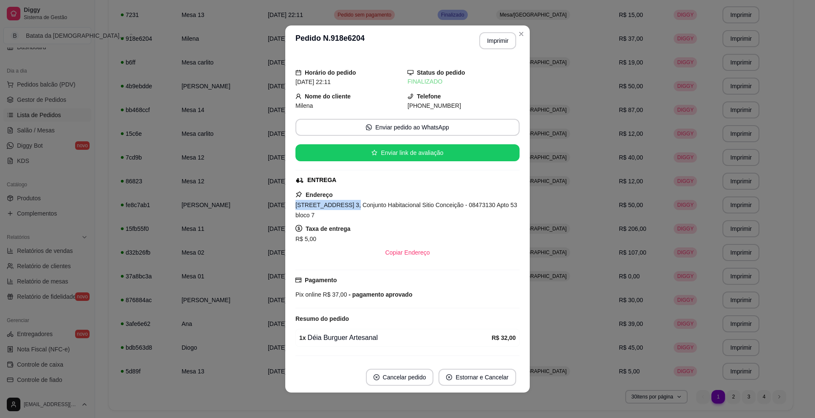
click at [285, 204] on div "Horário do pedido 21/09/2025 22:11 Status do pedido FINALIZADO Nome do cliente …" at bounding box center [407, 209] width 245 height 306
copy span "Rua Pequeno Romance"
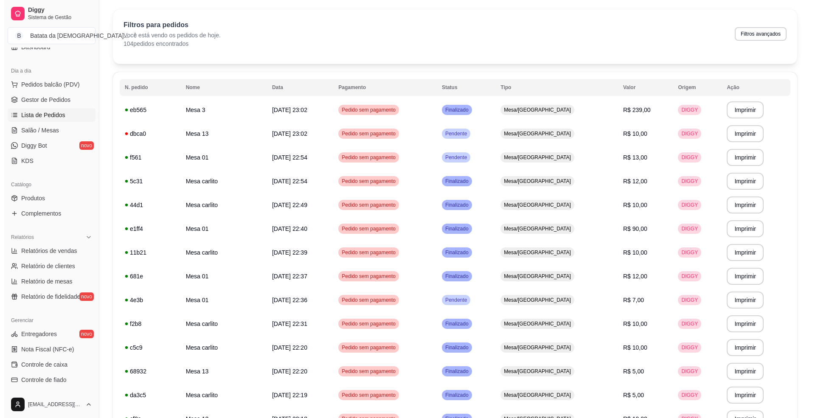
scroll to position [0, 0]
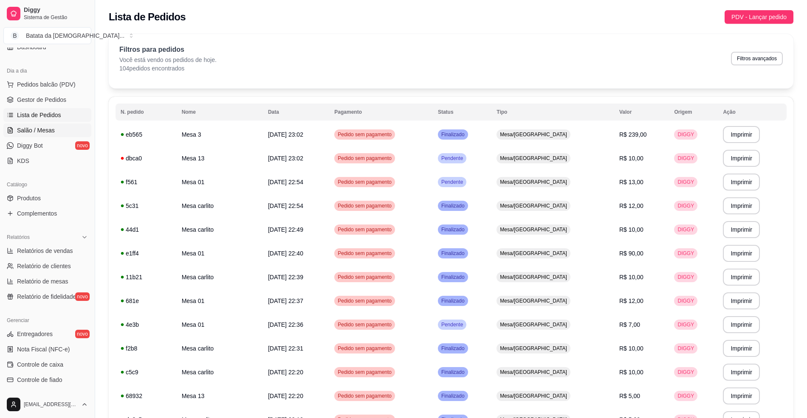
click at [24, 133] on span "Salão / Mesas" at bounding box center [36, 130] width 38 height 8
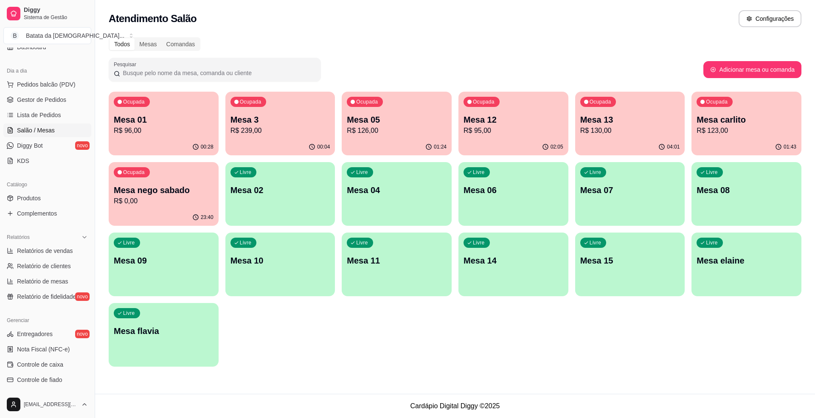
click at [262, 137] on div "Ocupada Mesa 3 R$ 239,00" at bounding box center [281, 115] width 110 height 47
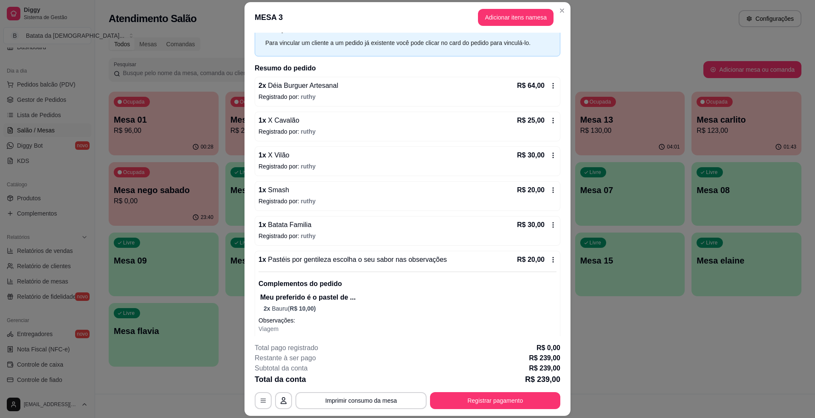
scroll to position [89, 0]
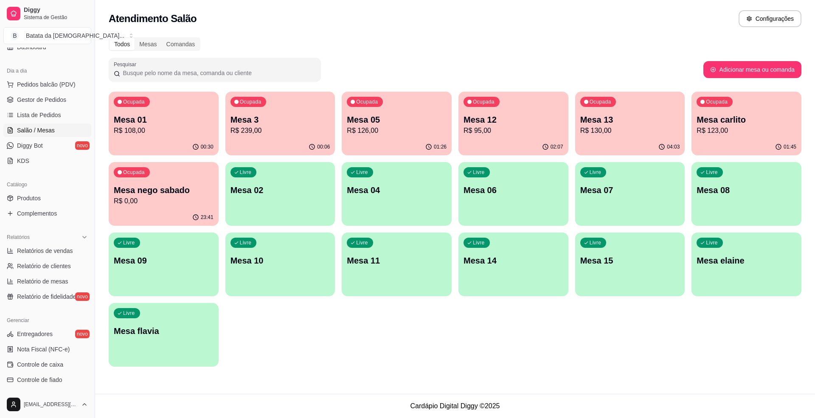
click at [716, 139] on div "01:45" at bounding box center [747, 147] width 110 height 17
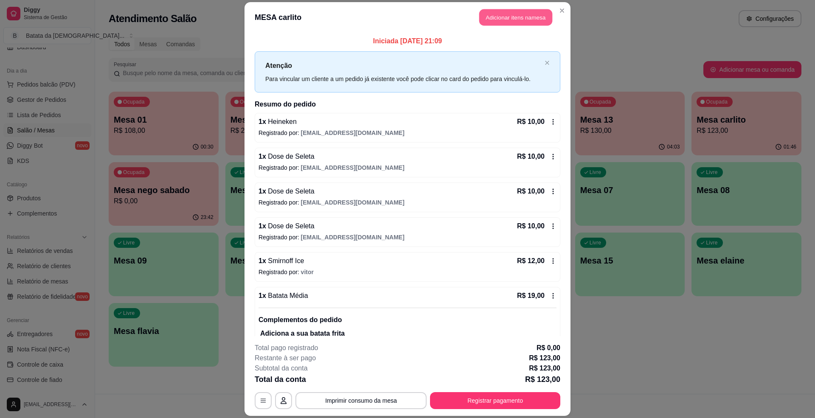
click at [503, 17] on button "Adicionar itens na mesa" at bounding box center [516, 17] width 73 height 17
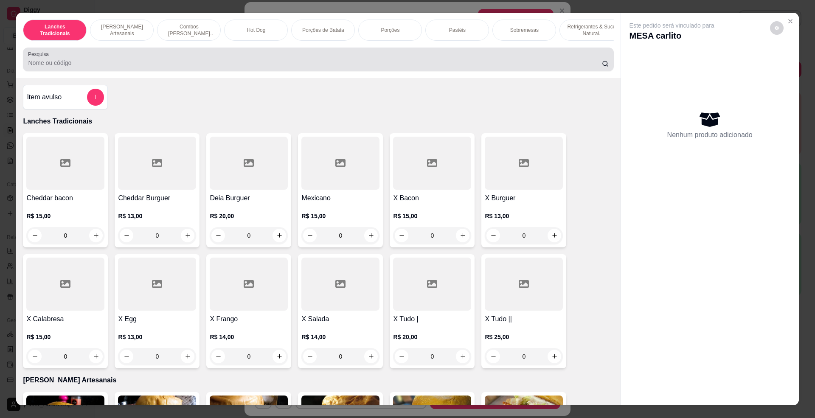
click at [192, 60] on div at bounding box center [318, 59] width 581 height 17
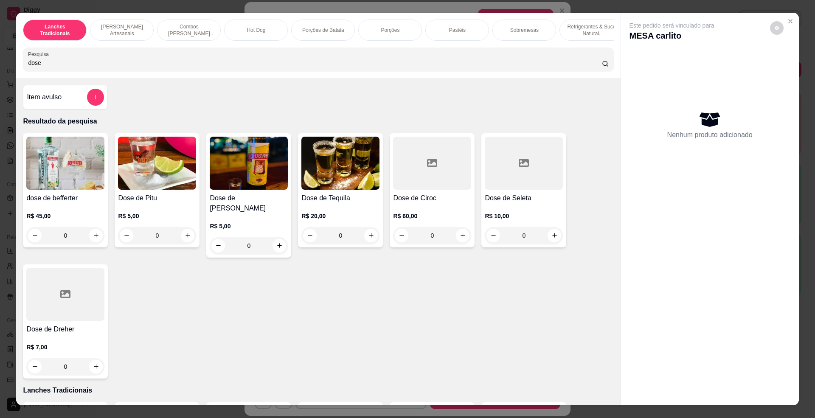
type input "dose"
click at [57, 173] on img at bounding box center [65, 163] width 78 height 53
click at [513, 190] on div at bounding box center [524, 163] width 78 height 53
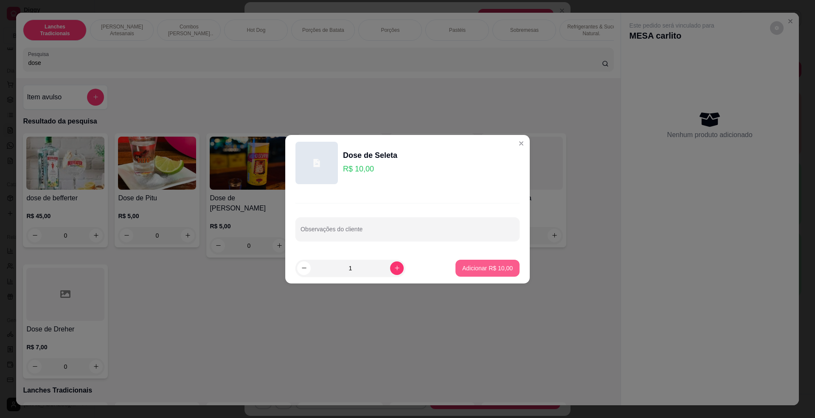
click at [479, 269] on p "Adicionar R$ 10,00" at bounding box center [488, 268] width 51 height 8
type input "1"
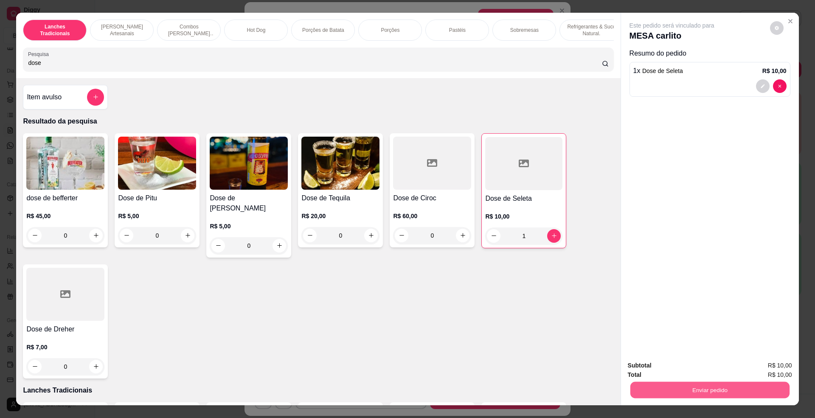
click at [734, 383] on button "Enviar pedido" at bounding box center [709, 390] width 159 height 17
click at [684, 366] on button "Não registrar e enviar pedido" at bounding box center [681, 370] width 88 height 16
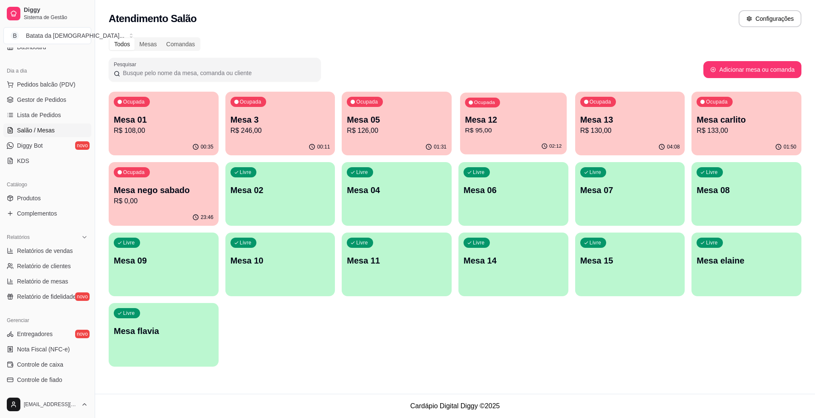
click at [528, 148] on div "02:12" at bounding box center [513, 146] width 107 height 16
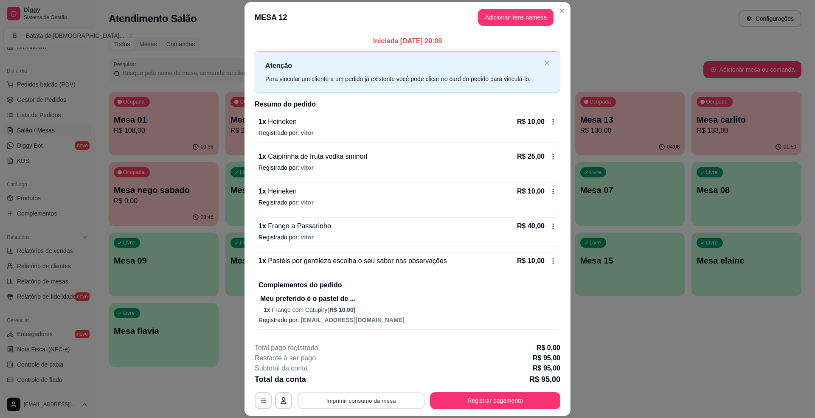
click at [351, 397] on button "Imprimir consumo da mesa" at bounding box center [361, 401] width 127 height 17
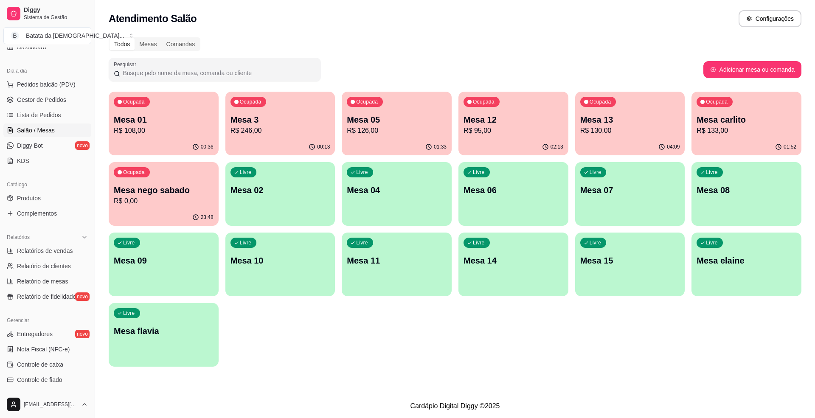
click at [269, 107] on div "Ocupada Mesa 3 R$ 246,00" at bounding box center [281, 115] width 110 height 47
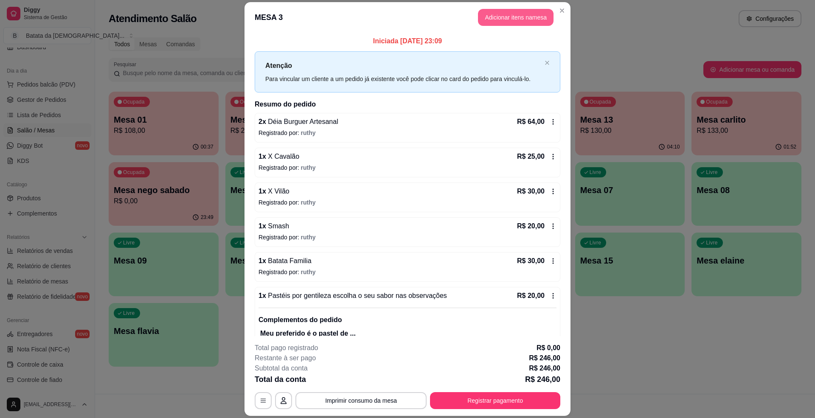
click at [503, 17] on button "Adicionar itens na mesa" at bounding box center [516, 17] width 76 height 17
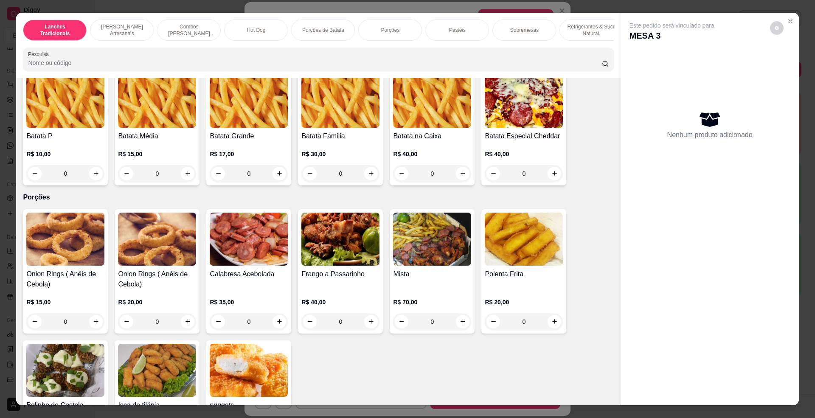
scroll to position [1019, 0]
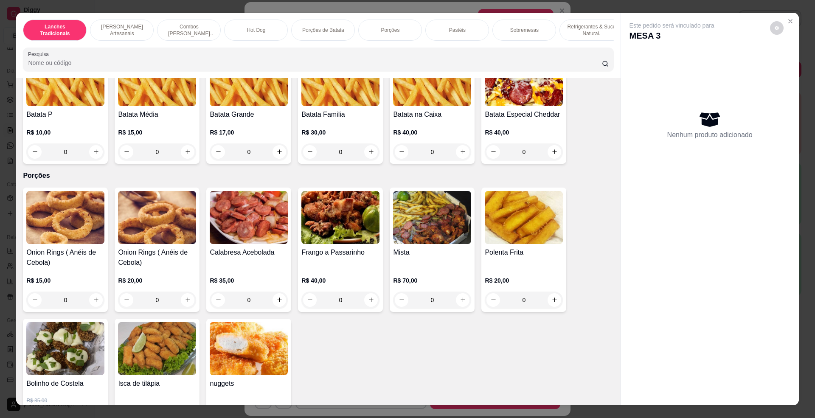
click at [251, 118] on div "Batata Grande R$ 17,00 0" at bounding box center [248, 107] width 85 height 114
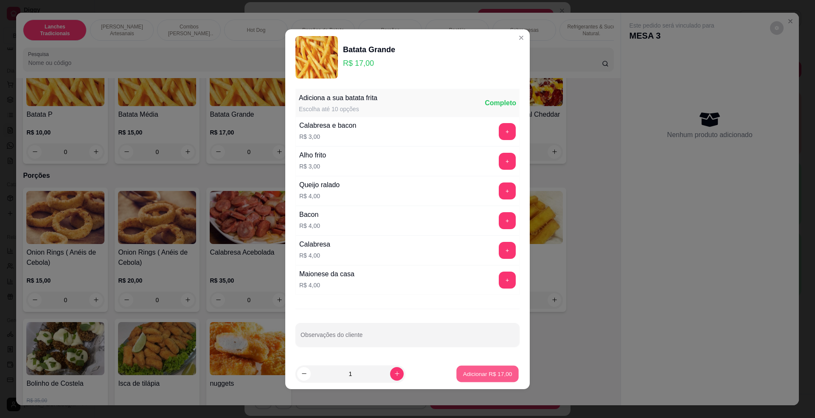
click at [500, 376] on p "Adicionar R$ 17,00" at bounding box center [487, 374] width 49 height 8
type input "1"
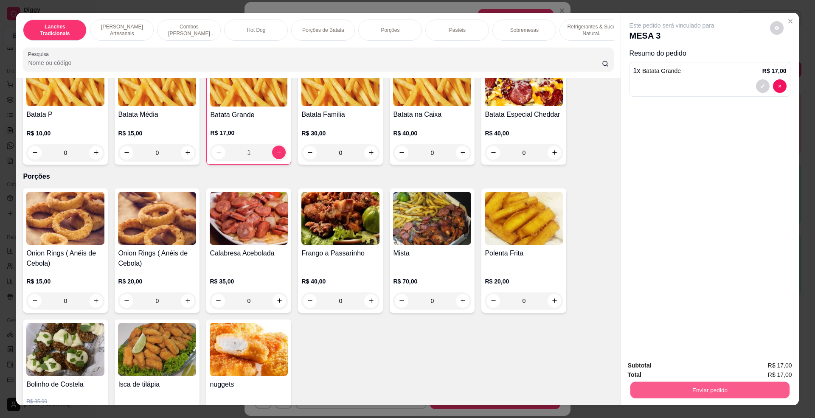
click at [712, 384] on button "Enviar pedido" at bounding box center [709, 390] width 159 height 17
click at [680, 370] on button "Não registrar e enviar pedido" at bounding box center [681, 370] width 88 height 16
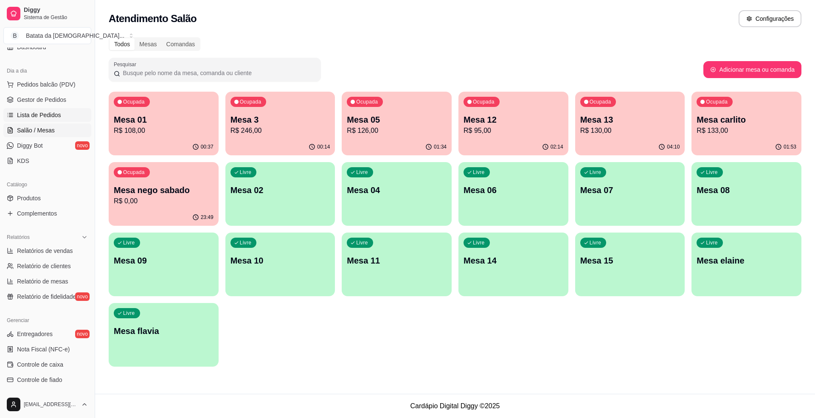
click at [47, 114] on span "Lista de Pedidos" at bounding box center [39, 115] width 44 height 8
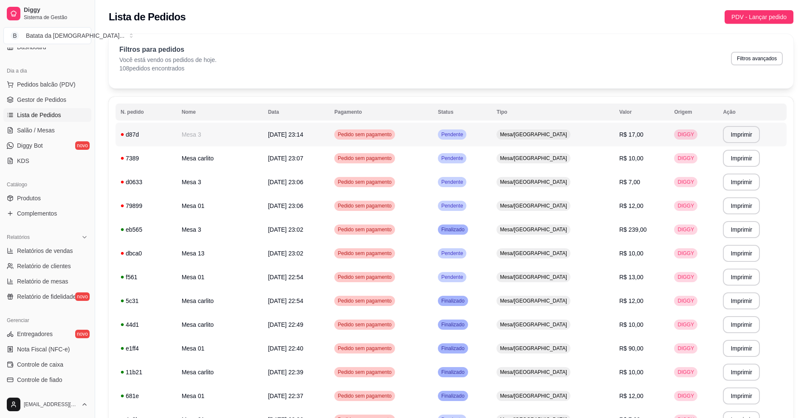
click at [491, 131] on td "Pendente" at bounding box center [462, 135] width 59 height 24
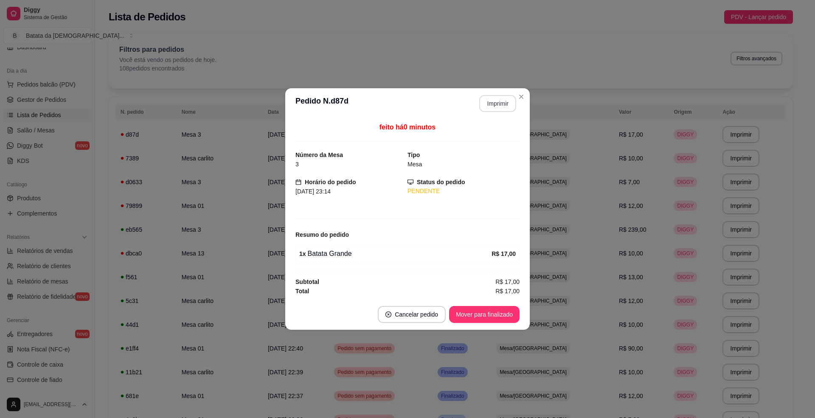
click at [496, 99] on button "Imprimir" at bounding box center [498, 103] width 37 height 17
click at [481, 315] on button "Mover para finalizado" at bounding box center [485, 315] width 68 height 17
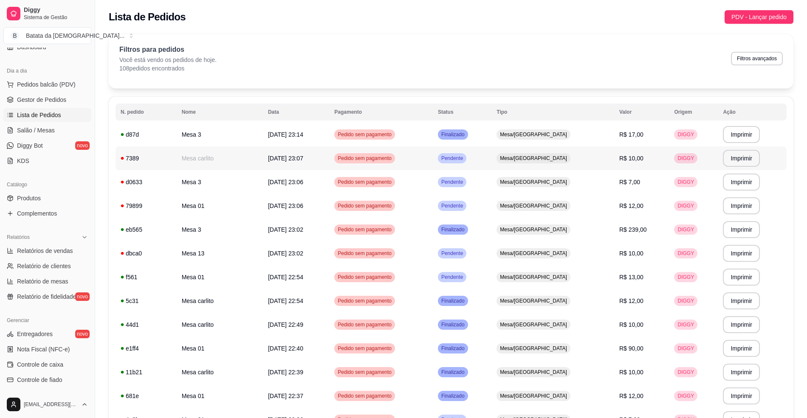
click at [539, 158] on td "Mesa/[GEOGRAPHIC_DATA]" at bounding box center [552, 159] width 123 height 24
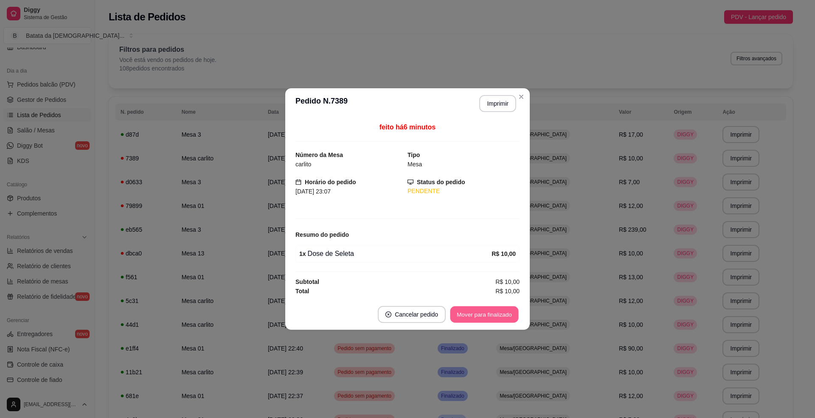
click at [466, 308] on button "Mover para finalizado" at bounding box center [485, 315] width 68 height 17
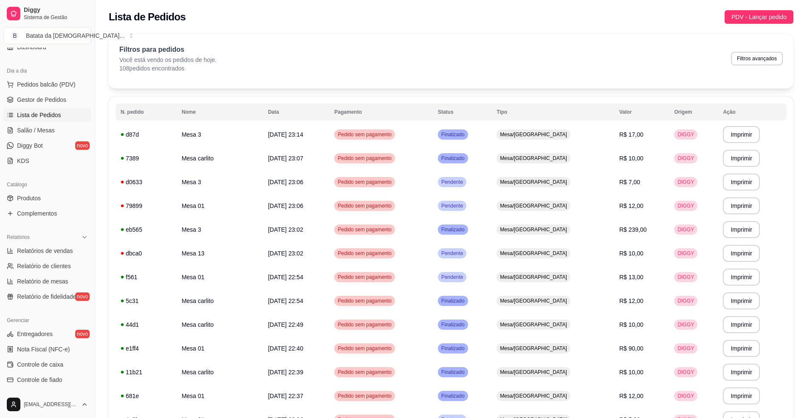
click at [42, 123] on ul "Pedidos balcão (PDV) Gestor de Pedidos Lista de Pedidos Salão / Mesas Diggy Bot…" at bounding box center [47, 123] width 88 height 90
click at [50, 127] on span "Salão / Mesas" at bounding box center [36, 130] width 38 height 8
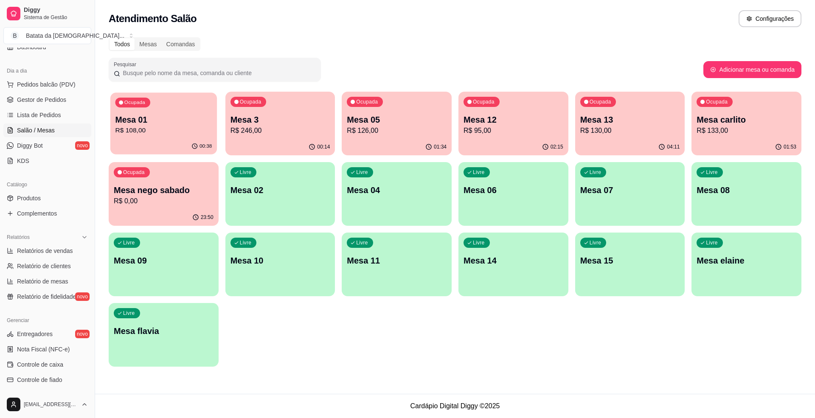
click at [166, 128] on p "R$ 108,00" at bounding box center [164, 131] width 97 height 10
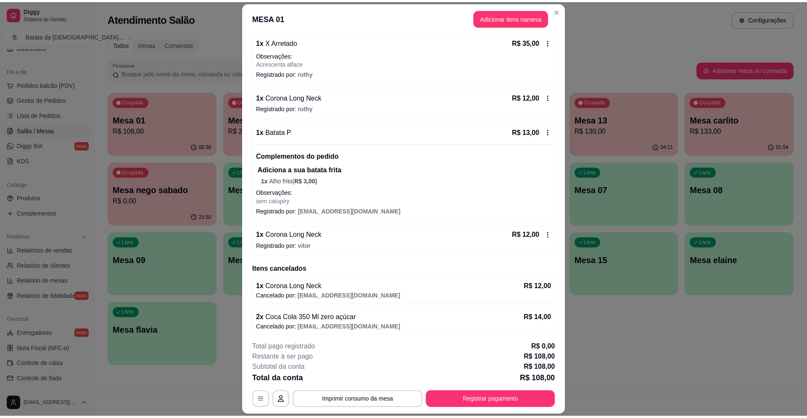
scroll to position [195, 0]
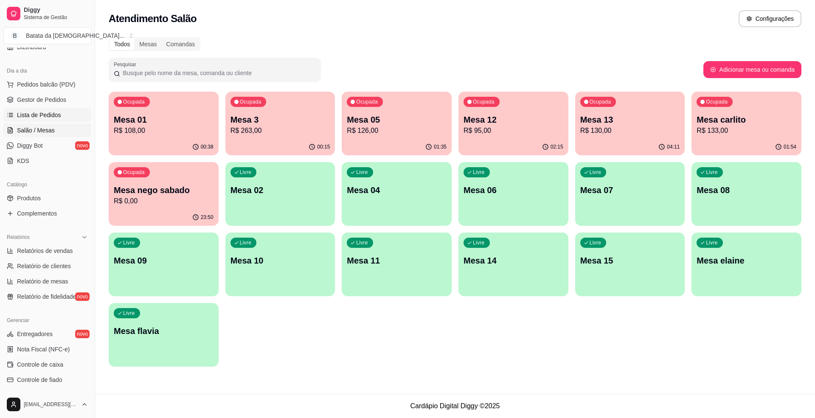
click at [24, 120] on link "Lista de Pedidos" at bounding box center [47, 115] width 88 height 14
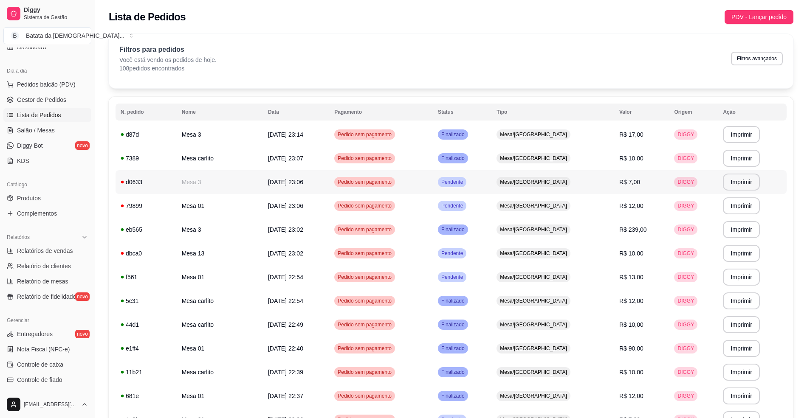
click at [433, 188] on td "Pedido sem pagamento" at bounding box center [381, 182] width 104 height 24
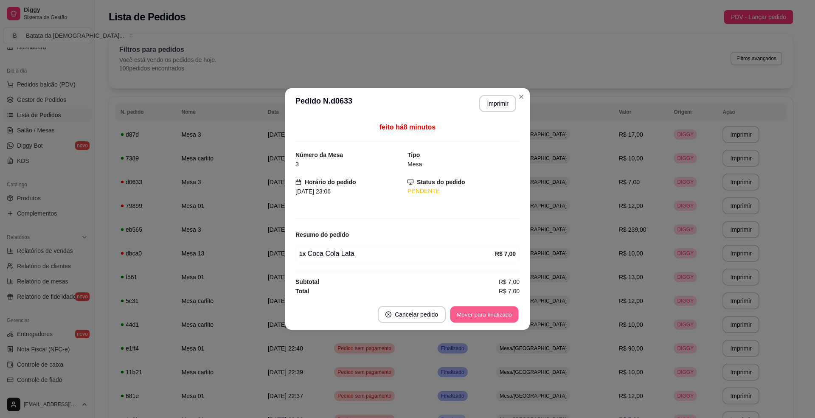
click at [464, 310] on button "Mover para finalizado" at bounding box center [485, 315] width 68 height 17
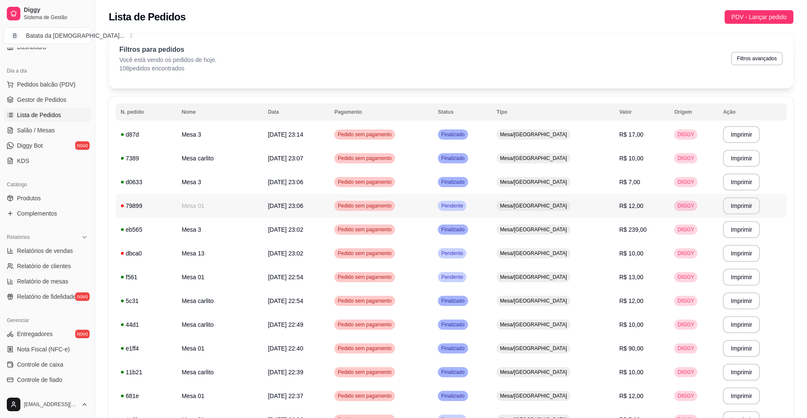
click at [556, 206] on span "Mesa/[GEOGRAPHIC_DATA]" at bounding box center [533, 206] width 71 height 7
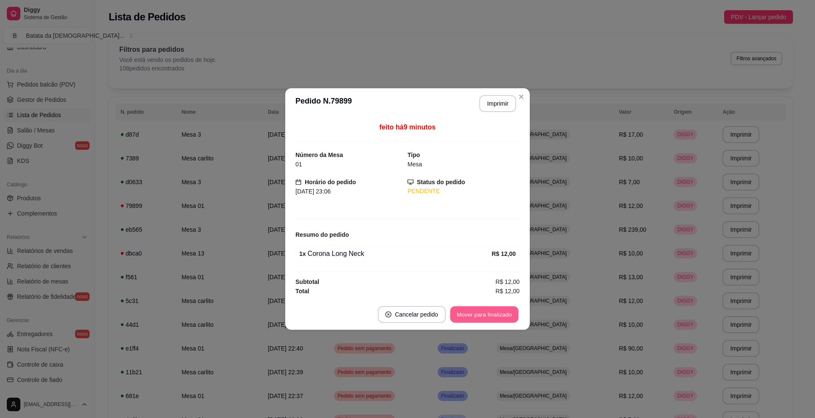
click at [491, 316] on button "Mover para finalizado" at bounding box center [485, 315] width 68 height 17
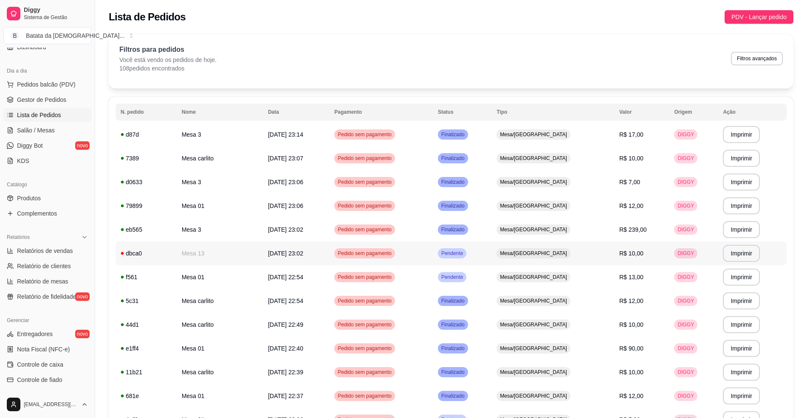
click at [466, 250] on div "Pendente" at bounding box center [452, 253] width 28 height 10
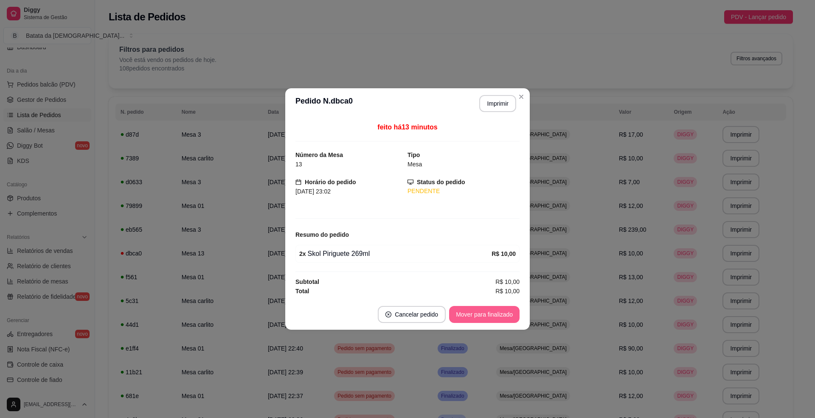
click at [486, 308] on button "Mover para finalizado" at bounding box center [484, 314] width 71 height 17
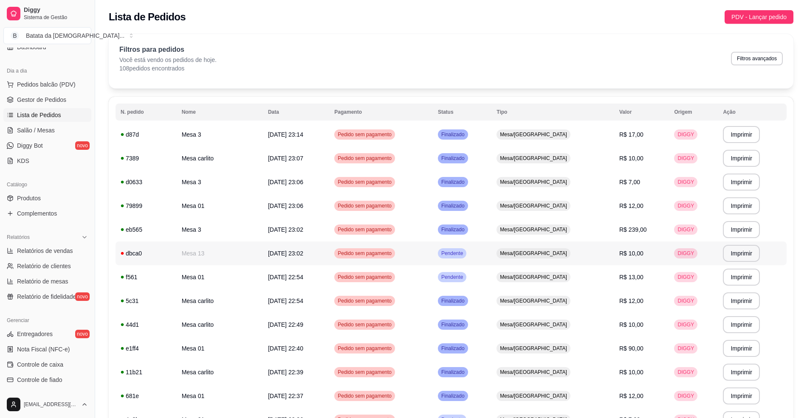
click at [491, 260] on td "Pendente" at bounding box center [462, 254] width 59 height 24
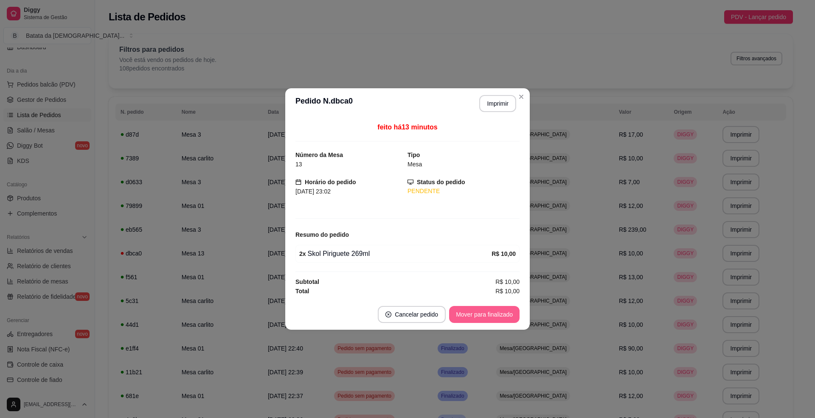
click at [502, 311] on button "Mover para finalizado" at bounding box center [484, 314] width 71 height 17
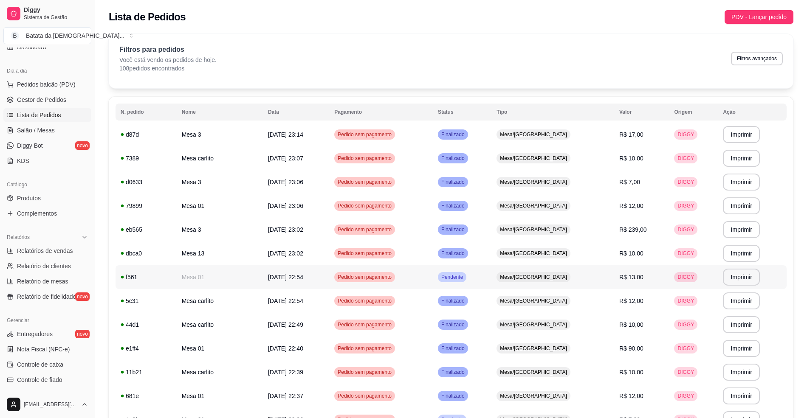
click at [491, 269] on td "Pendente" at bounding box center [462, 277] width 59 height 24
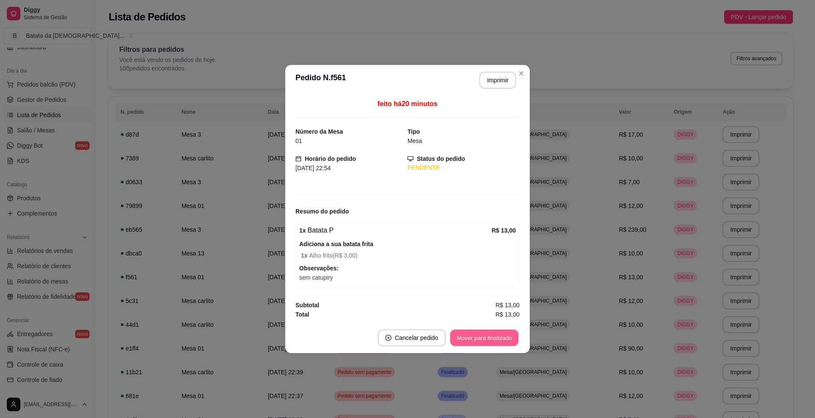
click at [493, 332] on button "Mover para finalizado" at bounding box center [485, 338] width 68 height 17
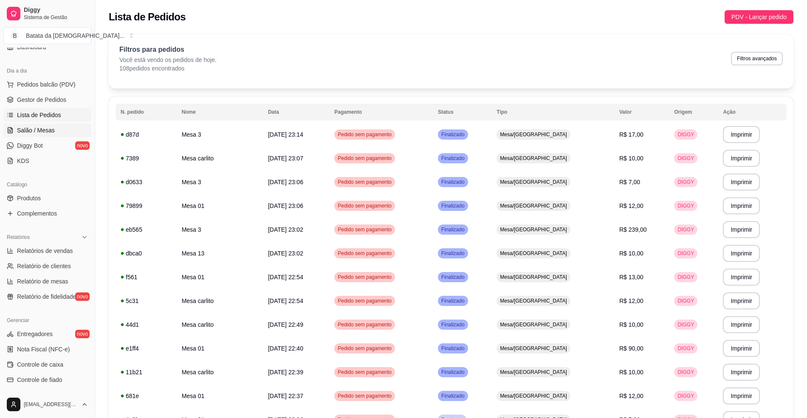
click at [40, 133] on span "Salão / Mesas" at bounding box center [36, 130] width 38 height 8
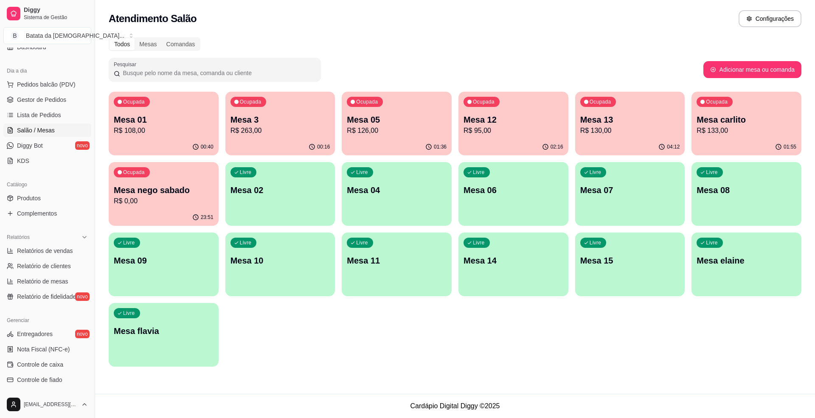
click at [295, 143] on div "00:16" at bounding box center [281, 147] width 110 height 17
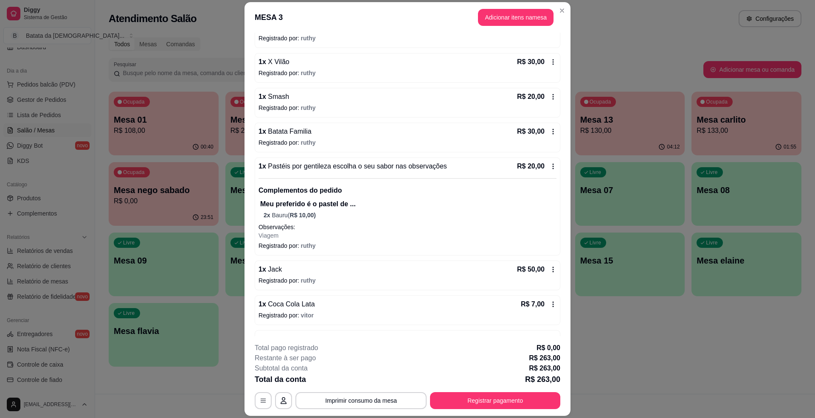
scroll to position [159, 0]
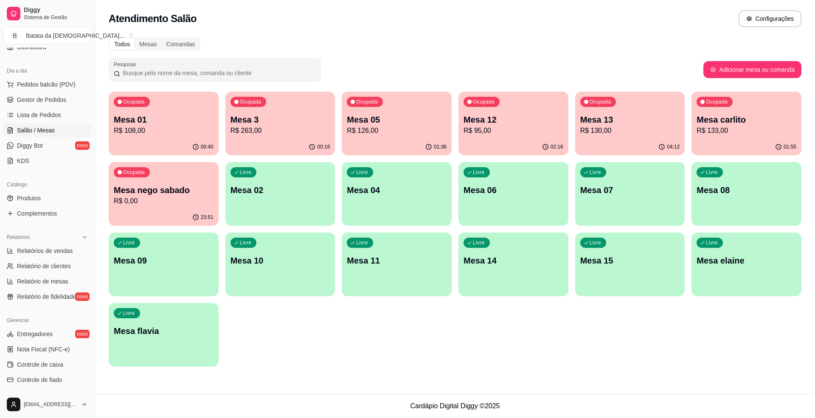
click at [509, 111] on div "Ocupada Mesa 12 R$ 95,00" at bounding box center [514, 115] width 110 height 47
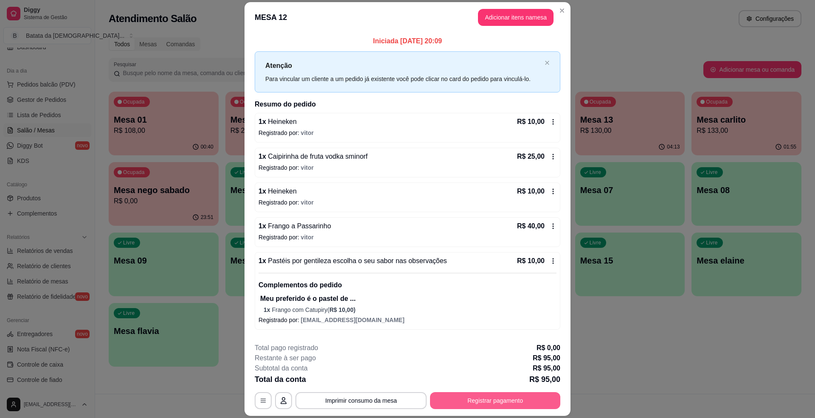
click at [525, 400] on button "Registrar pagamento" at bounding box center [495, 400] width 130 height 17
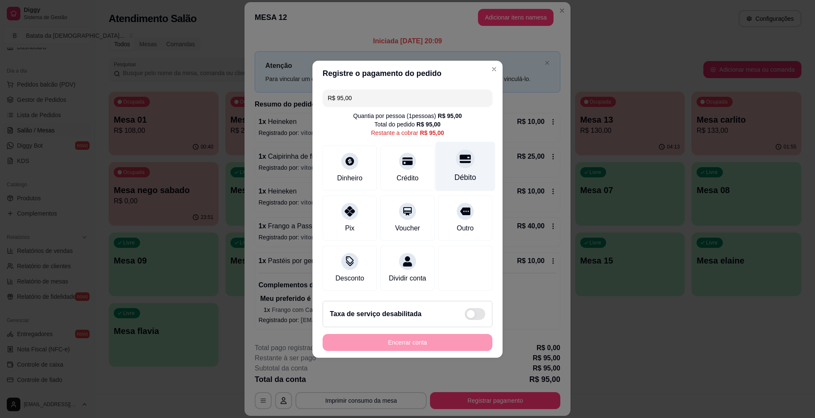
click at [452, 162] on div "Débito" at bounding box center [466, 166] width 60 height 50
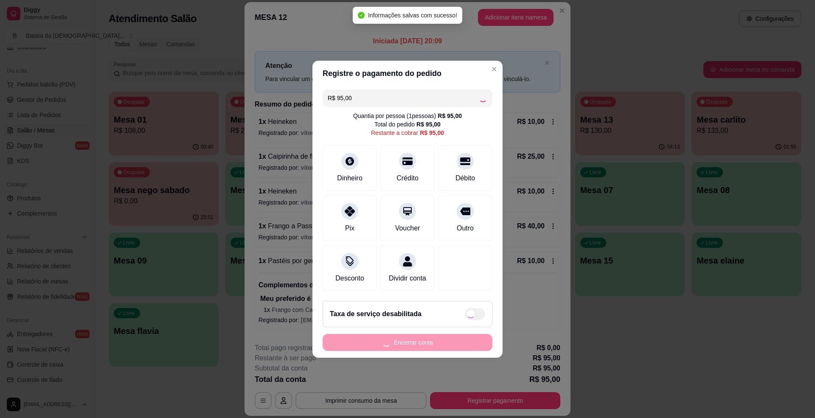
type input "R$ 0,00"
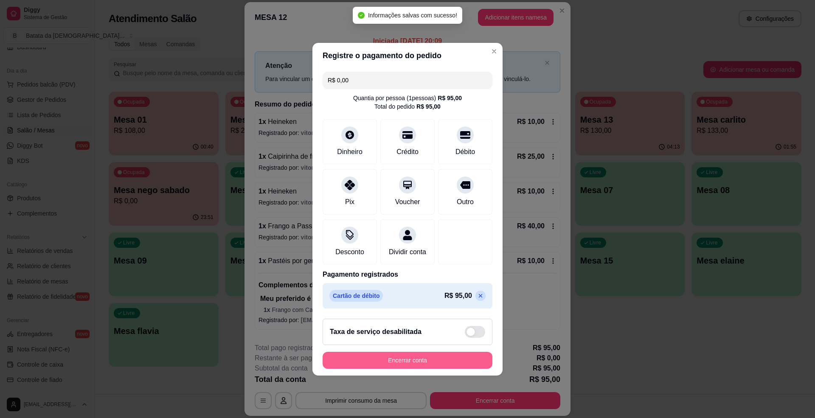
click at [434, 362] on button "Encerrar conta" at bounding box center [408, 360] width 170 height 17
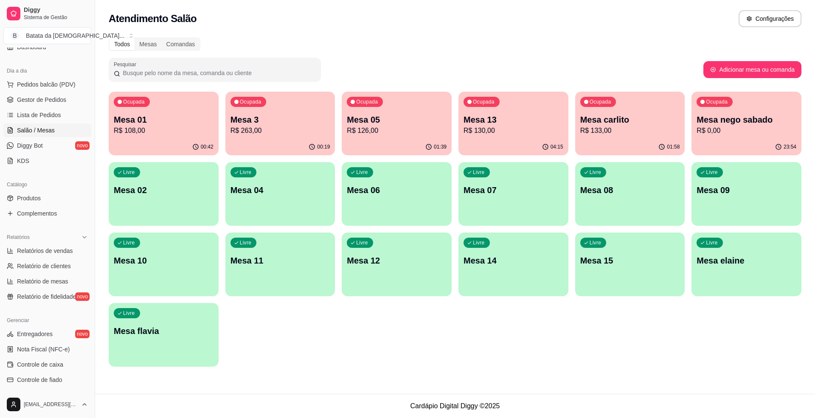
click at [294, 141] on div "00:19" at bounding box center [281, 147] width 110 height 17
click at [20, 115] on span "Lista de Pedidos" at bounding box center [39, 115] width 44 height 8
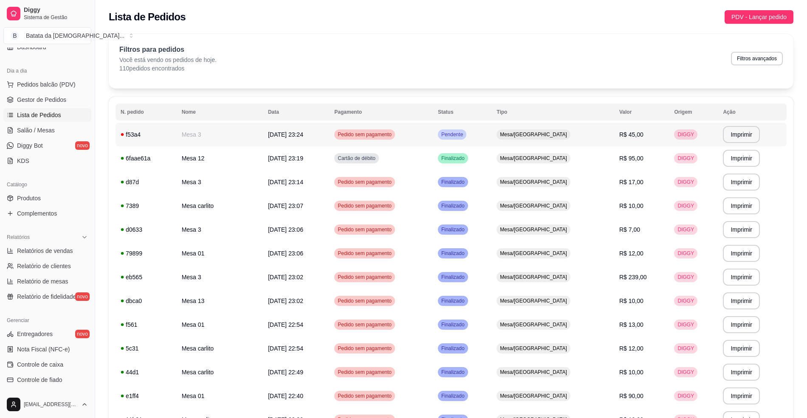
click at [433, 133] on td "Pedido sem pagamento" at bounding box center [381, 135] width 104 height 24
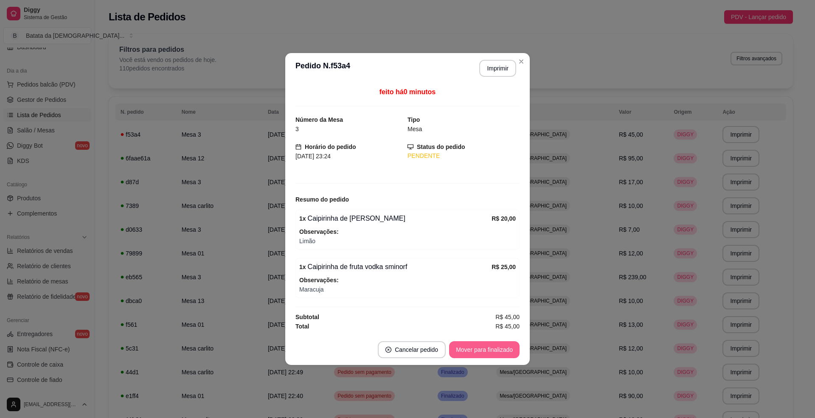
click at [490, 352] on button "Mover para finalizado" at bounding box center [484, 349] width 71 height 17
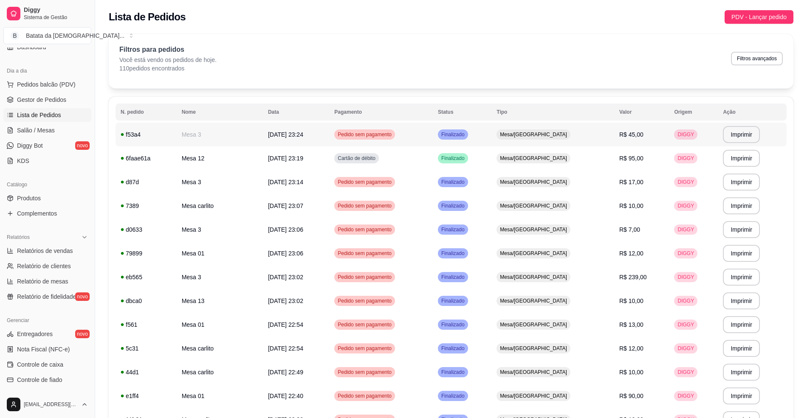
click at [433, 131] on td "Pedido sem pagamento" at bounding box center [381, 135] width 104 height 24
click at [53, 145] on link "Diggy Bot novo" at bounding box center [47, 146] width 88 height 14
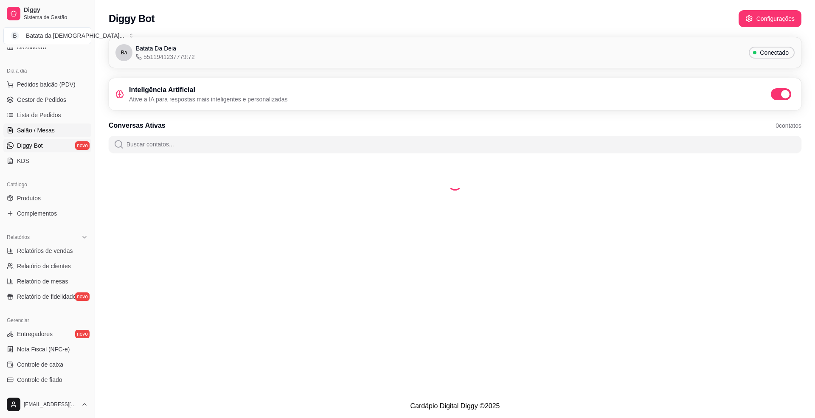
click at [63, 127] on link "Salão / Mesas" at bounding box center [47, 131] width 88 height 14
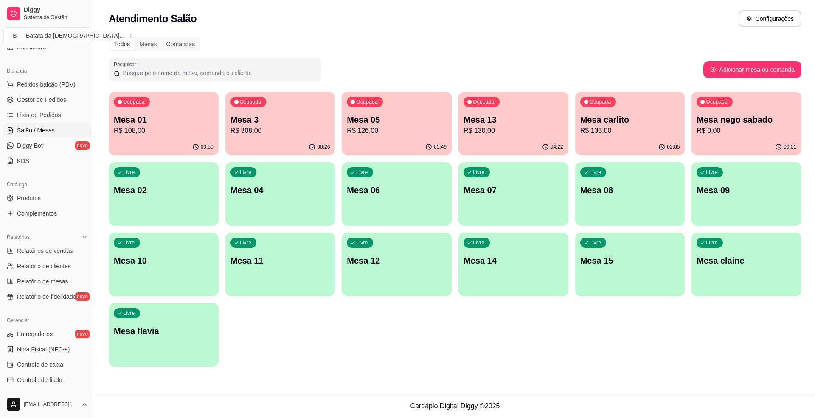
click at [272, 144] on div "00:26" at bounding box center [281, 147] width 110 height 17
click at [37, 119] on span "Lista de Pedidos" at bounding box center [39, 115] width 44 height 8
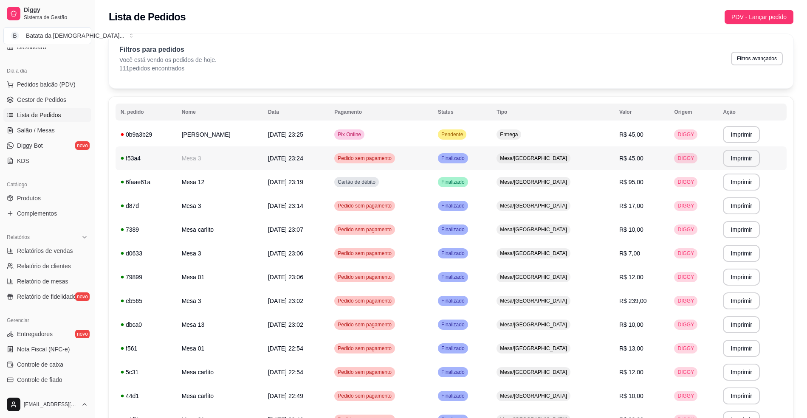
click at [491, 157] on td "Finalizado" at bounding box center [462, 159] width 59 height 24
click at [491, 136] on td "Pendente" at bounding box center [462, 135] width 59 height 24
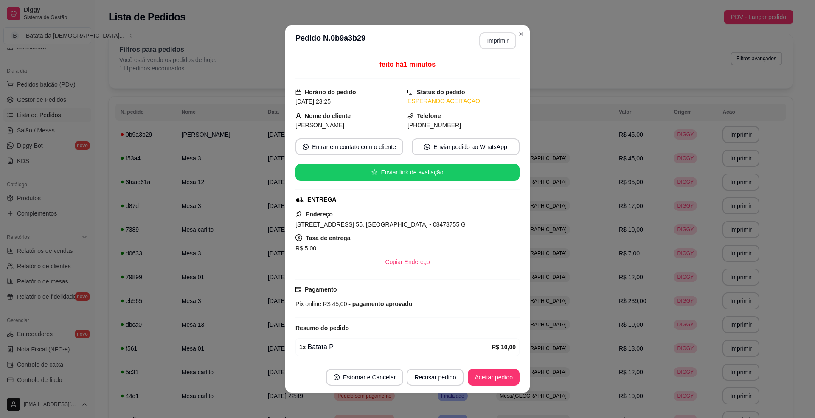
click at [480, 37] on button "Imprimir" at bounding box center [498, 40] width 37 height 17
click at [500, 378] on button "Aceitar pedido" at bounding box center [494, 378] width 50 height 17
click at [495, 374] on button "Mover para preparo" at bounding box center [487, 378] width 64 height 17
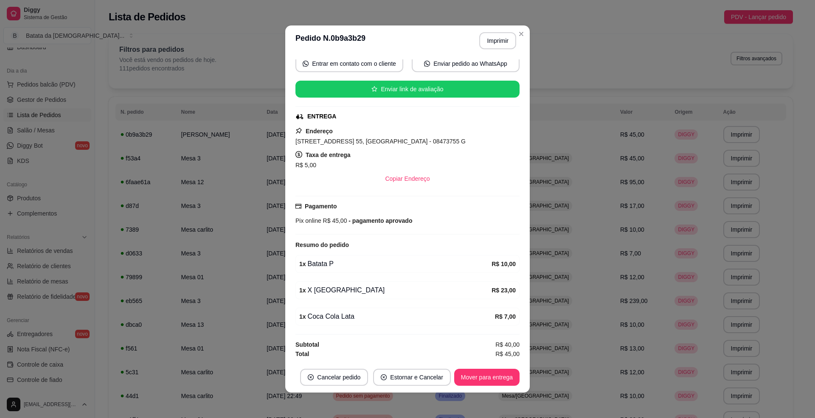
scroll to position [2, 0]
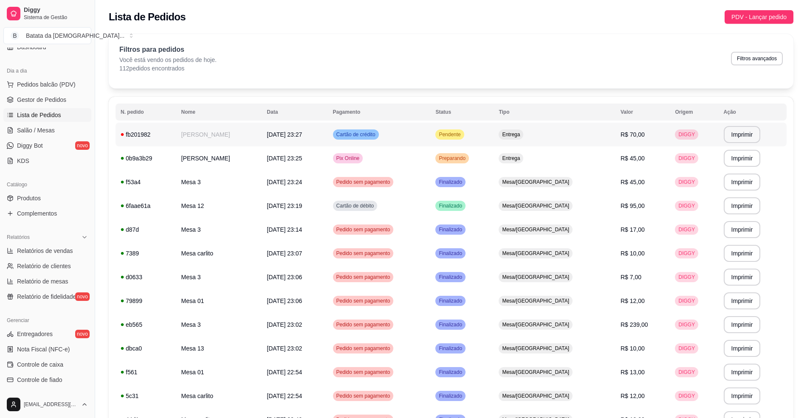
click at [494, 131] on td "Pendente" at bounding box center [461, 135] width 63 height 24
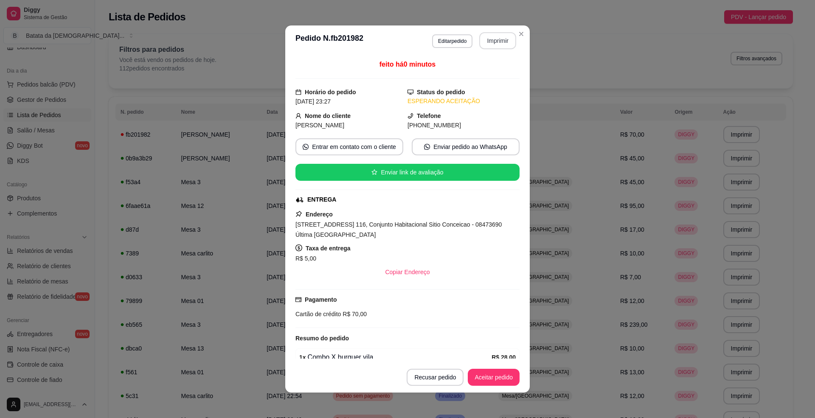
click at [498, 39] on button "Imprimir" at bounding box center [498, 40] width 37 height 17
click at [488, 379] on button "Aceitar pedido" at bounding box center [494, 377] width 52 height 17
click at [489, 374] on button "Mover para preparo" at bounding box center [487, 377] width 66 height 17
click at [495, 38] on button "Imprimir" at bounding box center [498, 40] width 37 height 17
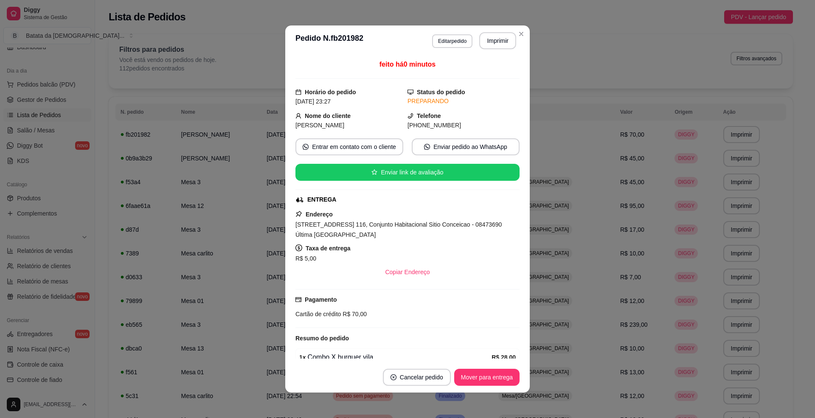
click at [523, 39] on header "**********" at bounding box center [407, 40] width 245 height 31
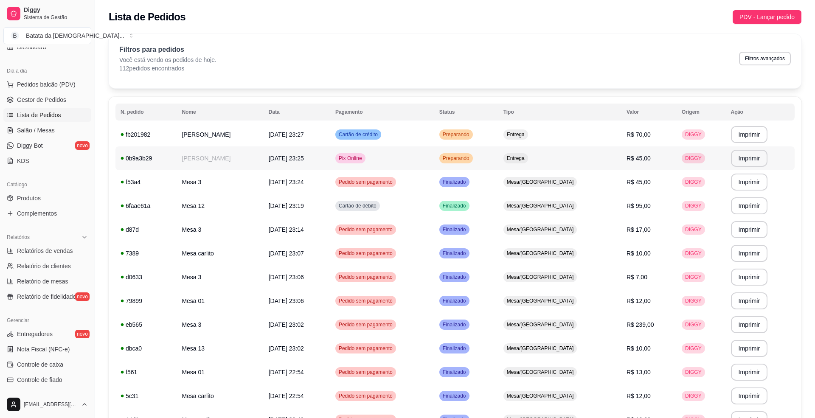
click at [499, 155] on td "Preparando" at bounding box center [466, 159] width 64 height 24
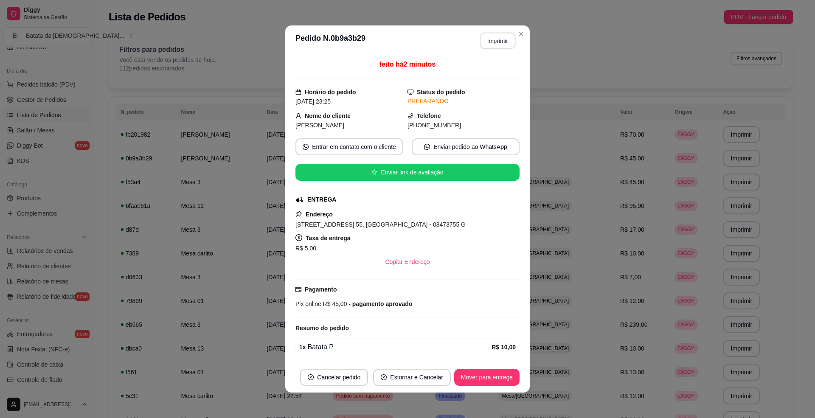
click at [490, 41] on button "Imprimir" at bounding box center [498, 41] width 36 height 17
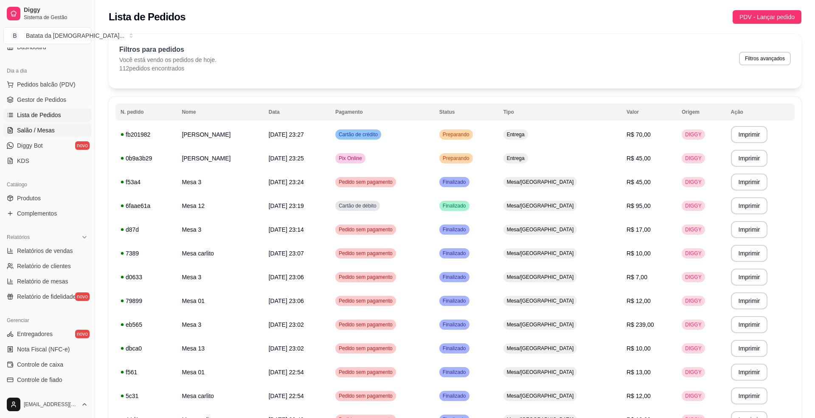
click at [36, 129] on span "Salão / Mesas" at bounding box center [36, 130] width 38 height 8
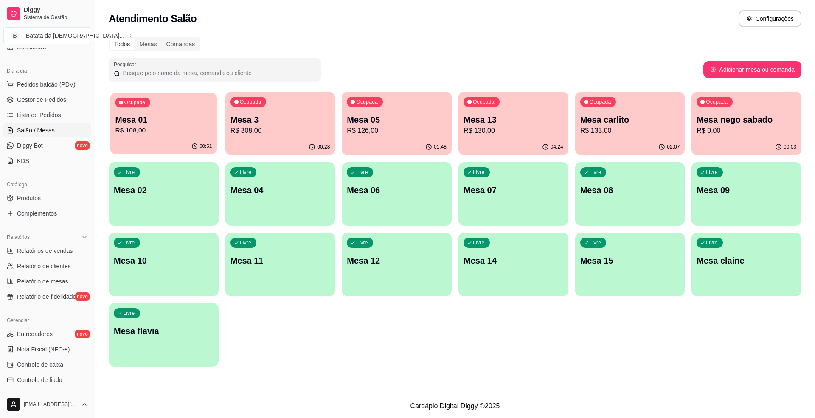
click at [189, 117] on p "Mesa 01" at bounding box center [164, 119] width 97 height 11
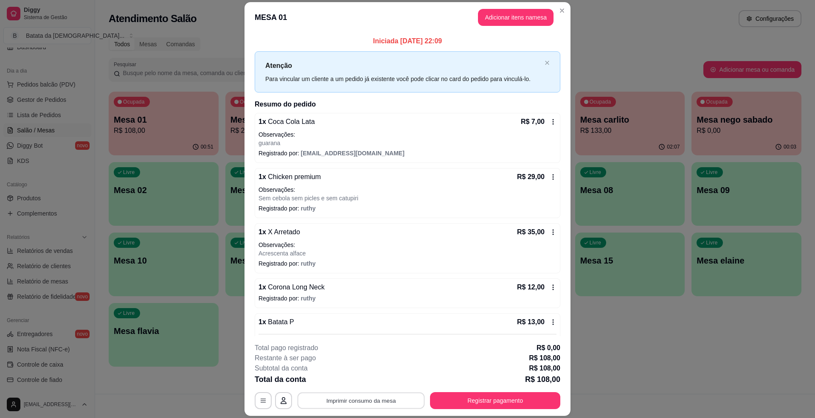
click at [370, 400] on button "Imprimir consumo da mesa" at bounding box center [361, 401] width 127 height 17
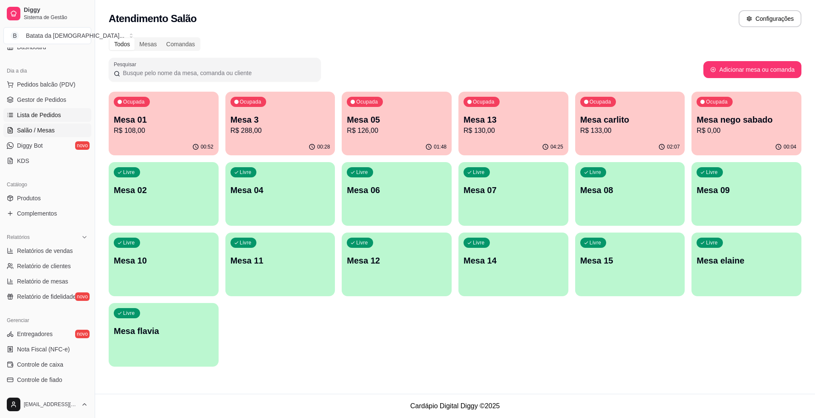
click at [51, 118] on span "Lista de Pedidos" at bounding box center [39, 115] width 44 height 8
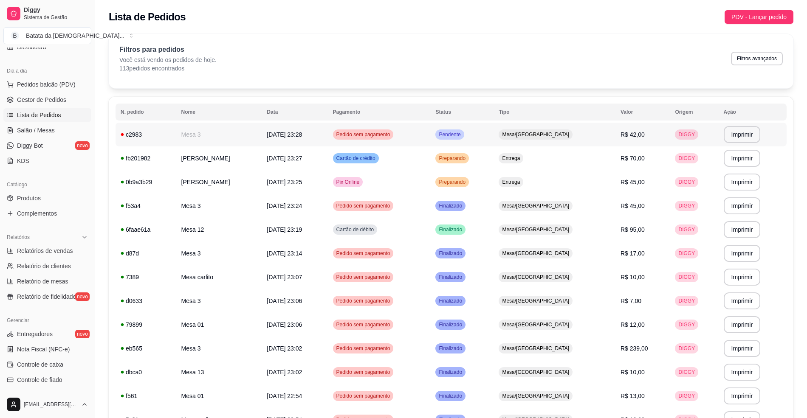
click at [394, 138] on div "Pedido sem pagamento" at bounding box center [363, 135] width 61 height 10
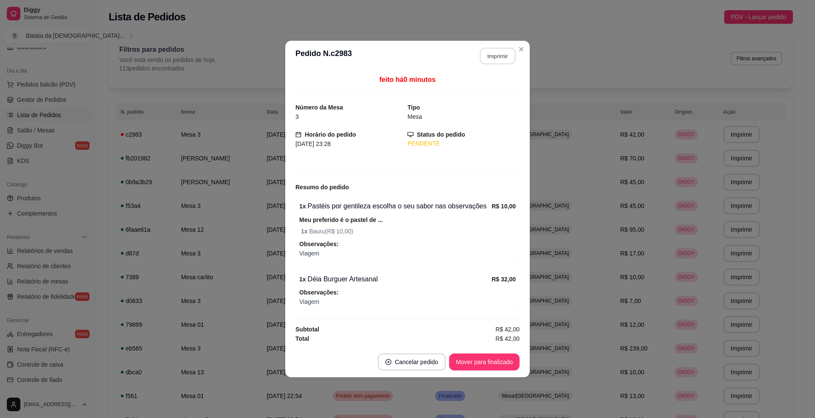
click at [498, 60] on button "Imprimir" at bounding box center [498, 56] width 36 height 17
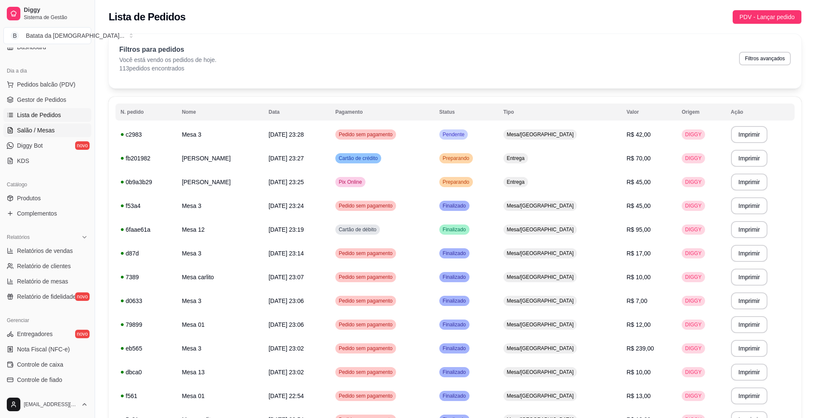
click at [41, 132] on span "Salão / Mesas" at bounding box center [36, 130] width 38 height 8
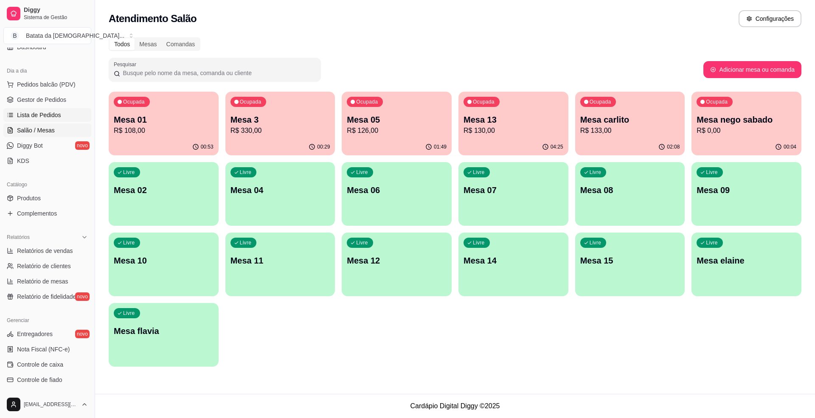
click at [59, 110] on link "Lista de Pedidos" at bounding box center [47, 115] width 88 height 14
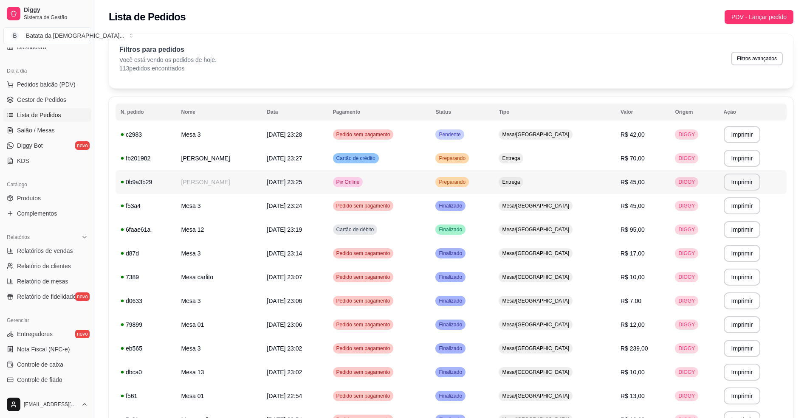
click at [467, 186] on span "Preparando" at bounding box center [452, 182] width 30 height 7
click at [482, 152] on td "Preparando" at bounding box center [461, 159] width 63 height 24
click at [52, 128] on span "Salão / Mesas" at bounding box center [36, 130] width 38 height 8
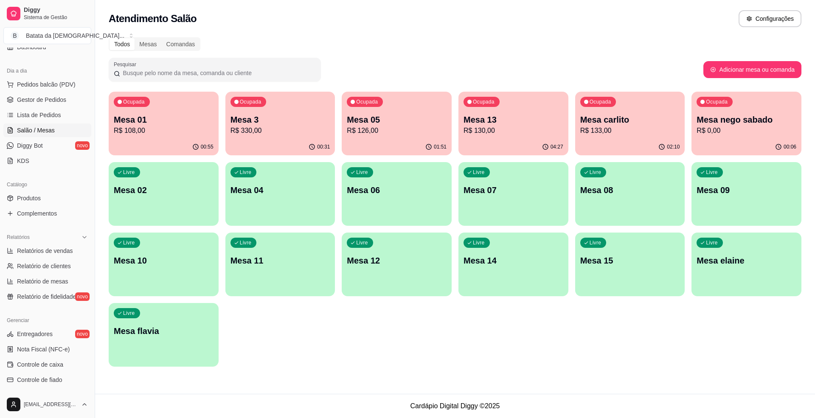
click at [175, 128] on p "R$ 108,00" at bounding box center [164, 131] width 100 height 10
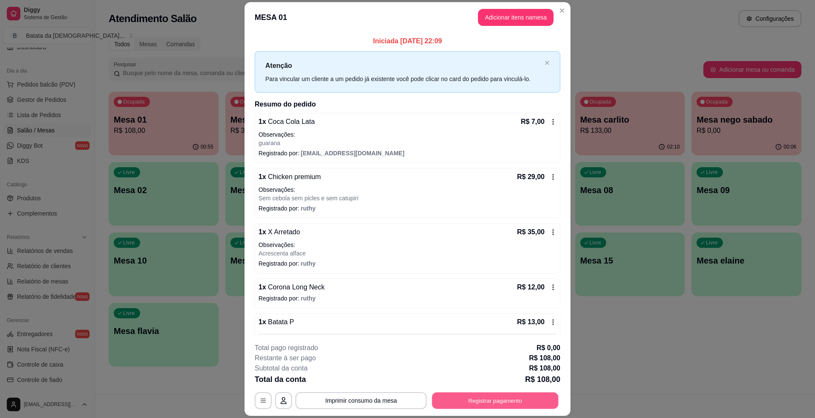
click at [501, 400] on button "Registrar pagamento" at bounding box center [495, 401] width 127 height 17
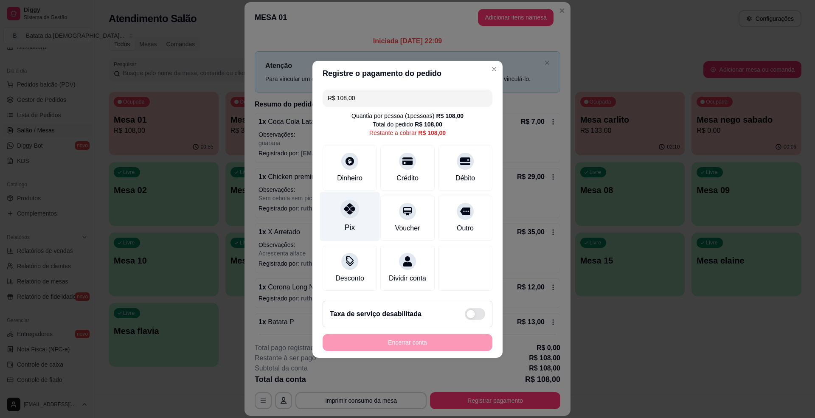
click at [342, 208] on div at bounding box center [350, 209] width 19 height 19
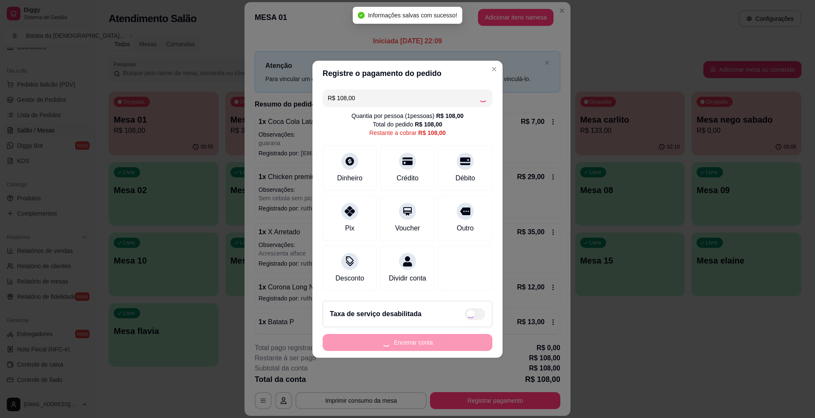
type input "R$ 0,00"
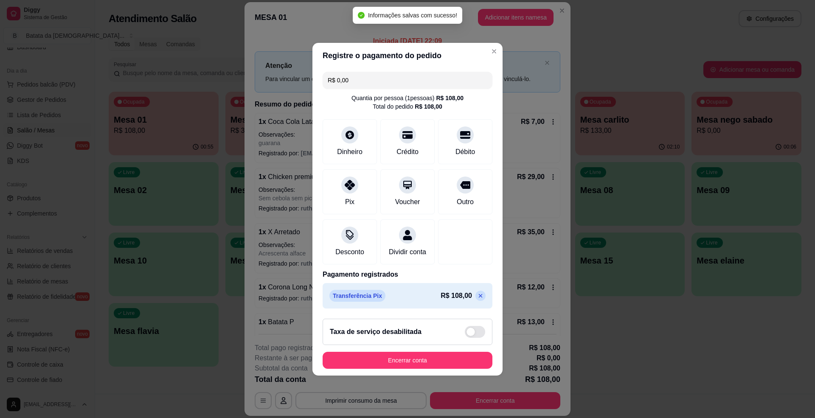
drag, startPoint x: 409, startPoint y: 357, endPoint x: 417, endPoint y: 365, distance: 12.0
click at [410, 358] on footer "Taxa de serviço desabilitada Encerrar conta" at bounding box center [408, 344] width 190 height 64
click at [417, 365] on button "Encerrar conta" at bounding box center [408, 360] width 170 height 17
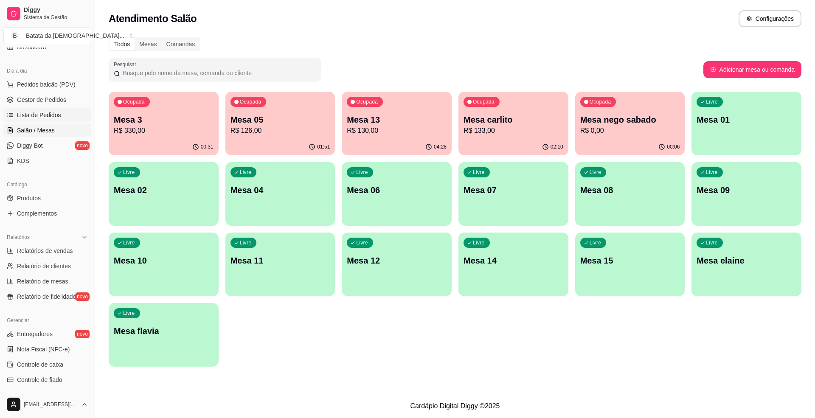
click at [23, 110] on link "Lista de Pedidos" at bounding box center [47, 115] width 88 height 14
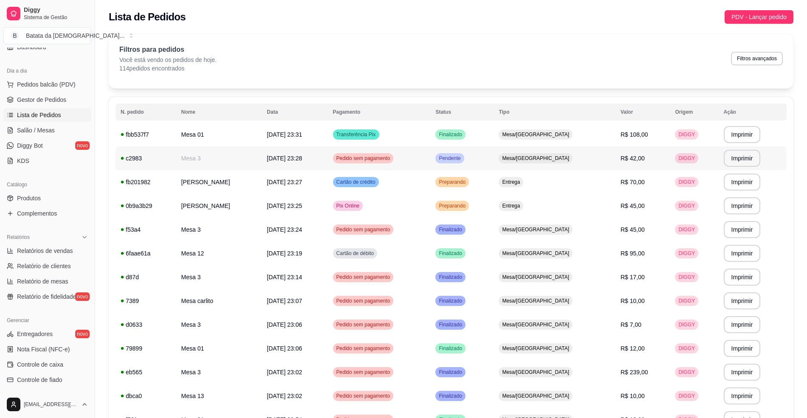
click at [494, 158] on td "Pendente" at bounding box center [461, 159] width 63 height 24
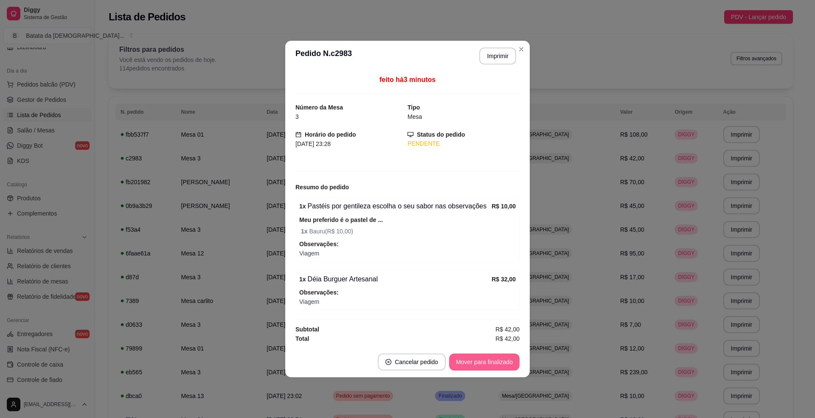
click at [477, 355] on button "Mover para finalizado" at bounding box center [484, 362] width 71 height 17
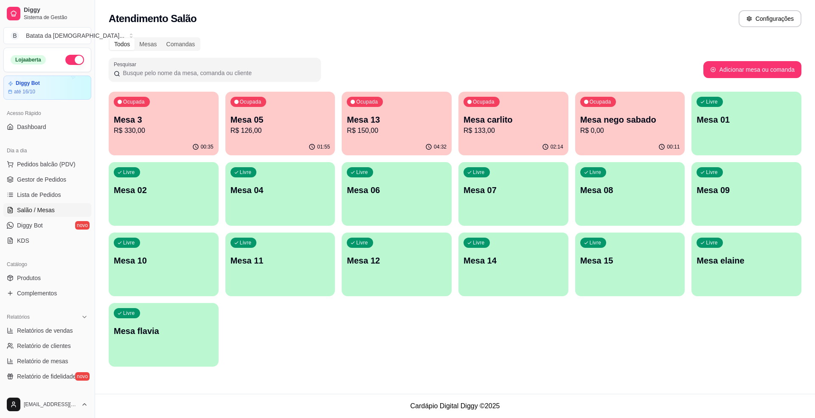
click at [181, 126] on p "R$ 330,00" at bounding box center [164, 131] width 100 height 10
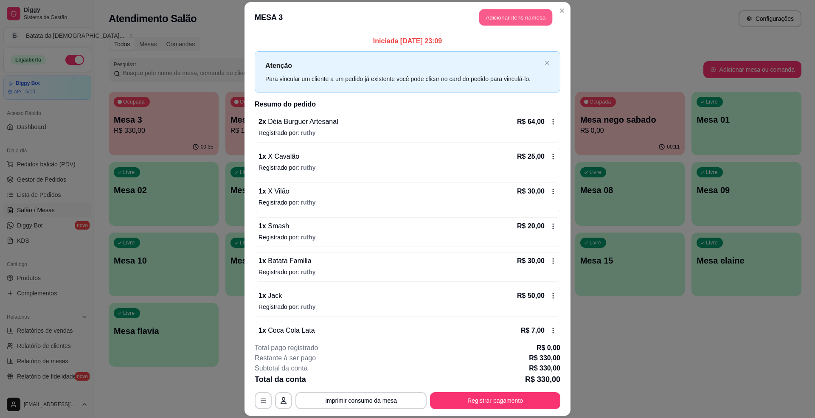
click at [522, 11] on button "Adicionar itens na mesa" at bounding box center [516, 17] width 73 height 17
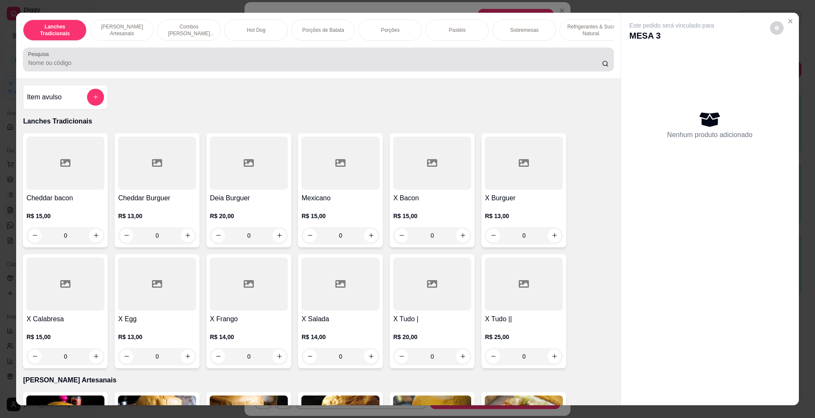
click at [367, 67] on input "Pesquisa" at bounding box center [315, 63] width 574 height 8
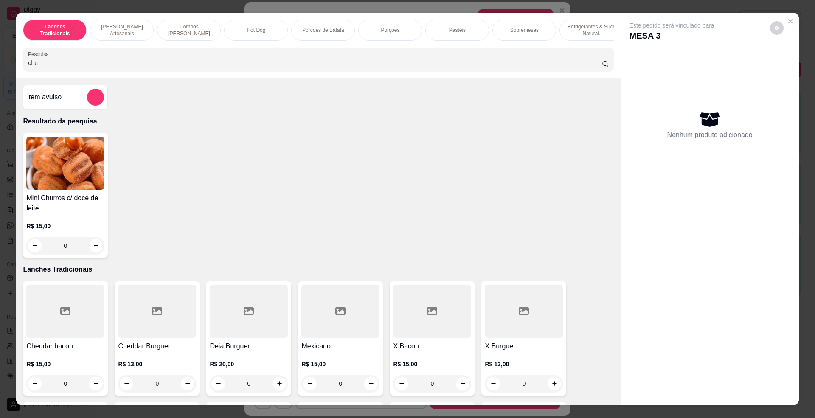
type input "chu"
click at [71, 190] on img at bounding box center [65, 163] width 78 height 53
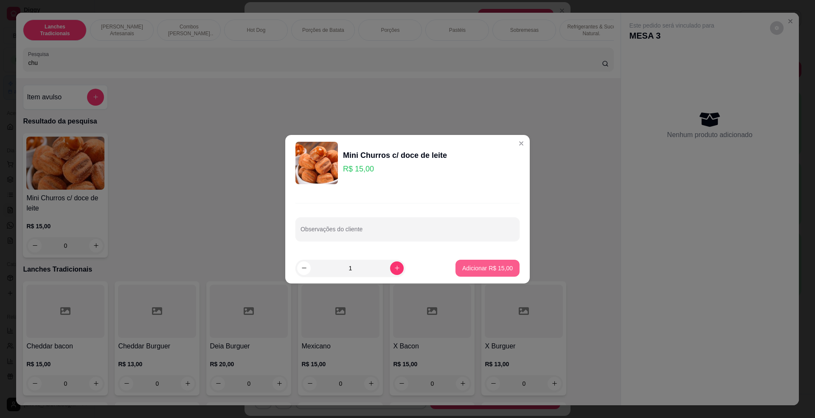
click at [490, 272] on p "Adicionar R$ 15,00" at bounding box center [488, 268] width 51 height 8
type input "1"
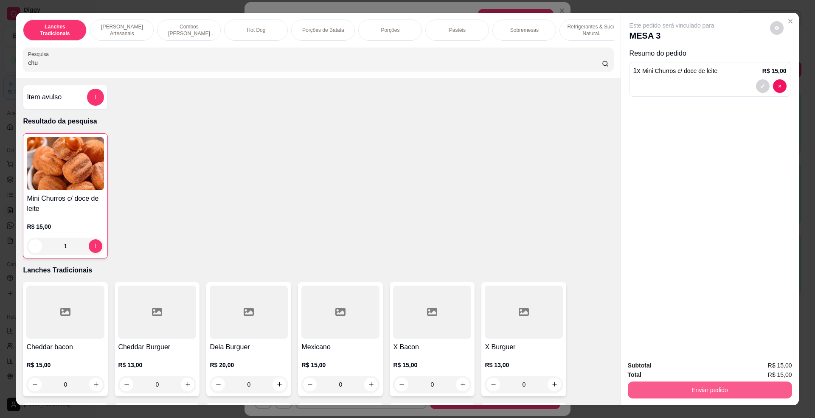
click at [715, 382] on button "Enviar pedido" at bounding box center [710, 390] width 164 height 17
click at [660, 364] on button "Não registrar e enviar pedido" at bounding box center [681, 370] width 88 height 16
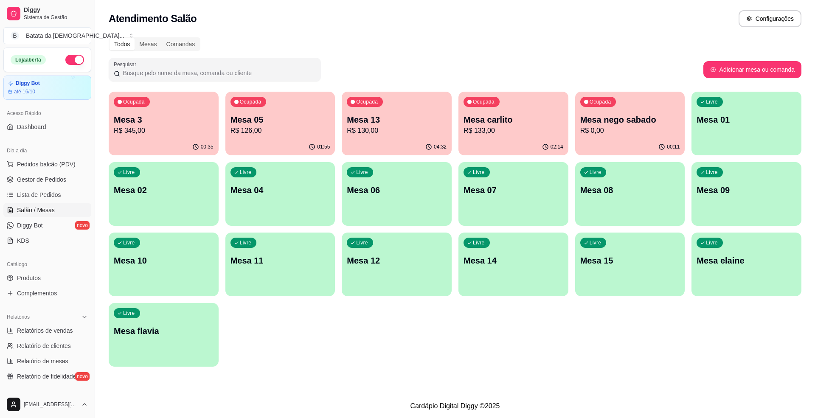
click at [83, 199] on div "Dia a dia Pedidos balcão (PDV) Gestor de Pedidos Lista de Pedidos Salão / Mesas…" at bounding box center [47, 196] width 95 height 110
click at [70, 189] on link "Lista de Pedidos" at bounding box center [47, 195] width 88 height 14
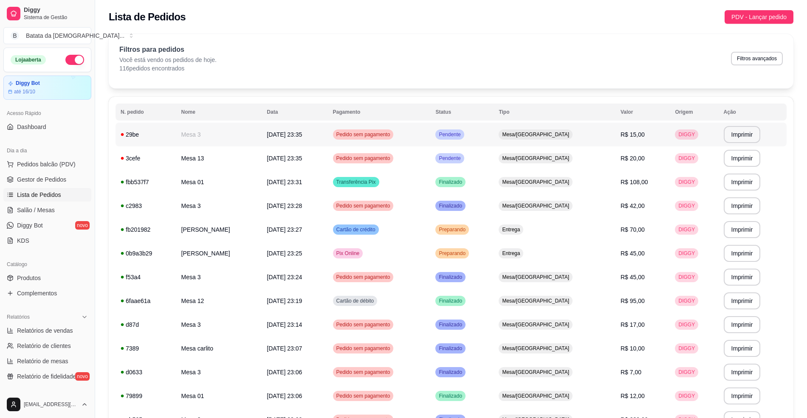
click at [462, 133] on span "Pendente" at bounding box center [449, 134] width 25 height 7
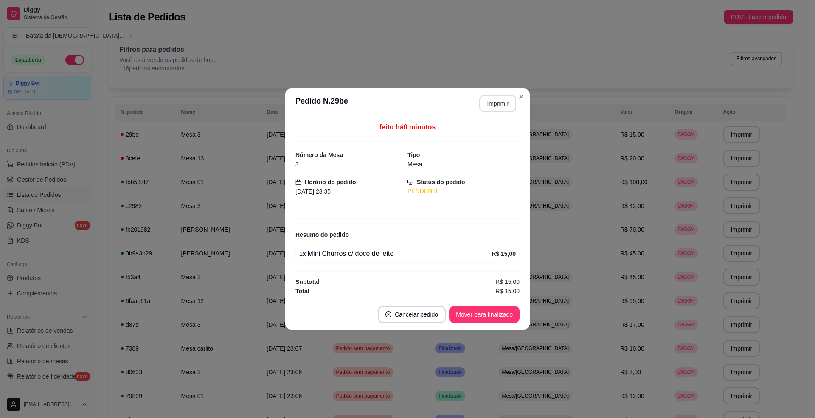
click at [500, 99] on button "Imprimir" at bounding box center [498, 103] width 37 height 17
click at [478, 314] on button "Mover para finalizado" at bounding box center [485, 315] width 68 height 17
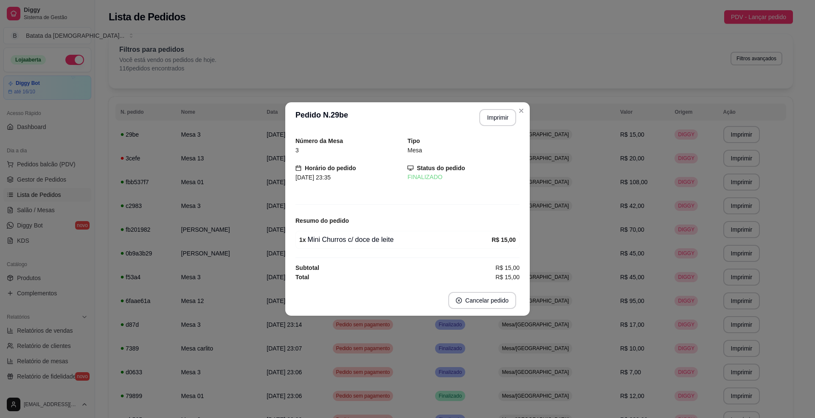
click at [522, 118] on header "**********" at bounding box center [407, 117] width 245 height 31
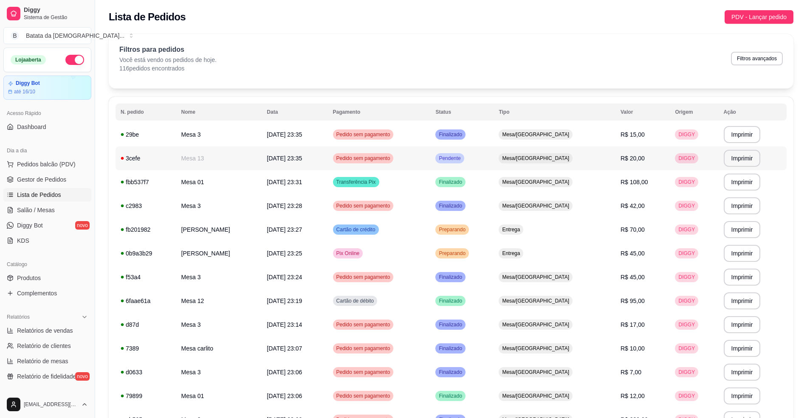
click at [554, 166] on td "Mesa/[GEOGRAPHIC_DATA]" at bounding box center [555, 159] width 122 height 24
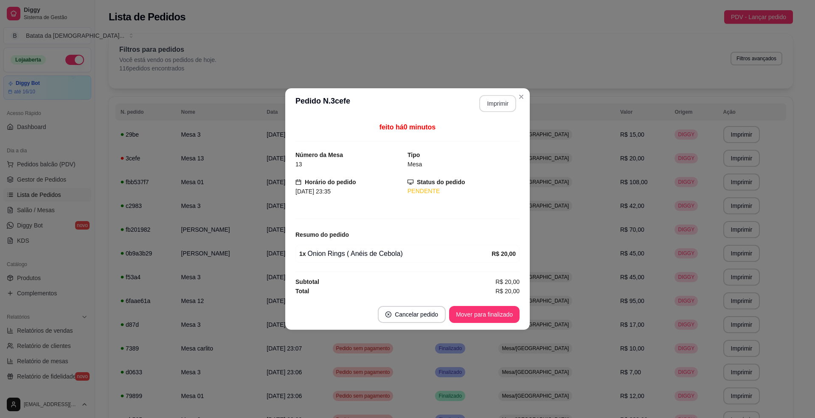
click at [505, 106] on button "Imprimir" at bounding box center [498, 103] width 37 height 17
click at [505, 310] on button "Mover para finalizado" at bounding box center [484, 314] width 71 height 17
click at [503, 315] on button "Mover para finalizado" at bounding box center [484, 314] width 71 height 17
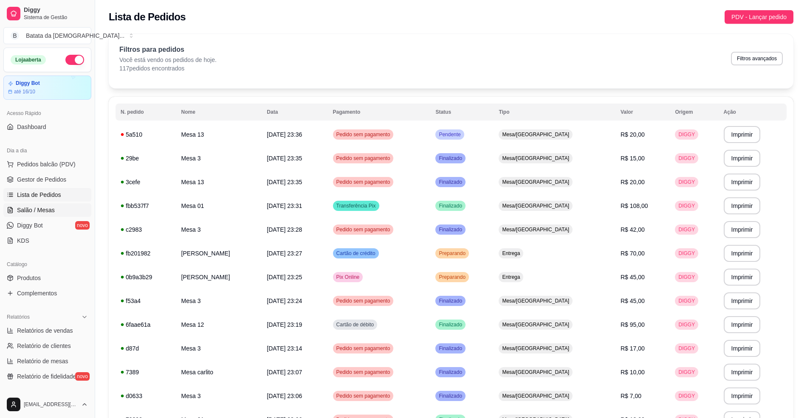
click at [14, 211] on link "Salão / Mesas" at bounding box center [47, 210] width 88 height 14
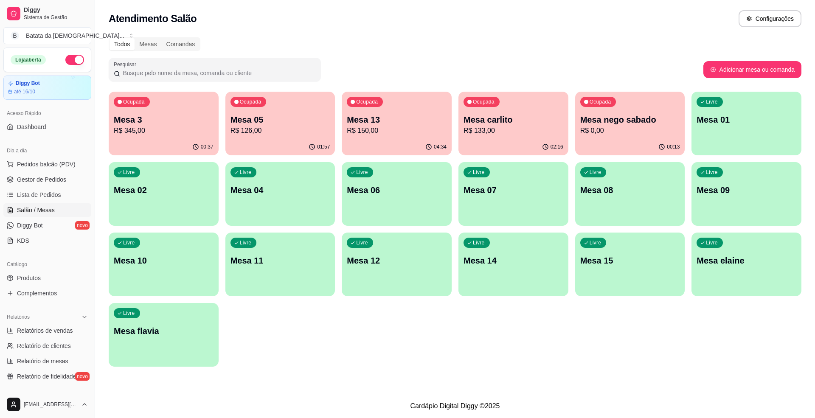
click at [175, 133] on p "R$ 345,00" at bounding box center [164, 131] width 100 height 10
click at [482, 133] on p "R$ 133,00" at bounding box center [514, 131] width 100 height 10
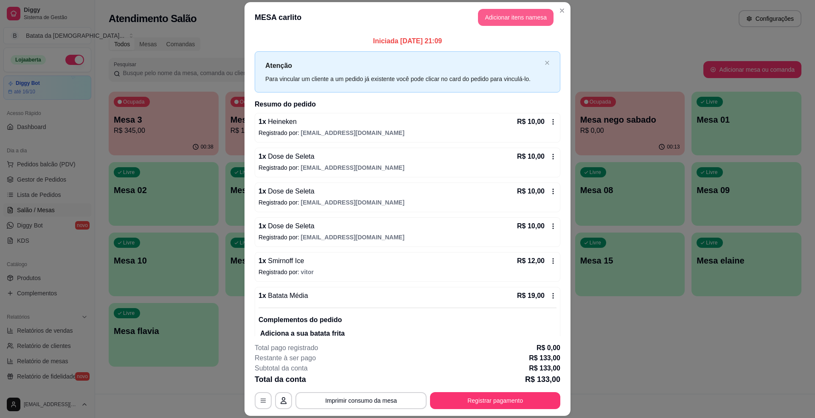
click at [532, 16] on button "Adicionar itens na mesa" at bounding box center [516, 17] width 76 height 17
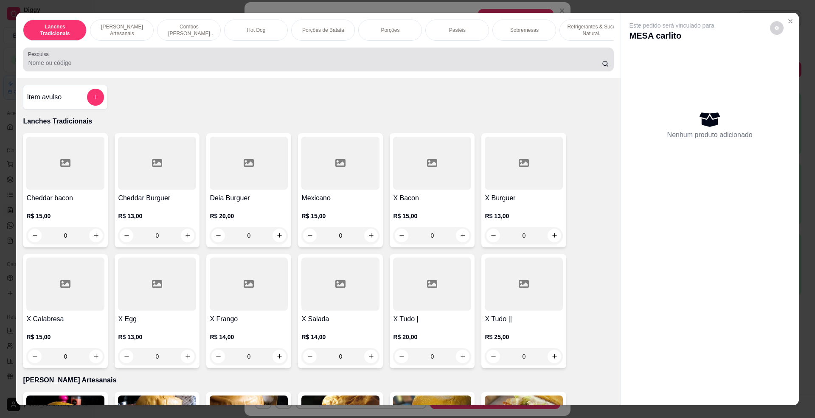
click at [289, 68] on div at bounding box center [318, 59] width 581 height 17
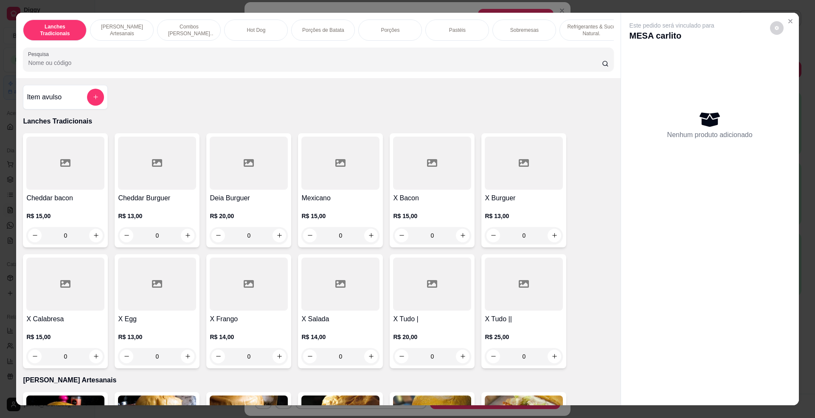
click at [210, 67] on input "Pesquisa" at bounding box center [315, 63] width 574 height 8
click at [86, 55] on div "Lanches Tradicionais Burguer's Artesanais Combos Burguer's Artesanais Hot Dog P…" at bounding box center [318, 45] width 604 height 65
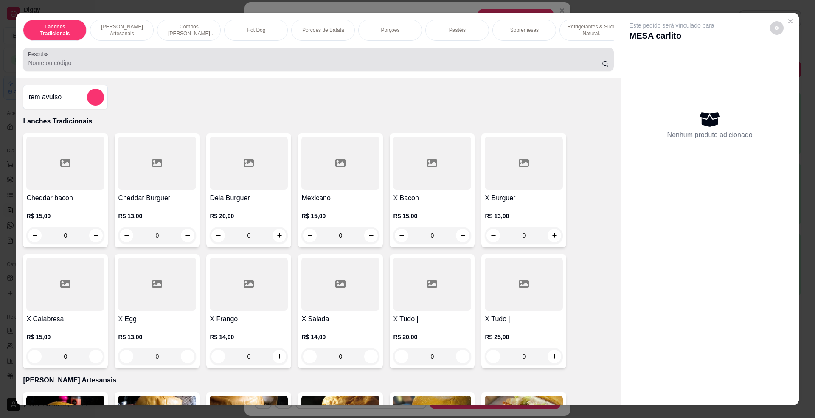
click at [108, 67] on input "Pesquisa" at bounding box center [315, 63] width 574 height 8
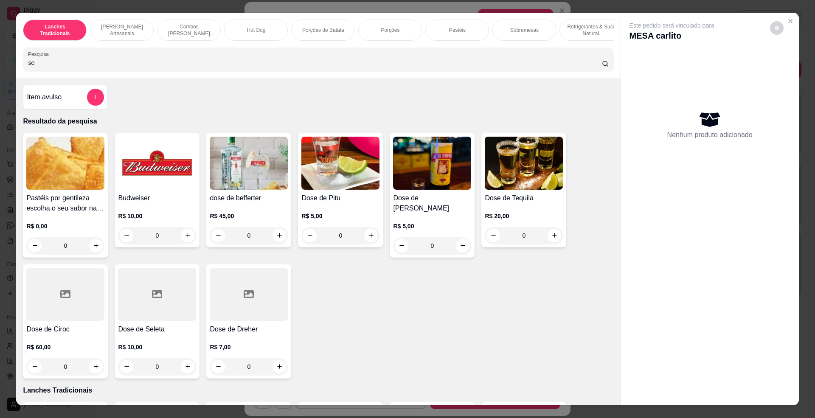
type input "se"
click at [164, 311] on div at bounding box center [157, 294] width 78 height 53
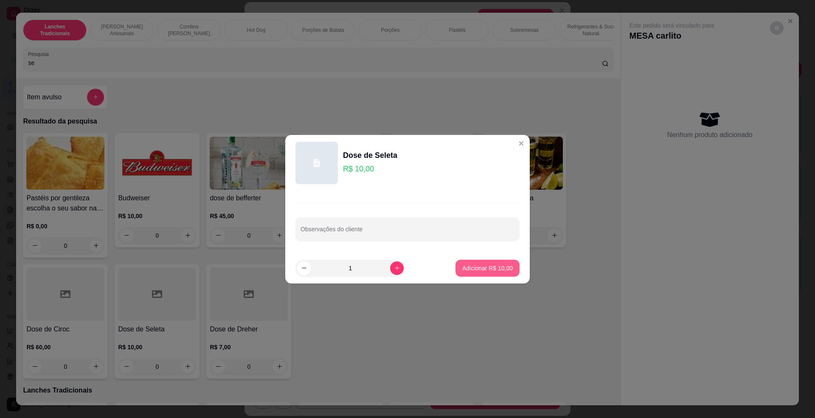
click at [503, 269] on p "Adicionar R$ 10,00" at bounding box center [488, 268] width 51 height 8
type input "1"
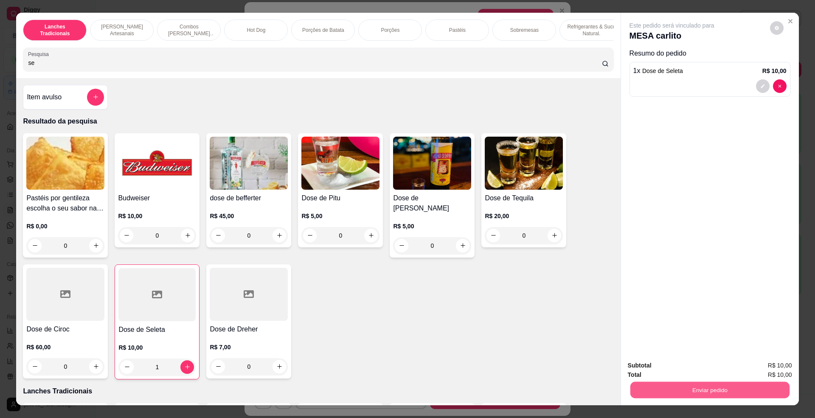
click at [701, 395] on button "Enviar pedido" at bounding box center [709, 390] width 159 height 17
click at [681, 372] on button "Não registrar e enviar pedido" at bounding box center [681, 370] width 86 height 16
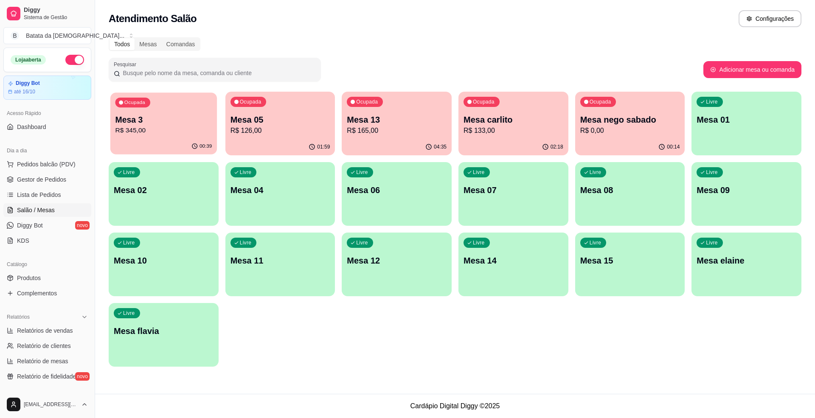
click at [127, 114] on p "Mesa 3" at bounding box center [164, 119] width 97 height 11
click at [50, 195] on span "Lista de Pedidos" at bounding box center [39, 195] width 44 height 8
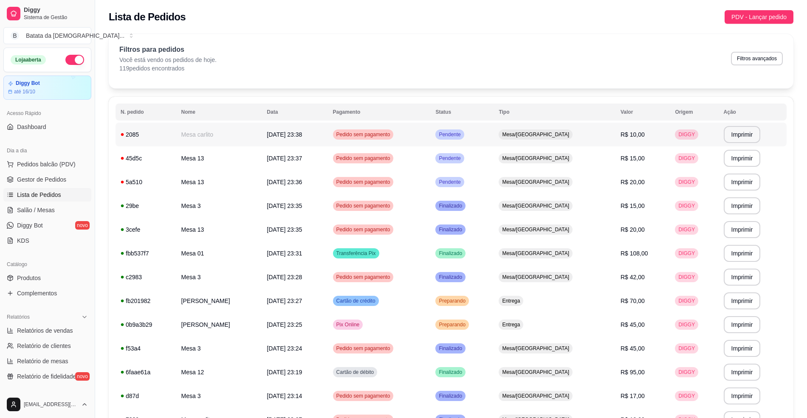
click at [494, 134] on td "Pendente" at bounding box center [461, 135] width 63 height 24
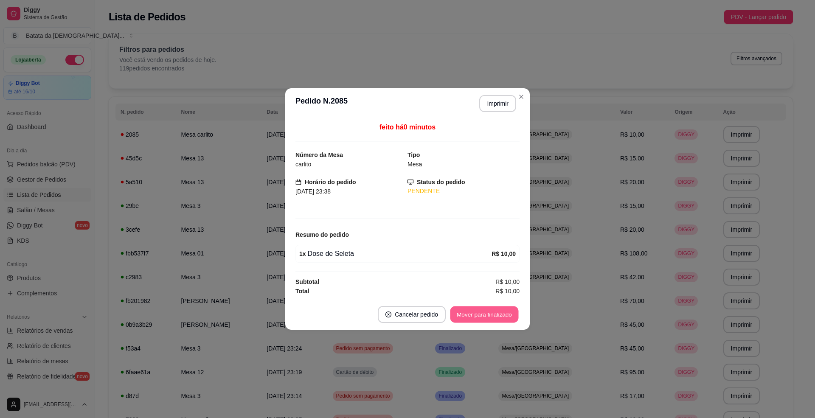
click at [469, 316] on button "Mover para finalizado" at bounding box center [485, 315] width 68 height 17
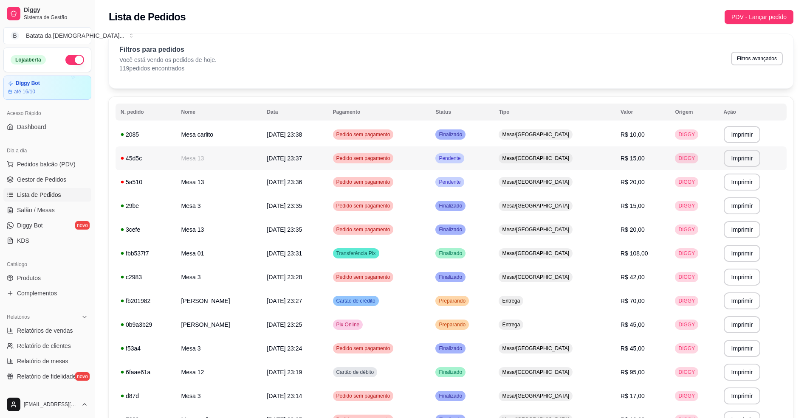
click at [494, 152] on td "Pendente" at bounding box center [461, 159] width 63 height 24
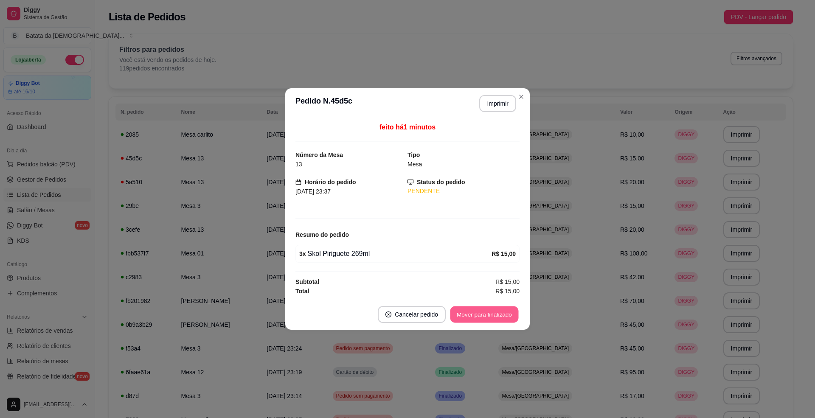
click at [468, 316] on button "Mover para finalizado" at bounding box center [485, 315] width 68 height 17
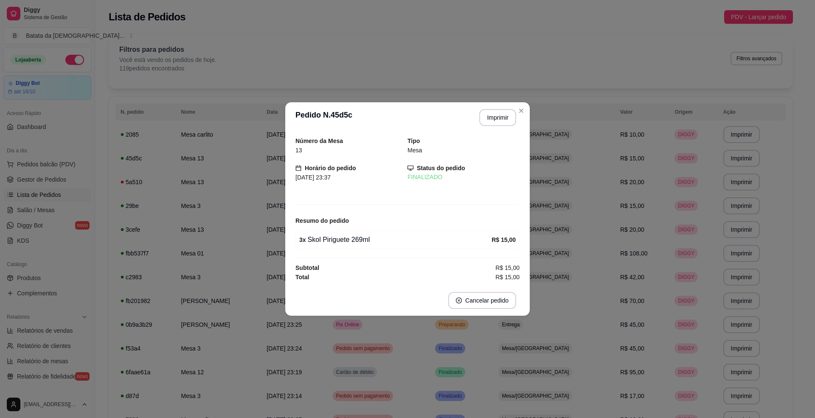
click at [517, 102] on header "**********" at bounding box center [407, 117] width 245 height 31
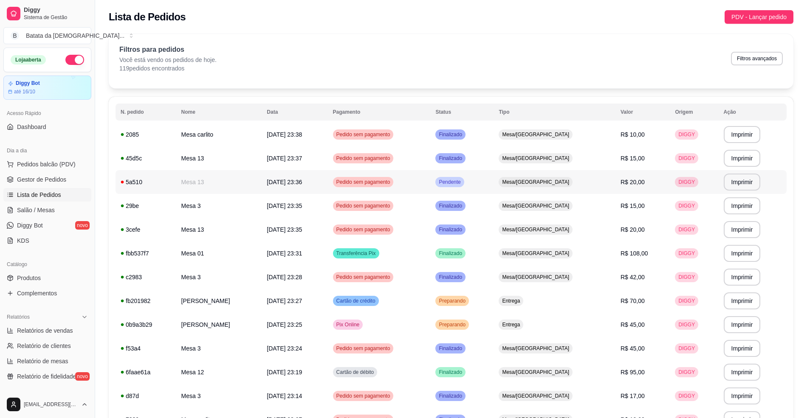
click at [494, 180] on td "Pendente" at bounding box center [461, 182] width 63 height 24
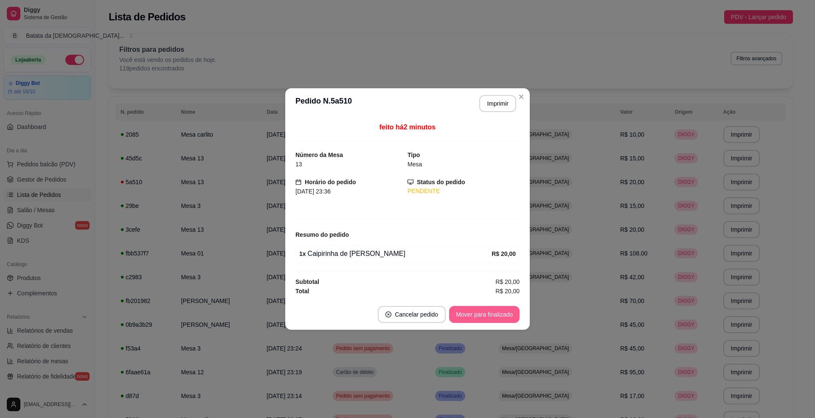
click at [489, 308] on button "Mover para finalizado" at bounding box center [484, 314] width 71 height 17
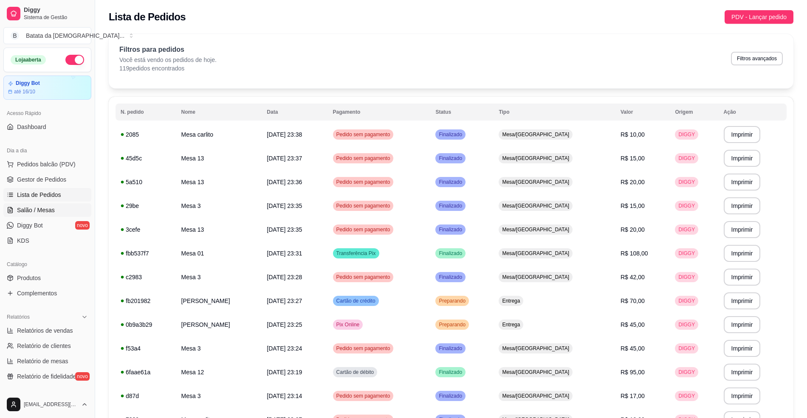
click at [39, 214] on span "Salão / Mesas" at bounding box center [36, 210] width 38 height 8
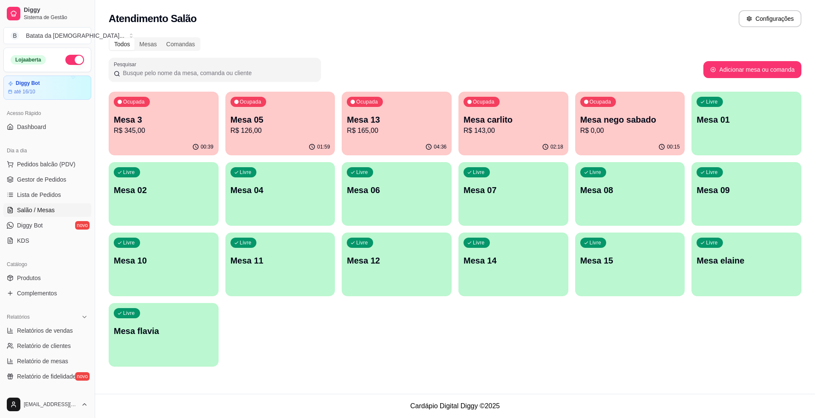
click at [384, 134] on p "R$ 165,00" at bounding box center [397, 131] width 100 height 10
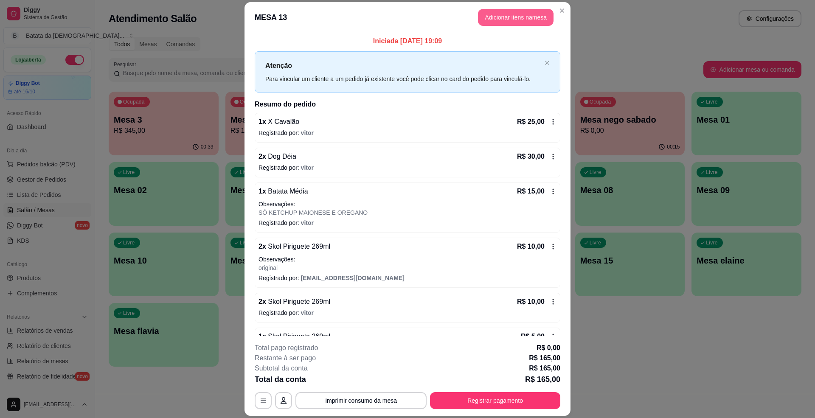
click at [516, 21] on button "Adicionar itens na mesa" at bounding box center [516, 17] width 76 height 17
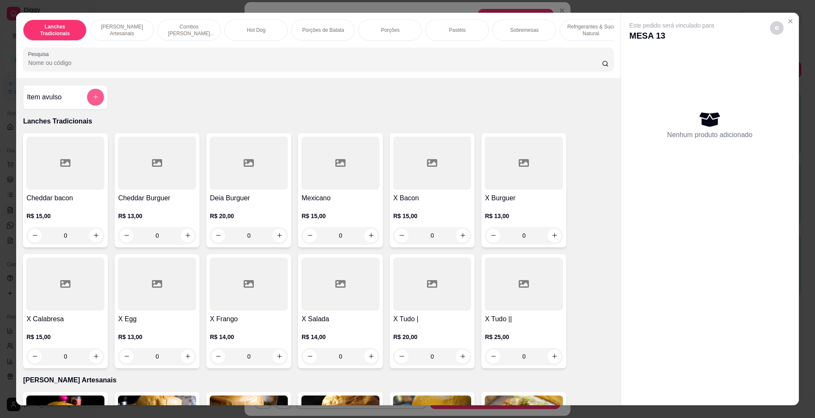
click at [93, 100] on icon "add-separate-item" at bounding box center [96, 97] width 6 height 6
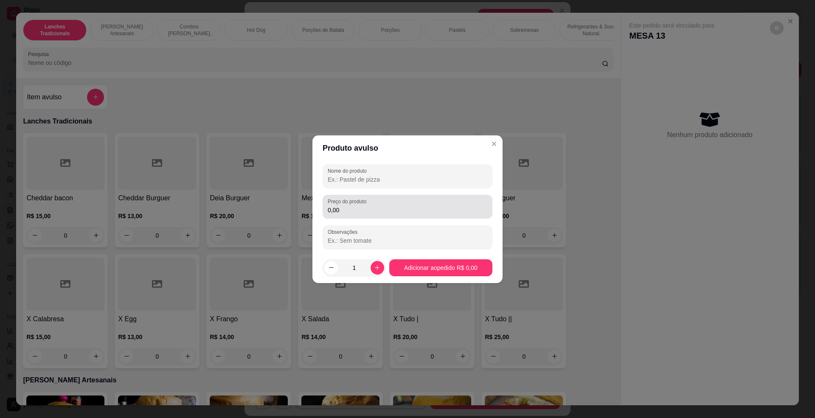
click at [365, 204] on label "Preço do produto" at bounding box center [349, 201] width 42 height 7
click at [364, 207] on input "0,00" at bounding box center [408, 210] width 160 height 8
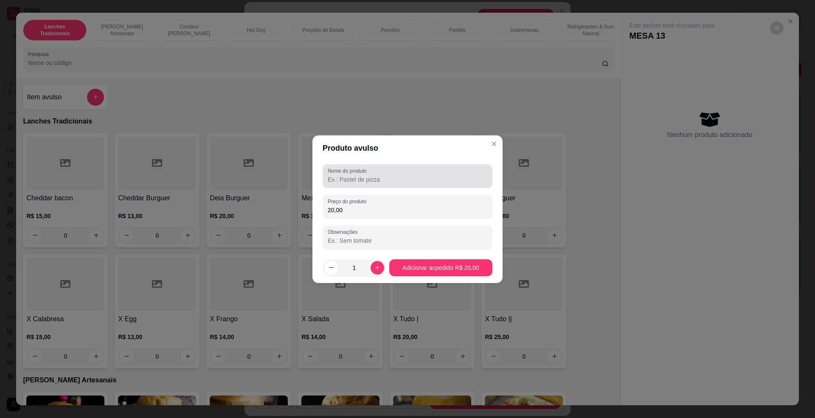
type input "20,00"
click at [364, 182] on input "Nome do produto" at bounding box center [408, 179] width 160 height 8
type input "caipirinha"
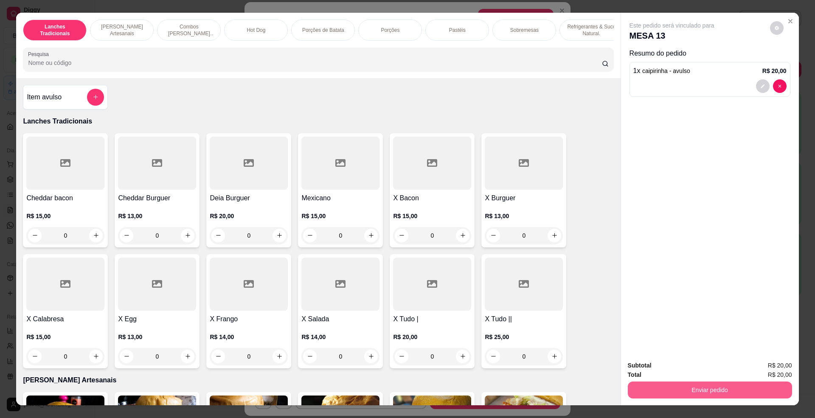
click at [722, 390] on button "Enviar pedido" at bounding box center [710, 390] width 164 height 17
click at [703, 371] on button "Não registrar e enviar pedido" at bounding box center [681, 370] width 88 height 16
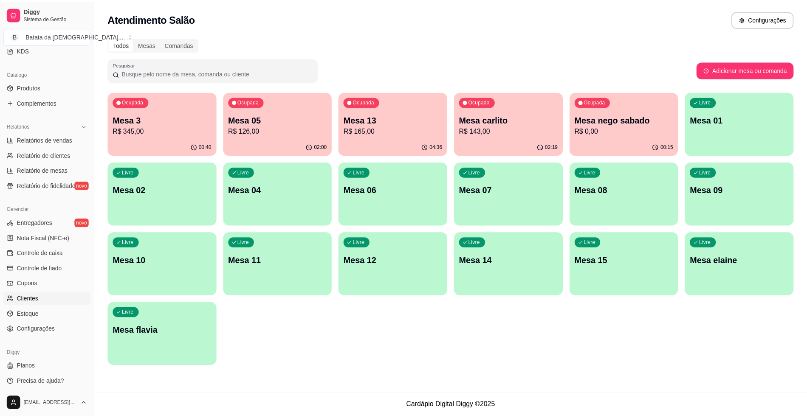
scroll to position [193, 0]
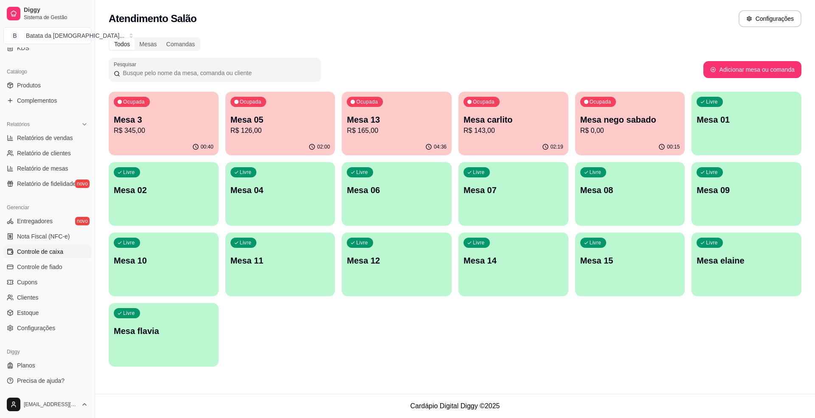
click at [49, 250] on span "Controle de caixa" at bounding box center [40, 252] width 46 height 8
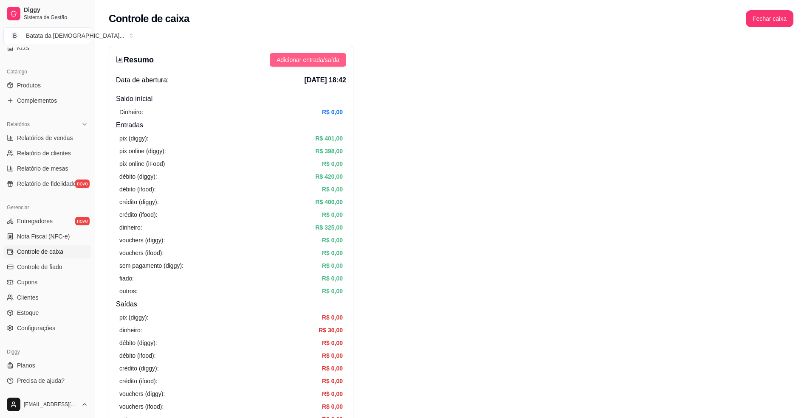
click at [299, 58] on span "Adicionar entrada/saída" at bounding box center [307, 59] width 63 height 9
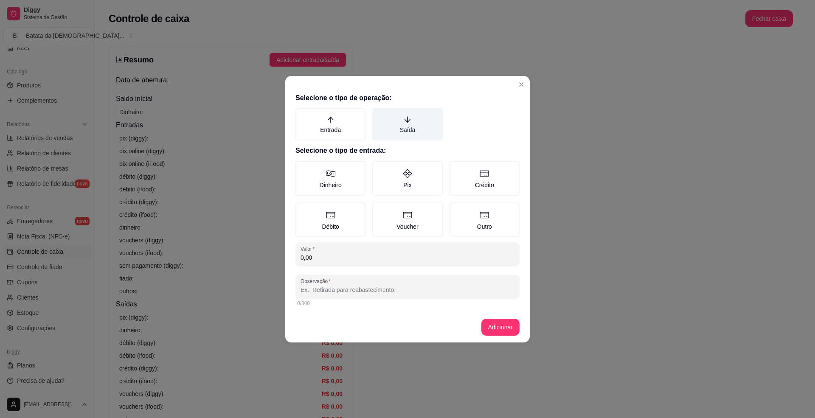
click at [428, 130] on label "Saída" at bounding box center [407, 124] width 70 height 32
click at [379, 115] on button "Saída" at bounding box center [375, 111] width 7 height 7
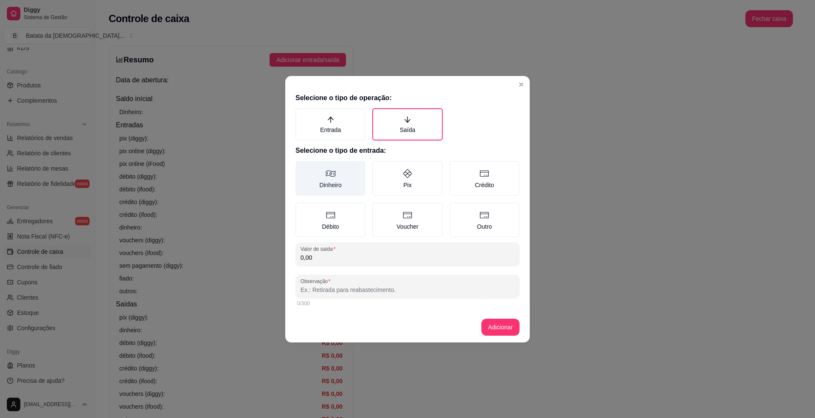
click at [330, 186] on label "Dinheiro" at bounding box center [331, 178] width 70 height 35
click at [302, 167] on button "Dinheiro" at bounding box center [298, 164] width 7 height 7
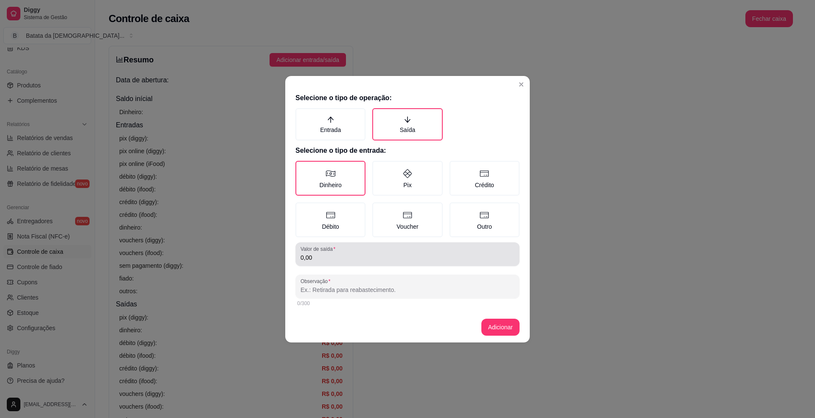
click at [331, 255] on input "0,00" at bounding box center [408, 258] width 214 height 8
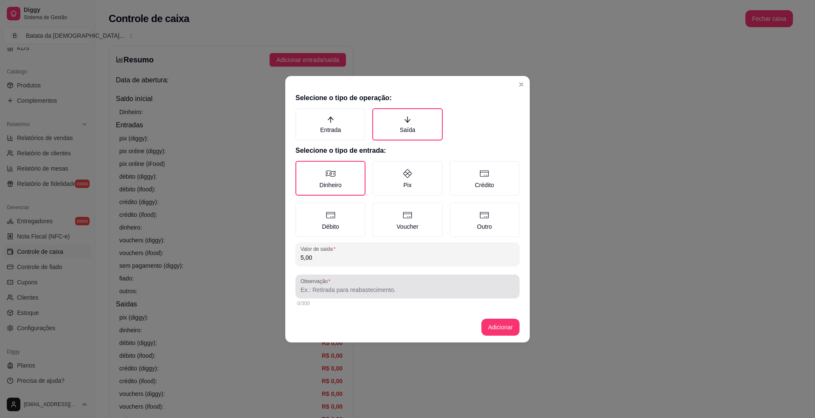
type input "5,00"
click at [331, 279] on label "Observação" at bounding box center [317, 281] width 33 height 7
click at [331, 286] on input "Observação" at bounding box center [408, 290] width 214 height 8
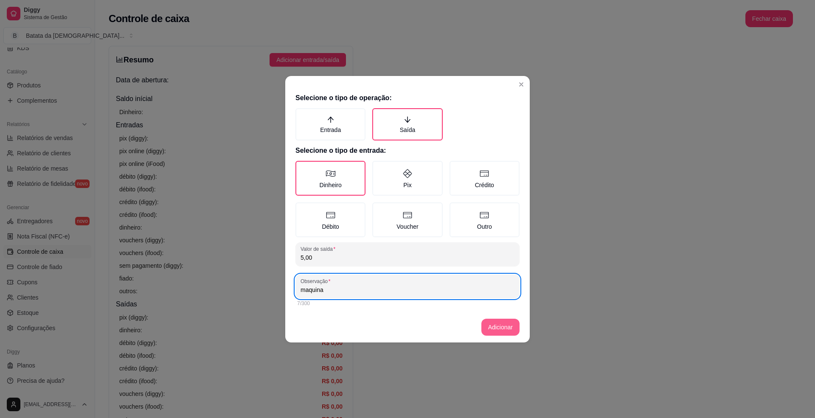
type input "maquina"
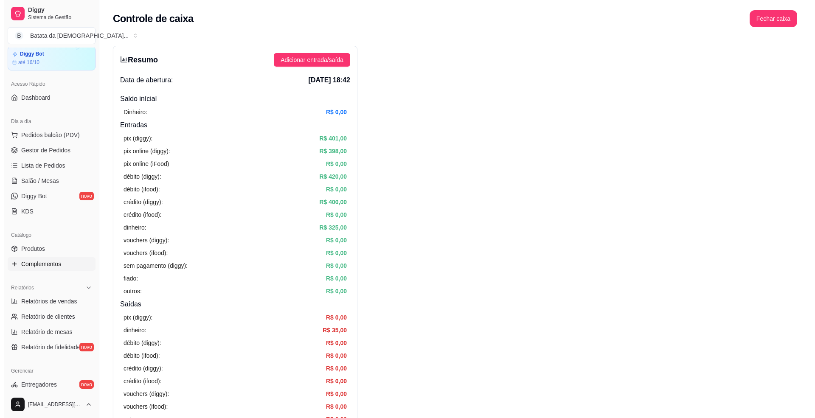
scroll to position [23, 0]
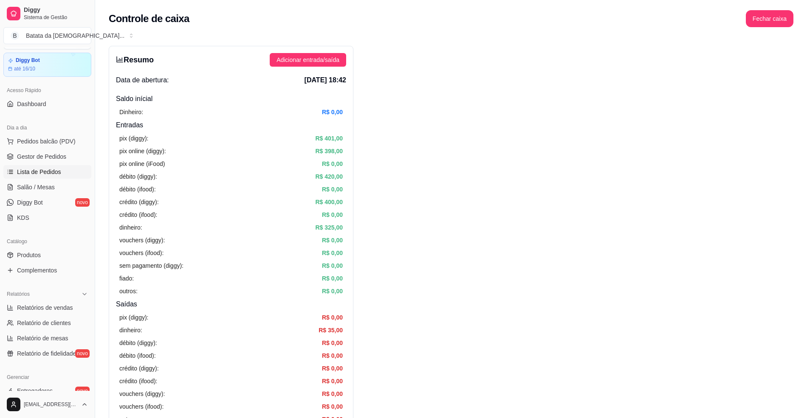
click at [57, 174] on span "Lista de Pedidos" at bounding box center [39, 172] width 44 height 8
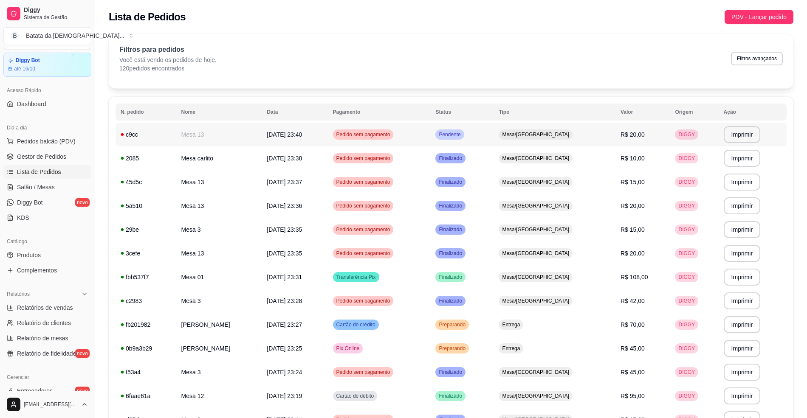
click at [494, 131] on td "Pendente" at bounding box center [461, 135] width 63 height 24
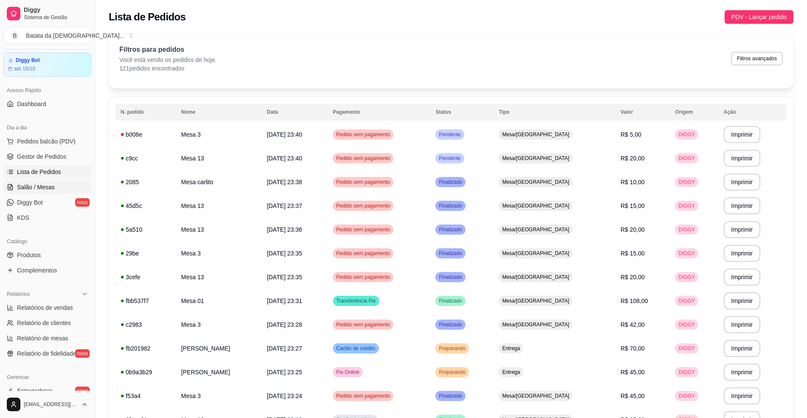
click at [38, 191] on span "Salão / Mesas" at bounding box center [36, 187] width 38 height 8
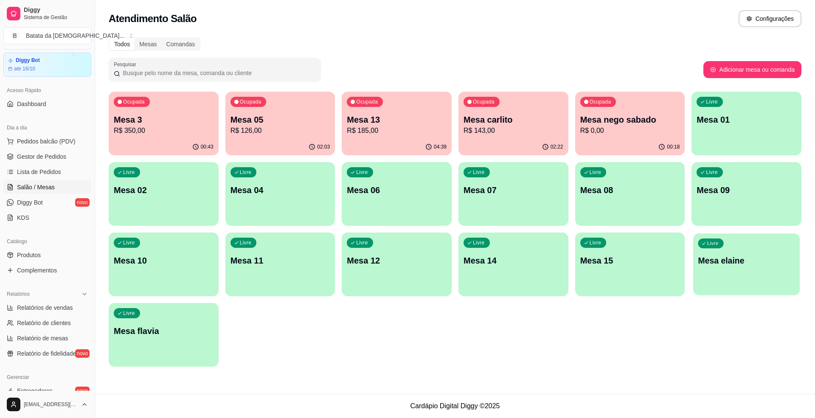
click at [760, 250] on div "Livre Mesa elaine" at bounding box center [747, 260] width 107 height 52
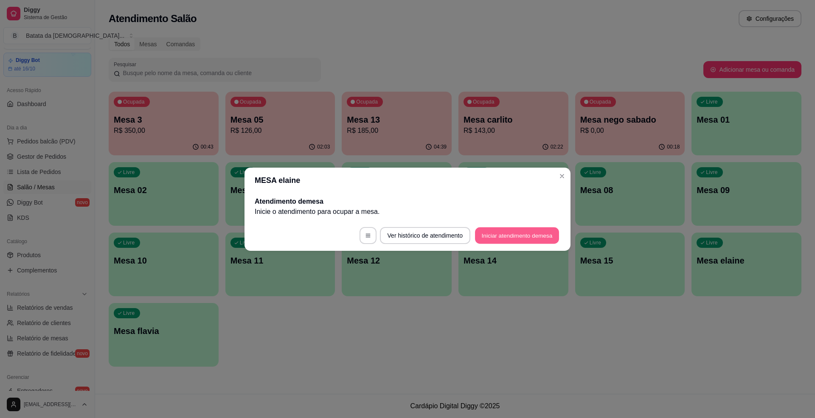
click at [536, 229] on button "Iniciar atendimento de mesa" at bounding box center [517, 235] width 84 height 17
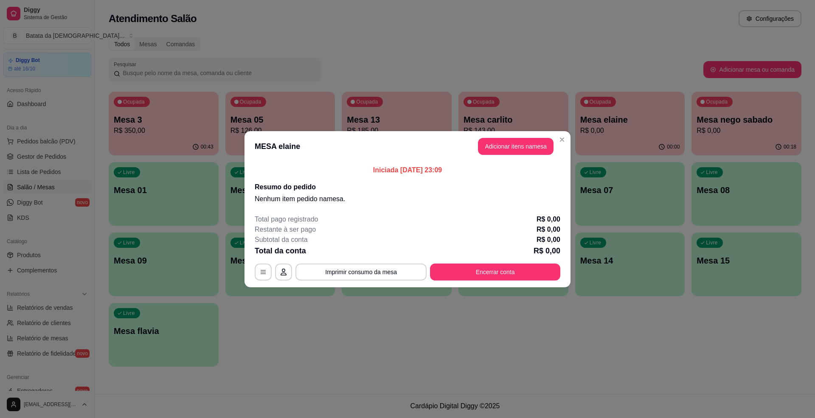
click at [500, 143] on button "Adicionar itens na mesa" at bounding box center [516, 146] width 76 height 17
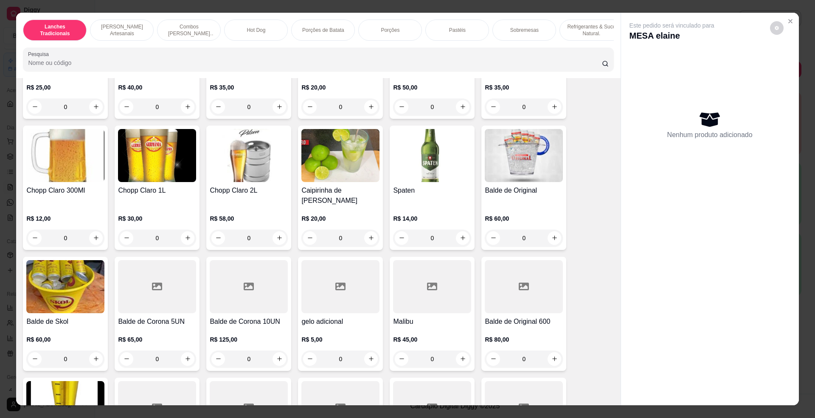
scroll to position [2718, 0]
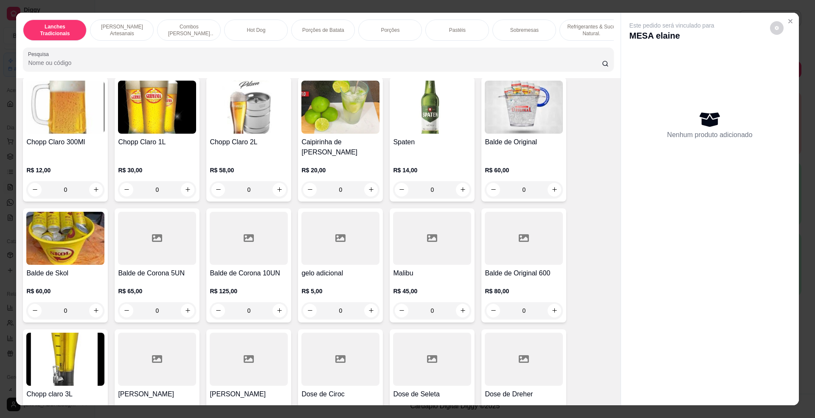
click at [157, 124] on img at bounding box center [157, 107] width 78 height 53
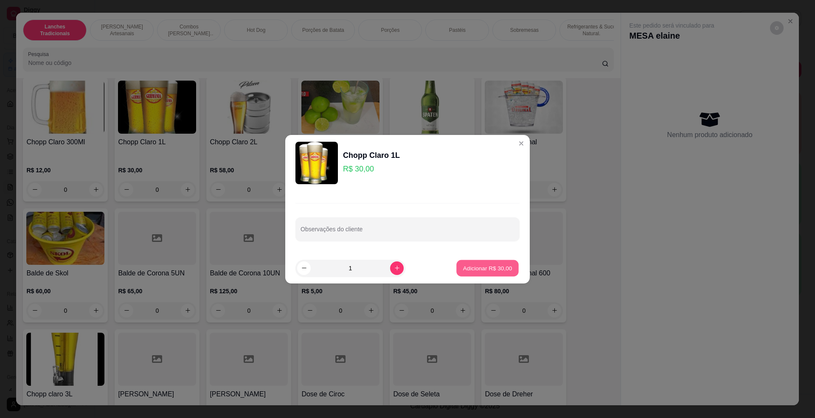
click at [498, 262] on button "Adicionar R$ 30,00" at bounding box center [488, 268] width 62 height 17
type input "1"
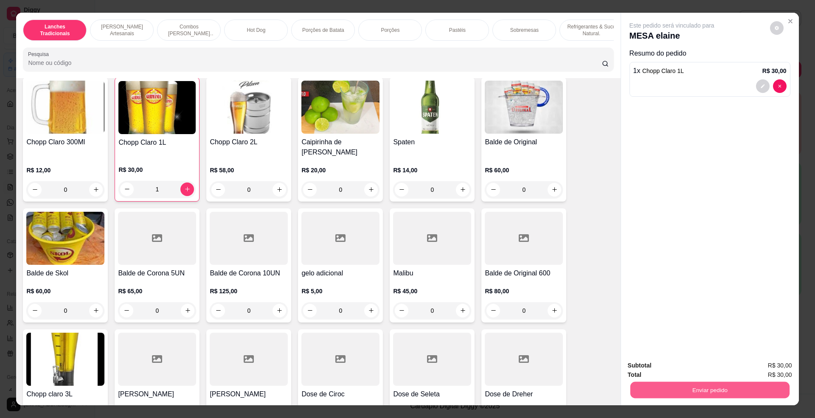
click at [709, 391] on button "Enviar pedido" at bounding box center [709, 390] width 159 height 17
click at [674, 365] on button "Não registrar e enviar pedido" at bounding box center [681, 370] width 86 height 16
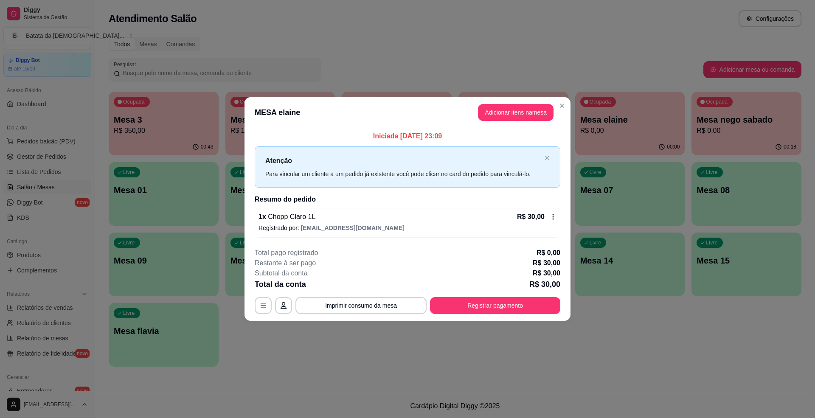
click at [551, 218] on icon at bounding box center [553, 217] width 7 height 7
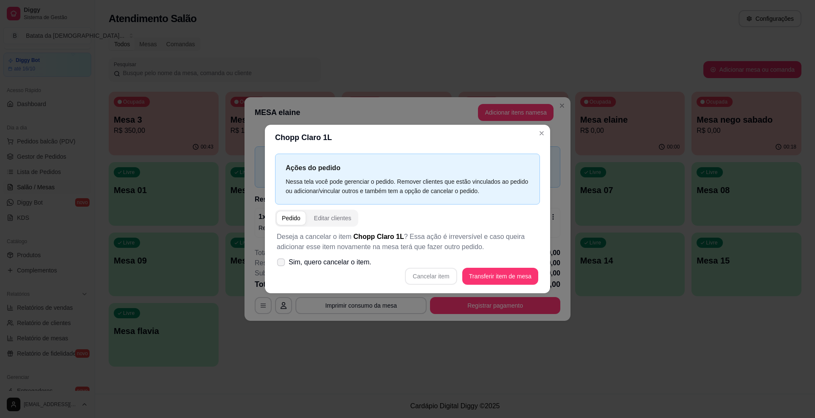
click at [293, 260] on span "Sim, quero cancelar o item." at bounding box center [330, 262] width 83 height 10
click at [282, 264] on input "Sim, quero cancelar o item." at bounding box center [279, 267] width 6 height 6
checkbox input "true"
click at [429, 272] on button "Cancelar item" at bounding box center [431, 276] width 51 height 17
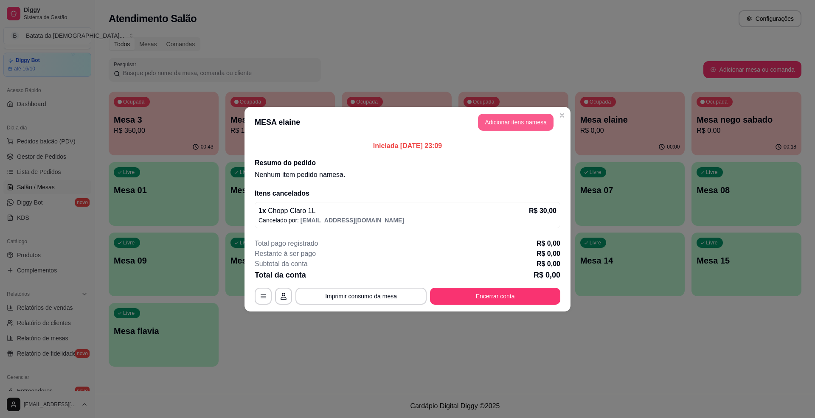
click at [528, 127] on button "Adicionar itens na mesa" at bounding box center [516, 122] width 76 height 17
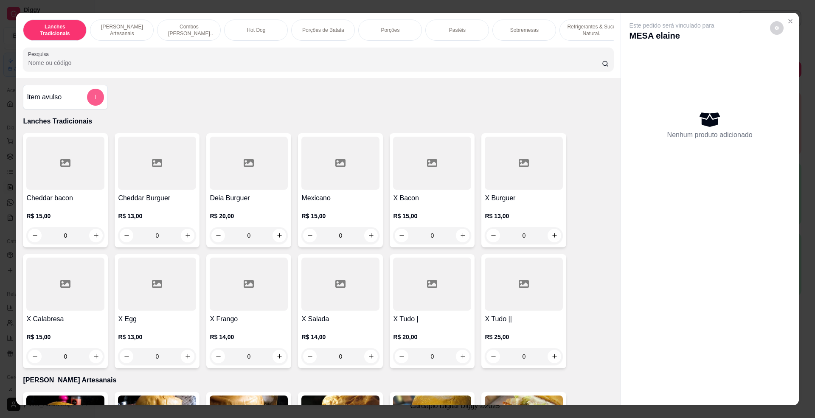
click at [97, 104] on button "add-separate-item" at bounding box center [95, 97] width 17 height 17
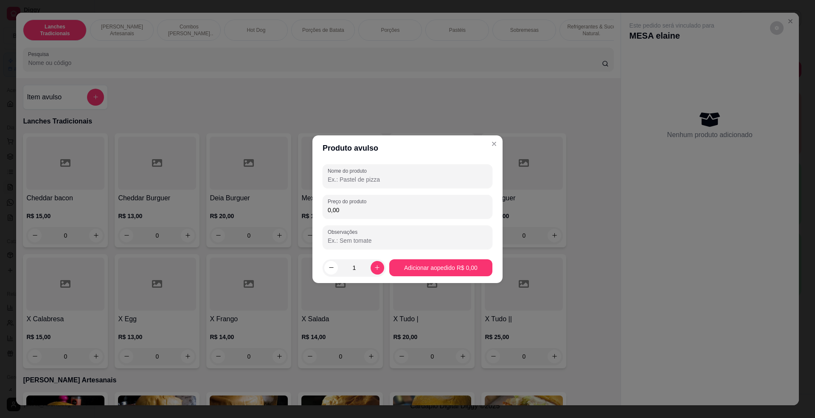
click at [369, 206] on input "0,00" at bounding box center [408, 210] width 160 height 8
type input "45,00"
click at [377, 179] on input "Nome do produto" at bounding box center [408, 179] width 160 height 8
type input "1,5 chopp"
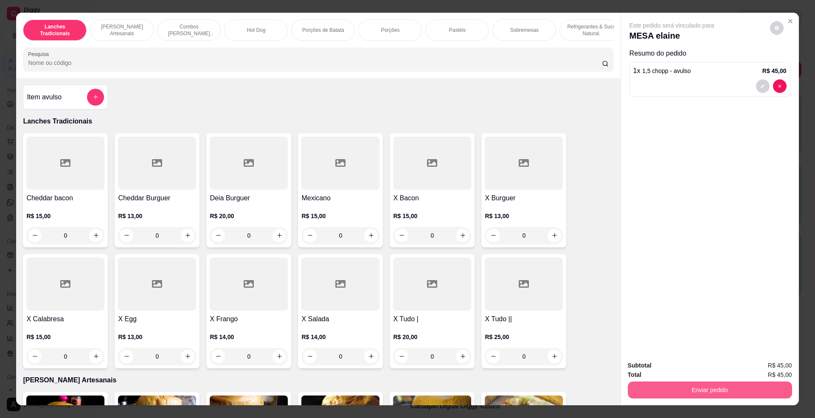
click at [714, 387] on button "Enviar pedido" at bounding box center [710, 390] width 164 height 17
click at [668, 365] on button "Não registrar e enviar pedido" at bounding box center [681, 370] width 86 height 16
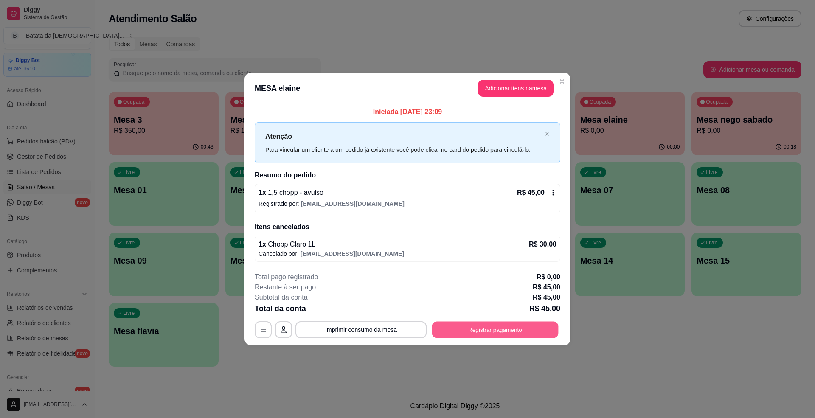
click at [475, 333] on button "Registrar pagamento" at bounding box center [495, 330] width 127 height 17
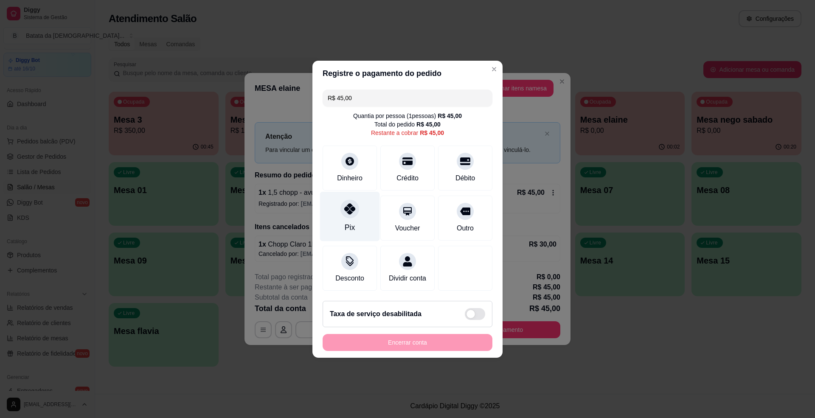
click at [351, 203] on icon at bounding box center [349, 208] width 11 height 11
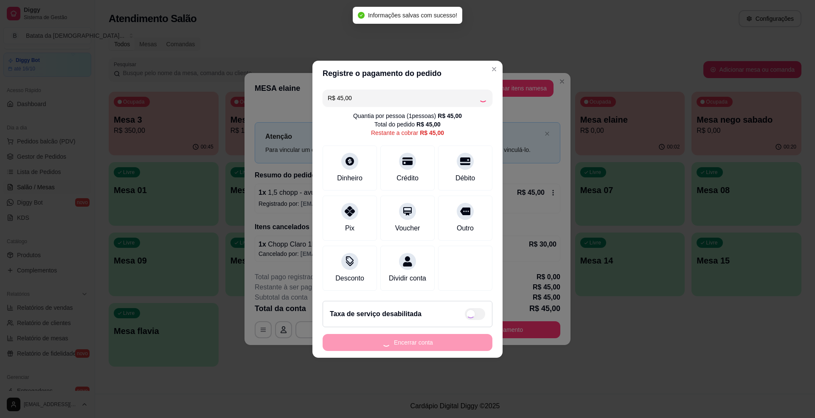
type input "R$ 0,00"
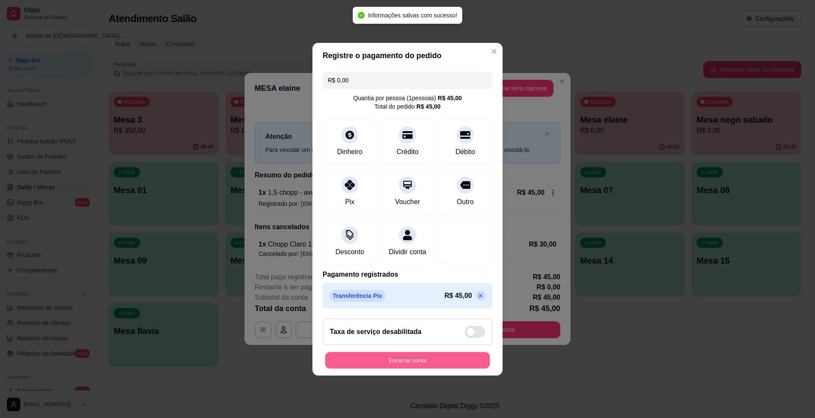
click at [452, 361] on button "Encerrar conta" at bounding box center [407, 360] width 165 height 17
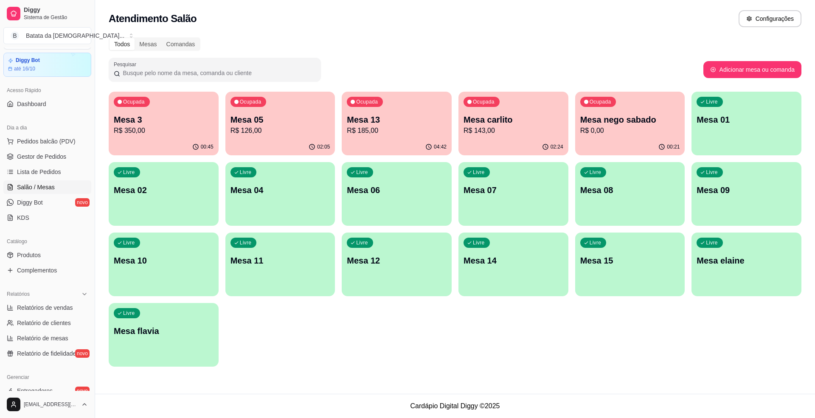
click at [393, 123] on p "Mesa 13" at bounding box center [397, 120] width 100 height 12
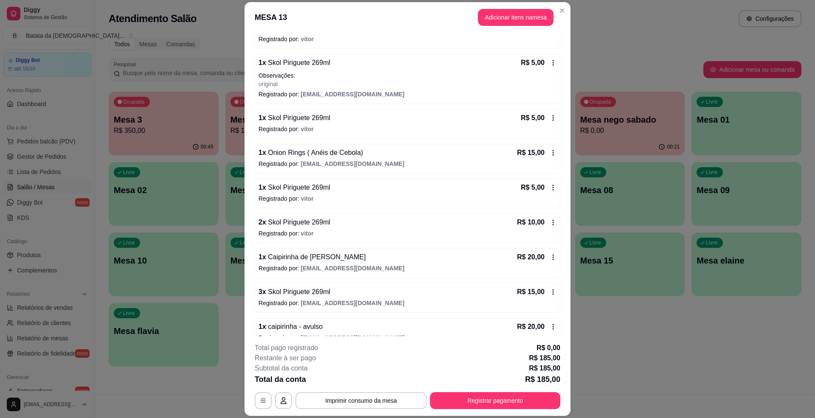
scroll to position [341, 0]
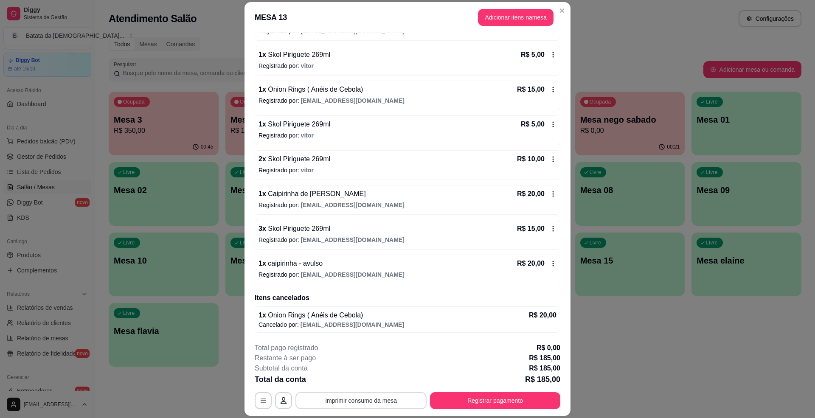
click at [370, 403] on button "Imprimir consumo da mesa" at bounding box center [361, 400] width 131 height 17
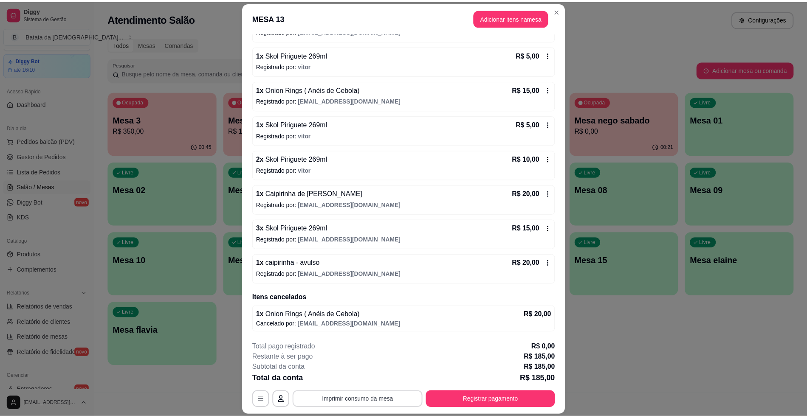
scroll to position [0, 0]
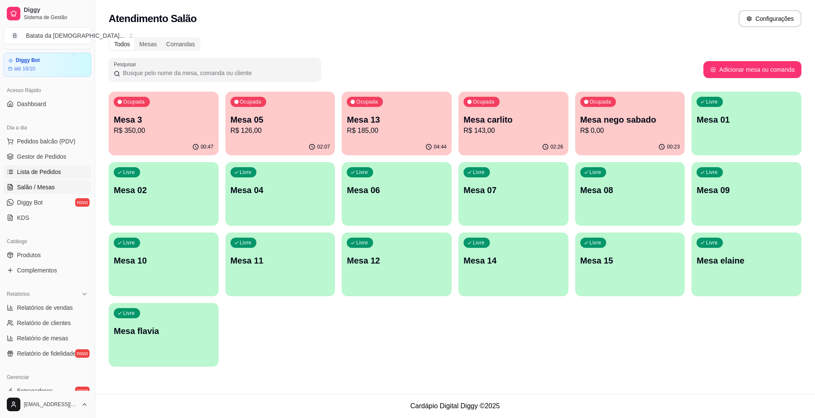
click at [40, 176] on span "Lista de Pedidos" at bounding box center [39, 172] width 44 height 8
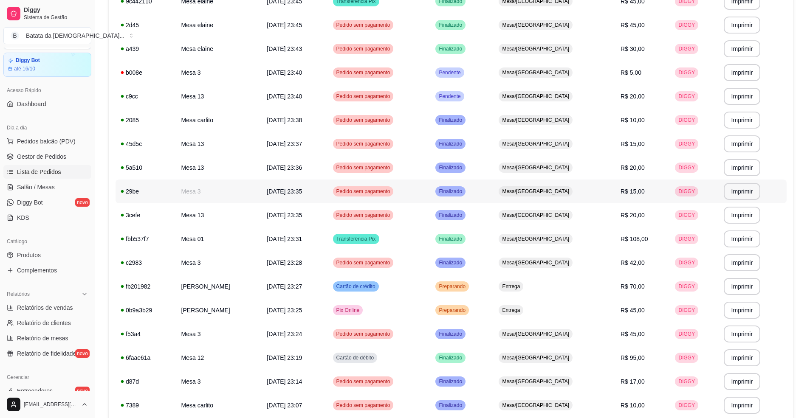
scroll to position [113, 0]
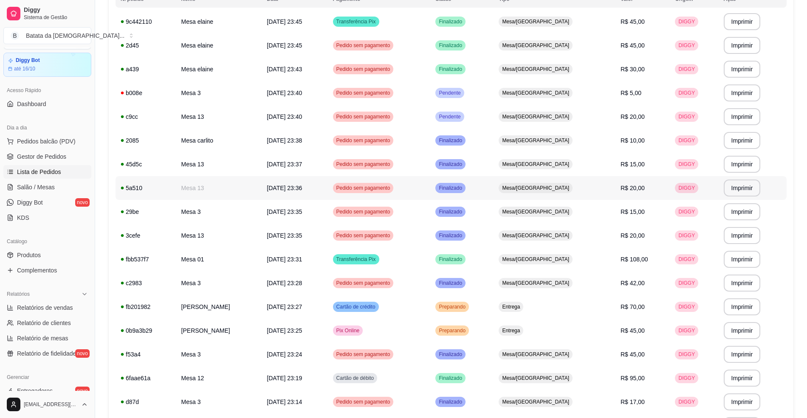
click at [327, 183] on td "[DATE] 23:36" at bounding box center [295, 188] width 66 height 24
click at [277, 118] on span "[DATE] 23:40" at bounding box center [284, 116] width 35 height 7
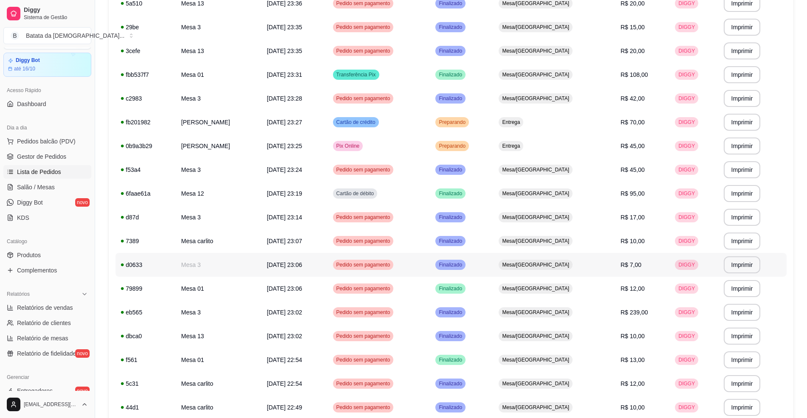
scroll to position [283, 0]
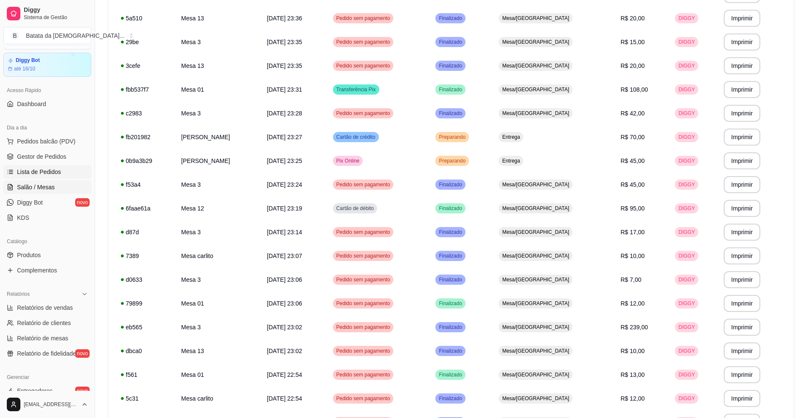
click at [43, 192] on link "Salão / Mesas" at bounding box center [47, 188] width 88 height 14
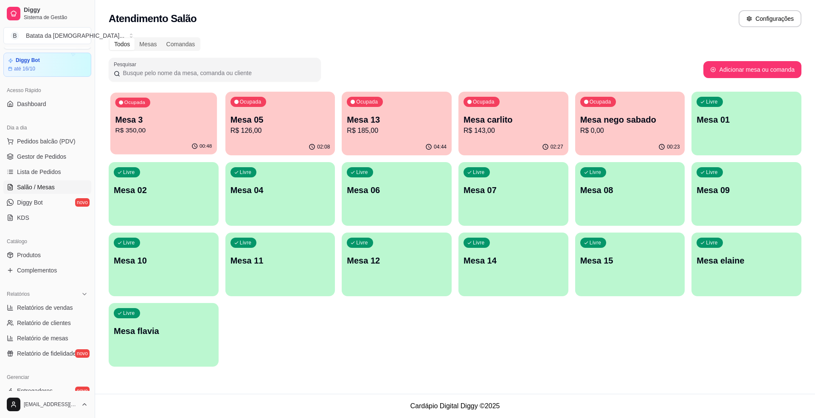
click at [138, 124] on p "Mesa 3" at bounding box center [164, 119] width 97 height 11
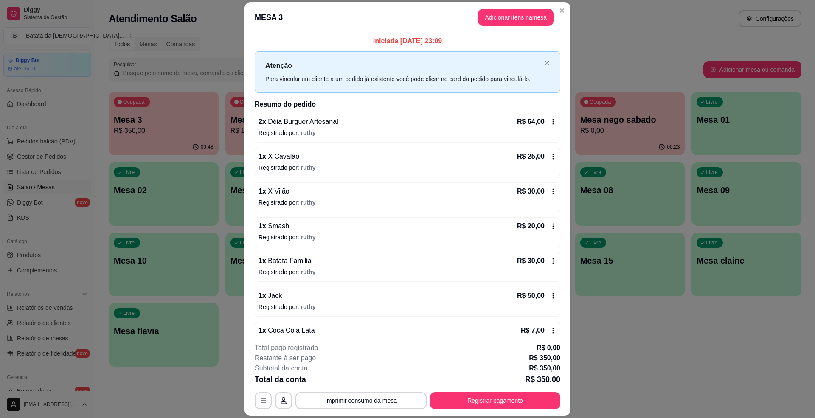
click at [564, 7] on header "MESA 3 Adicionar itens na mesa" at bounding box center [408, 17] width 326 height 31
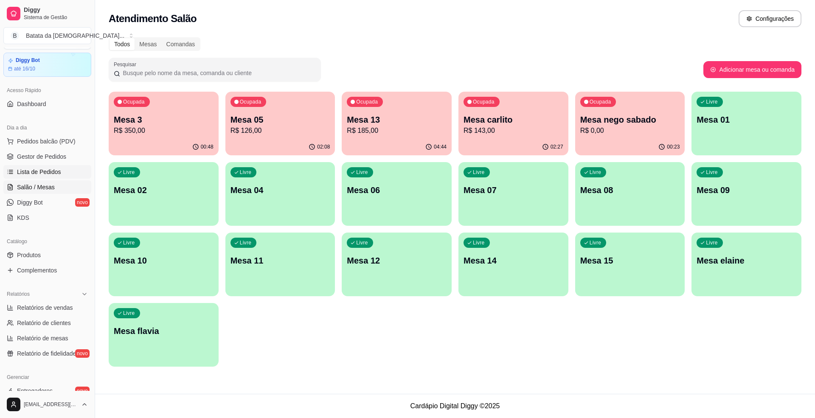
click at [48, 169] on span "Lista de Pedidos" at bounding box center [39, 172] width 44 height 8
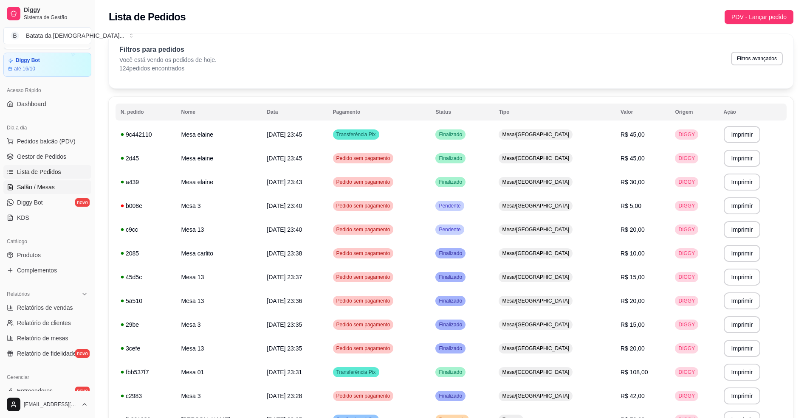
click at [51, 190] on span "Salão / Mesas" at bounding box center [36, 187] width 38 height 8
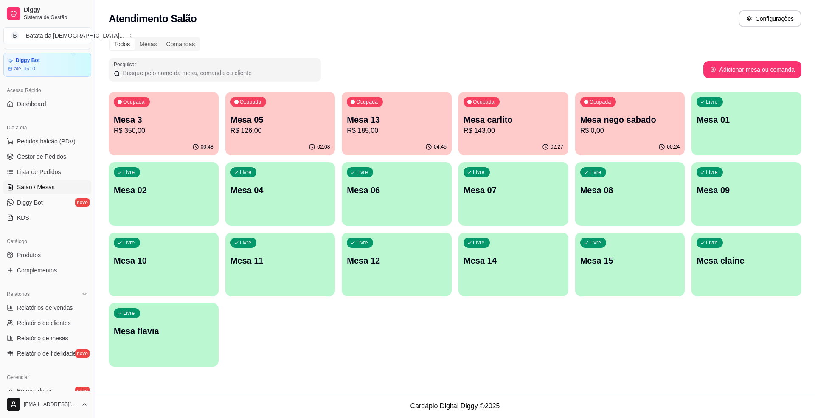
click at [397, 131] on p "R$ 185,00" at bounding box center [397, 131] width 100 height 10
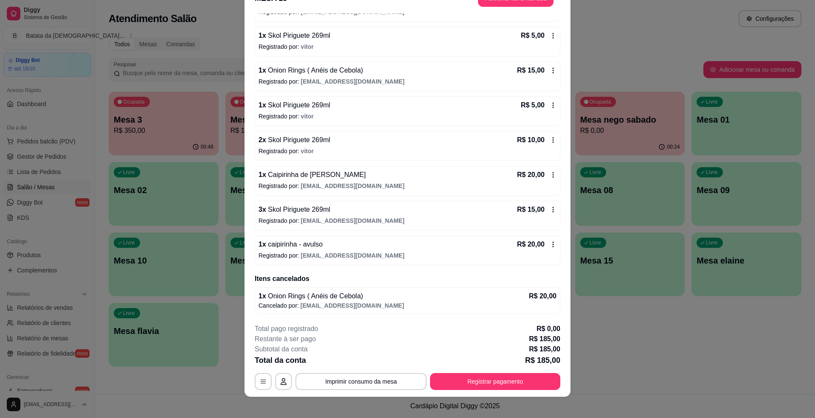
scroll to position [25, 0]
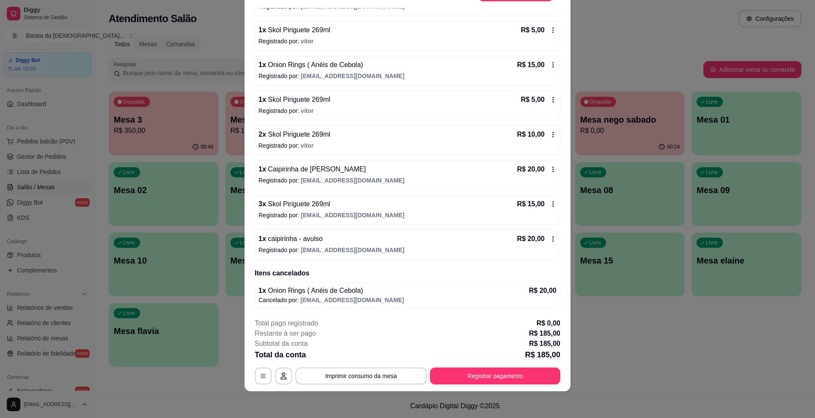
click at [550, 240] on icon at bounding box center [553, 239] width 7 height 7
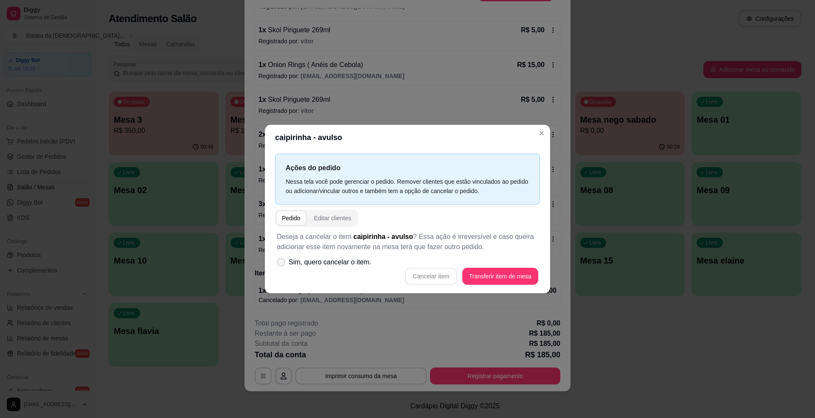
click at [322, 267] on span "Sim, quero cancelar o item." at bounding box center [330, 262] width 83 height 10
click at [282, 267] on input "Sim, quero cancelar o item." at bounding box center [279, 267] width 6 height 6
checkbox input "true"
click at [448, 273] on button "Cancelar item" at bounding box center [431, 276] width 51 height 17
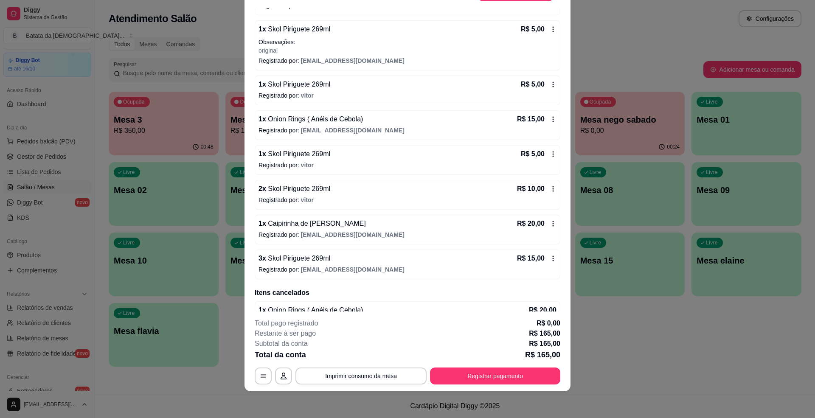
scroll to position [337, 0]
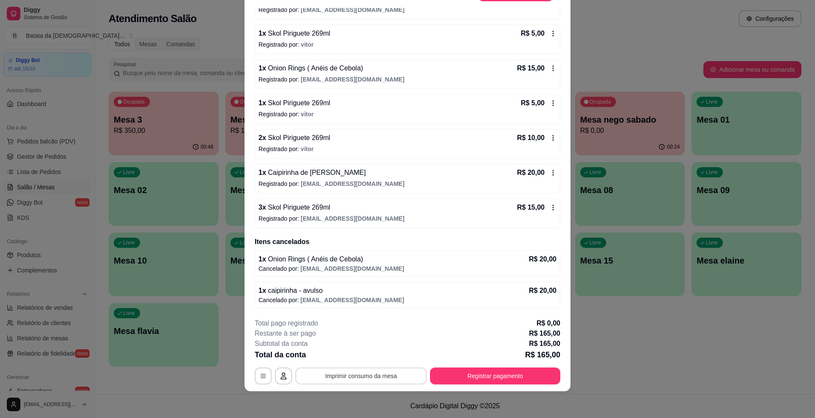
click at [373, 375] on button "Imprimir consumo da mesa" at bounding box center [361, 376] width 131 height 17
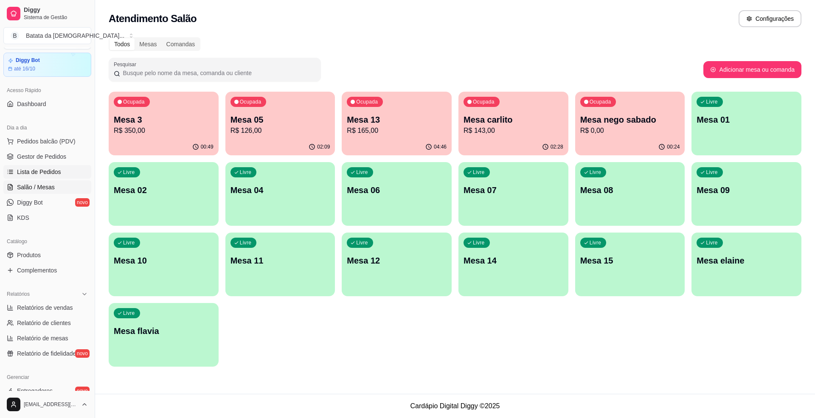
click at [37, 167] on link "Lista de Pedidos" at bounding box center [47, 172] width 88 height 14
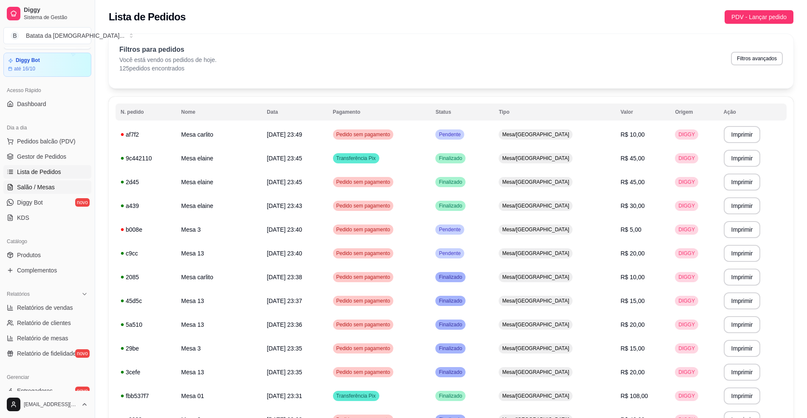
click at [68, 181] on link "Salão / Mesas" at bounding box center [47, 188] width 88 height 14
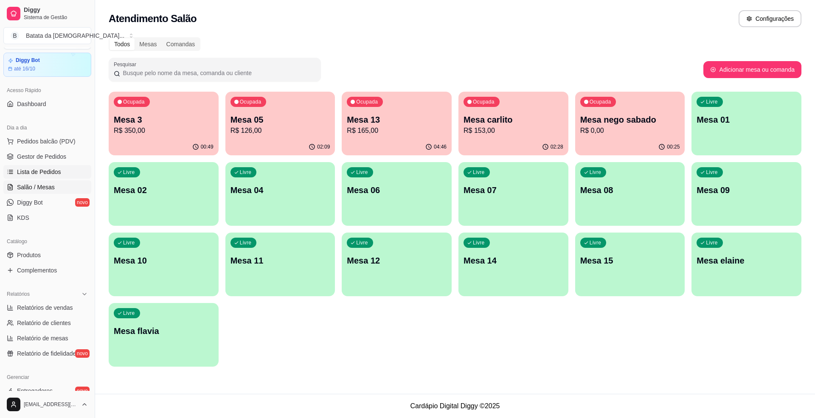
click at [46, 173] on span "Lista de Pedidos" at bounding box center [39, 172] width 44 height 8
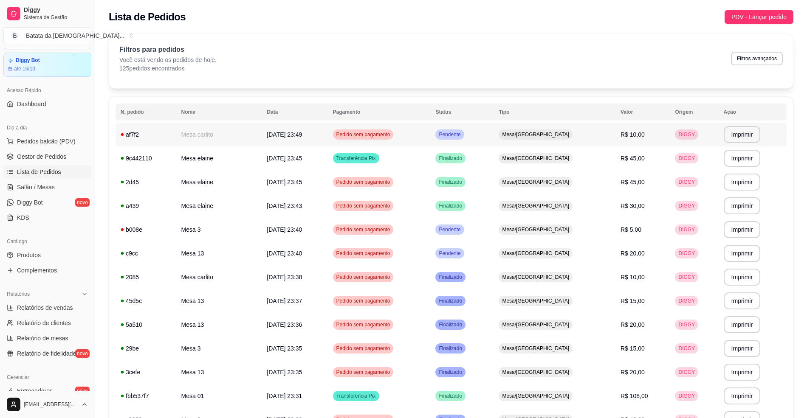
click at [431, 141] on td "Pedido sem pagamento" at bounding box center [379, 135] width 103 height 24
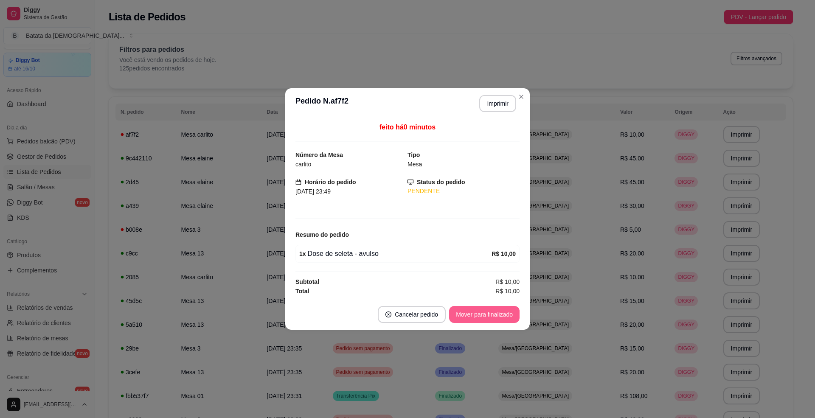
click at [460, 316] on button "Mover para finalizado" at bounding box center [484, 314] width 71 height 17
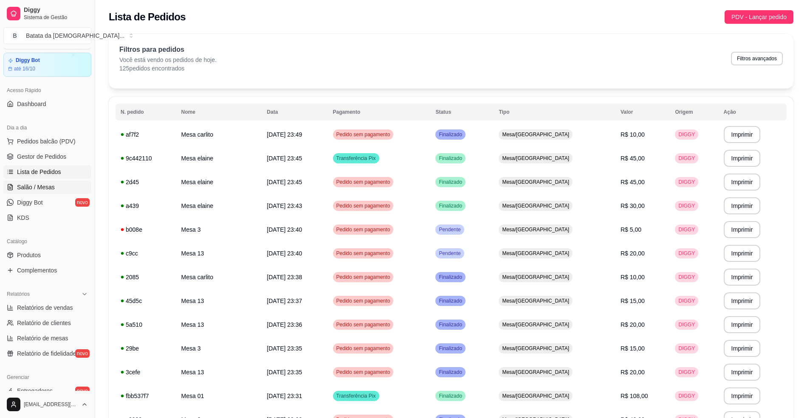
click at [31, 183] on span "Salão / Mesas" at bounding box center [36, 187] width 38 height 8
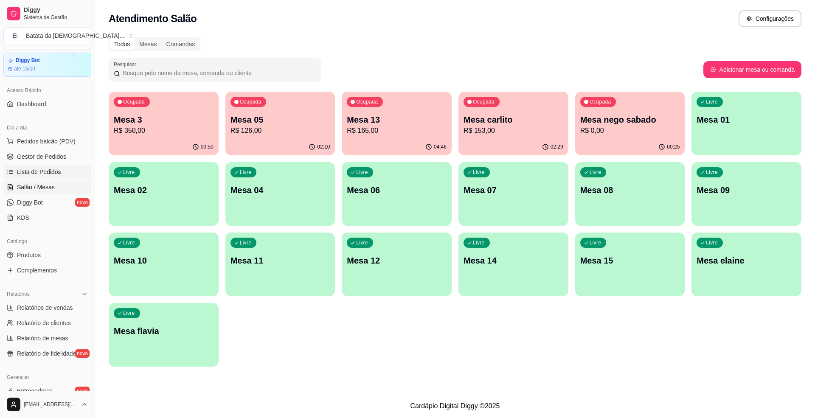
click at [71, 170] on link "Lista de Pedidos" at bounding box center [47, 172] width 88 height 14
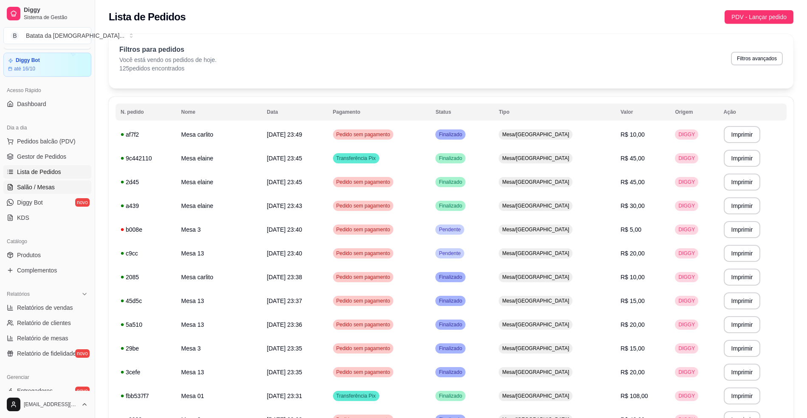
click at [50, 186] on span "Salão / Mesas" at bounding box center [36, 187] width 38 height 8
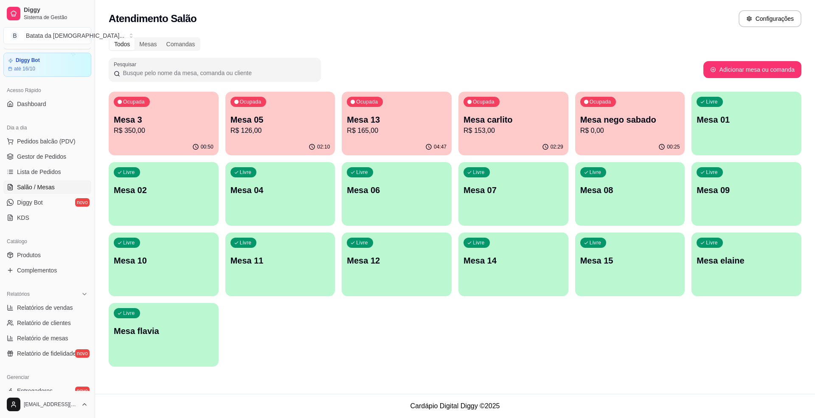
click at [389, 133] on p "R$ 165,00" at bounding box center [397, 131] width 100 height 10
click at [48, 174] on span "Lista de Pedidos" at bounding box center [39, 172] width 44 height 8
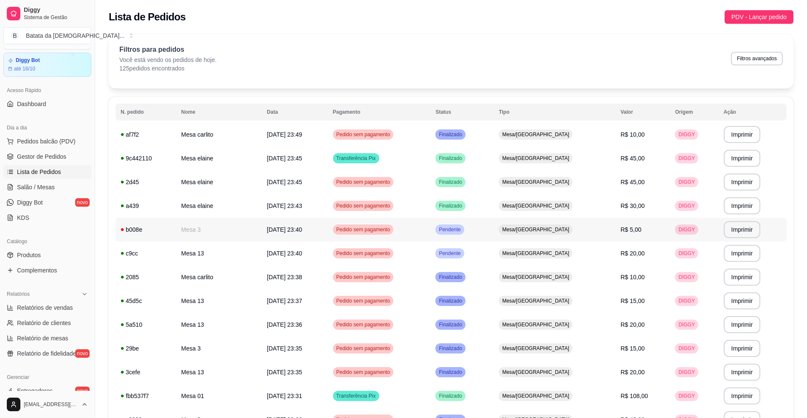
scroll to position [56, 0]
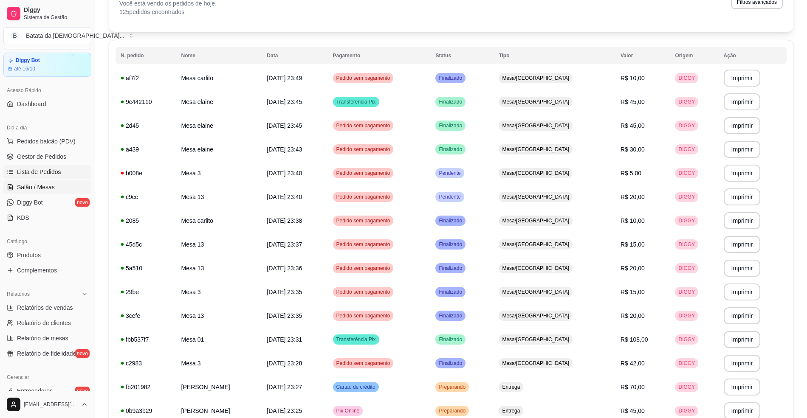
click at [36, 187] on span "Salão / Mesas" at bounding box center [36, 187] width 38 height 8
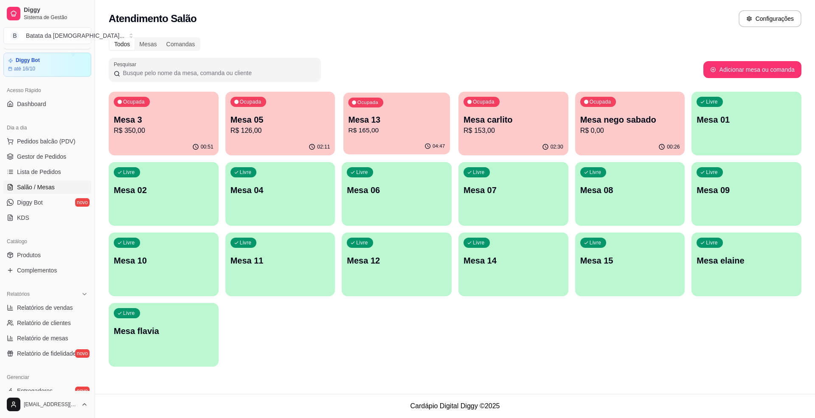
click at [382, 138] on div "Ocupada Mesa 13 R$ 165,00" at bounding box center [397, 116] width 107 height 46
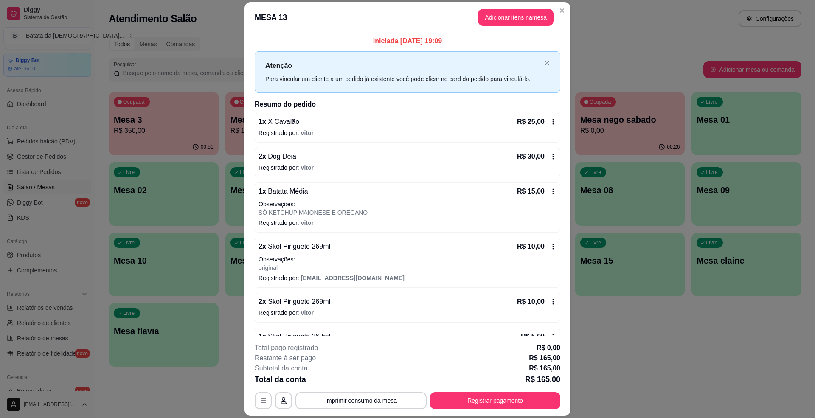
scroll to position [25, 0]
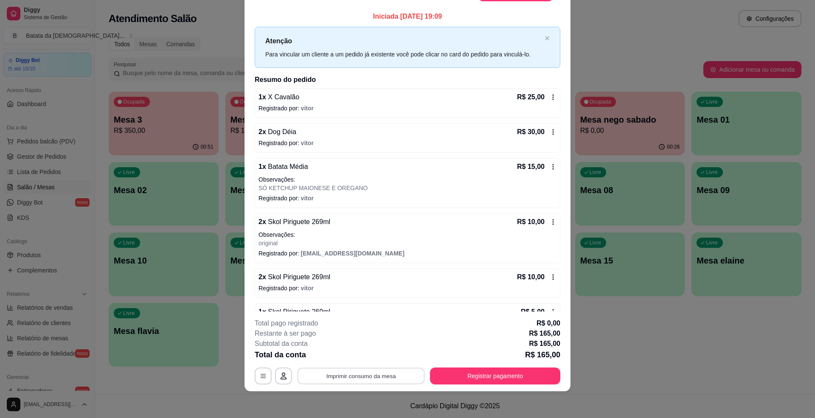
click at [360, 377] on button "Imprimir consumo da mesa" at bounding box center [361, 376] width 127 height 17
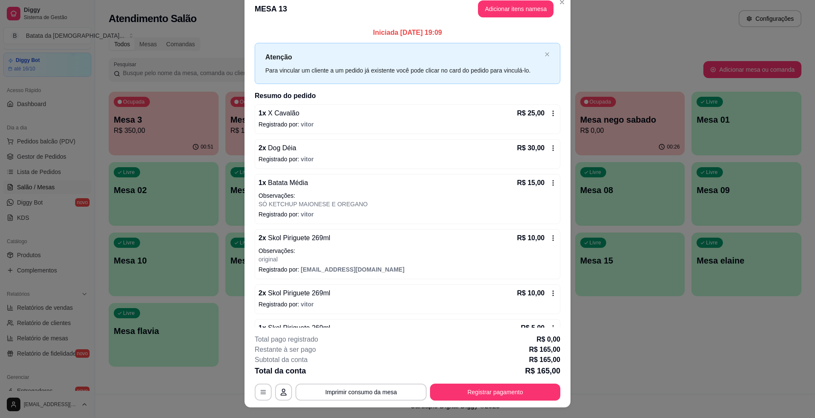
scroll to position [0, 0]
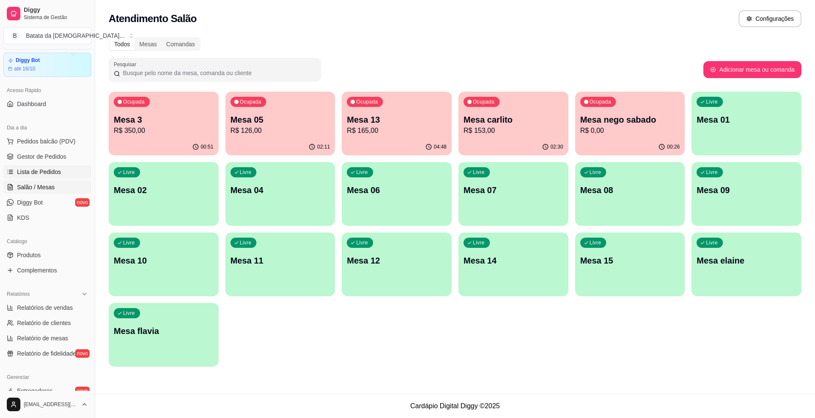
click at [61, 175] on link "Lista de Pedidos" at bounding box center [47, 172] width 88 height 14
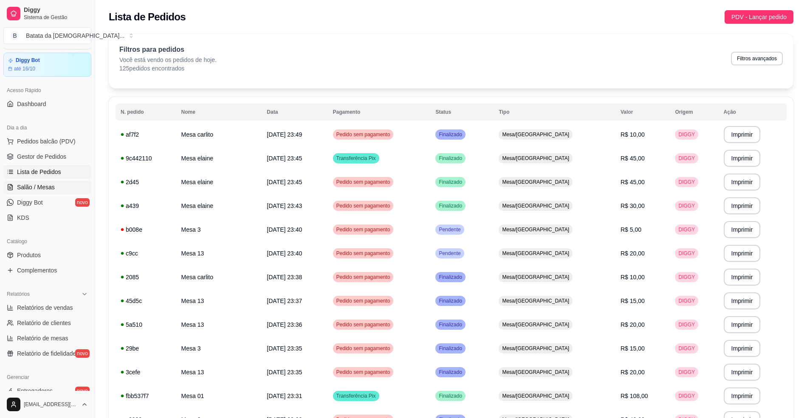
click at [66, 189] on link "Salão / Mesas" at bounding box center [47, 188] width 88 height 14
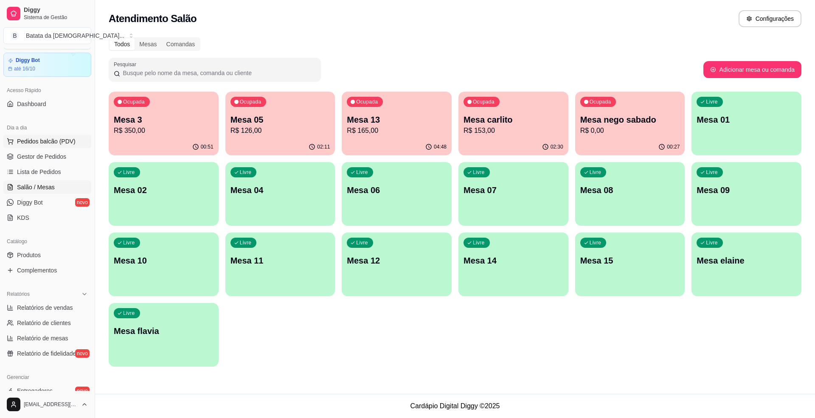
click at [43, 139] on span "Pedidos balcão (PDV)" at bounding box center [46, 141] width 59 height 8
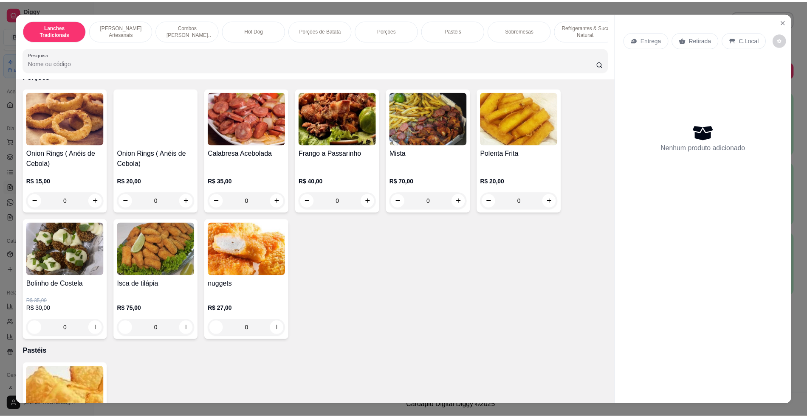
scroll to position [1132, 0]
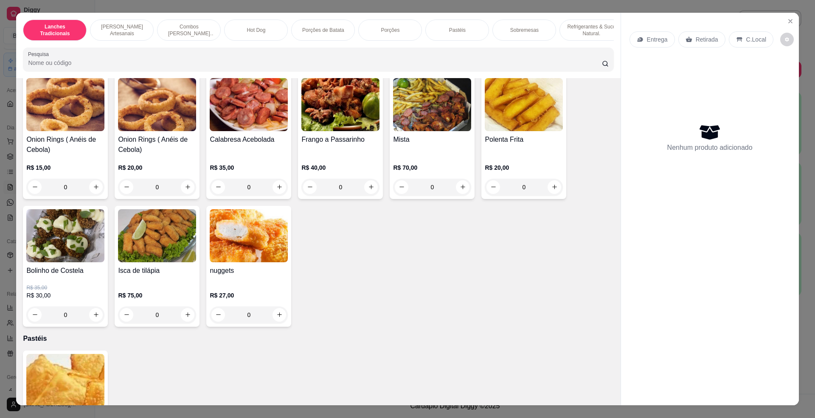
click at [104, 143] on div "Onion Rings ( Anéis de Cebola) R$ 15,00 0 Onion Rings ( Anéis de Cebola) R$ 20,…" at bounding box center [318, 201] width 591 height 252
click at [179, 113] on img at bounding box center [157, 104] width 78 height 53
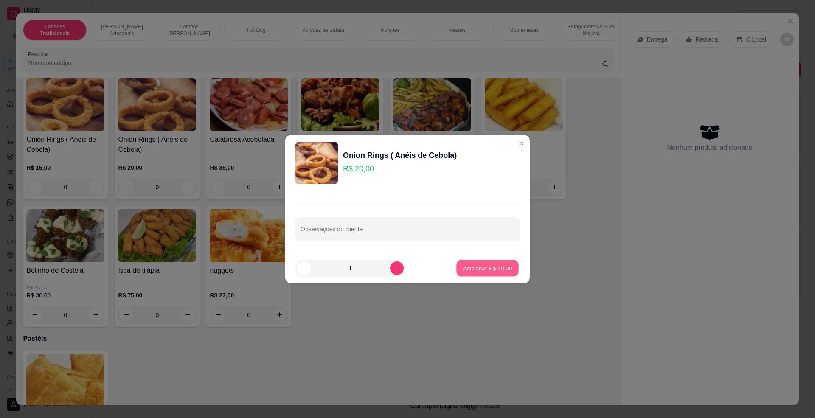
click at [482, 262] on button "Adicionar R$ 20,00" at bounding box center [488, 268] width 62 height 17
type input "1"
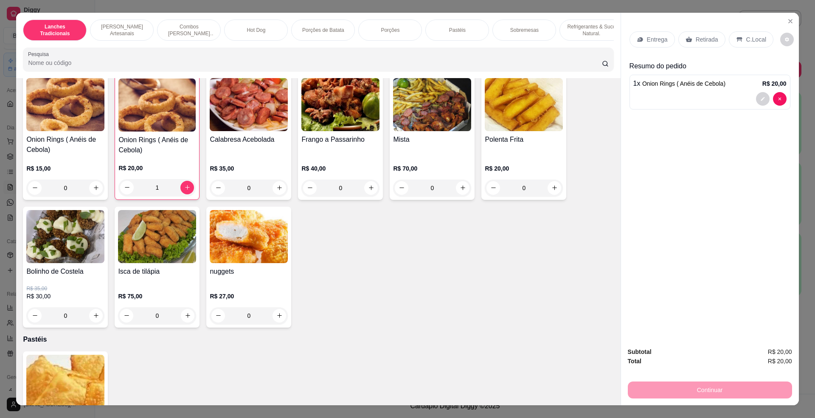
click at [709, 384] on div "Continuar" at bounding box center [710, 389] width 164 height 19
click at [739, 38] on div "C.Local" at bounding box center [751, 39] width 45 height 16
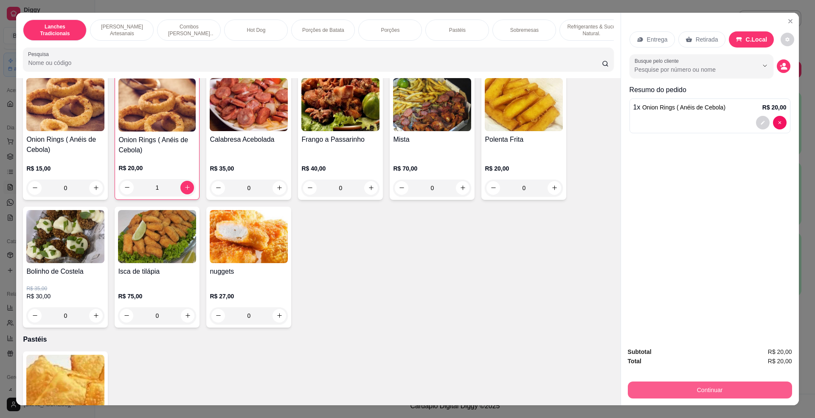
click at [695, 384] on button "Continuar" at bounding box center [710, 390] width 164 height 17
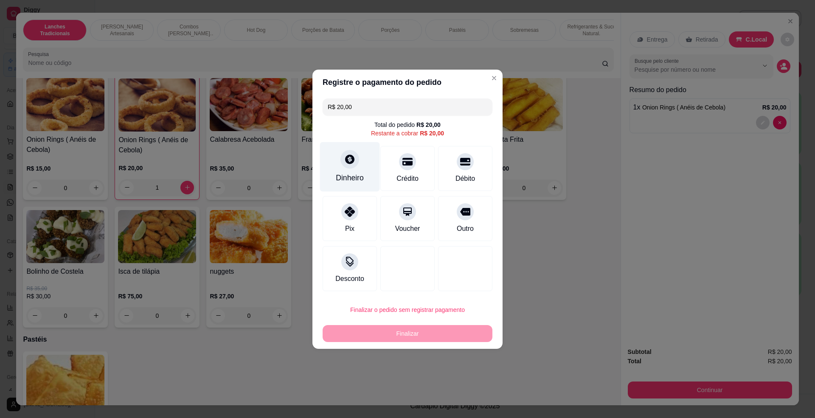
click at [362, 160] on div "Dinheiro" at bounding box center [350, 167] width 60 height 50
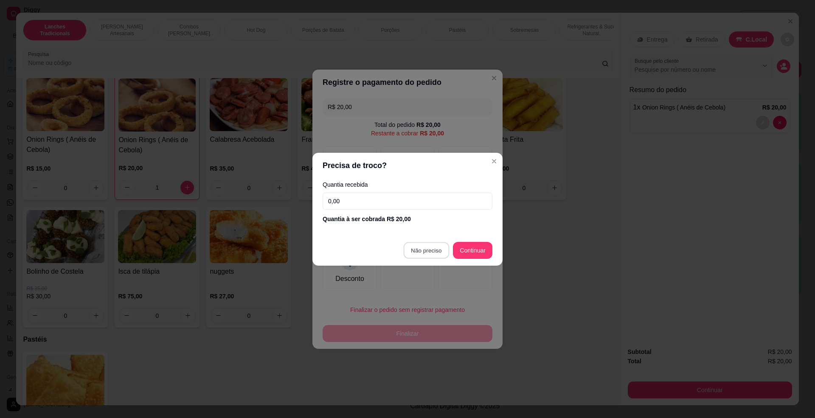
type input "R$ 0,00"
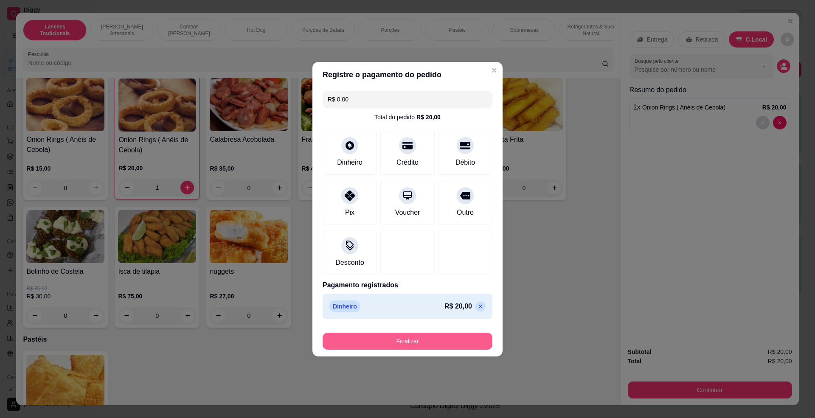
click at [410, 339] on button "Finalizar" at bounding box center [408, 341] width 170 height 17
type input "0"
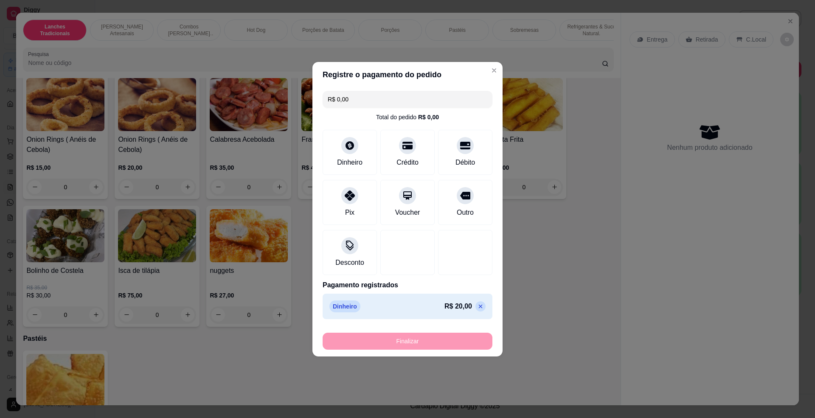
type input "-R$ 20,00"
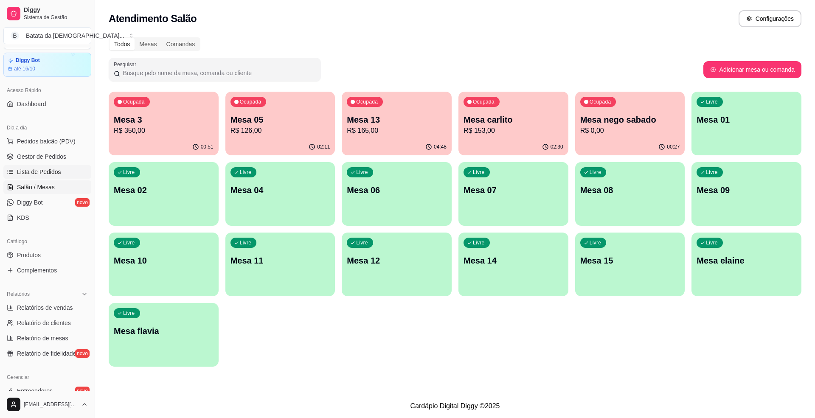
click at [25, 175] on span "Lista de Pedidos" at bounding box center [39, 172] width 44 height 8
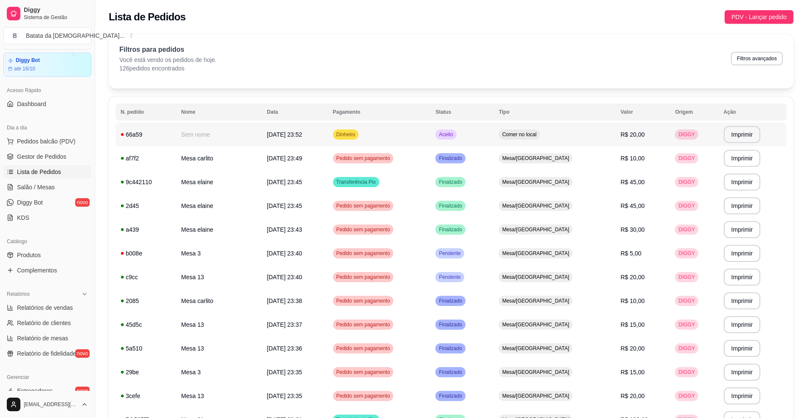
click at [424, 133] on td "Dinheiro" at bounding box center [379, 135] width 103 height 24
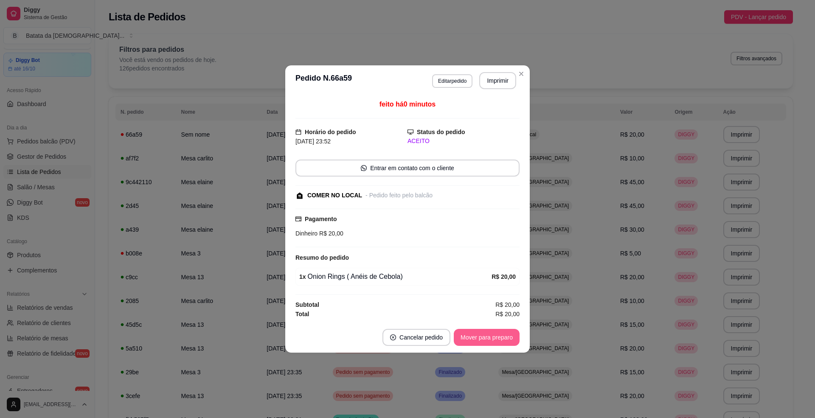
click at [457, 343] on button "Mover para preparo" at bounding box center [487, 337] width 66 height 17
click at [499, 339] on button "Mover para retirada disponível" at bounding box center [472, 338] width 91 height 17
click at [494, 345] on button "Mover para finalizado" at bounding box center [484, 337] width 71 height 17
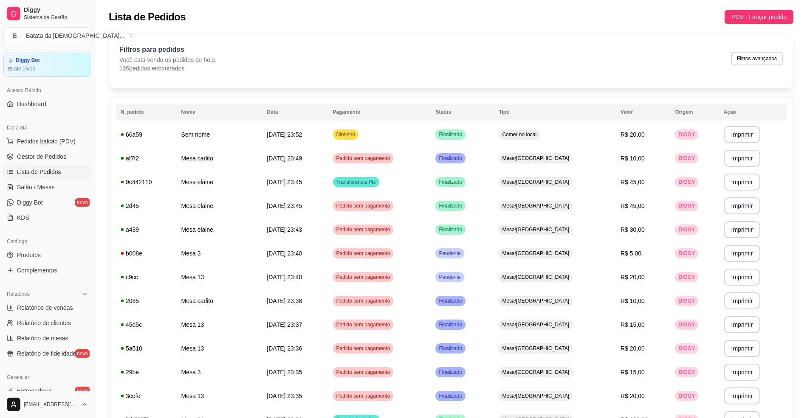
drag, startPoint x: 47, startPoint y: 187, endPoint x: 68, endPoint y: 180, distance: 22.7
click at [48, 187] on span "Salão / Mesas" at bounding box center [36, 187] width 38 height 8
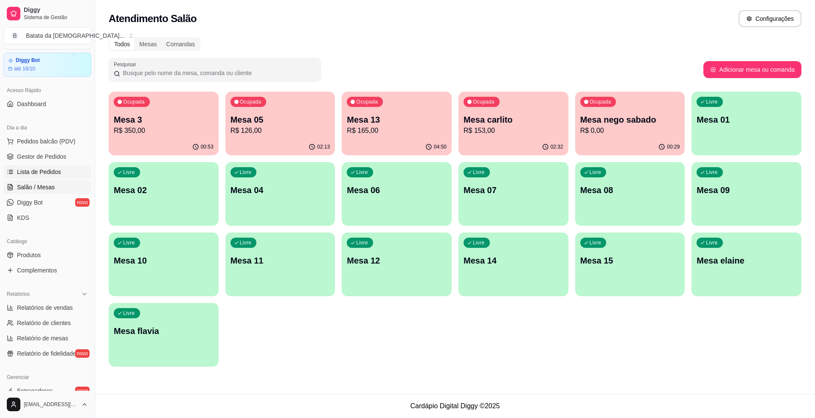
click at [72, 172] on link "Lista de Pedidos" at bounding box center [47, 172] width 88 height 14
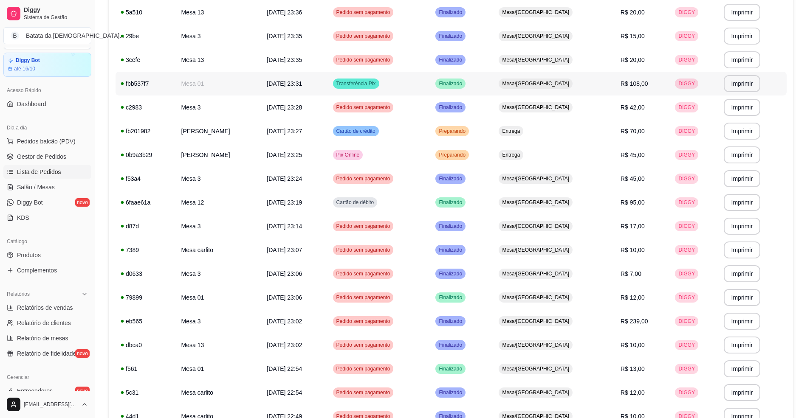
scroll to position [396, 0]
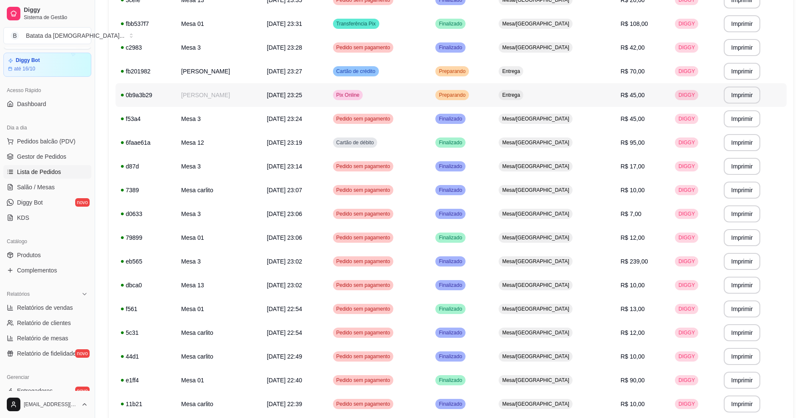
click at [493, 85] on td "Preparando" at bounding box center [461, 95] width 63 height 24
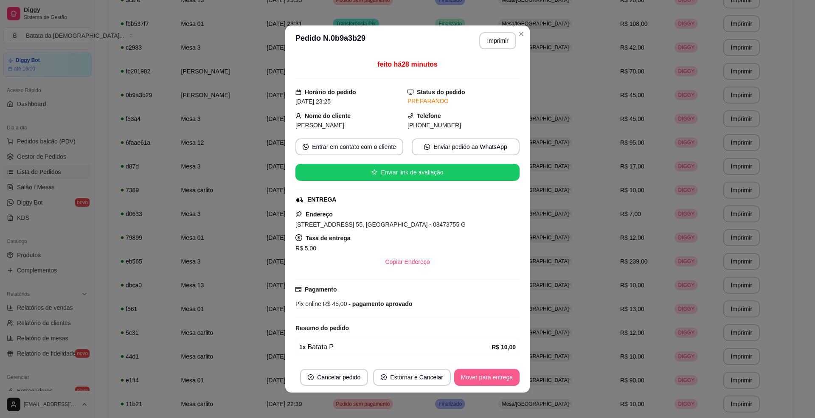
click at [465, 375] on button "Mover para entrega" at bounding box center [486, 377] width 65 height 17
click at [468, 376] on button "Mover para finalizado" at bounding box center [484, 377] width 71 height 17
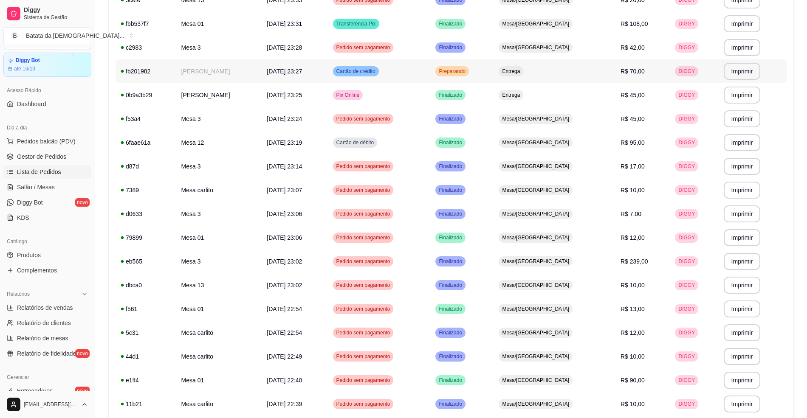
click at [494, 73] on td "Preparando" at bounding box center [461, 71] width 63 height 24
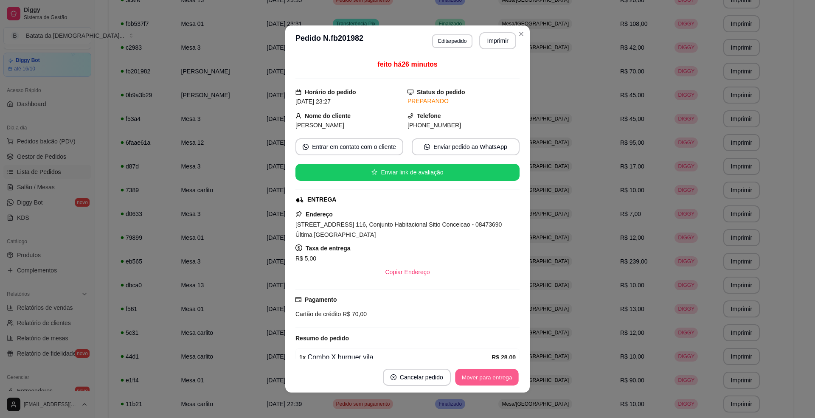
click at [460, 381] on button "Mover para entrega" at bounding box center [487, 378] width 64 height 17
click at [468, 378] on button "Mover para finalizado" at bounding box center [484, 377] width 71 height 17
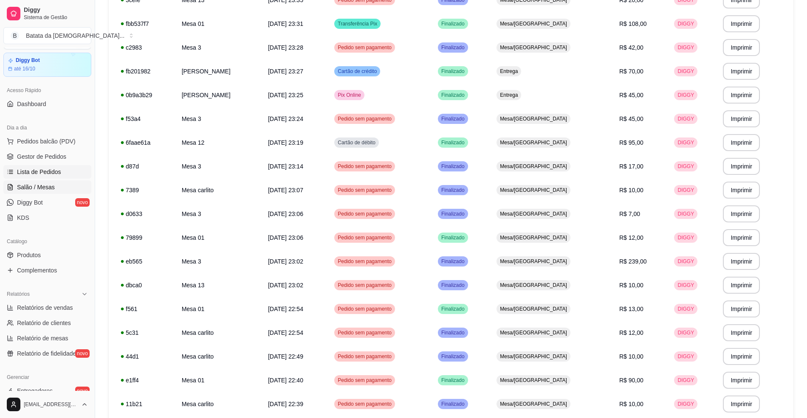
click at [73, 187] on link "Salão / Mesas" at bounding box center [47, 188] width 88 height 14
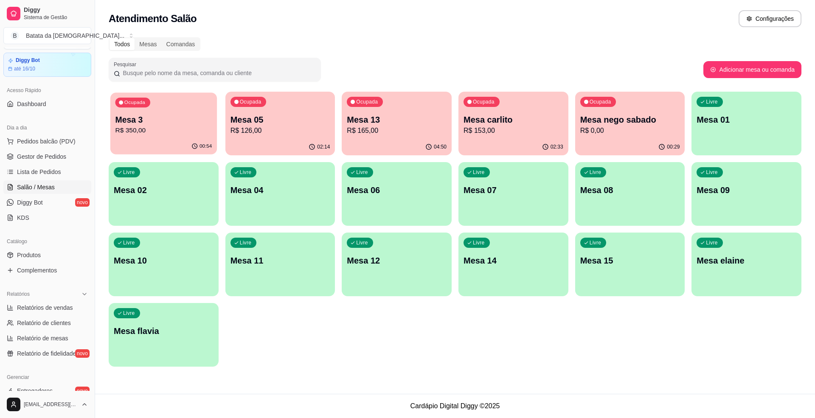
click at [167, 133] on p "R$ 350,00" at bounding box center [164, 131] width 97 height 10
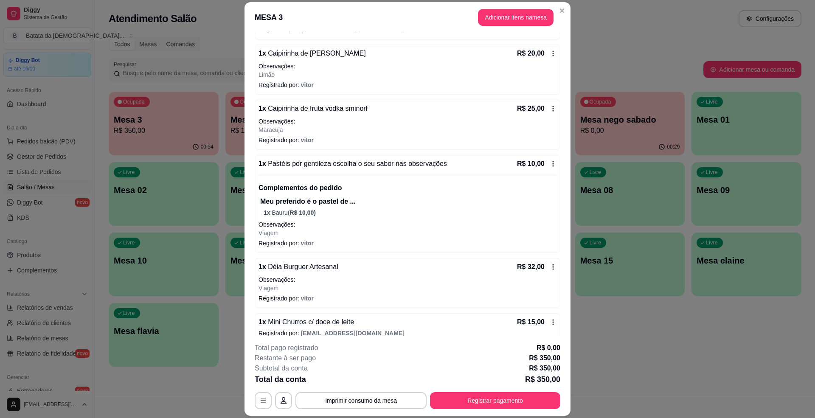
scroll to position [513, 0]
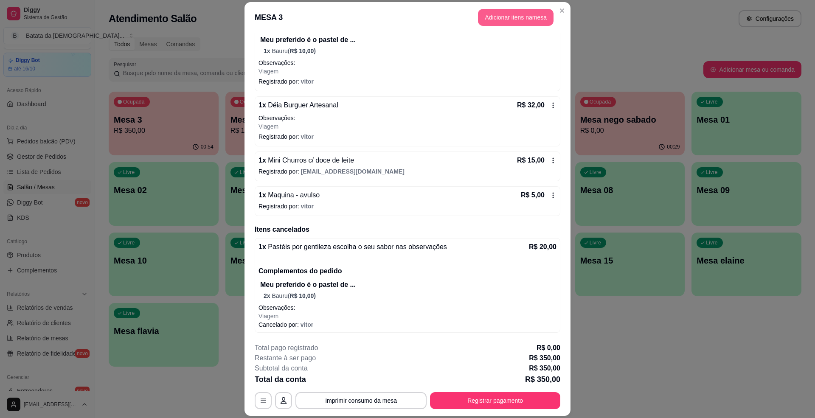
click at [522, 19] on button "Adicionar itens na mesa" at bounding box center [516, 17] width 76 height 17
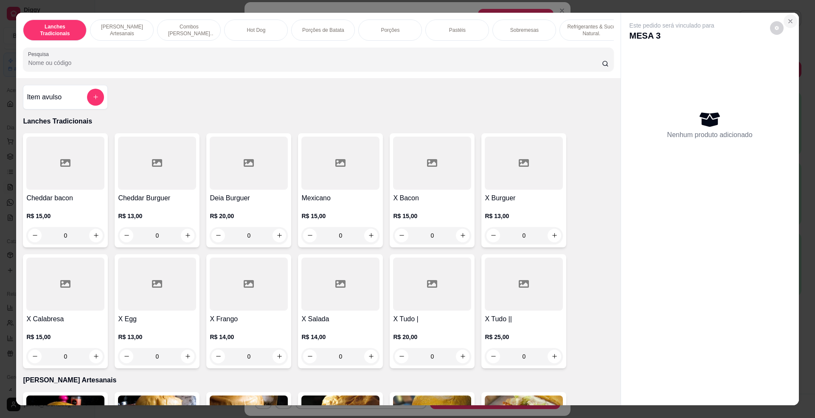
click at [789, 21] on icon "Close" at bounding box center [790, 21] width 3 height 3
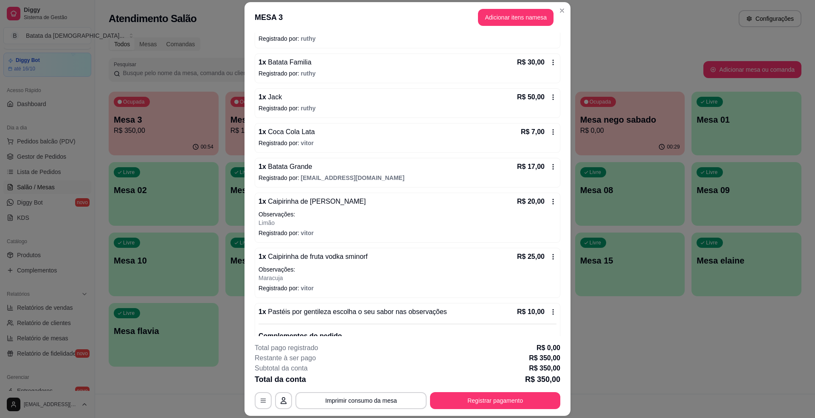
scroll to position [226, 0]
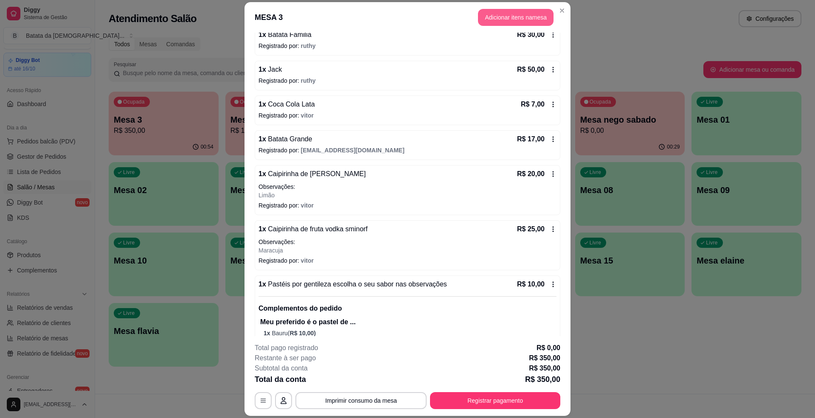
click at [490, 14] on button "Adicionar itens na mesa" at bounding box center [516, 17] width 76 height 17
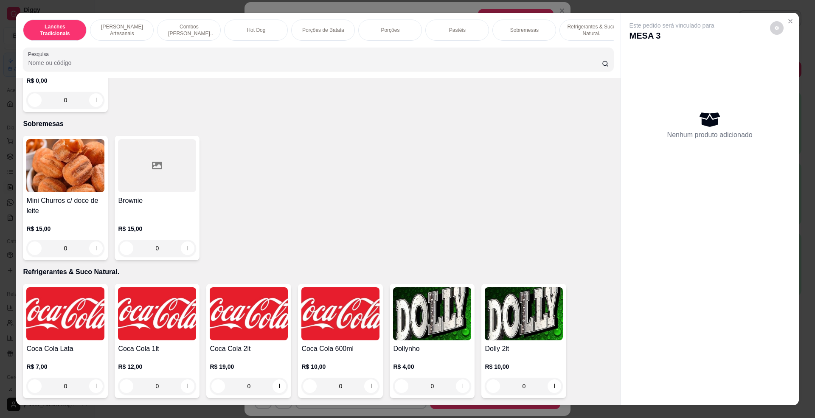
scroll to position [1529, 0]
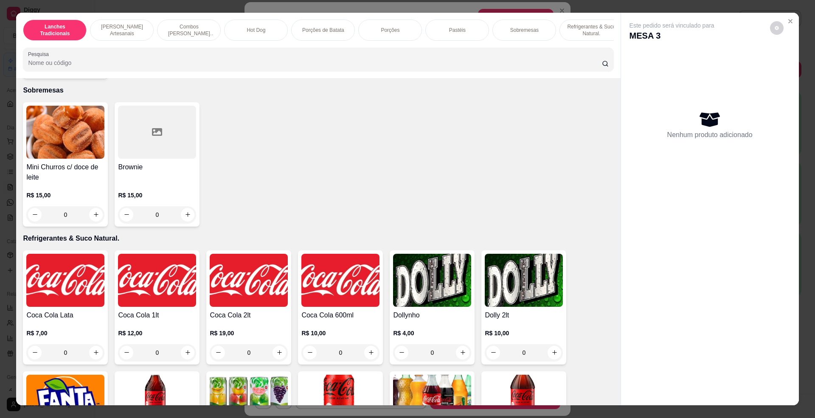
click at [48, 150] on img at bounding box center [65, 132] width 78 height 53
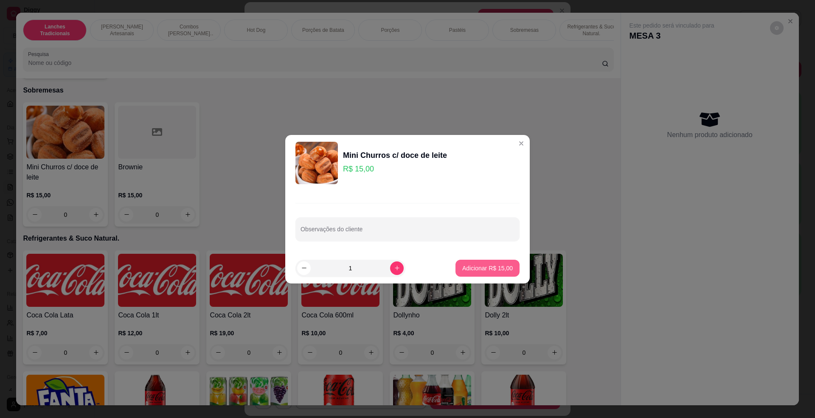
click at [472, 263] on button "Adicionar R$ 15,00" at bounding box center [488, 268] width 64 height 17
type input "1"
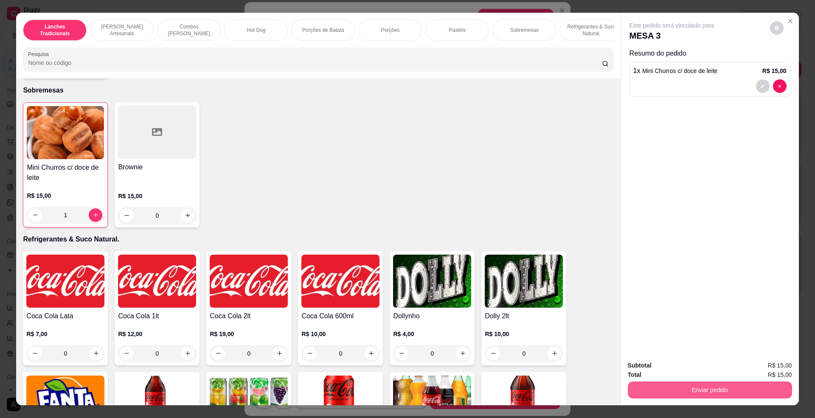
click at [768, 392] on button "Enviar pedido" at bounding box center [710, 390] width 164 height 17
click at [676, 367] on button "Não registrar e enviar pedido" at bounding box center [681, 370] width 86 height 16
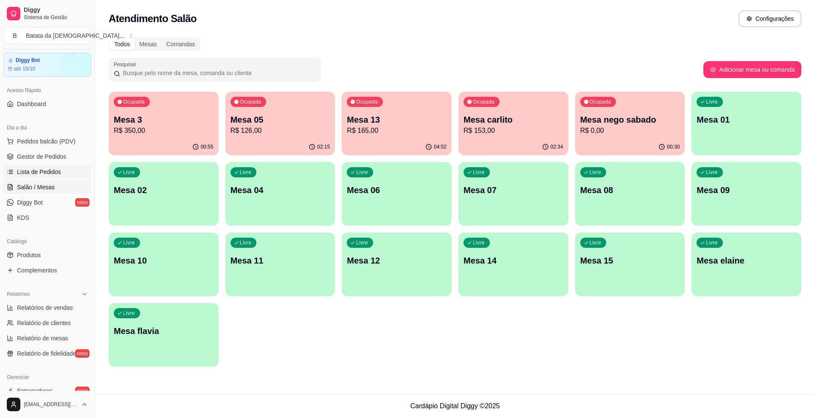
click at [14, 169] on link "Lista de Pedidos" at bounding box center [47, 172] width 88 height 14
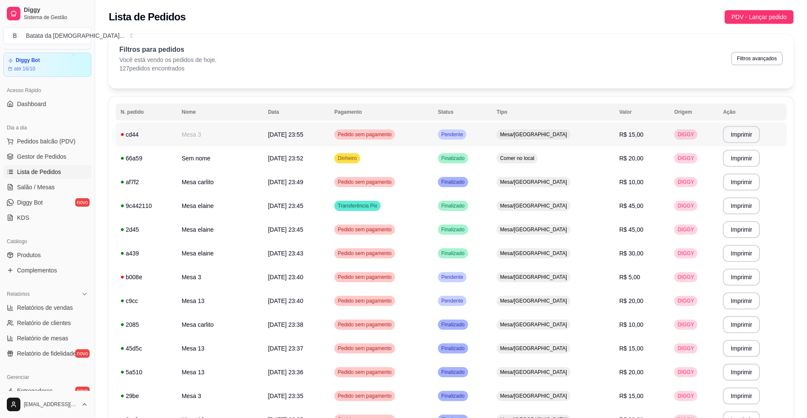
click at [491, 131] on td "Pendente" at bounding box center [462, 135] width 59 height 24
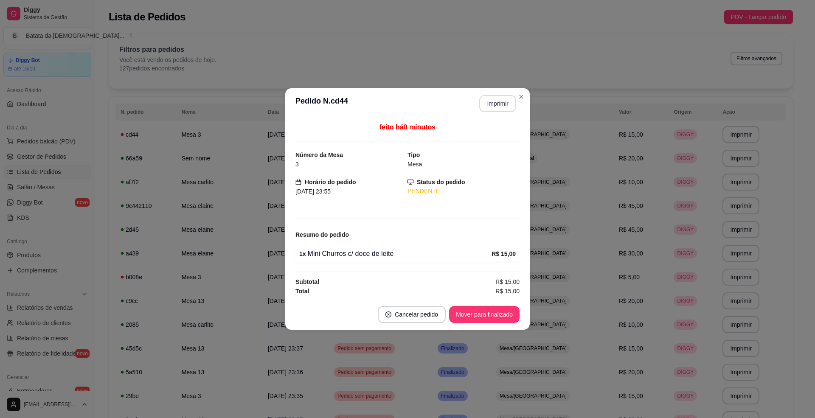
click at [493, 104] on button "Imprimir" at bounding box center [498, 103] width 37 height 17
click at [476, 308] on button "Mover para finalizado" at bounding box center [485, 315] width 68 height 17
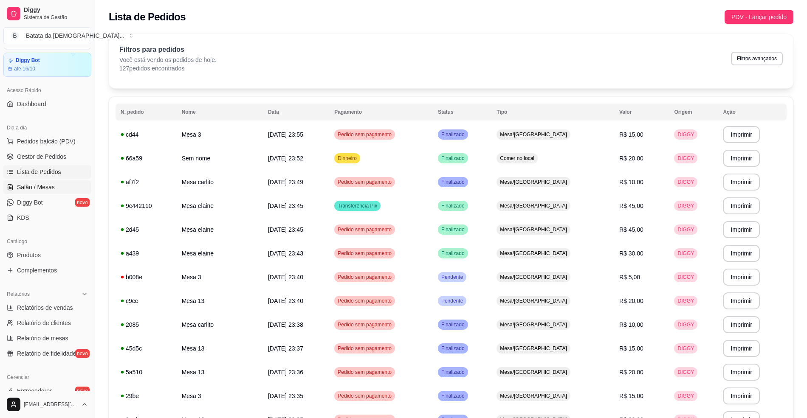
click at [58, 182] on link "Salão / Mesas" at bounding box center [47, 188] width 88 height 14
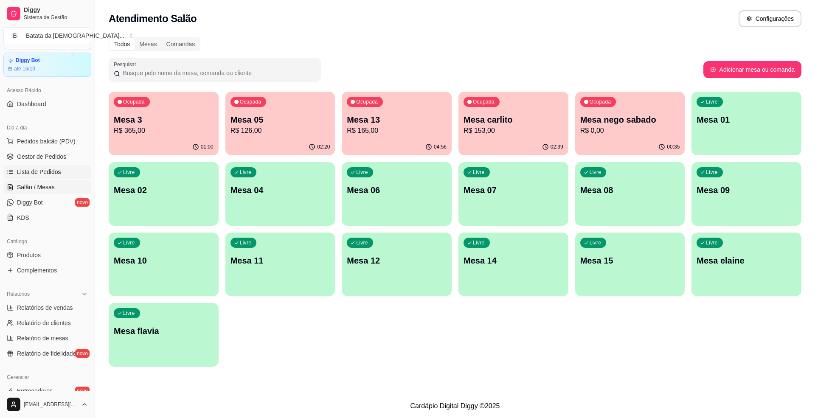
click at [58, 174] on span "Lista de Pedidos" at bounding box center [39, 172] width 44 height 8
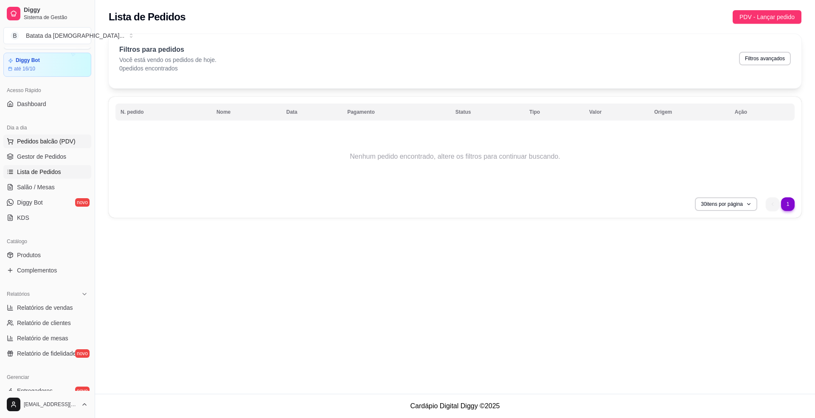
click at [50, 143] on span "Pedidos balcão (PDV)" at bounding box center [46, 141] width 59 height 8
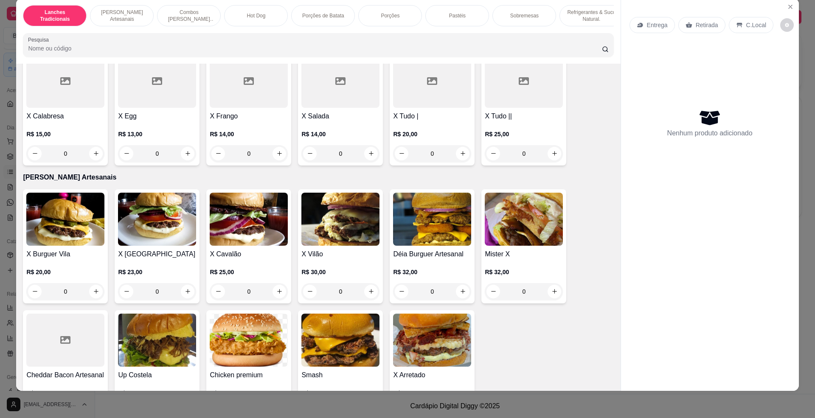
scroll to position [226, 0]
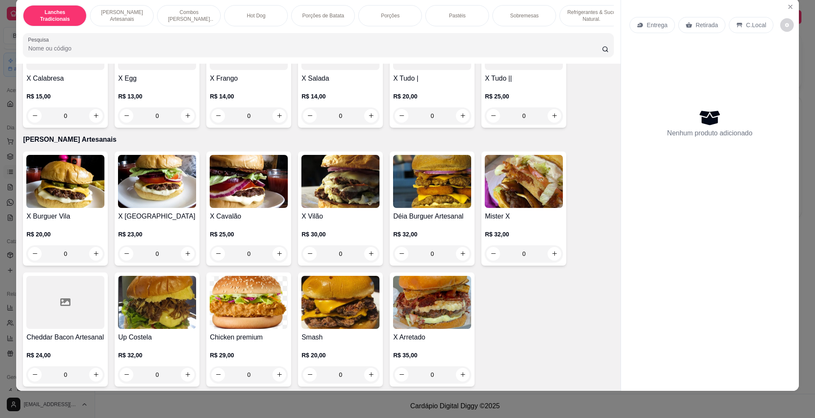
click at [794, 4] on div "Entrega Retirada C.Local Nenhum produto adicionado" at bounding box center [710, 188] width 178 height 380
click at [787, 6] on icon "Close" at bounding box center [790, 6] width 7 height 7
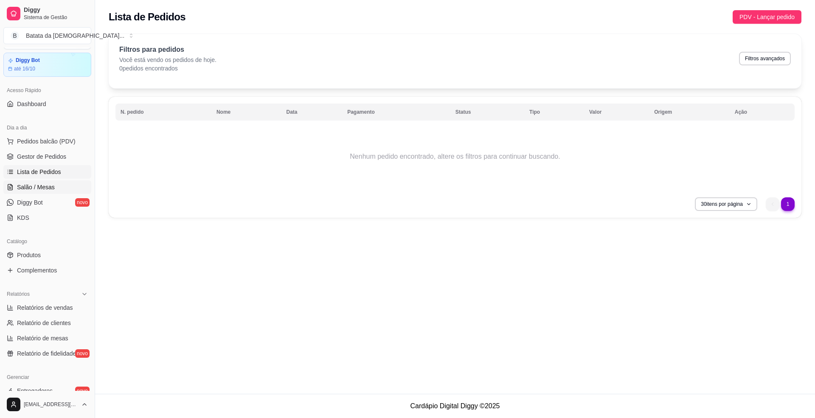
click at [48, 183] on span "Salão / Mesas" at bounding box center [36, 187] width 38 height 8
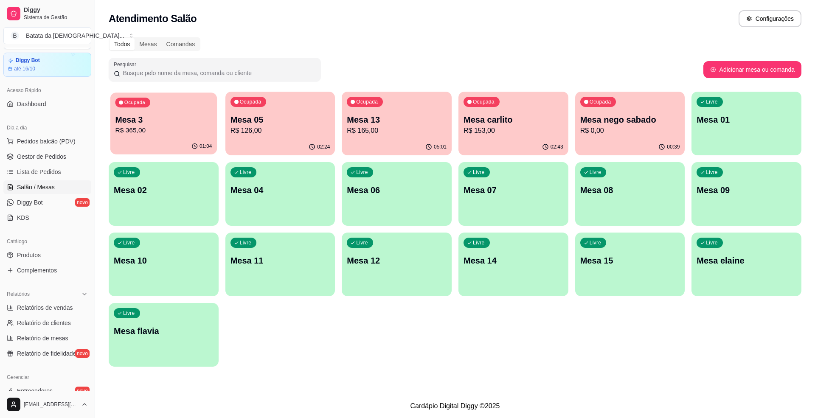
click at [157, 134] on p "R$ 365,00" at bounding box center [164, 131] width 97 height 10
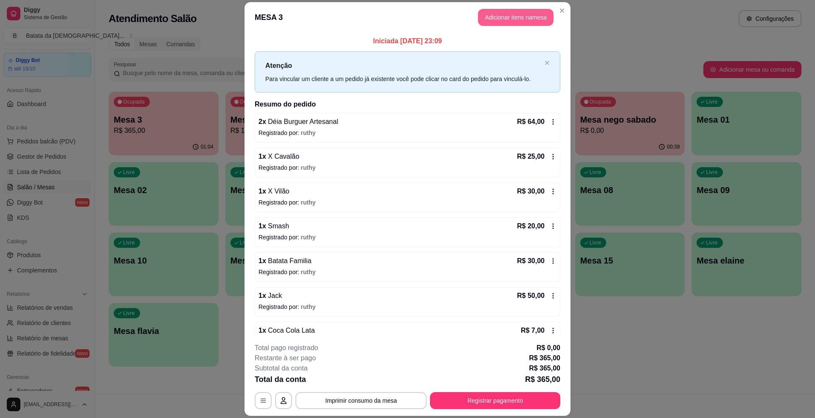
click at [526, 17] on button "Adicionar itens na mesa" at bounding box center [516, 17] width 76 height 17
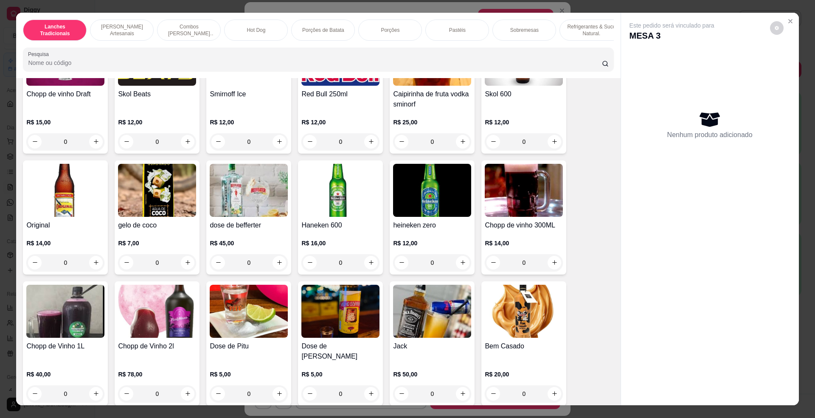
scroll to position [2265, 0]
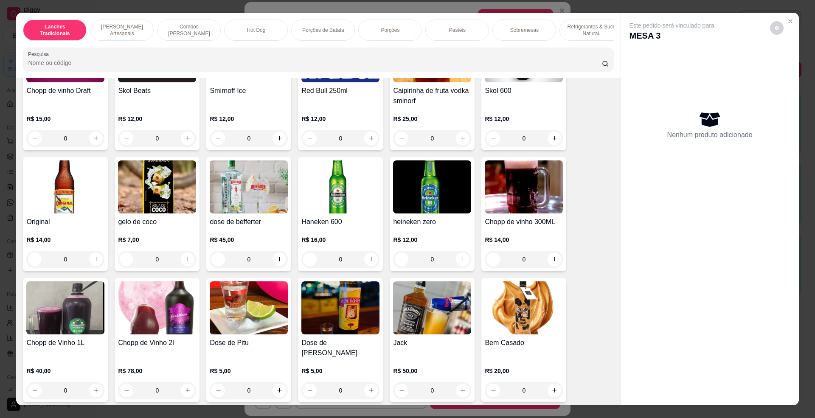
click at [522, 224] on div "Chopp de vinho 300ML R$ 14,00 0" at bounding box center [524, 214] width 85 height 114
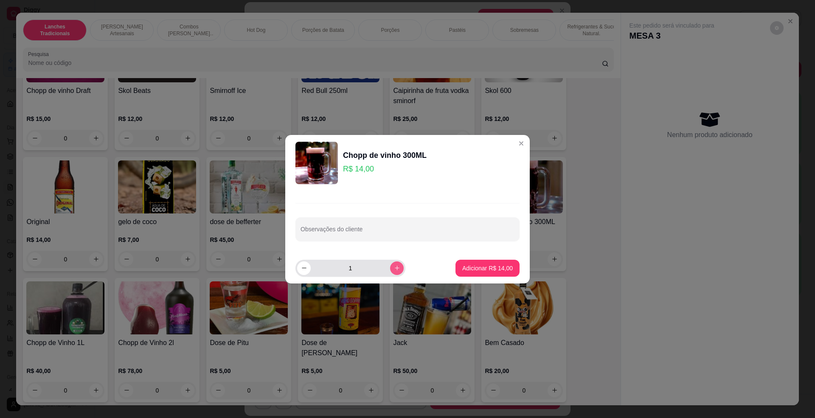
click at [394, 269] on icon "increase-product-quantity" at bounding box center [397, 268] width 6 height 6
type input "2"
click at [486, 270] on p "Adicionar R$ 28,00" at bounding box center [487, 268] width 49 height 8
type input "2"
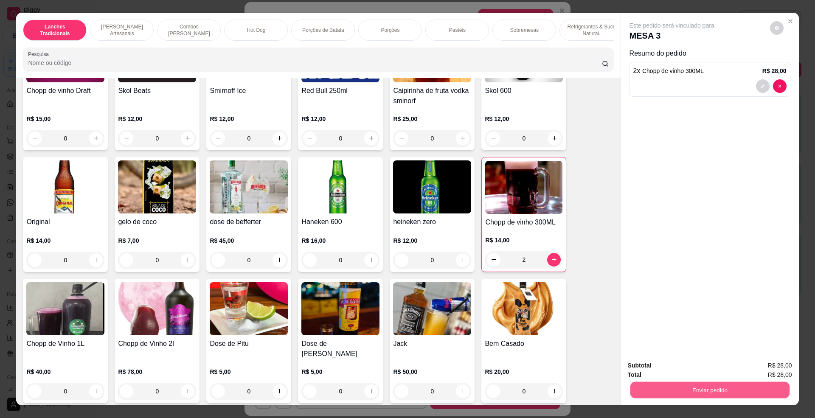
click at [685, 390] on button "Enviar pedido" at bounding box center [709, 390] width 159 height 17
click at [683, 370] on button "Não registrar e enviar pedido" at bounding box center [681, 370] width 88 height 16
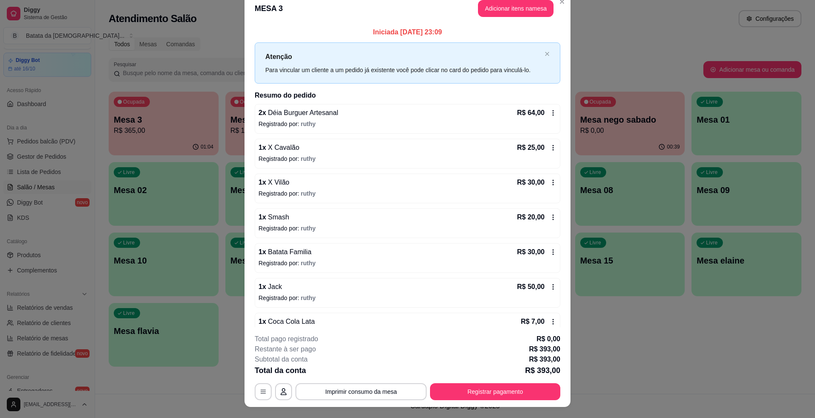
scroll to position [0, 0]
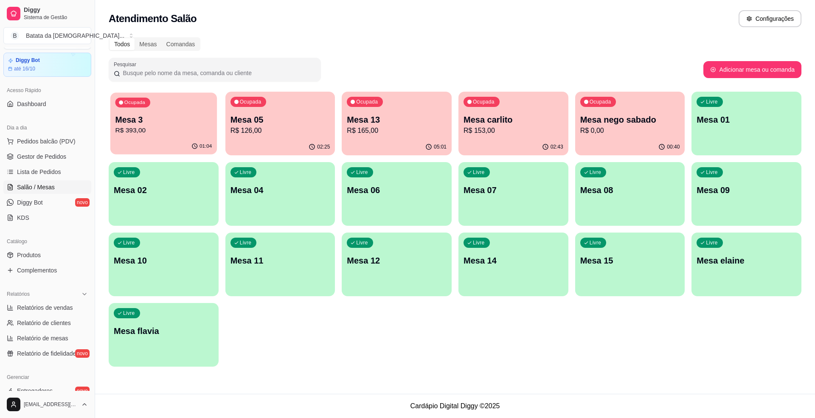
click at [133, 136] on div "Ocupada Mesa 3 R$ 393,00" at bounding box center [163, 116] width 107 height 46
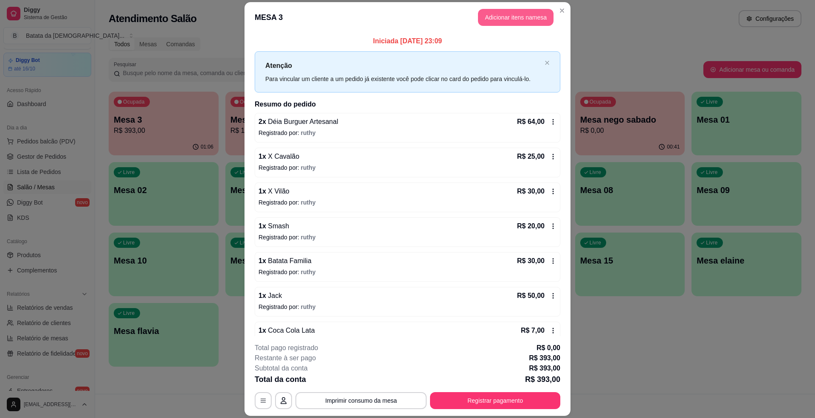
click at [510, 15] on button "Adicionar itens na mesa" at bounding box center [516, 17] width 76 height 17
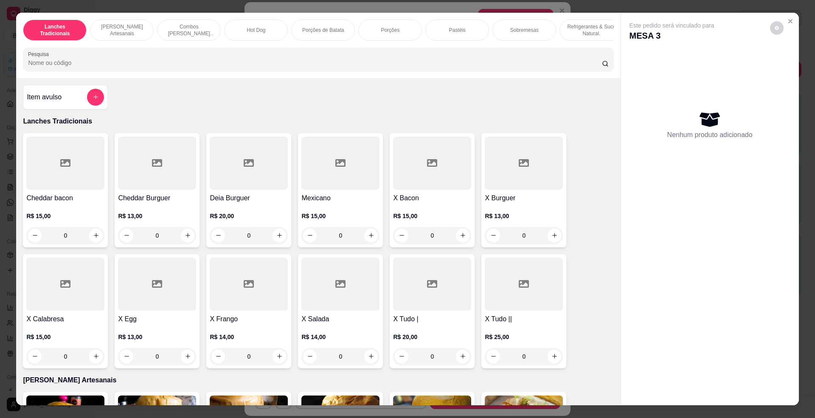
click at [277, 67] on input "Pesquisa" at bounding box center [315, 63] width 574 height 8
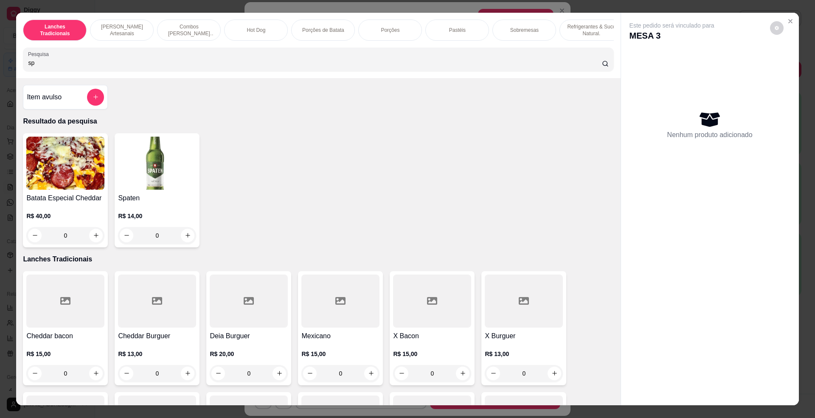
type input "s"
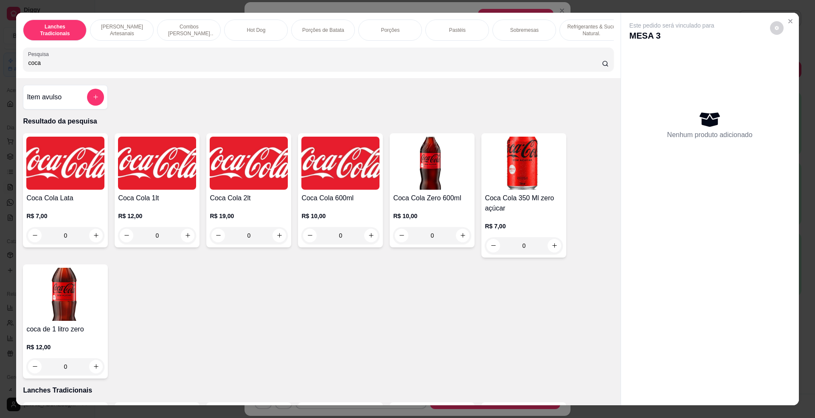
type input "coca"
click at [62, 190] on img at bounding box center [65, 163] width 78 height 53
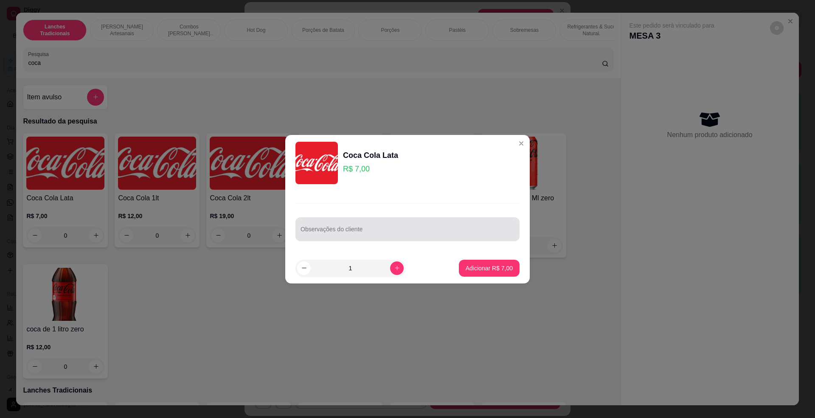
click at [388, 236] on input "Observações do cliente" at bounding box center [408, 233] width 214 height 8
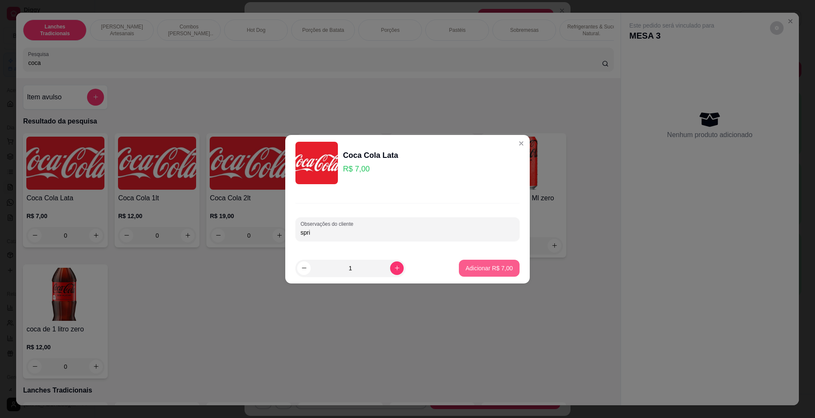
type input "spri"
click at [486, 268] on p "Adicionar R$ 7,00" at bounding box center [489, 268] width 47 height 8
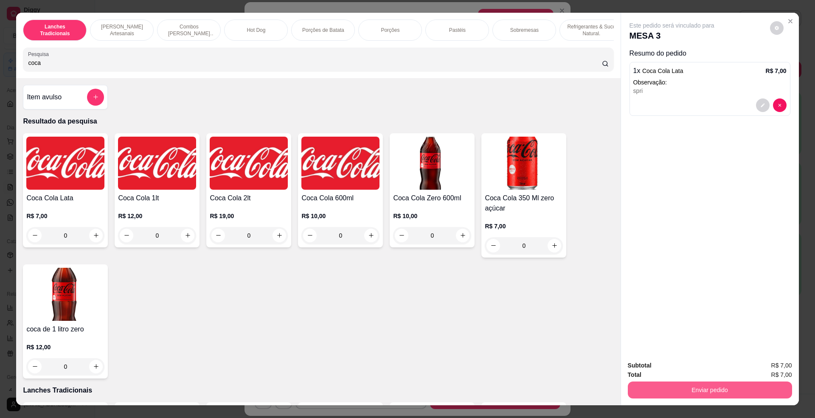
click at [683, 387] on button "Enviar pedido" at bounding box center [710, 390] width 164 height 17
click at [674, 369] on button "Não registrar e enviar pedido" at bounding box center [681, 370] width 88 height 16
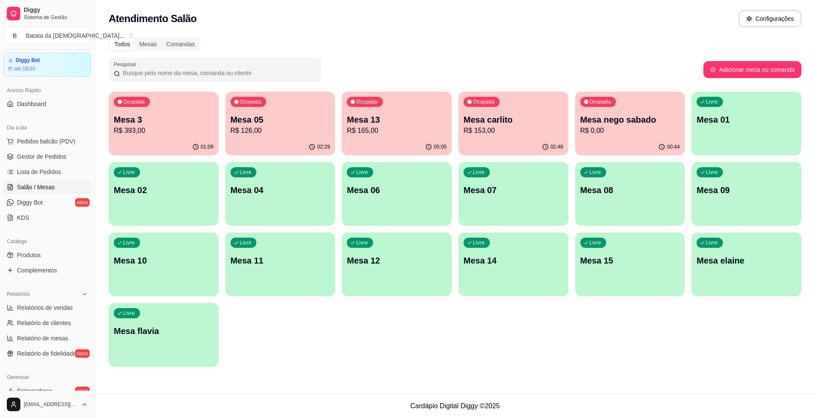
click at [154, 113] on div "Ocupada Mesa 3 R$ 393,00" at bounding box center [164, 115] width 110 height 47
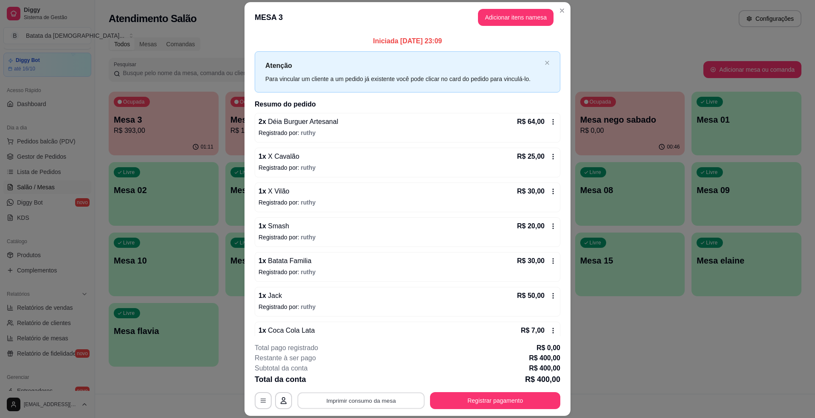
click at [396, 398] on button "Imprimir consumo da mesa" at bounding box center [361, 401] width 127 height 17
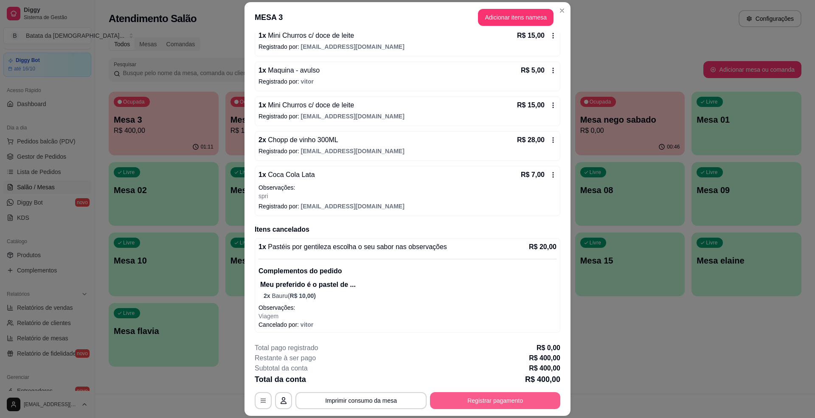
scroll to position [25, 0]
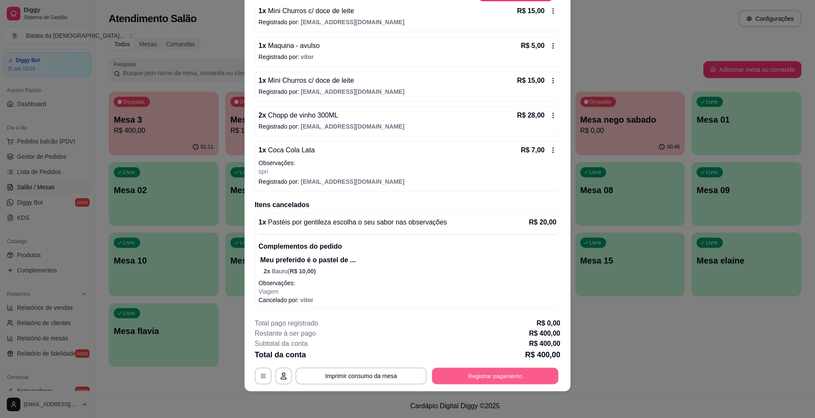
click at [475, 370] on button "Registrar pagamento" at bounding box center [495, 376] width 127 height 17
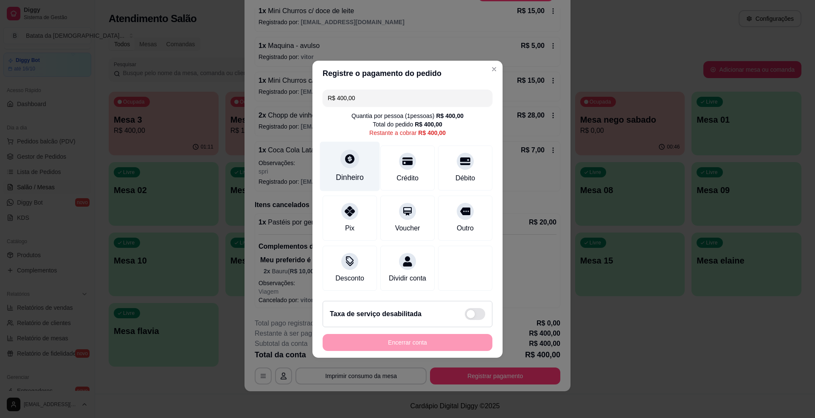
click at [355, 159] on div at bounding box center [350, 159] width 19 height 19
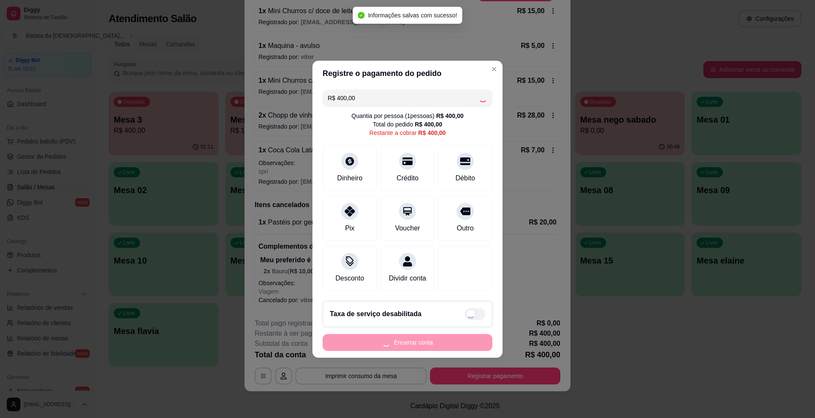
type input "R$ 0,00"
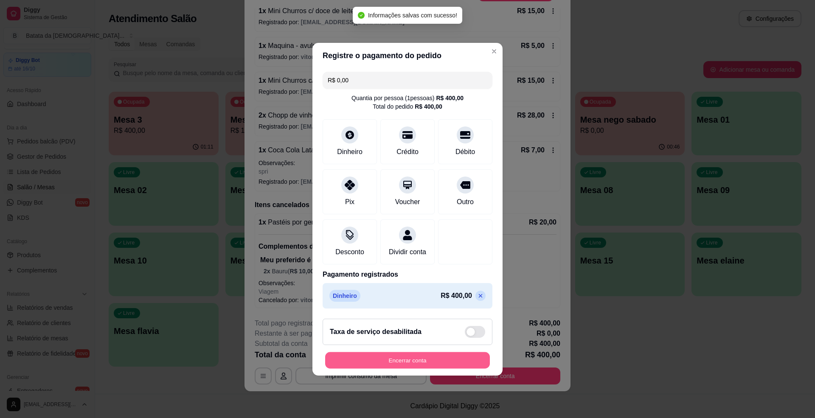
click at [456, 369] on button "Encerrar conta" at bounding box center [407, 360] width 165 height 17
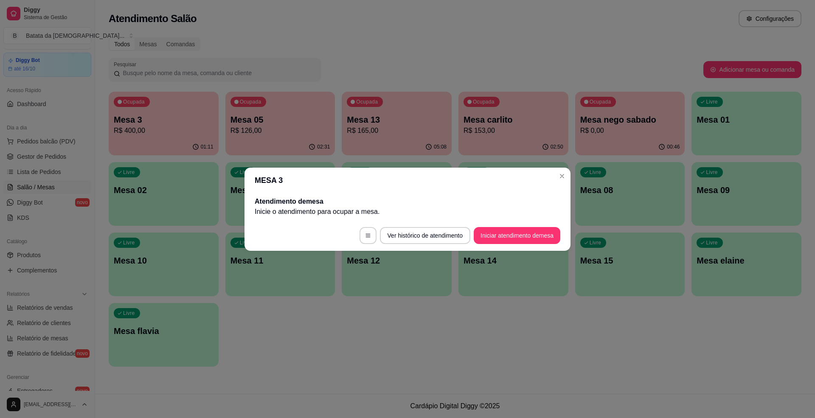
scroll to position [0, 0]
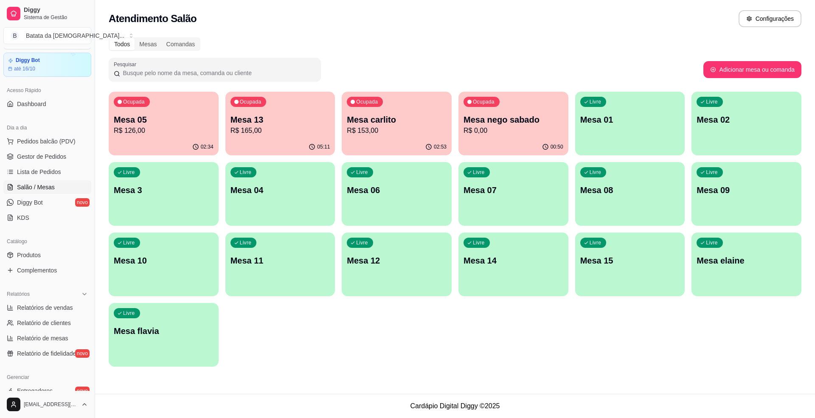
click at [391, 138] on button "Ocupada Mesa carlito R$ 153,00 02:53" at bounding box center [397, 124] width 110 height 64
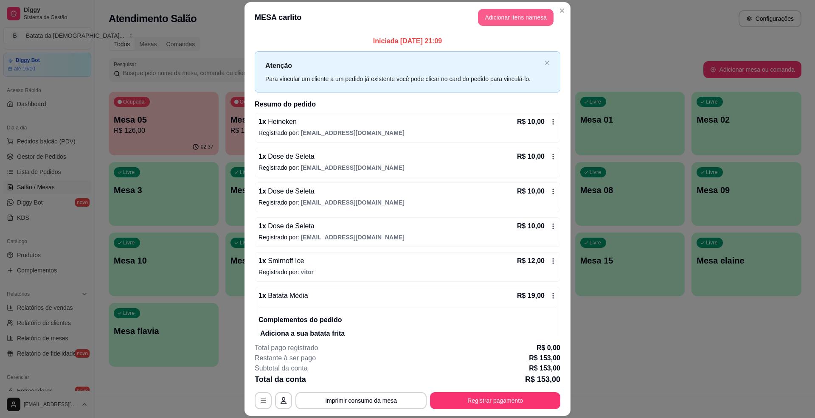
click at [508, 25] on button "Adicionar itens na mesa" at bounding box center [516, 17] width 76 height 17
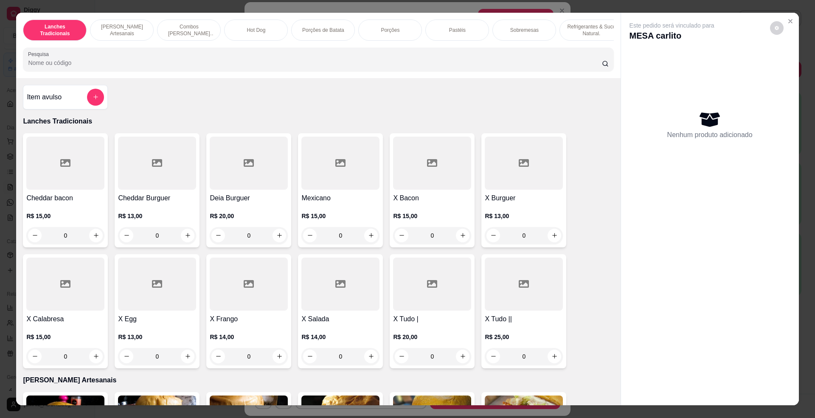
click at [269, 67] on input "Pesquisa" at bounding box center [315, 63] width 574 height 8
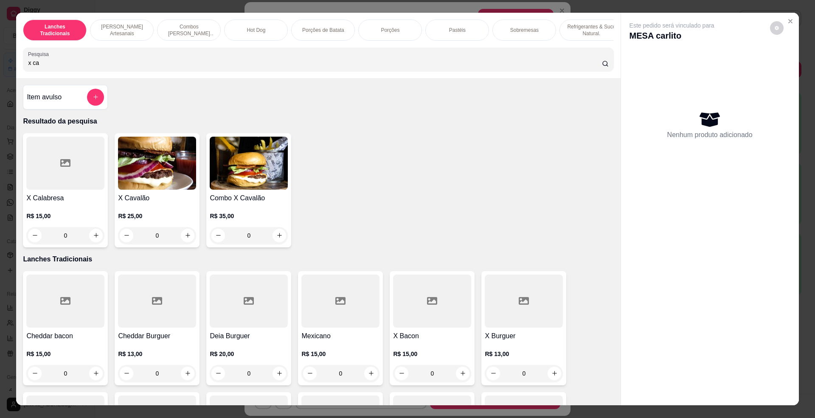
type input "x ca"
click at [145, 178] on img at bounding box center [157, 163] width 78 height 53
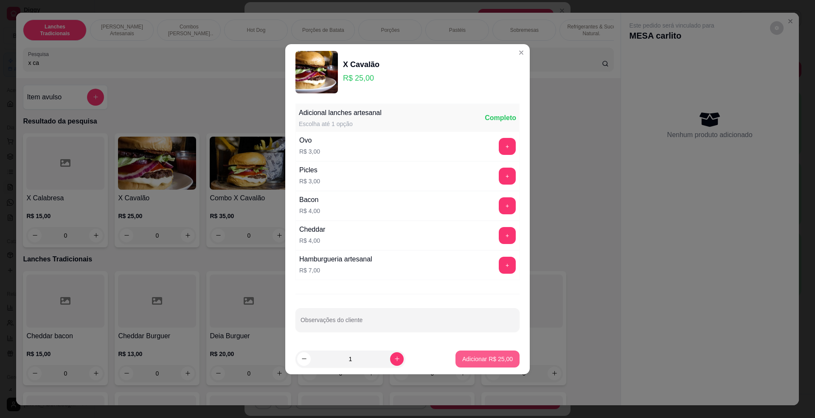
click at [484, 358] on p "Adicionar R$ 25,00" at bounding box center [488, 359] width 51 height 8
type input "1"
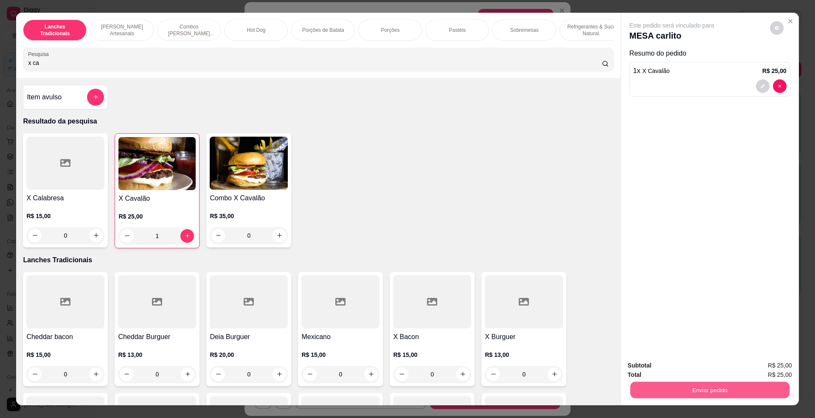
click at [694, 389] on button "Enviar pedido" at bounding box center [709, 390] width 159 height 17
click at [700, 372] on button "Não registrar e enviar pedido" at bounding box center [681, 370] width 86 height 16
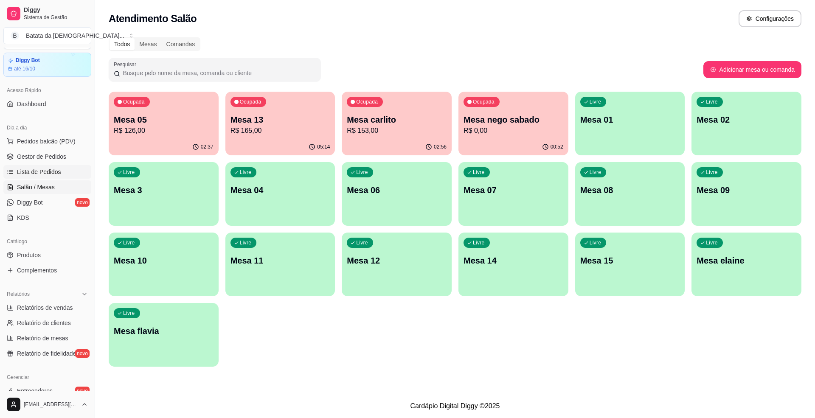
click at [33, 178] on link "Lista de Pedidos" at bounding box center [47, 172] width 88 height 14
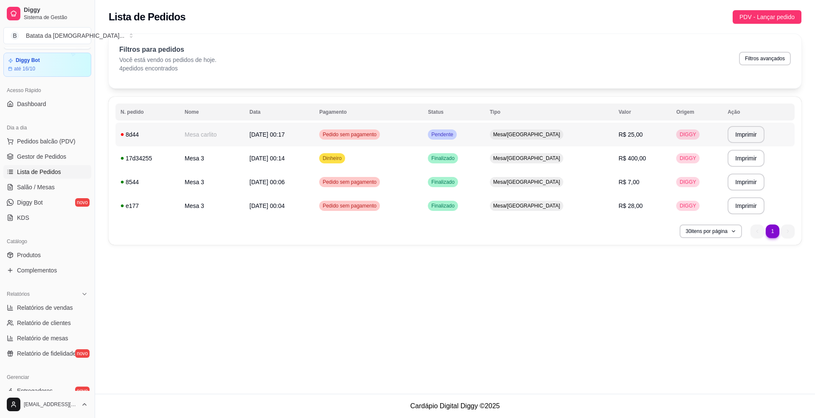
click at [455, 134] on span "Pendente" at bounding box center [442, 134] width 25 height 7
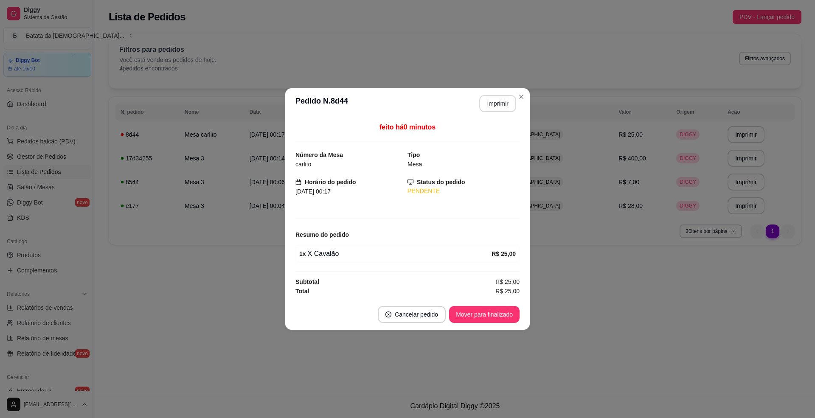
click at [498, 105] on button "Imprimir" at bounding box center [498, 103] width 37 height 17
click at [485, 318] on button "Mover para finalizado" at bounding box center [485, 315] width 68 height 17
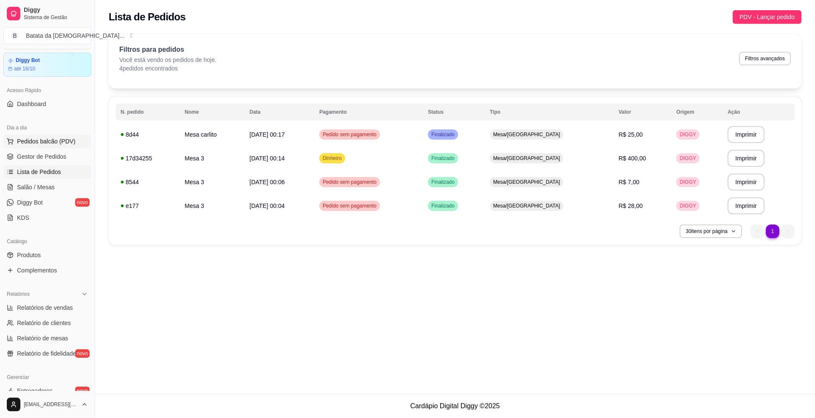
click at [46, 147] on button "Pedidos balcão (PDV)" at bounding box center [47, 142] width 88 height 14
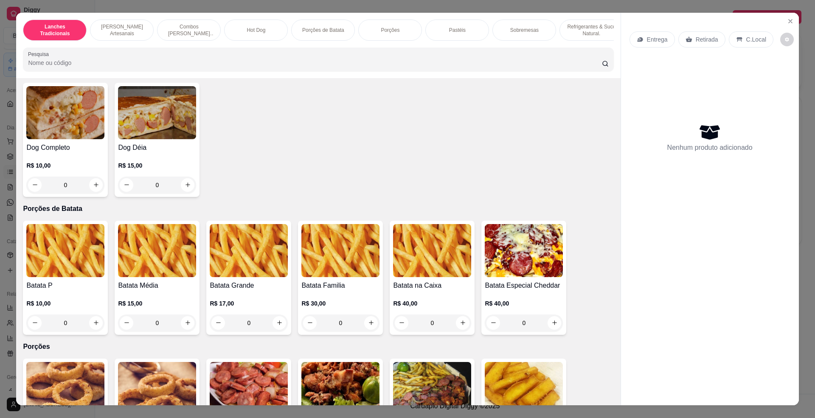
scroll to position [849, 0]
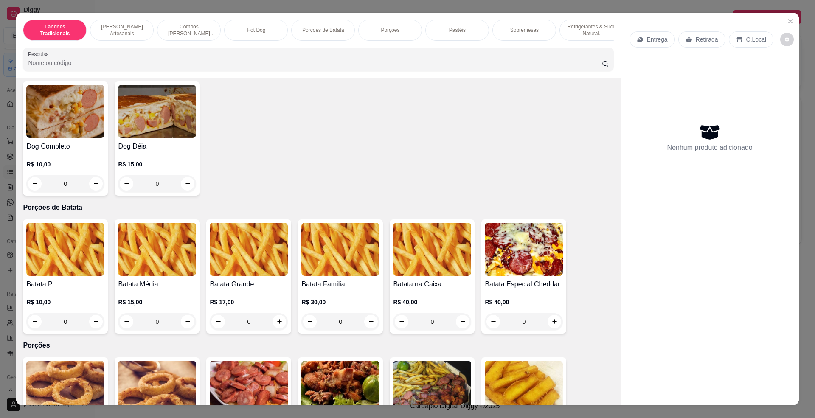
click at [256, 274] on img at bounding box center [249, 249] width 78 height 53
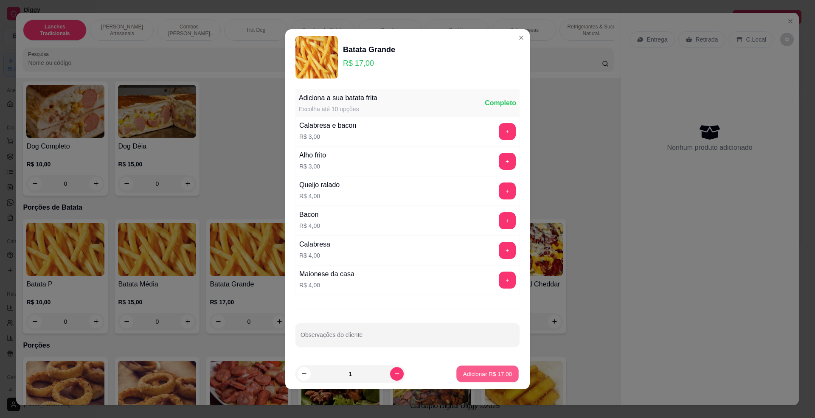
click at [482, 371] on p "Adicionar R$ 17,00" at bounding box center [487, 374] width 49 height 8
type input "1"
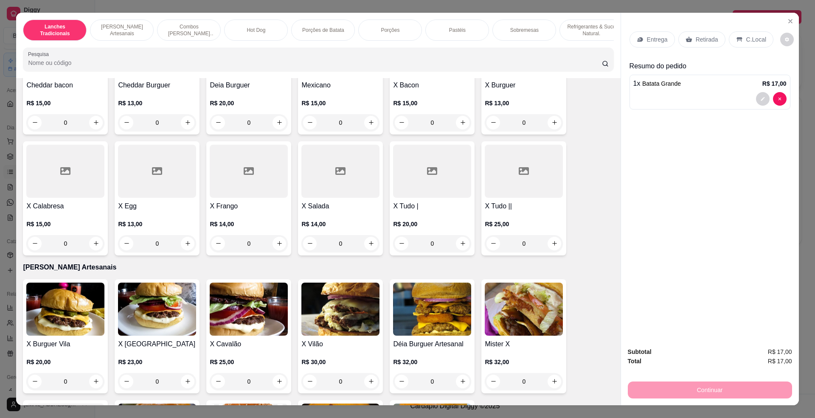
scroll to position [56, 0]
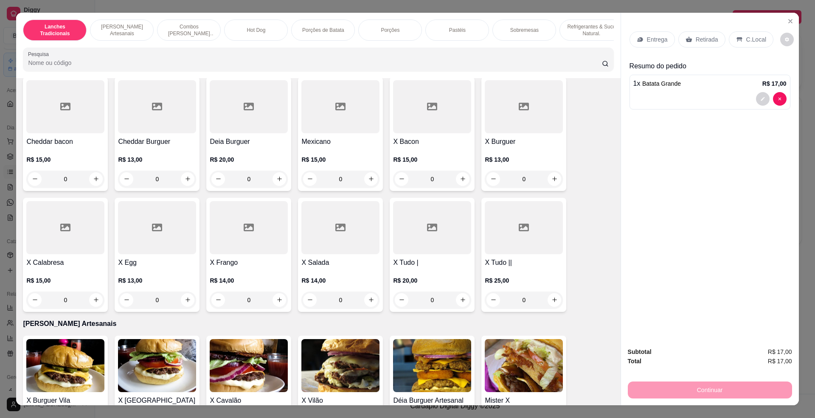
click at [408, 143] on div "X Bacon R$ 15,00 0" at bounding box center [432, 134] width 85 height 114
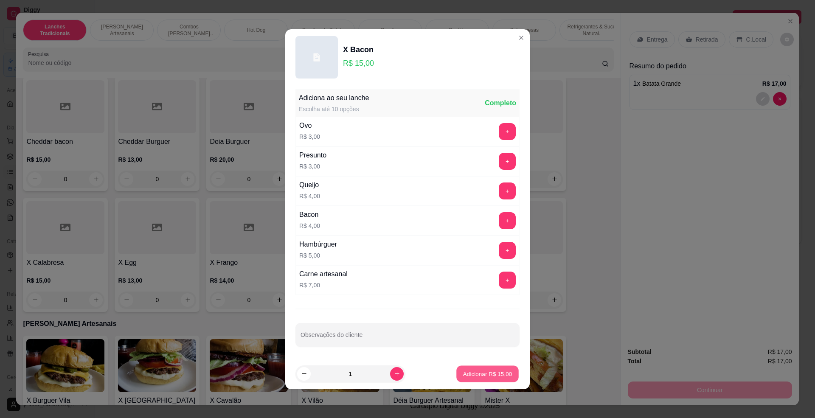
click at [491, 376] on p "Adicionar R$ 15,00" at bounding box center [487, 374] width 49 height 8
type input "1"
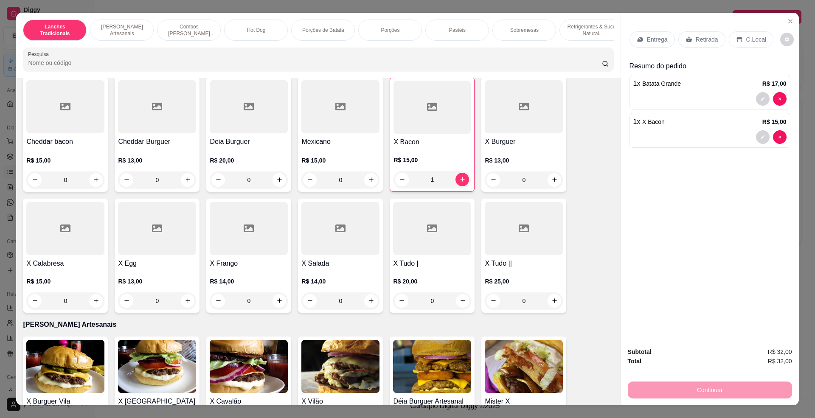
scroll to position [0, 0]
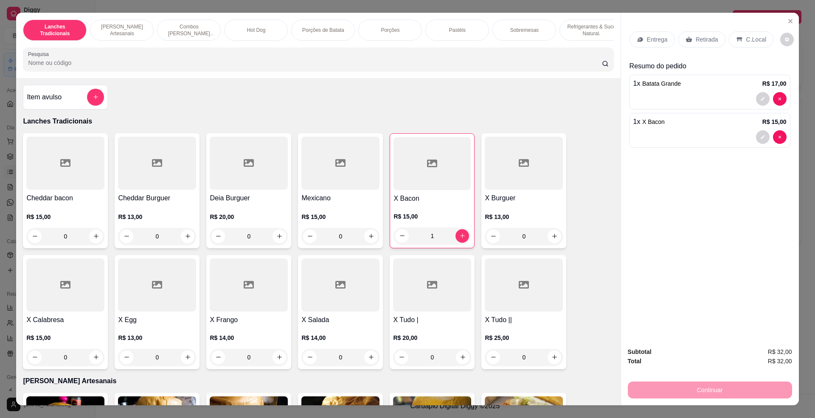
click at [515, 189] on div at bounding box center [524, 163] width 78 height 53
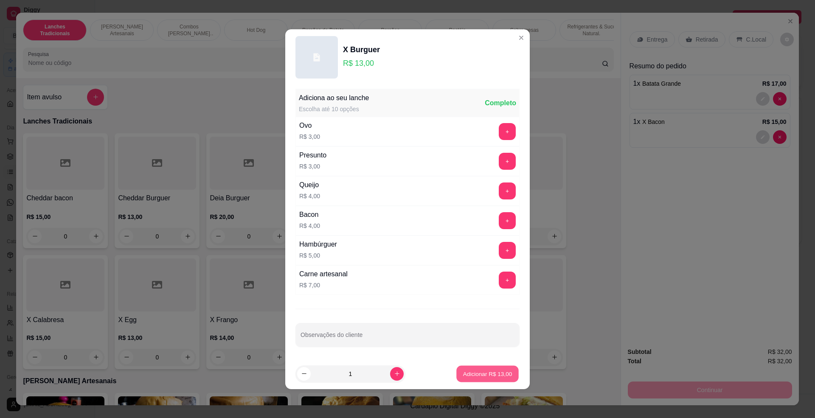
click at [463, 378] on p "Adicionar R$ 13,00" at bounding box center [487, 374] width 49 height 8
type input "1"
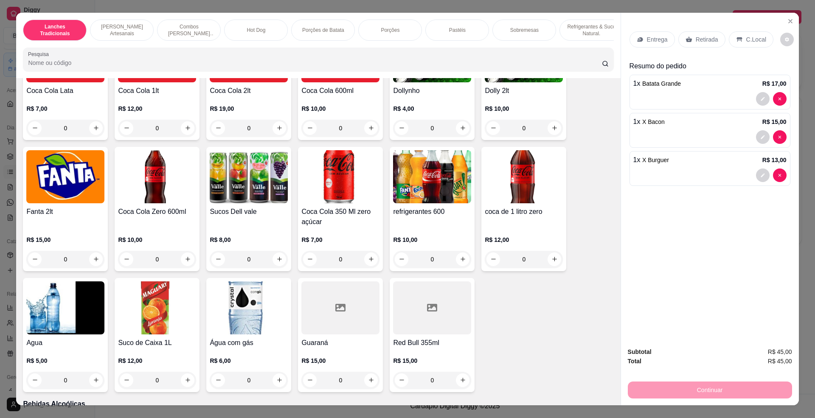
scroll to position [1586, 0]
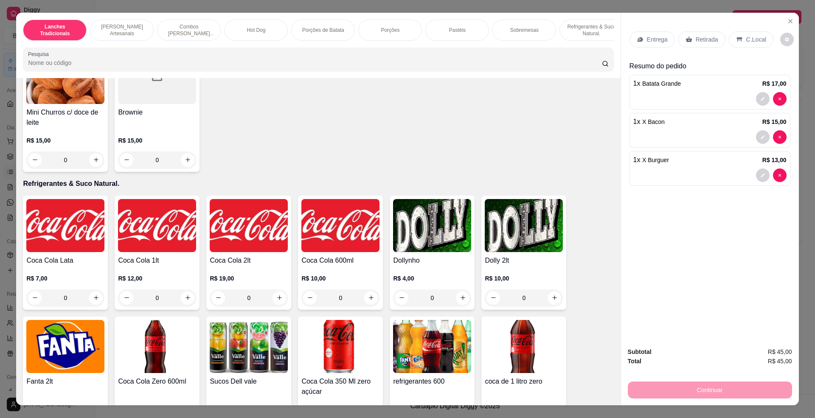
click at [515, 252] on img at bounding box center [524, 225] width 78 height 53
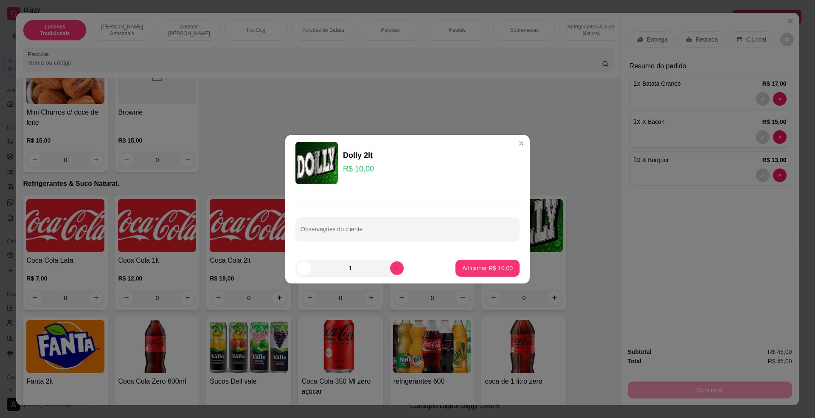
click at [452, 257] on footer "1 Adicionar R$ 10,00" at bounding box center [407, 268] width 245 height 31
click at [457, 262] on button "Adicionar R$ 10,00" at bounding box center [488, 268] width 62 height 17
type input "1"
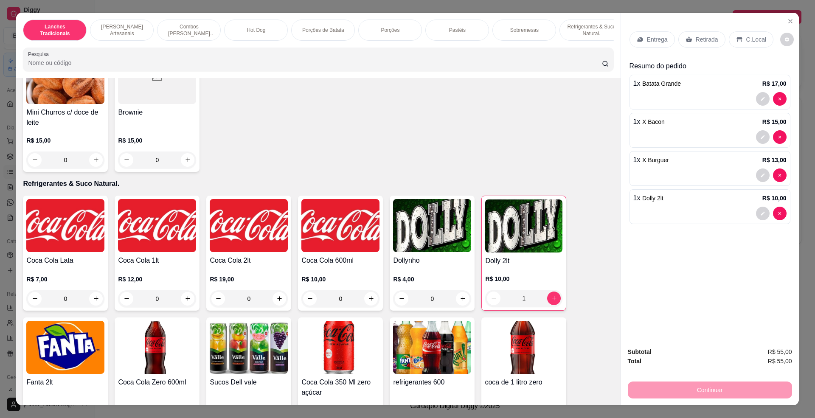
click at [640, 41] on div "Entrega" at bounding box center [652, 39] width 45 height 16
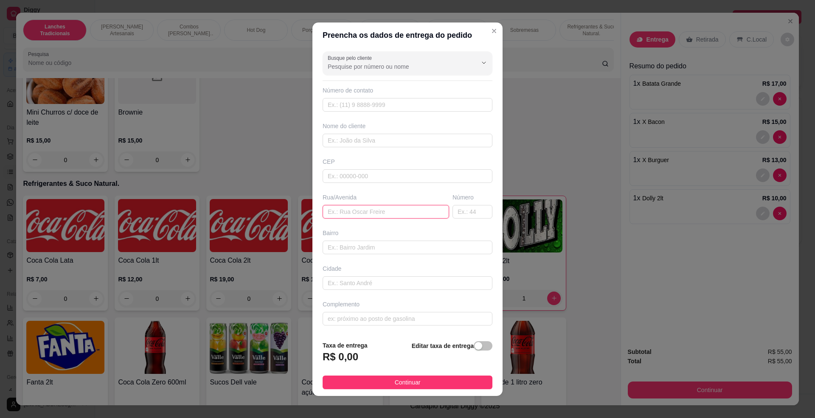
click at [357, 211] on input "text" at bounding box center [386, 212] width 127 height 14
paste input "ua das palmeiras"
click at [324, 209] on input "ua das palmeiras" at bounding box center [386, 212] width 127 height 14
type input "rua das palmeiras"
click at [467, 212] on input "text" at bounding box center [473, 212] width 40 height 14
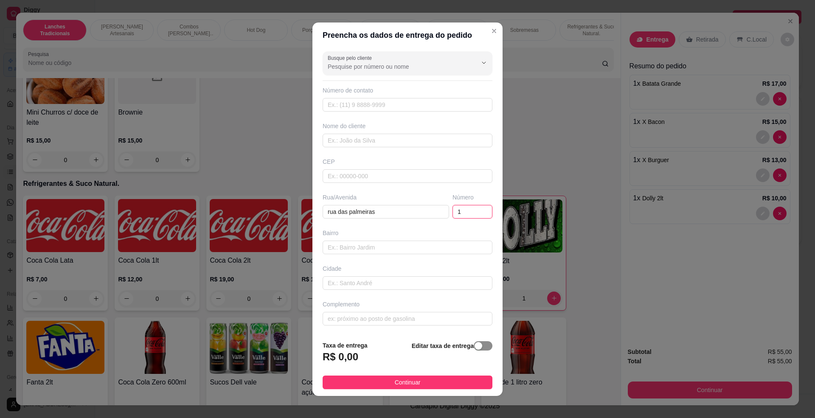
type input "1"
click at [475, 347] on div "button" at bounding box center [479, 346] width 8 height 8
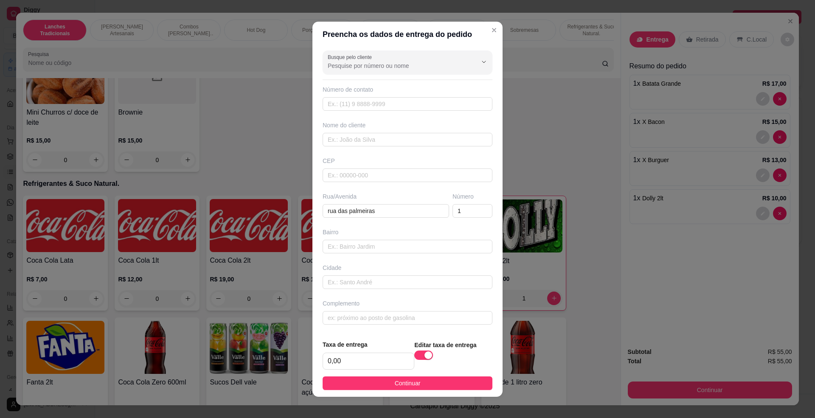
click at [381, 371] on footer "Taxa de entrega 0,00 Editar taxa de entrega Continuar" at bounding box center [408, 365] width 190 height 64
click at [357, 345] on strong "Taxa de entrega" at bounding box center [345, 344] width 45 height 7
click at [360, 358] on input "0,00" at bounding box center [368, 361] width 91 height 16
type input "5,00"
click at [372, 386] on button "Continuar" at bounding box center [408, 384] width 170 height 14
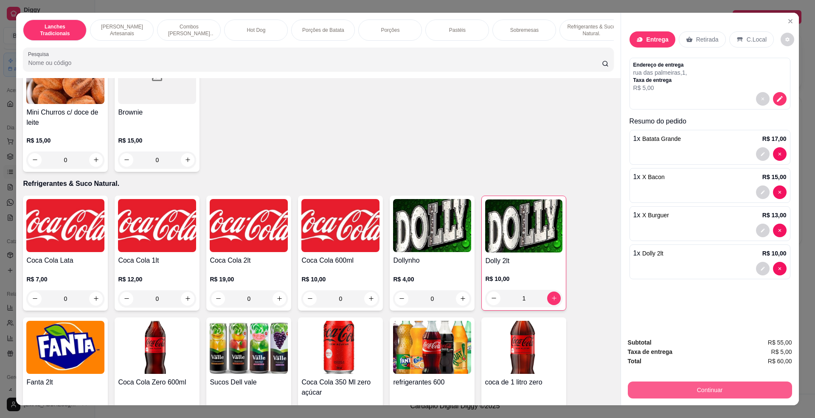
click at [680, 384] on button "Continuar" at bounding box center [710, 390] width 164 height 17
click at [676, 393] on button "Continuar" at bounding box center [710, 390] width 164 height 17
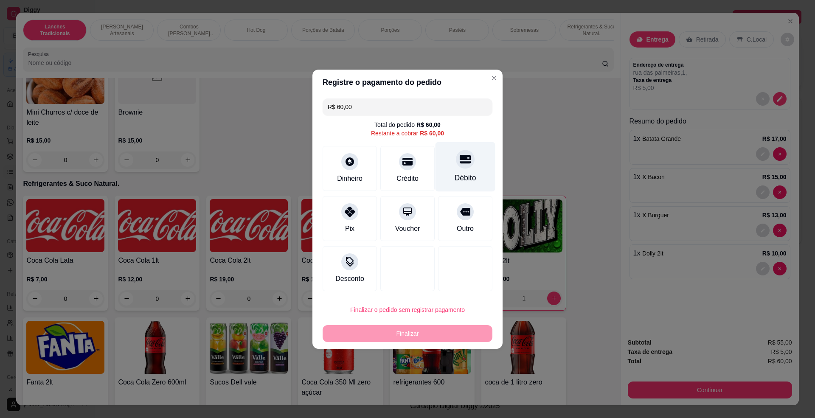
click at [468, 167] on div "Débito" at bounding box center [466, 167] width 60 height 50
type input "R$ 0,00"
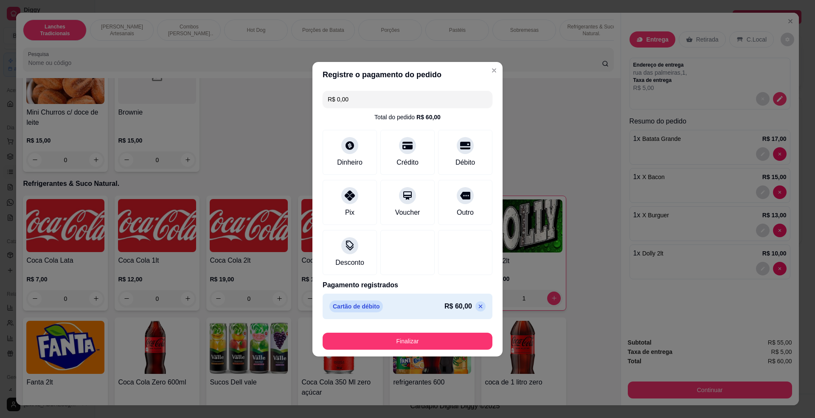
click at [440, 335] on button "Finalizar" at bounding box center [408, 341] width 170 height 17
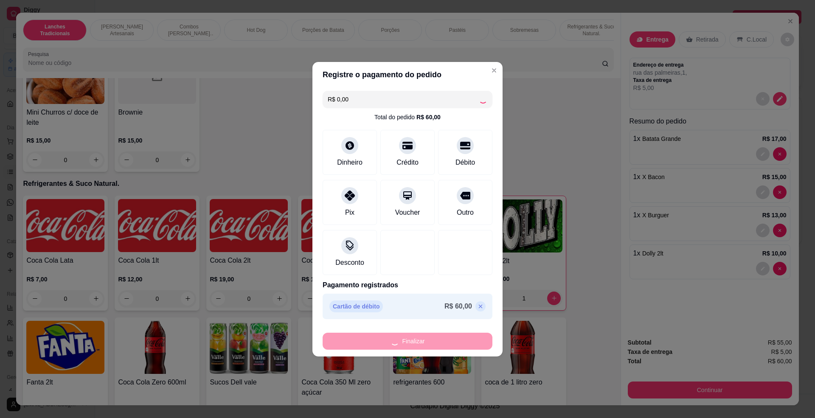
click at [443, 331] on div "Finalizar" at bounding box center [408, 340] width 170 height 20
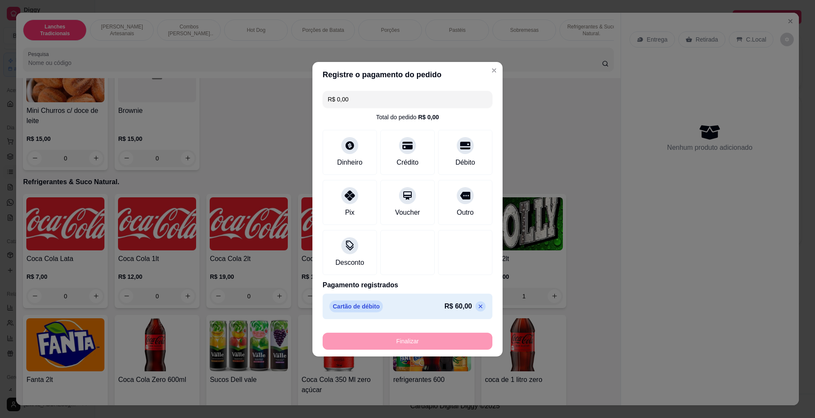
type input "0"
type input "-R$ 60,00"
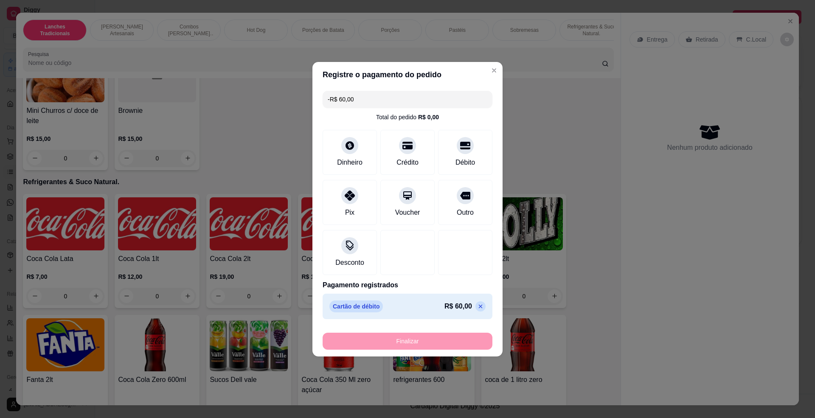
scroll to position [1583, 0]
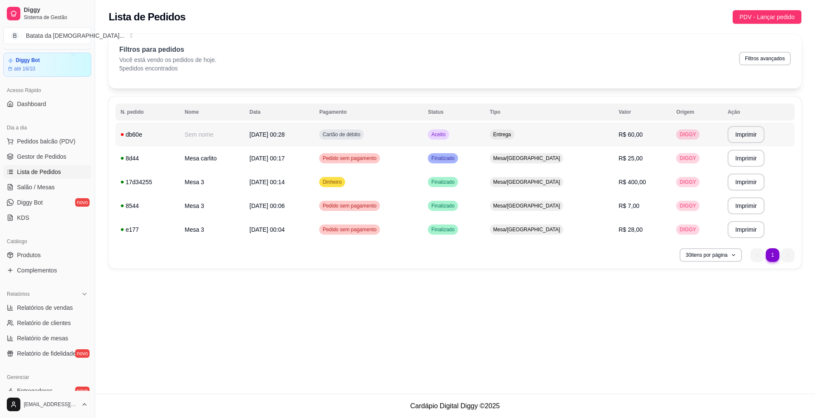
click at [423, 146] on td "Cartão de débito" at bounding box center [368, 135] width 109 height 24
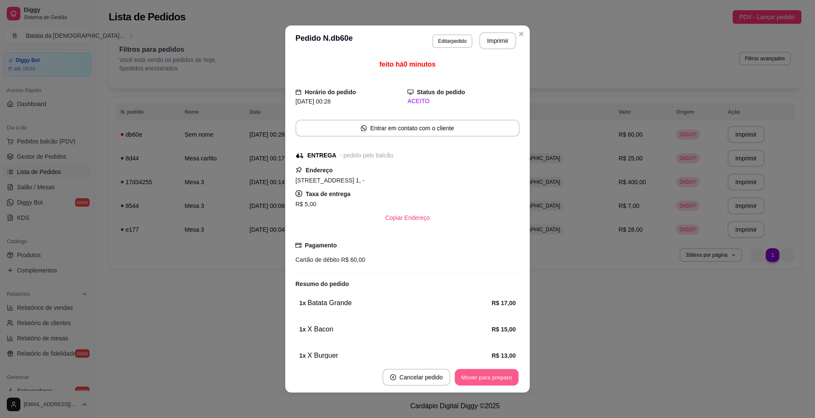
click at [493, 381] on button "Mover para preparo" at bounding box center [487, 378] width 64 height 17
click at [490, 43] on button "Imprimir" at bounding box center [498, 41] width 36 height 17
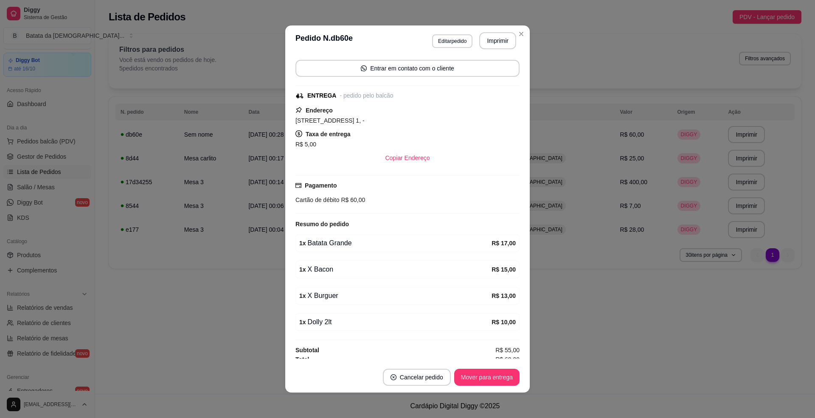
scroll to position [71, 0]
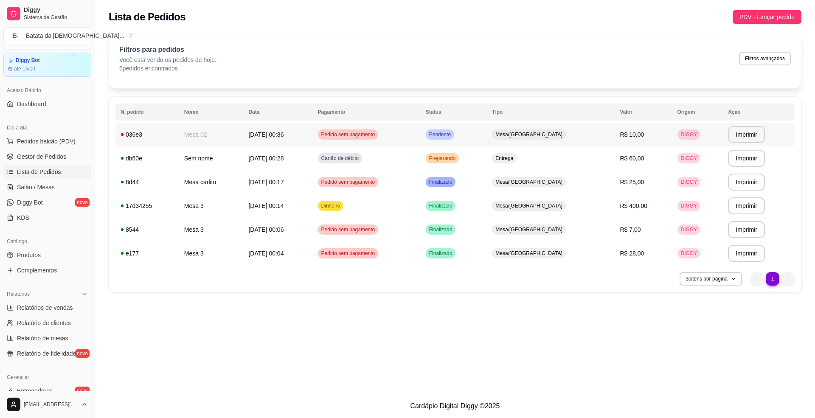
click at [453, 133] on span "Pendente" at bounding box center [440, 134] width 25 height 7
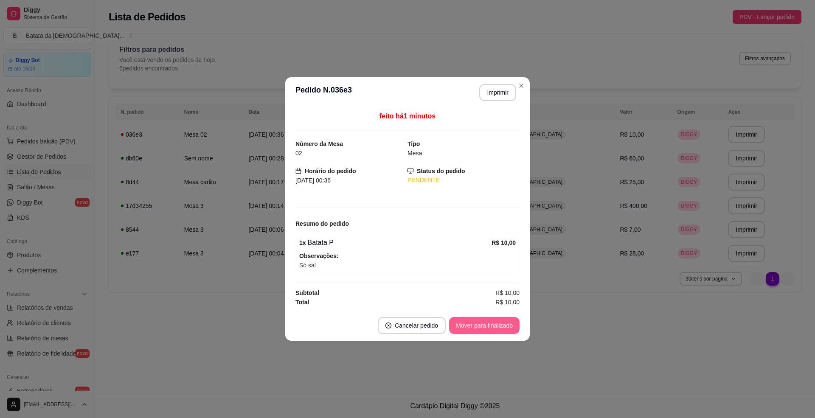
click at [481, 322] on button "Mover para finalizado" at bounding box center [484, 325] width 71 height 17
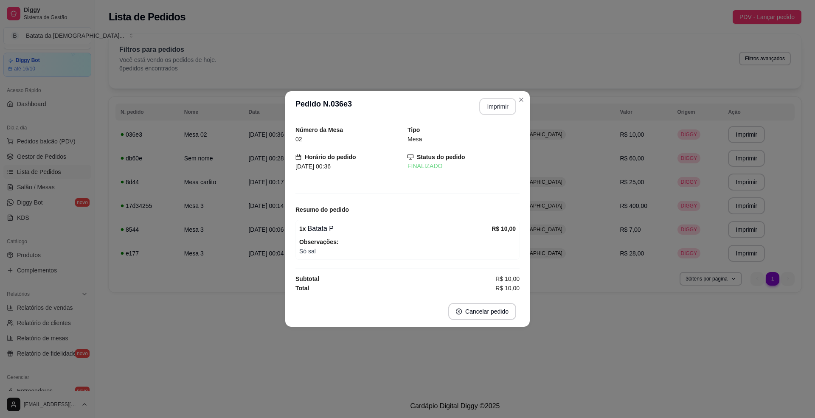
click at [502, 104] on button "Imprimir" at bounding box center [498, 106] width 37 height 17
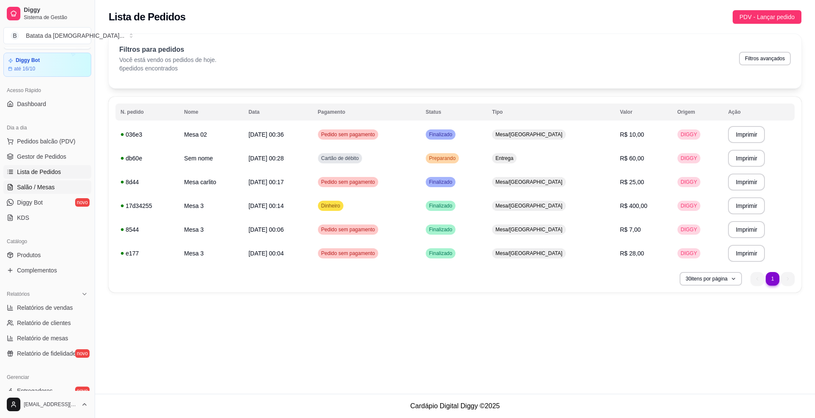
click at [54, 184] on link "Salão / Mesas" at bounding box center [47, 188] width 88 height 14
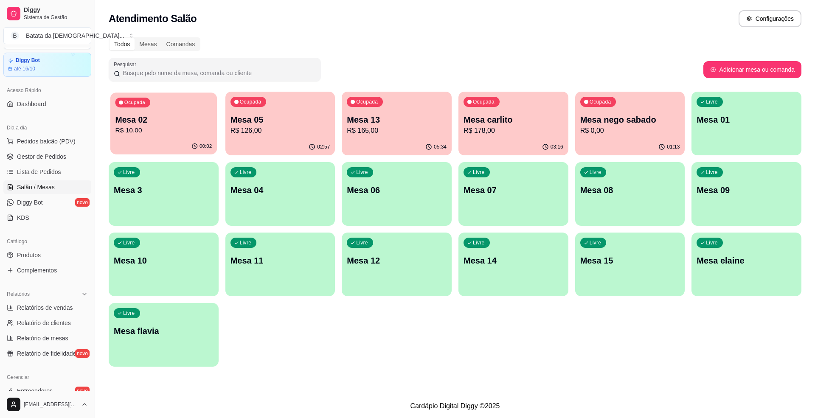
click at [148, 127] on p "R$ 10,00" at bounding box center [164, 131] width 97 height 10
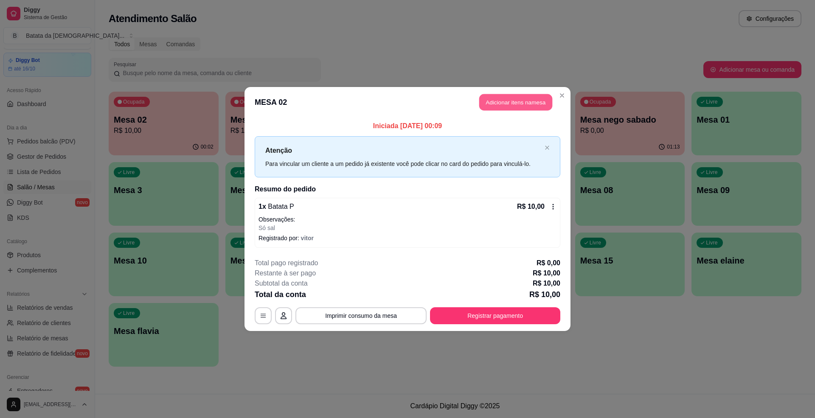
click at [532, 96] on button "Adicionar itens na mesa" at bounding box center [516, 102] width 73 height 17
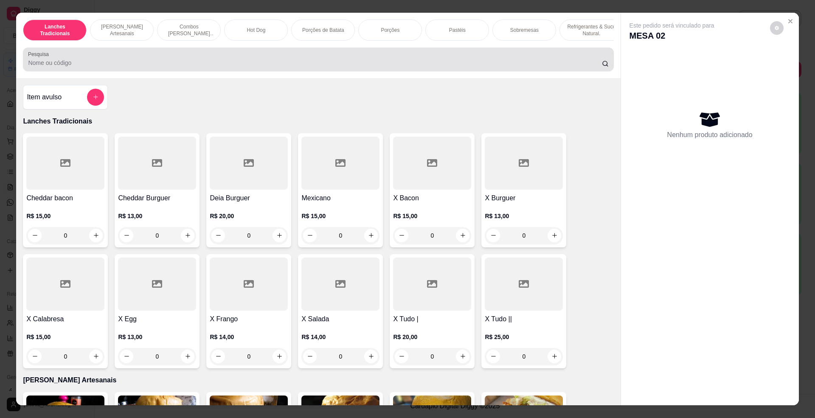
click at [339, 67] on input "Pesquisa" at bounding box center [315, 63] width 574 height 8
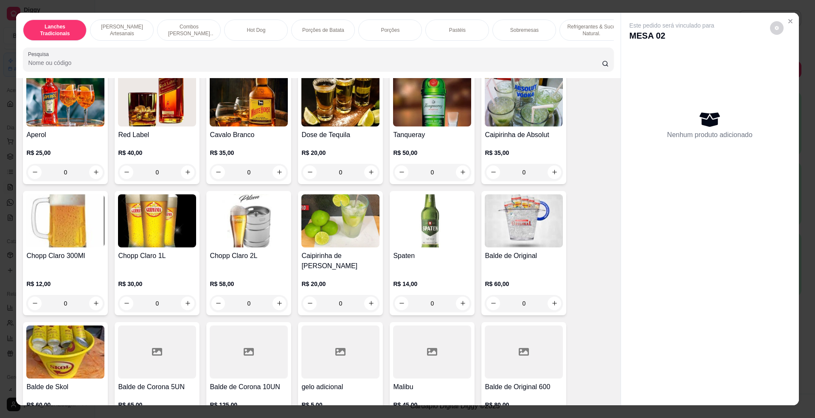
scroll to position [2548, 0]
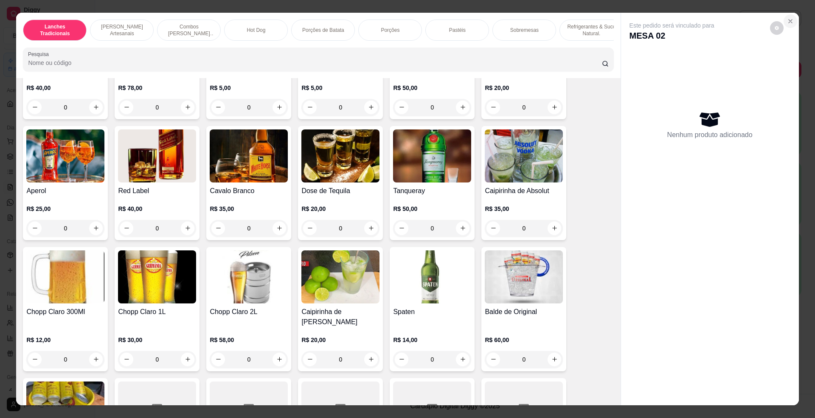
click at [789, 22] on icon "Close" at bounding box center [790, 21] width 3 height 3
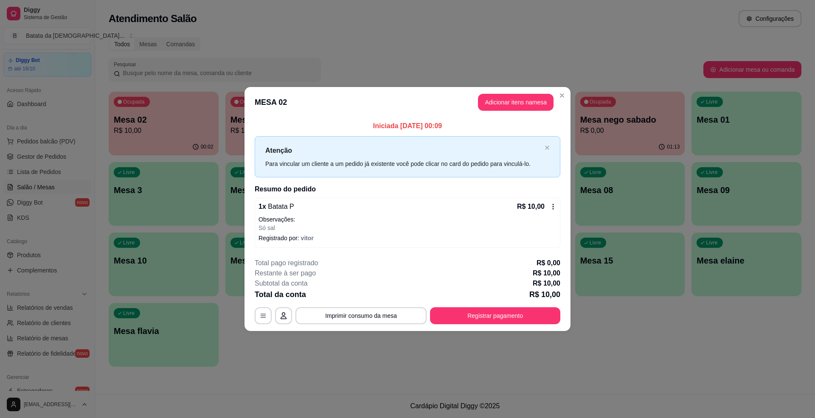
click at [527, 95] on button "Adicionar itens na mesa" at bounding box center [516, 102] width 76 height 17
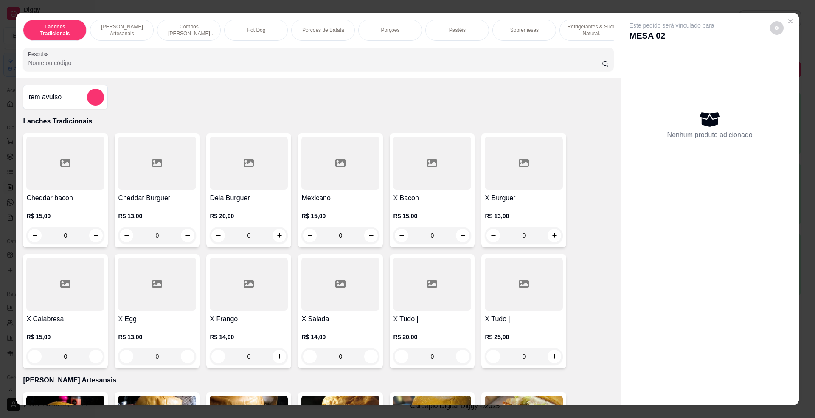
click at [253, 67] on input "Pesquisa" at bounding box center [315, 63] width 574 height 8
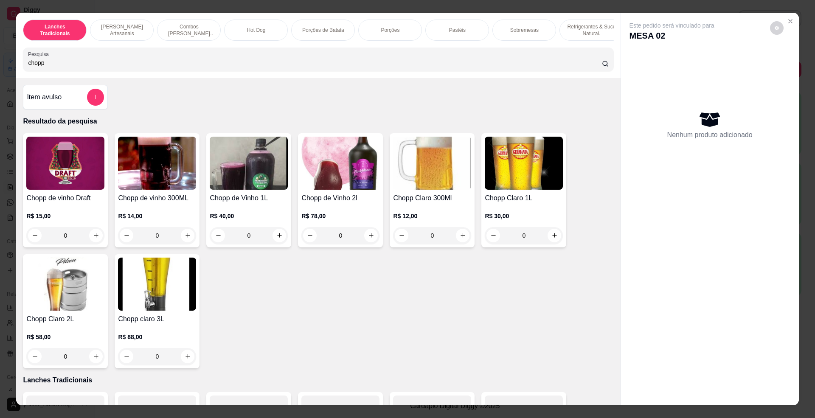
type input "chopp"
click at [175, 181] on img at bounding box center [157, 163] width 78 height 53
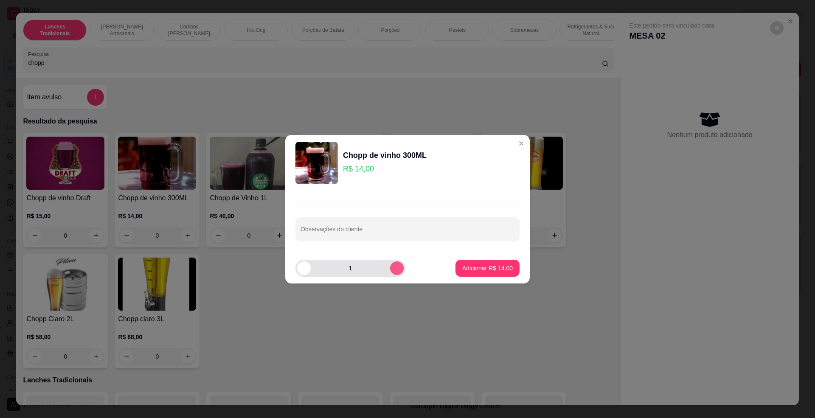
click at [390, 265] on button "increase-product-quantity" at bounding box center [397, 269] width 14 height 14
type input "2"
click at [457, 262] on button "Adicionar R$ 28,00" at bounding box center [488, 268] width 62 height 17
type input "2"
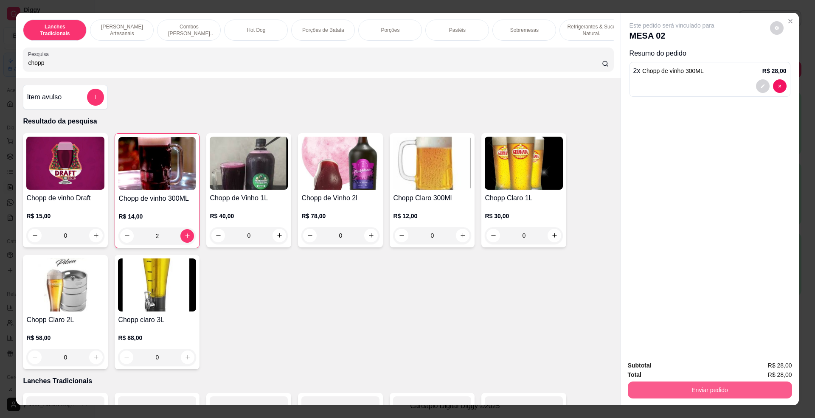
click at [663, 381] on div "Enviar pedido" at bounding box center [710, 389] width 164 height 19
click at [666, 393] on button "Enviar pedido" at bounding box center [710, 390] width 164 height 17
click at [663, 374] on button "Não registrar e enviar pedido" at bounding box center [681, 370] width 86 height 16
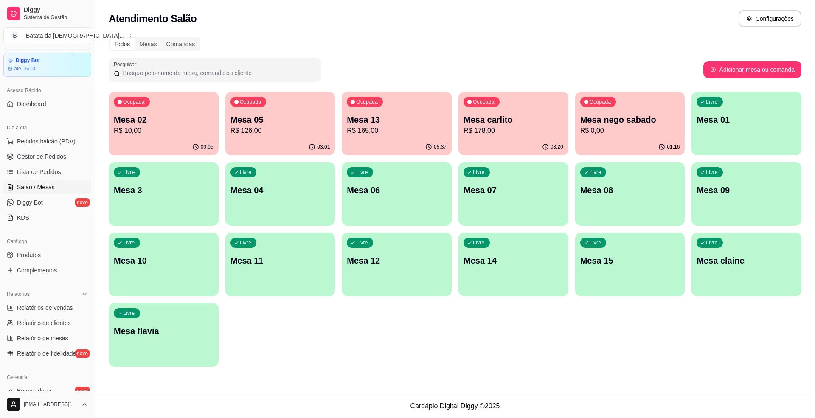
click at [511, 131] on p "R$ 178,00" at bounding box center [514, 131] width 100 height 10
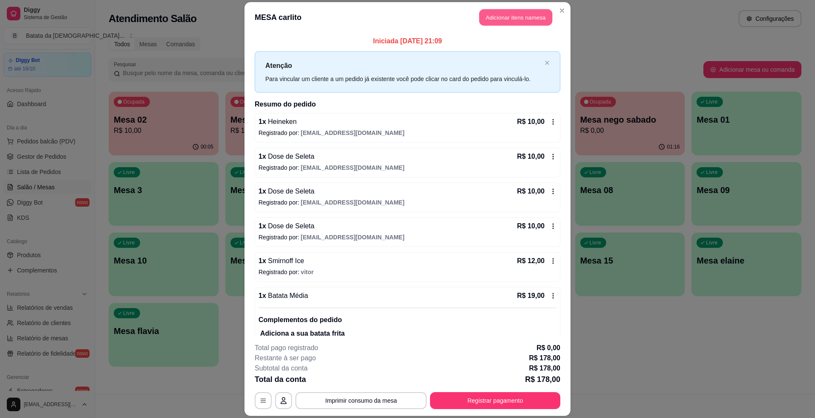
click at [504, 17] on button "Adicionar itens na mesa" at bounding box center [516, 17] width 73 height 17
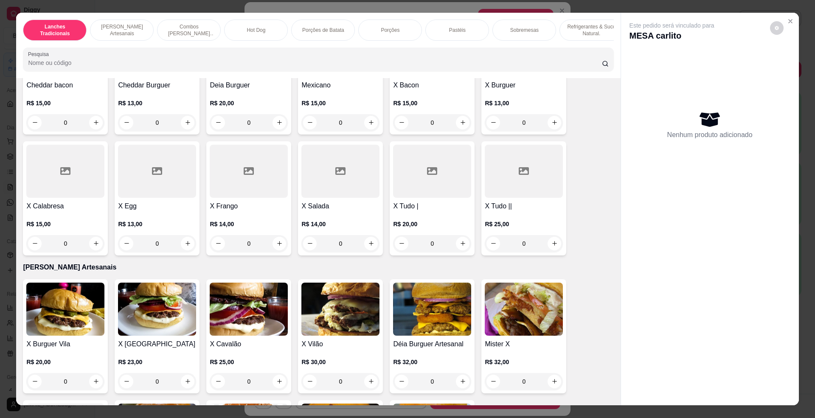
scroll to position [226, 0]
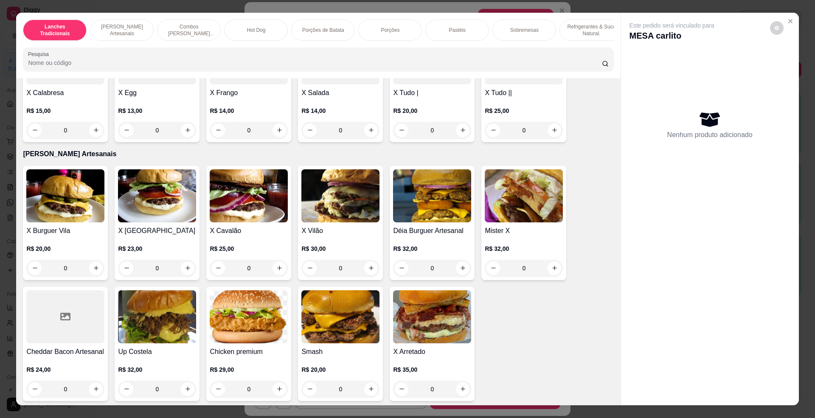
click at [233, 236] on h4 "X Cavalão" at bounding box center [249, 231] width 78 height 10
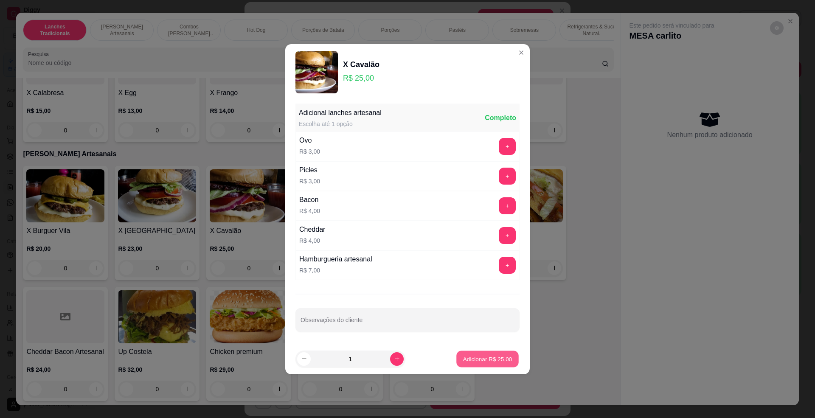
click at [483, 355] on p "Adicionar R$ 25,00" at bounding box center [487, 359] width 49 height 8
type input "1"
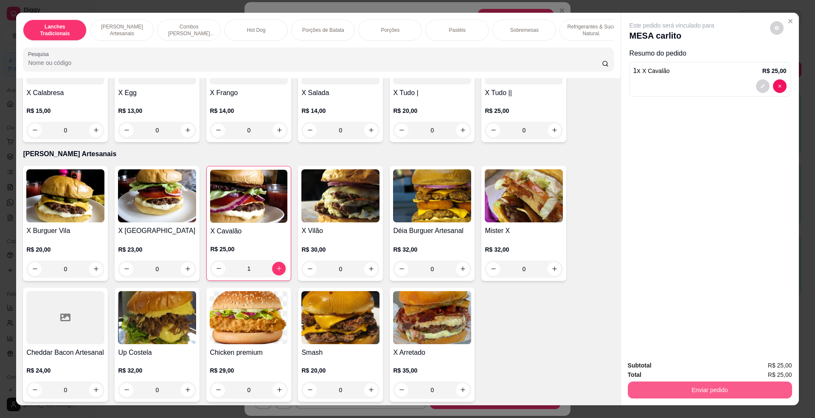
click at [694, 383] on button "Enviar pedido" at bounding box center [710, 390] width 164 height 17
click at [685, 369] on button "Não registrar e enviar pedido" at bounding box center [681, 370] width 86 height 16
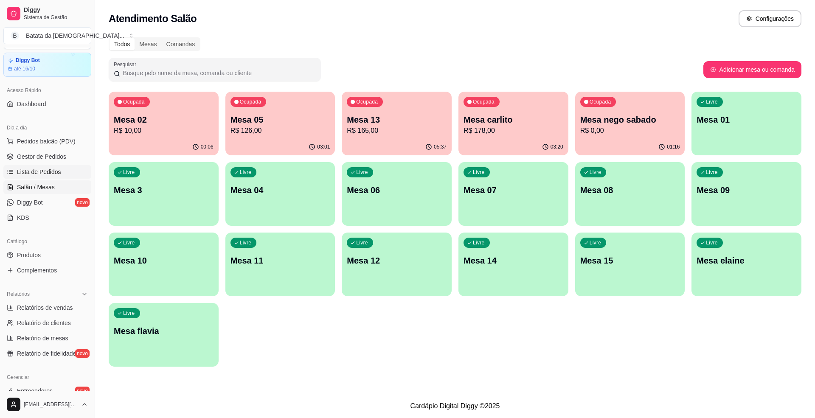
click at [24, 168] on span "Lista de Pedidos" at bounding box center [39, 172] width 44 height 8
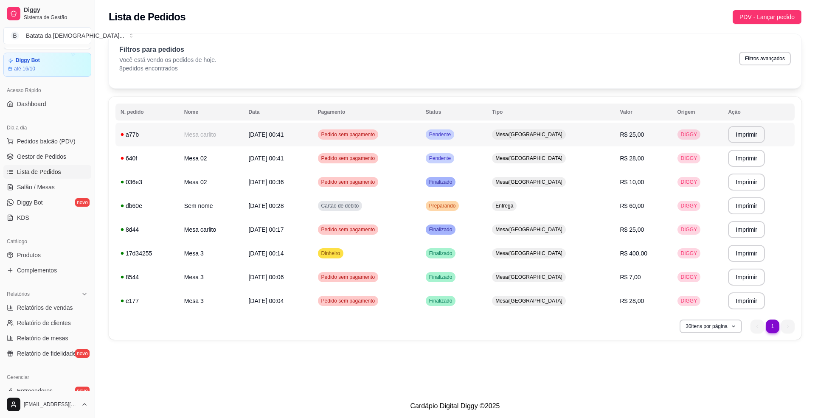
click at [539, 133] on span "Mesa/[GEOGRAPHIC_DATA]" at bounding box center [529, 134] width 71 height 7
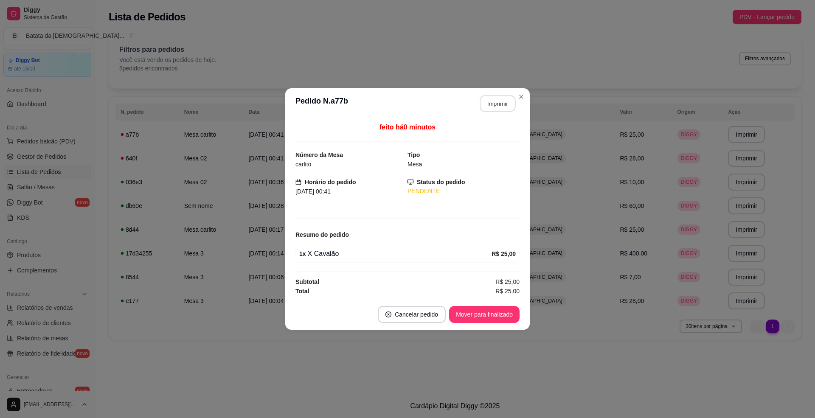
click at [498, 104] on button "Imprimir" at bounding box center [498, 104] width 36 height 17
click at [504, 313] on button "Mover para finalizado" at bounding box center [484, 314] width 71 height 17
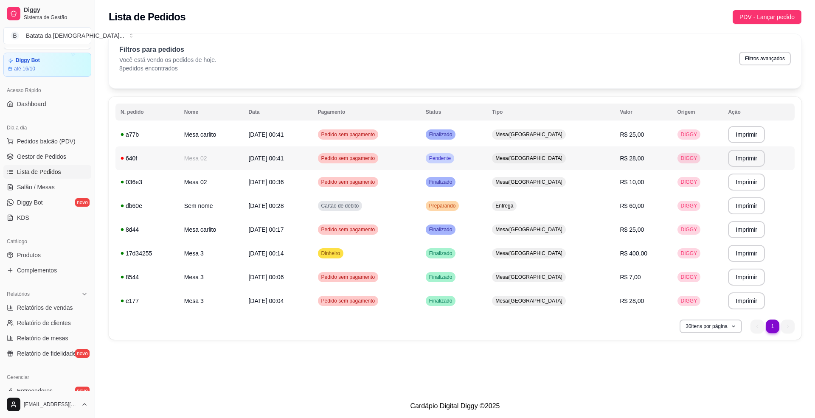
click at [525, 166] on td "Mesa/[GEOGRAPHIC_DATA]" at bounding box center [551, 159] width 128 height 24
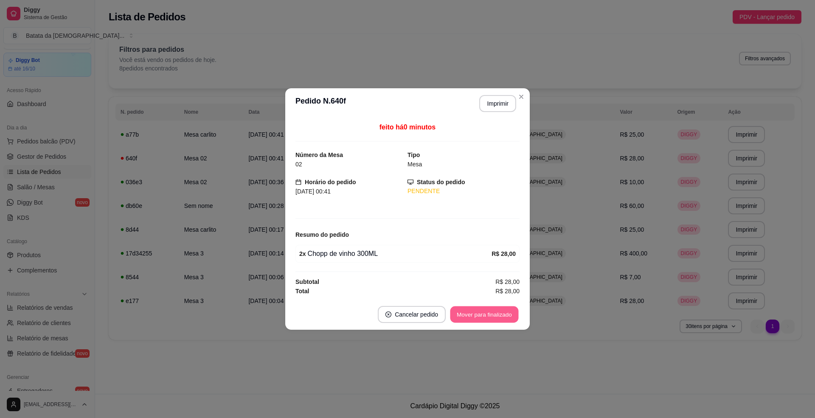
click at [502, 307] on div "Mover para finalizado" at bounding box center [484, 314] width 71 height 17
click at [512, 321] on button "Mover para finalizado" at bounding box center [485, 315] width 68 height 17
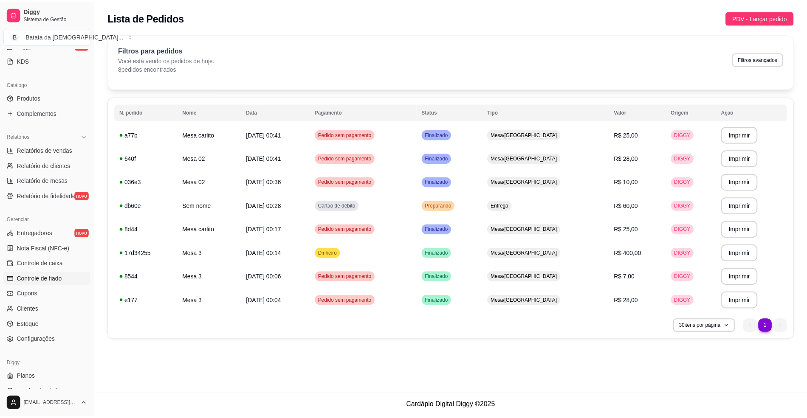
scroll to position [193, 0]
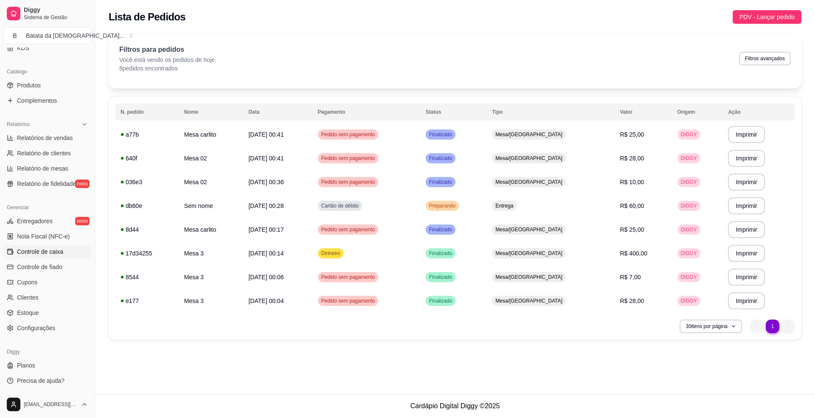
click at [65, 249] on link "Controle de caixa" at bounding box center [47, 252] width 88 height 14
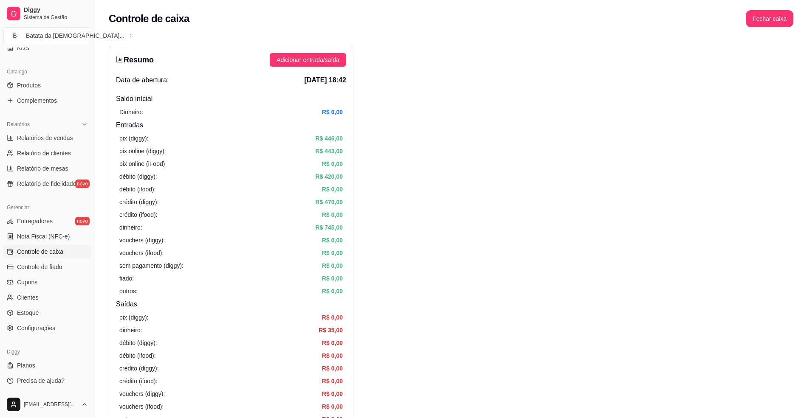
click at [288, 53] on div "Resumo Adicionar entrada/saída Data de abertura: 21 de set de 2025 às 18:42 Sal…" at bounding box center [231, 270] width 245 height 449
click at [302, 55] on span "Adicionar entrada/saída" at bounding box center [307, 59] width 63 height 9
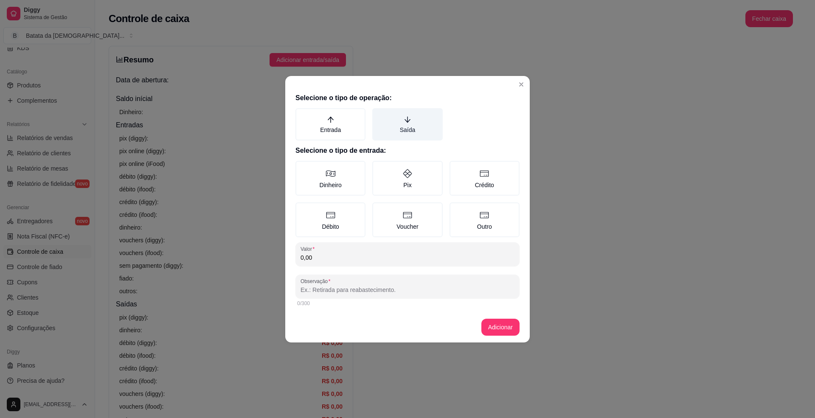
click at [421, 125] on label "Saída" at bounding box center [407, 124] width 70 height 32
click at [379, 115] on button "Saída" at bounding box center [375, 111] width 7 height 7
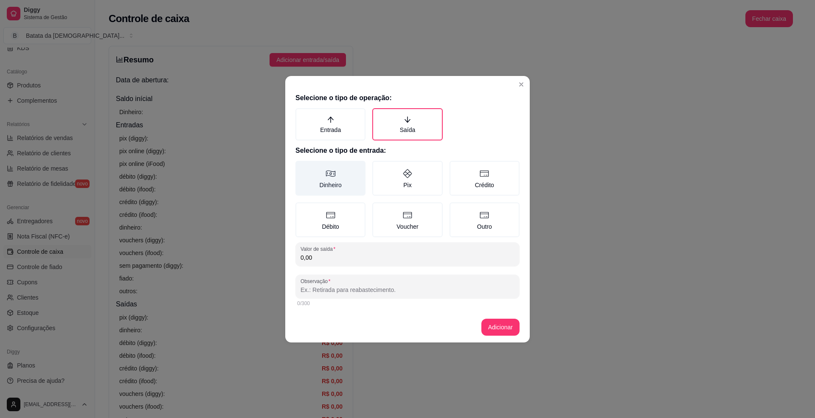
click at [329, 185] on label "Dinheiro" at bounding box center [331, 178] width 70 height 35
click at [302, 167] on button "Dinheiro" at bounding box center [298, 164] width 7 height 7
click at [324, 265] on div "Selecione o tipo de operação: Entrada Saída Selecione o tipo de entrada: Dinhei…" at bounding box center [407, 201] width 245 height 223
click at [327, 254] on input "0,00" at bounding box center [408, 258] width 214 height 8
type input "1,00"
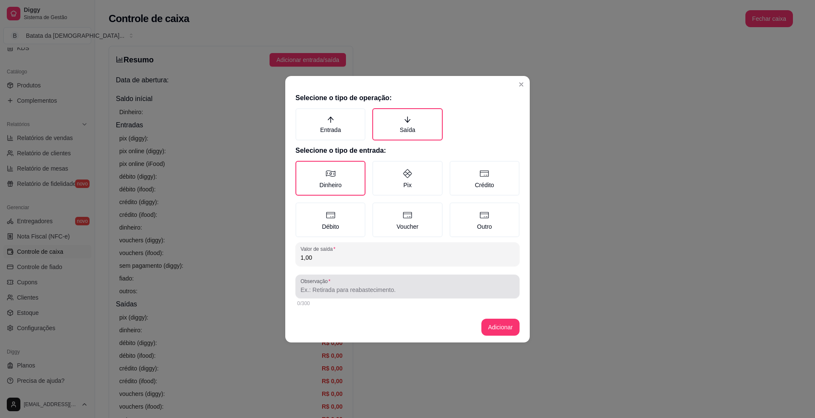
click at [345, 275] on div "Observação" at bounding box center [408, 287] width 224 height 24
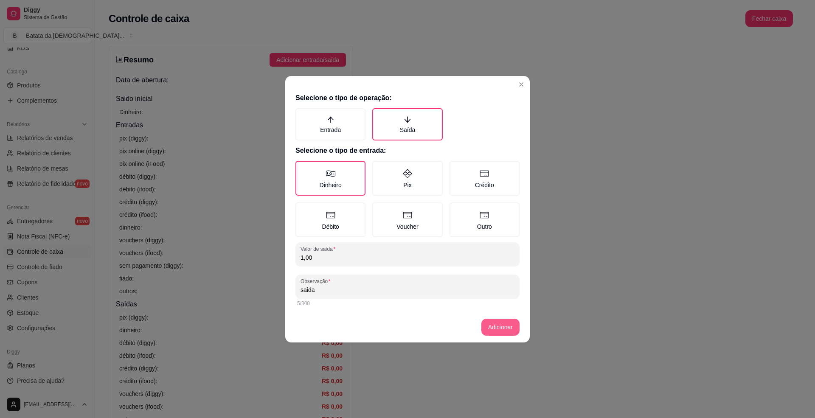
type input "saida"
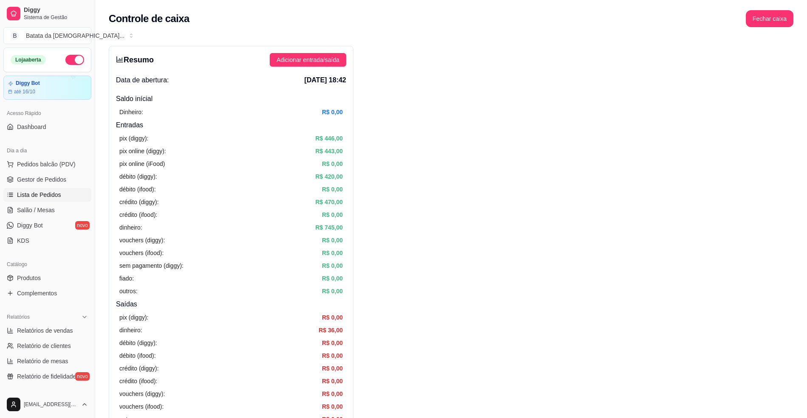
click at [52, 190] on link "Lista de Pedidos" at bounding box center [47, 195] width 88 height 14
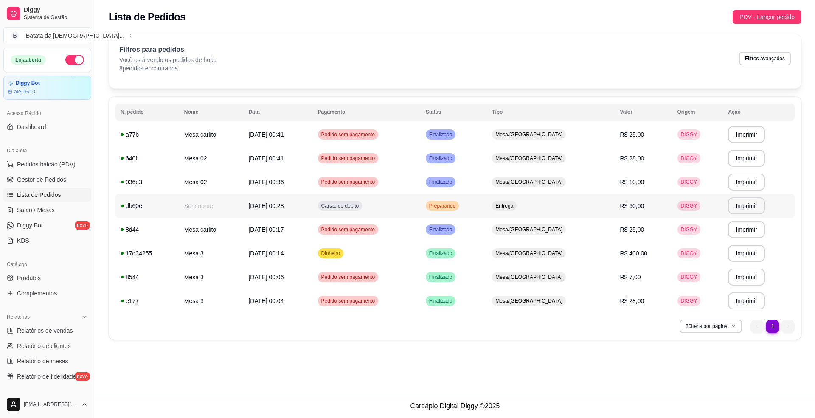
click at [421, 201] on td "Cartão de débito" at bounding box center [367, 206] width 108 height 24
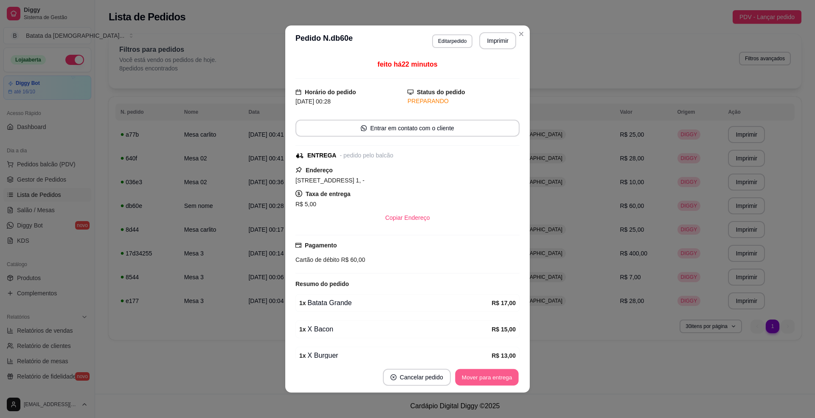
click at [486, 374] on button "Mover para entrega" at bounding box center [487, 378] width 64 height 17
click at [463, 374] on button "Mover para finalizado" at bounding box center [485, 378] width 68 height 17
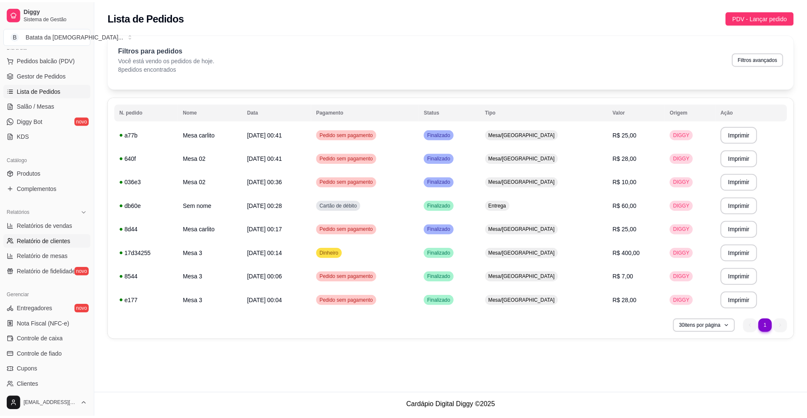
scroll to position [113, 0]
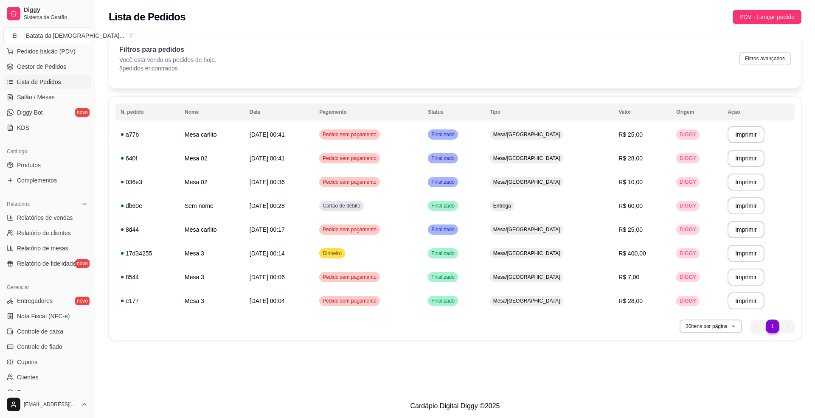
click at [770, 60] on button "Filtros avançados" at bounding box center [765, 59] width 52 height 14
select select "0"
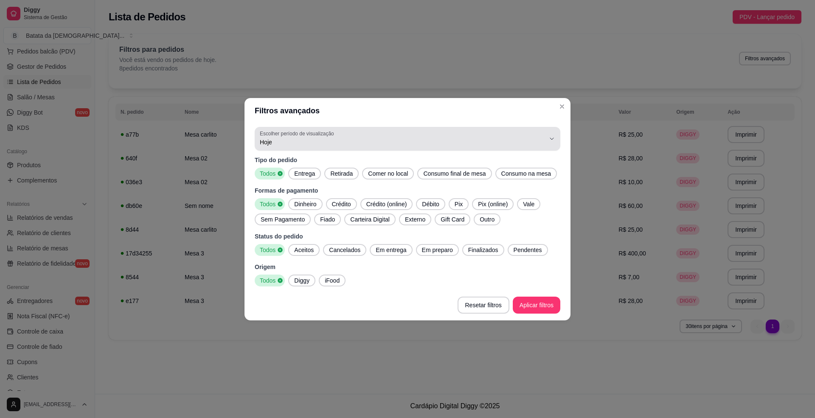
click at [415, 139] on span "Hoje" at bounding box center [402, 142] width 285 height 8
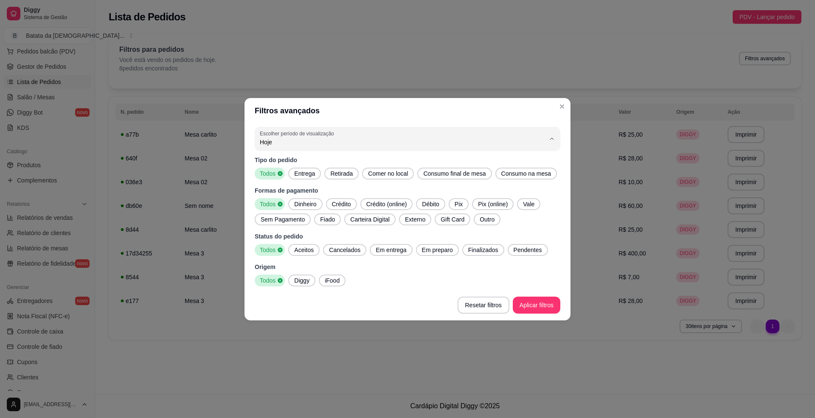
click at [401, 175] on span "Ontem" at bounding box center [404, 176] width 272 height 8
type input "1"
select select "1"
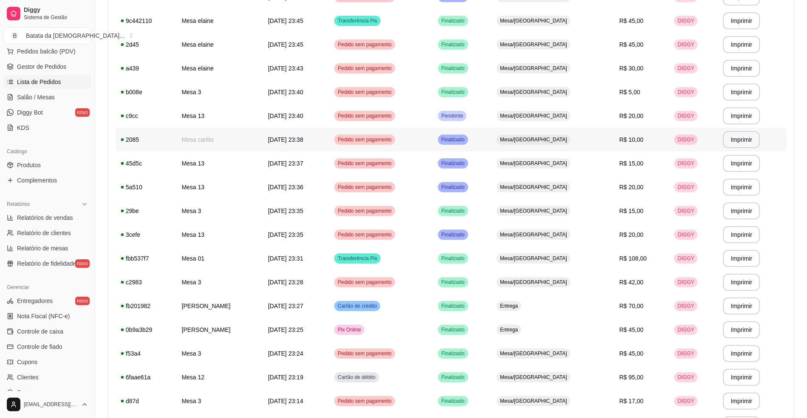
scroll to position [480, 0]
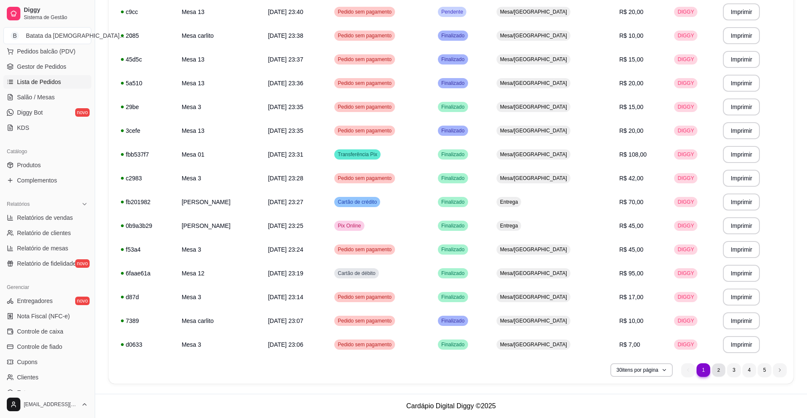
click at [716, 375] on li "2" at bounding box center [718, 370] width 13 height 13
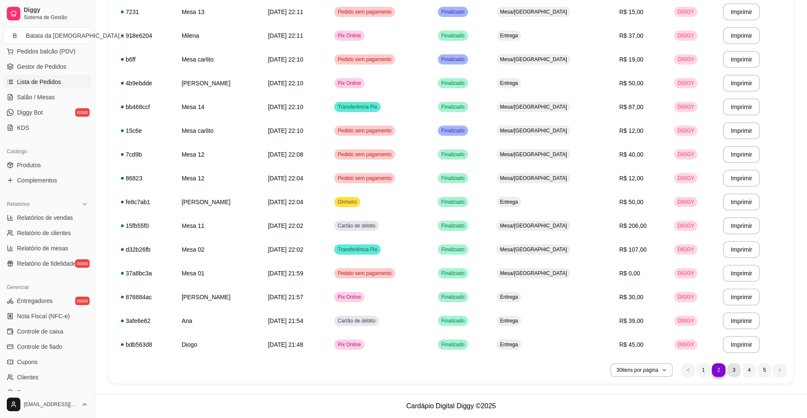
click at [737, 375] on li "3" at bounding box center [734, 371] width 14 height 14
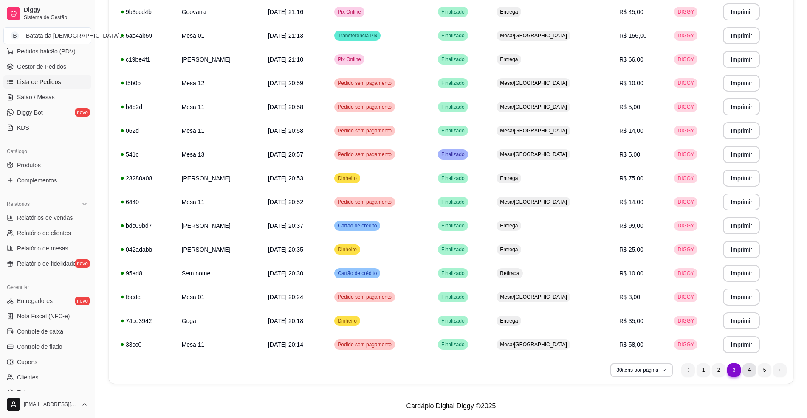
click at [744, 372] on li "4" at bounding box center [749, 371] width 14 height 14
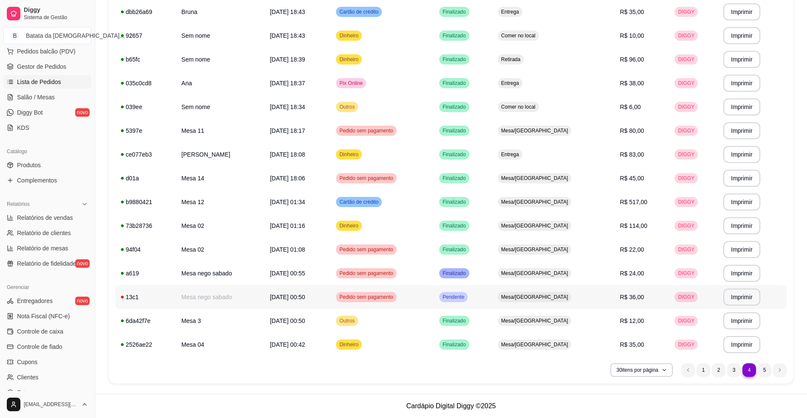
click at [536, 292] on div "Mesa/[GEOGRAPHIC_DATA]" at bounding box center [535, 297] width 74 height 10
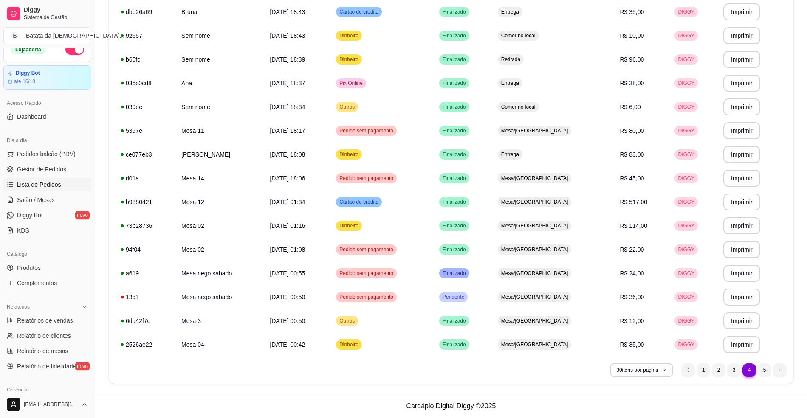
scroll to position [0, 0]
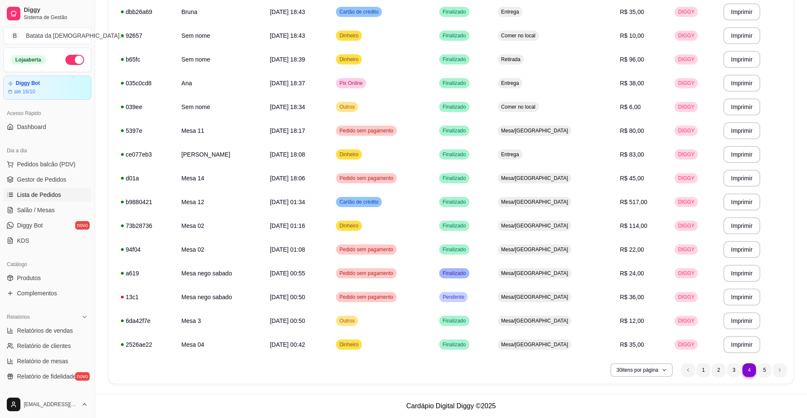
click at [54, 192] on span "Lista de Pedidos" at bounding box center [39, 195] width 44 height 8
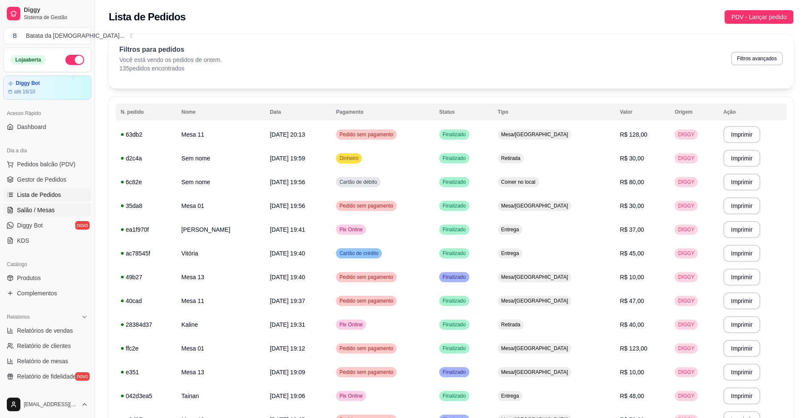
click at [45, 214] on span "Salão / Mesas" at bounding box center [36, 210] width 38 height 8
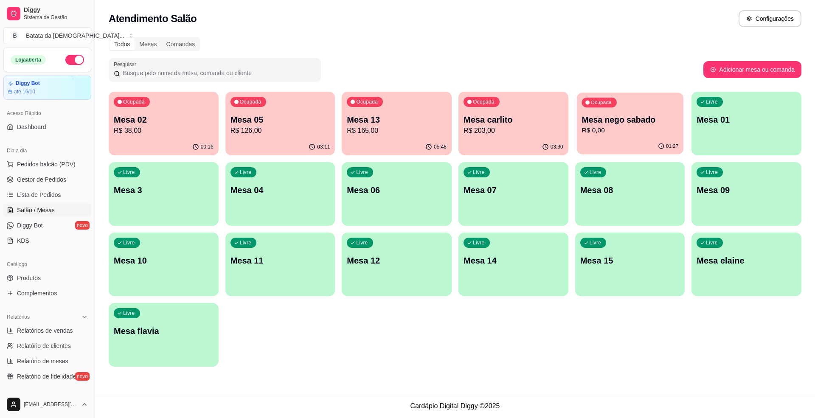
click at [624, 135] on p "R$ 0,00" at bounding box center [630, 131] width 97 height 10
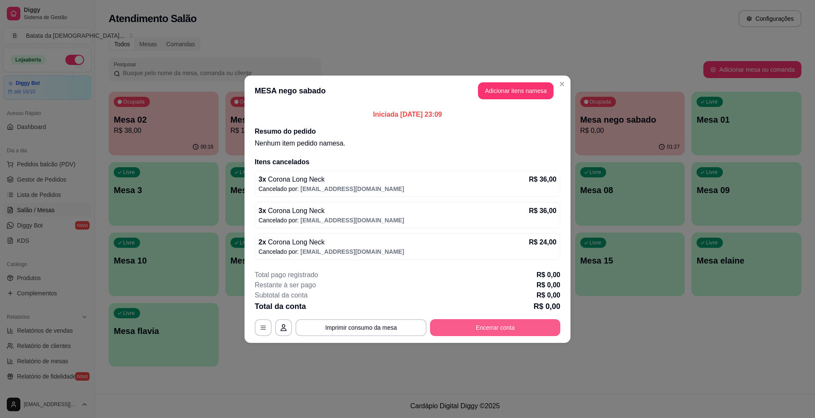
click at [490, 327] on button "Encerrar conta" at bounding box center [495, 327] width 130 height 17
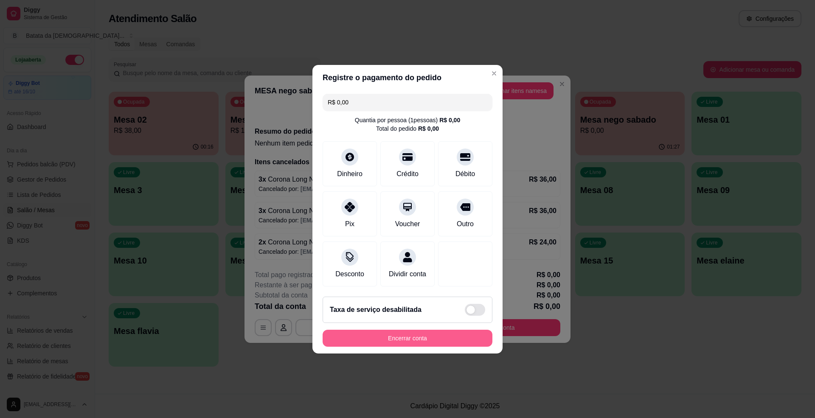
click at [410, 340] on button "Encerrar conta" at bounding box center [408, 338] width 170 height 17
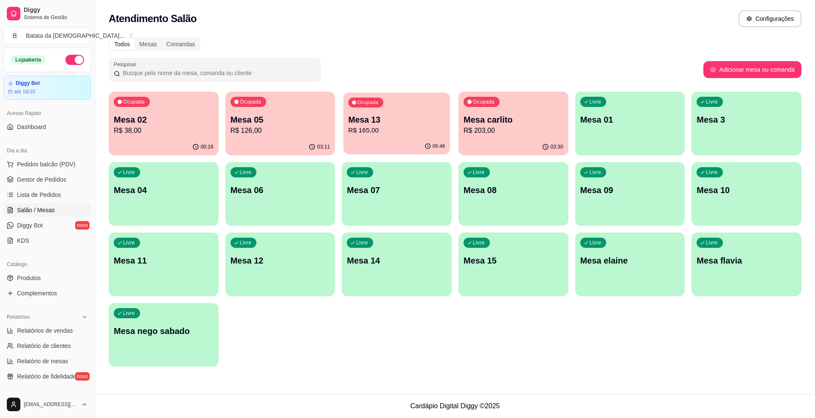
click at [383, 117] on p "Mesa 13" at bounding box center [397, 119] width 97 height 11
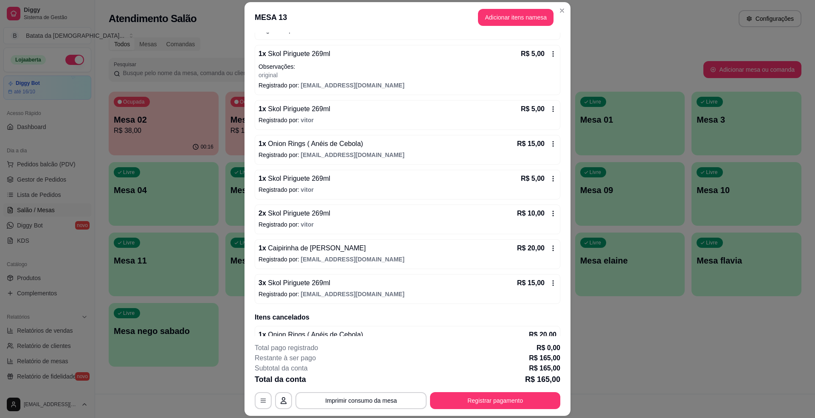
scroll to position [337, 0]
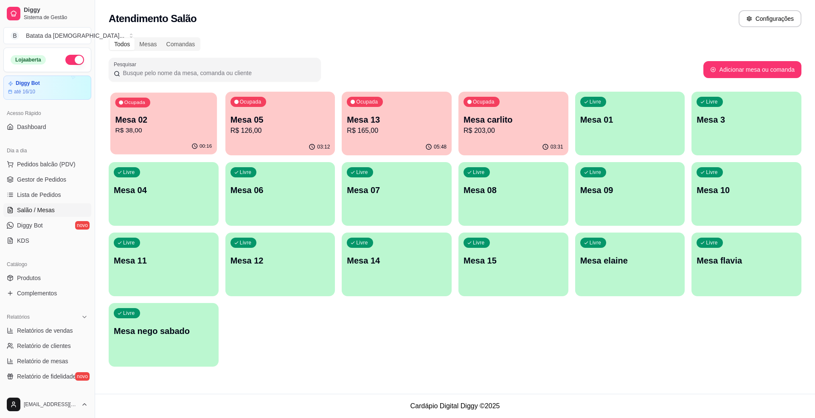
click at [131, 124] on p "Mesa 02" at bounding box center [164, 119] width 97 height 11
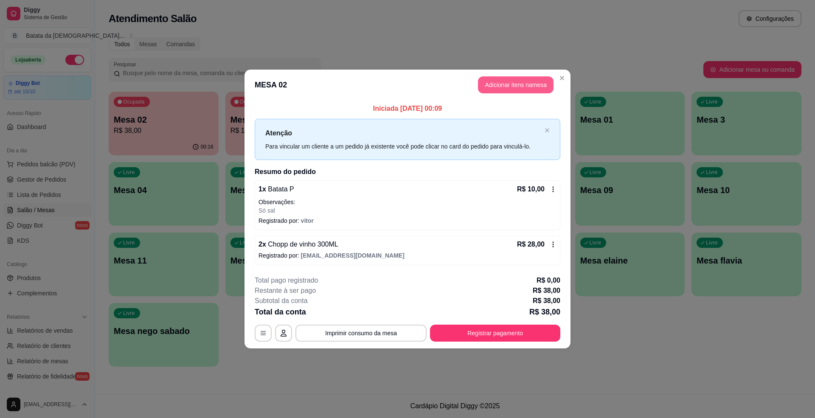
click at [505, 87] on button "Adicionar itens na mesa" at bounding box center [516, 84] width 76 height 17
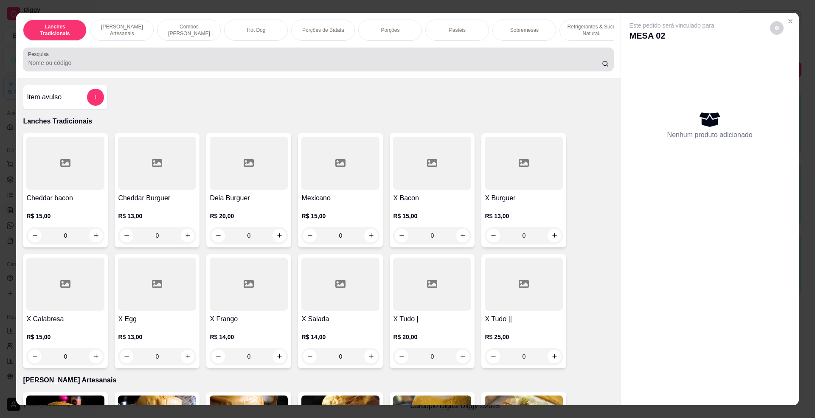
click at [138, 67] on input "Pesquisa" at bounding box center [315, 63] width 574 height 8
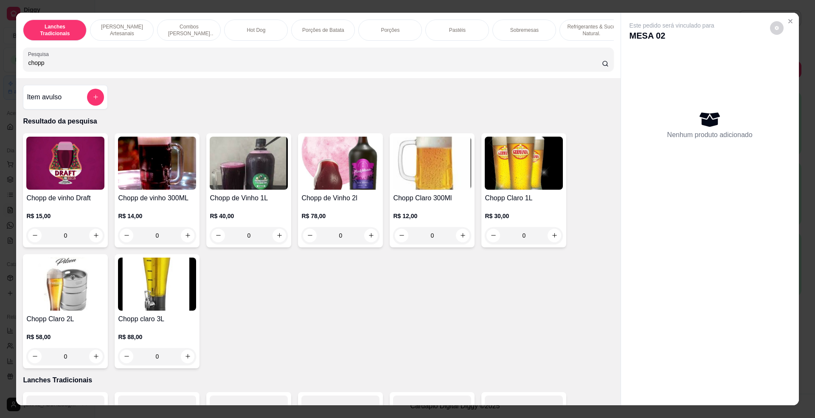
type input "chopp"
click at [198, 195] on div "Chopp de vinho Draft R$ 15,00 0 Chopp de vinho 300ML R$ 14,00 0 Chopp de Vinho …" at bounding box center [318, 250] width 591 height 235
click at [179, 190] on img at bounding box center [157, 163] width 78 height 53
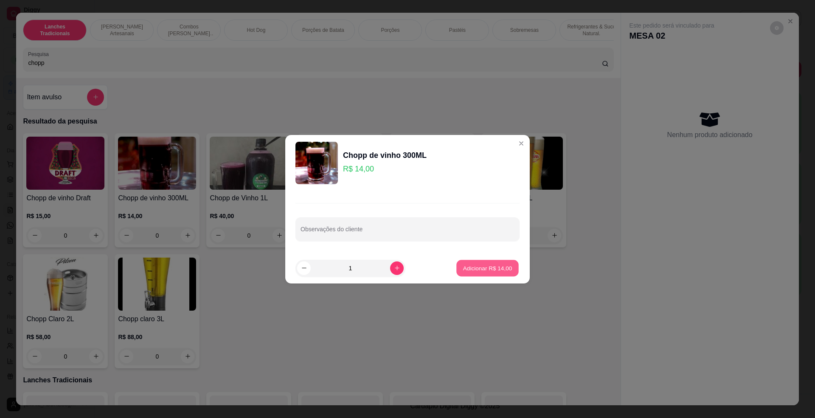
click at [495, 265] on p "Adicionar R$ 14,00" at bounding box center [487, 268] width 49 height 8
type input "1"
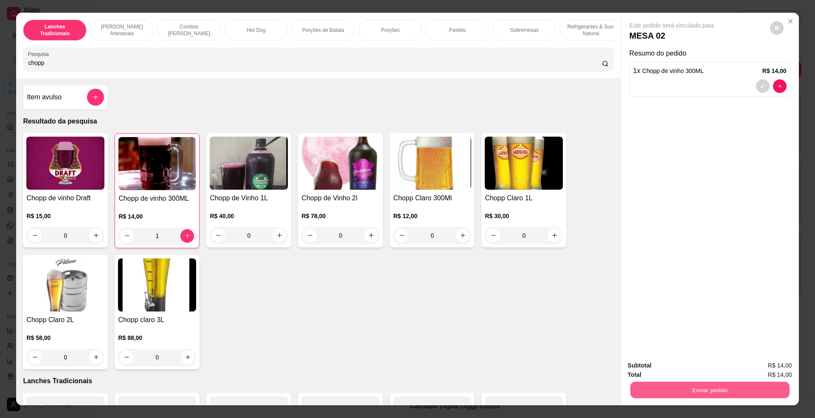
click at [725, 386] on button "Enviar pedido" at bounding box center [709, 390] width 159 height 17
click at [671, 367] on button "Não registrar e enviar pedido" at bounding box center [681, 370] width 86 height 16
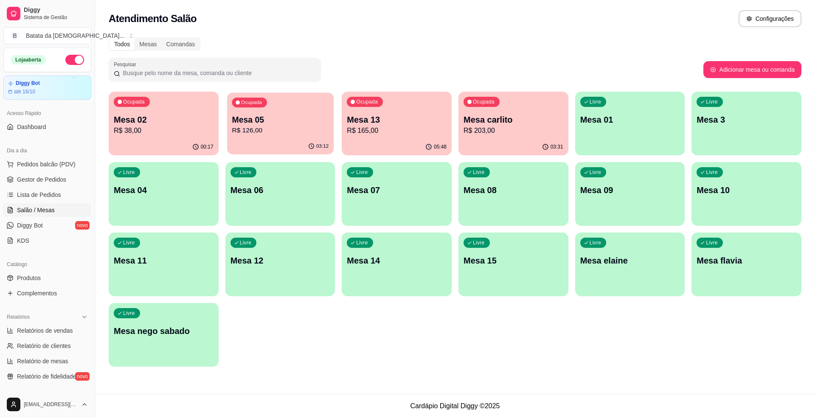
click at [296, 123] on p "Mesa 05" at bounding box center [280, 119] width 97 height 11
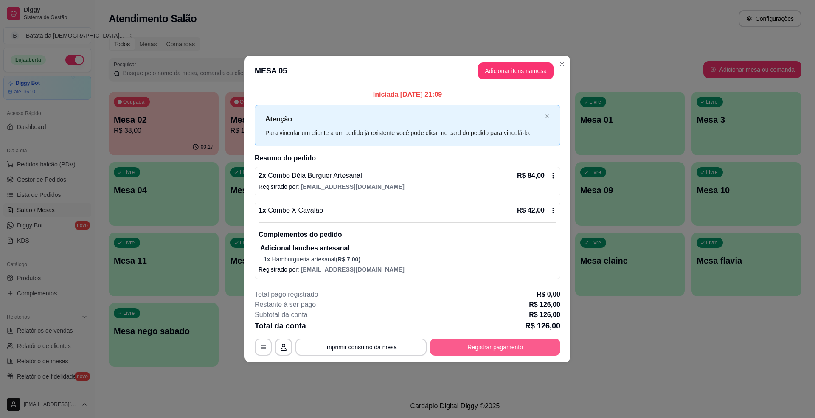
click at [486, 352] on button "Registrar pagamento" at bounding box center [495, 347] width 130 height 17
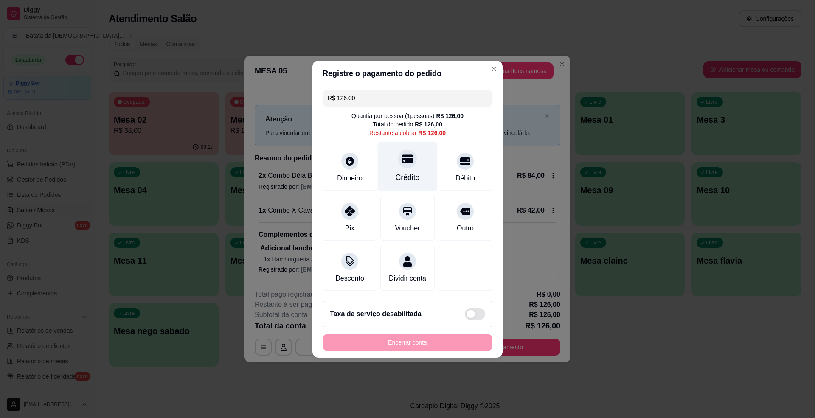
click at [396, 172] on div "Crédito" at bounding box center [408, 177] width 24 height 11
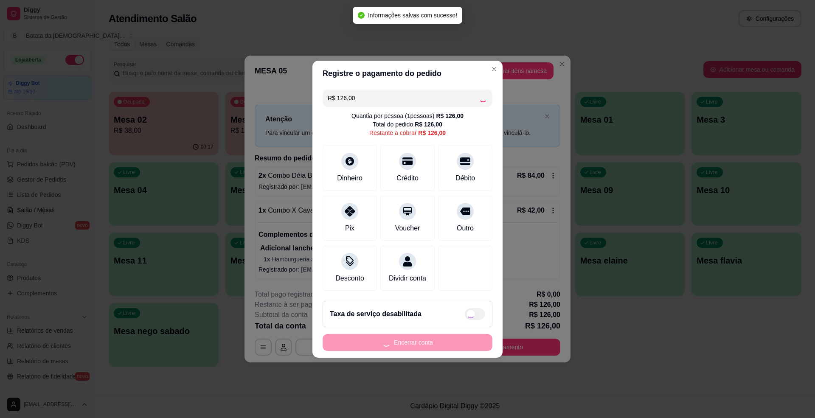
type input "R$ 0,00"
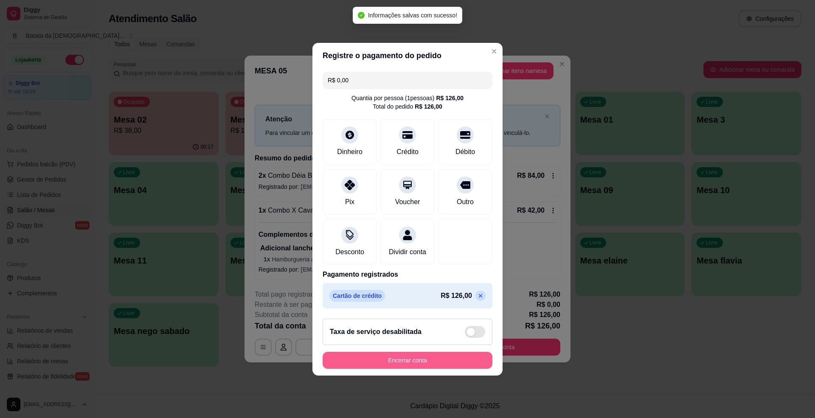
click at [406, 369] on button "Encerrar conta" at bounding box center [408, 360] width 170 height 17
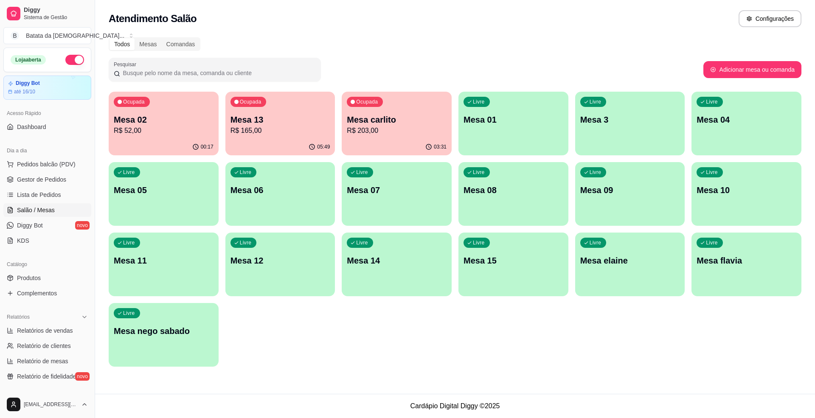
click at [265, 132] on p "R$ 165,00" at bounding box center [281, 131] width 100 height 10
click at [158, 110] on div "Ocupada Mesa 02 R$ 52,00" at bounding box center [163, 116] width 107 height 46
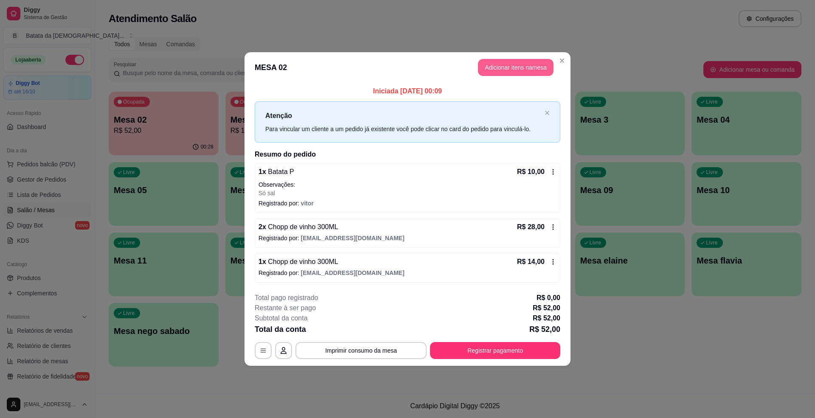
click at [504, 70] on button "Adicionar itens na mesa" at bounding box center [516, 67] width 76 height 17
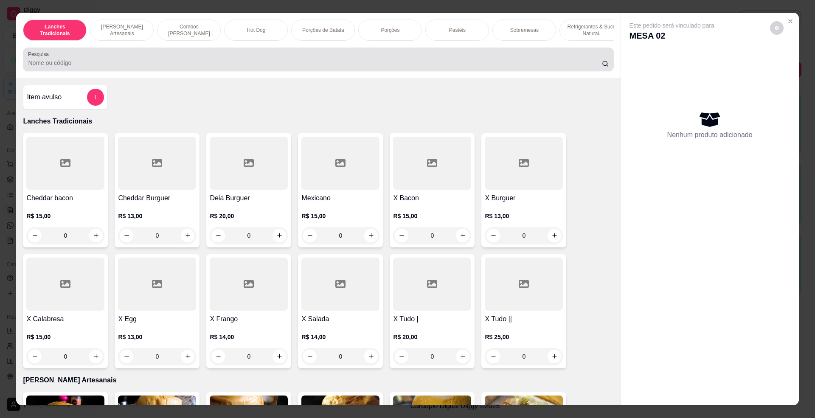
click at [45, 67] on input "Pesquisa" at bounding box center [315, 63] width 574 height 8
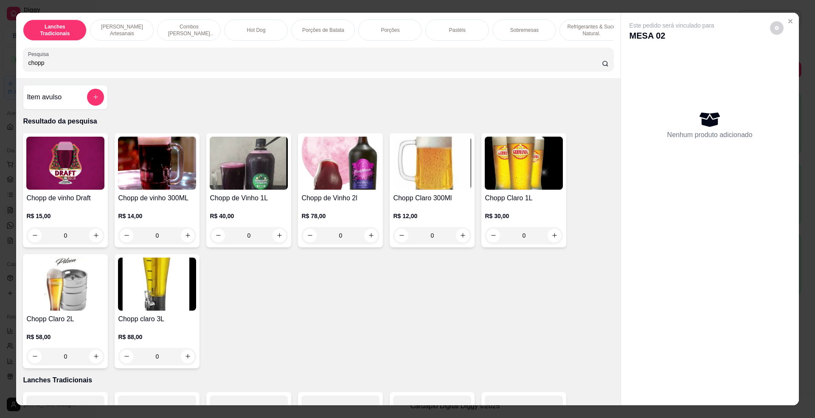
type input "chopp"
click at [152, 187] on img at bounding box center [157, 163] width 78 height 53
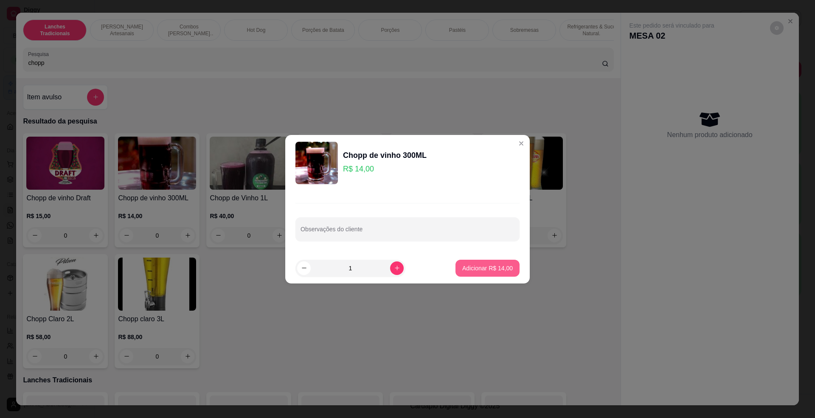
click at [500, 274] on button "Adicionar R$ 14,00" at bounding box center [488, 268] width 64 height 17
type input "1"
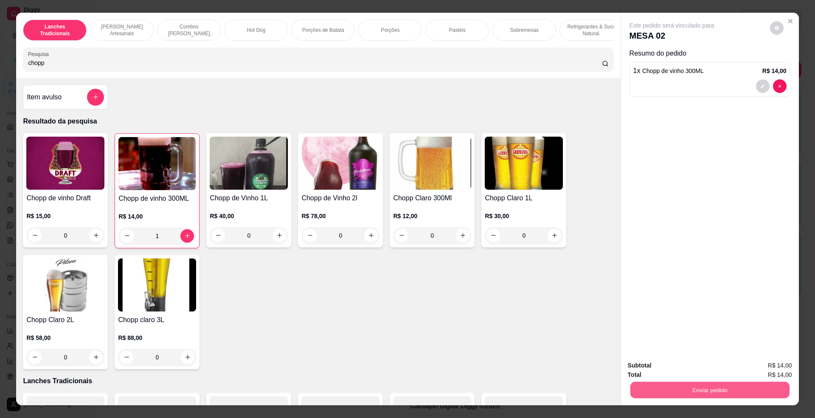
click at [692, 383] on button "Enviar pedido" at bounding box center [709, 390] width 159 height 17
click at [692, 367] on button "Não registrar e enviar pedido" at bounding box center [681, 370] width 86 height 16
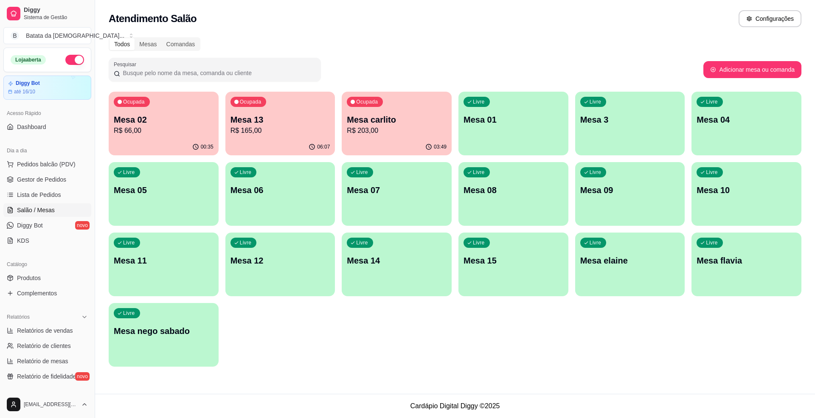
click at [377, 126] on p "R$ 203,00" at bounding box center [397, 131] width 100 height 10
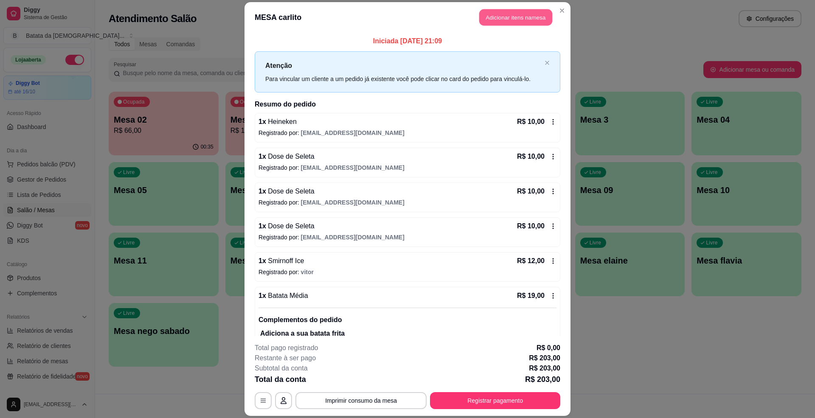
click at [519, 24] on button "Adicionar itens na mesa" at bounding box center [516, 17] width 73 height 17
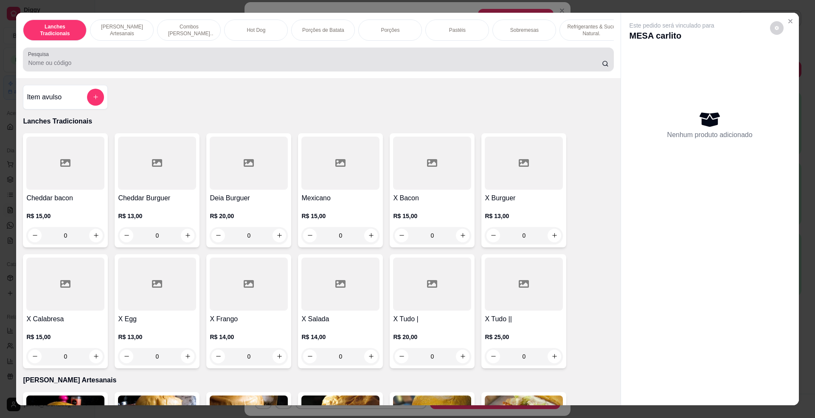
click at [396, 67] on input "Pesquisa" at bounding box center [315, 63] width 574 height 8
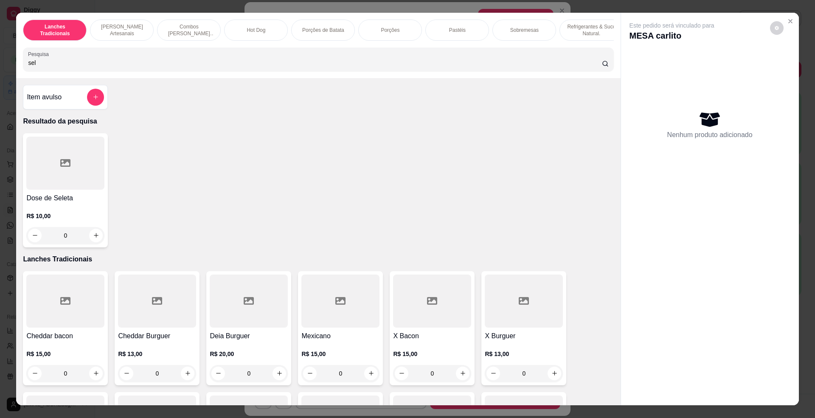
type input "sel"
click at [60, 168] on icon at bounding box center [65, 163] width 10 height 10
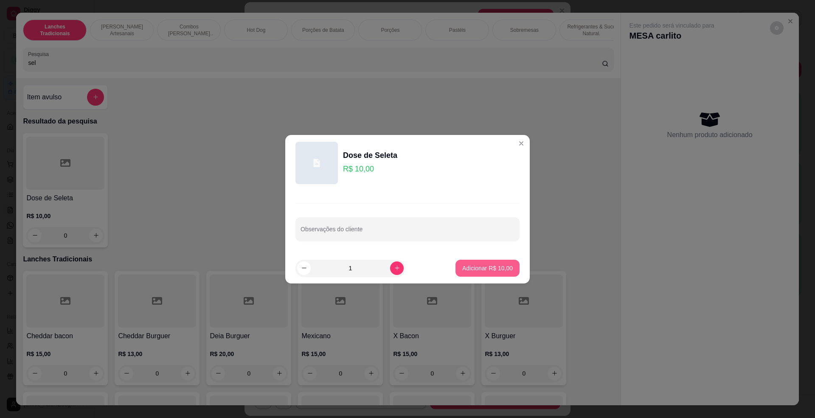
click at [501, 268] on p "Adicionar R$ 10,00" at bounding box center [488, 268] width 51 height 8
type input "1"
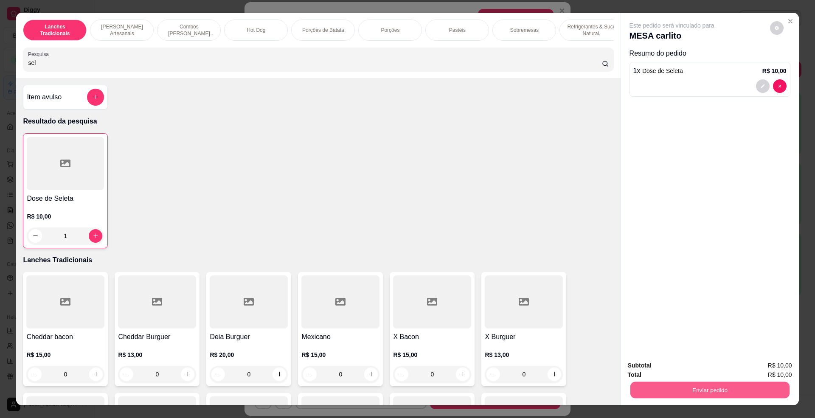
click at [686, 388] on button "Enviar pedido" at bounding box center [709, 390] width 159 height 17
click at [679, 371] on button "Não registrar e enviar pedido" at bounding box center [681, 370] width 86 height 16
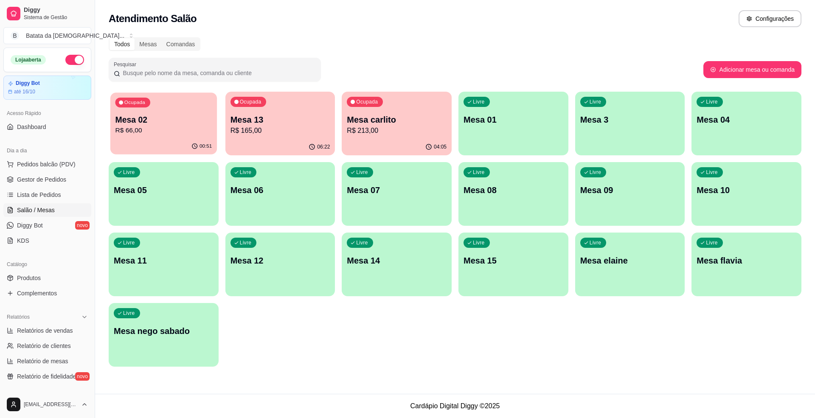
click at [150, 122] on p "Mesa 02" at bounding box center [164, 119] width 97 height 11
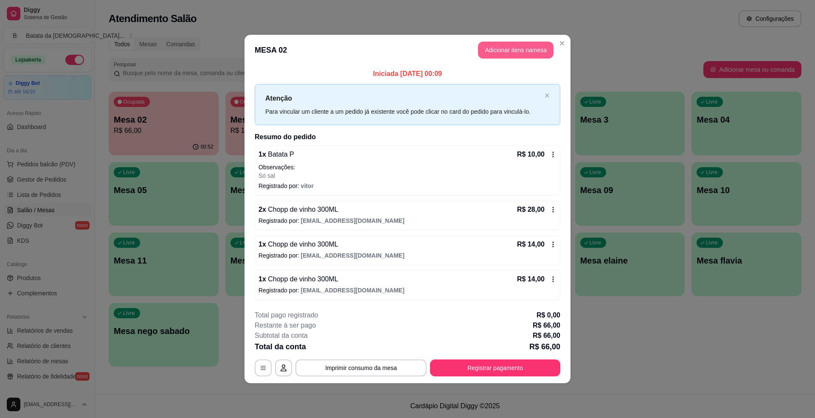
click at [516, 49] on button "Adicionar itens na mesa" at bounding box center [516, 50] width 76 height 17
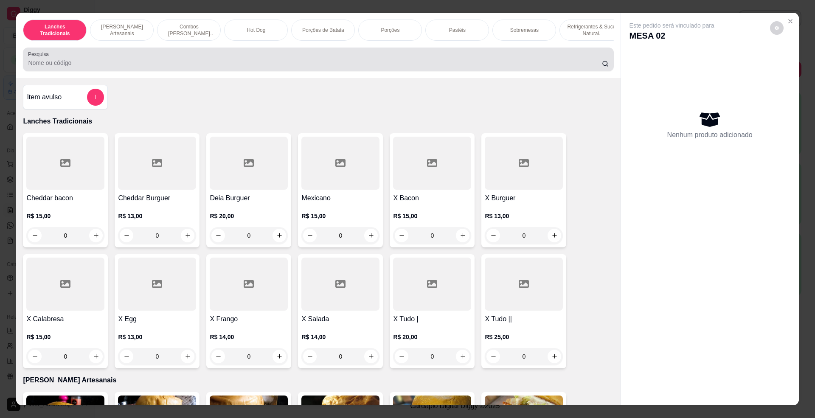
click at [452, 67] on input "Pesquisa" at bounding box center [315, 63] width 574 height 8
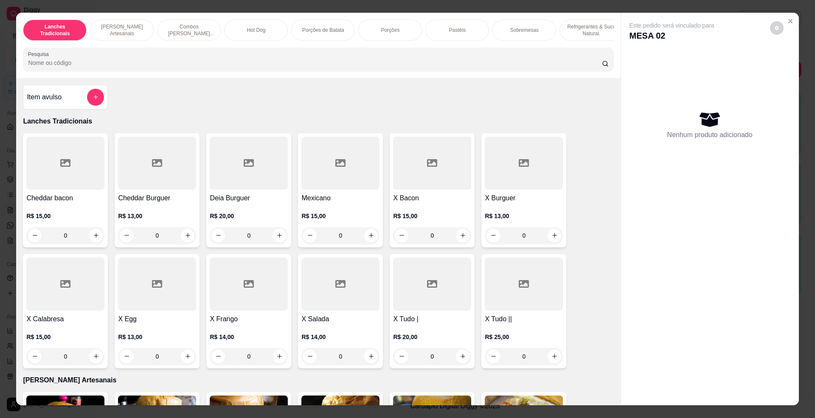
type input "o"
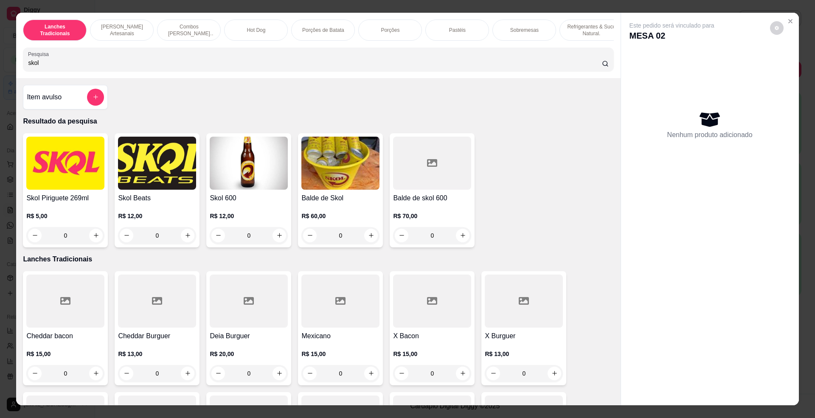
type input "skol"
click at [43, 201] on div "Skol Piriguete 269ml R$ 5,00 0" at bounding box center [65, 190] width 85 height 114
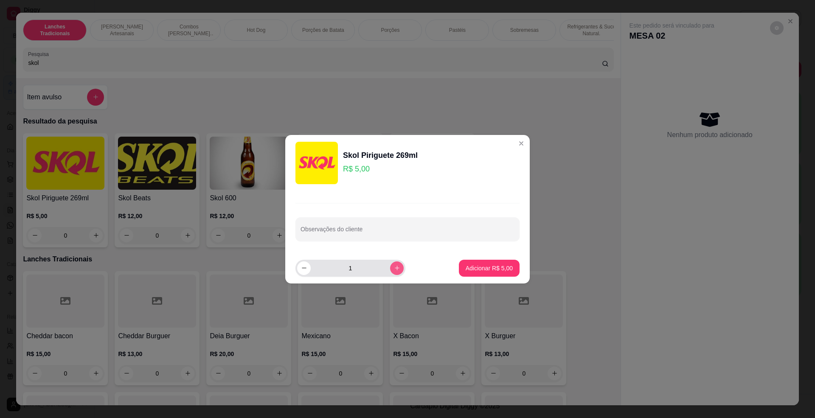
click at [394, 266] on icon "increase-product-quantity" at bounding box center [397, 268] width 6 height 6
type input "2"
click at [463, 266] on p "Adicionar R$ 10,00" at bounding box center [488, 268] width 51 height 8
type input "2"
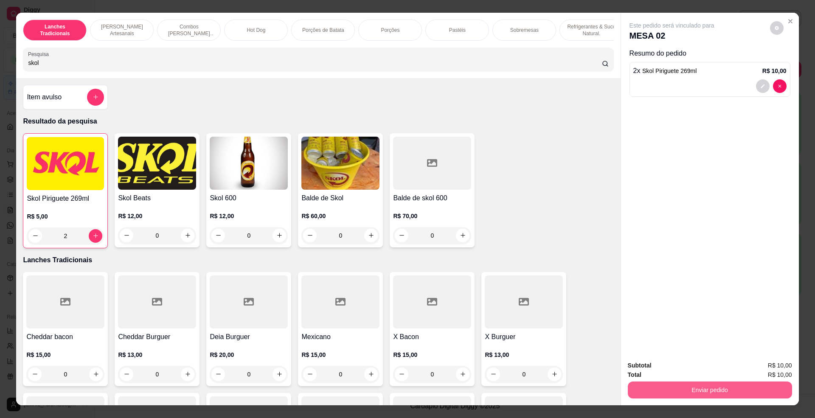
click at [685, 393] on button "Enviar pedido" at bounding box center [710, 390] width 164 height 17
click at [676, 370] on button "Não registrar e enviar pedido" at bounding box center [681, 370] width 88 height 16
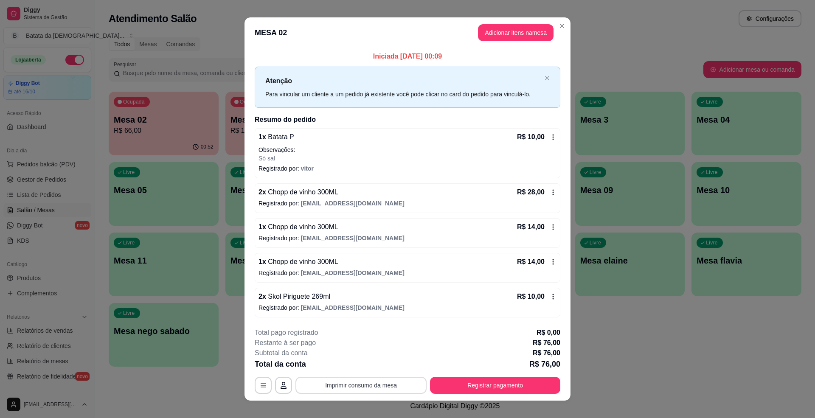
click at [387, 384] on button "Imprimir consumo da mesa" at bounding box center [361, 385] width 131 height 17
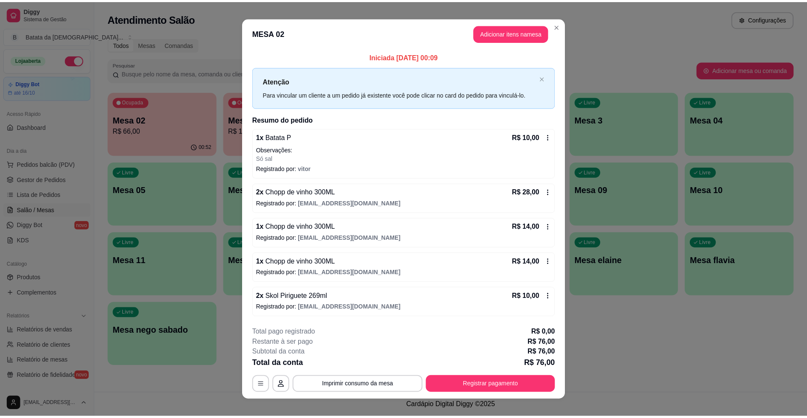
scroll to position [0, 0]
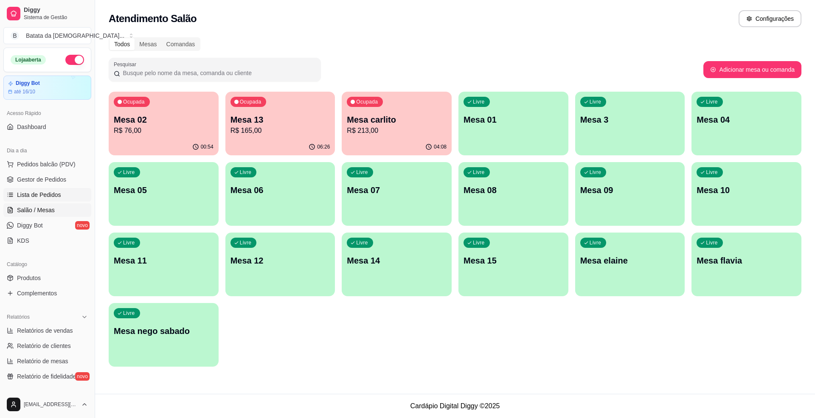
click at [67, 192] on link "Lista de Pedidos" at bounding box center [47, 195] width 88 height 14
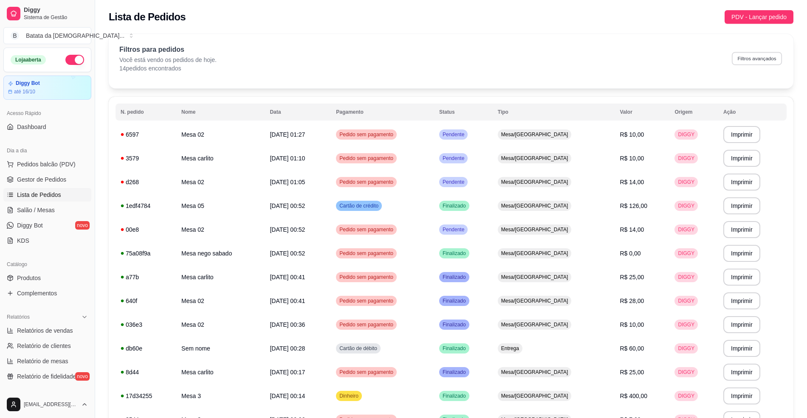
click at [753, 54] on button "Filtros avançados" at bounding box center [757, 58] width 50 height 13
select select "0"
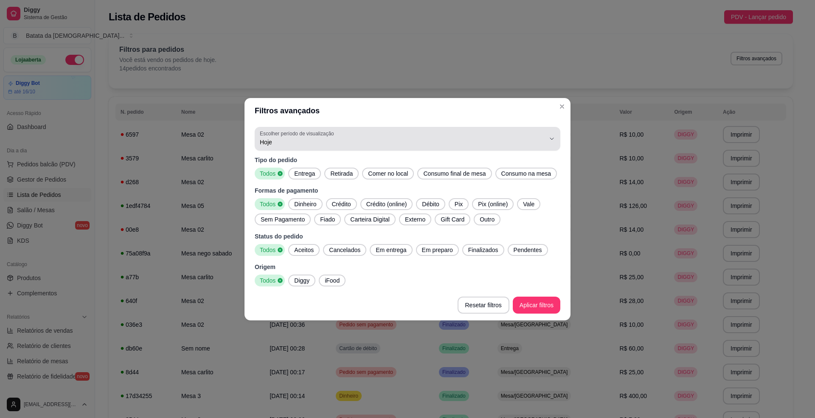
click at [481, 139] on span "Hoje" at bounding box center [402, 142] width 285 height 8
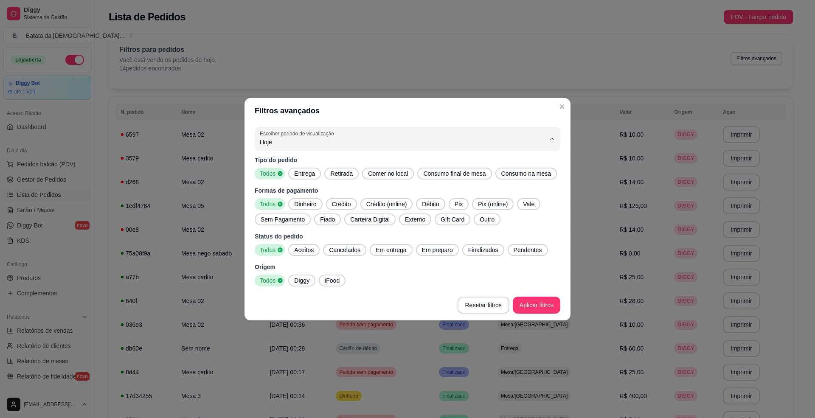
click at [399, 176] on span "Ontem" at bounding box center [404, 176] width 272 height 8
type input "1"
select select "1"
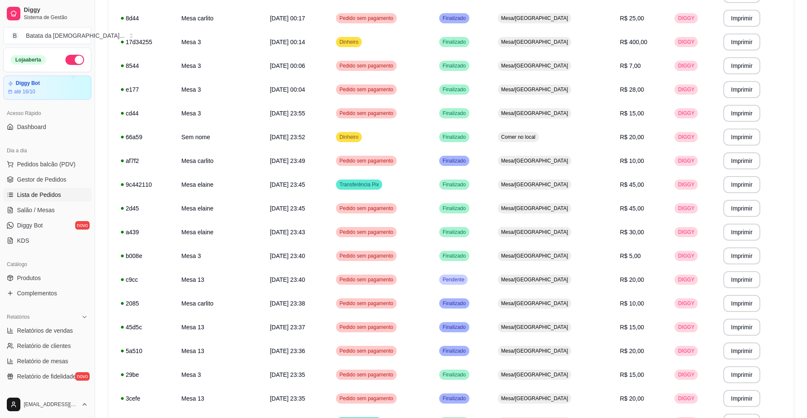
scroll to position [480, 0]
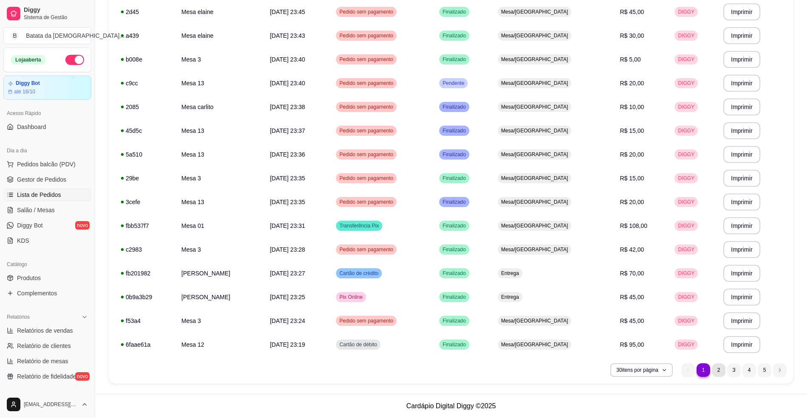
click at [716, 371] on li "2" at bounding box center [719, 371] width 14 height 14
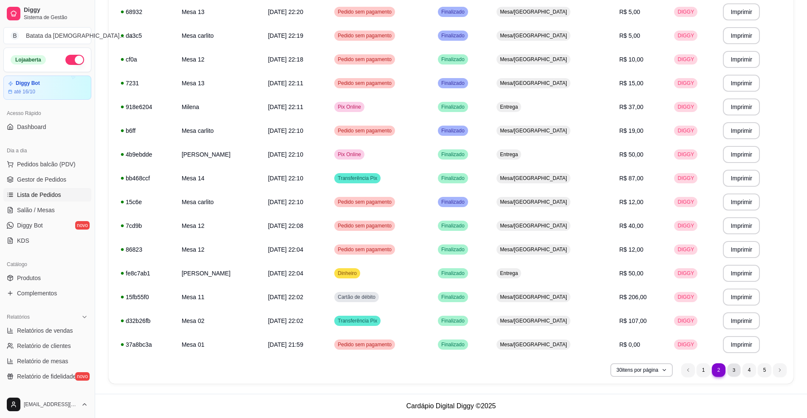
click at [730, 369] on li "3" at bounding box center [733, 370] width 13 height 13
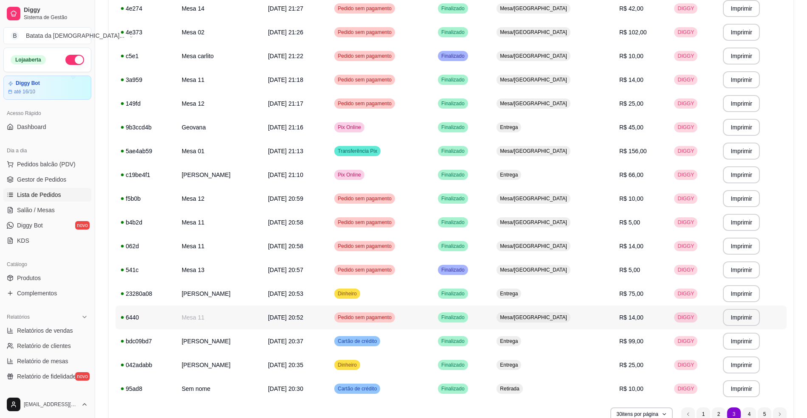
scroll to position [453, 0]
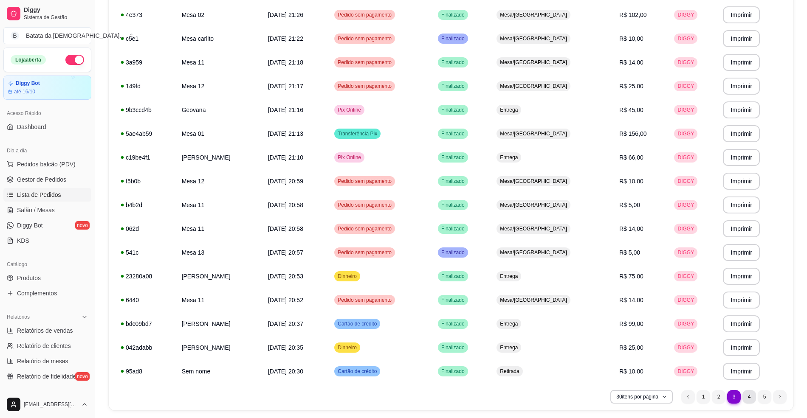
click at [753, 397] on li "4" at bounding box center [749, 397] width 14 height 14
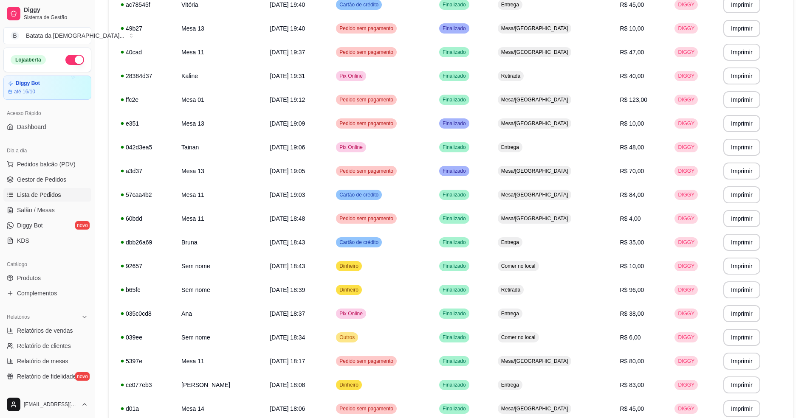
scroll to position [480, 0]
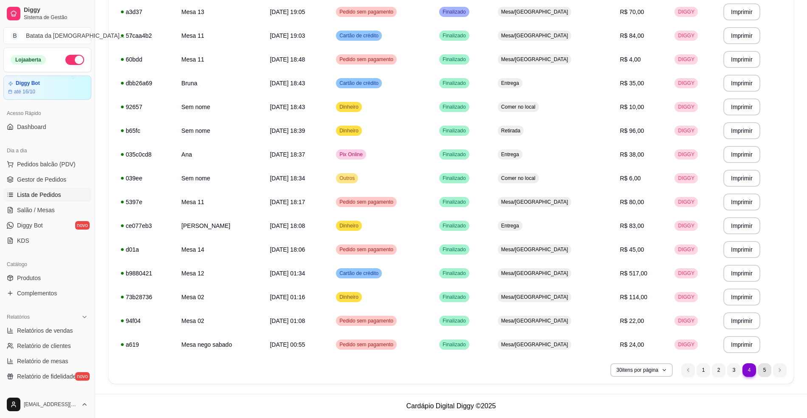
click at [766, 371] on li "5" at bounding box center [765, 371] width 14 height 14
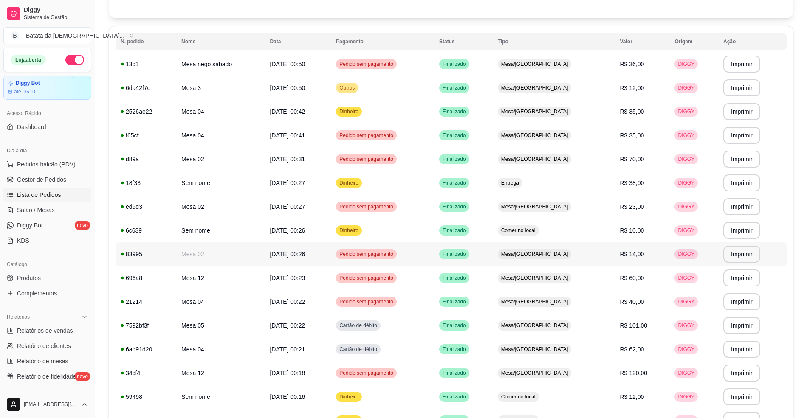
scroll to position [194, 0]
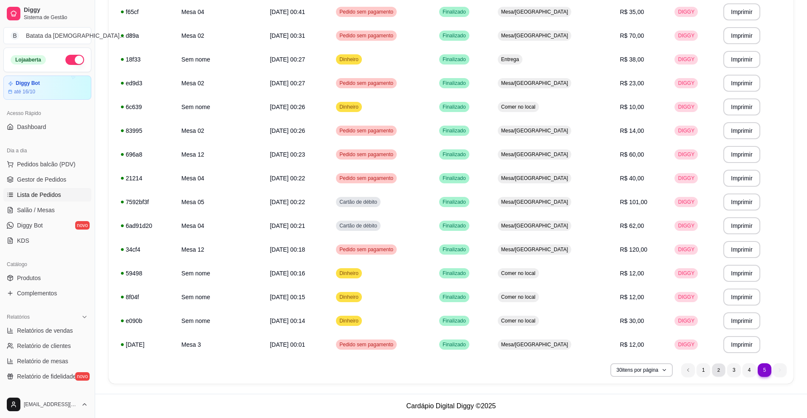
click at [715, 371] on li "2" at bounding box center [718, 370] width 13 height 13
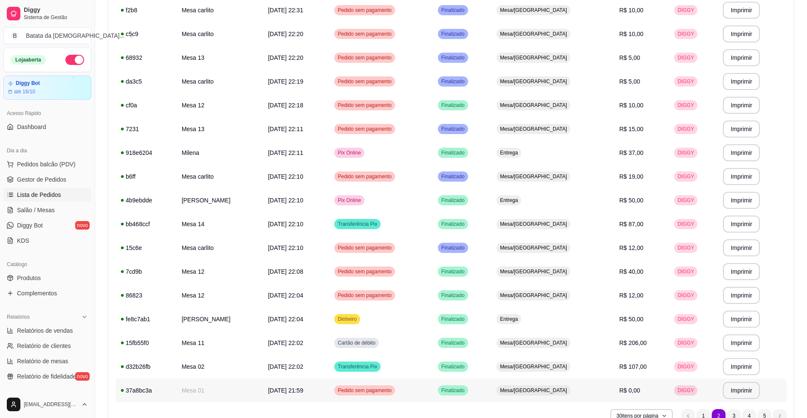
scroll to position [477, 0]
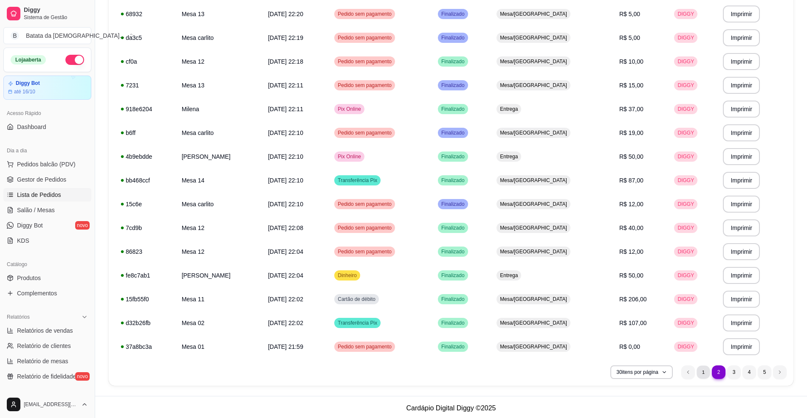
click at [701, 368] on li "1" at bounding box center [703, 372] width 13 height 13
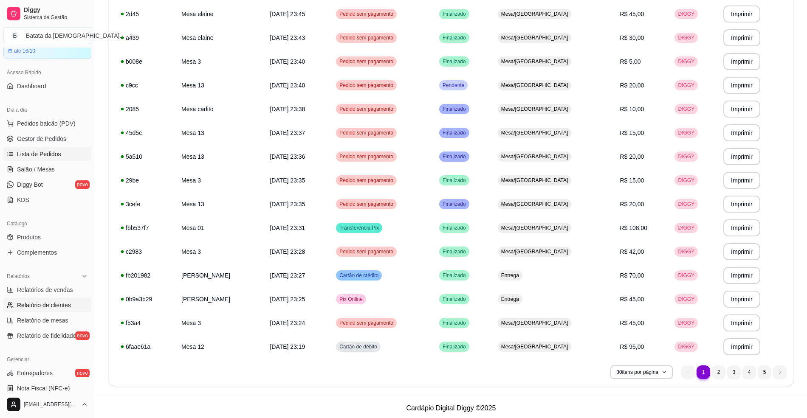
scroll to position [113, 0]
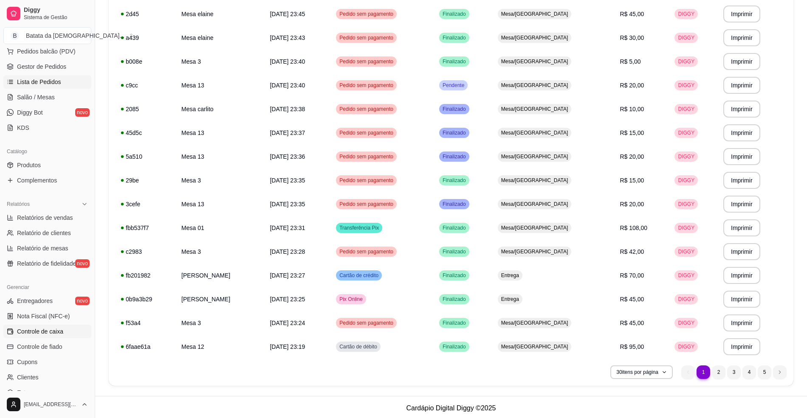
click at [38, 333] on span "Controle de caixa" at bounding box center [40, 331] width 46 height 8
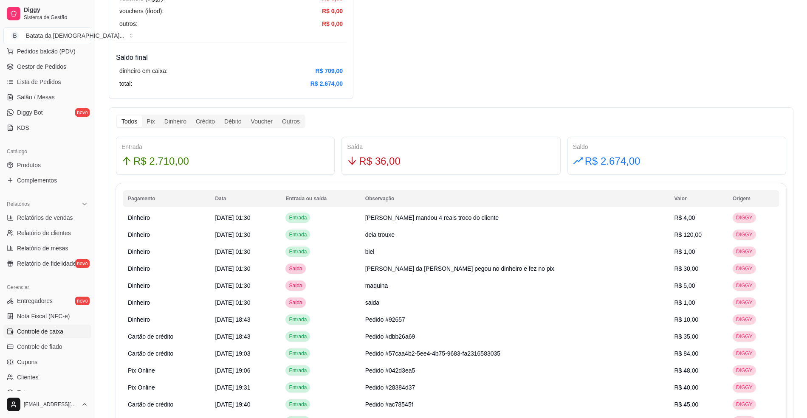
scroll to position [396, 0]
click at [504, 238] on td "deia trouxe" at bounding box center [514, 234] width 309 height 17
click at [23, 80] on span "Lista de Pedidos" at bounding box center [39, 82] width 44 height 8
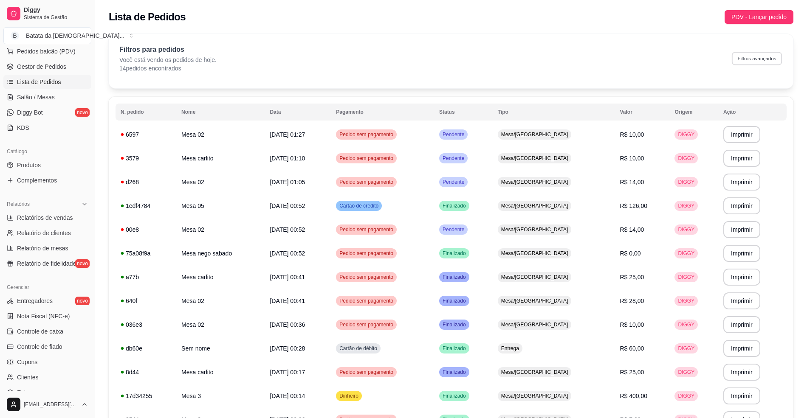
click at [752, 59] on button "Filtros avançados" at bounding box center [757, 58] width 50 height 13
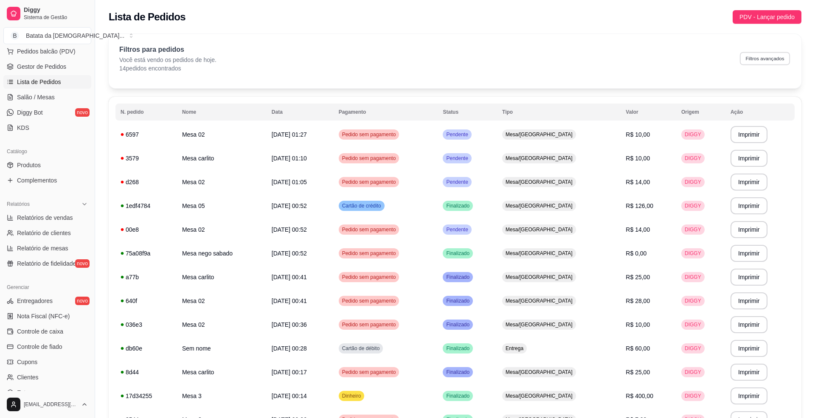
select select "0"
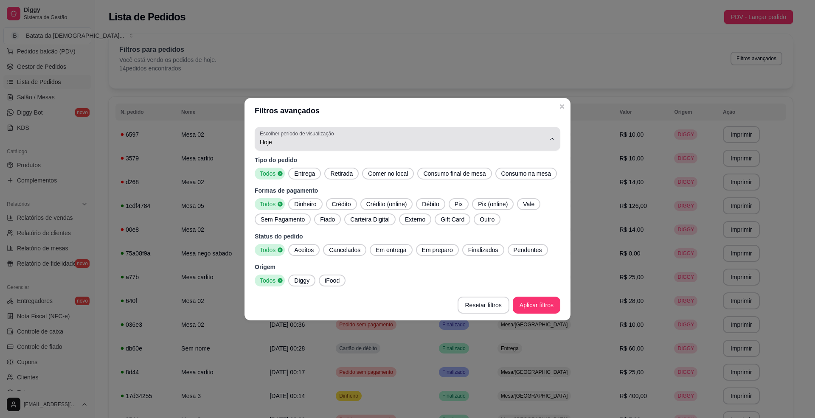
click at [486, 132] on div "Hoje" at bounding box center [402, 138] width 285 height 17
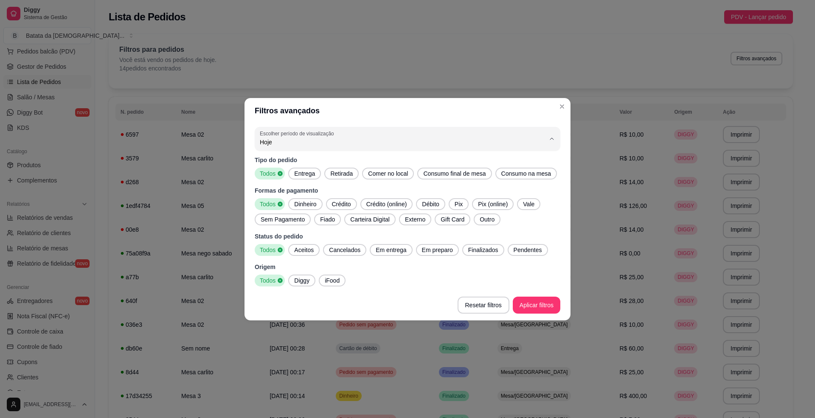
click at [341, 180] on span "Ontem" at bounding box center [404, 176] width 272 height 8
type input "1"
select select "1"
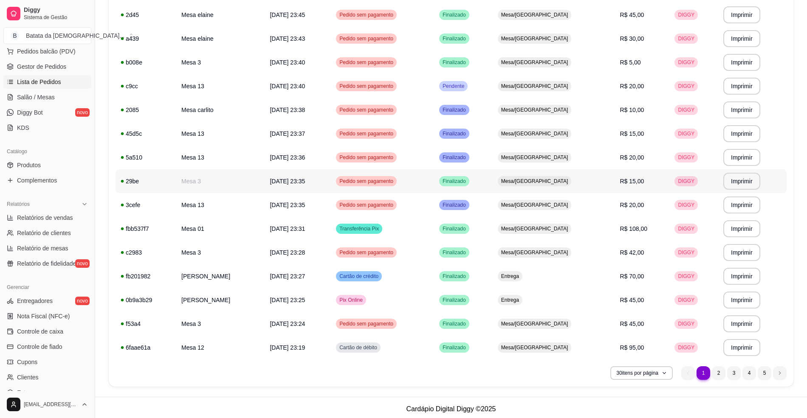
scroll to position [480, 0]
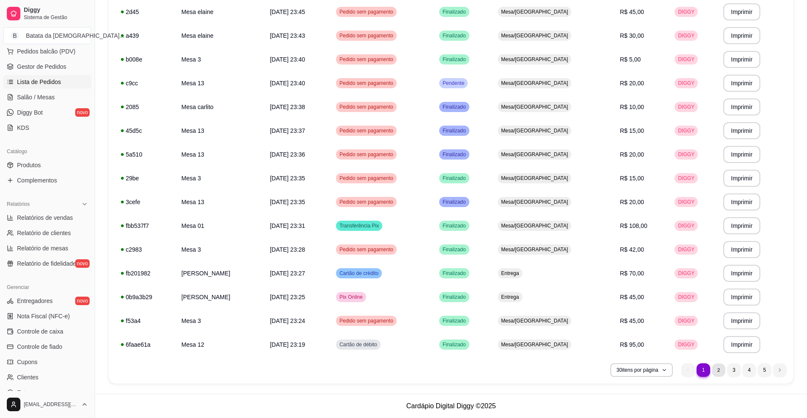
click at [716, 365] on li "2" at bounding box center [718, 370] width 13 height 13
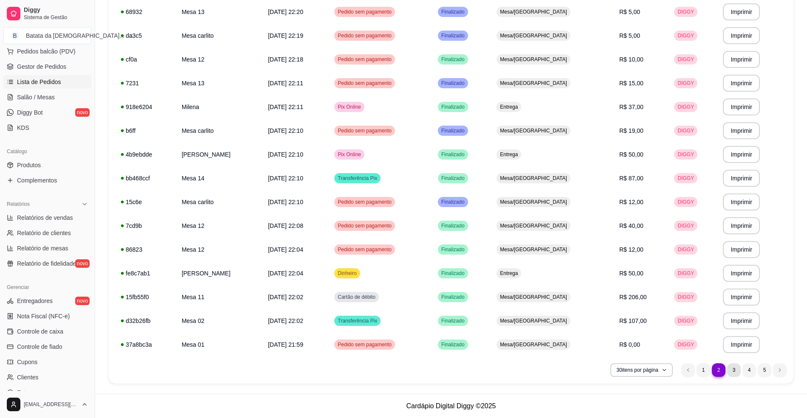
click at [734, 369] on li "3" at bounding box center [734, 371] width 14 height 14
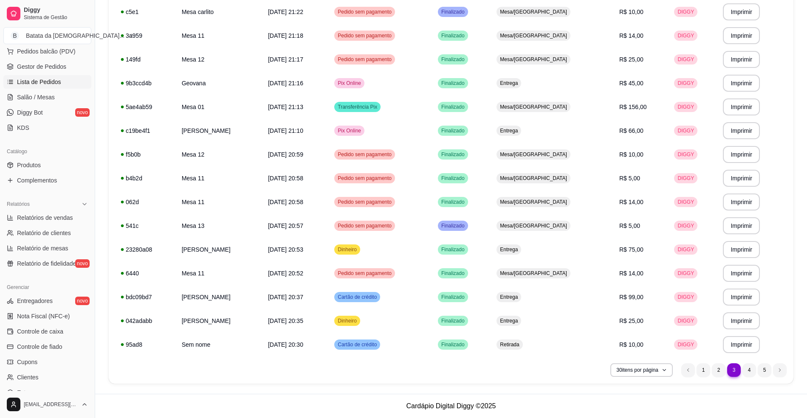
click at [747, 380] on nav "3 1 2 3 4 5" at bounding box center [734, 370] width 114 height 22
click at [747, 369] on li "4" at bounding box center [748, 370] width 13 height 13
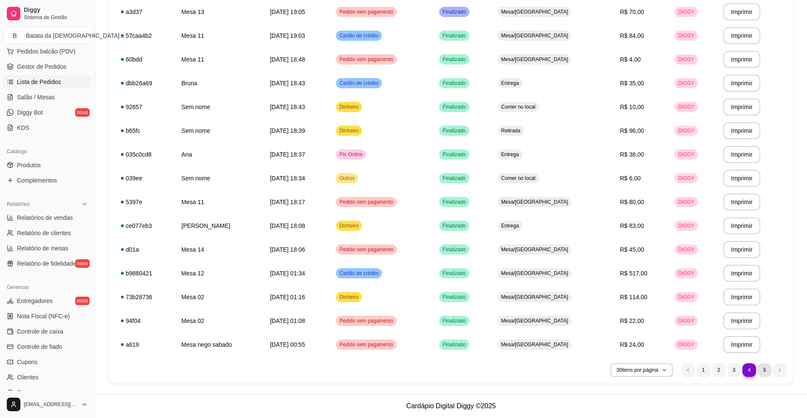
click at [764, 373] on li "5" at bounding box center [765, 371] width 14 height 14
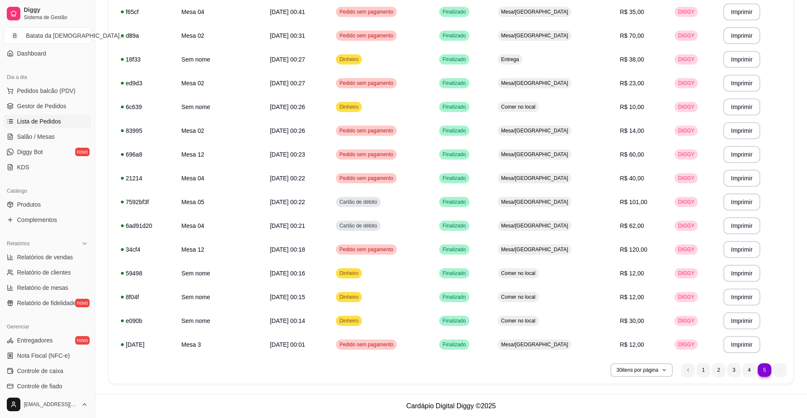
scroll to position [0, 0]
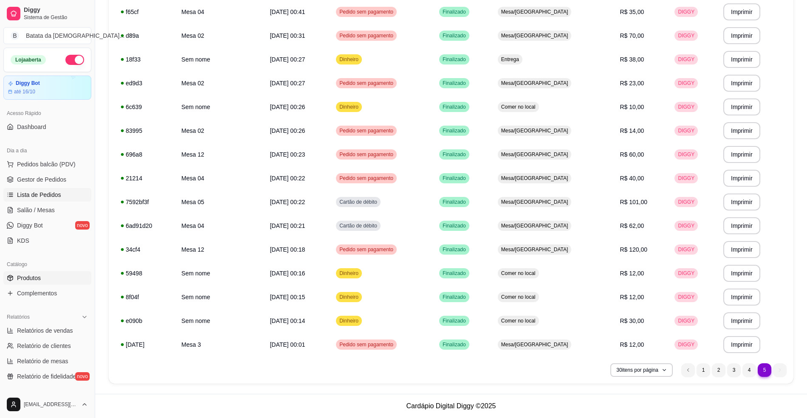
click at [37, 272] on link "Produtos" at bounding box center [47, 278] width 88 height 14
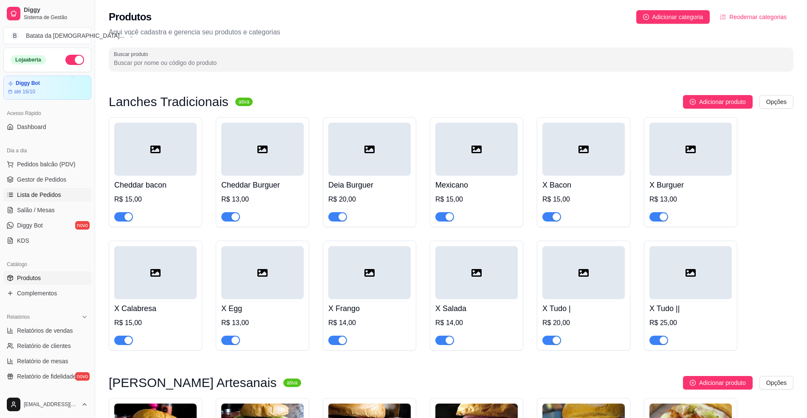
click at [50, 195] on span "Lista de Pedidos" at bounding box center [39, 195] width 44 height 8
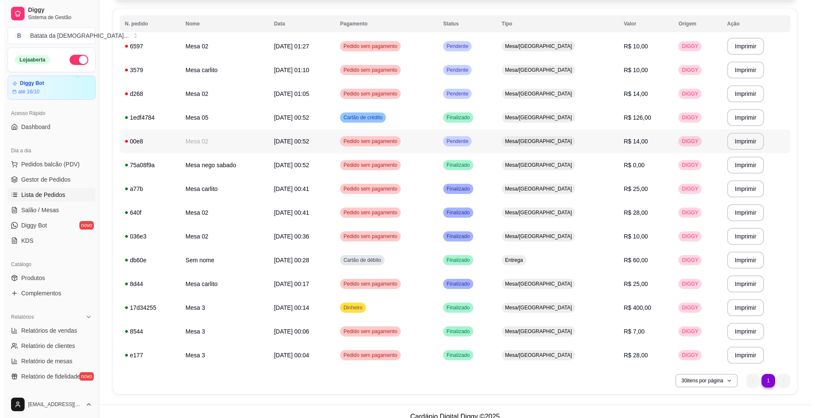
scroll to position [99, 0]
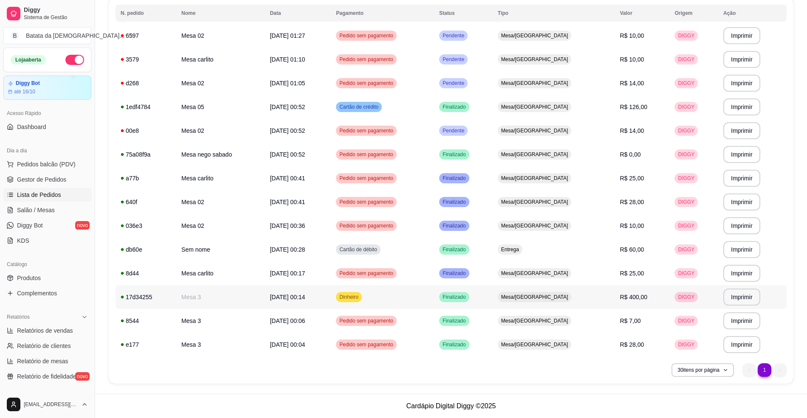
click at [704, 296] on td "DIGGY" at bounding box center [693, 297] width 49 height 24
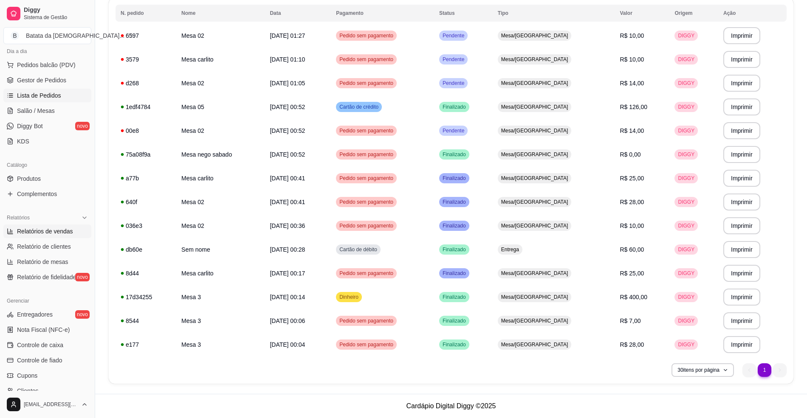
scroll to position [170, 0]
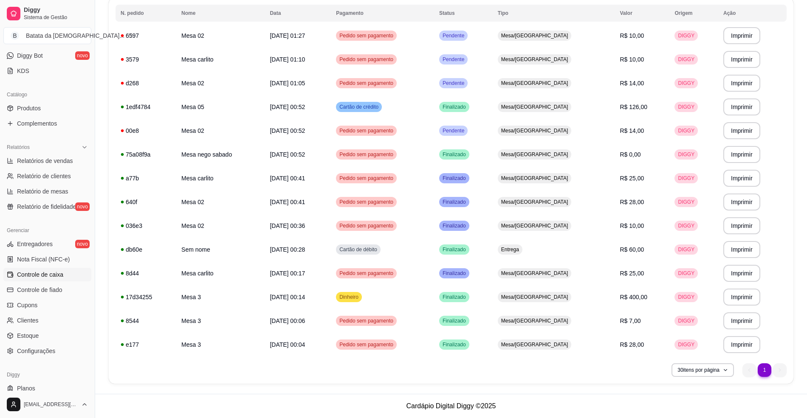
click at [62, 277] on span "Controle de caixa" at bounding box center [40, 275] width 46 height 8
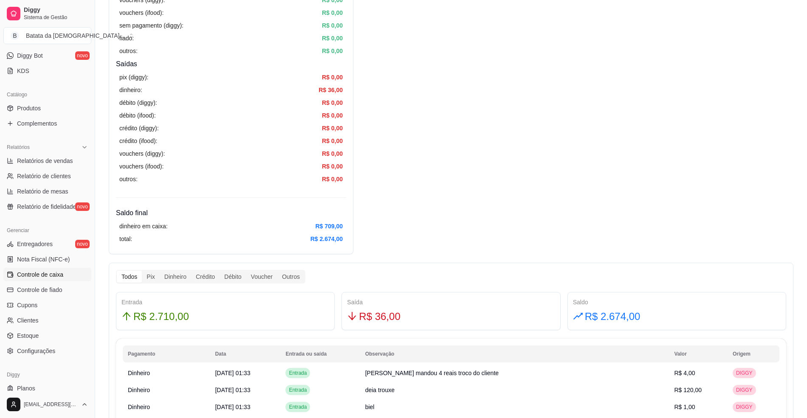
scroll to position [283, 0]
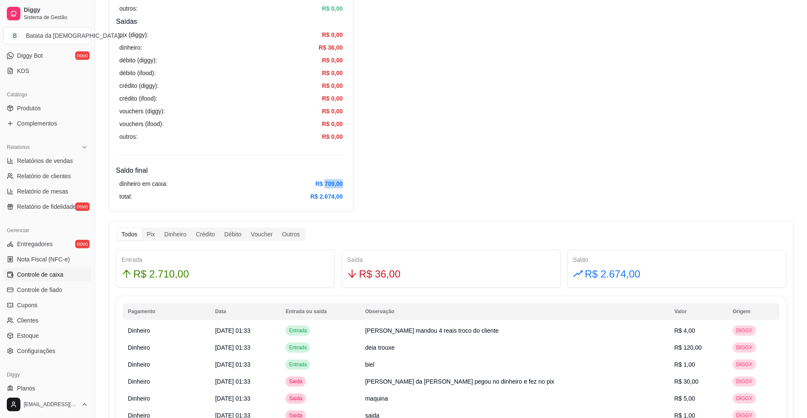
drag, startPoint x: 325, startPoint y: 182, endPoint x: 342, endPoint y: 182, distance: 17.4
click at [342, 182] on div "dinheiro em caixa: R$ 709,00 total: R$ 2.674,00" at bounding box center [231, 190] width 230 height 29
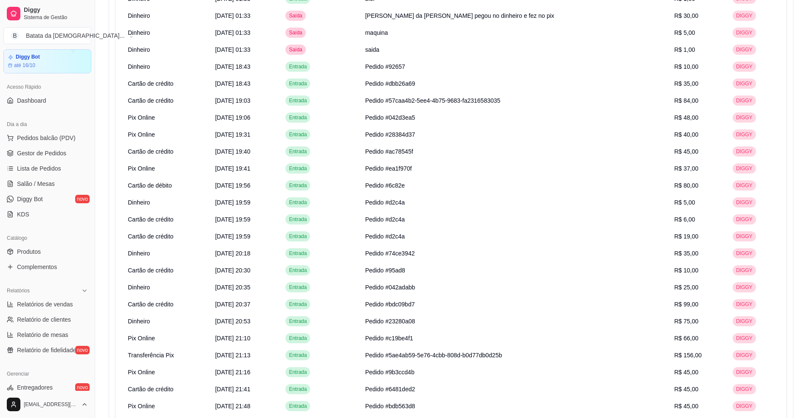
scroll to position [0, 0]
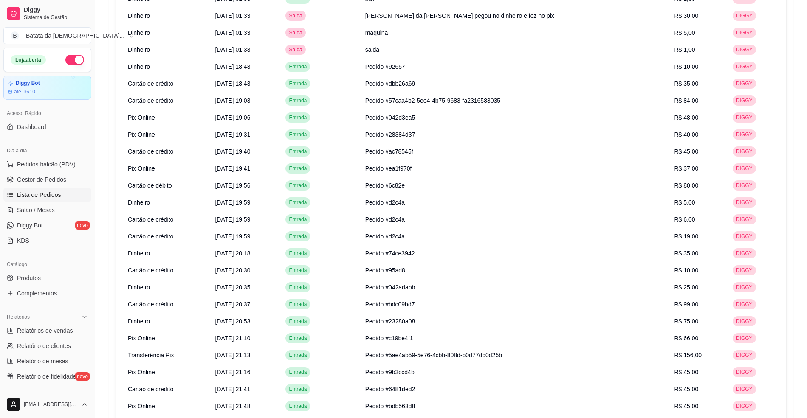
click at [29, 195] on span "Lista de Pedidos" at bounding box center [39, 195] width 44 height 8
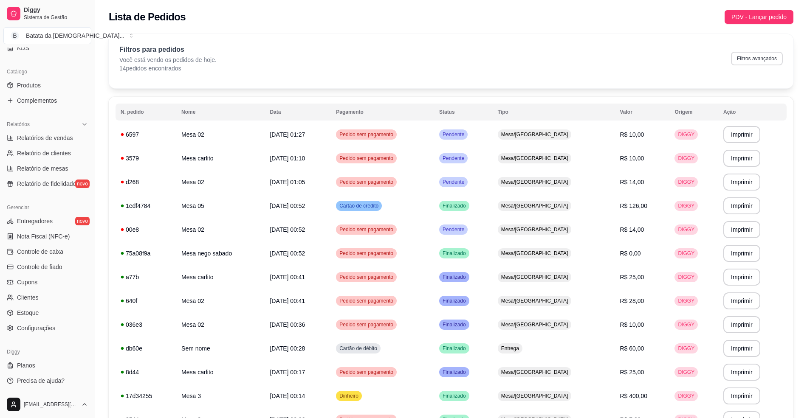
click at [748, 60] on button "Filtros avançados" at bounding box center [757, 59] width 52 height 14
select select "0"
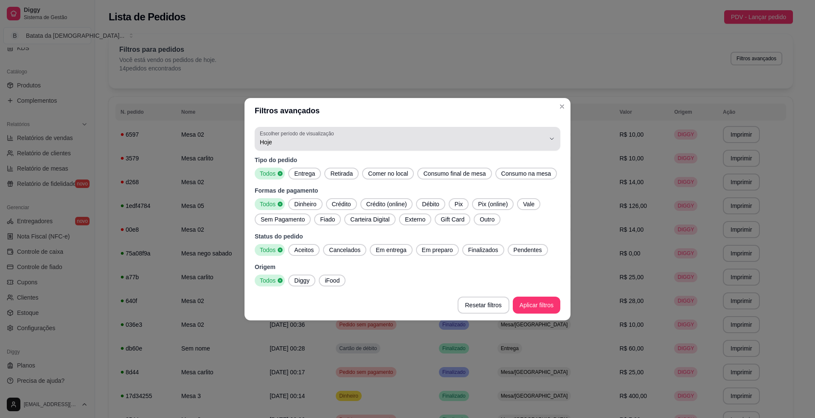
click at [341, 144] on span "Hoje" at bounding box center [402, 142] width 285 height 8
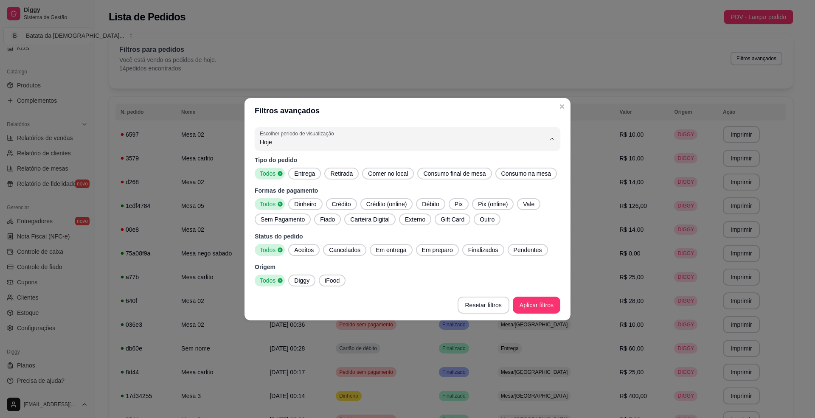
click at [341, 180] on span "Ontem" at bounding box center [404, 176] width 272 height 8
type input "1"
select select "1"
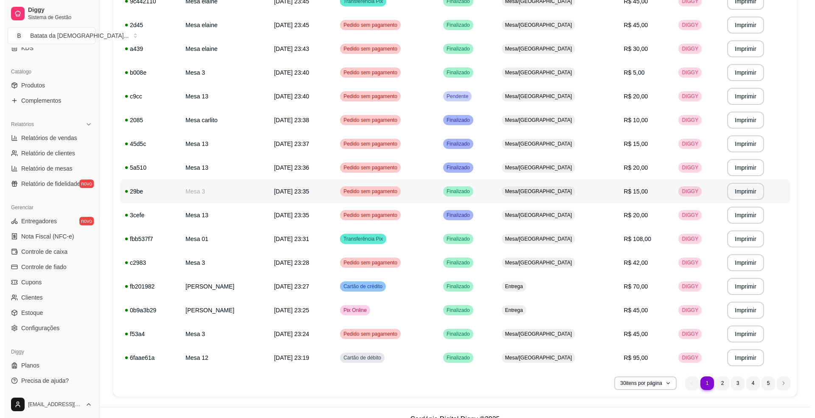
scroll to position [480, 0]
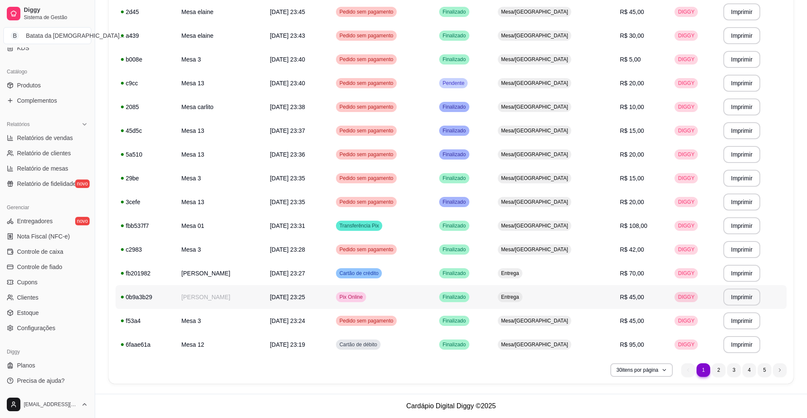
click at [468, 296] on span "Finalizado" at bounding box center [454, 297] width 27 height 7
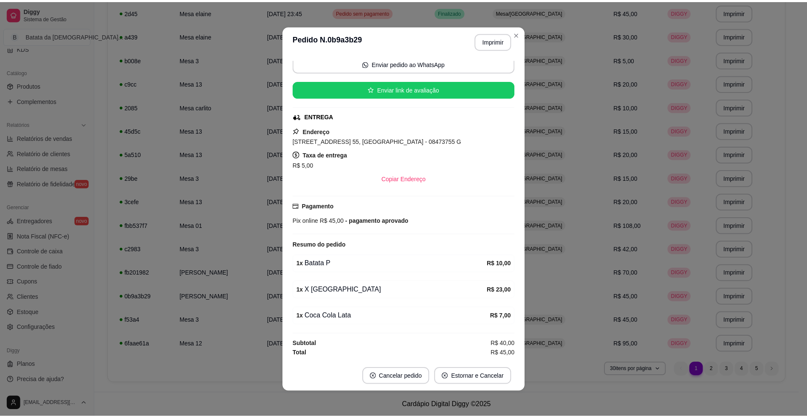
scroll to position [68, 0]
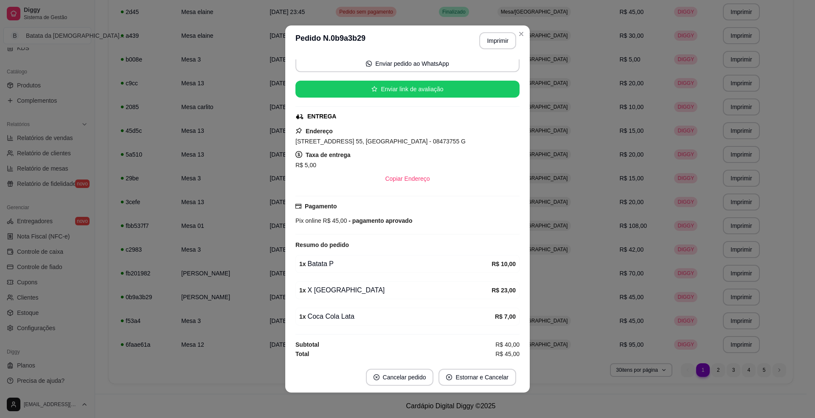
click at [515, 43] on header "**********" at bounding box center [407, 40] width 245 height 31
click at [523, 29] on header "**********" at bounding box center [407, 40] width 245 height 31
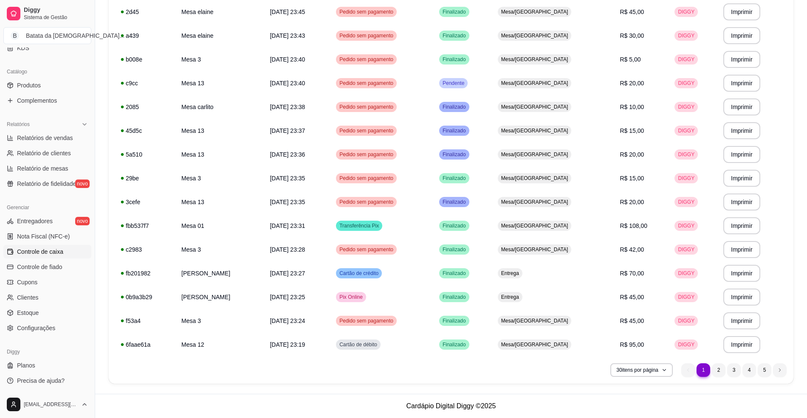
click at [62, 250] on span "Controle de caixa" at bounding box center [40, 252] width 46 height 8
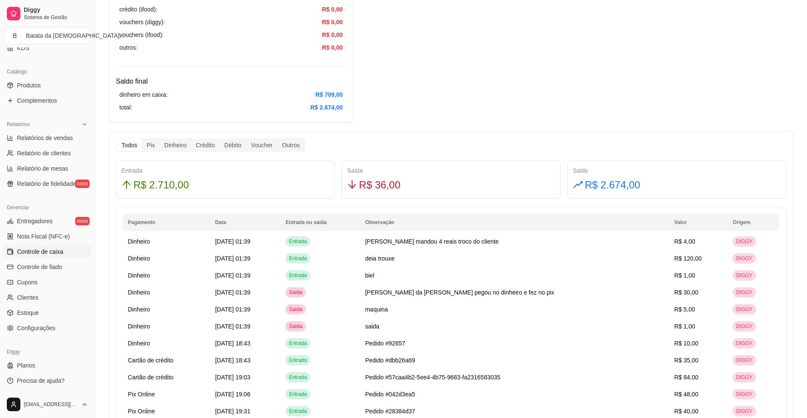
scroll to position [510, 0]
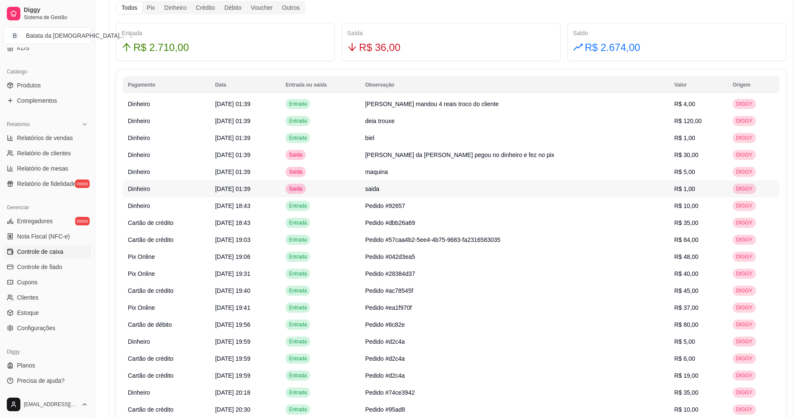
click at [598, 195] on td "saida" at bounding box center [514, 189] width 309 height 17
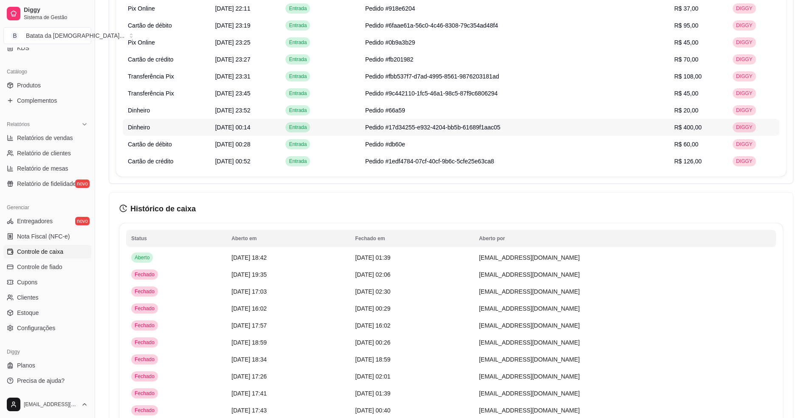
scroll to position [1189, 0]
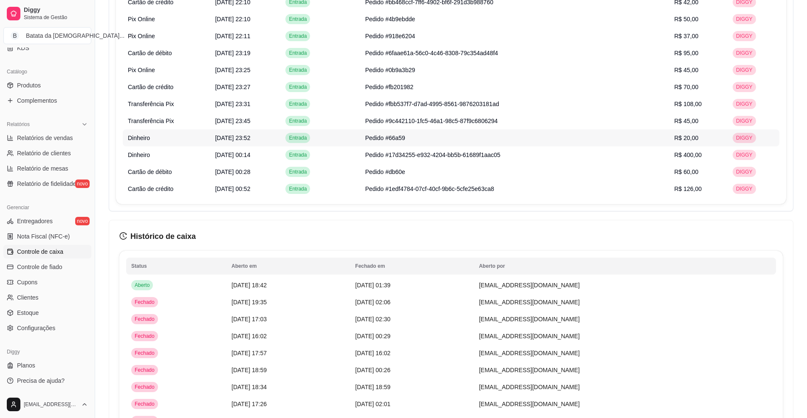
click at [629, 132] on td "Pedido #66a59" at bounding box center [514, 138] width 309 height 17
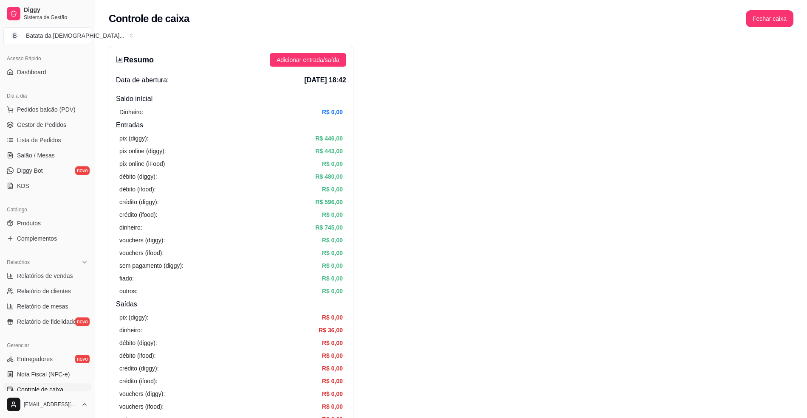
scroll to position [23, 0]
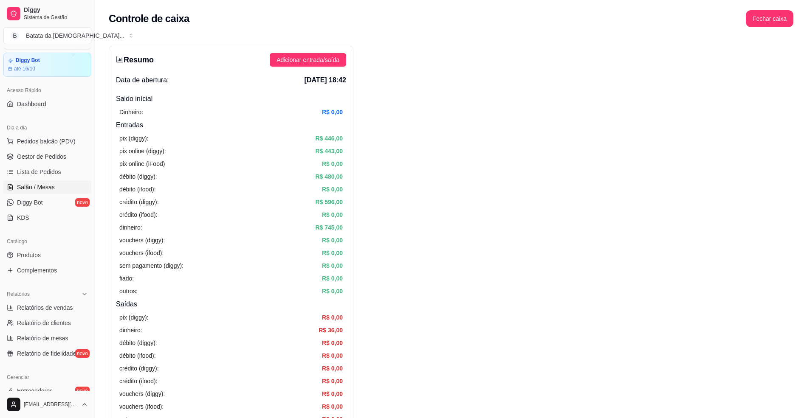
click at [54, 184] on link "Salão / Mesas" at bounding box center [47, 188] width 88 height 14
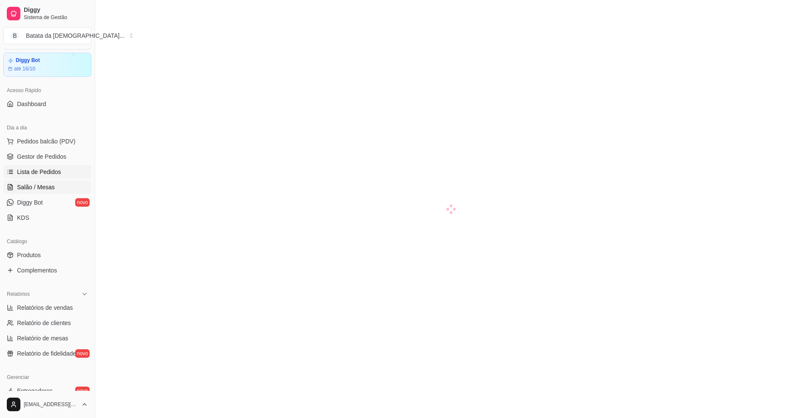
click at [55, 178] on link "Lista de Pedidos" at bounding box center [47, 172] width 88 height 14
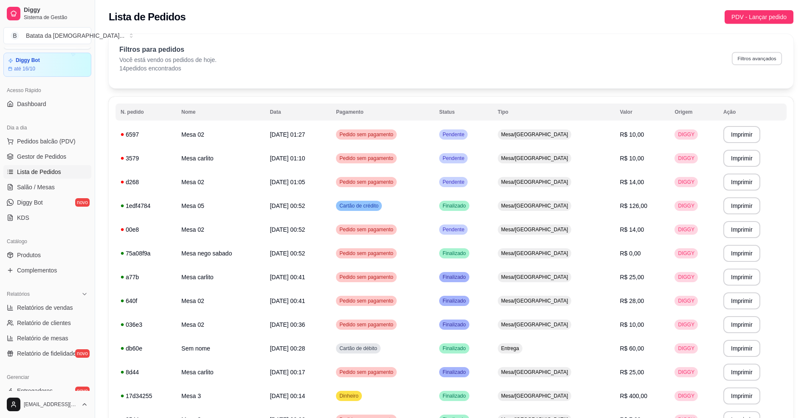
click at [763, 52] on button "Filtros avançados" at bounding box center [757, 58] width 50 height 13
select select "0"
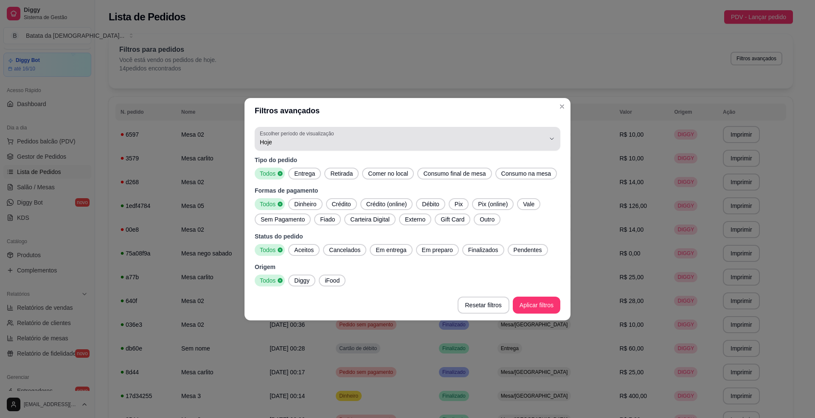
click at [398, 133] on div "Hoje" at bounding box center [402, 138] width 285 height 17
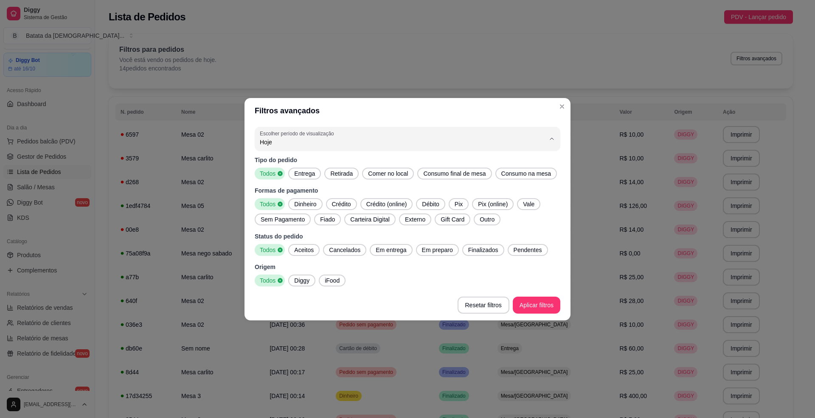
click at [340, 177] on span "Ontem" at bounding box center [404, 176] width 272 height 8
type input "1"
select select "1"
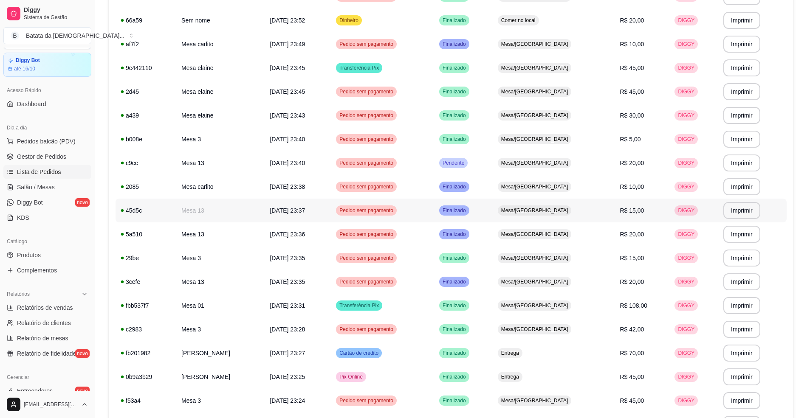
scroll to position [480, 0]
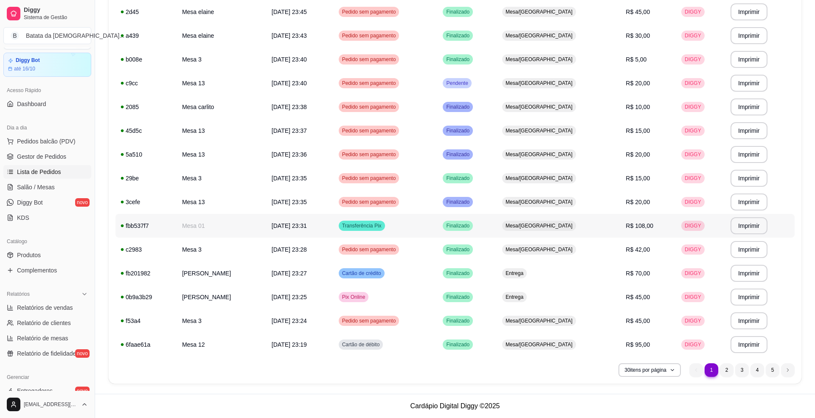
select select "1"
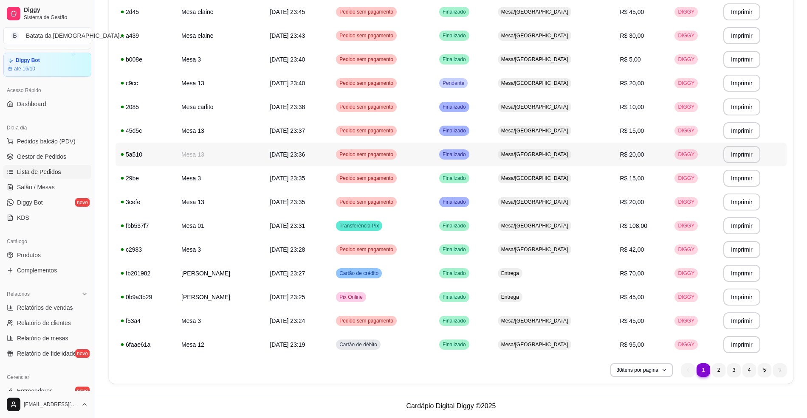
scroll to position [423, 0]
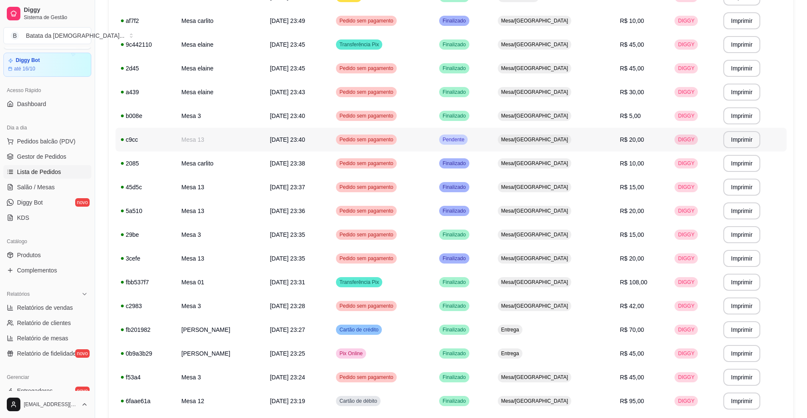
click at [557, 143] on span "Mesa/[GEOGRAPHIC_DATA]" at bounding box center [534, 139] width 71 height 7
click at [44, 182] on link "Salão / Mesas" at bounding box center [47, 188] width 88 height 14
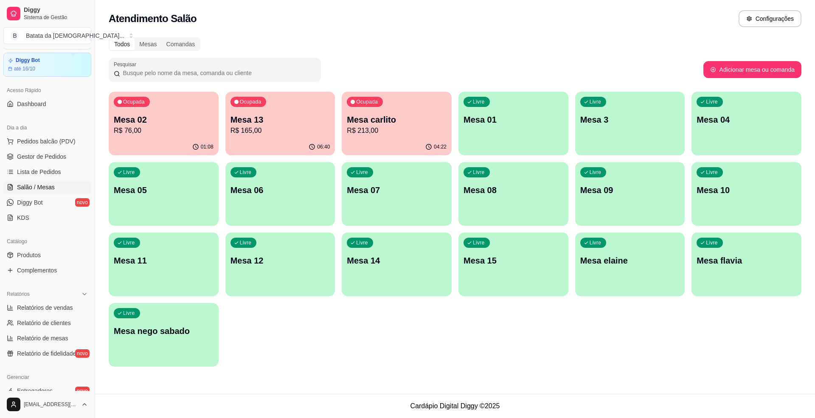
click at [191, 148] on div "01:08" at bounding box center [164, 147] width 110 height 17
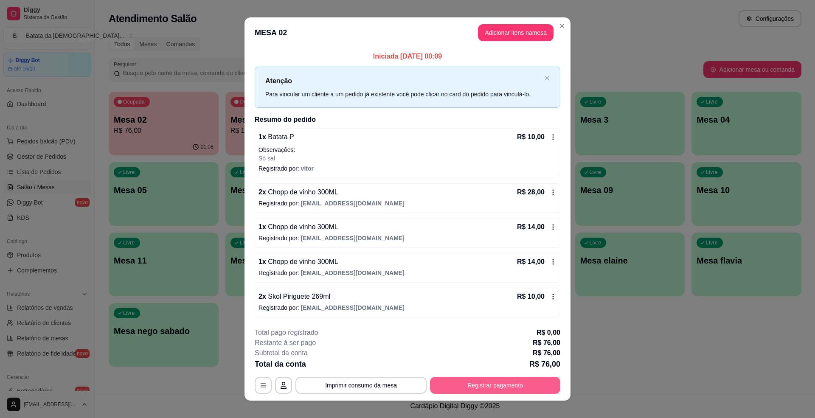
click at [497, 386] on button "Registrar pagamento" at bounding box center [495, 385] width 130 height 17
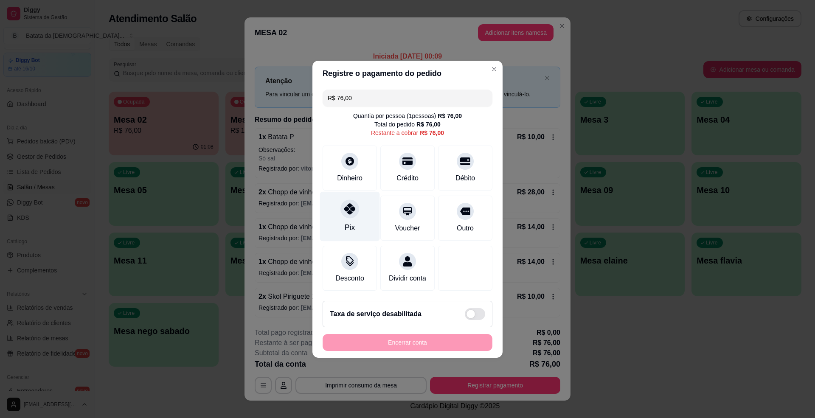
click at [345, 213] on div "Pix" at bounding box center [350, 217] width 60 height 50
type input "R$ 0,00"
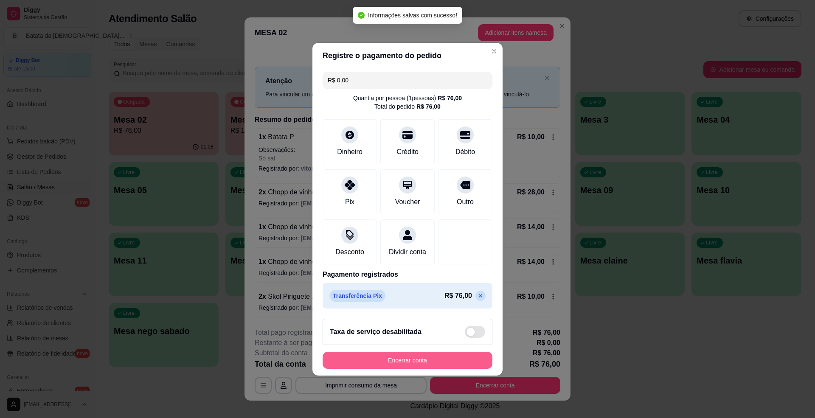
click at [403, 366] on button "Encerrar conta" at bounding box center [408, 360] width 170 height 17
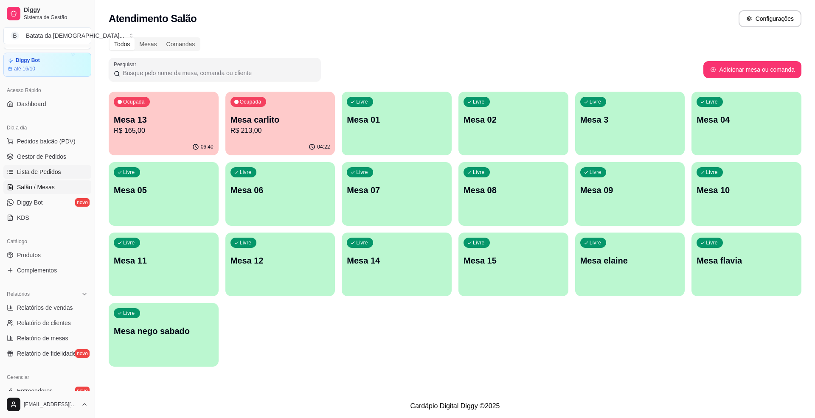
click at [21, 165] on link "Lista de Pedidos" at bounding box center [47, 172] width 88 height 14
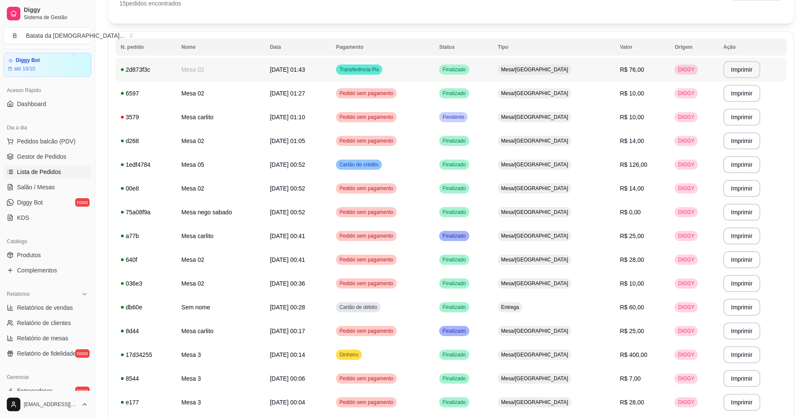
scroll to position [123, 0]
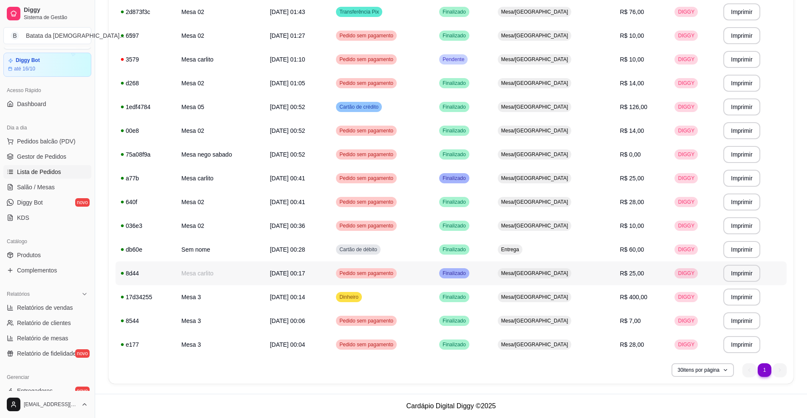
click at [571, 278] on div "Mesa/[GEOGRAPHIC_DATA]" at bounding box center [535, 273] width 74 height 10
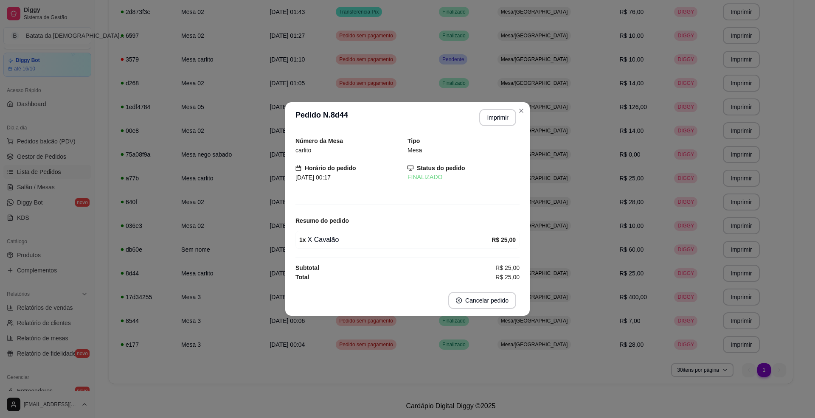
click at [528, 109] on header "**********" at bounding box center [407, 117] width 245 height 31
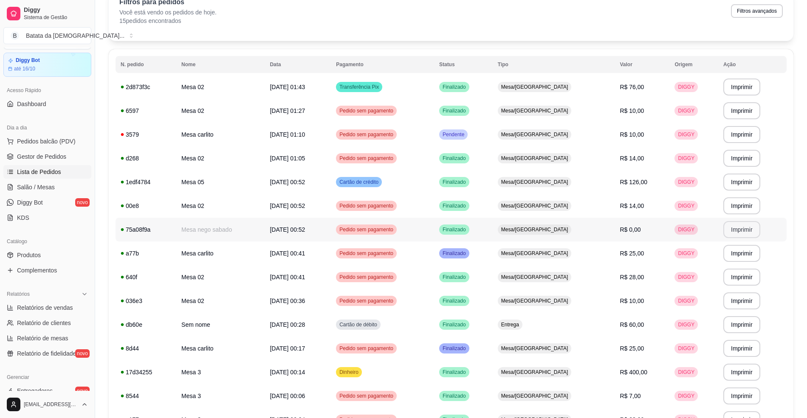
scroll to position [0, 0]
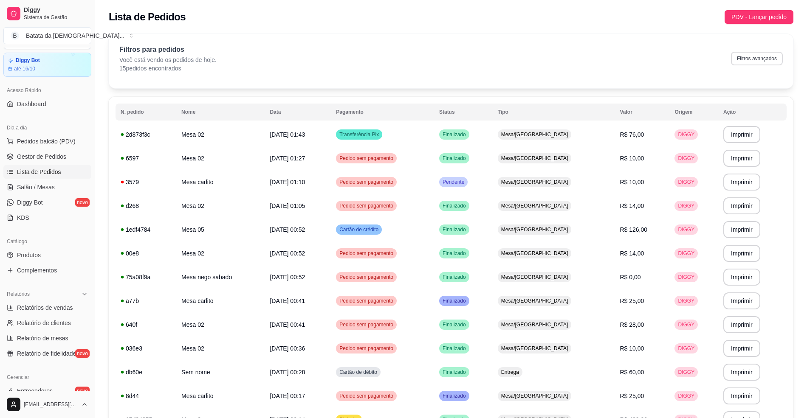
click at [756, 62] on button "Filtros avançados" at bounding box center [757, 59] width 52 height 14
select select "0"
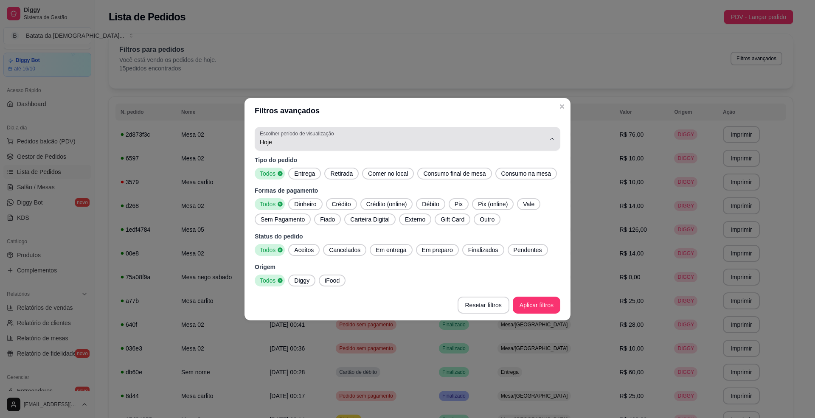
click at [503, 138] on span "Hoje" at bounding box center [402, 142] width 285 height 8
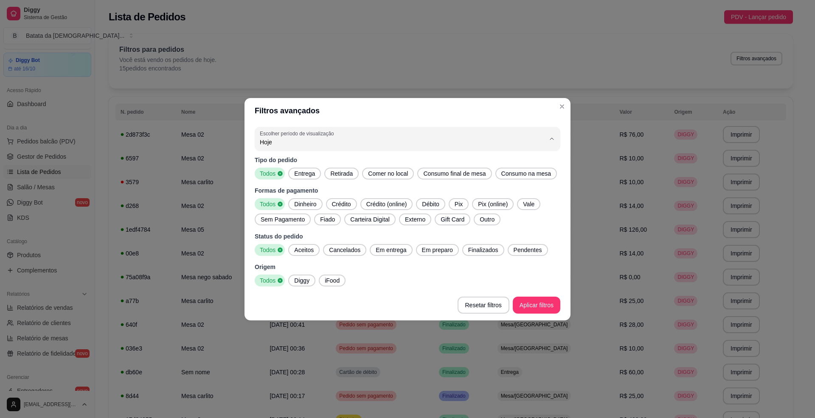
click at [466, 176] on span "Ontem" at bounding box center [404, 176] width 272 height 8
type input "1"
select select "1"
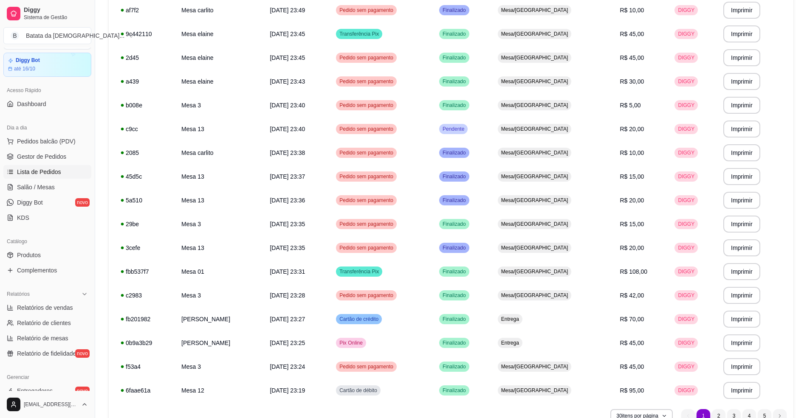
scroll to position [480, 0]
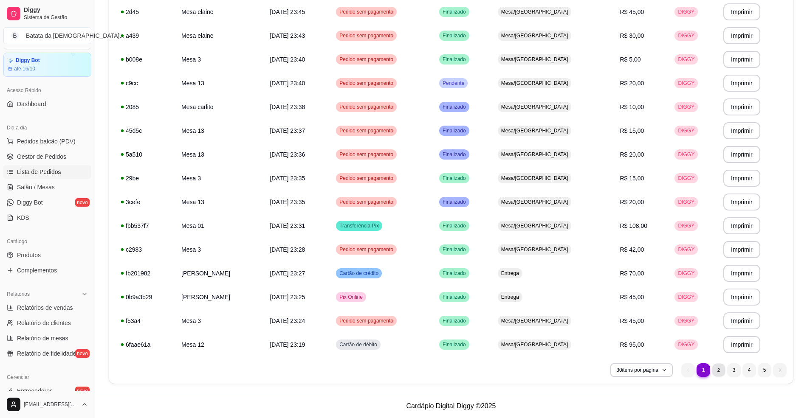
click at [720, 366] on li "2" at bounding box center [718, 370] width 13 height 13
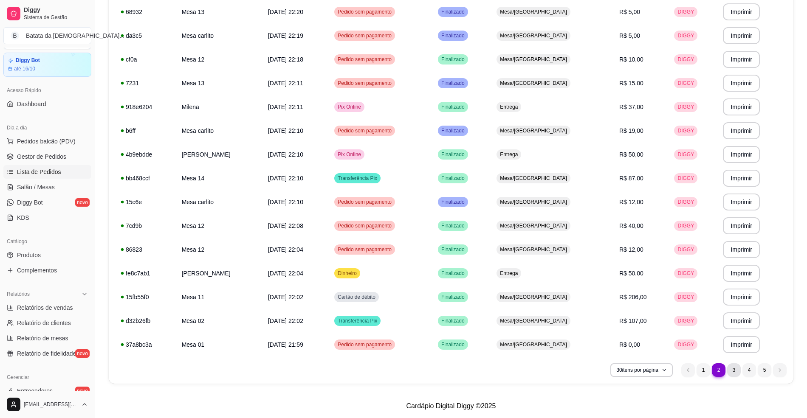
click at [737, 371] on li "3" at bounding box center [734, 371] width 14 height 14
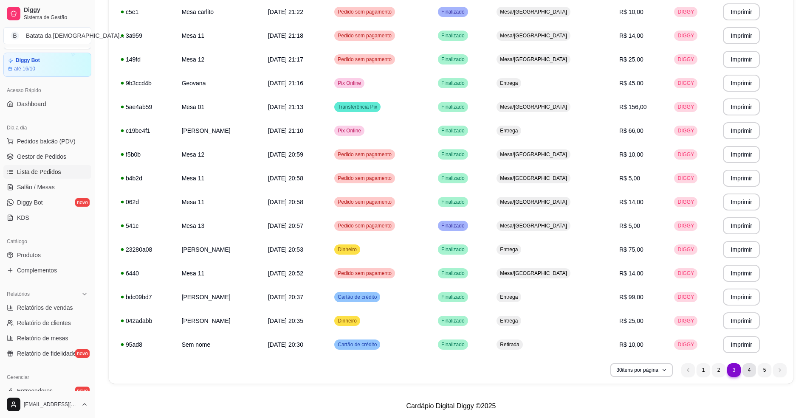
click at [745, 374] on li "4" at bounding box center [749, 371] width 14 height 14
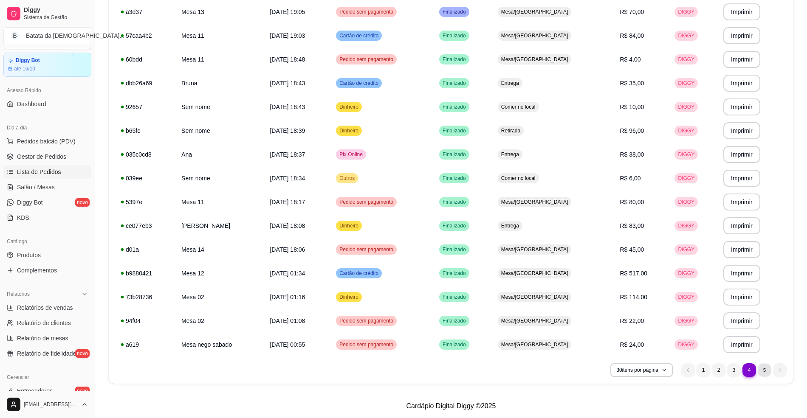
click at [768, 369] on li "5" at bounding box center [764, 370] width 13 height 13
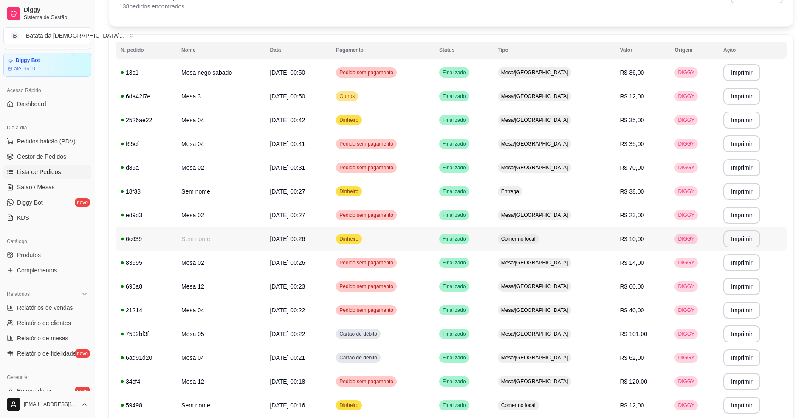
scroll to position [194, 0]
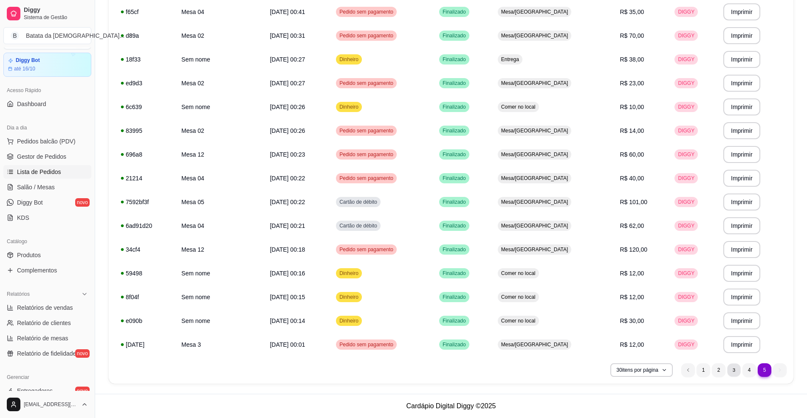
click at [735, 371] on li "3" at bounding box center [733, 370] width 13 height 13
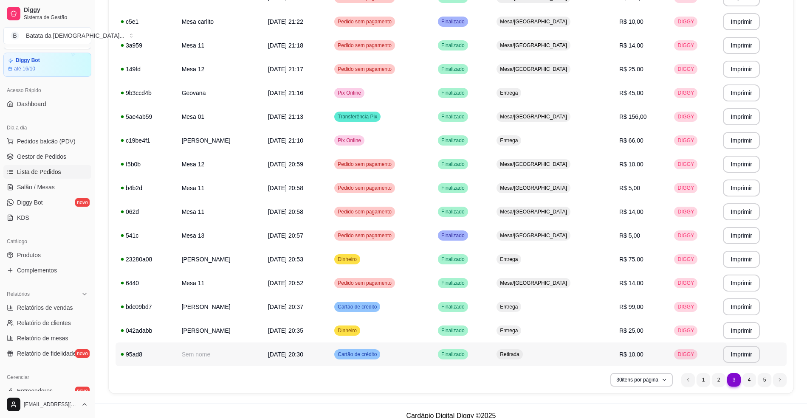
scroll to position [480, 0]
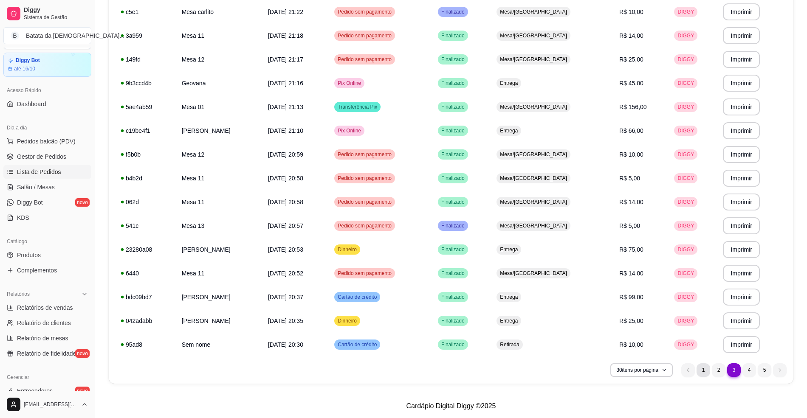
click at [703, 368] on li "1" at bounding box center [704, 371] width 14 height 14
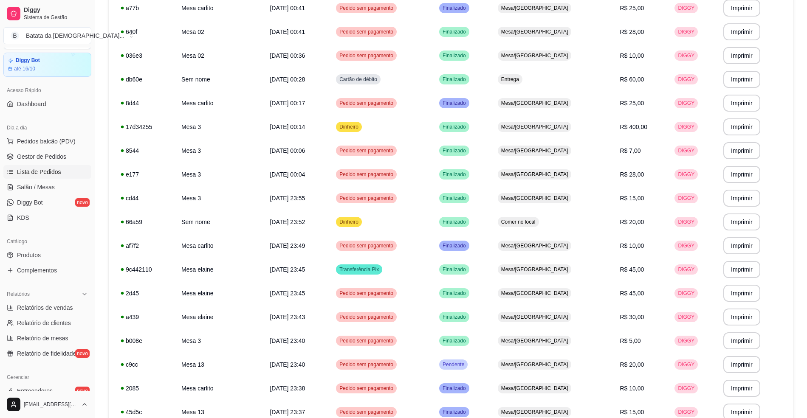
scroll to position [226, 0]
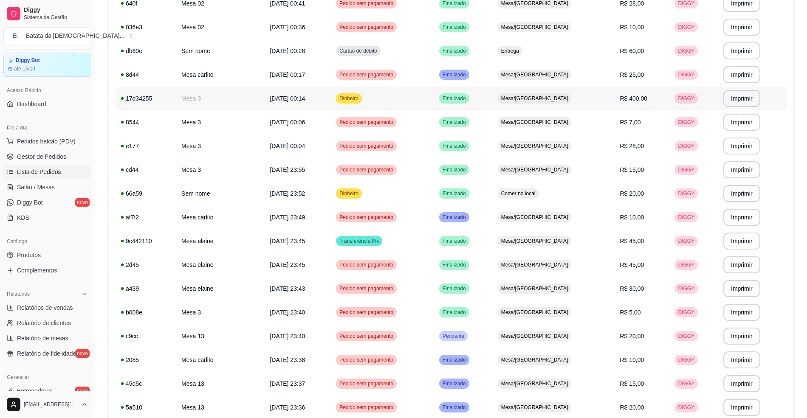
click at [434, 89] on td "Dinheiro" at bounding box center [382, 99] width 103 height 24
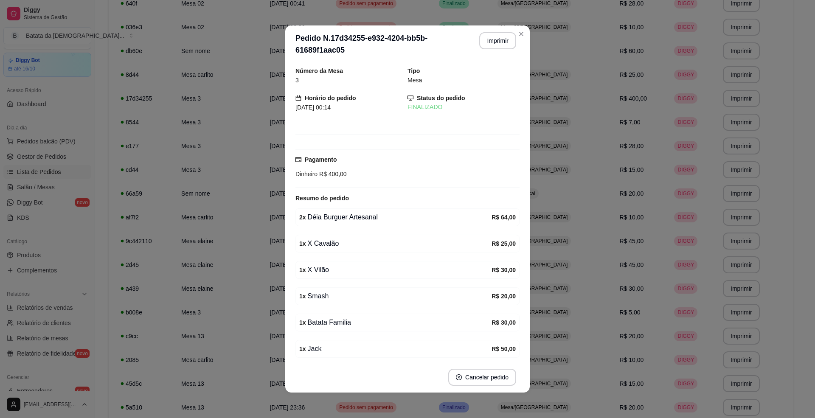
click at [512, 39] on header "**********" at bounding box center [407, 43] width 245 height 37
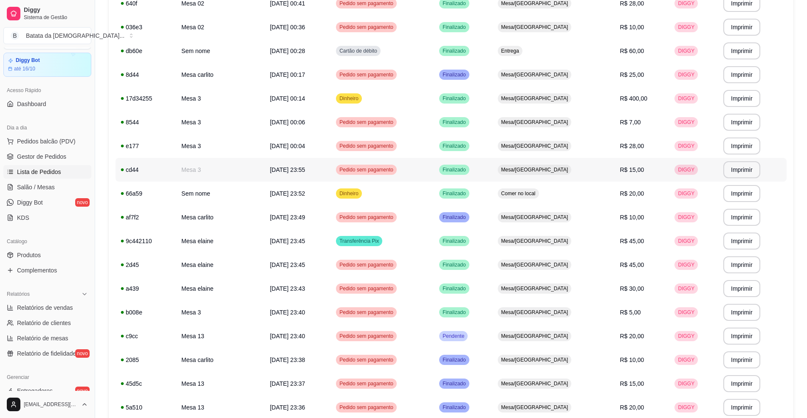
scroll to position [480, 0]
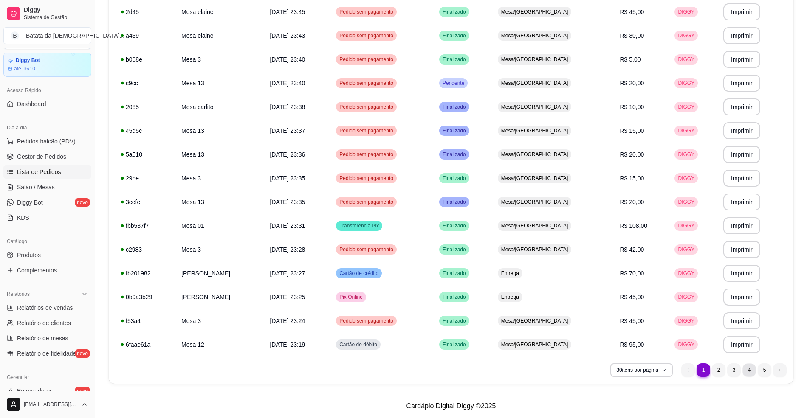
click at [749, 366] on li "4" at bounding box center [748, 370] width 13 height 13
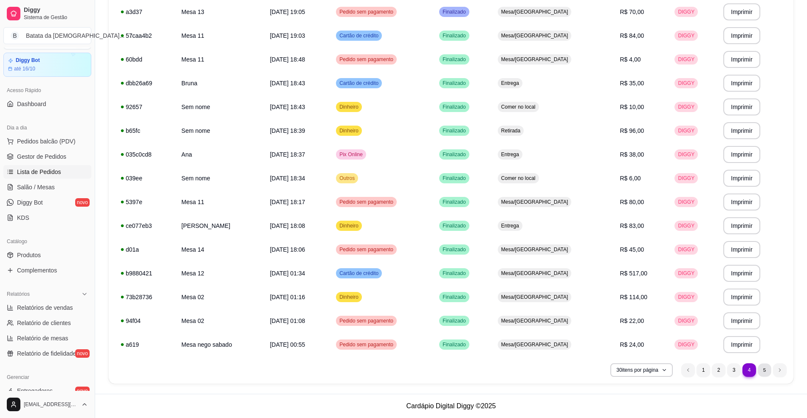
click at [763, 371] on li "5" at bounding box center [764, 370] width 13 height 13
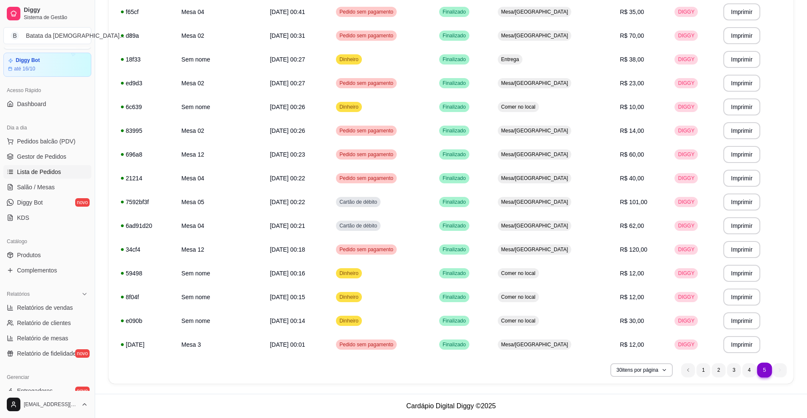
scroll to position [194, 0]
click at [594, 230] on td "Mesa/[GEOGRAPHIC_DATA]" at bounding box center [554, 226] width 122 height 24
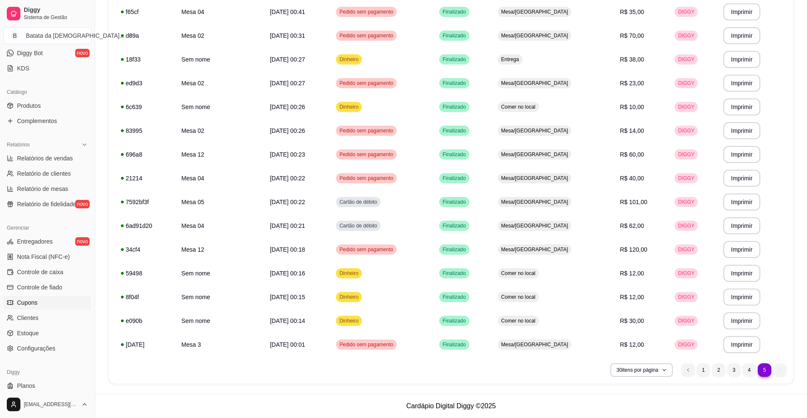
scroll to position [193, 0]
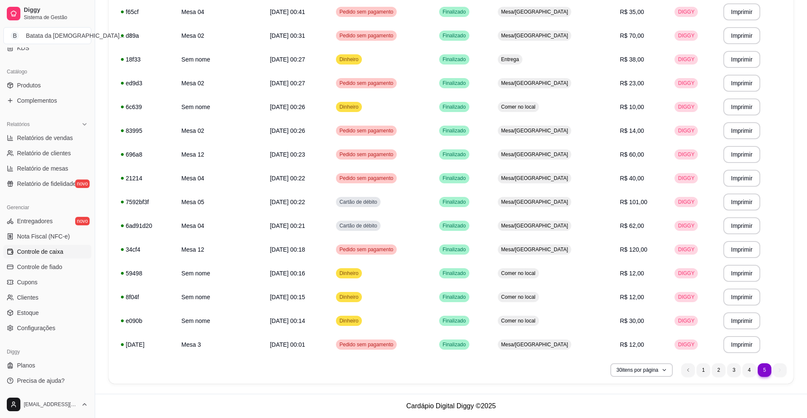
click at [67, 250] on link "Controle de caixa" at bounding box center [47, 252] width 88 height 14
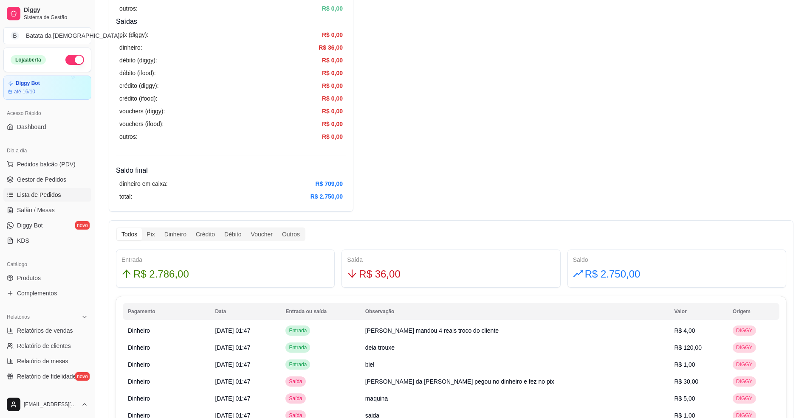
click at [38, 195] on span "Lista de Pedidos" at bounding box center [39, 195] width 44 height 8
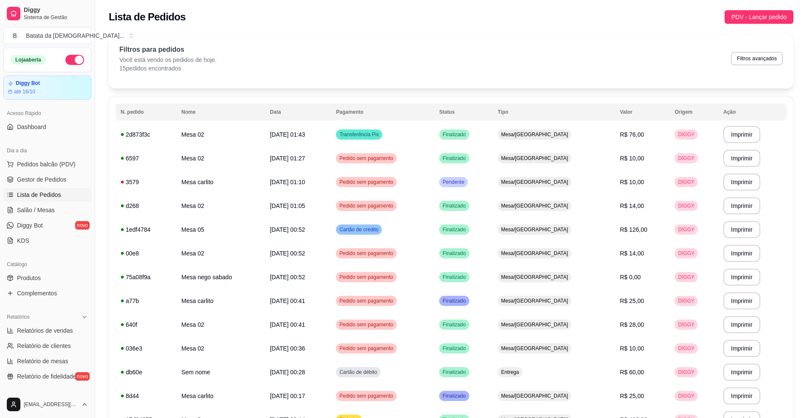
click at [756, 50] on div "Filtros para pedidos Você está vendo os pedidos de hoje. 15 pedidos encontrados…" at bounding box center [450, 59] width 663 height 28
click at [757, 60] on button "Filtros avançados" at bounding box center [757, 59] width 52 height 14
select select "0"
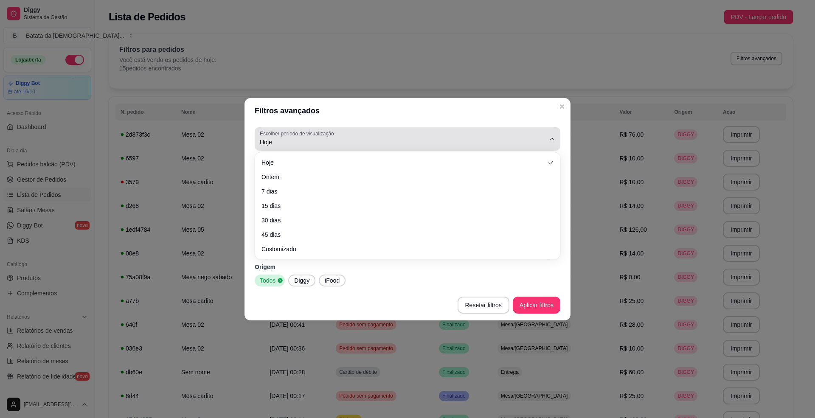
click at [380, 141] on span "Hoje" at bounding box center [402, 142] width 285 height 8
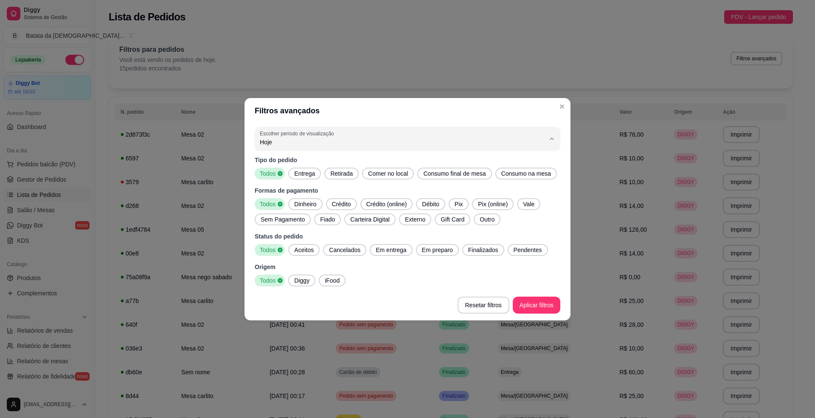
click at [353, 177] on span "Ontem" at bounding box center [404, 176] width 272 height 8
type input "1"
select select "1"
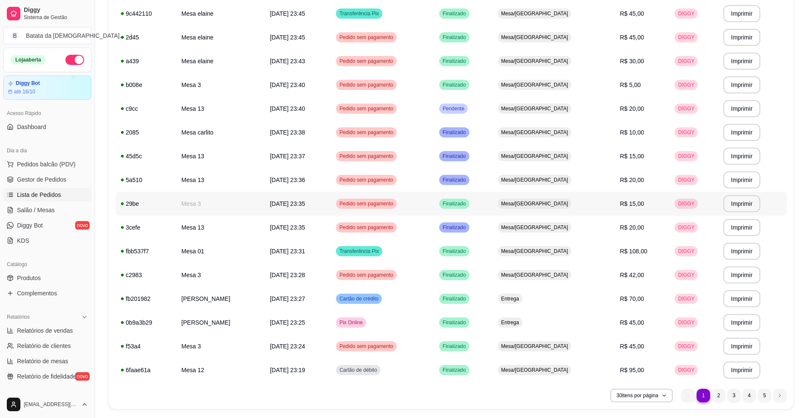
scroll to position [480, 0]
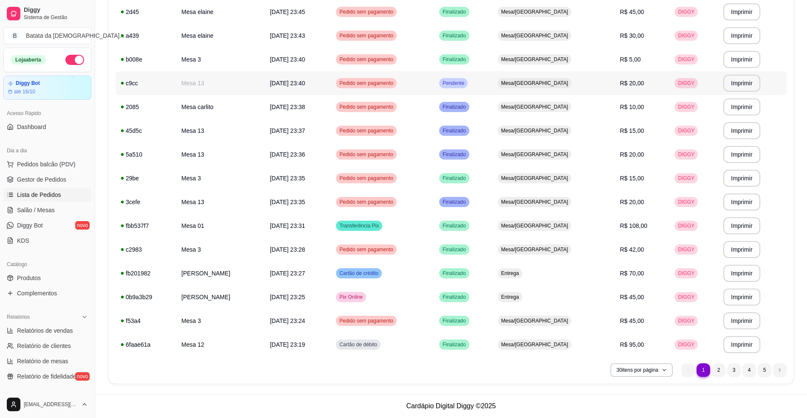
click at [553, 84] on span "Mesa/[GEOGRAPHIC_DATA]" at bounding box center [534, 83] width 71 height 7
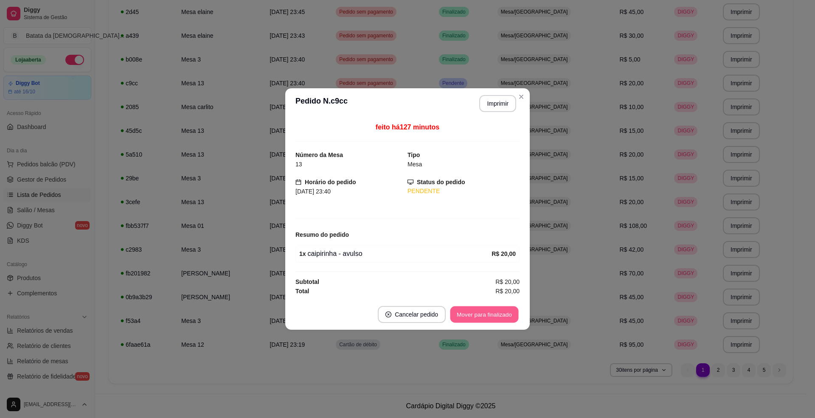
click at [507, 320] on button "Mover para finalizado" at bounding box center [485, 315] width 68 height 17
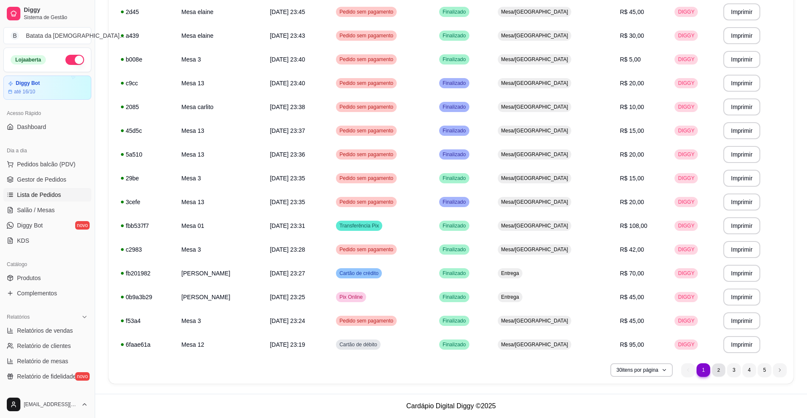
click at [714, 367] on li "2" at bounding box center [718, 370] width 13 height 13
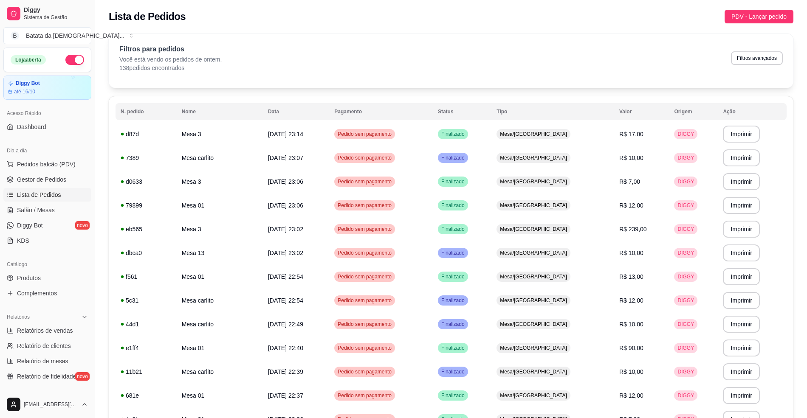
scroll to position [0, 0]
click at [607, 157] on td "Mesa/[GEOGRAPHIC_DATA]" at bounding box center [552, 159] width 123 height 24
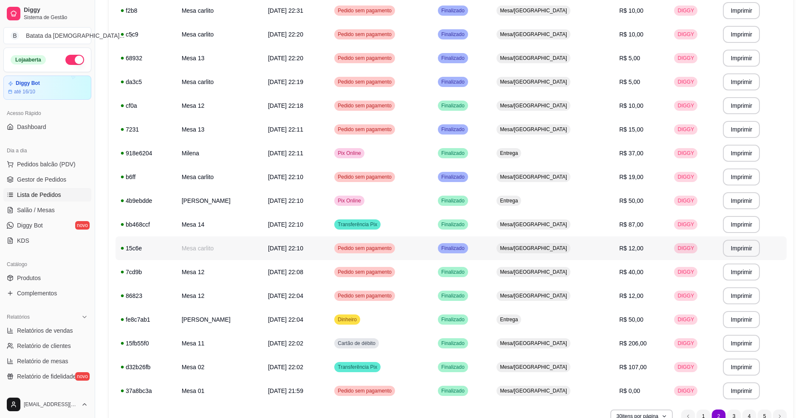
scroll to position [480, 0]
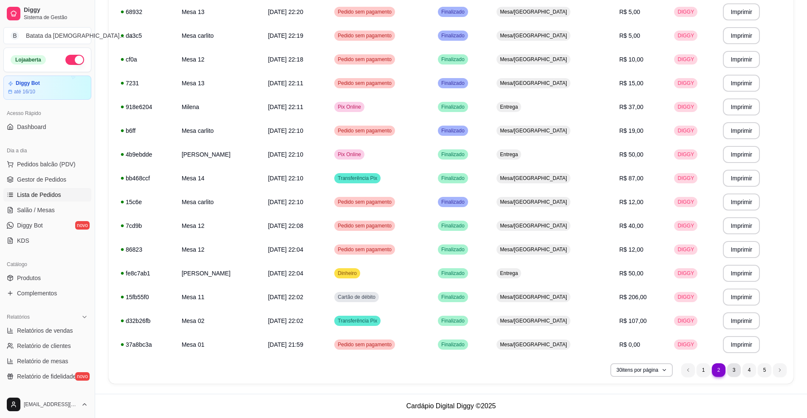
click at [731, 371] on li "3" at bounding box center [734, 371] width 14 height 14
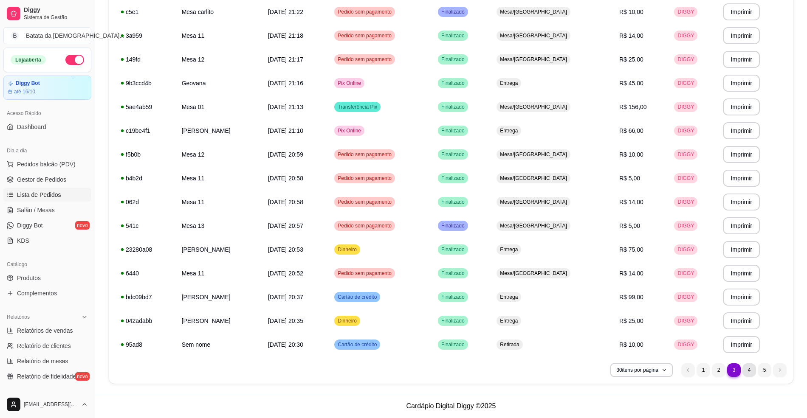
click at [743, 365] on li "4" at bounding box center [749, 371] width 14 height 14
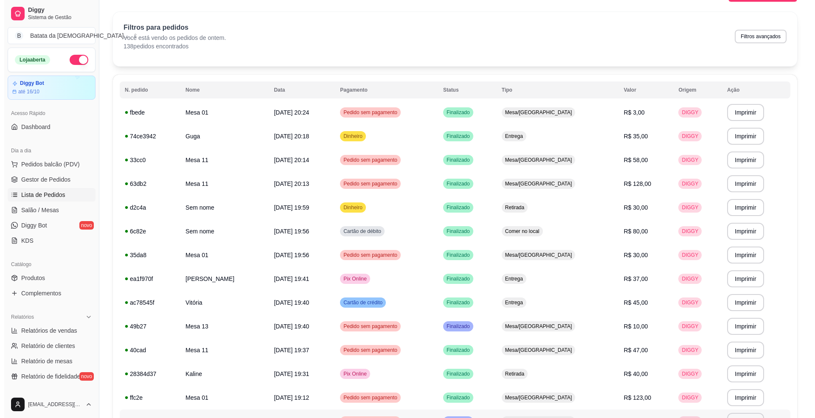
scroll to position [0, 0]
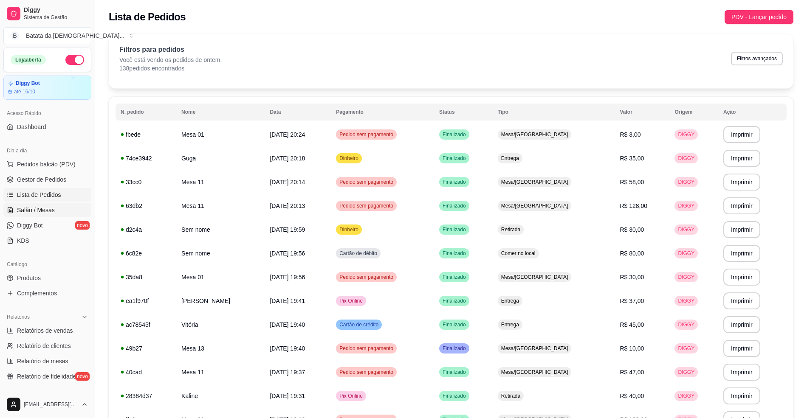
click at [34, 208] on span "Salão / Mesas" at bounding box center [36, 210] width 38 height 8
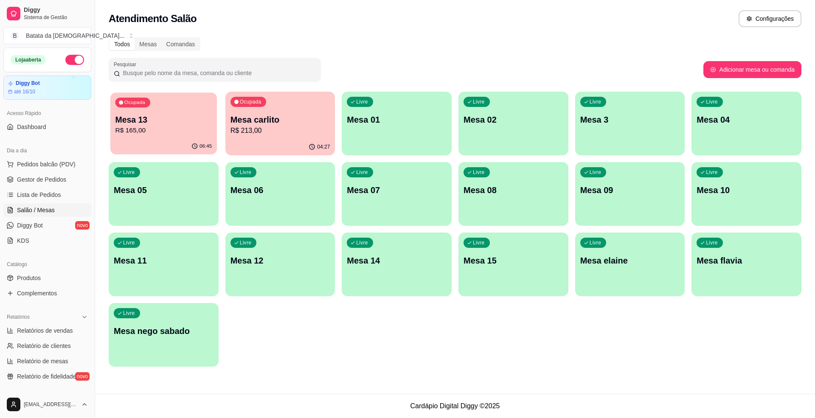
click at [160, 133] on p "R$ 165,00" at bounding box center [164, 131] width 97 height 10
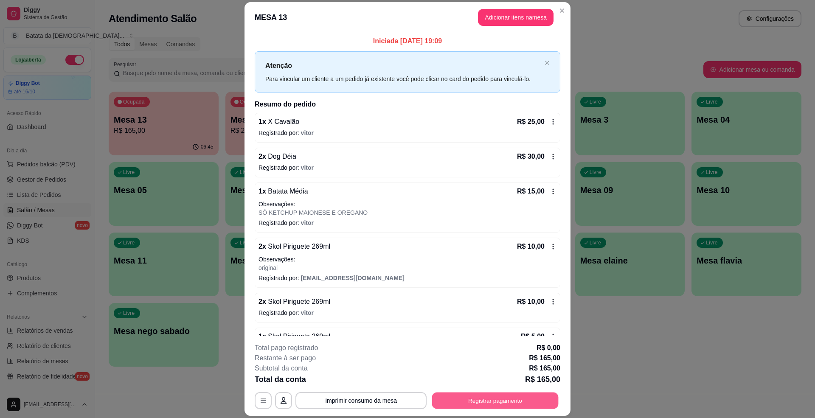
click at [528, 403] on button "Registrar pagamento" at bounding box center [495, 401] width 127 height 17
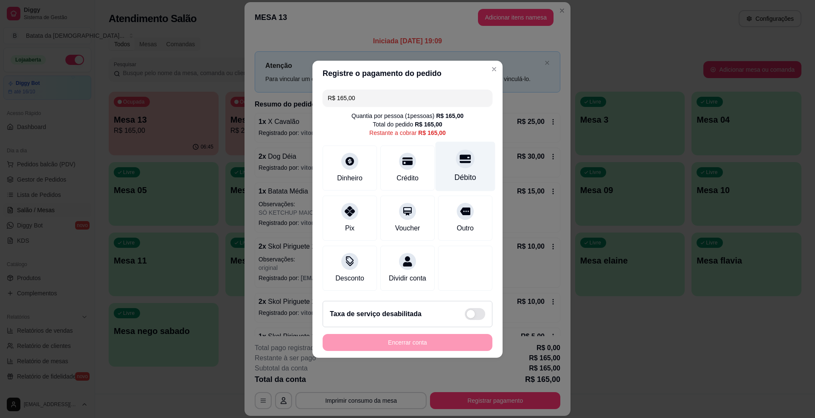
click at [470, 157] on div "Débito" at bounding box center [466, 166] width 60 height 50
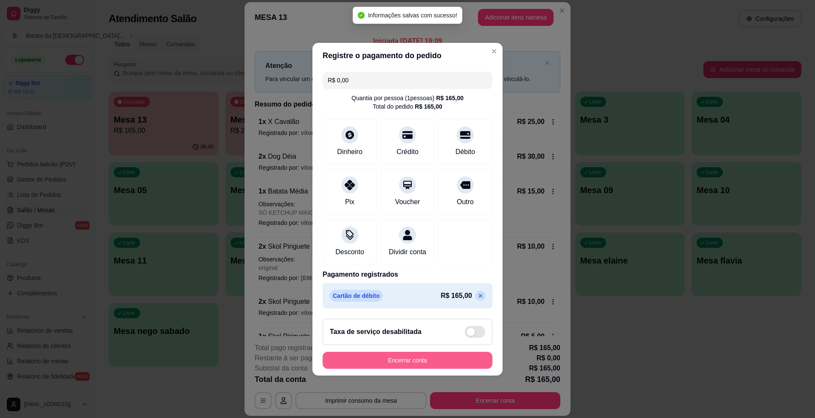
type input "R$ 0,00"
click at [442, 367] on button "Encerrar conta" at bounding box center [408, 360] width 170 height 17
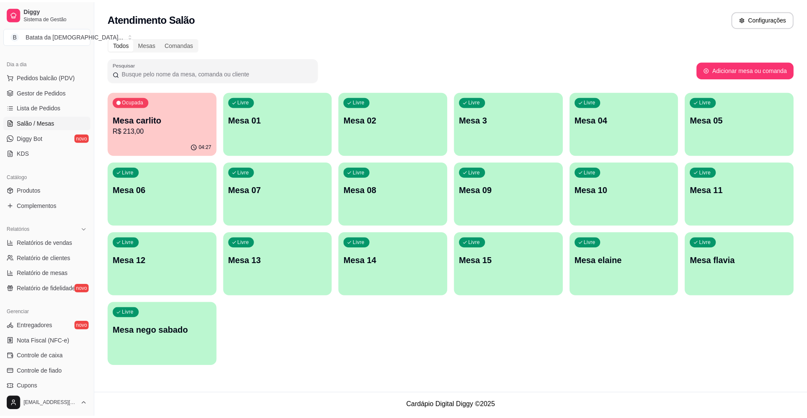
scroll to position [80, 0]
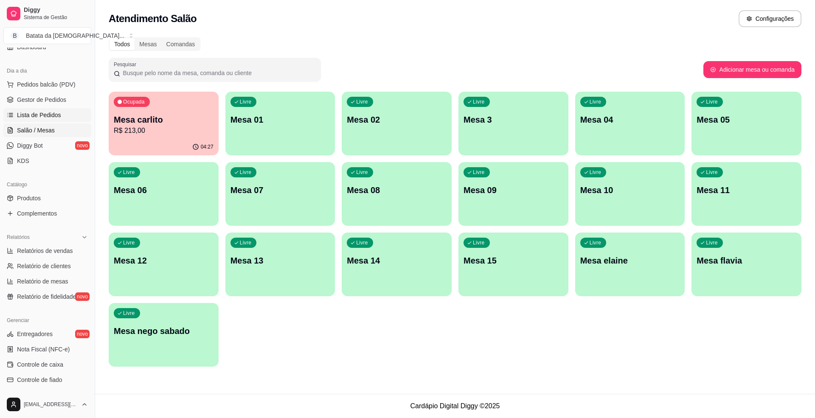
click at [59, 115] on span "Lista de Pedidos" at bounding box center [39, 115] width 44 height 8
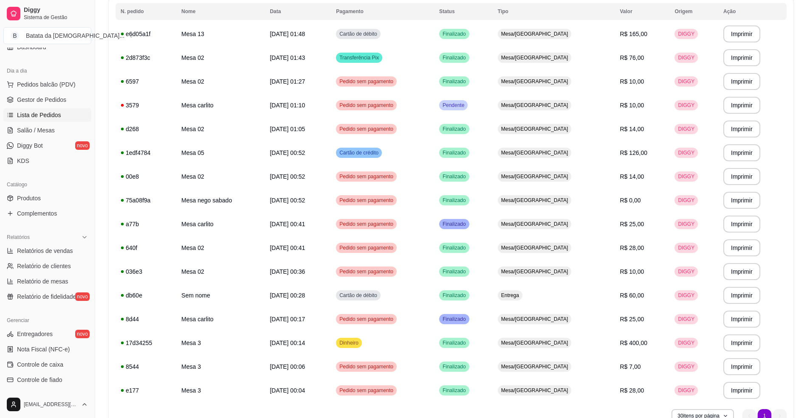
scroll to position [113, 0]
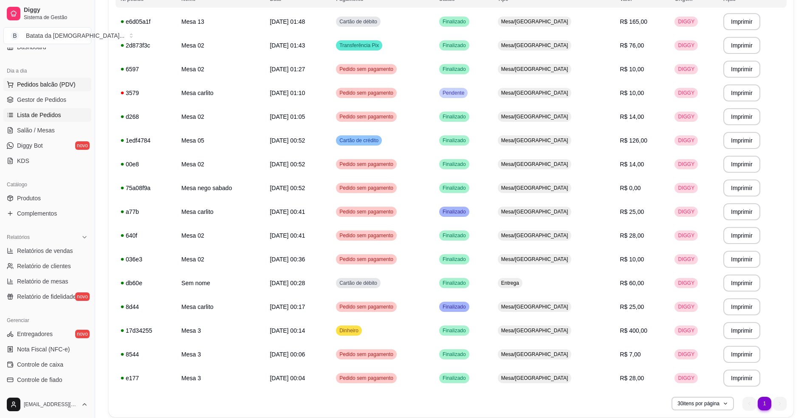
click at [47, 85] on span "Pedidos balcão (PDV)" at bounding box center [46, 84] width 59 height 8
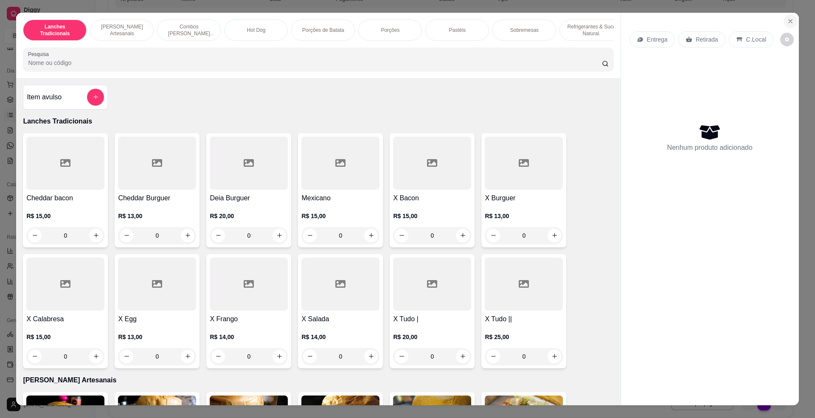
click at [788, 23] on icon "Close" at bounding box center [790, 21] width 7 height 7
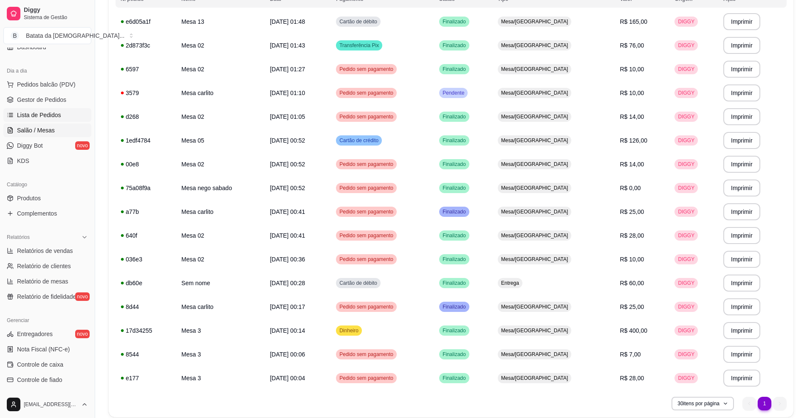
click at [58, 127] on link "Salão / Mesas" at bounding box center [47, 131] width 88 height 14
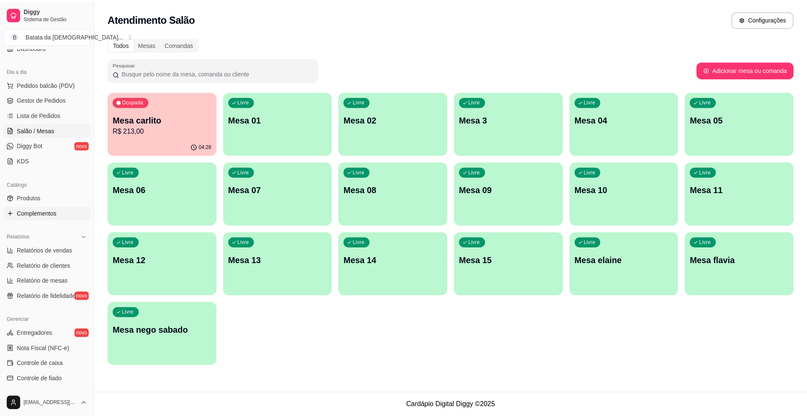
scroll to position [193, 0]
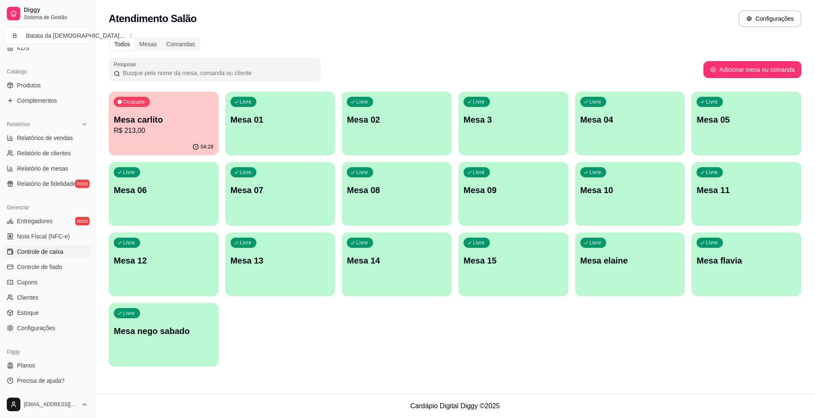
click at [54, 247] on link "Controle de caixa" at bounding box center [47, 252] width 88 height 14
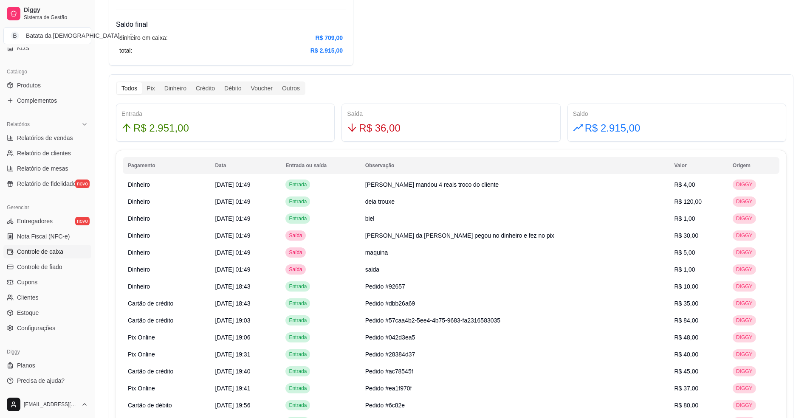
scroll to position [510, 0]
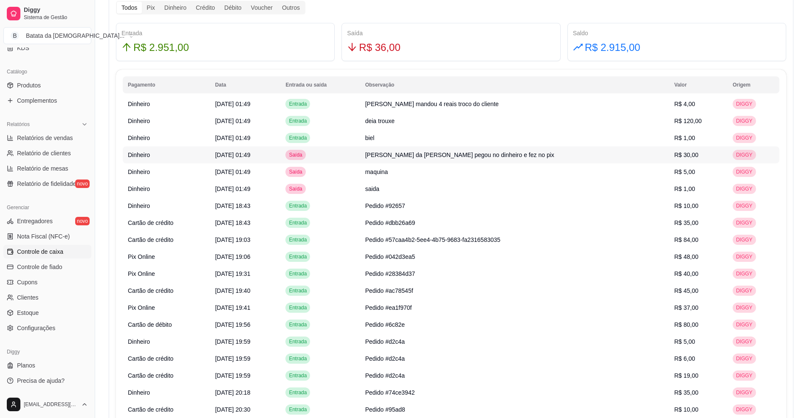
click at [304, 158] on span "Saída" at bounding box center [295, 155] width 17 height 7
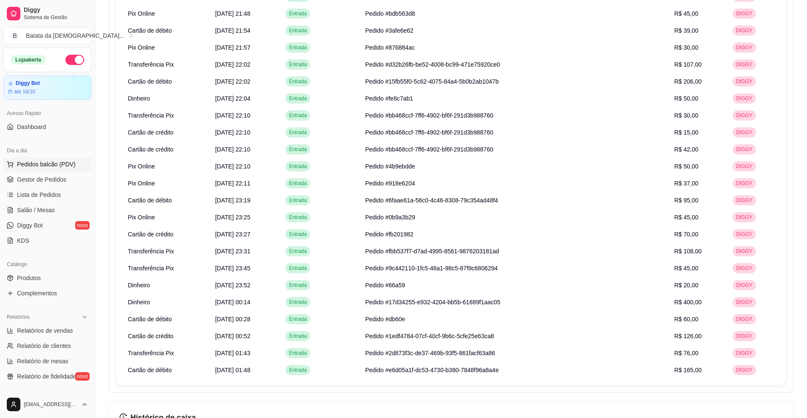
scroll to position [985, 0]
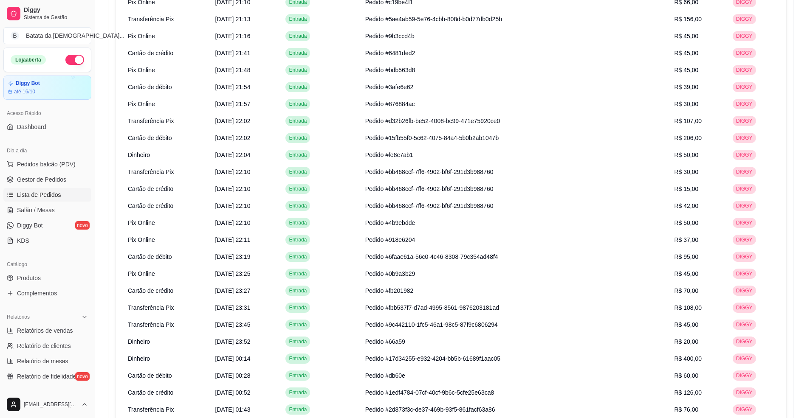
click at [68, 196] on link "Lista de Pedidos" at bounding box center [47, 195] width 88 height 14
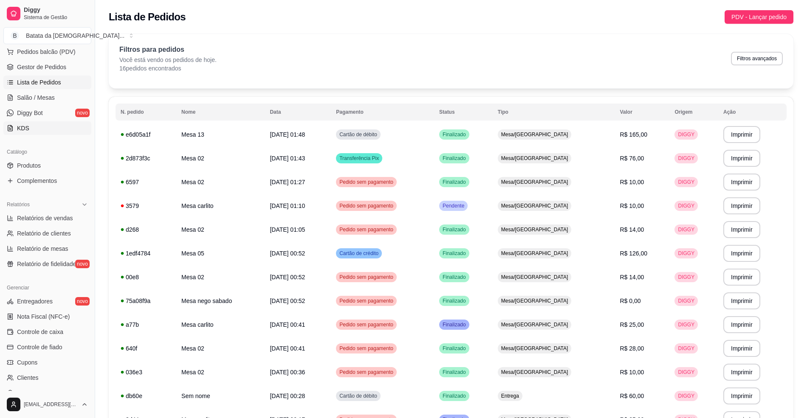
scroll to position [113, 0]
click at [70, 339] on ul "Entregadores novo Nota Fiscal (NFC-e) Controle de caixa Controle de fiado Cupon…" at bounding box center [47, 354] width 88 height 121
click at [67, 330] on link "Controle de caixa" at bounding box center [47, 332] width 88 height 14
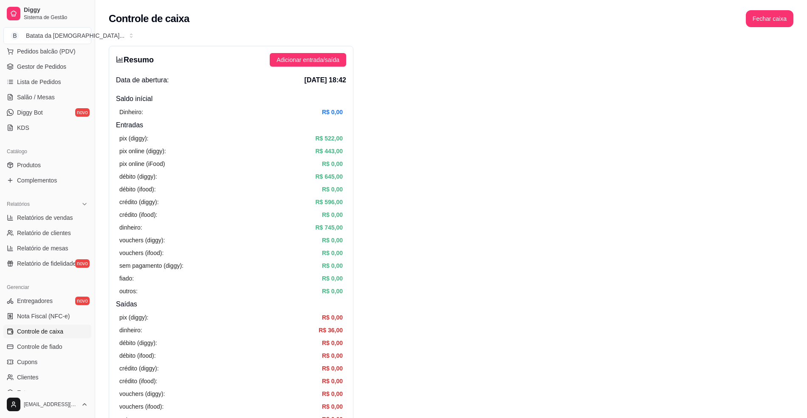
click at [24, 324] on ul "Entregadores novo Nota Fiscal (NFC-e) Controle de caixa Controle de fiado Cupon…" at bounding box center [47, 354] width 88 height 121
click at [335, 58] on span "Adicionar entrada/saída" at bounding box center [307, 59] width 63 height 9
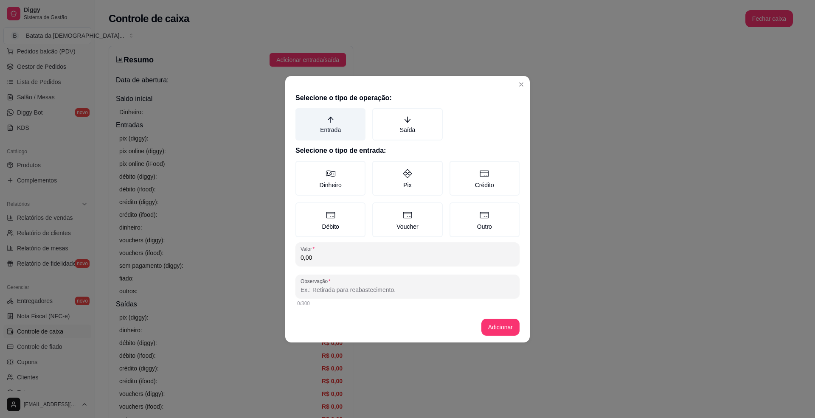
click at [328, 124] on label "Entrada" at bounding box center [331, 124] width 70 height 32
click at [302, 115] on button "Entrada" at bounding box center [298, 111] width 7 height 7
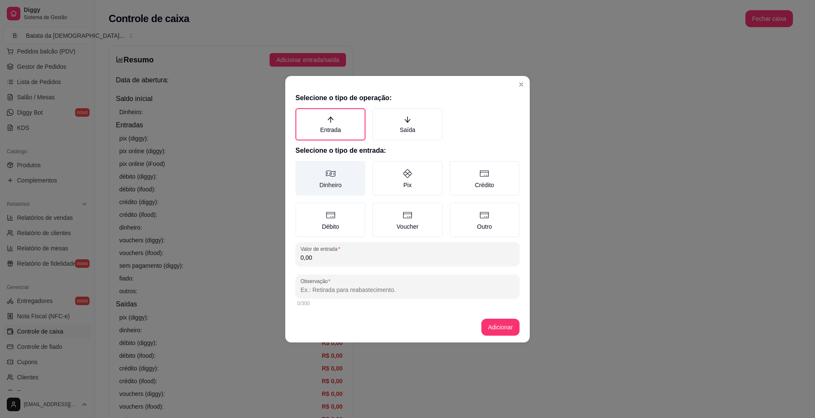
click at [346, 183] on label "Dinheiro" at bounding box center [331, 178] width 70 height 35
click at [302, 167] on button "Dinheiro" at bounding box center [298, 164] width 7 height 7
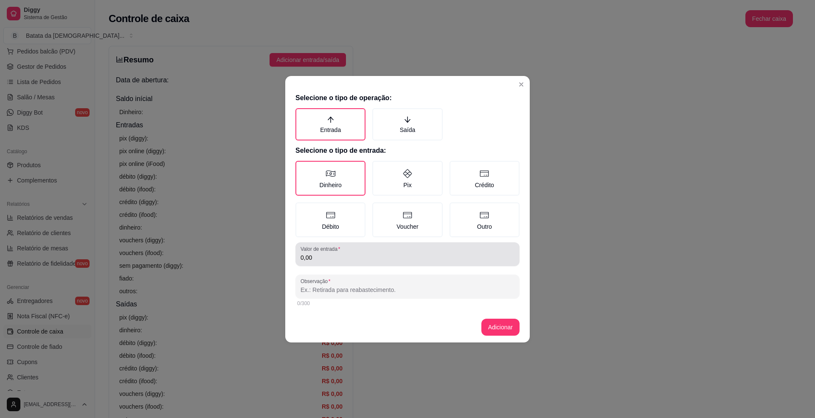
click at [354, 254] on input "0,00" at bounding box center [408, 258] width 214 height 8
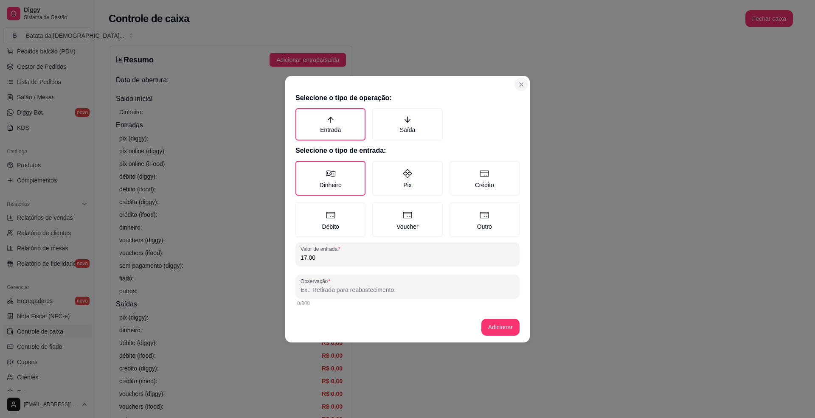
type input "17,00"
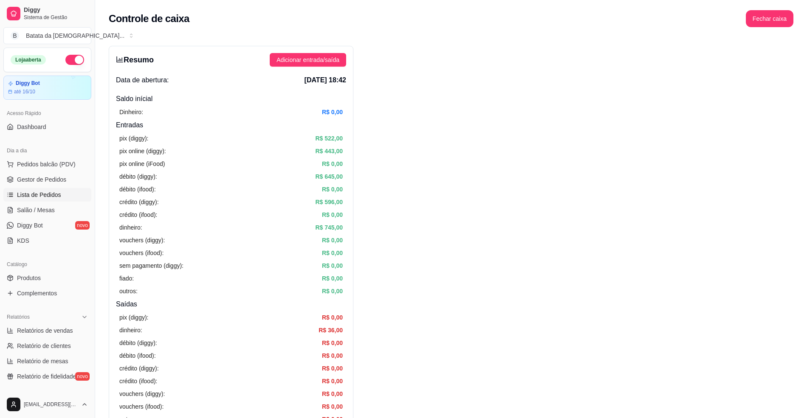
click at [42, 194] on span "Lista de Pedidos" at bounding box center [39, 195] width 44 height 8
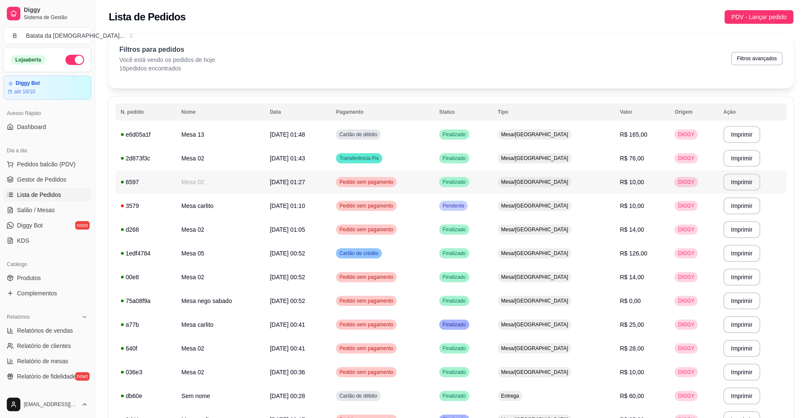
scroll to position [56, 0]
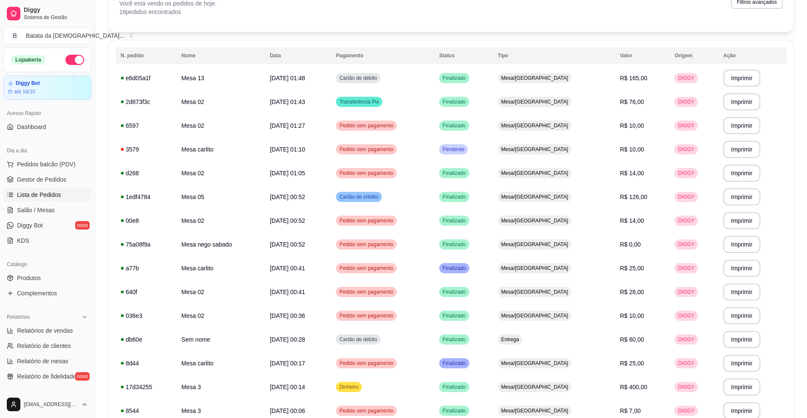
click at [23, 203] on ul "Pedidos balcão (PDV) Gestor de Pedidos Lista de Pedidos Salão / Mesas Diggy Bot…" at bounding box center [47, 203] width 88 height 90
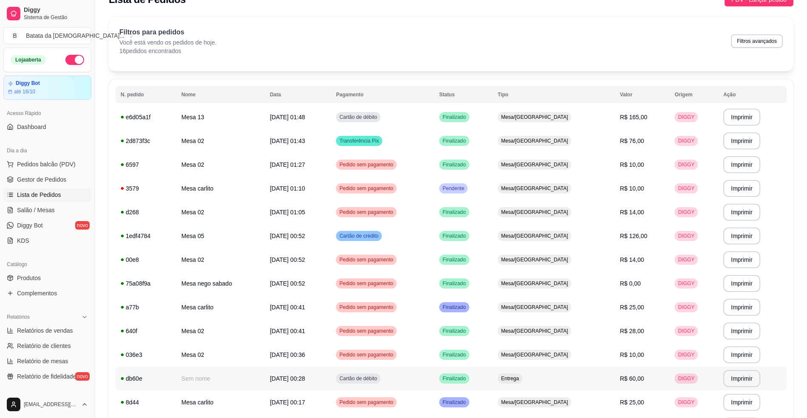
scroll to position [0, 0]
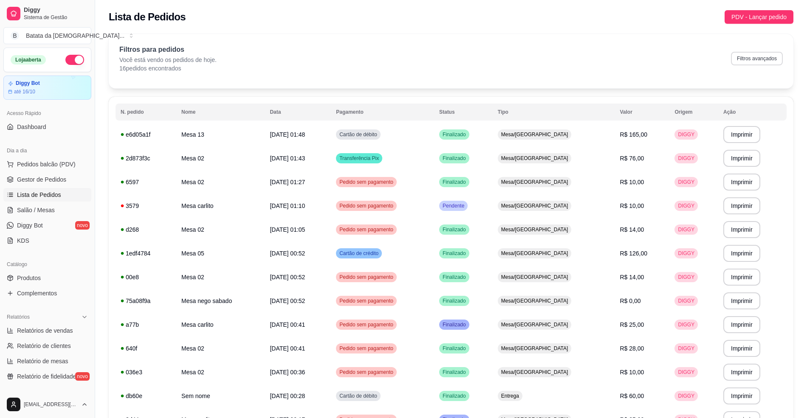
click at [757, 59] on button "Filtros avançados" at bounding box center [757, 59] width 52 height 14
select select "0"
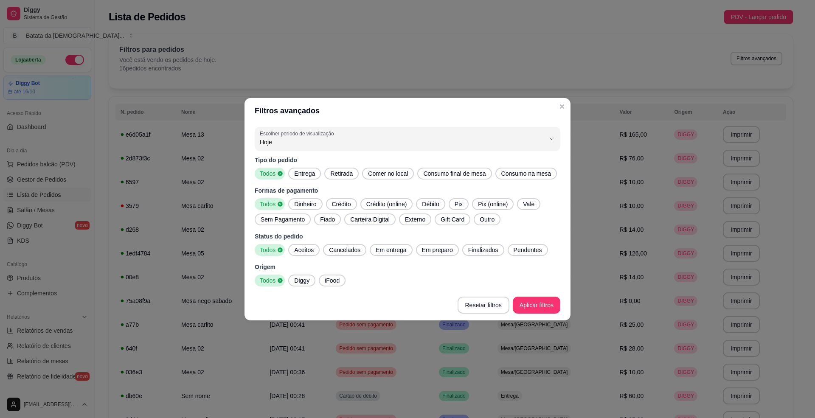
click at [437, 112] on header "Filtros avançados" at bounding box center [408, 110] width 326 height 25
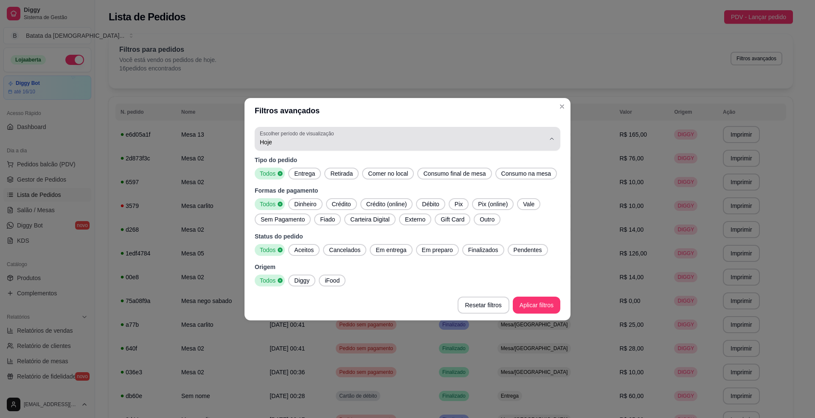
click at [442, 132] on div "Hoje" at bounding box center [402, 138] width 285 height 17
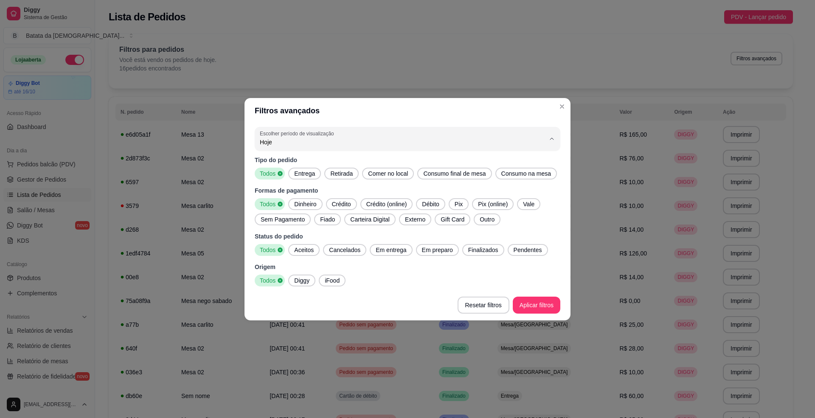
click at [363, 169] on li "Hoje" at bounding box center [407, 162] width 287 height 13
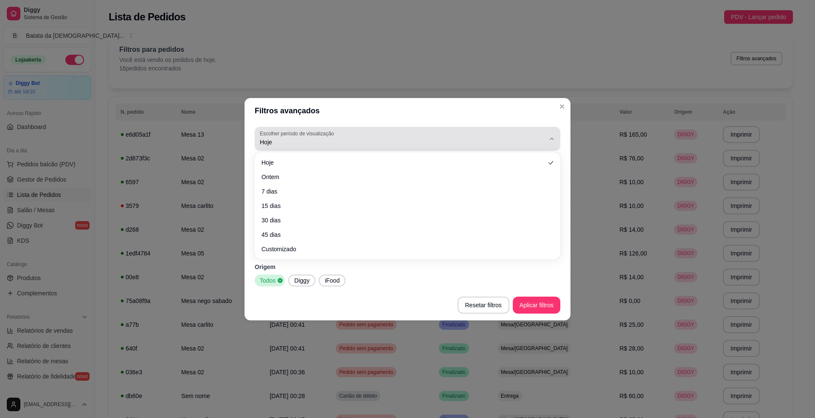
click at [463, 135] on div "Hoje" at bounding box center [402, 138] width 285 height 17
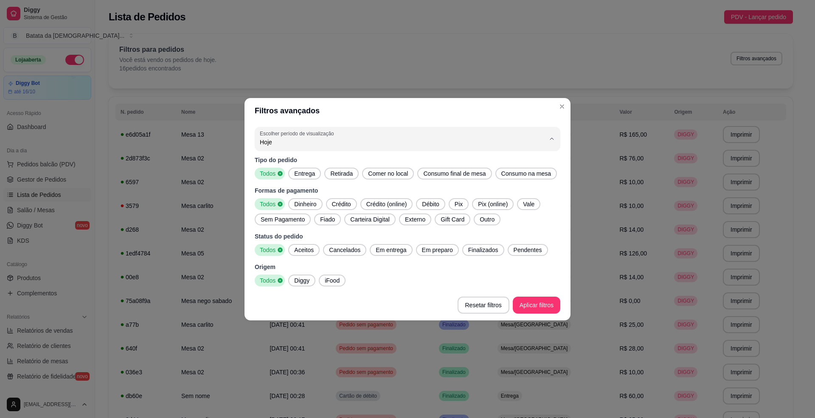
click at [471, 177] on span "Ontem" at bounding box center [404, 176] width 272 height 8
type input "1"
select select "1"
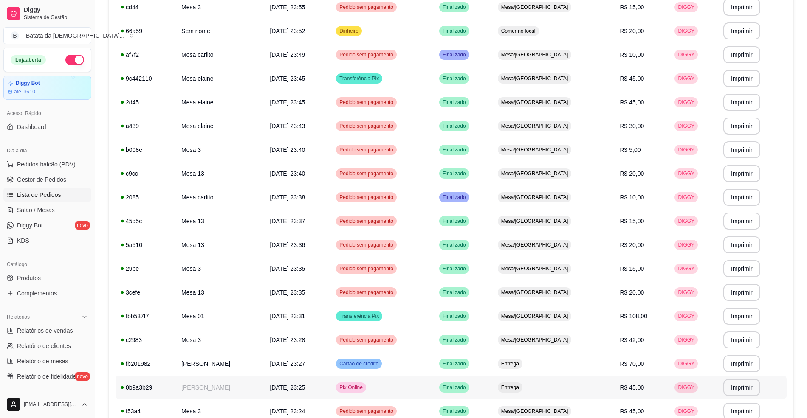
scroll to position [480, 0]
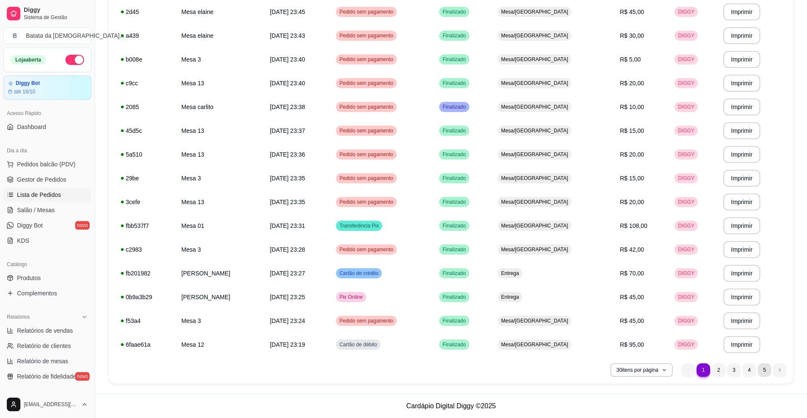
click at [770, 372] on li "5" at bounding box center [765, 371] width 14 height 14
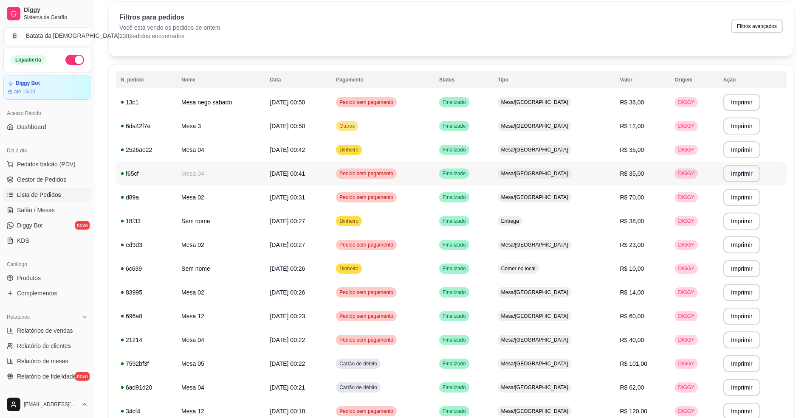
scroll to position [0, 0]
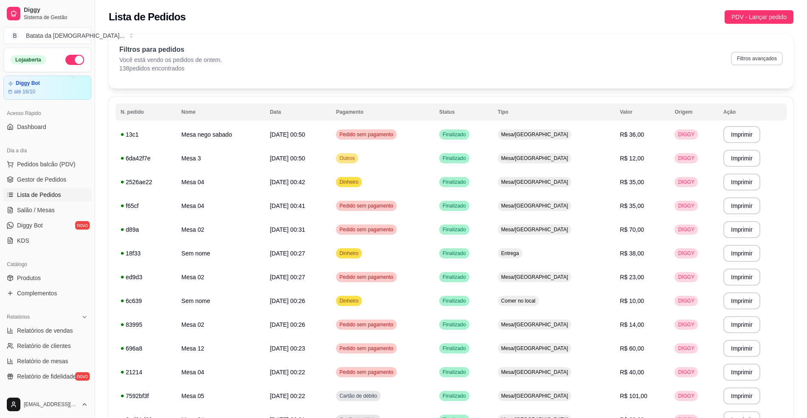
click at [762, 60] on button "Filtros avançados" at bounding box center [757, 59] width 52 height 14
select select "1"
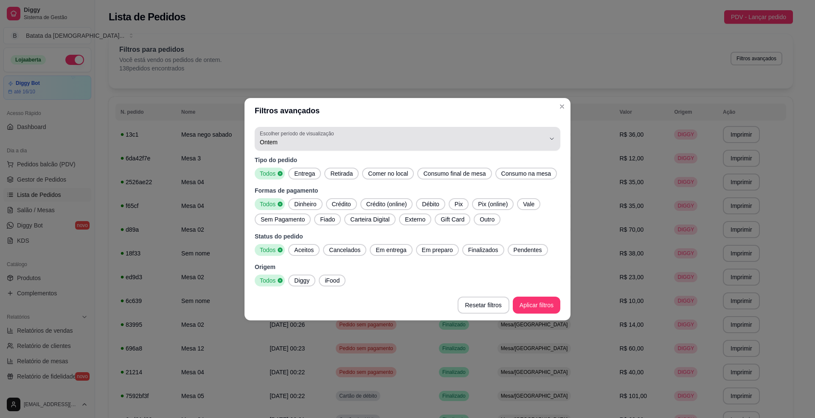
click at [369, 137] on div "Ontem" at bounding box center [402, 138] width 285 height 17
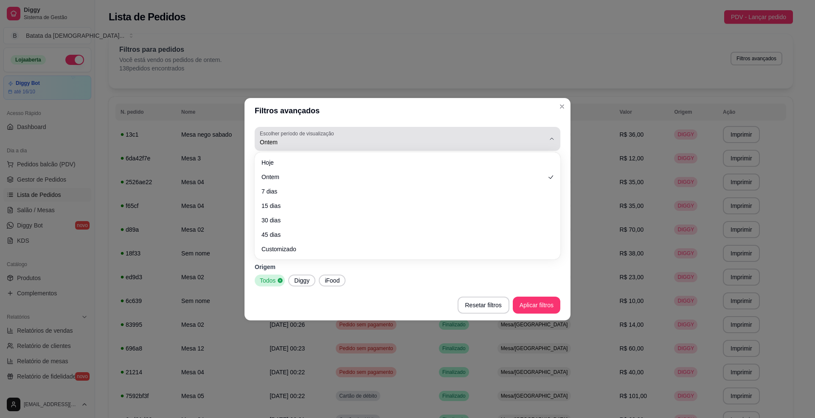
click at [410, 138] on span "Ontem" at bounding box center [402, 142] width 285 height 8
click at [359, 128] on button "Escolher período de visualização Ontem" at bounding box center [408, 139] width 306 height 24
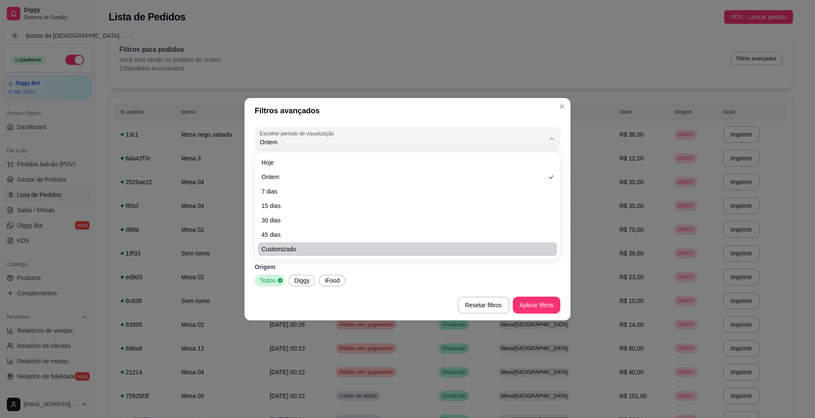
click at [384, 288] on div "1 Escolher período de visualização Hoje Ontem 7 dias 15 dias 30 dias 45 dias Cu…" at bounding box center [408, 207] width 326 height 166
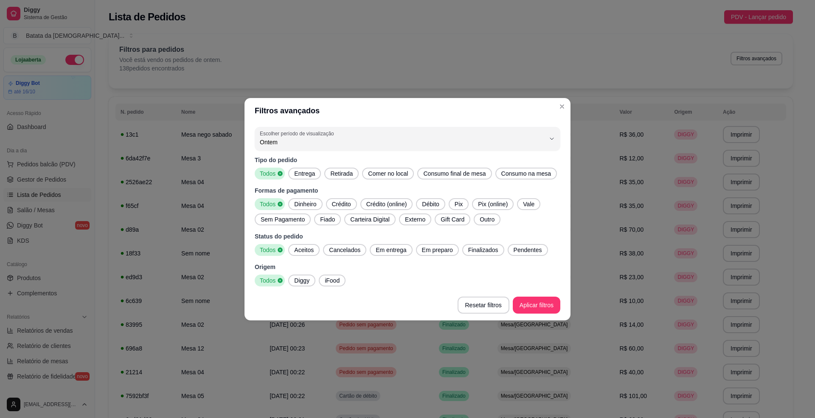
click at [300, 177] on span "Entrega" at bounding box center [305, 173] width 28 height 8
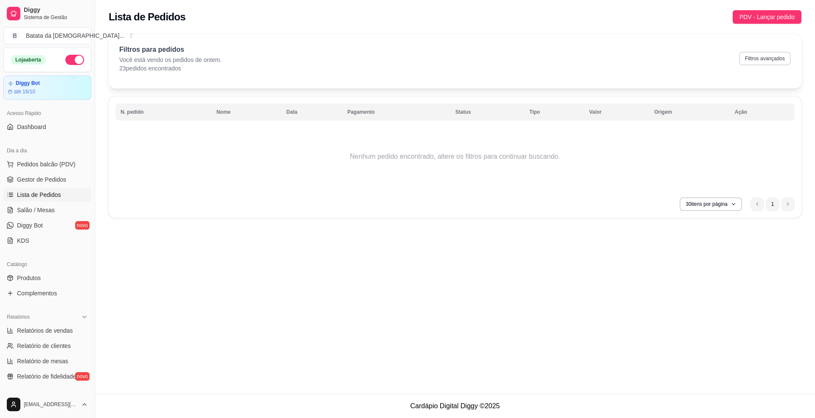
click at [753, 53] on button "Filtros avançados" at bounding box center [765, 59] width 52 height 14
select select "1"
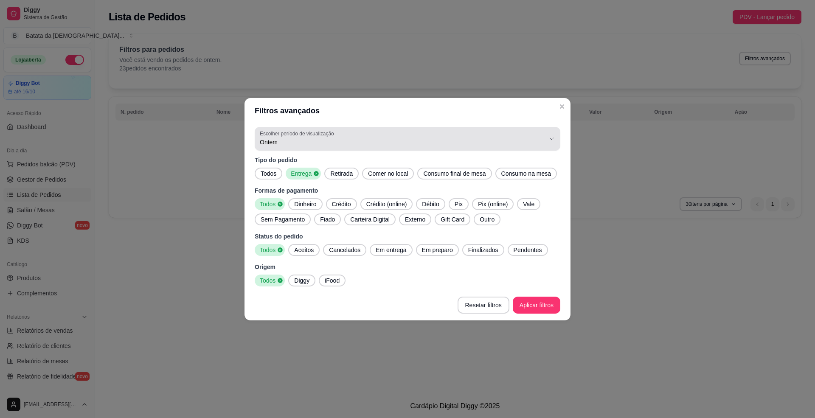
click at [402, 143] on span "Ontem" at bounding box center [402, 142] width 285 height 8
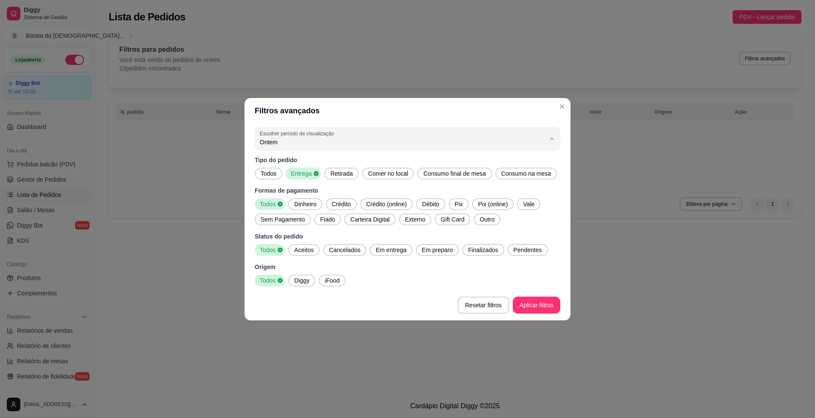
click at [371, 175] on span "Ontem" at bounding box center [404, 176] width 272 height 8
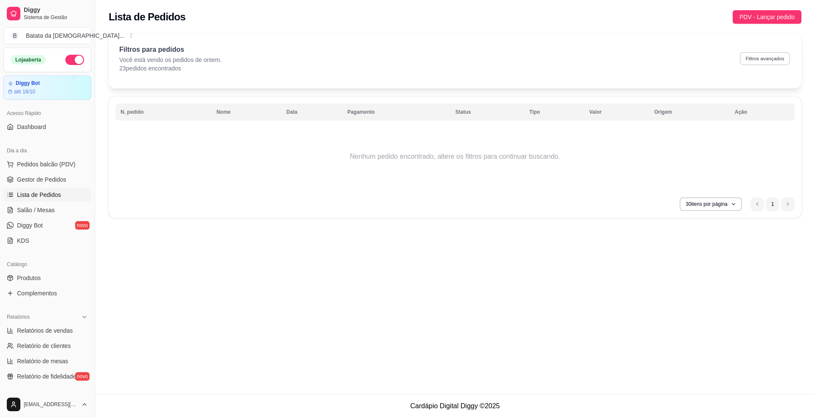
click at [751, 62] on button "Filtros avançados" at bounding box center [765, 58] width 50 height 13
select select "1"
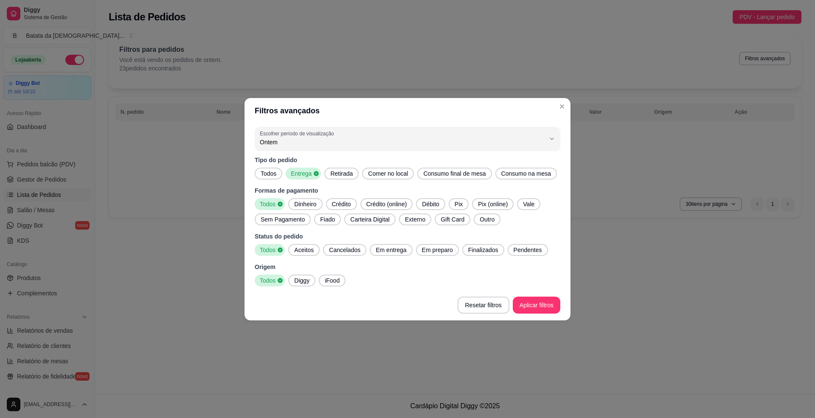
click at [269, 174] on span "Todos" at bounding box center [268, 173] width 23 height 8
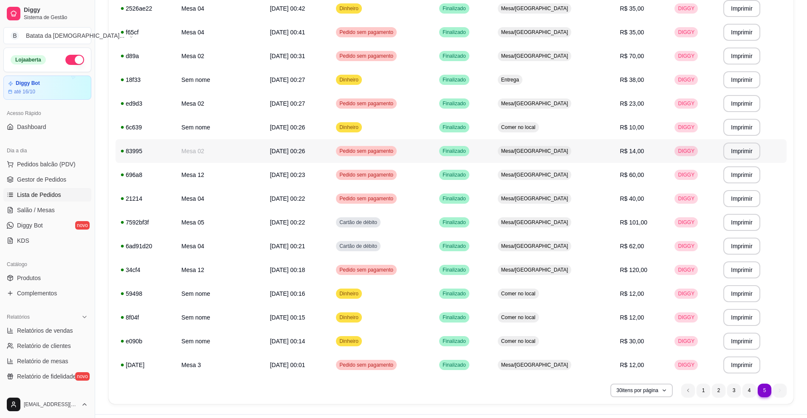
scroll to position [194, 0]
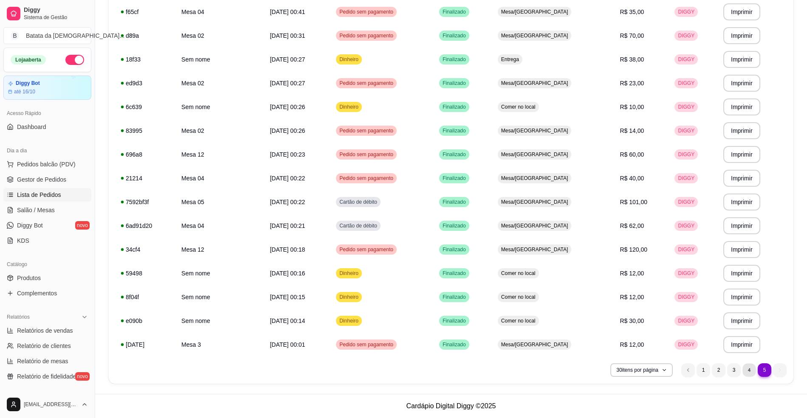
click at [751, 375] on li "4" at bounding box center [748, 370] width 13 height 13
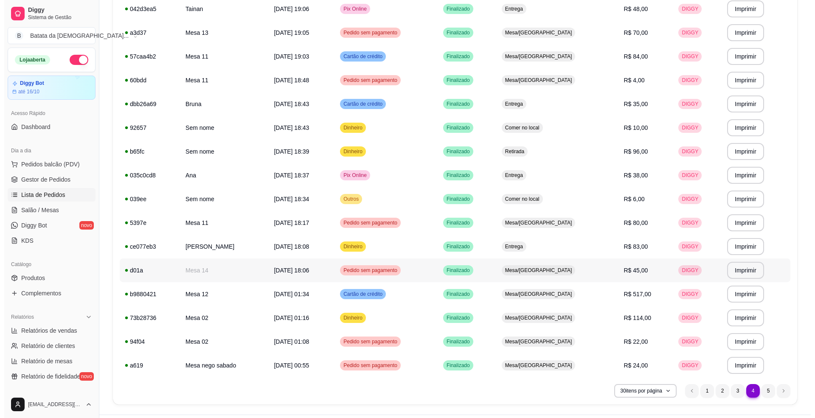
scroll to position [480, 0]
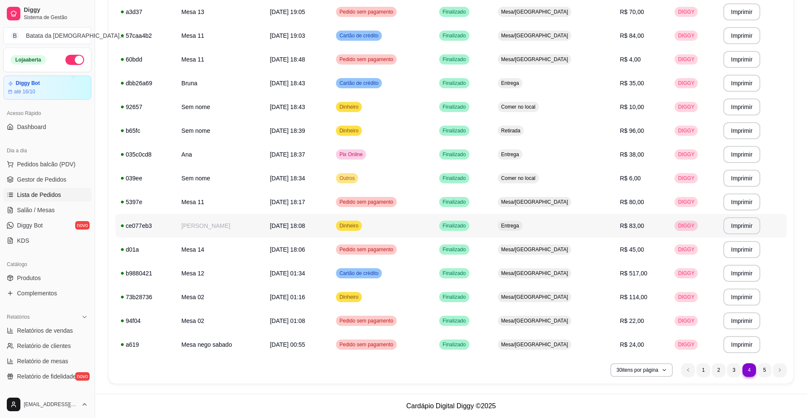
click at [301, 220] on td "[DATE] 18:08" at bounding box center [298, 226] width 66 height 24
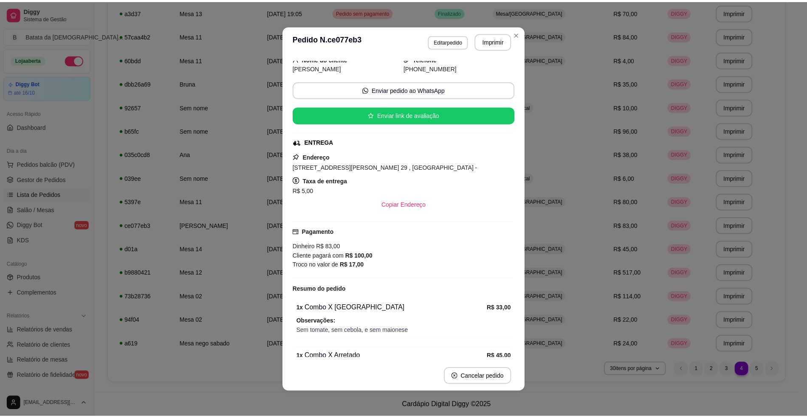
scroll to position [56, 0]
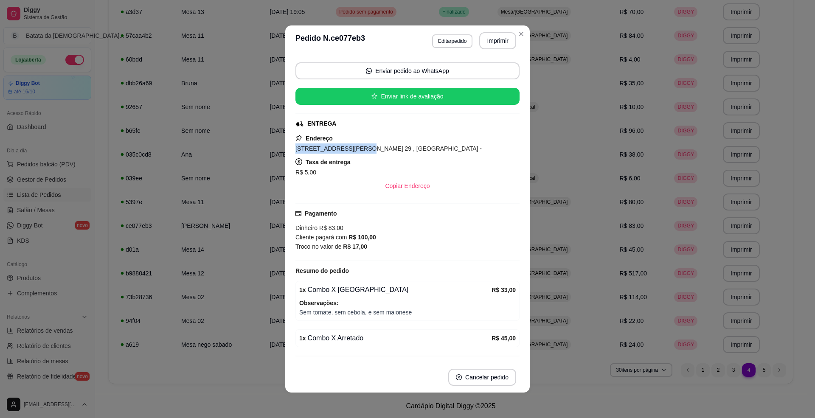
drag, startPoint x: 291, startPoint y: 147, endPoint x: 352, endPoint y: 156, distance: 61.5
click at [353, 154] on div "Rua Vander Moreira 29 , n. 29 , Vila Yolanda -" at bounding box center [408, 149] width 224 height 10
copy span "[STREET_ADDRESS][PERSON_NAME]"
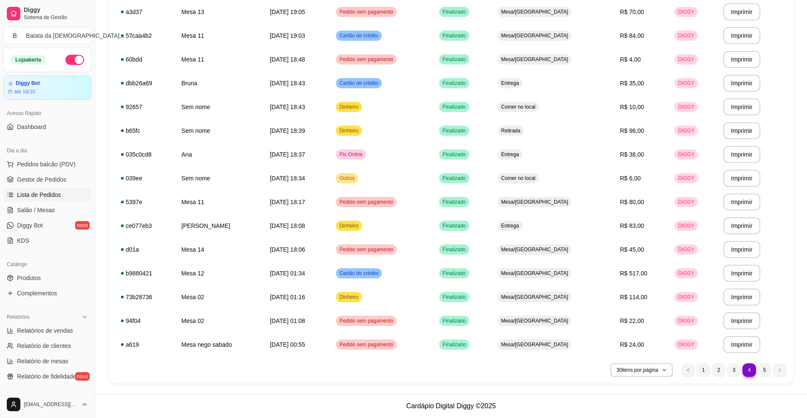
scroll to position [14, 0]
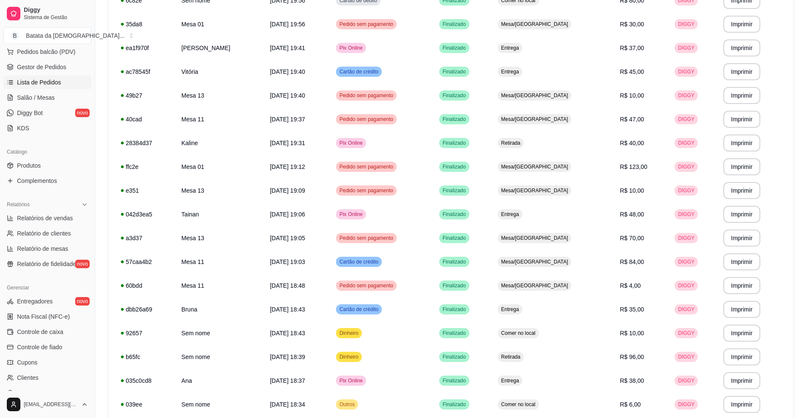
scroll to position [113, 0]
click at [51, 167] on link "Produtos" at bounding box center [47, 165] width 88 height 14
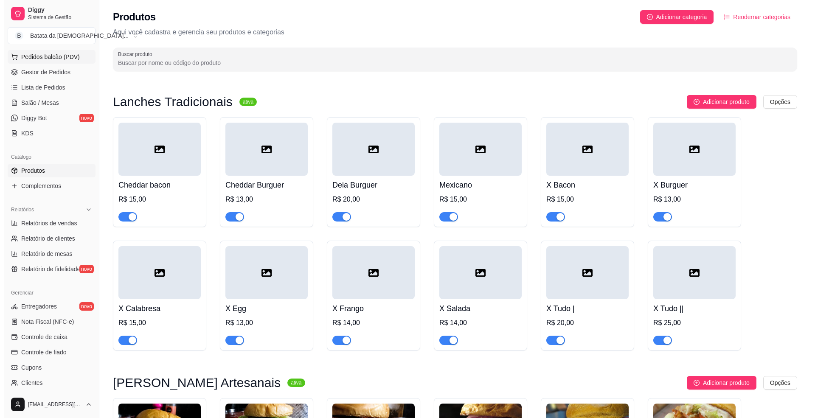
scroll to position [23, 0]
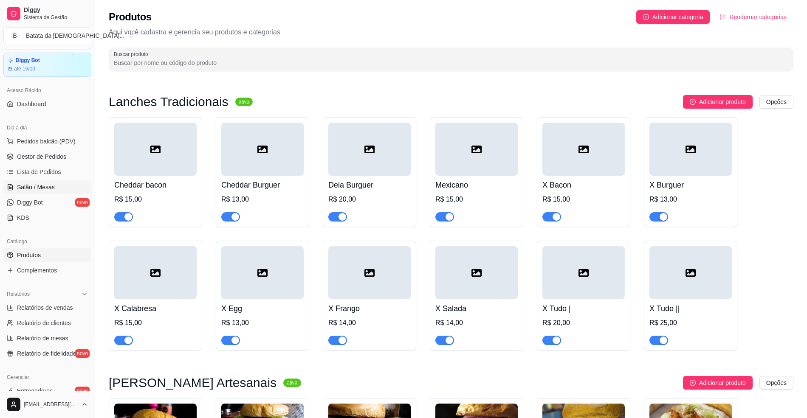
click at [63, 181] on link "Salão / Mesas" at bounding box center [47, 188] width 88 height 14
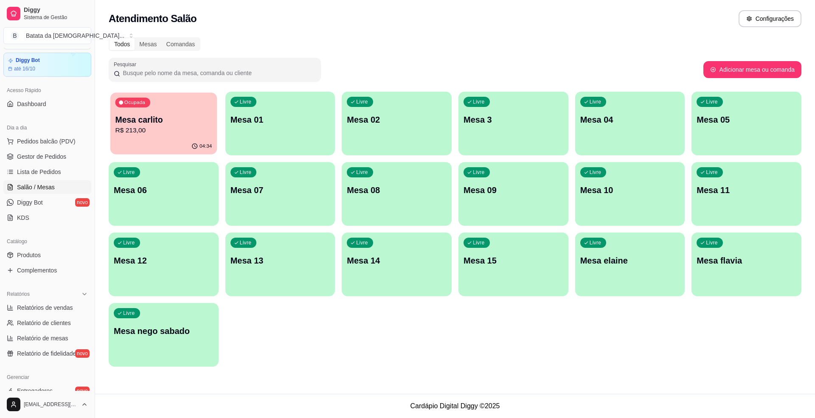
click at [114, 133] on div "Ocupada Mesa carlito R$ 213,00" at bounding box center [163, 116] width 107 height 46
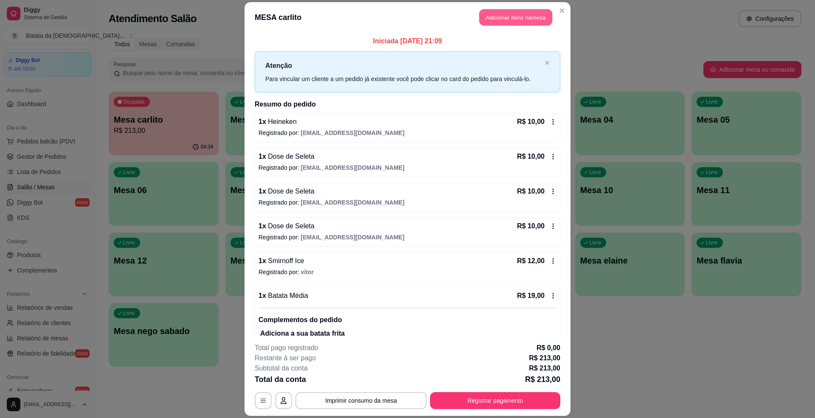
click at [523, 17] on button "Adicionar itens na mesa" at bounding box center [516, 17] width 73 height 17
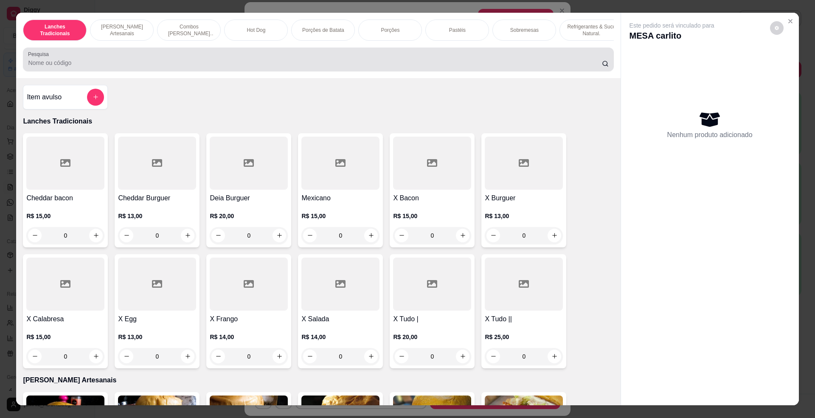
click at [320, 65] on div at bounding box center [318, 59] width 581 height 17
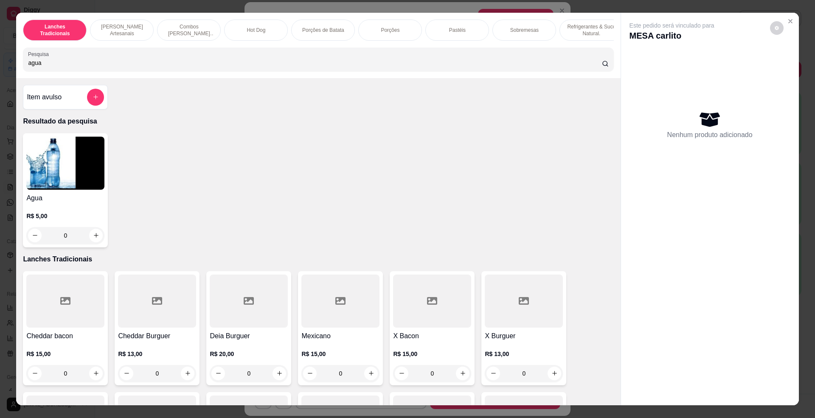
type input "agua"
click at [67, 190] on img at bounding box center [65, 163] width 78 height 53
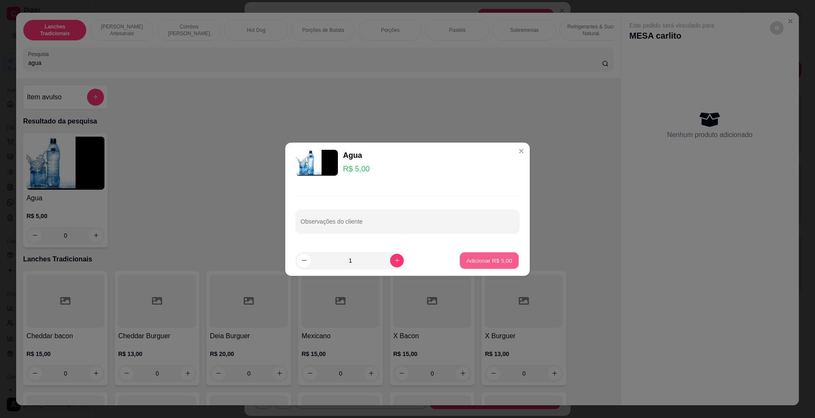
click at [493, 253] on button "Adicionar R$ 5,00" at bounding box center [489, 260] width 59 height 17
type input "1"
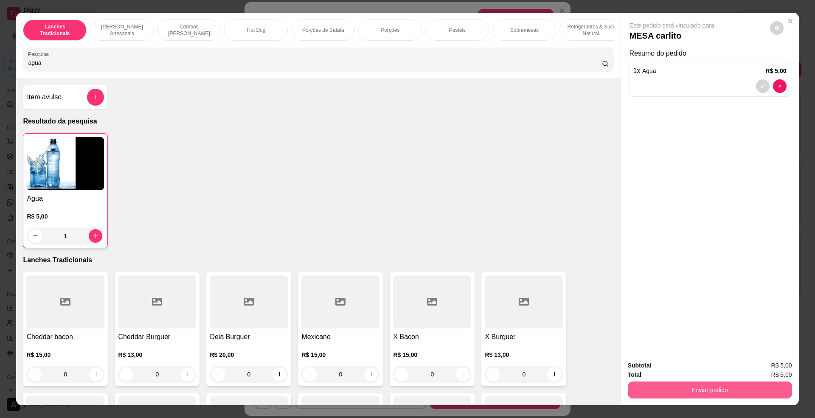
click at [739, 388] on button "Enviar pedido" at bounding box center [710, 390] width 164 height 17
click at [686, 366] on button "Não registrar e enviar pedido" at bounding box center [681, 370] width 86 height 16
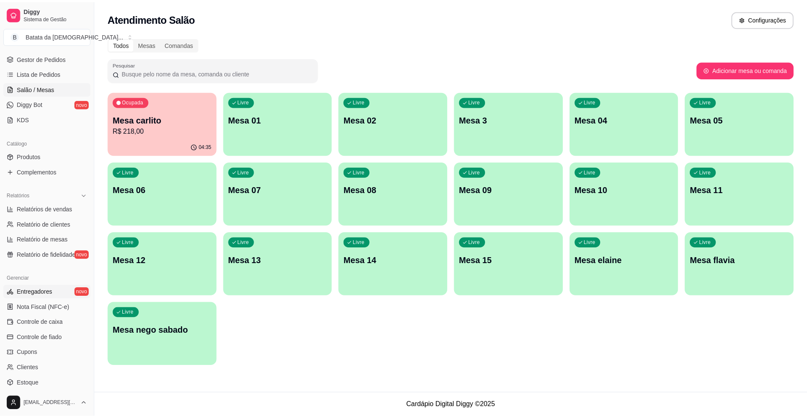
scroll to position [136, 0]
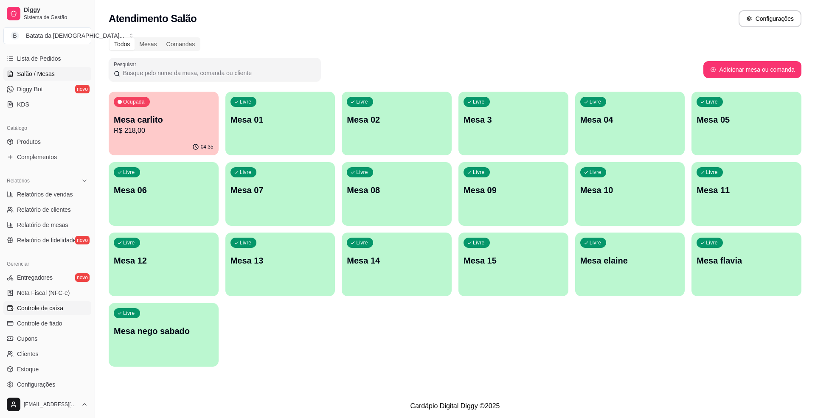
click at [69, 304] on link "Controle de caixa" at bounding box center [47, 309] width 88 height 14
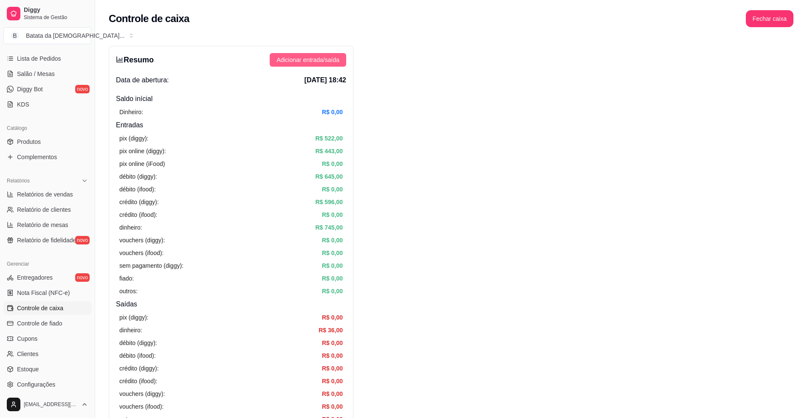
click at [325, 55] on button "Adicionar entrada/saída" at bounding box center [308, 60] width 76 height 14
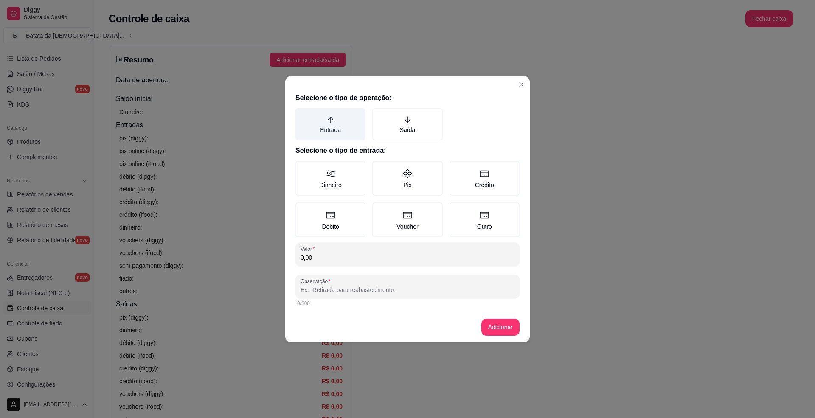
click at [341, 134] on label "Entrada" at bounding box center [331, 124] width 70 height 32
click at [302, 115] on button "Entrada" at bounding box center [298, 111] width 7 height 7
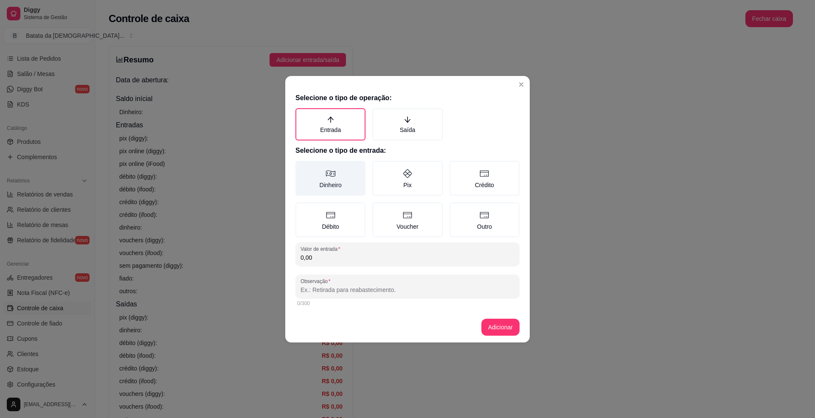
click at [349, 177] on label "Dinheiro" at bounding box center [331, 178] width 70 height 35
click at [302, 167] on button "Dinheiro" at bounding box center [298, 164] width 7 height 7
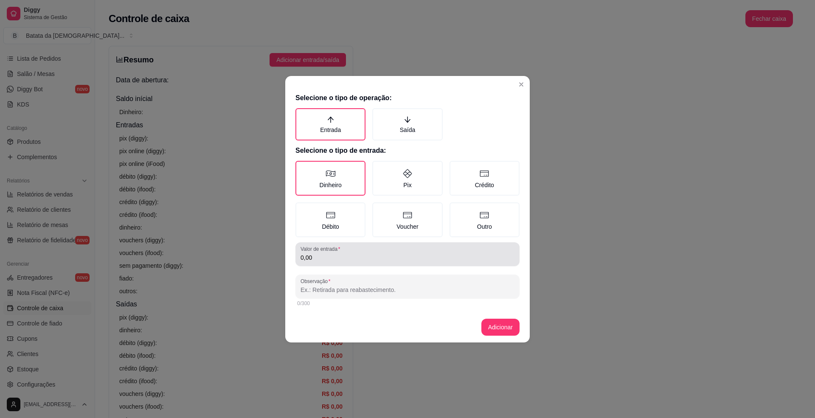
click at [311, 259] on input "0,00" at bounding box center [408, 258] width 214 height 8
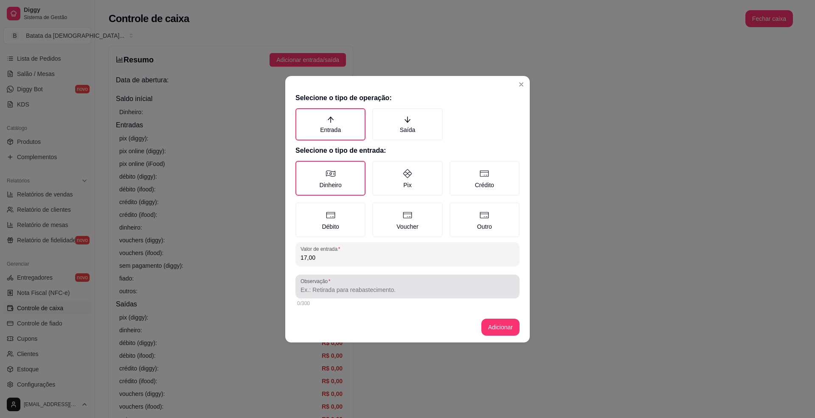
type input "17,00"
click at [378, 288] on input "Observação" at bounding box center [408, 290] width 214 height 8
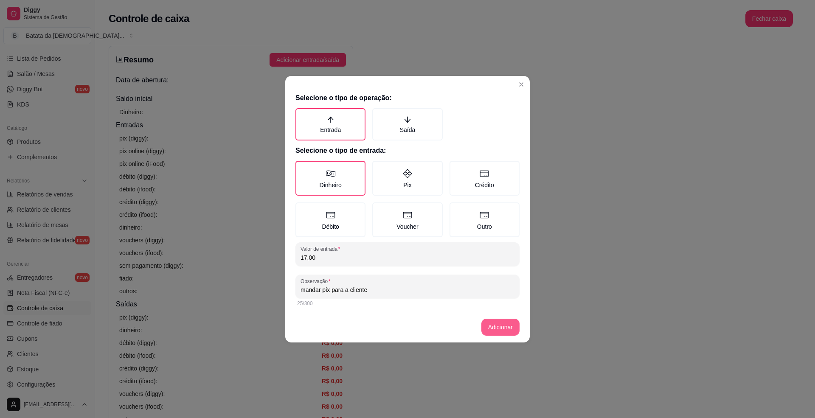
type input "mandar pix para a cliente"
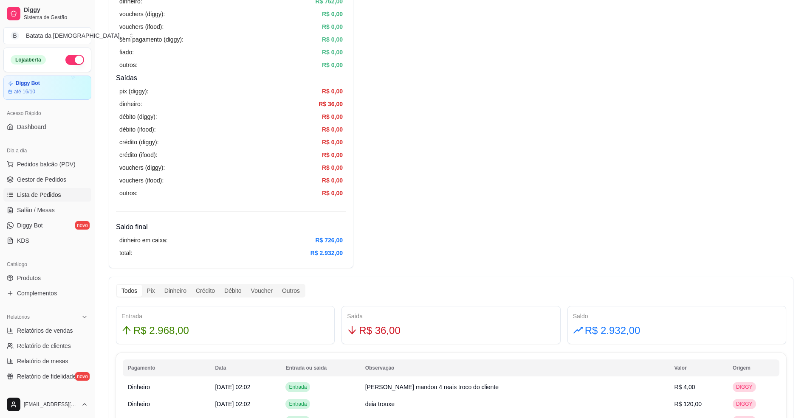
click at [65, 196] on link "Lista de Pedidos" at bounding box center [47, 195] width 88 height 14
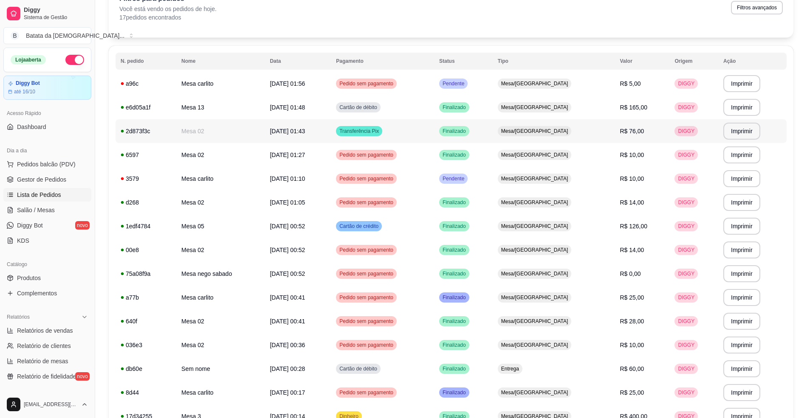
scroll to position [170, 0]
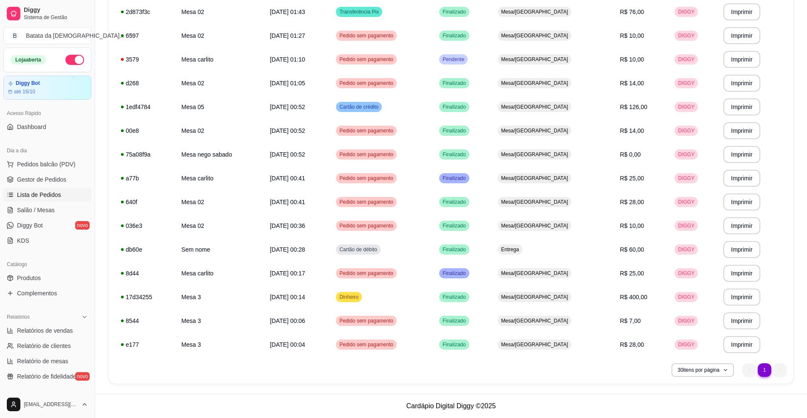
click at [22, 202] on link "Lista de Pedidos" at bounding box center [47, 195] width 88 height 14
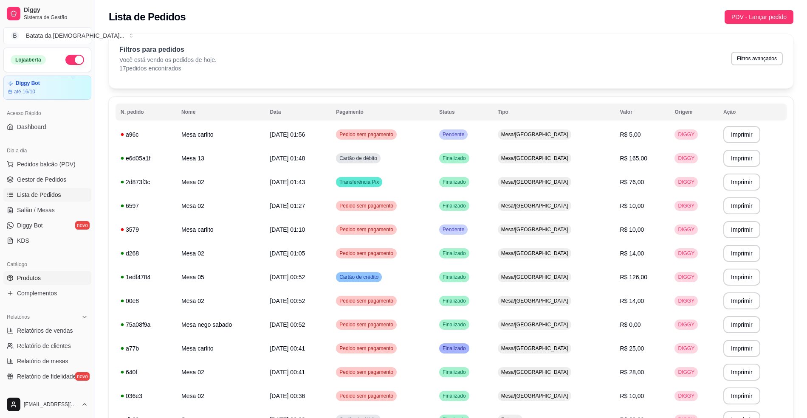
click at [38, 284] on link "Produtos" at bounding box center [47, 278] width 88 height 14
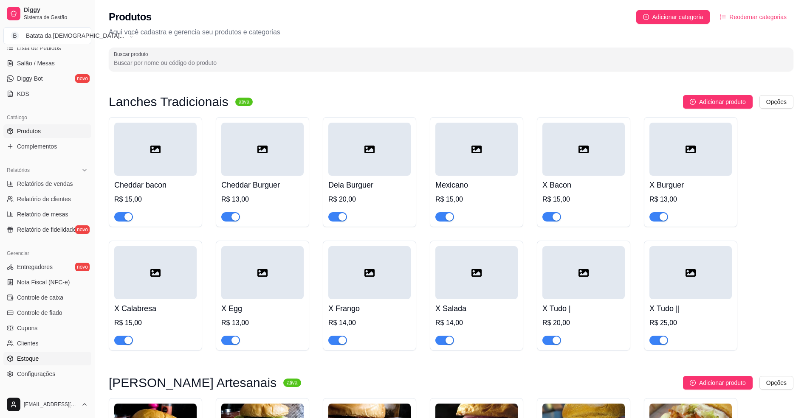
scroll to position [170, 0]
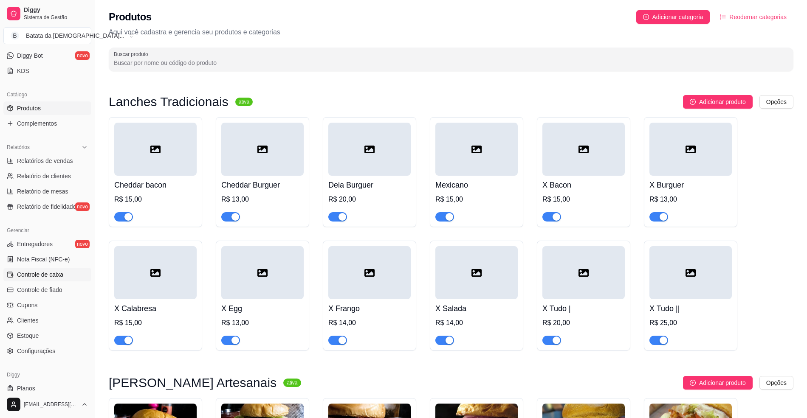
drag, startPoint x: 55, startPoint y: 263, endPoint x: 53, endPoint y: 271, distance: 7.5
click at [55, 264] on link "Nota Fiscal (NFC-e)" at bounding box center [47, 260] width 88 height 14
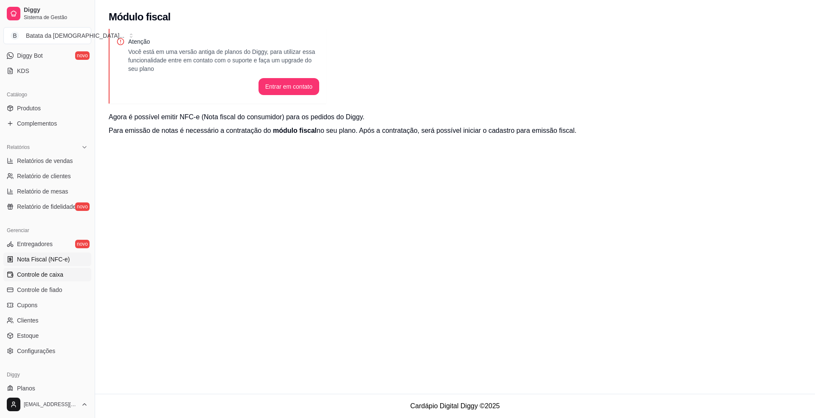
click at [54, 271] on span "Controle de caixa" at bounding box center [40, 275] width 46 height 8
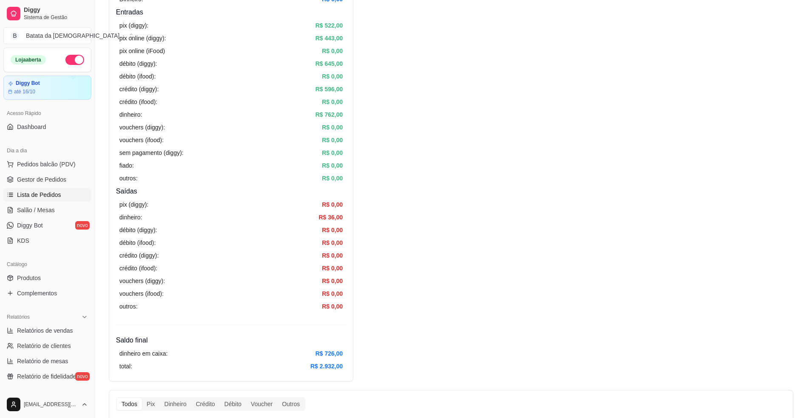
click at [58, 202] on link "Lista de Pedidos" at bounding box center [47, 195] width 88 height 14
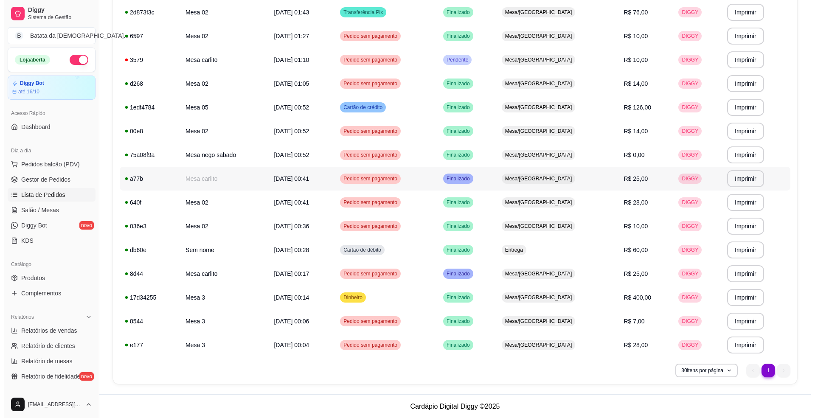
scroll to position [170, 0]
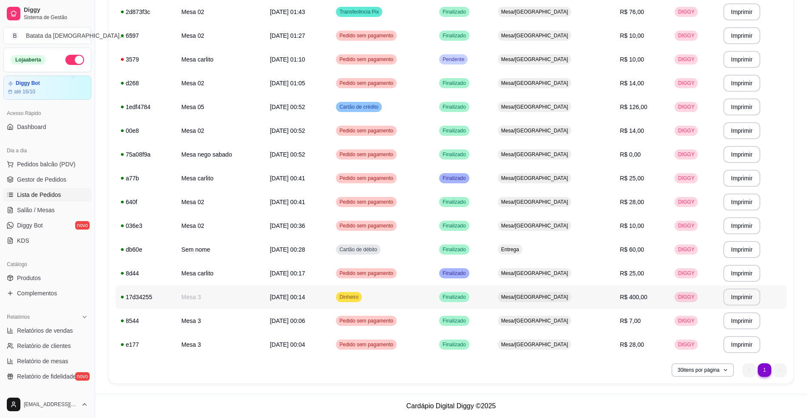
click at [408, 296] on td "Dinheiro" at bounding box center [382, 297] width 103 height 24
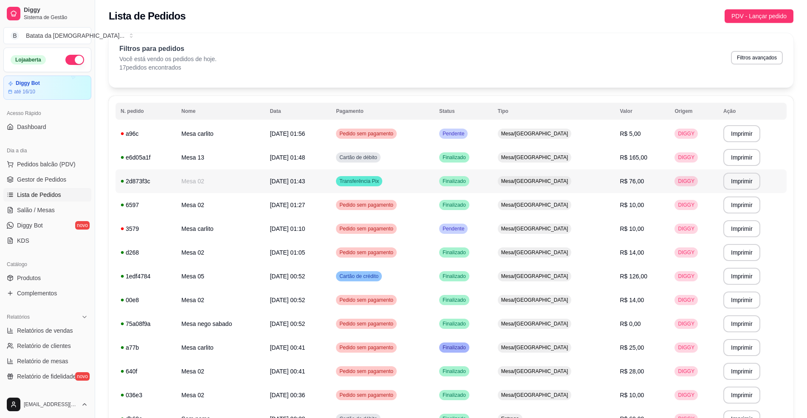
scroll to position [0, 0]
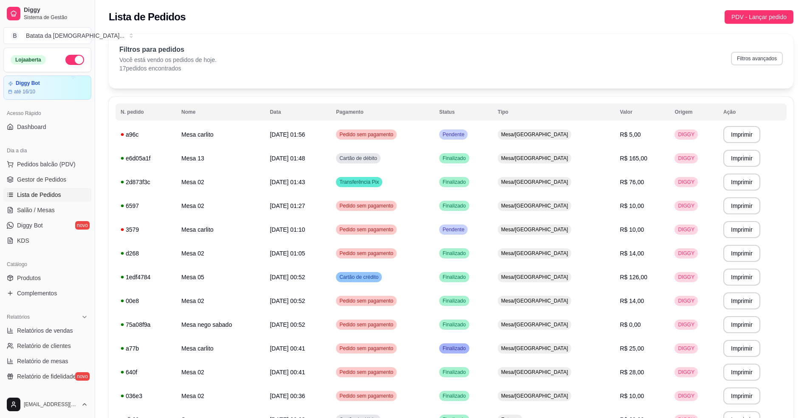
click at [739, 63] on button "Filtros avançados" at bounding box center [757, 59] width 52 height 14
select select "0"
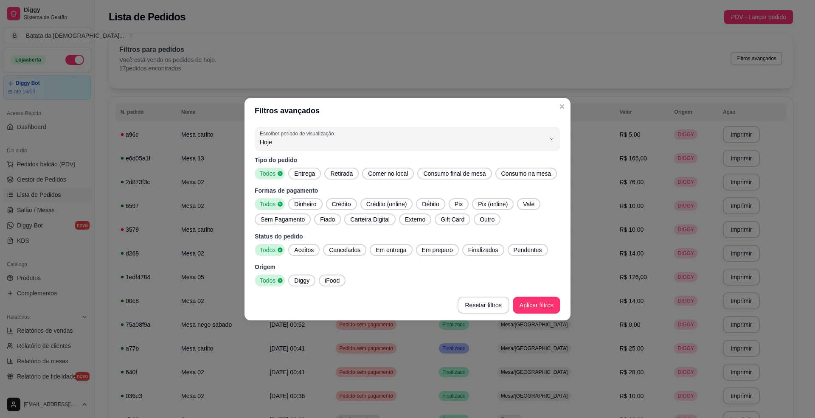
click at [498, 125] on div "0 Escolher período de visualização Hoje Ontem 7 dias 15 dias 30 dias 45 dias Cu…" at bounding box center [408, 207] width 326 height 166
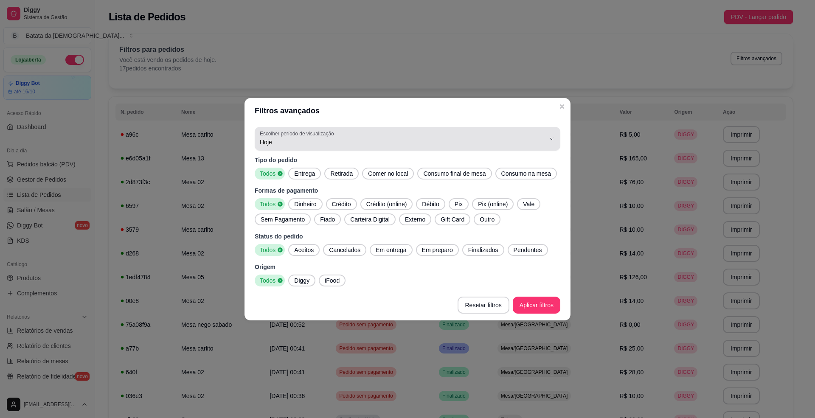
click at [515, 147] on div "Hoje" at bounding box center [402, 138] width 285 height 17
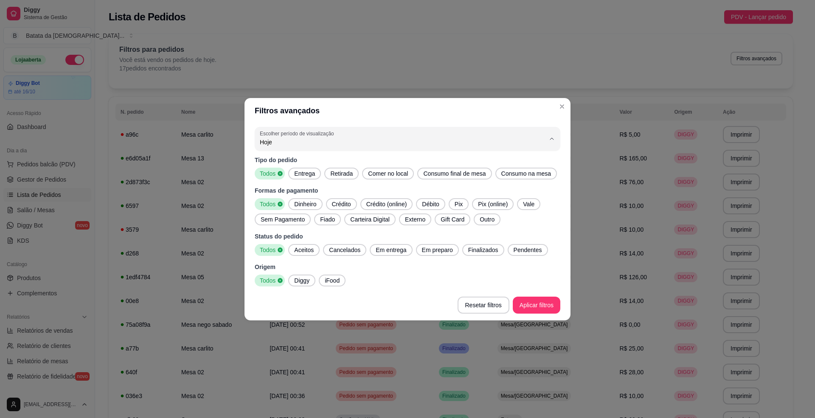
click at [411, 172] on span "Ontem" at bounding box center [404, 176] width 272 height 8
type input "1"
select select "1"
click at [548, 296] on footer "Resetar filtros Aplicar filtros" at bounding box center [408, 305] width 326 height 31
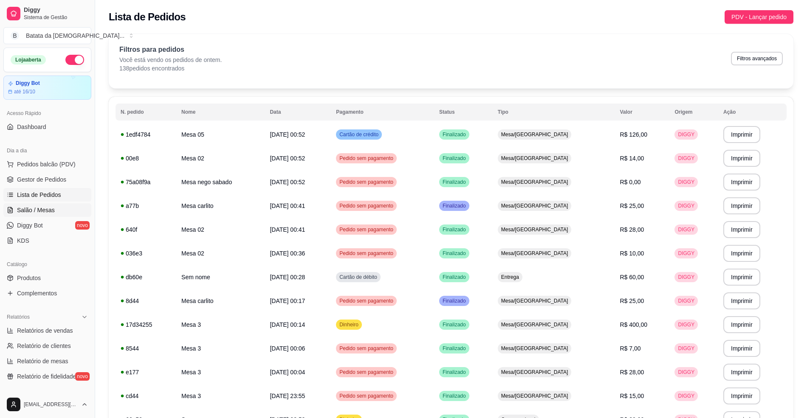
click at [48, 209] on span "Salão / Mesas" at bounding box center [36, 210] width 38 height 8
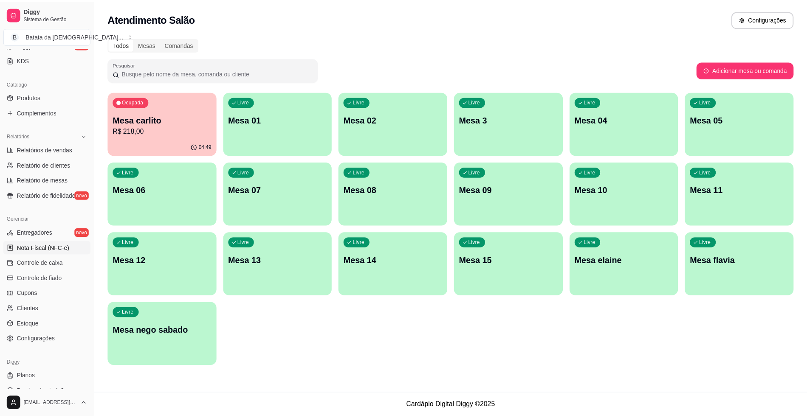
scroll to position [193, 0]
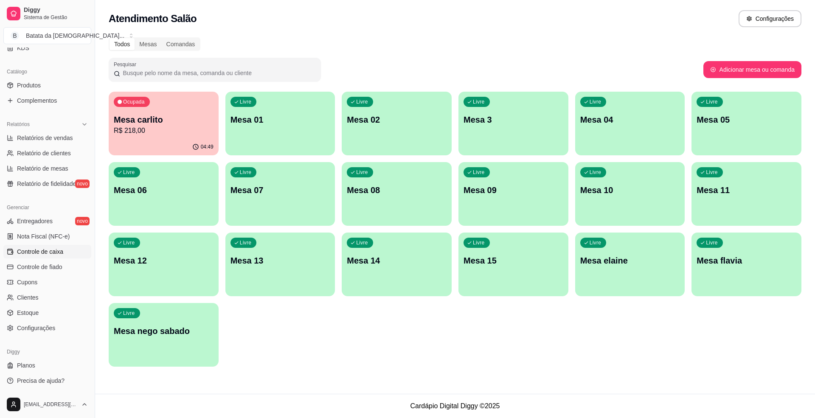
click at [52, 249] on span "Controle de caixa" at bounding box center [40, 252] width 46 height 8
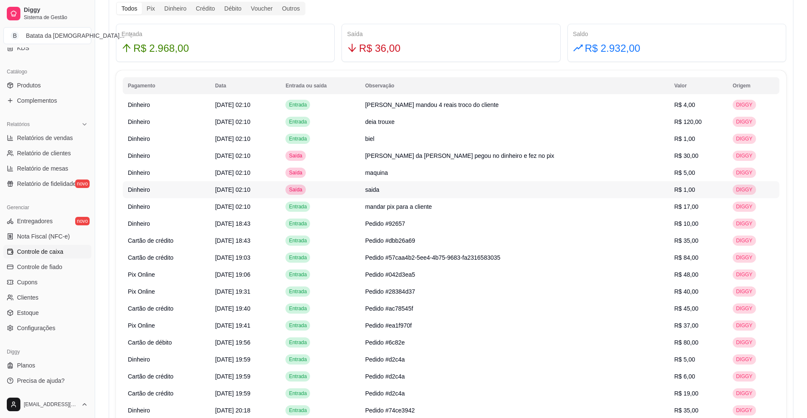
scroll to position [510, 0]
click at [602, 205] on td "mandar pix para a cliente" at bounding box center [514, 205] width 309 height 17
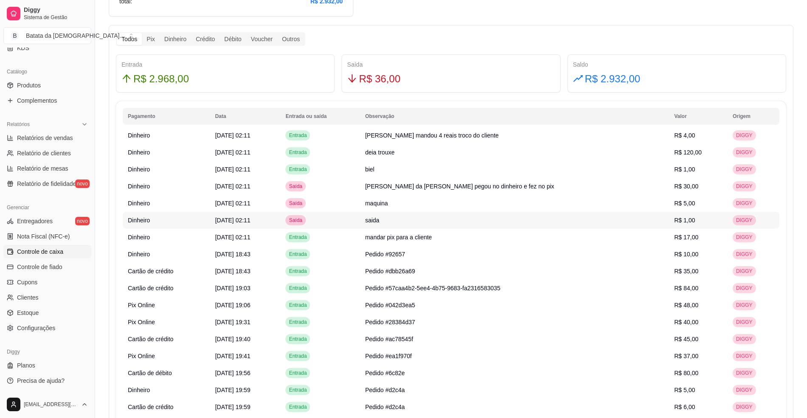
scroll to position [453, 0]
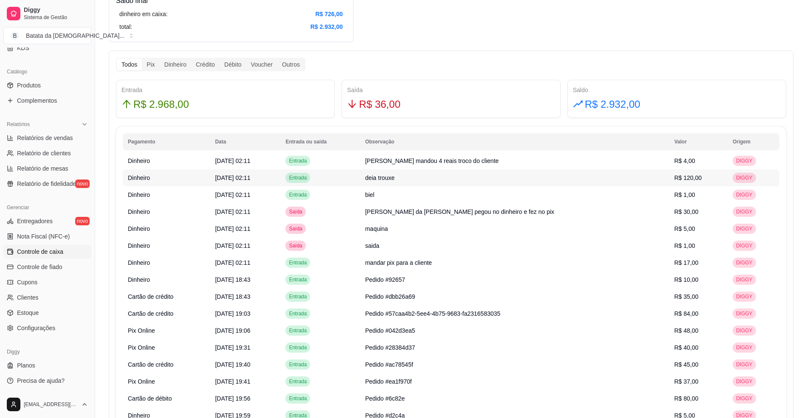
click at [499, 179] on td "deia trouxe" at bounding box center [514, 177] width 309 height 17
click at [579, 174] on td "deia trouxe" at bounding box center [514, 177] width 309 height 17
click at [570, 159] on td "[PERSON_NAME] mandou 4 reais troco do cliente" at bounding box center [514, 160] width 309 height 17
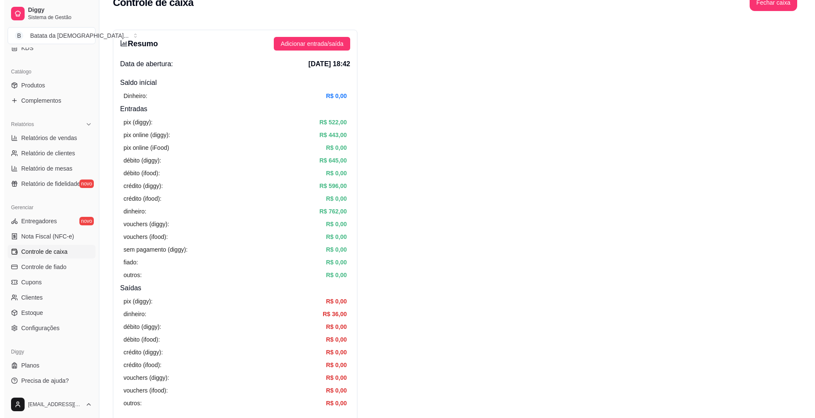
scroll to position [0, 0]
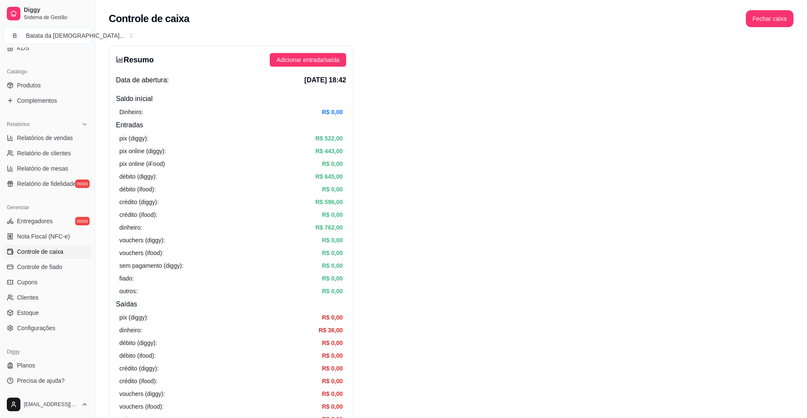
click at [774, 28] on div "Controle de caixa Fechar caixa" at bounding box center [451, 16] width 712 height 32
click at [773, 17] on button "Fechar caixa" at bounding box center [770, 19] width 46 height 17
click at [798, 73] on div "Fechar caixa Deseja realmente fechar o caixa? Não Sim" at bounding box center [754, 59] width 105 height 54
click at [797, 71] on div "Fechar caixa Deseja realmente fechar o caixa? Não Sim" at bounding box center [754, 59] width 105 height 54
drag, startPoint x: 792, startPoint y: 56, endPoint x: 792, endPoint y: 71, distance: 14.0
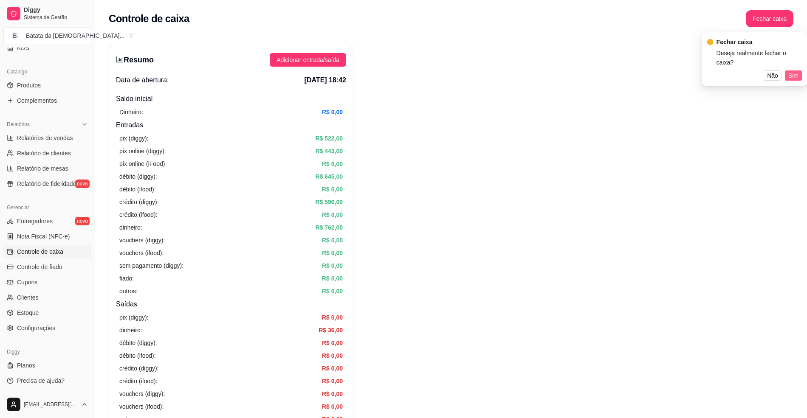
click at [792, 58] on div "Fechar caixa Deseja realmente fechar o caixa? Não Sim" at bounding box center [754, 58] width 95 height 43
click at [793, 71] on span "Sim" at bounding box center [793, 75] width 10 height 9
